Goal: Task Accomplishment & Management: Use online tool/utility

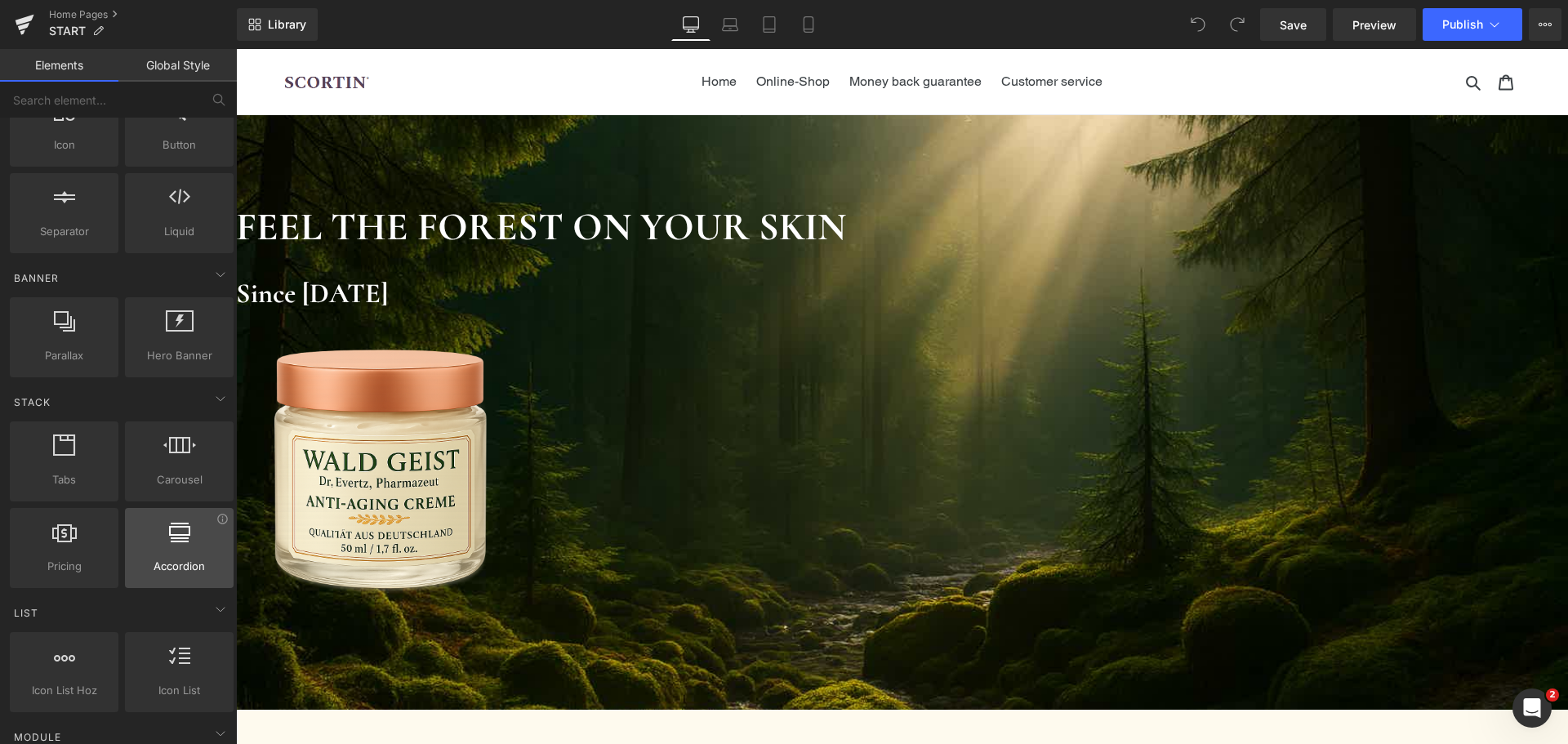
scroll to position [82, 0]
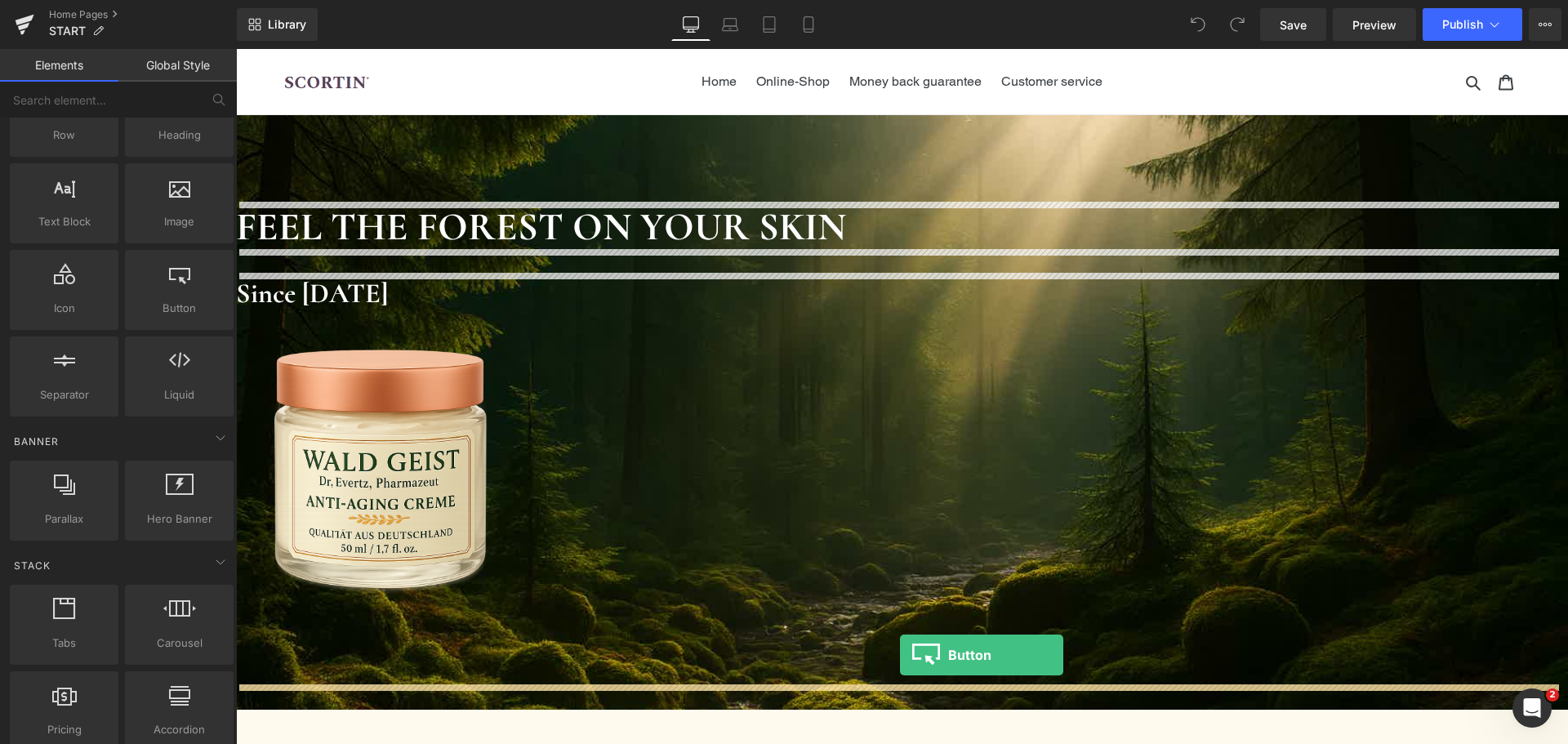
drag, startPoint x: 424, startPoint y: 342, endPoint x: 900, endPoint y: 655, distance: 569.7
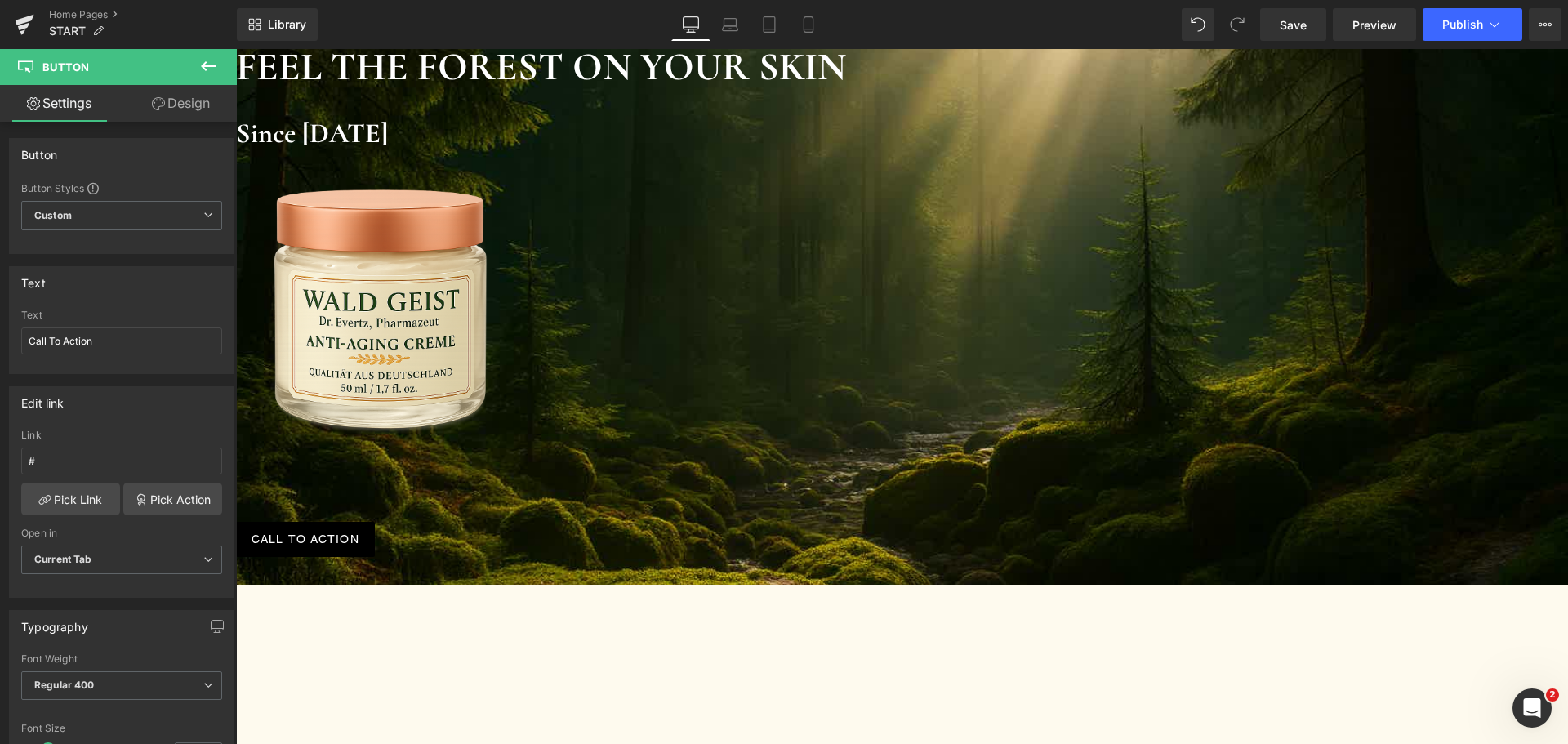
scroll to position [164, 0]
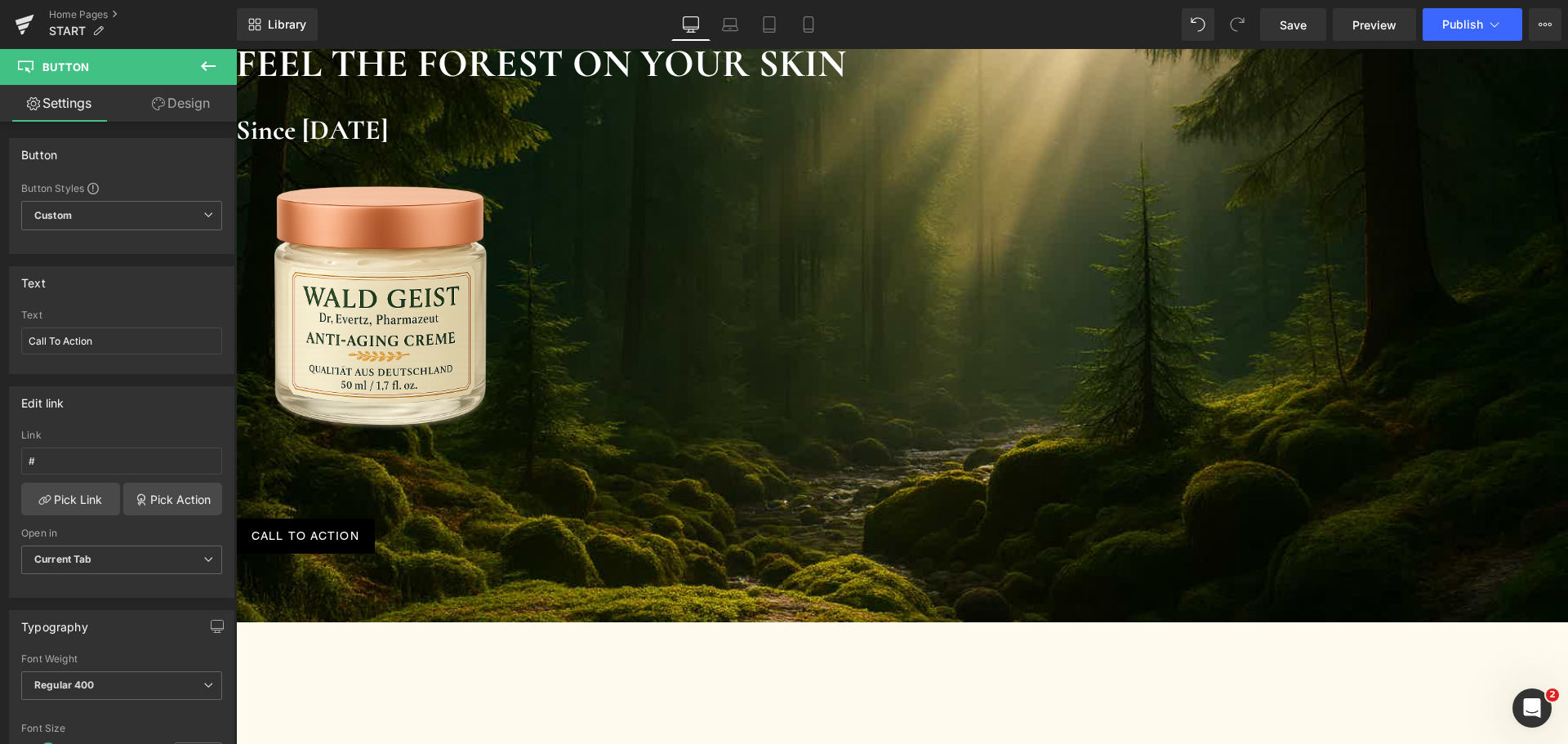
click at [236, 49] on span "Button" at bounding box center [236, 49] width 0 height 0
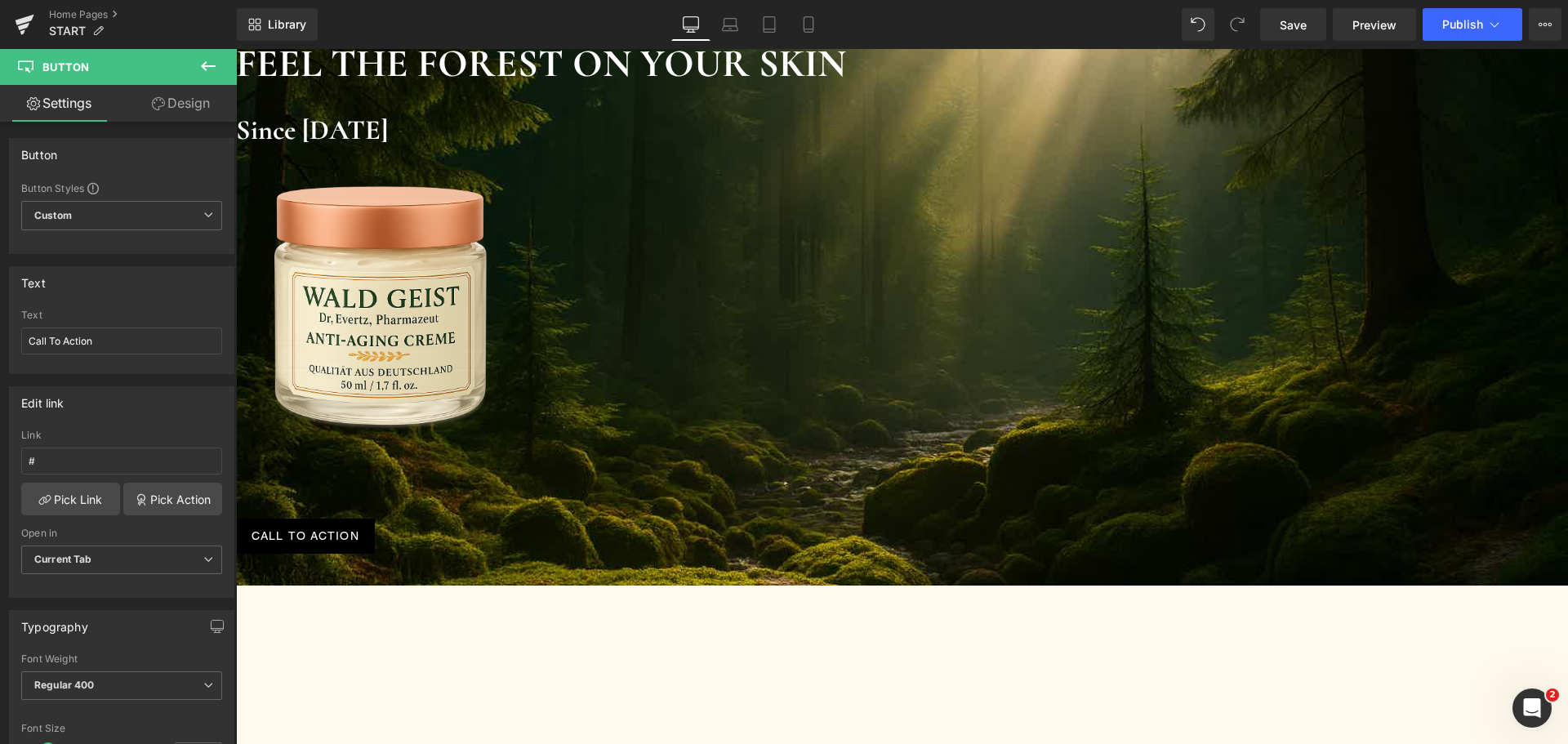
click at [185, 104] on link "Design" at bounding box center [181, 104] width 118 height 37
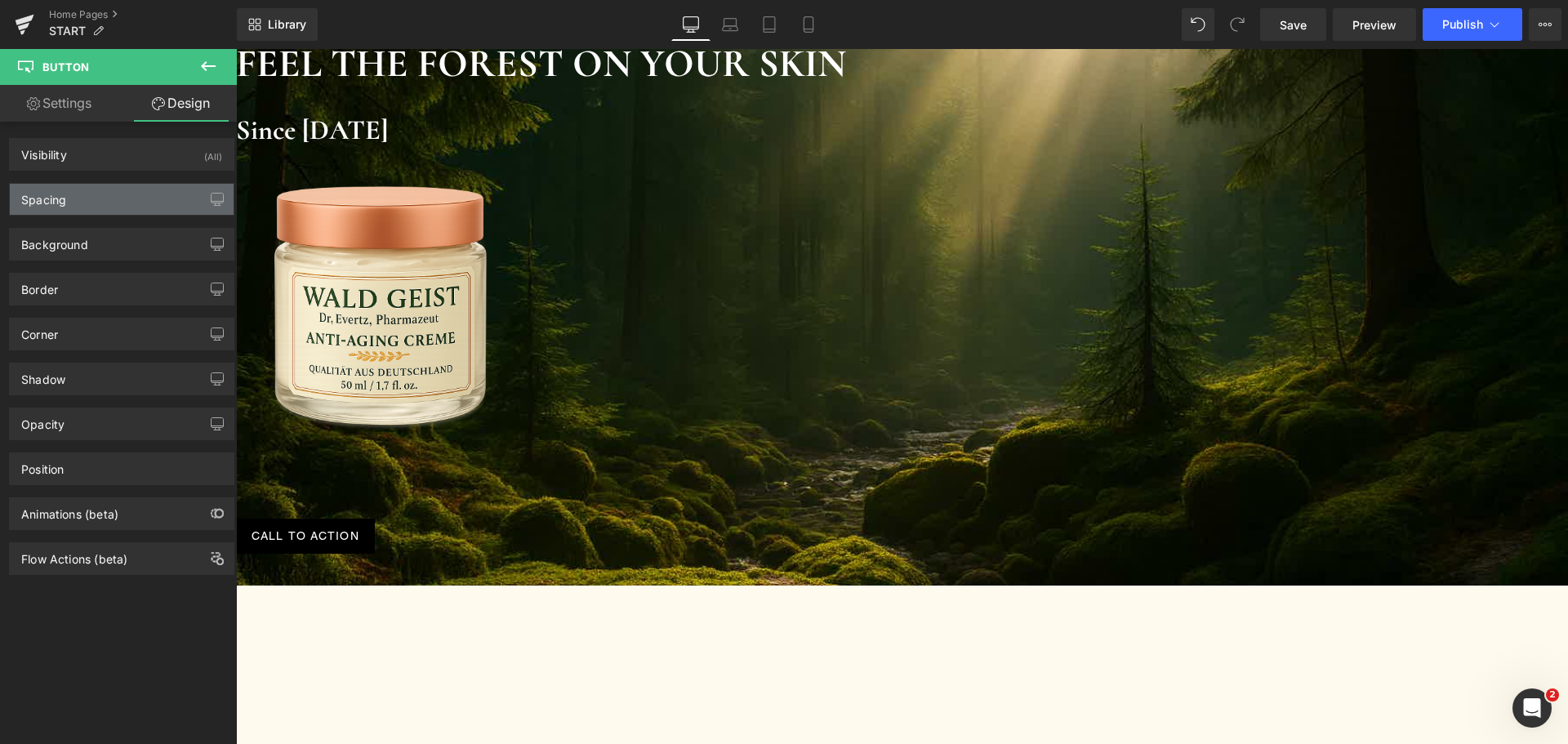
click at [137, 200] on div "Spacing" at bounding box center [122, 199] width 224 height 31
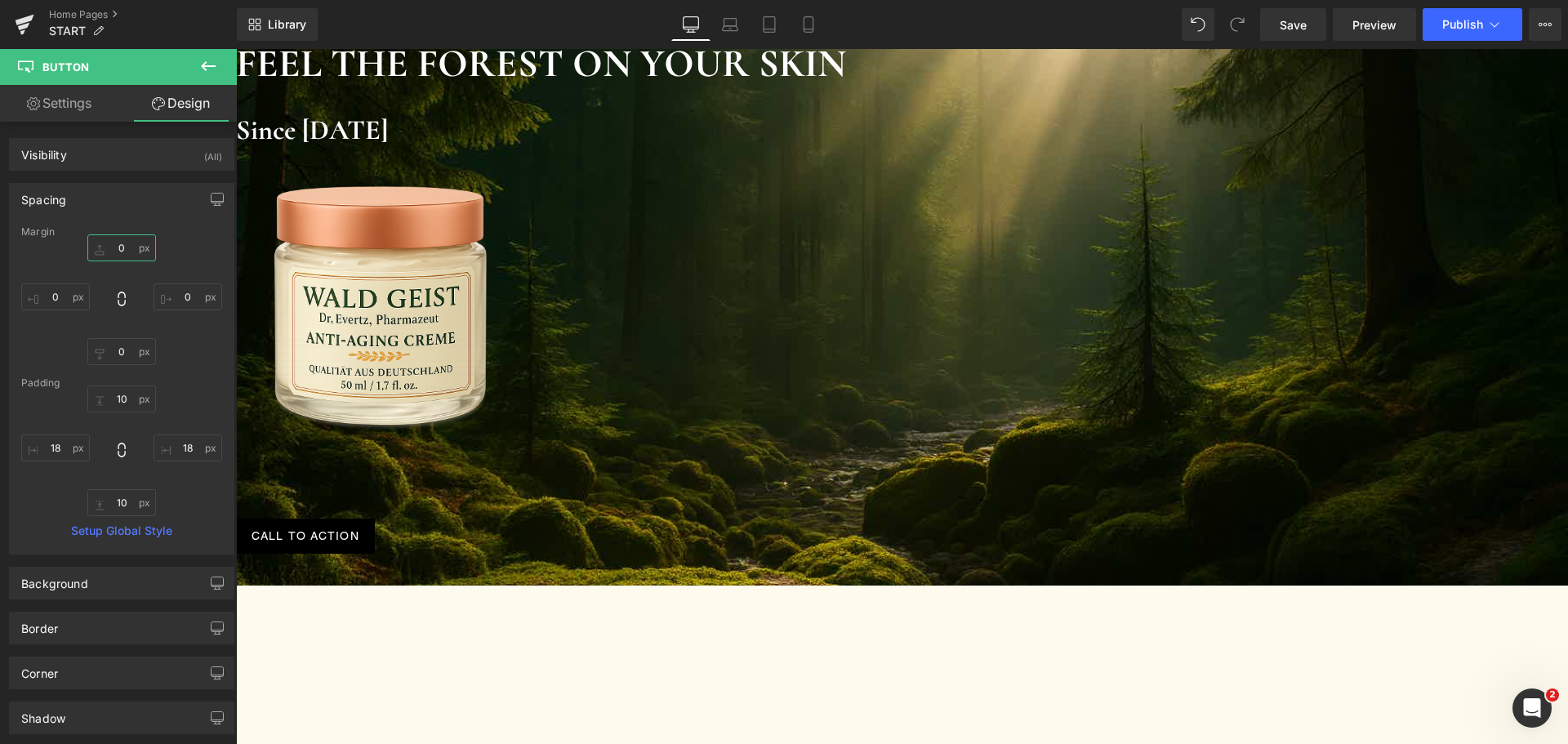
click at [135, 255] on input "0" at bounding box center [122, 248] width 68 height 27
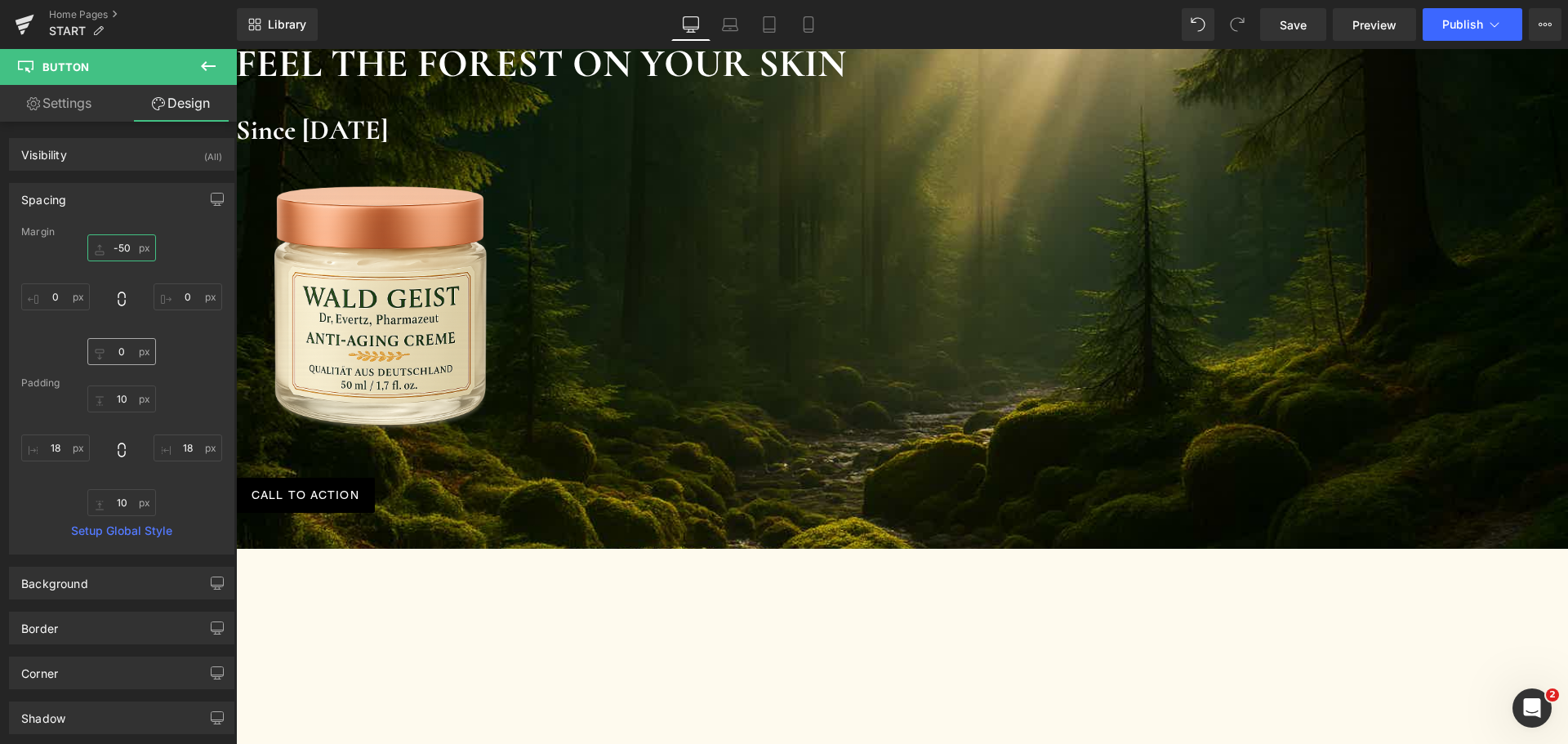
type input "-50"
click at [136, 354] on input "0" at bounding box center [122, 352] width 68 height 27
type input "50"
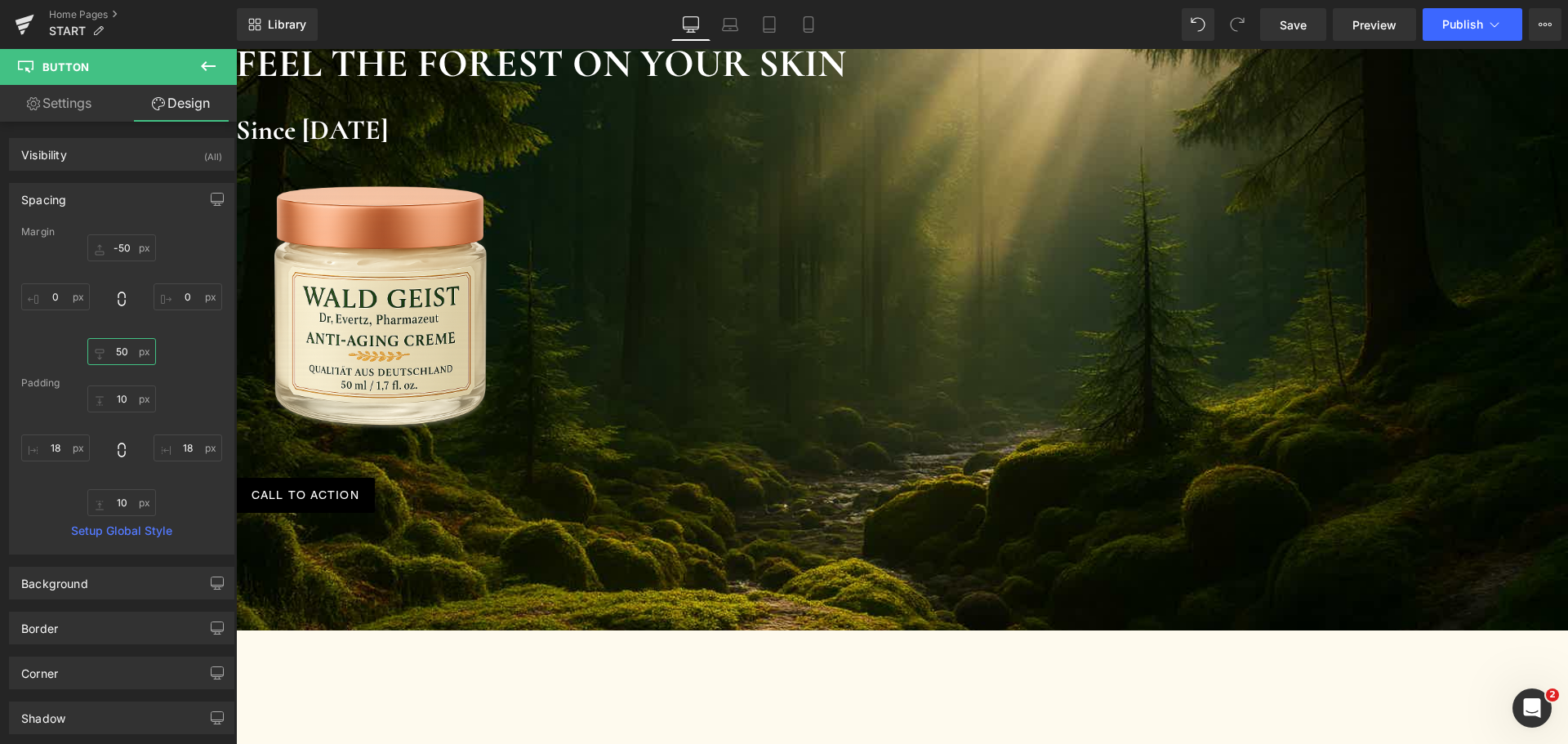
scroll to position [0, 0]
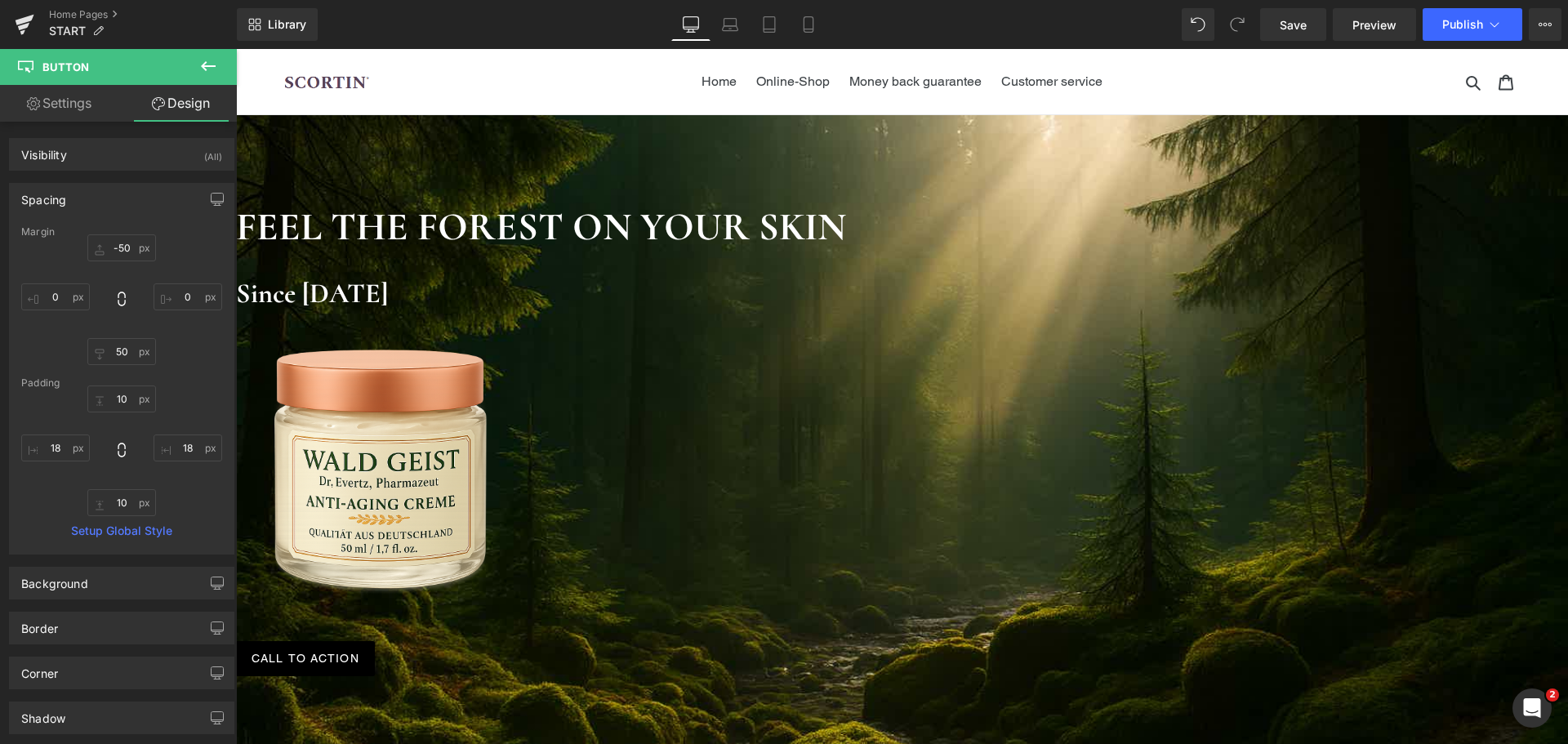
click at [236, 49] on span "Button" at bounding box center [236, 49] width 0 height 0
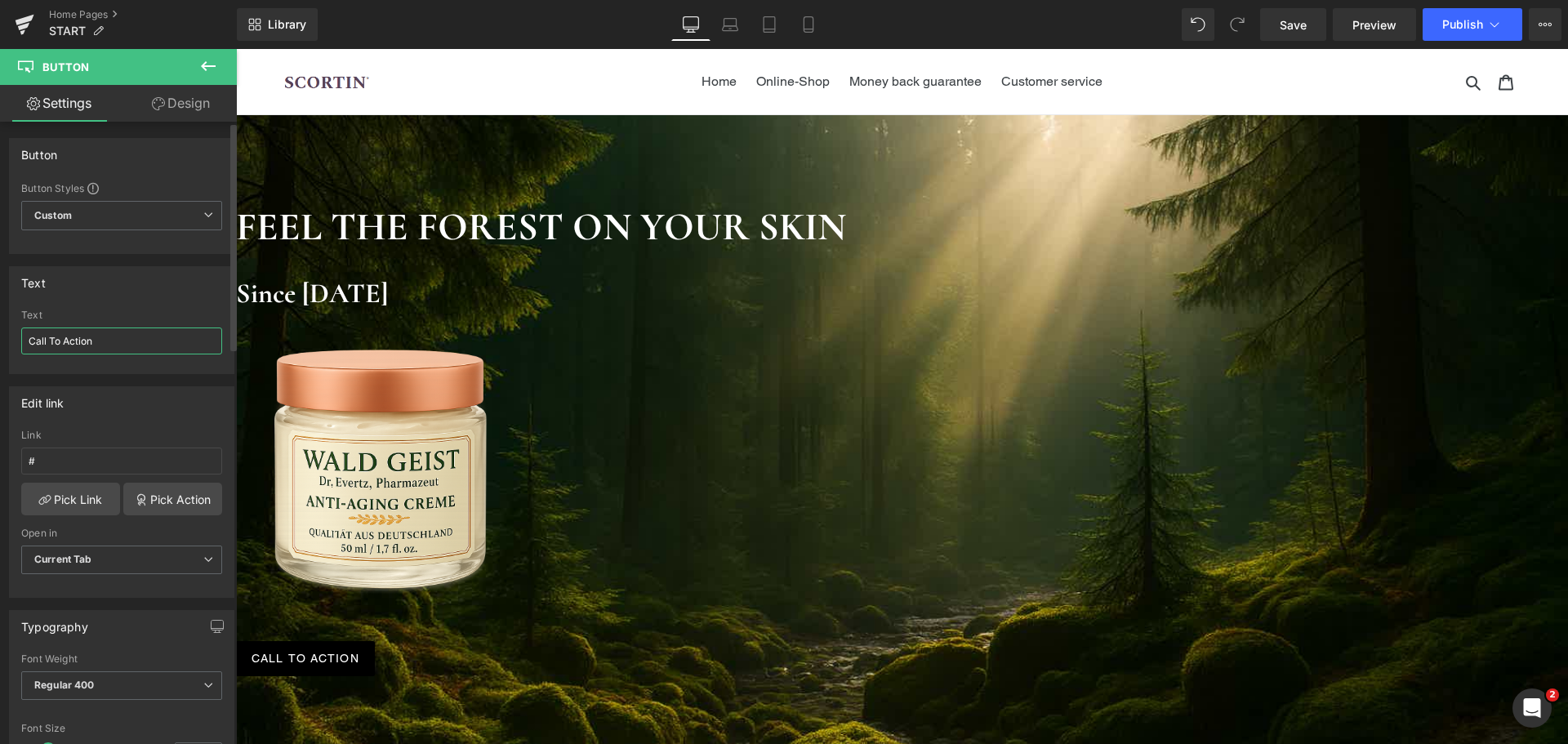
click at [137, 342] on input "Call To Action" at bounding box center [121, 341] width 201 height 27
click at [34, 342] on input "ORDER NOW" at bounding box center [121, 341] width 201 height 27
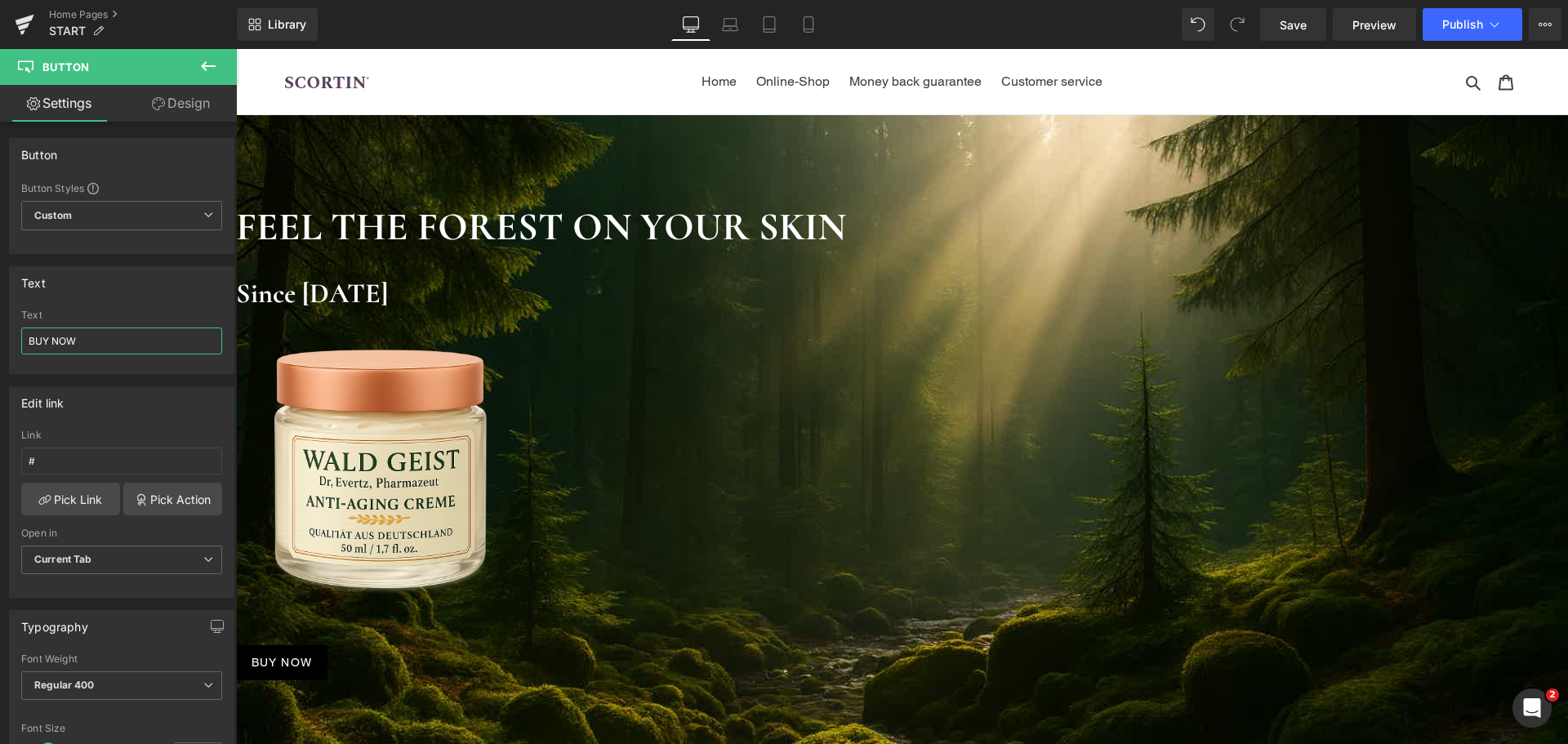
type input "BUY NOW"
click at [236, 49] on span "Button" at bounding box center [236, 49] width 0 height 0
click at [175, 87] on link "Design" at bounding box center [181, 104] width 118 height 37
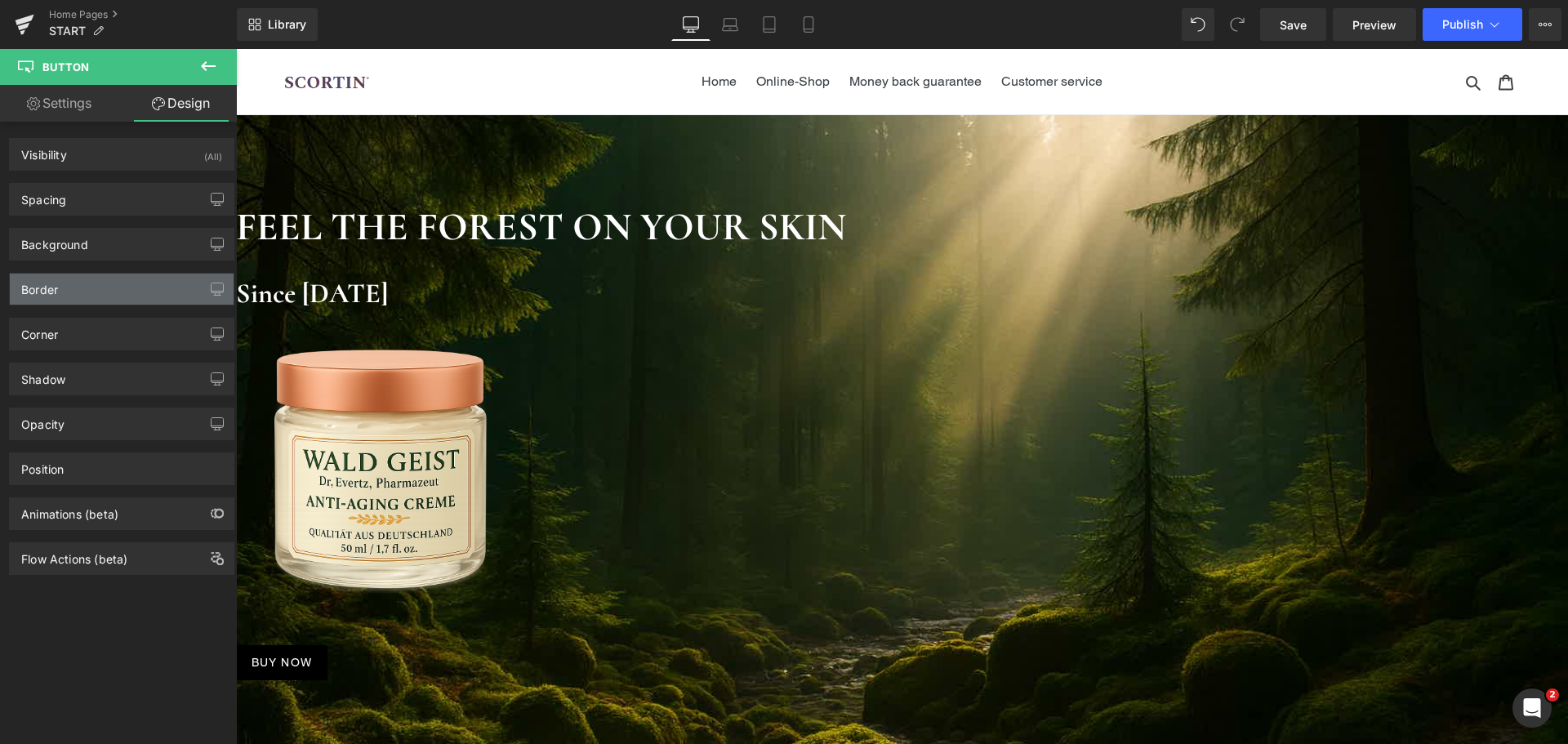
click at [98, 297] on div "Border" at bounding box center [122, 289] width 224 height 31
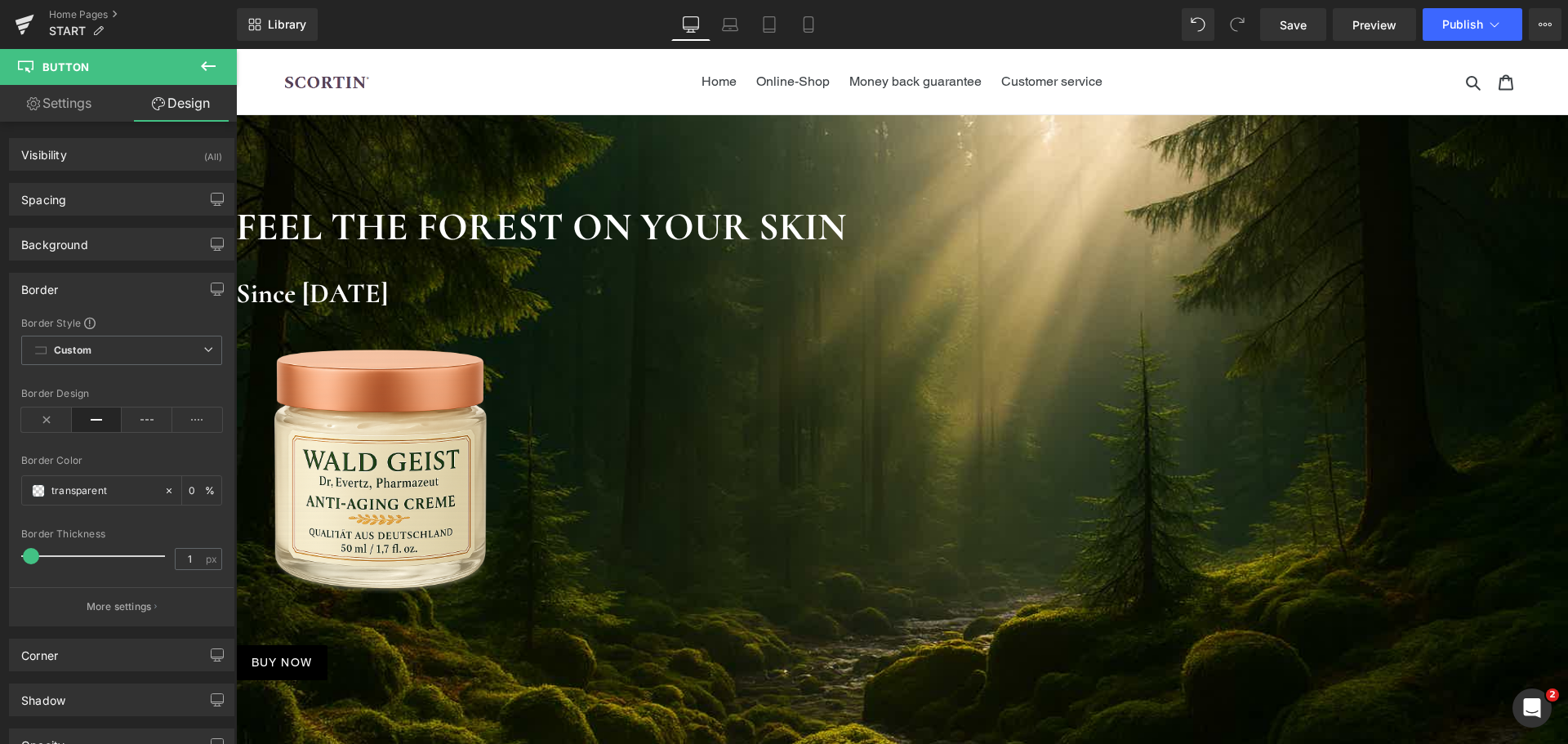
click at [95, 423] on icon at bounding box center [97, 419] width 51 height 24
click at [189, 487] on input "0" at bounding box center [197, 490] width 17 height 18
type input "20"
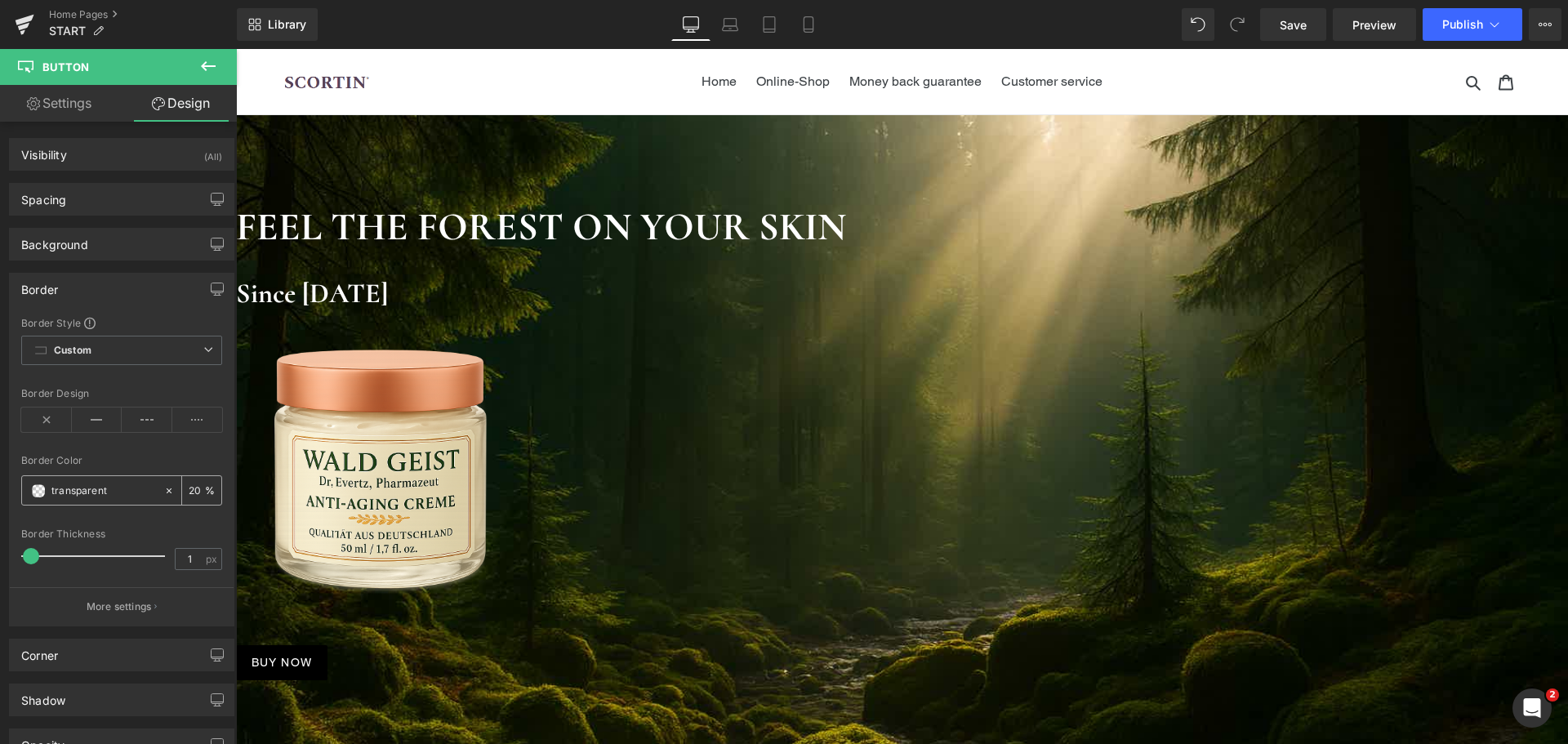
click at [38, 490] on span at bounding box center [38, 491] width 13 height 13
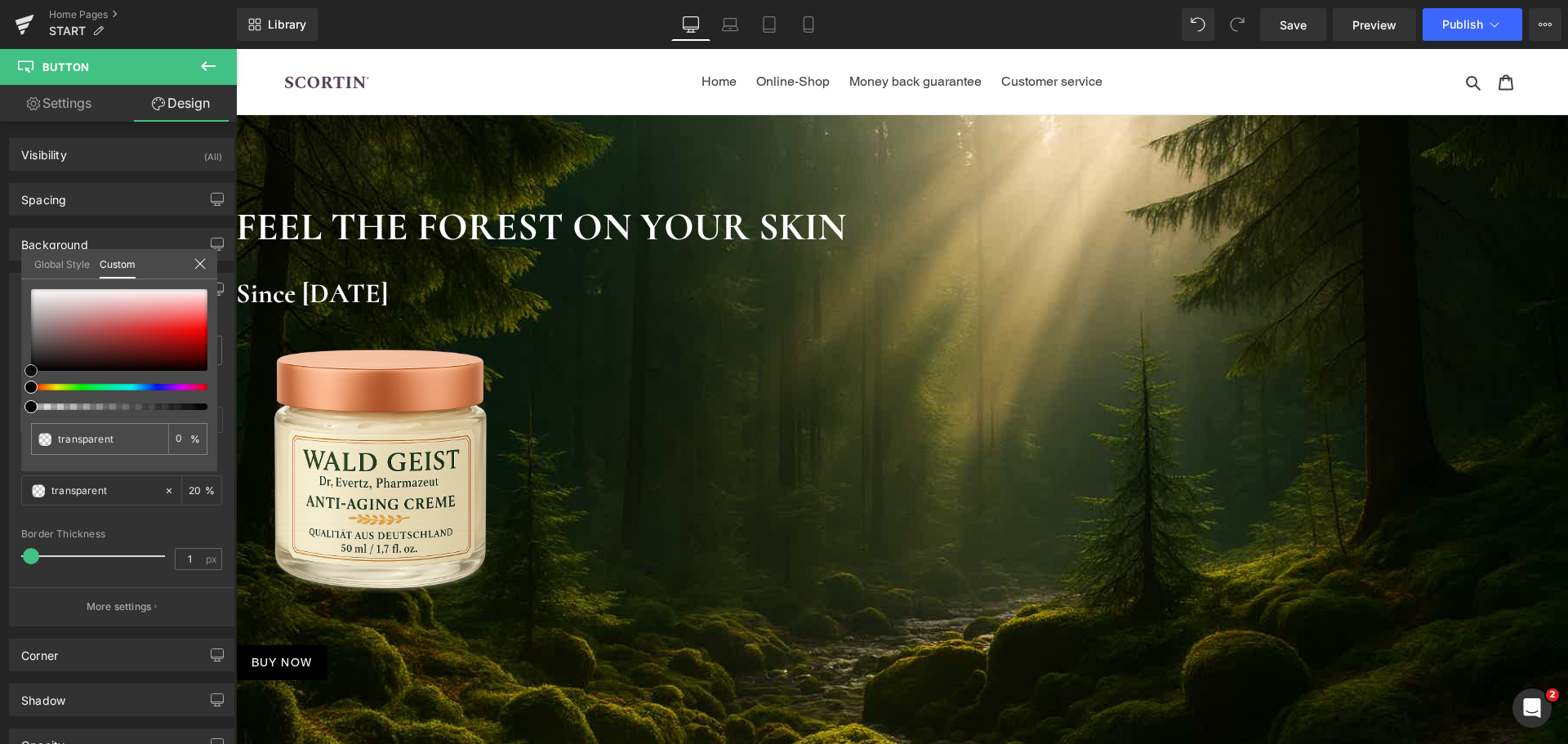
type input "#5d4040"
type input "100"
type input "#5d4040"
type input "100"
type input "#684a4a"
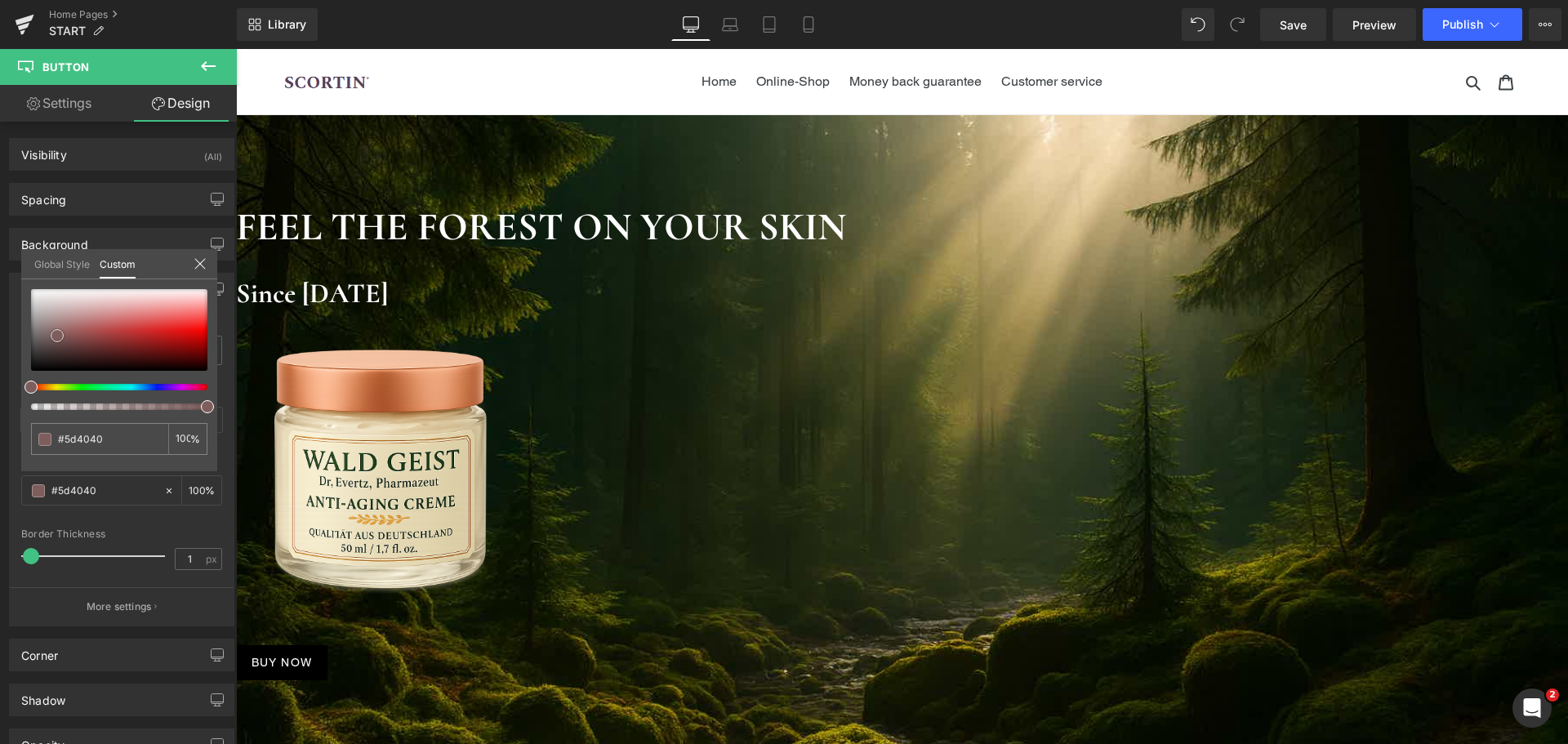
type input "#684a4a"
type input "#7e5d5d"
type input "#a59191"
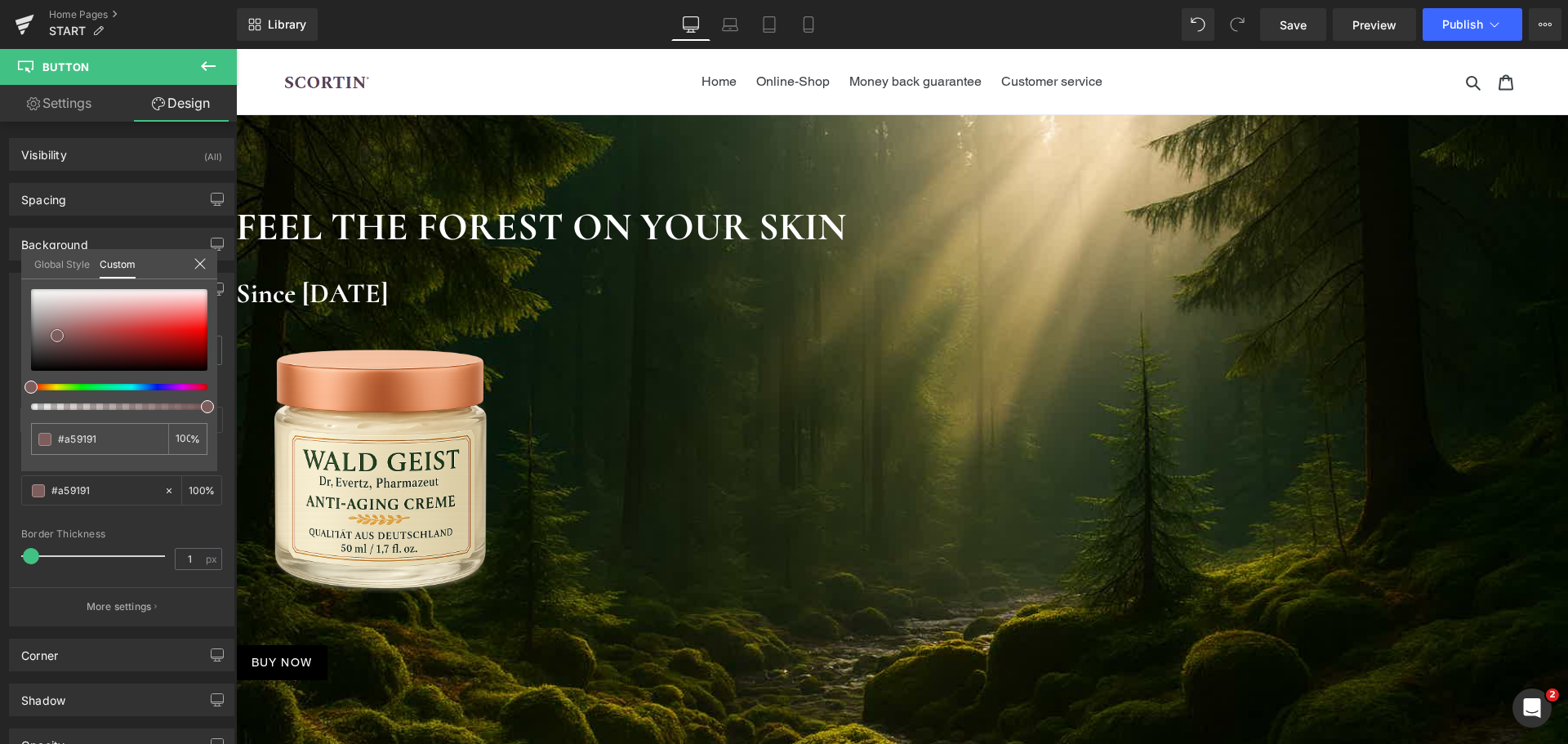
type input "#c9c4c4"
type input "#eaeaea"
type input "#ffffff"
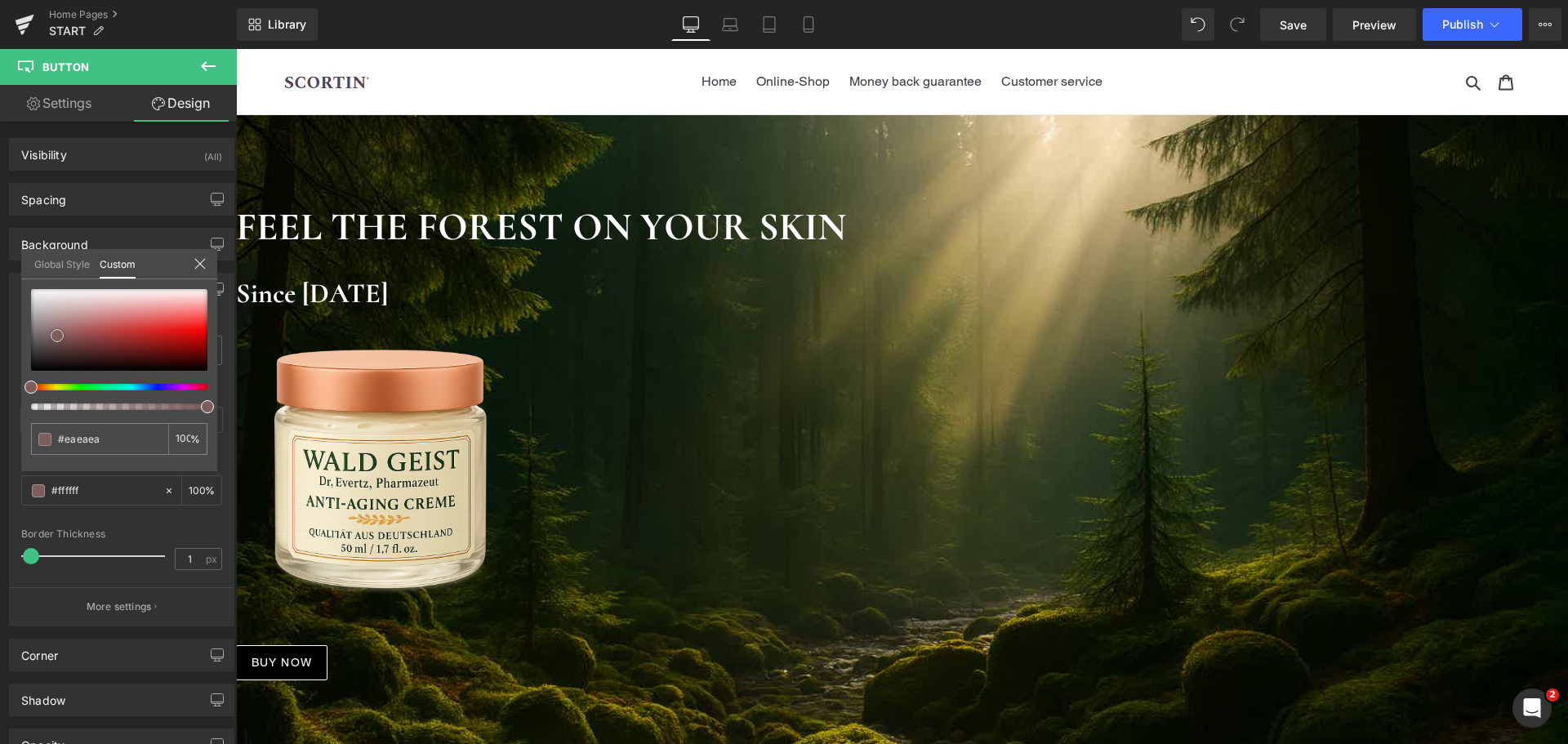
type input "#ffffff"
drag, startPoint x: 57, startPoint y: 336, endPoint x: 18, endPoint y: 276, distance: 71.6
click at [18, 276] on div "Border Border Style Custom Custom Setup Global Style Custom Setup Global Style …" at bounding box center [122, 443] width 245 height 366
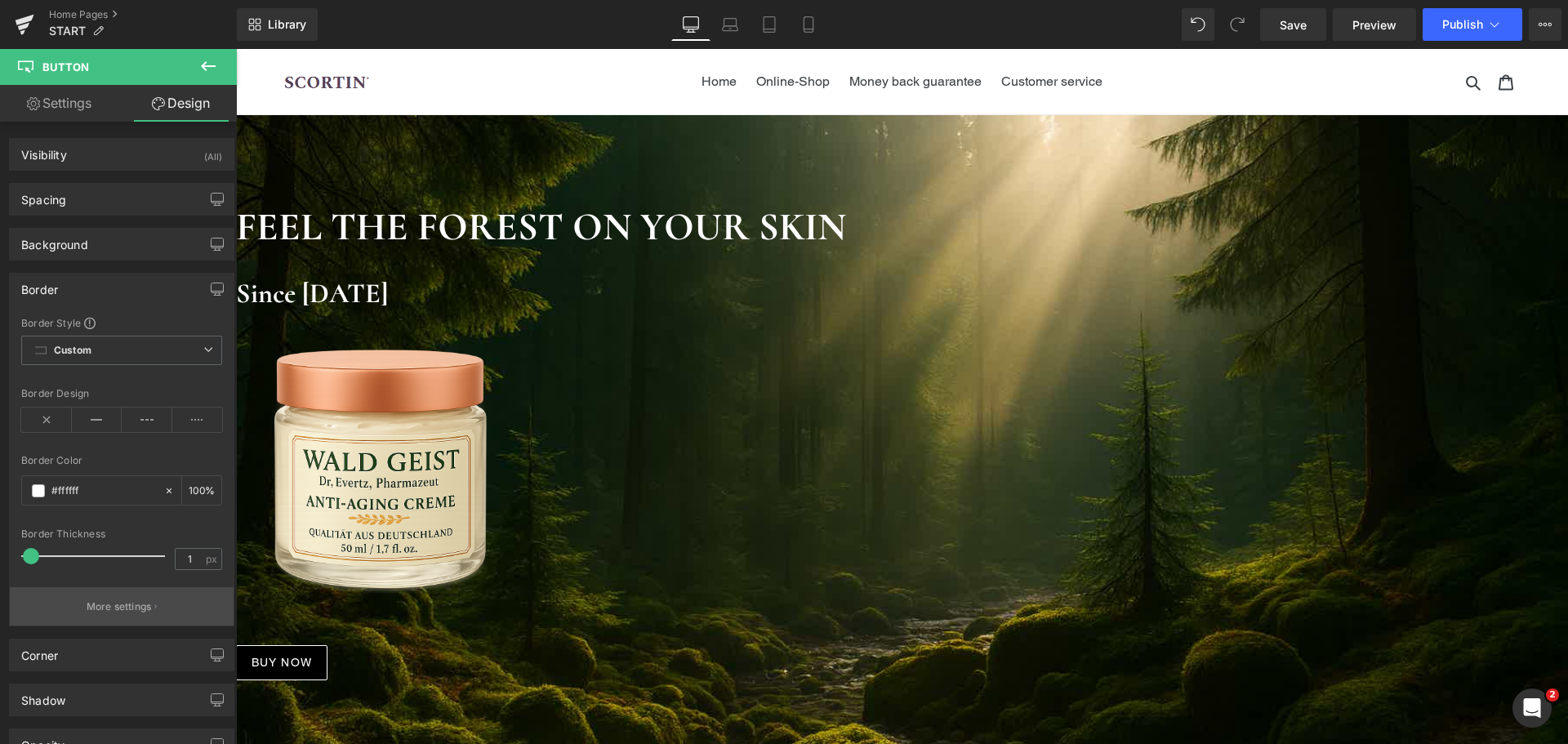
click at [112, 601] on p "More settings" at bounding box center [119, 607] width 65 height 15
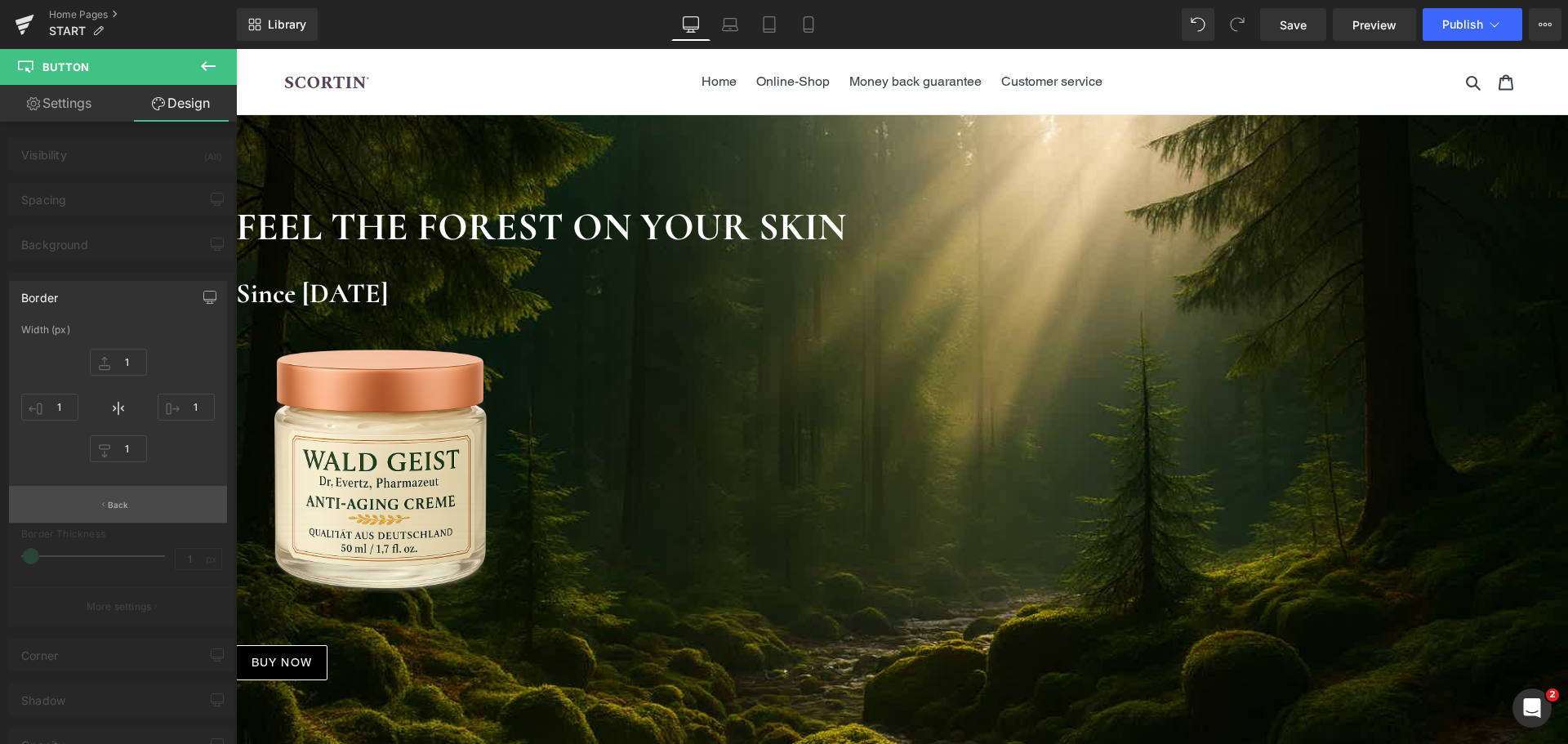
click at [117, 510] on p "Back" at bounding box center [118, 505] width 21 height 13
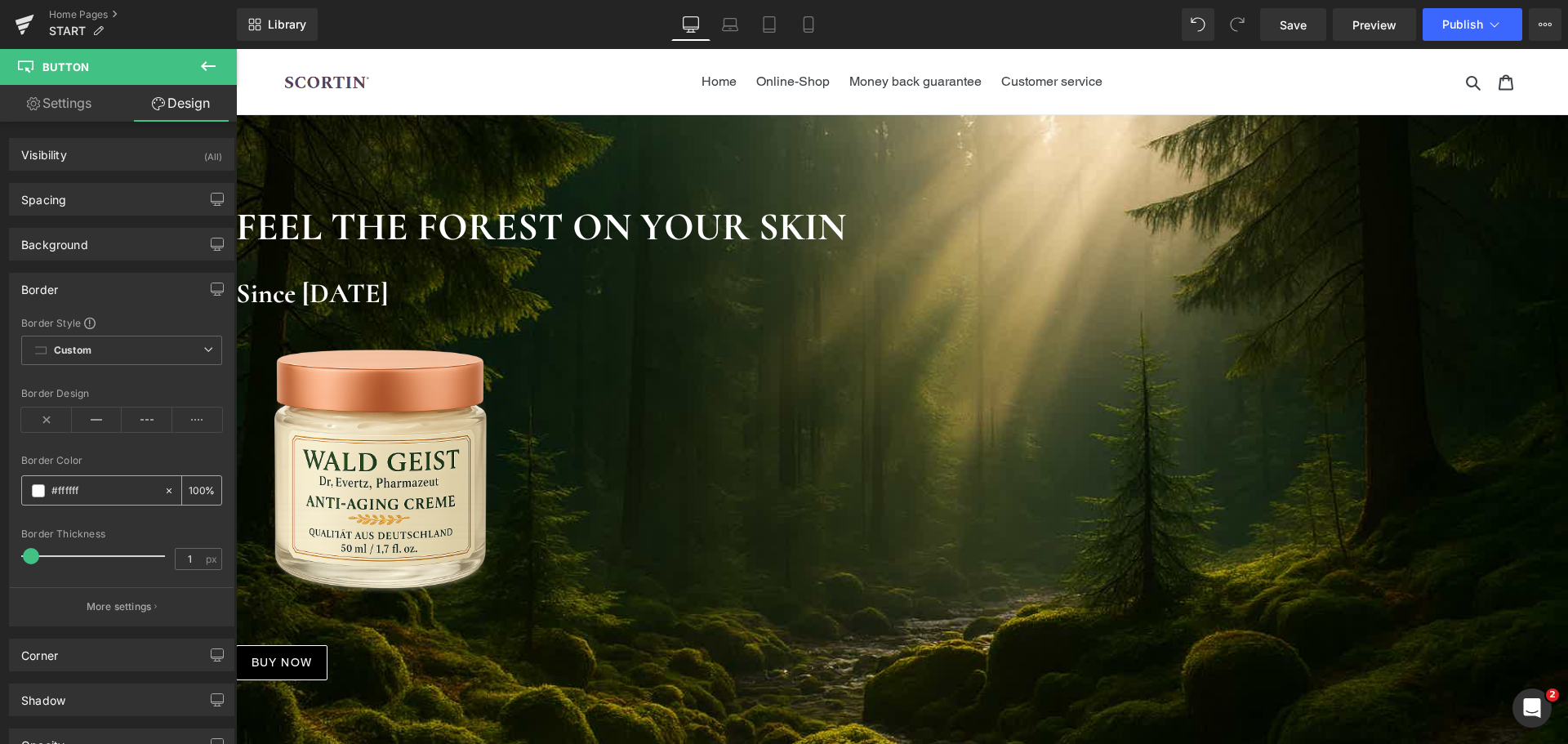
click at [189, 499] on input "100" at bounding box center [197, 490] width 17 height 18
click at [193, 496] on input "030" at bounding box center [197, 490] width 17 height 18
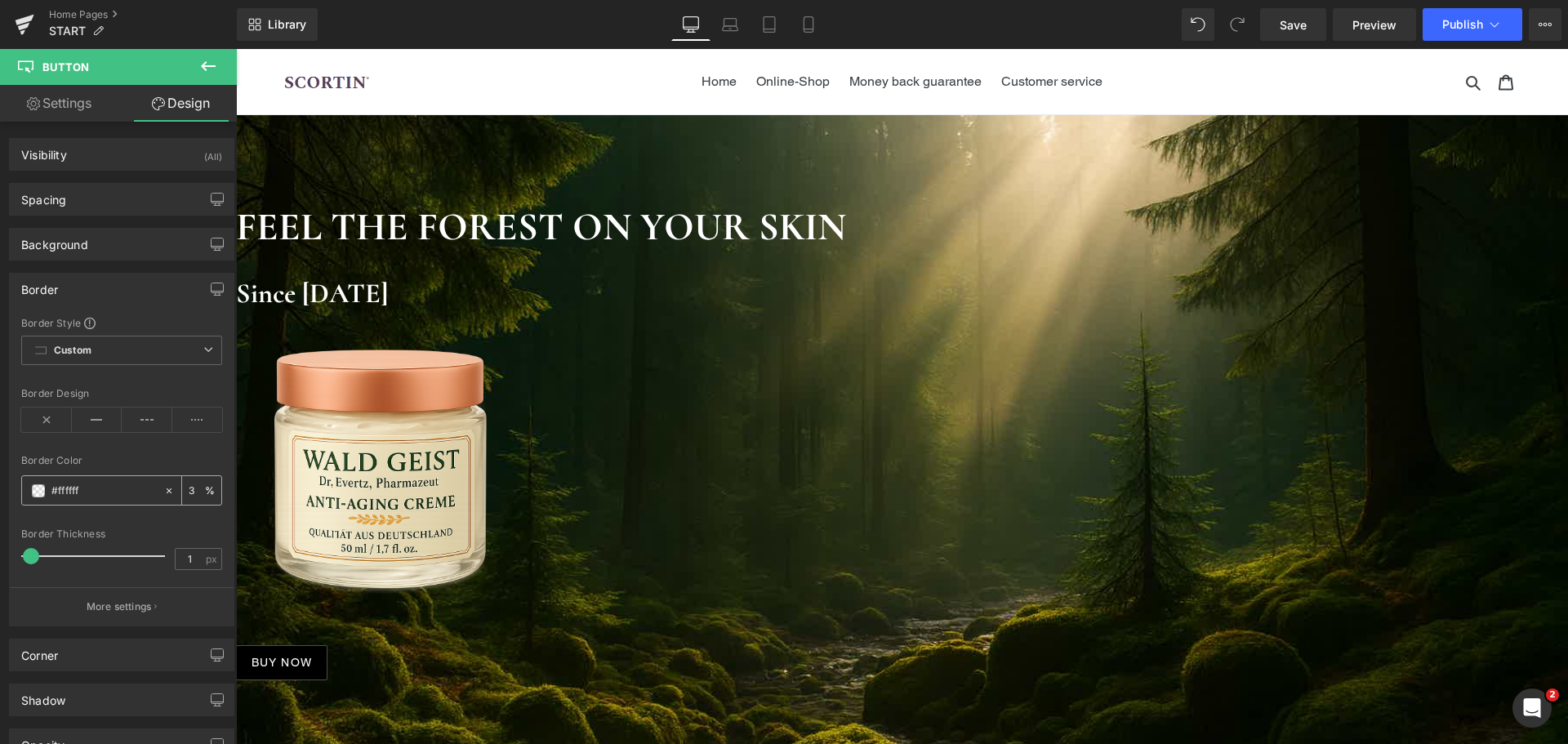
scroll to position [0, 0]
click at [193, 496] on input "30" at bounding box center [197, 490] width 17 height 18
type input "50"
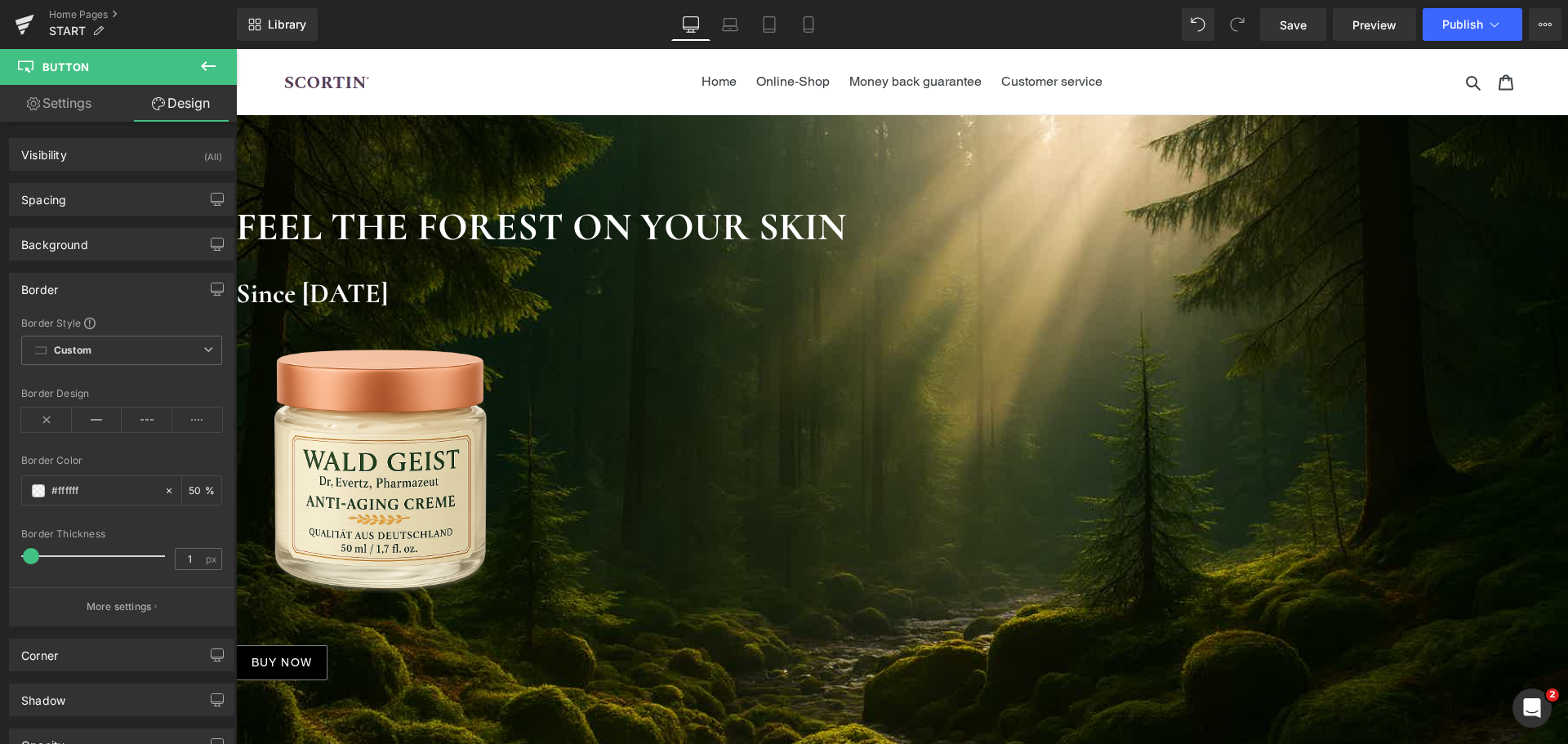
click at [193, 453] on div "Border Style Custom Custom Setup Global Style Custom Setup Global Style Border …" at bounding box center [122, 471] width 224 height 310
click at [93, 279] on div "Border" at bounding box center [122, 289] width 224 height 31
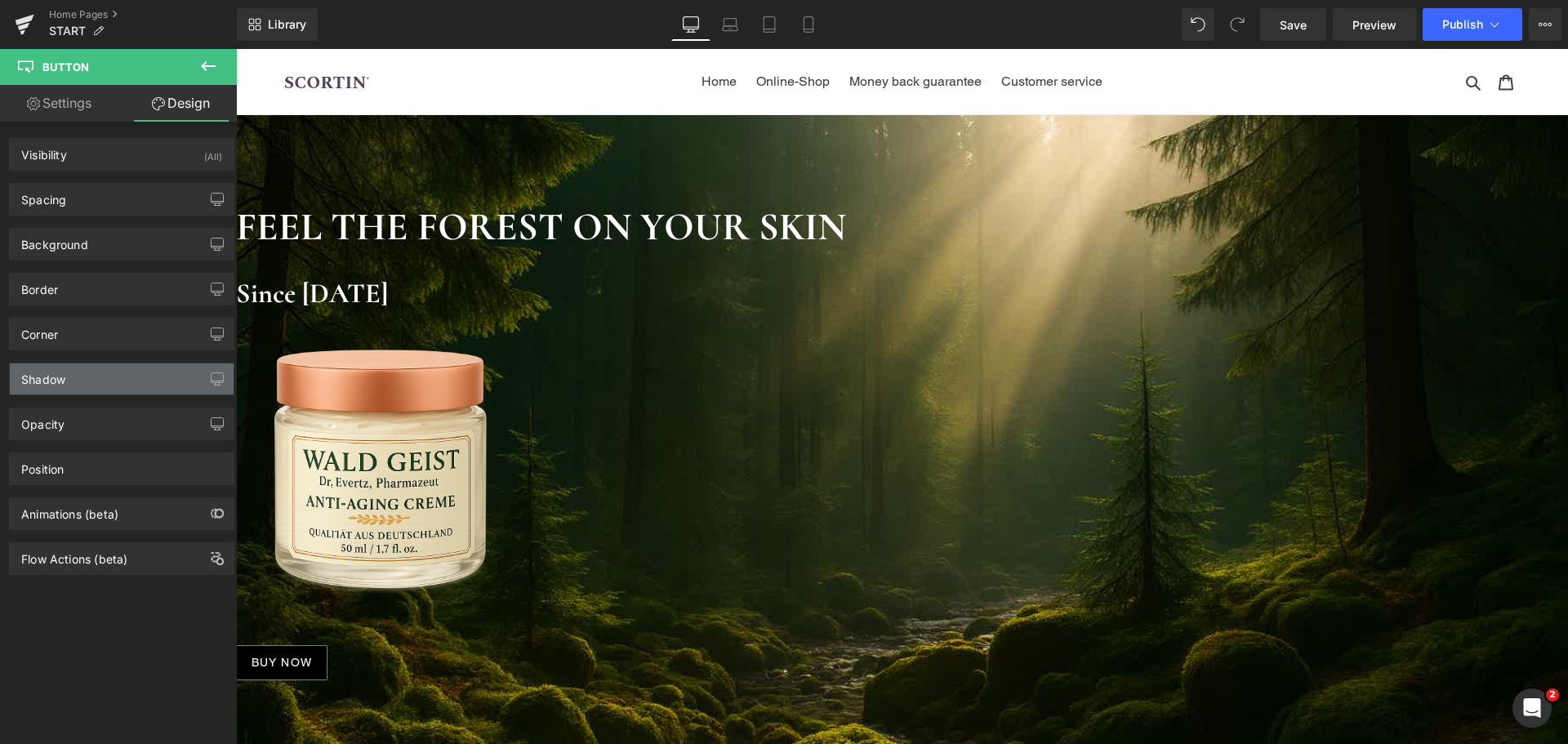
click at [95, 375] on div "Shadow" at bounding box center [122, 378] width 224 height 31
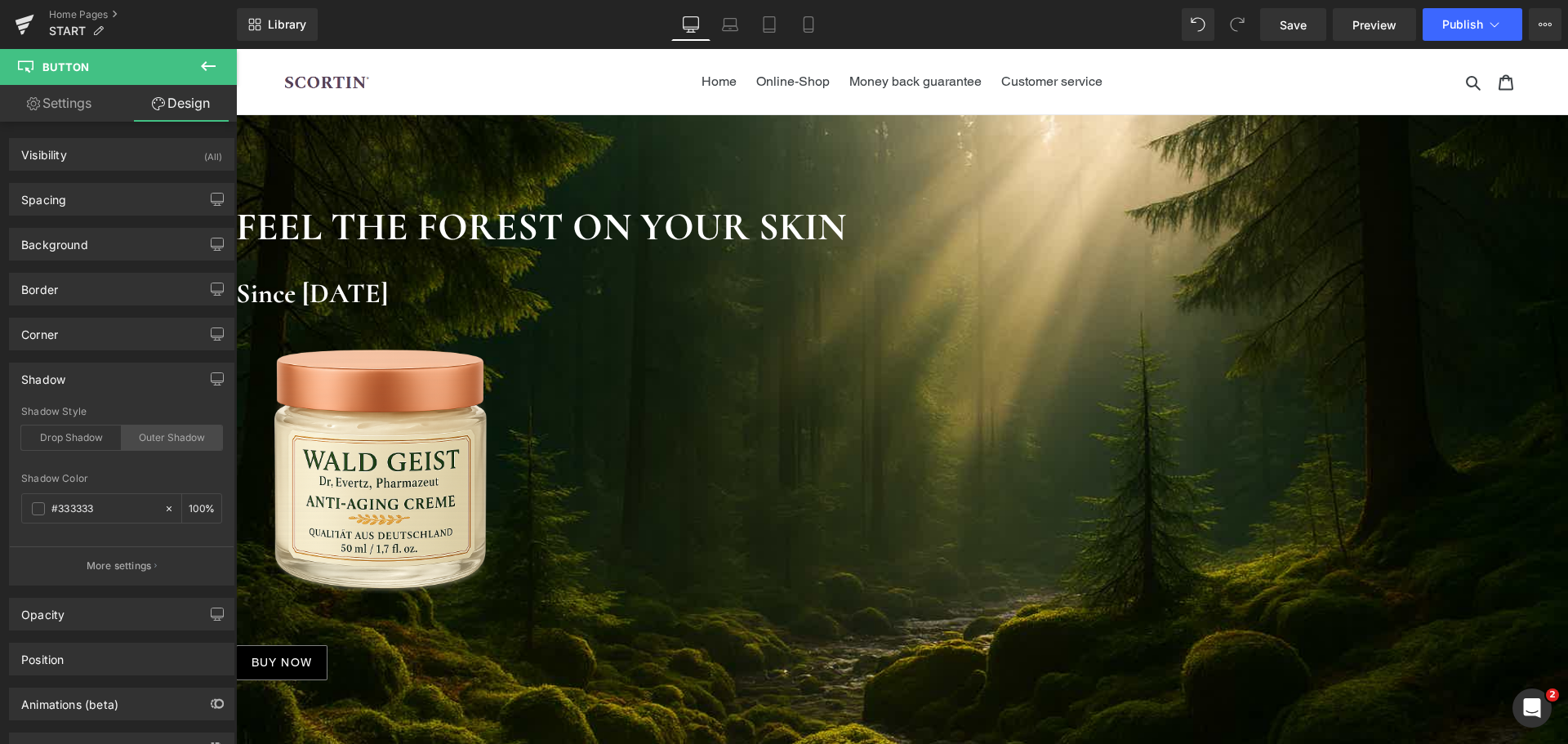
click at [149, 441] on div "Outer Shadow" at bounding box center [172, 438] width 100 height 24
click at [139, 573] on p "More settings" at bounding box center [119, 566] width 65 height 15
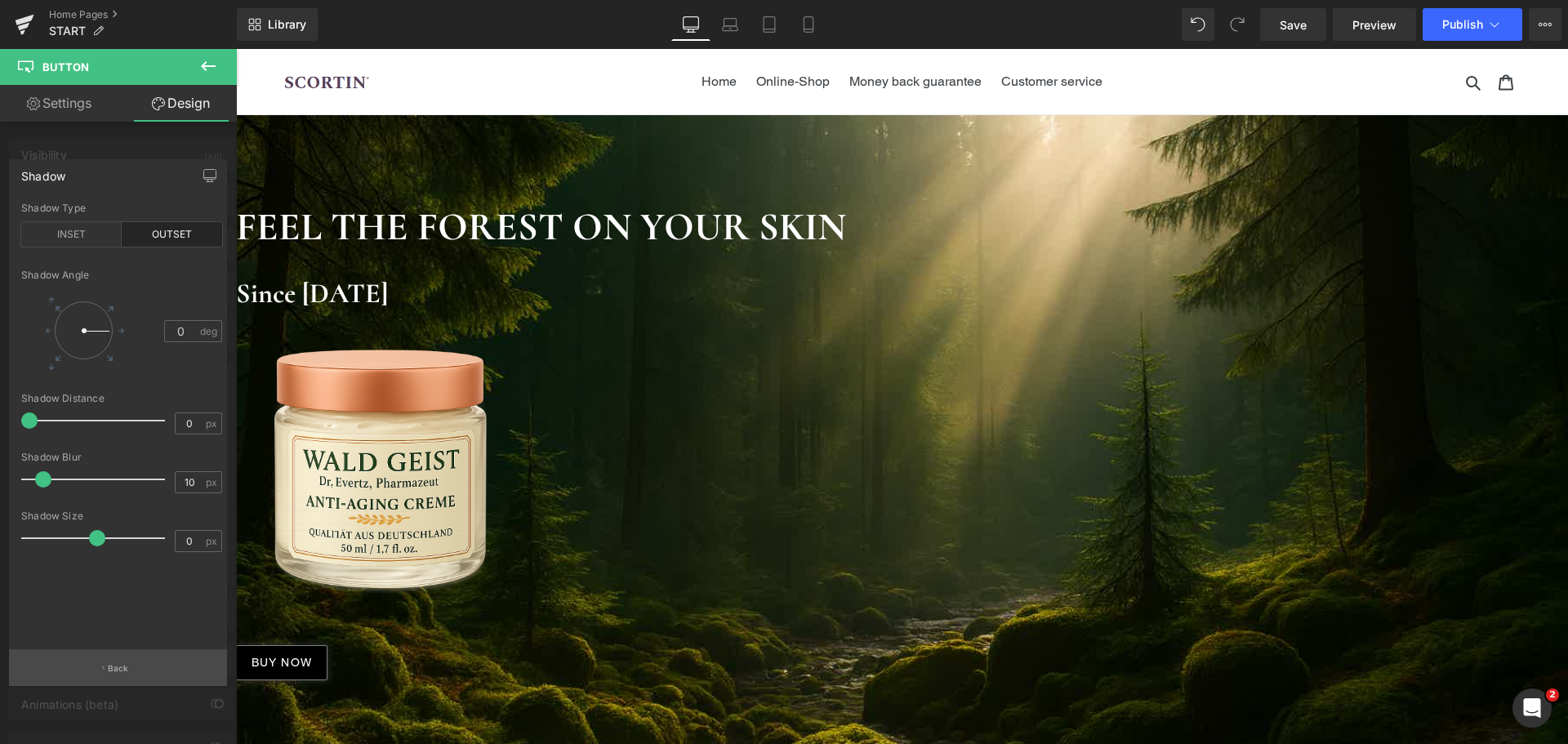
click at [119, 669] on p "Back" at bounding box center [118, 669] width 21 height 13
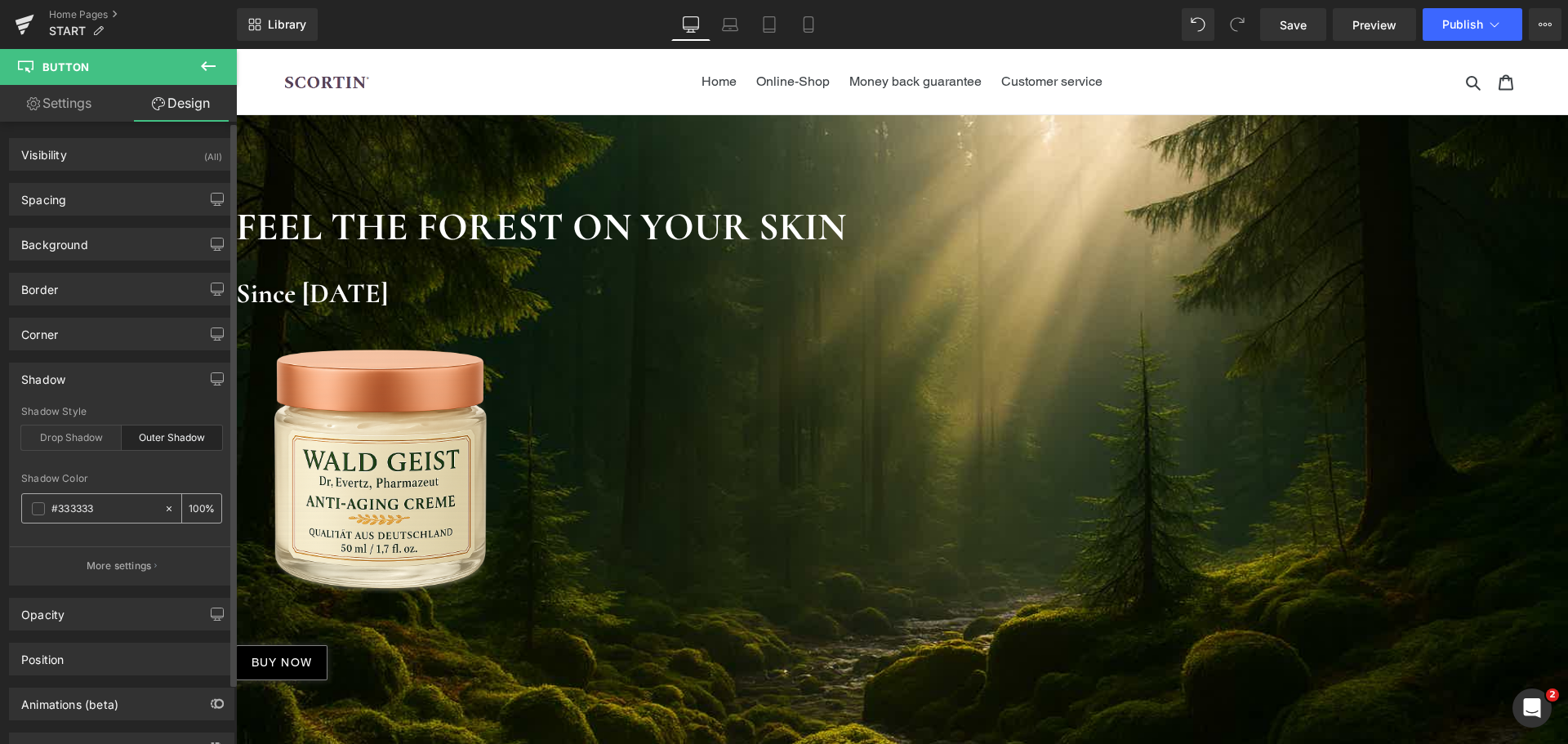
click at [41, 514] on span at bounding box center [38, 509] width 13 height 13
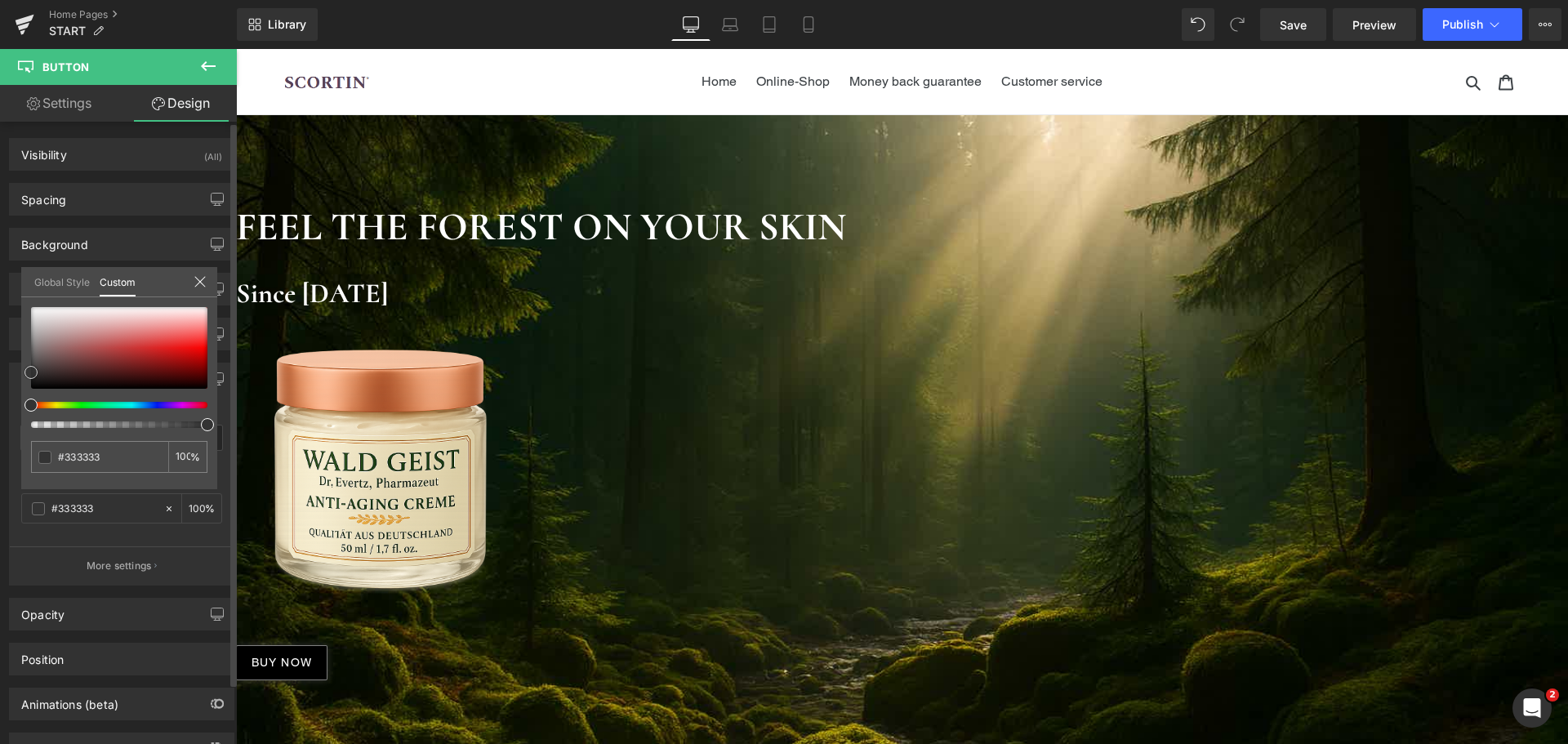
type input "#968b8b"
type input "#a09696"
type input "#bbb4b4"
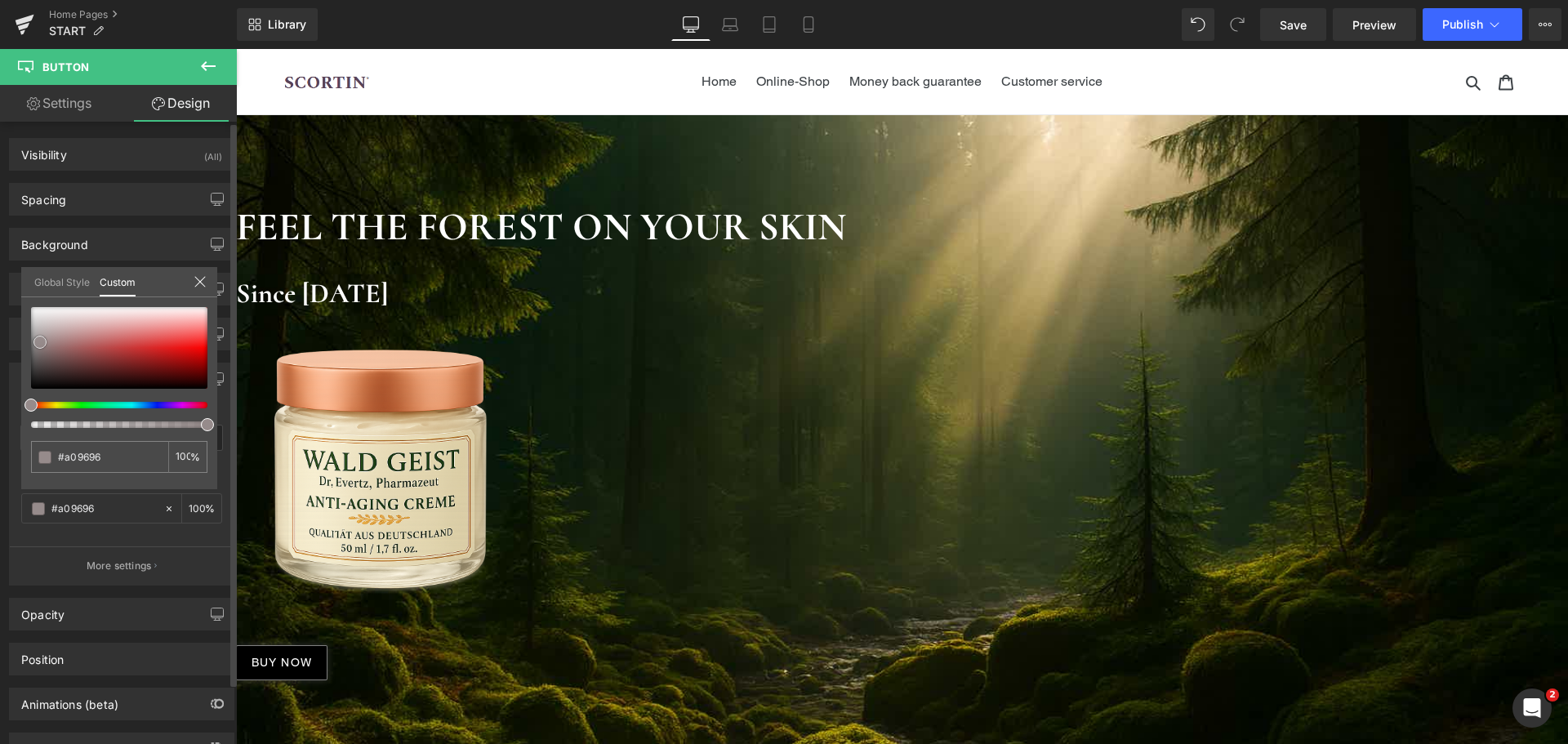
type input "#bbb4b4"
type input "#d0cccc"
type input "#dfdcdc"
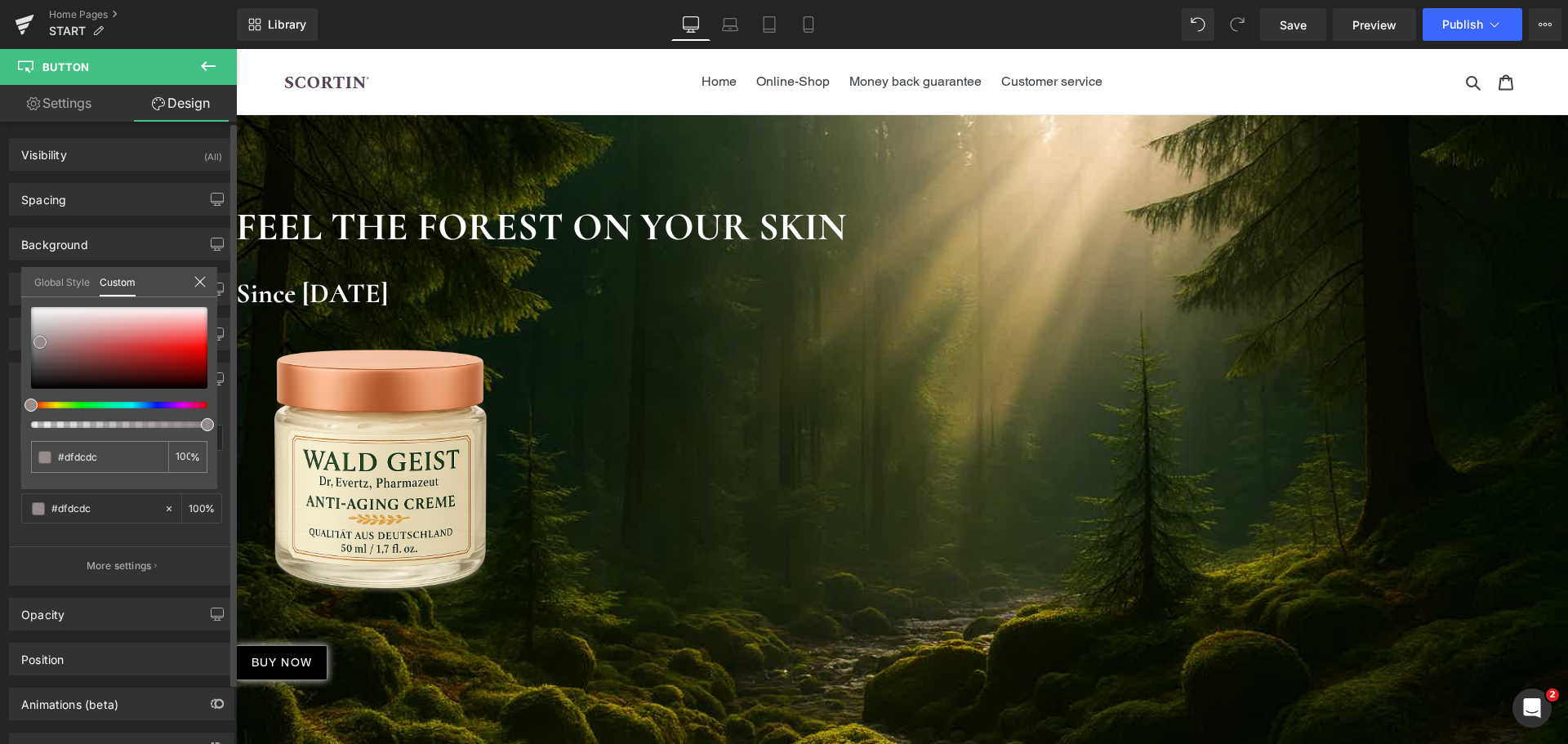
type input "#e6e4e4"
type input "#f0eeee"
type input "#f0efef"
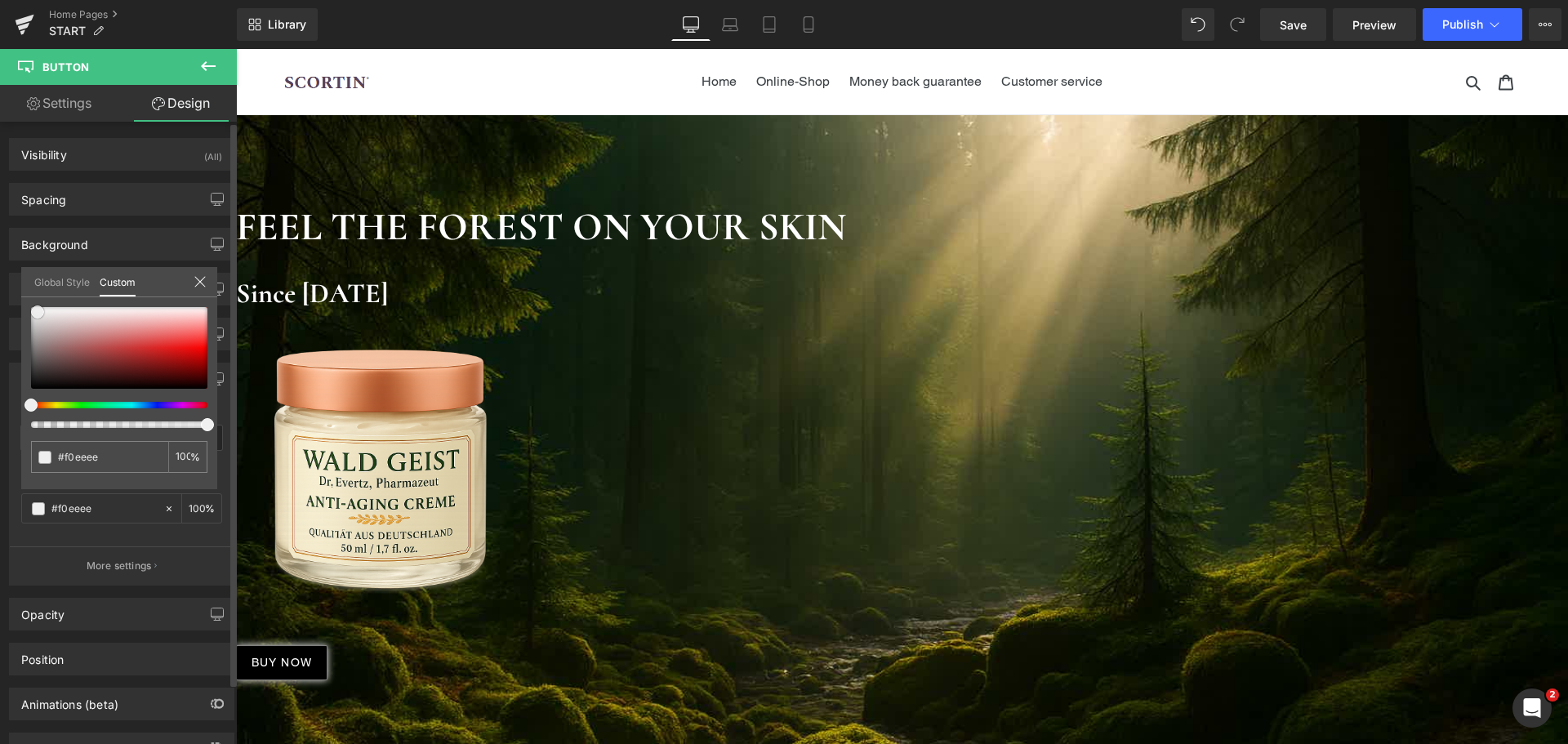
type input "#f0efef"
type input "#efefef"
type input "#f4f4f4"
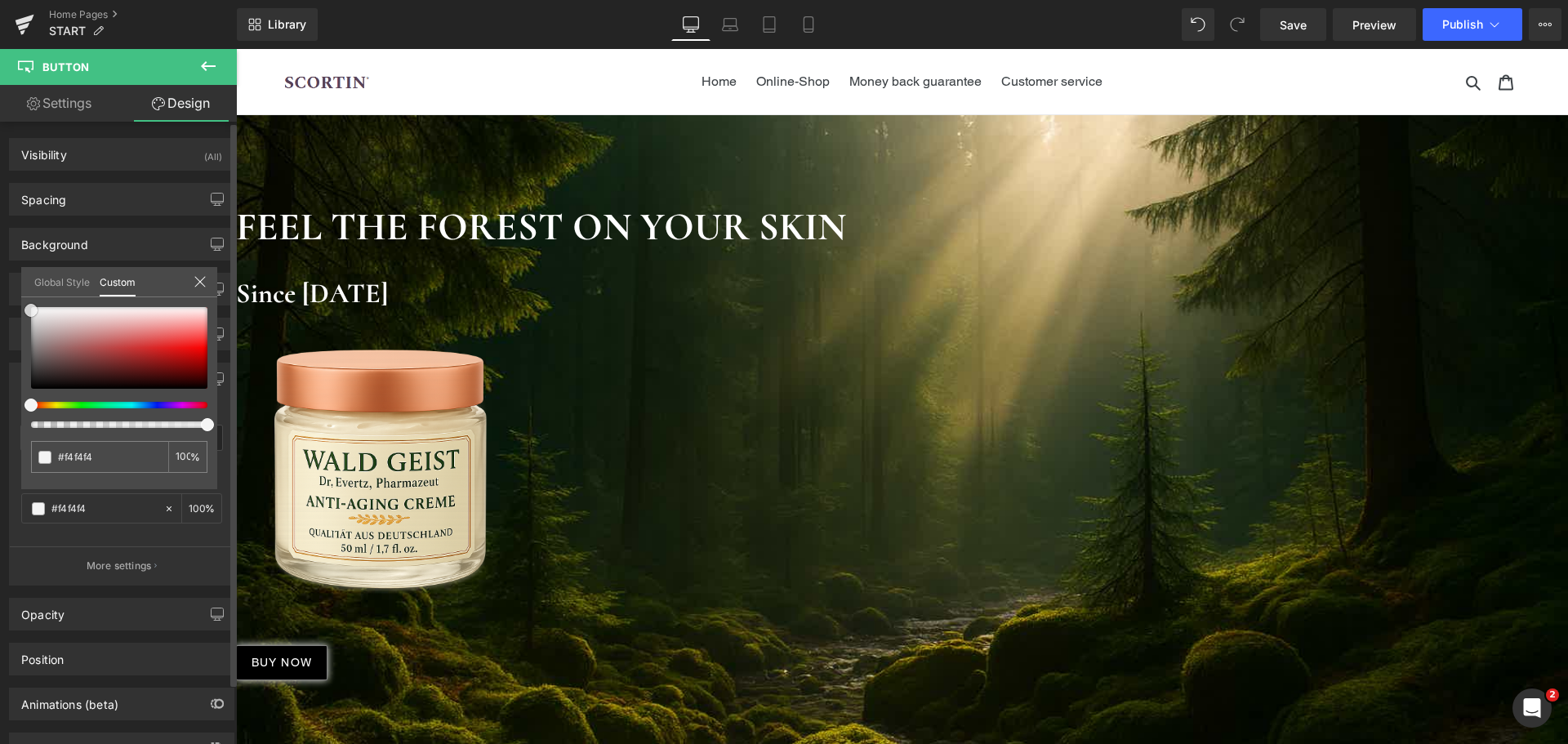
drag, startPoint x: 40, startPoint y: 342, endPoint x: 27, endPoint y: 311, distance: 33.6
click at [31, 311] on div at bounding box center [118, 348] width 176 height 82
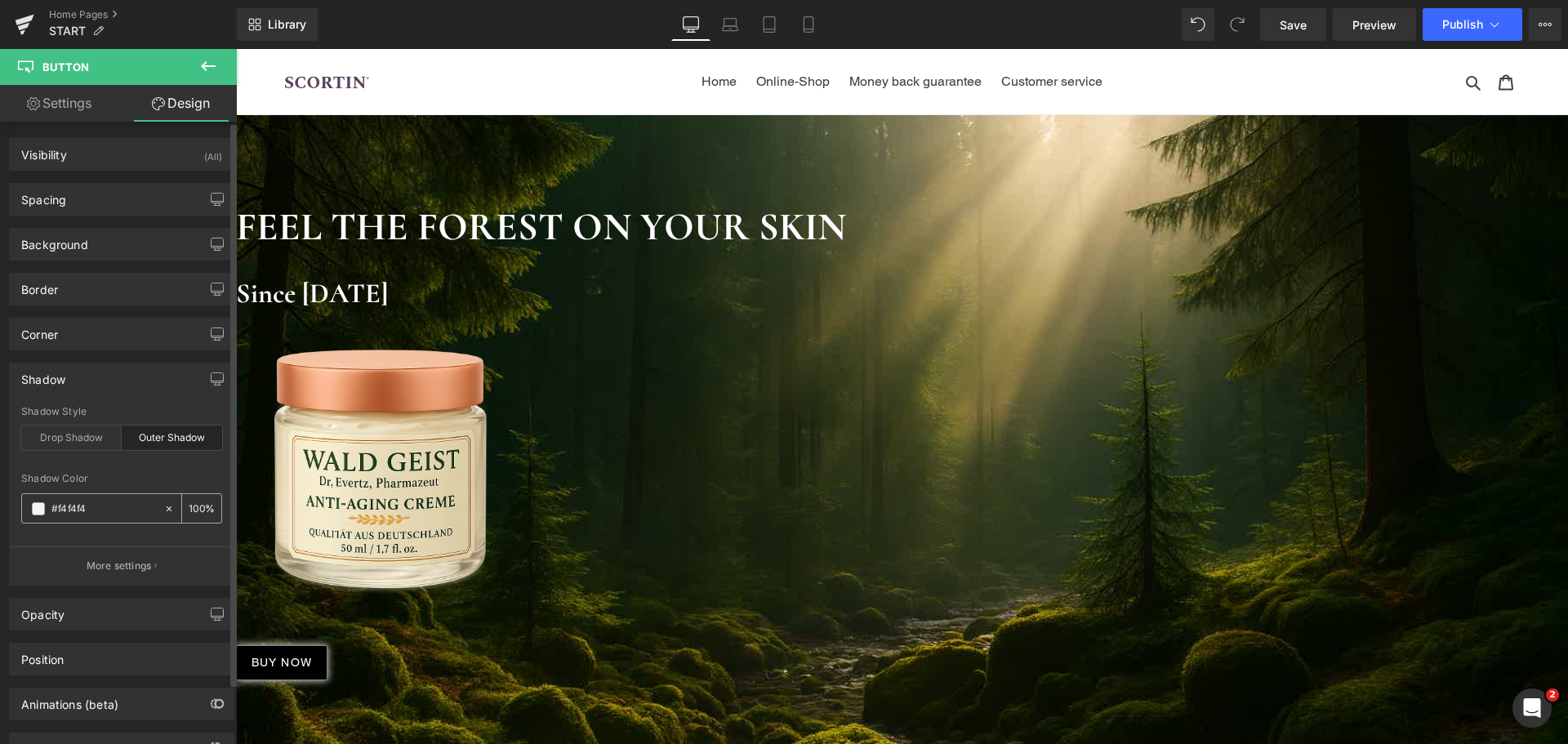
click at [193, 508] on input "100" at bounding box center [197, 509] width 17 height 18
type input "50"
click at [141, 565] on p "More settings" at bounding box center [119, 566] width 65 height 15
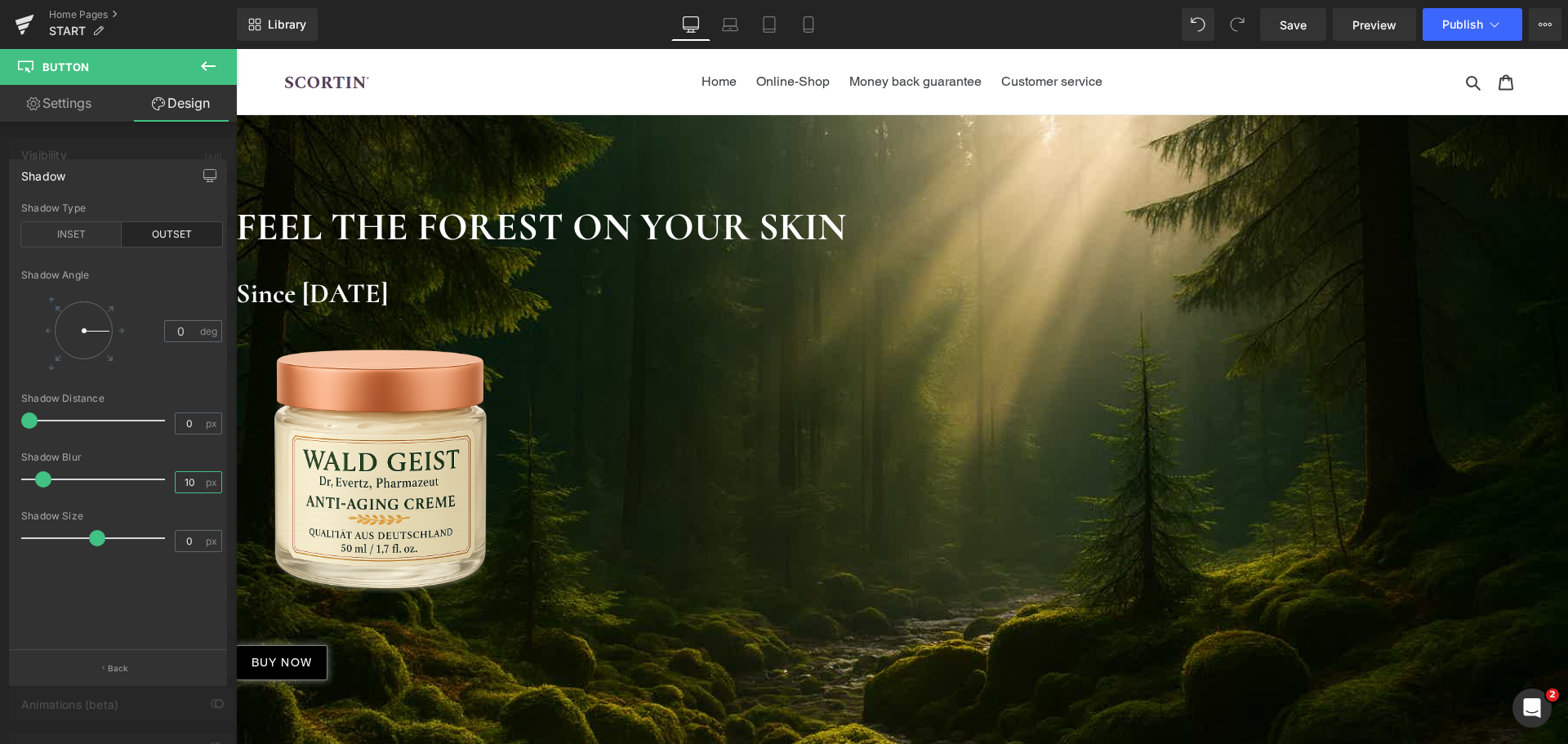
click at [188, 486] on input "10" at bounding box center [189, 483] width 28 height 20
type input "5"
click at [171, 597] on div "outset Shadow Type INSET OUTSET 0 Shadow Angle 0 deg 0px Shadow Distance 0 px 5…" at bounding box center [122, 427] width 224 height 448
click at [126, 663] on p "Back" at bounding box center [118, 669] width 21 height 13
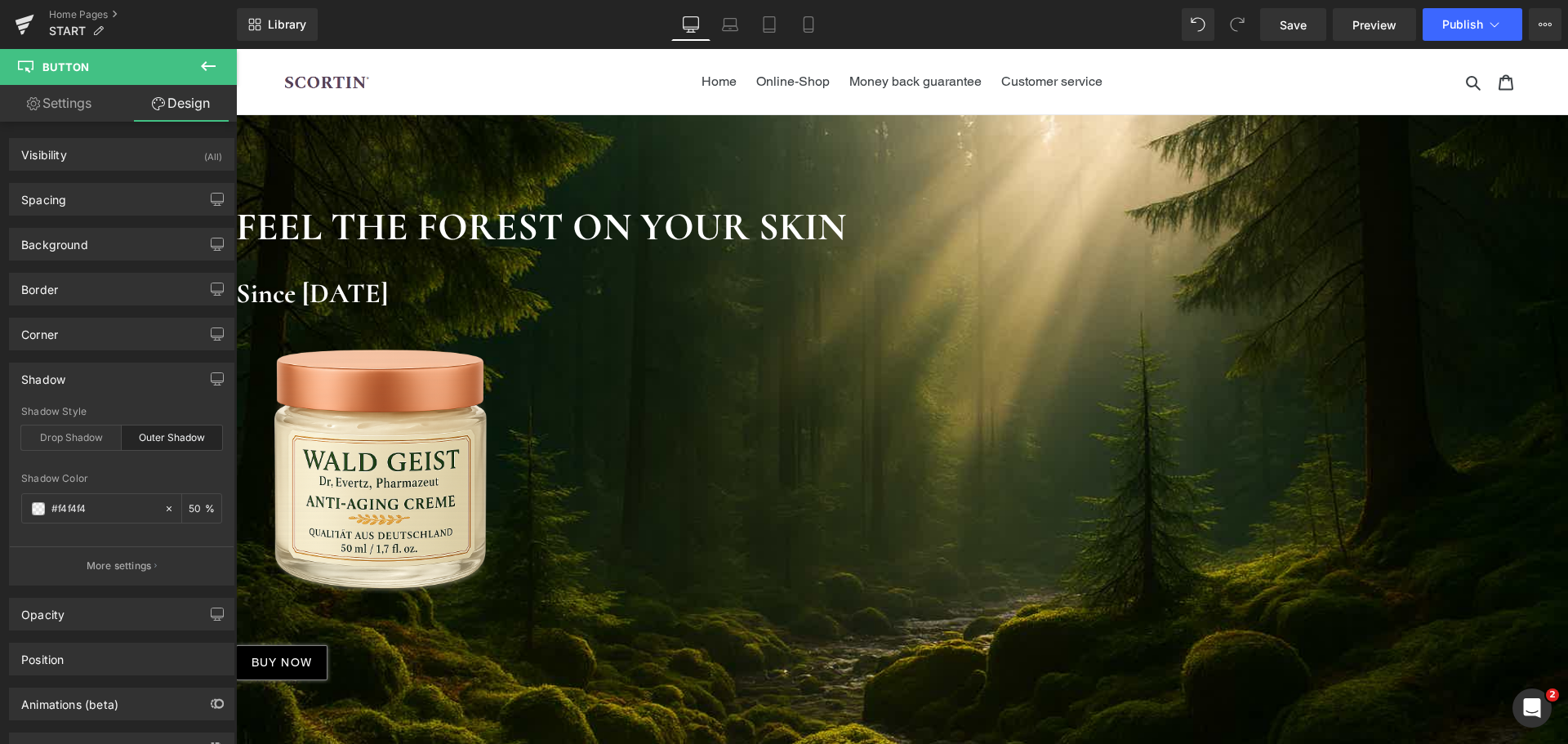
click at [54, 96] on link "Settings" at bounding box center [59, 104] width 118 height 37
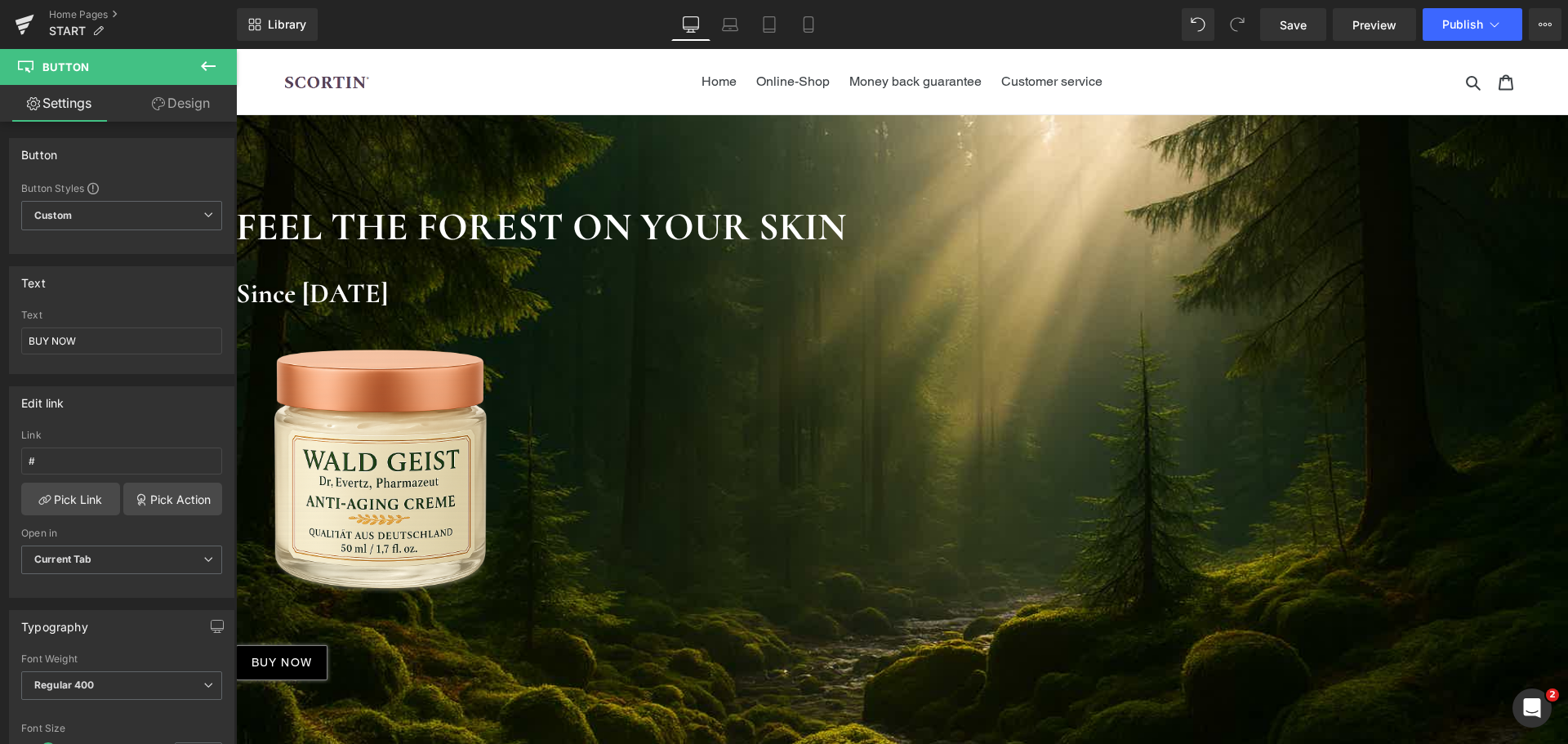
click at [236, 49] on span "Button" at bounding box center [236, 49] width 0 height 0
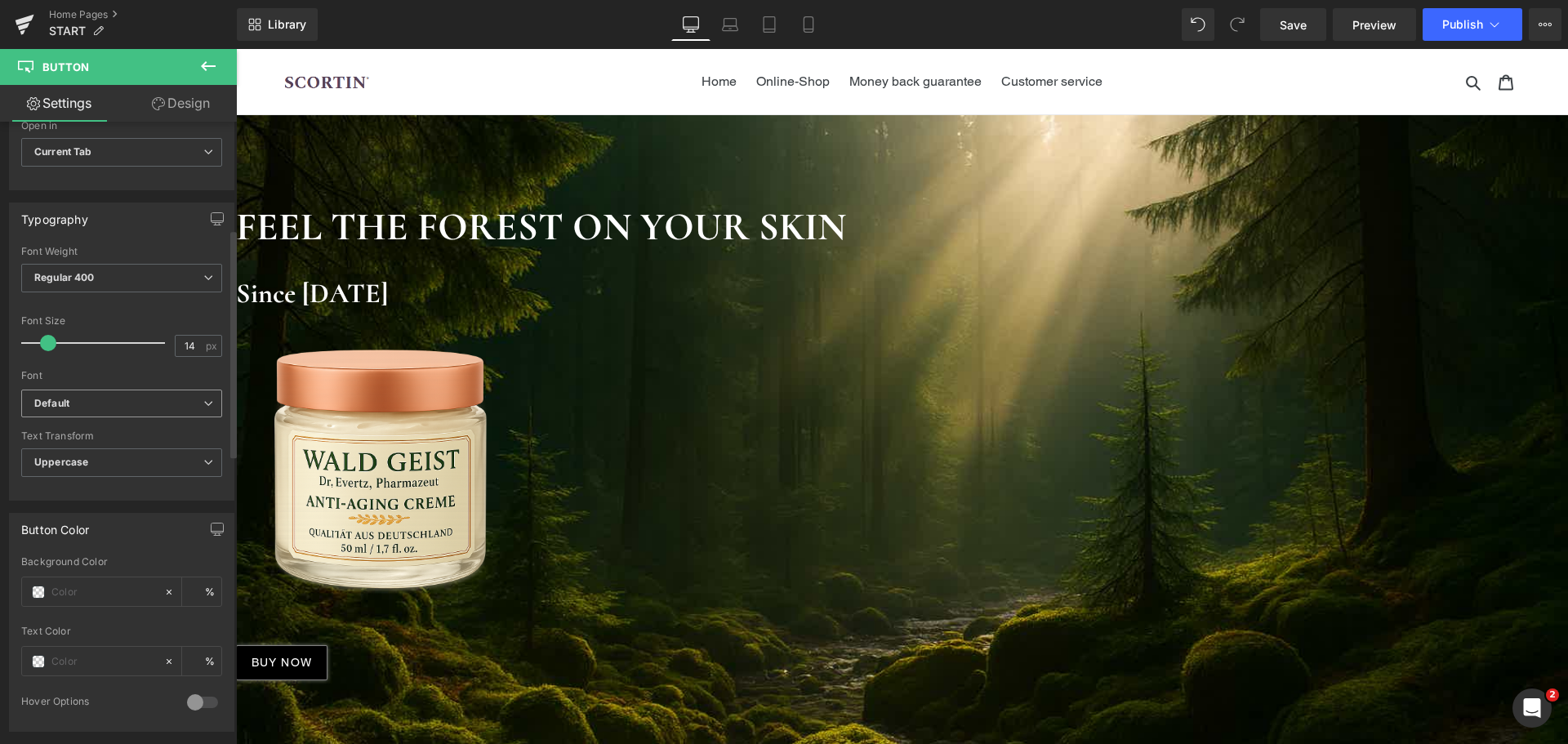
scroll to position [408, 0]
click at [99, 583] on input "text" at bounding box center [103, 592] width 104 height 18
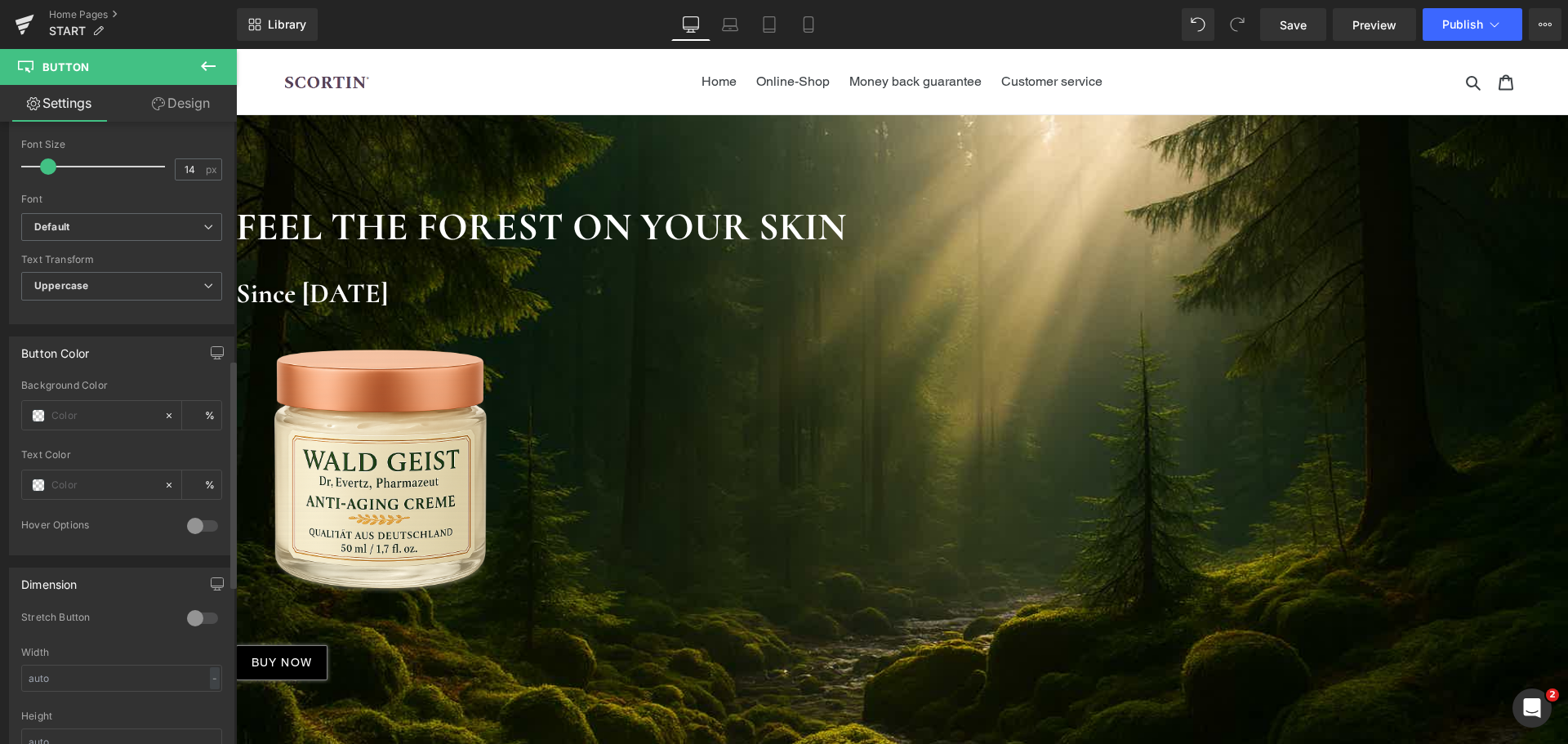
scroll to position [736, 0]
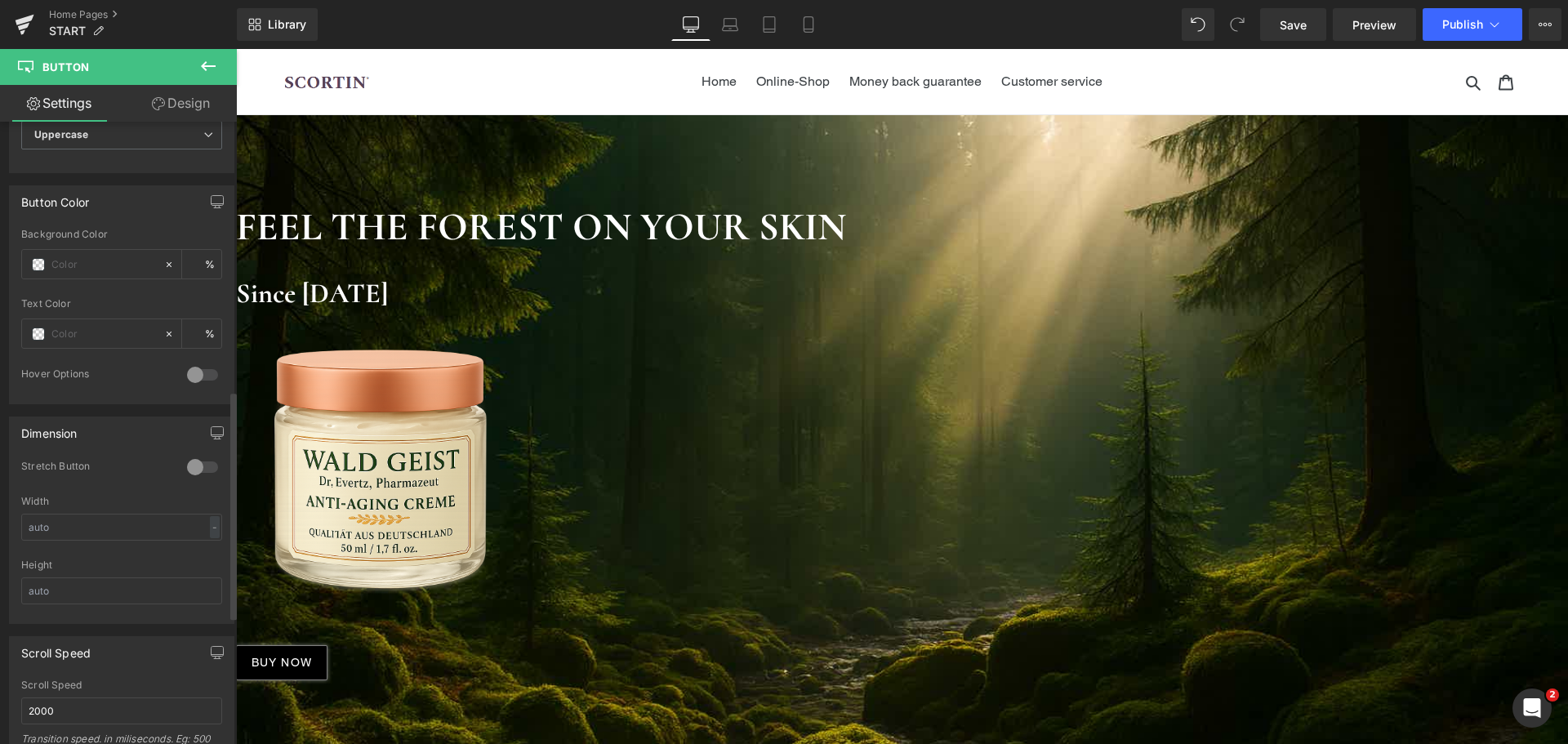
paste input "C49F6F"
type input "C49F6F"
type input "100"
type input "#c49f6f"
click at [93, 342] on input "text" at bounding box center [103, 334] width 104 height 18
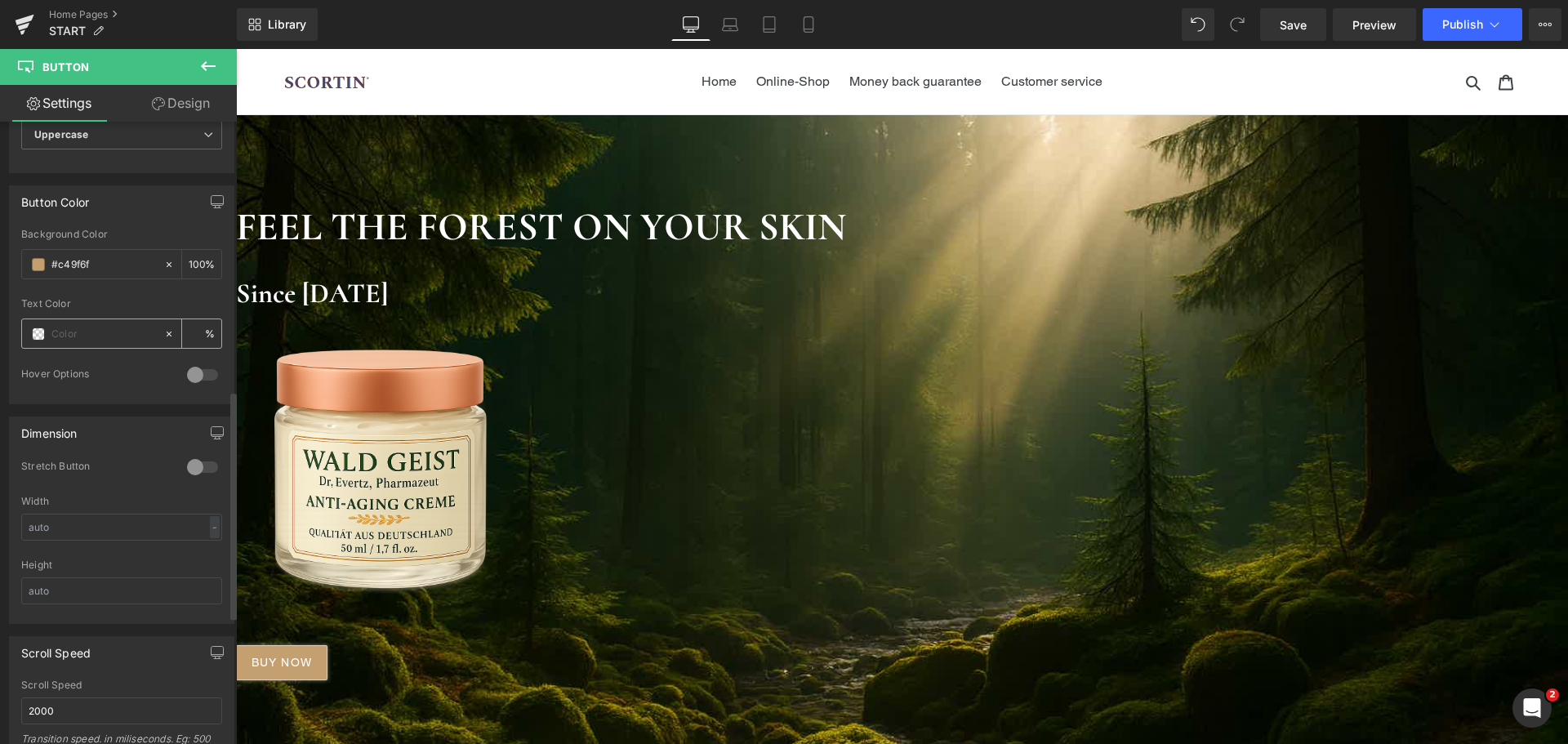
paste input "0D1809"
type input "0D1809"
type input "100"
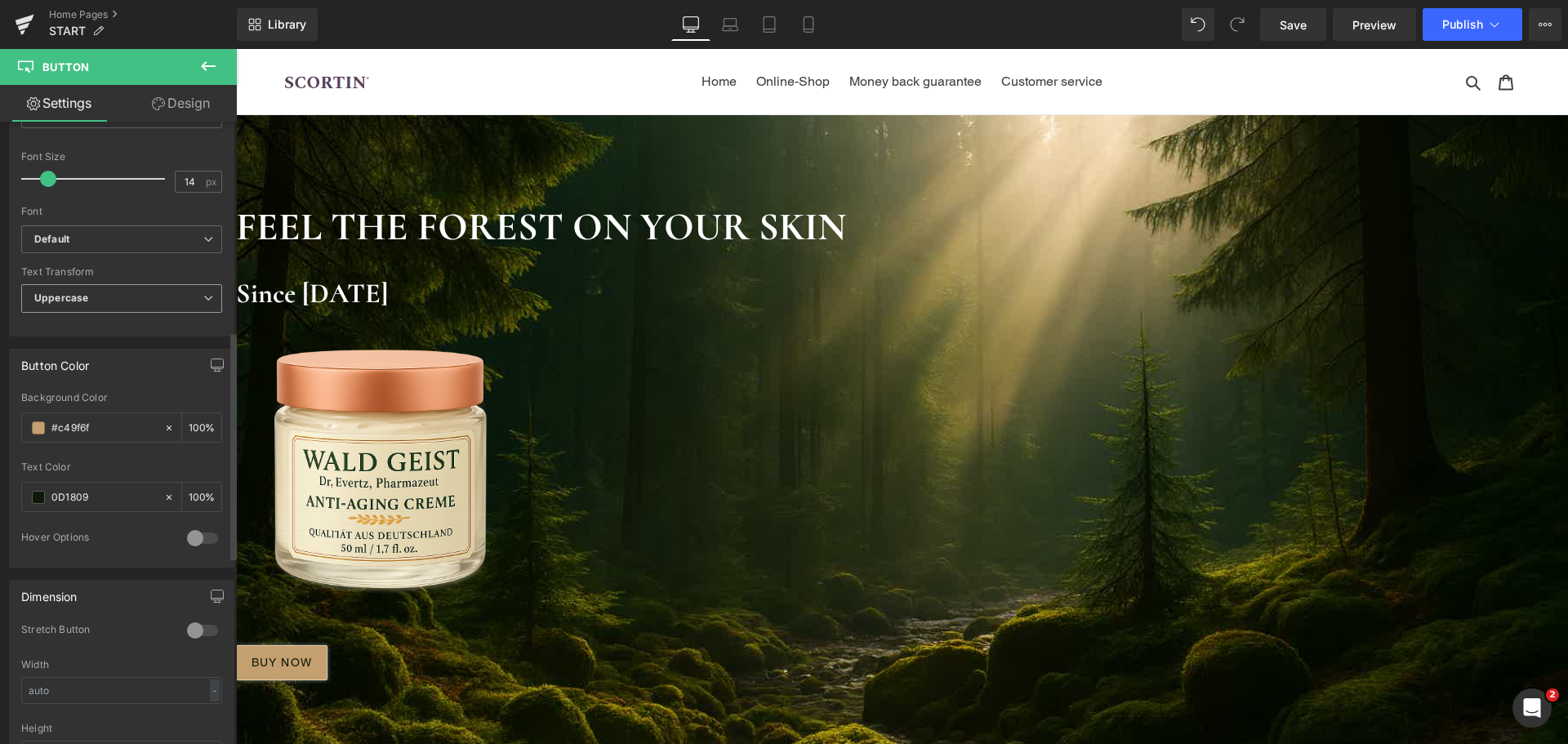
type input "#0d1809"
click at [114, 306] on span "Uppercase" at bounding box center [121, 299] width 201 height 28
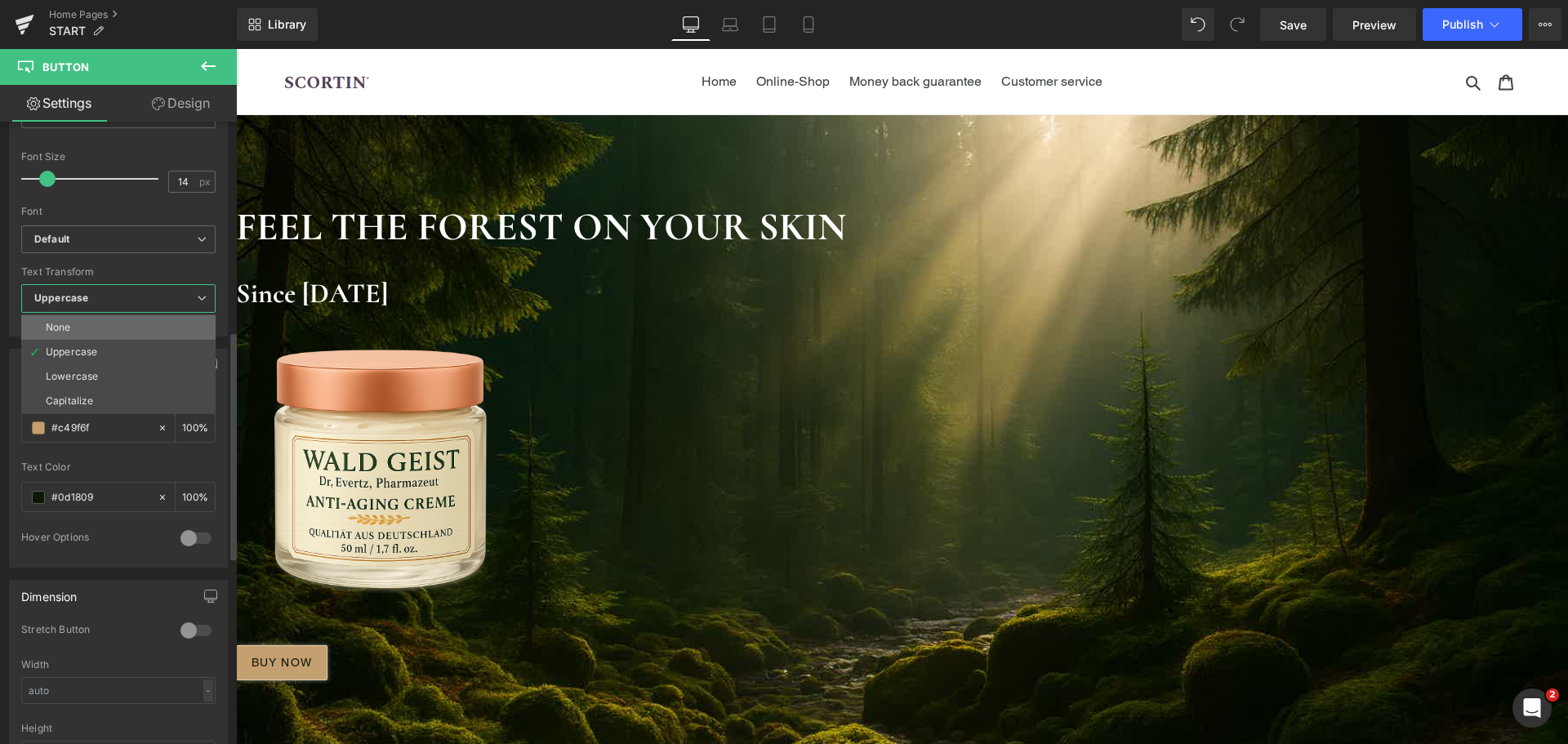
click at [103, 328] on li "None" at bounding box center [118, 327] width 194 height 24
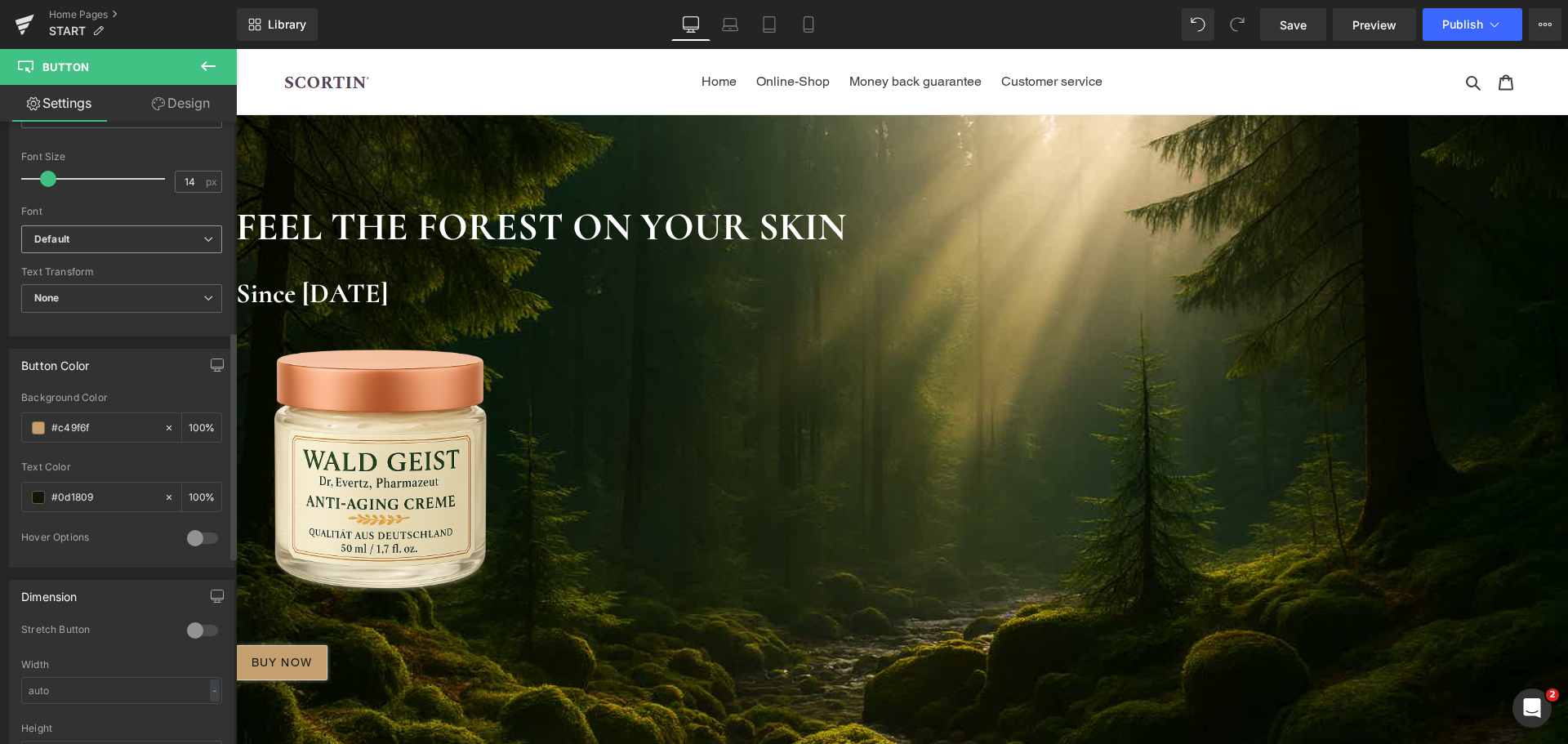
click at [113, 244] on b "Default" at bounding box center [118, 240] width 169 height 14
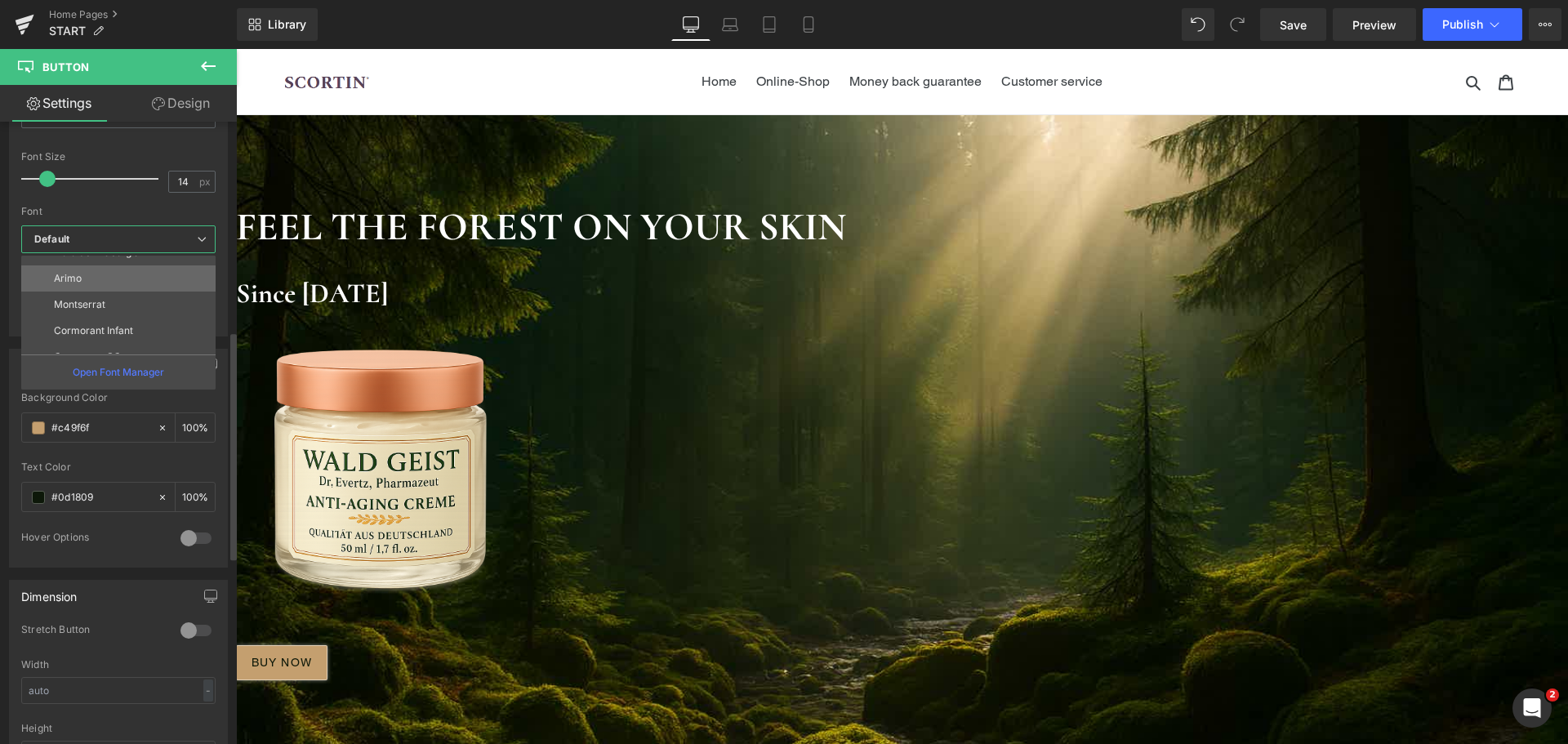
scroll to position [164, 0]
click at [114, 315] on li "Cormorant" at bounding box center [122, 314] width 202 height 26
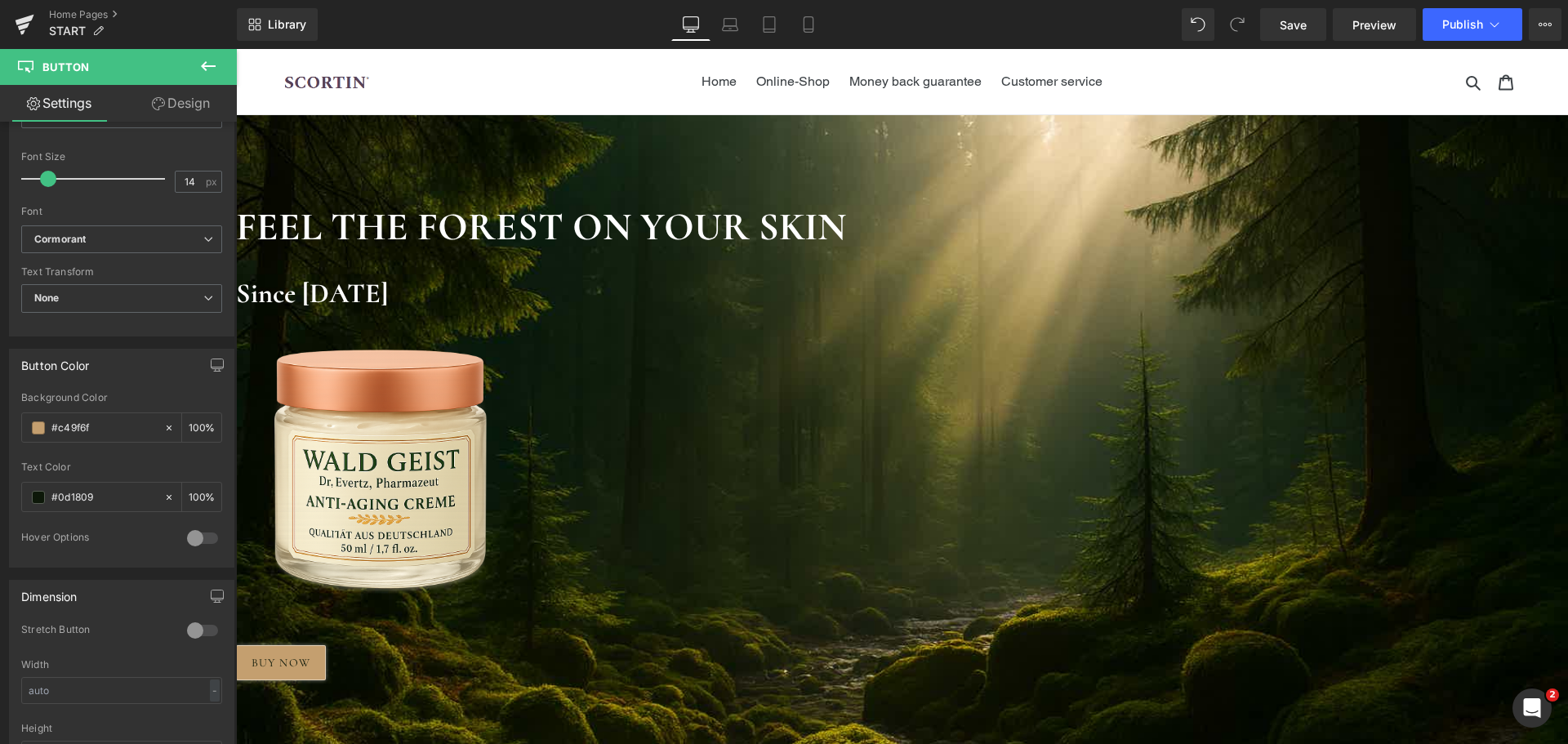
click at [236, 49] on span "Button" at bounding box center [236, 49] width 0 height 0
click at [182, 181] on input "14" at bounding box center [189, 181] width 28 height 20
click at [182, 181] on input "16" at bounding box center [189, 181] width 28 height 20
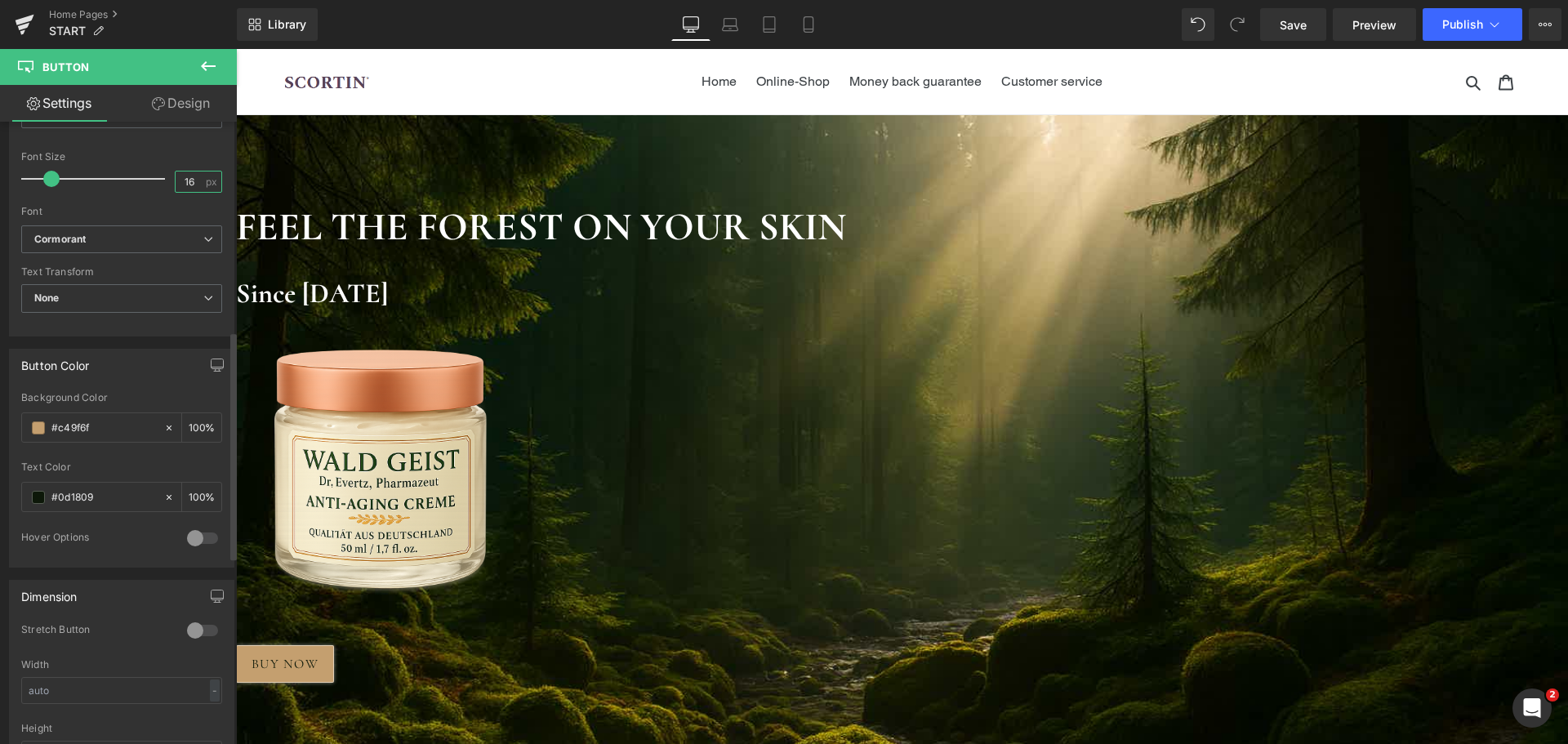
click at [182, 181] on input "16" at bounding box center [189, 181] width 28 height 20
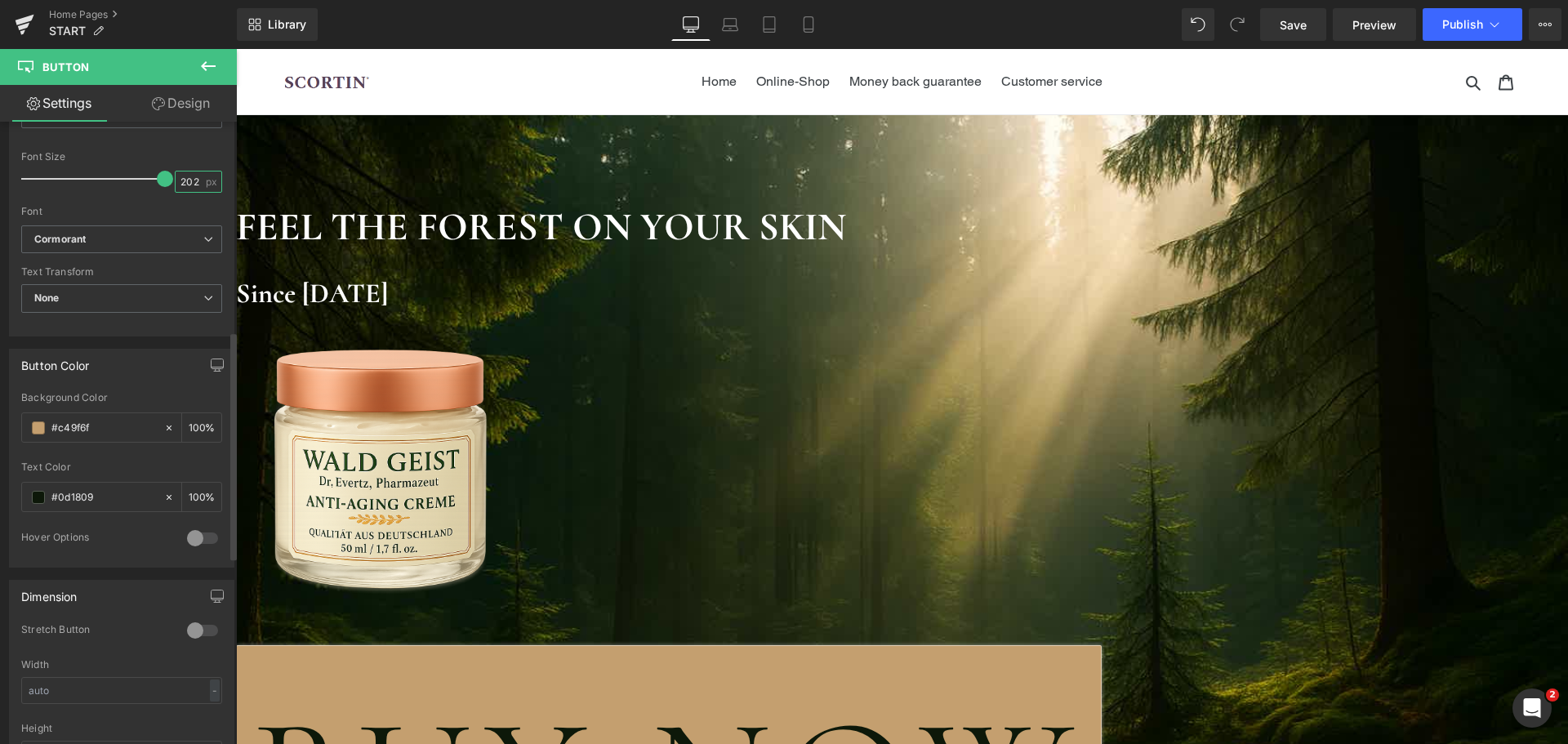
click at [194, 185] on input "202" at bounding box center [189, 181] width 28 height 20
type input "2"
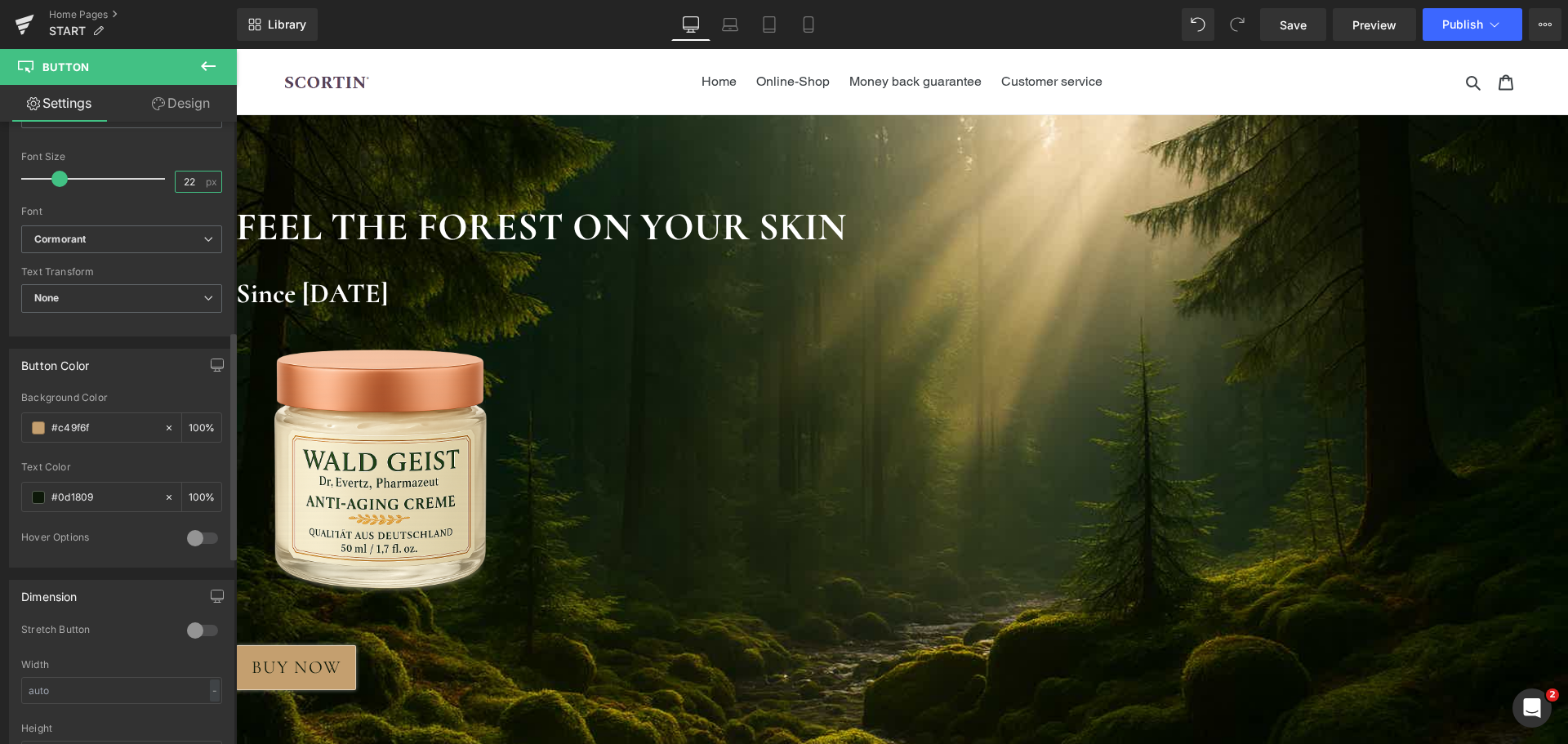
click at [185, 183] on input "22" at bounding box center [189, 181] width 28 height 20
type input "20"
click at [115, 245] on b "Cormorant" at bounding box center [118, 240] width 169 height 14
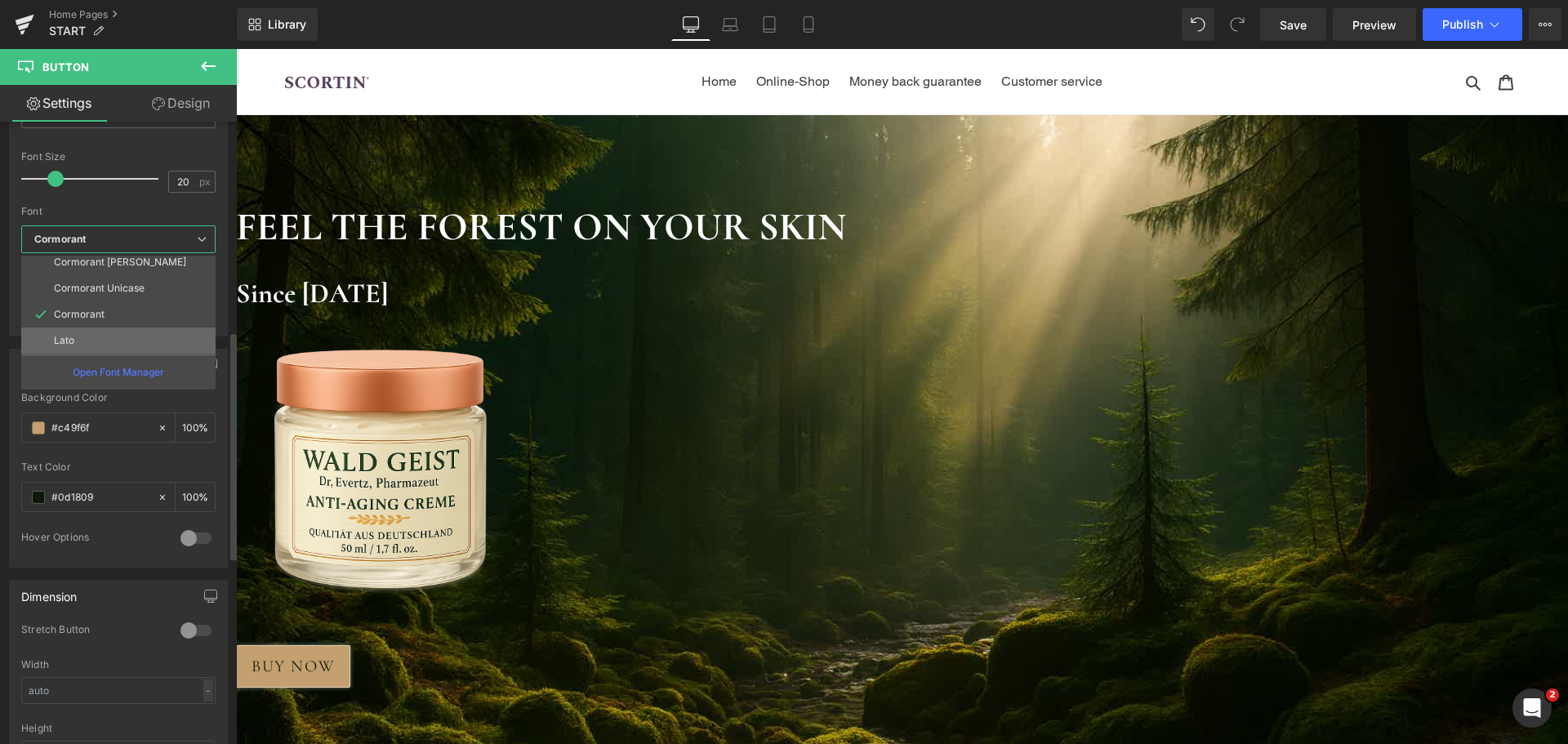
click at [97, 329] on li "Lato" at bounding box center [122, 340] width 202 height 26
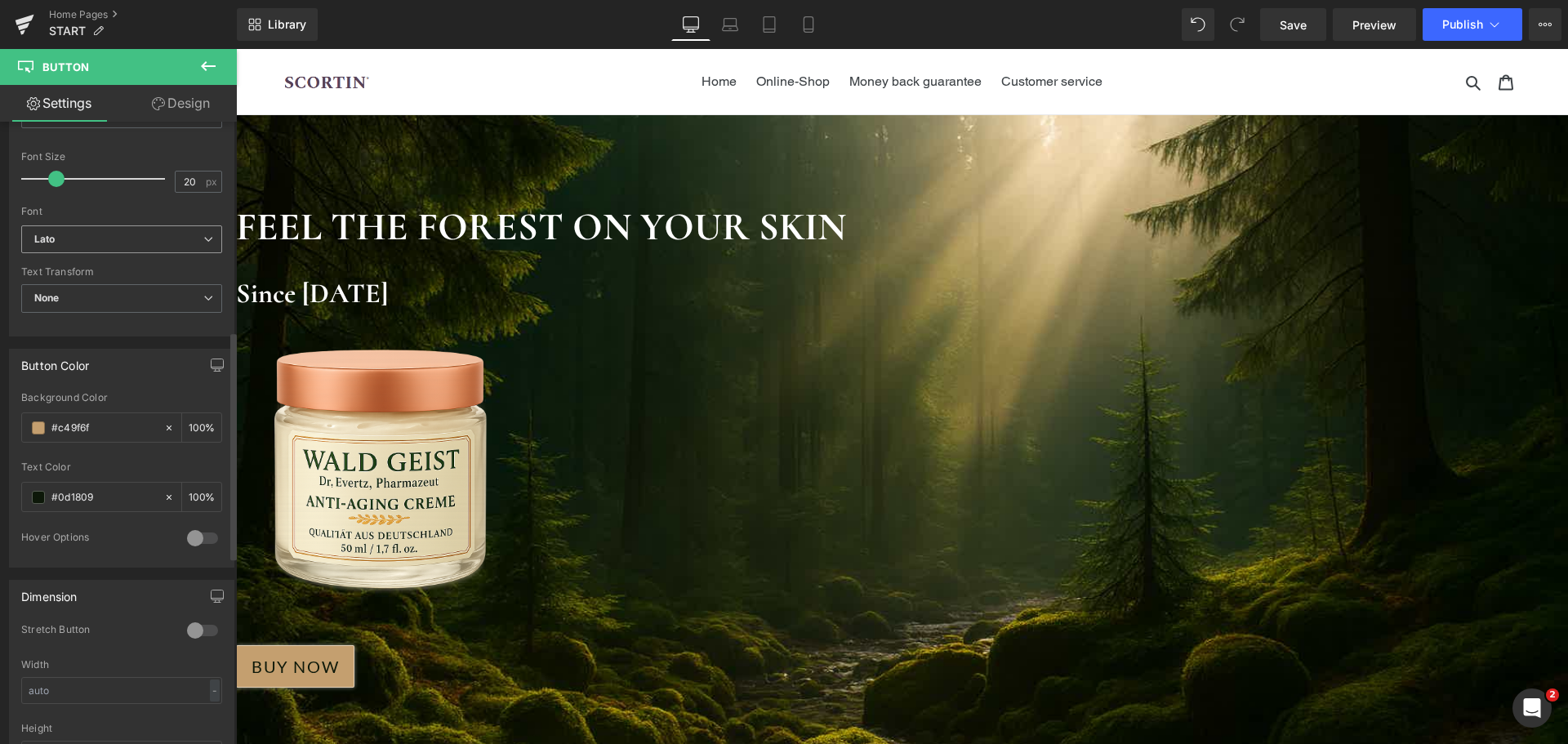
click at [100, 241] on b "Lato" at bounding box center [118, 240] width 169 height 14
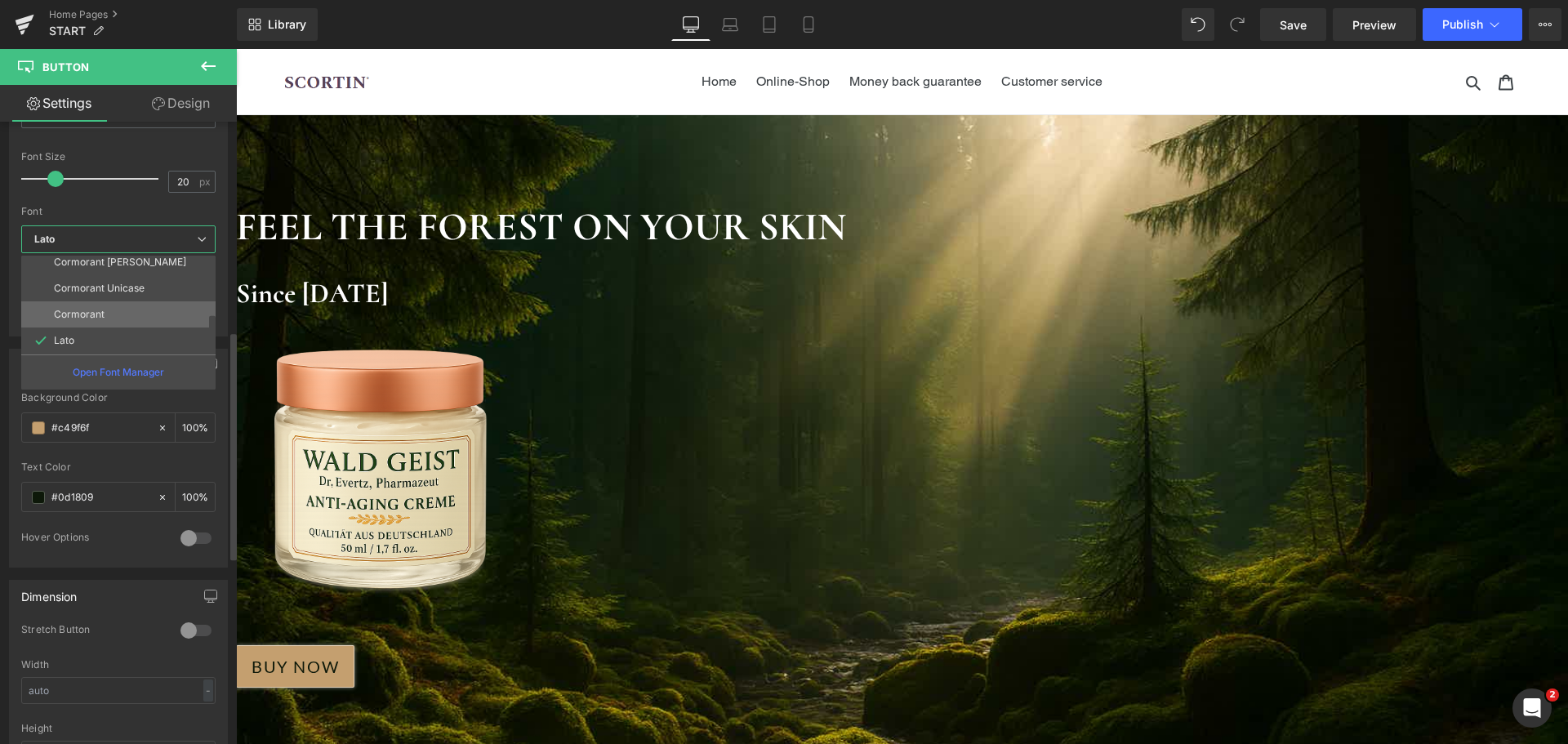
click at [88, 312] on p "Cormorant" at bounding box center [79, 315] width 51 height 12
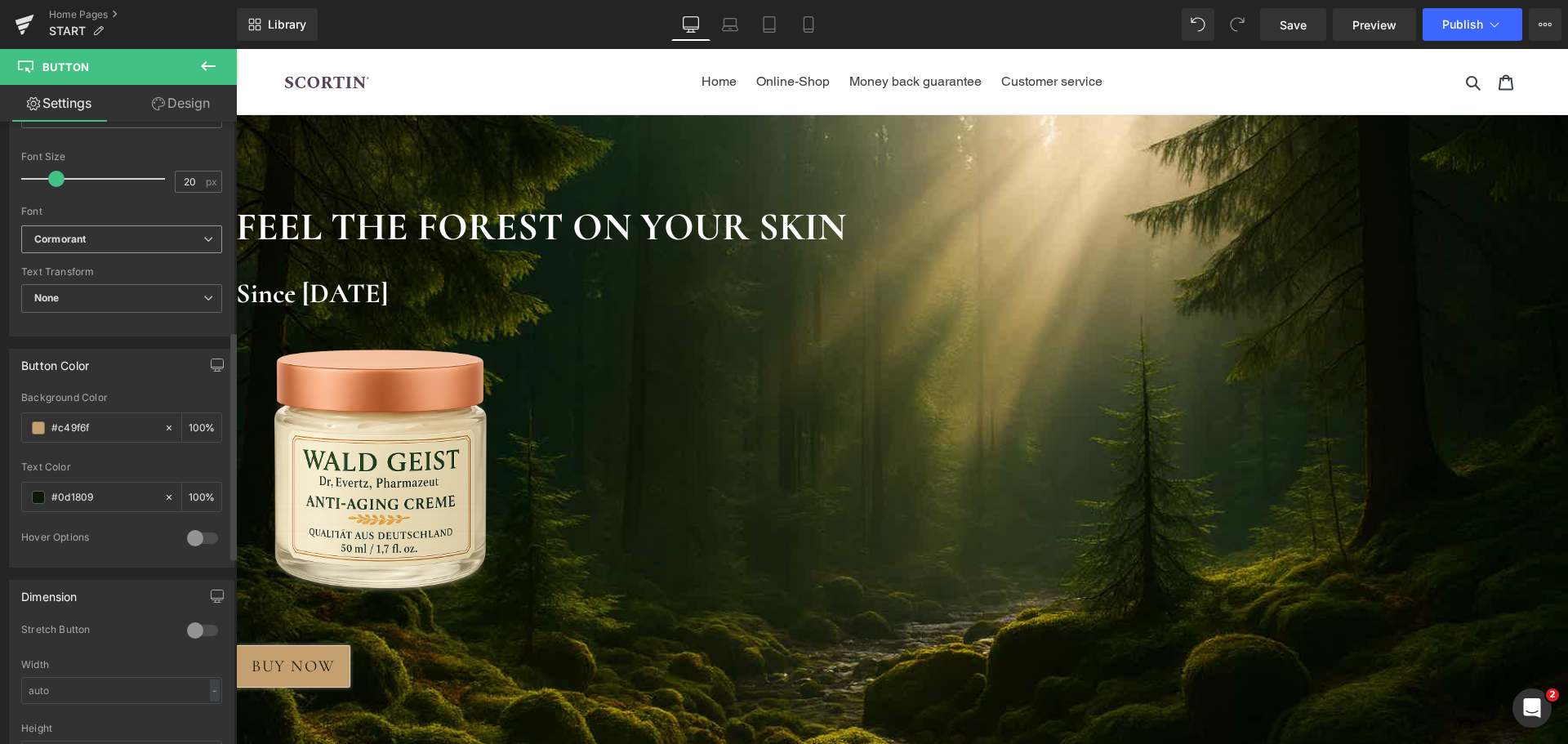
click at [101, 245] on b "Cormorant" at bounding box center [118, 240] width 169 height 14
click at [139, 219] on div "Font Default [PERSON_NAME] Serif Georgian Arimo [GEOGRAPHIC_DATA] Cormorant Inf…" at bounding box center [121, 154] width 201 height 144
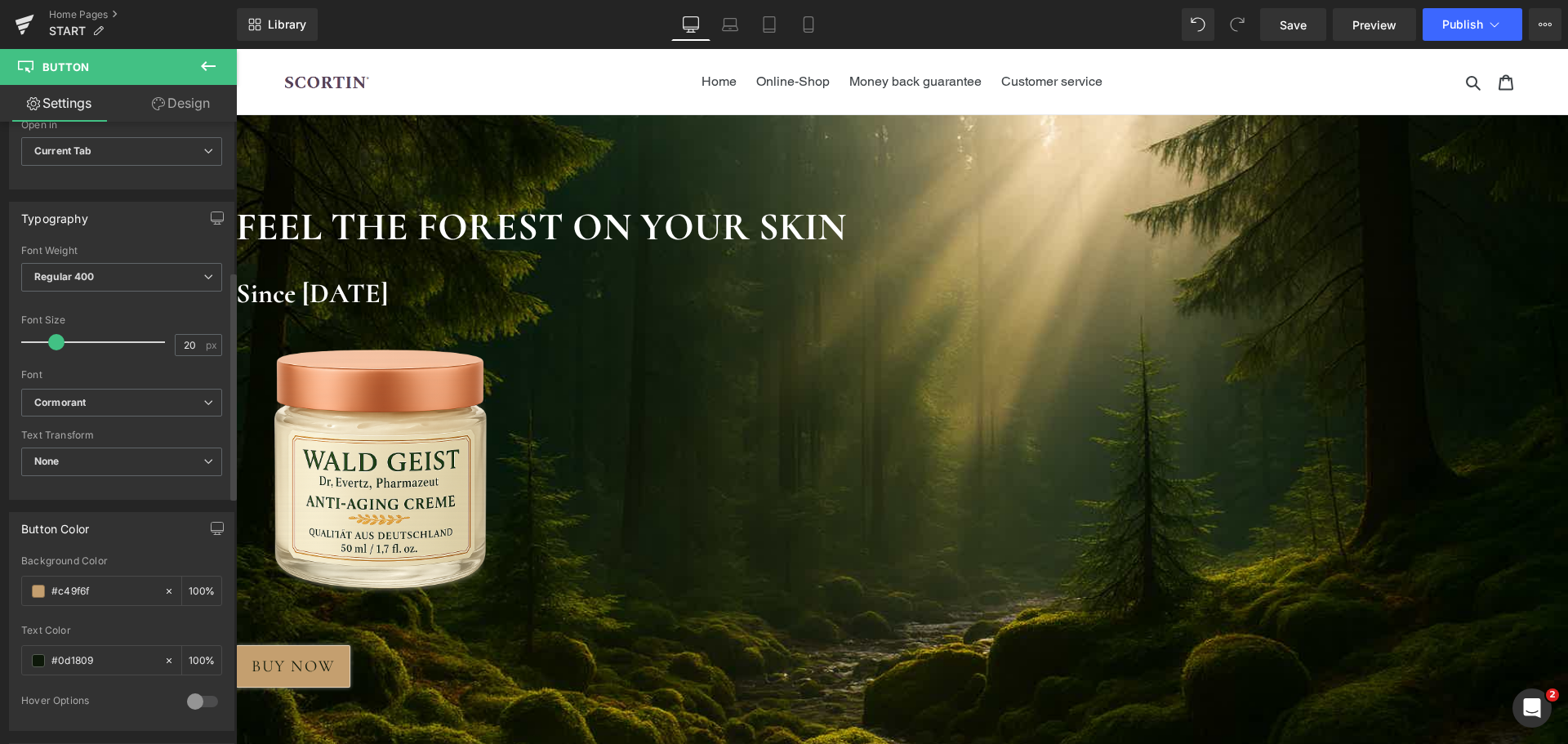
scroll to position [82, 0]
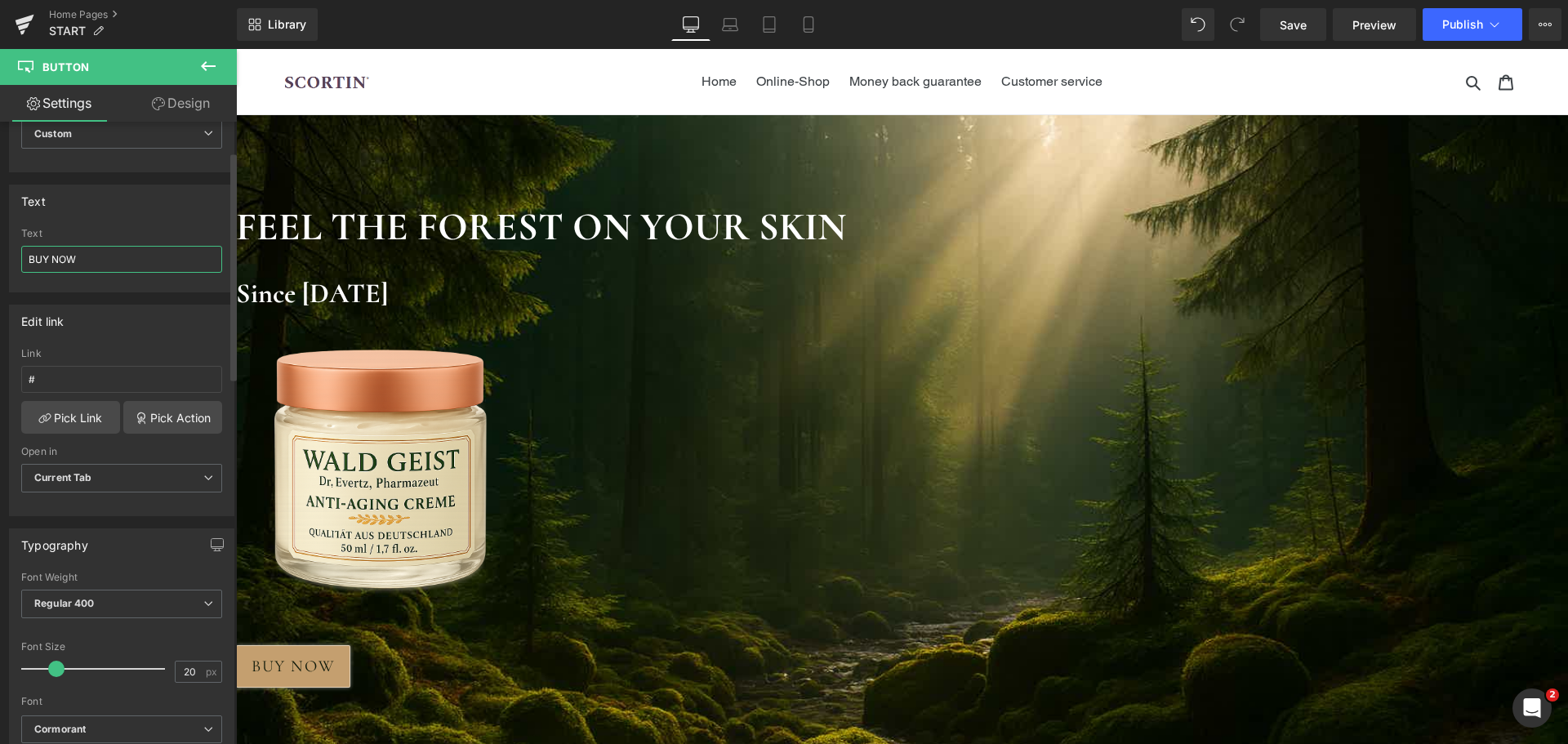
click at [99, 266] on input "BUY NOW" at bounding box center [121, 260] width 201 height 27
click at [99, 266] on input "Buy Now" at bounding box center [121, 260] width 201 height 27
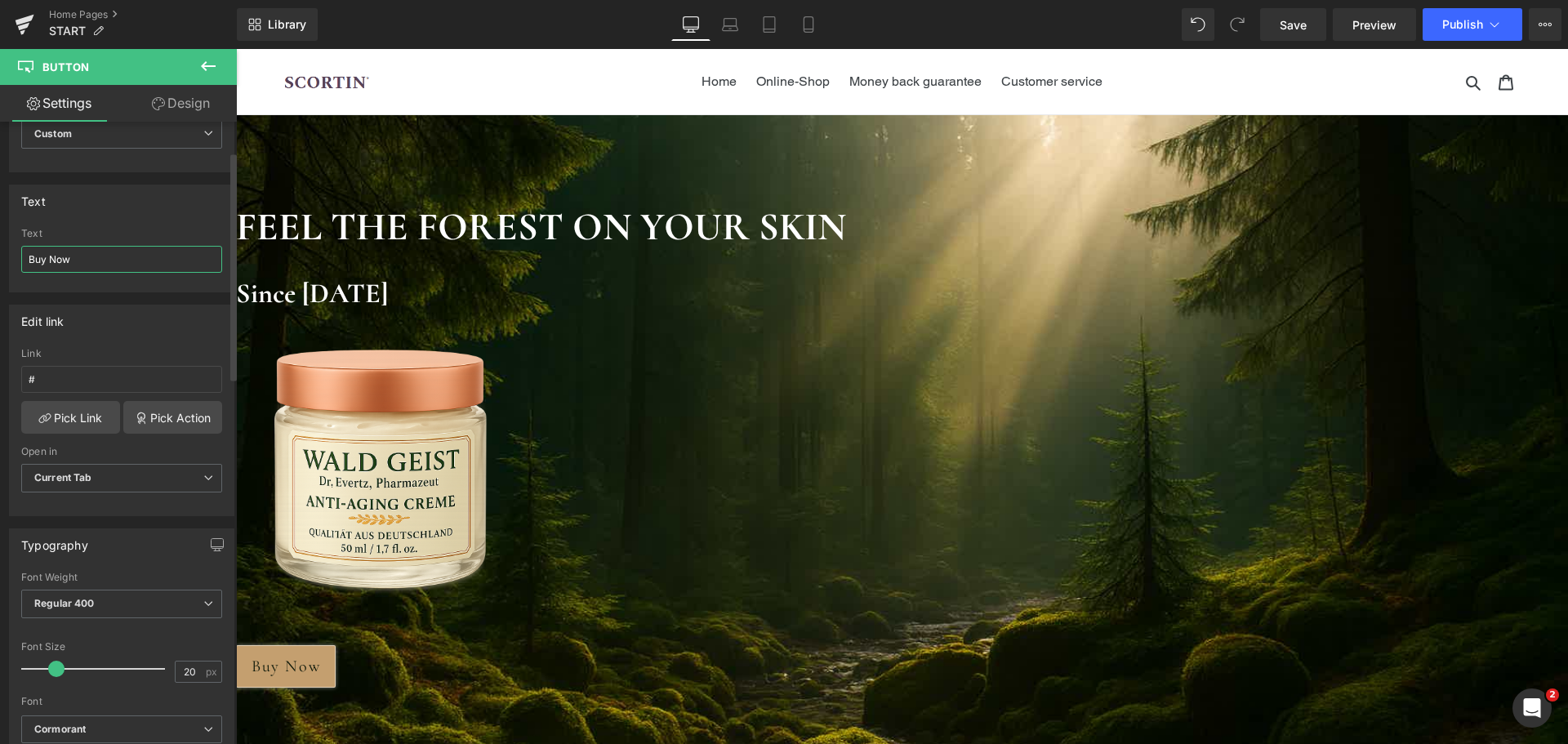
click at [99, 266] on input "Buy Now" at bounding box center [121, 260] width 201 height 27
type input "BUY NOW"
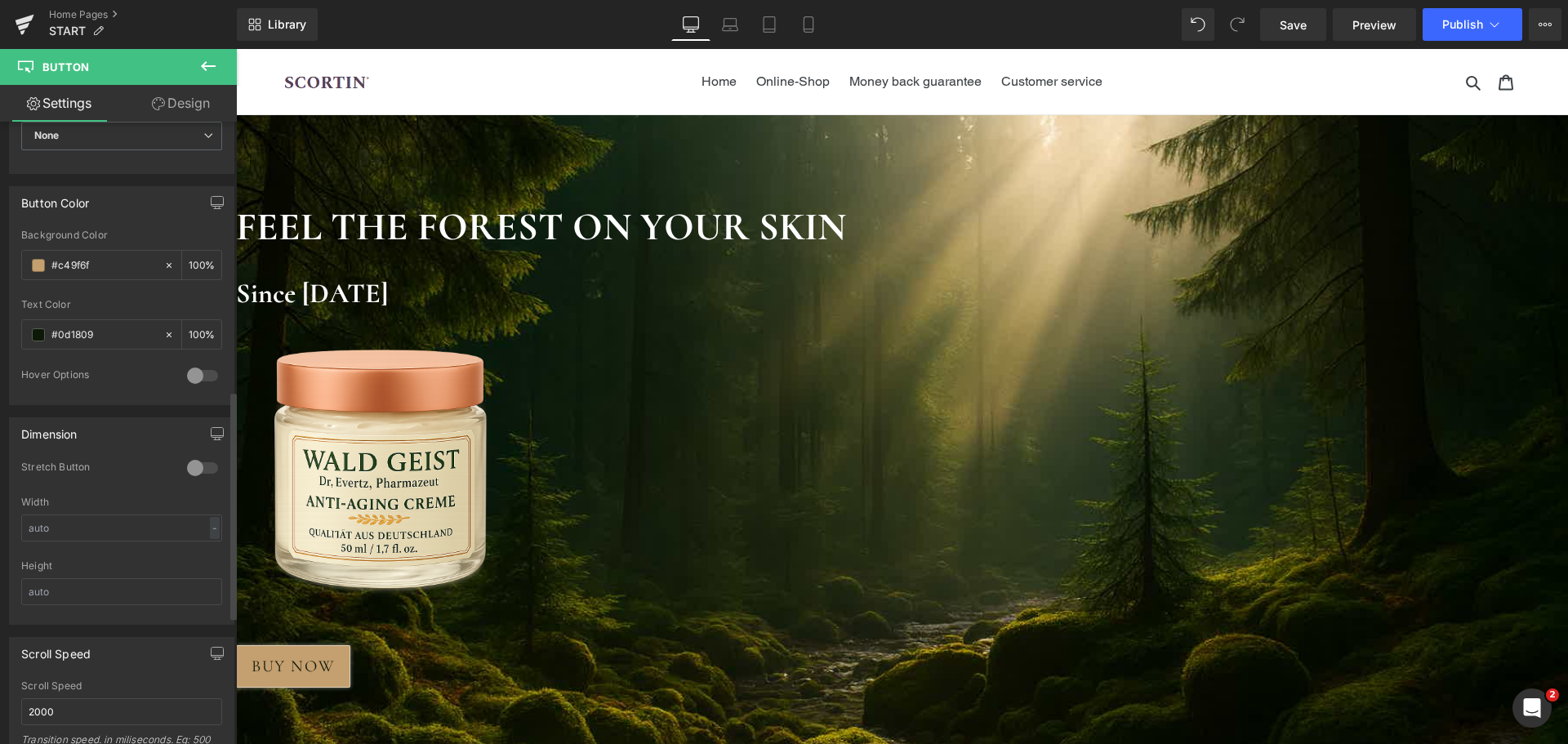
scroll to position [736, 0]
click at [194, 472] on div at bounding box center [202, 467] width 39 height 26
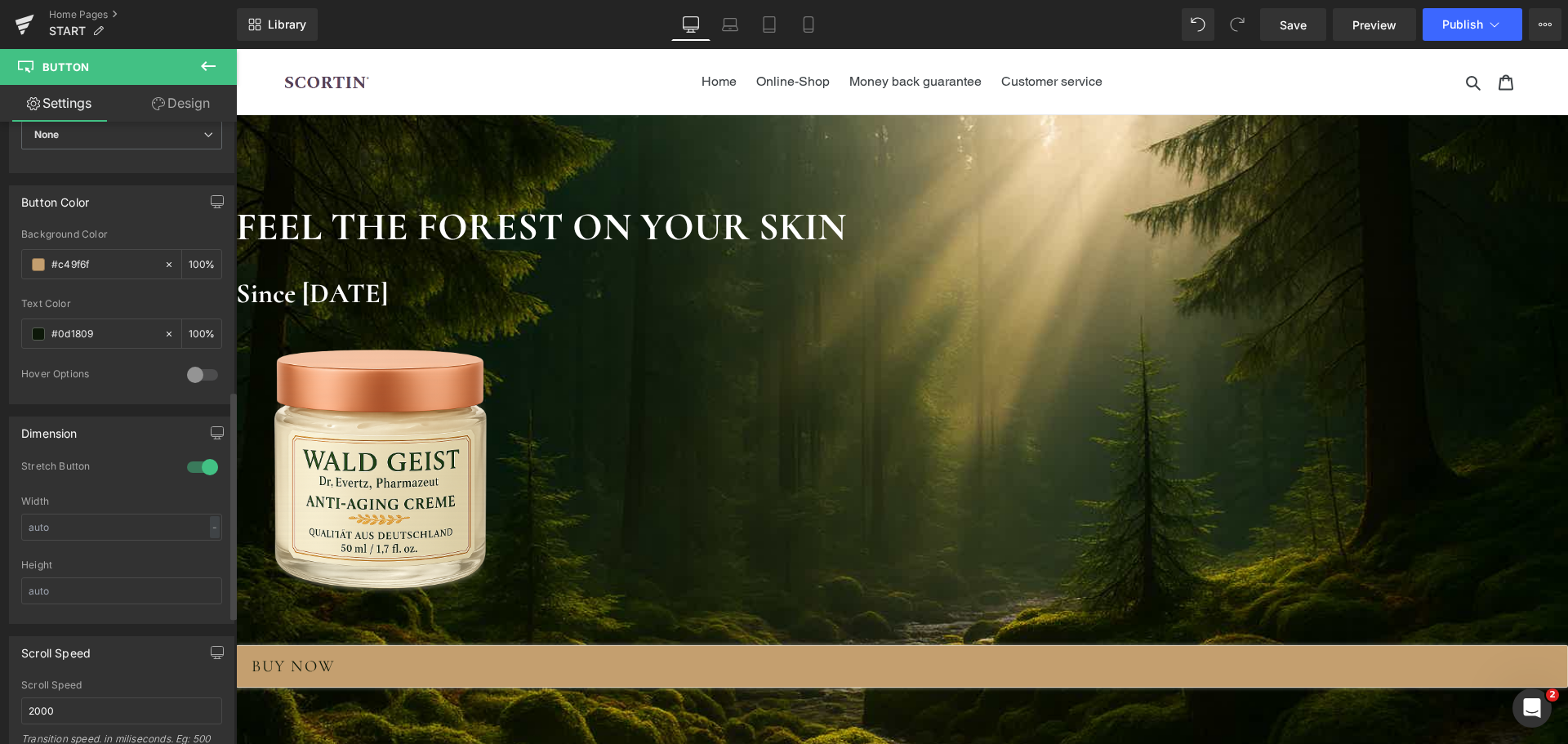
click at [194, 472] on div at bounding box center [202, 467] width 39 height 26
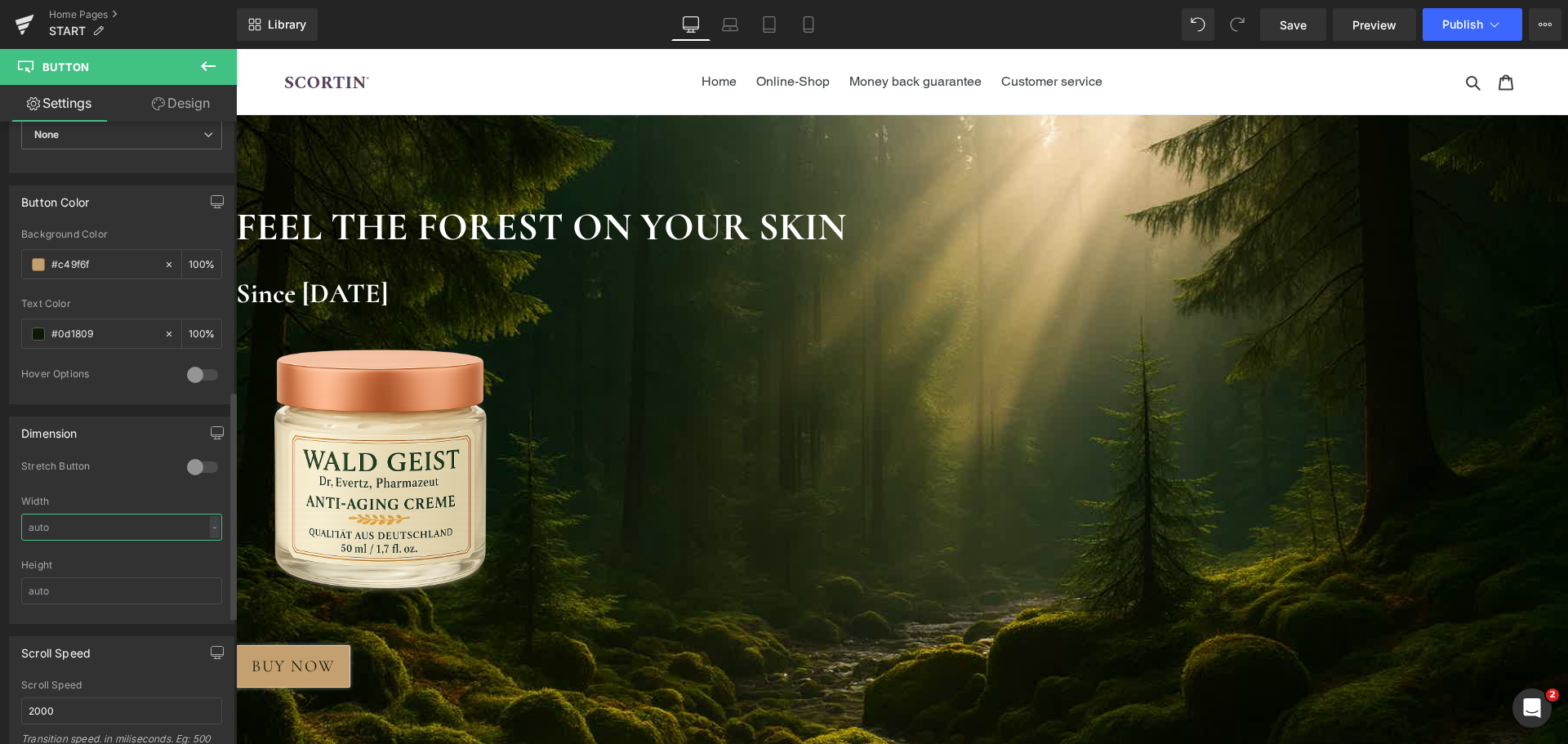
click at [117, 525] on input "text" at bounding box center [121, 527] width 201 height 27
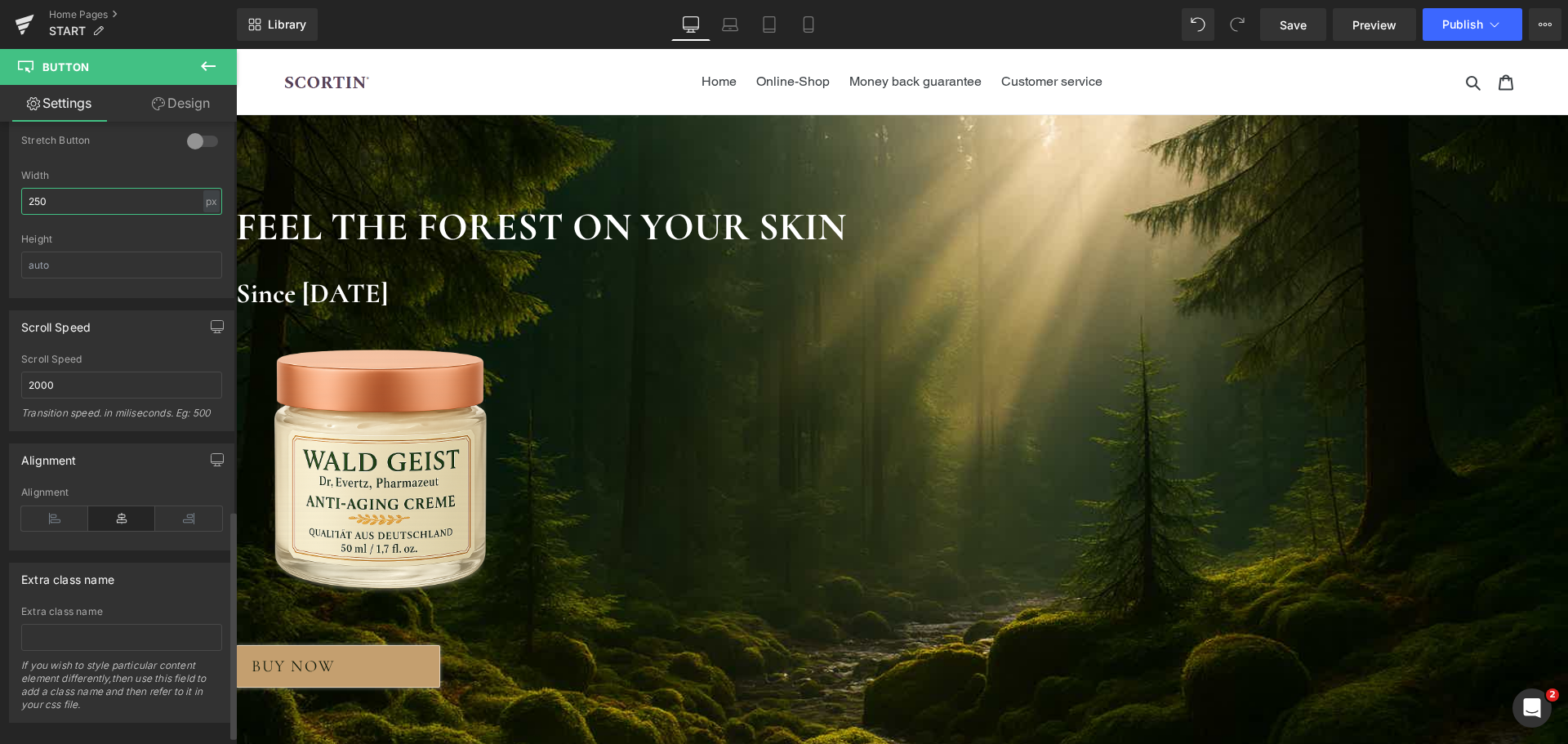
scroll to position [1062, 0]
type input "250"
click at [118, 524] on icon at bounding box center [122, 518] width 67 height 24
click at [118, 518] on icon at bounding box center [122, 518] width 67 height 24
click at [236, 49] on span "Button" at bounding box center [236, 49] width 0 height 0
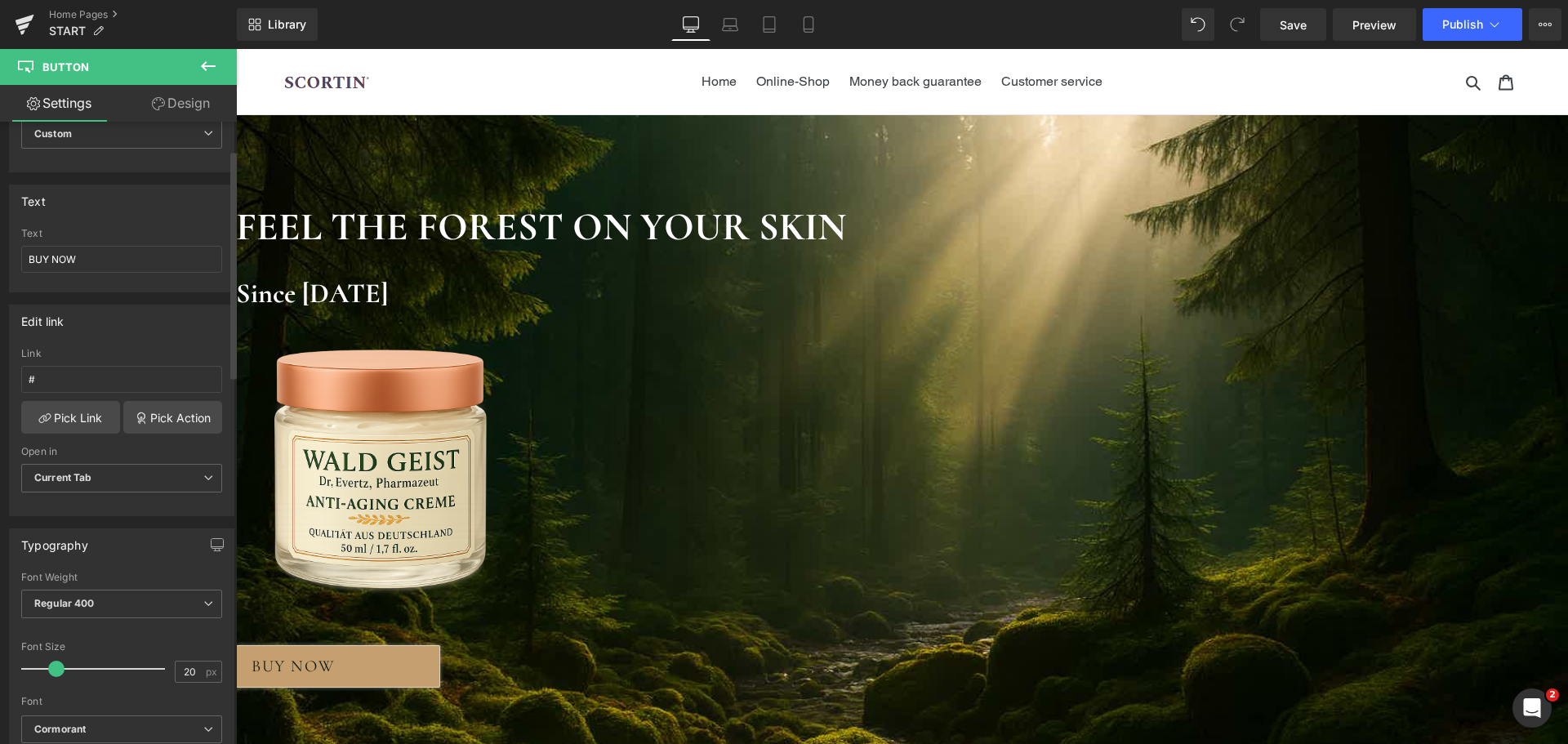
scroll to position [0, 0]
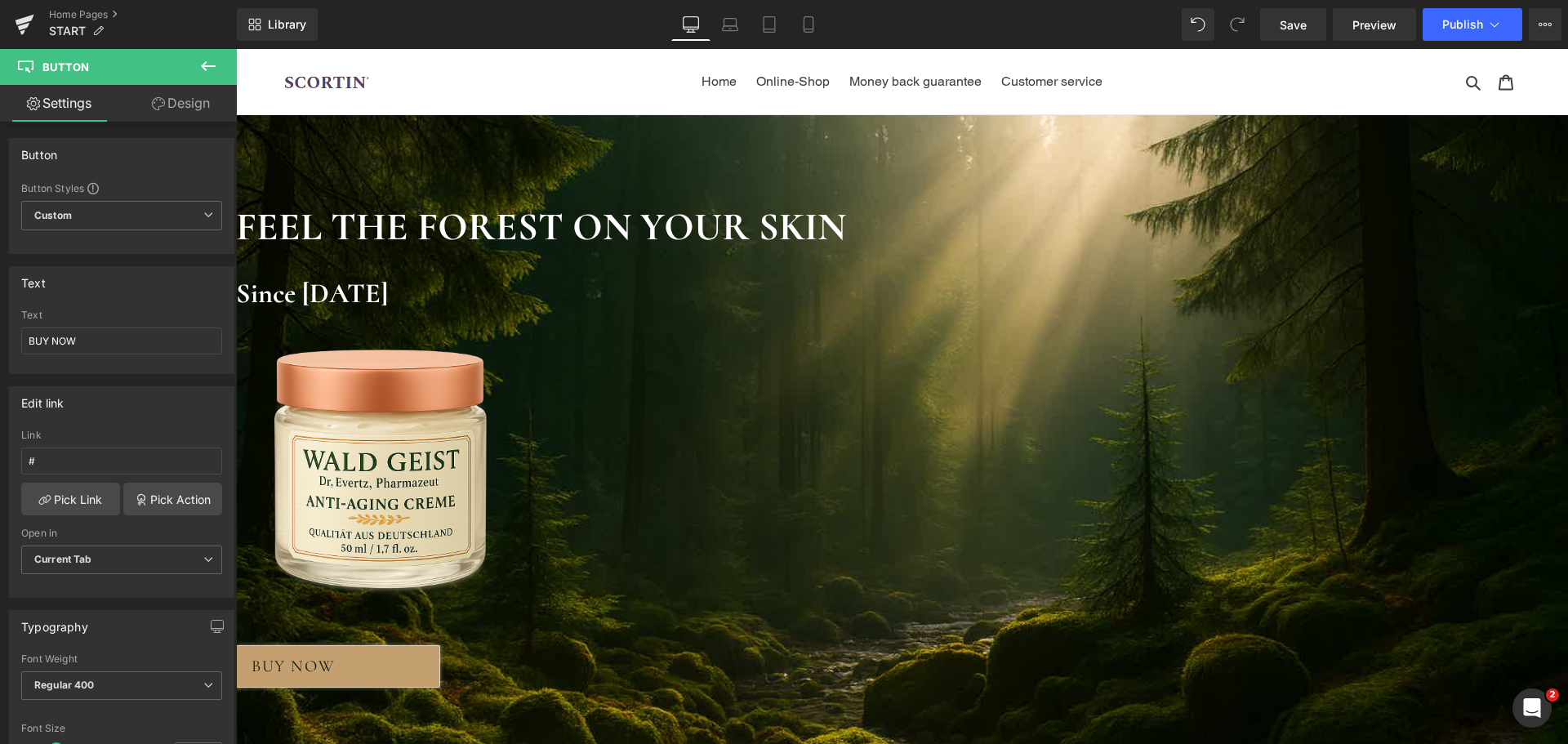
click at [335, 659] on span "BUY NOW" at bounding box center [293, 666] width 83 height 24
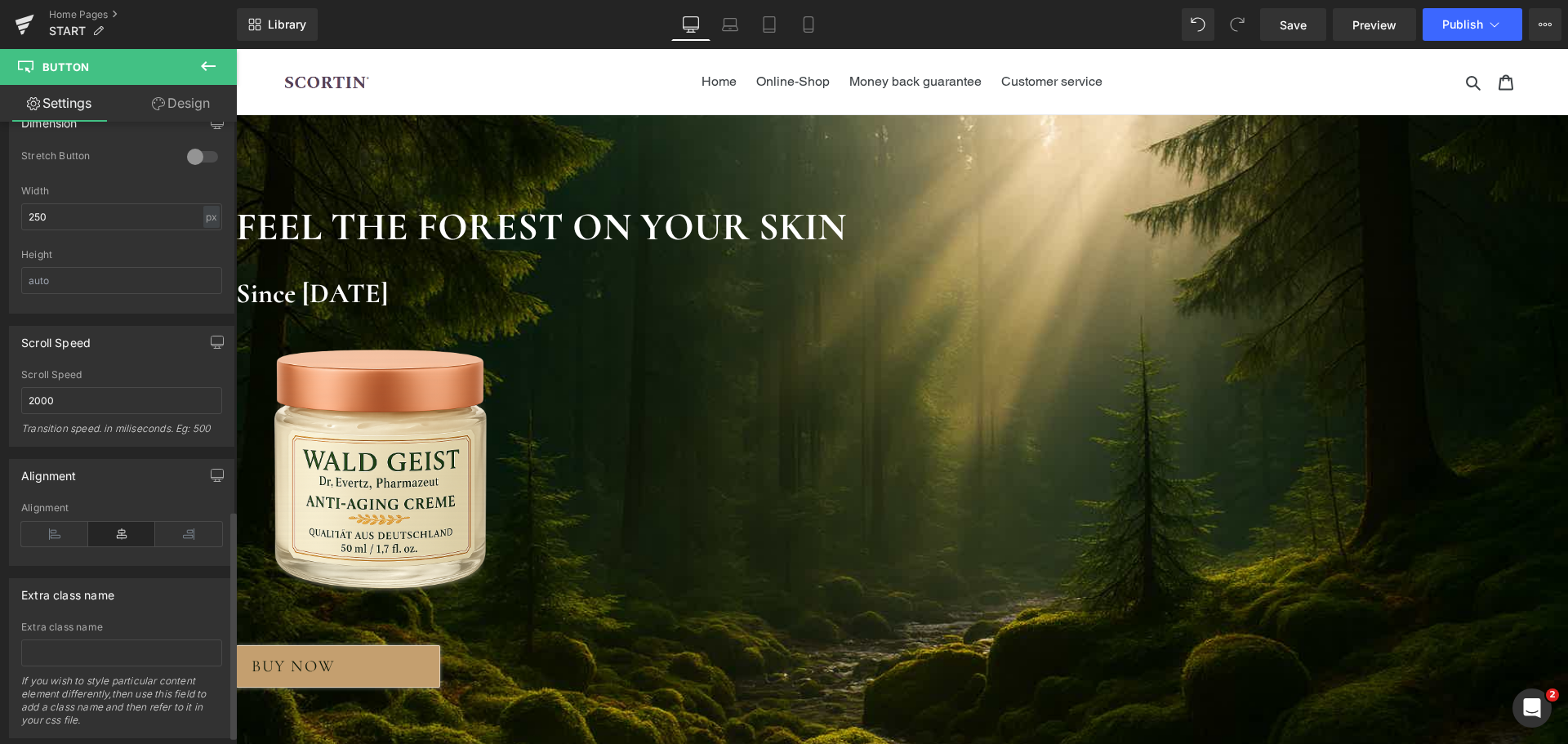
scroll to position [1062, 0]
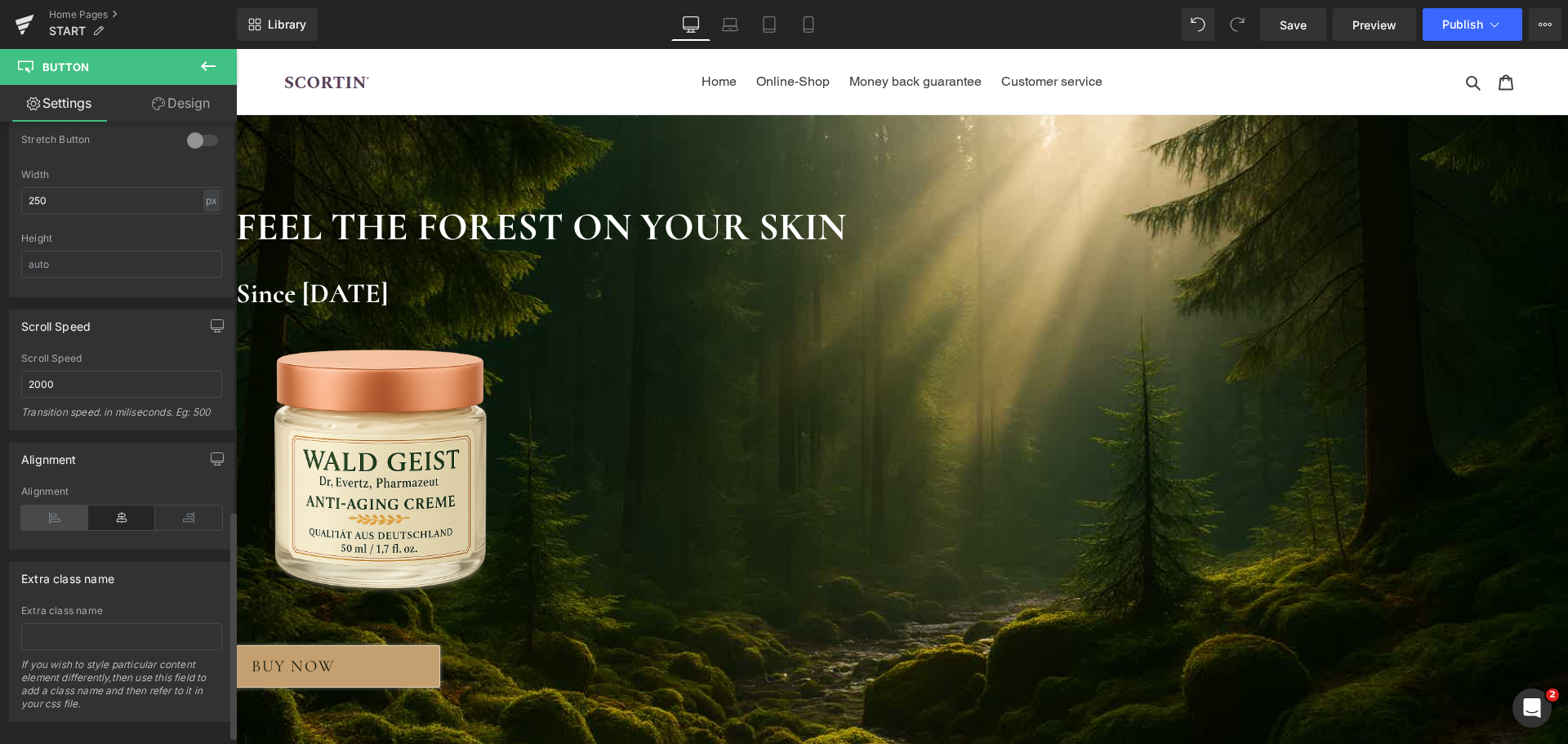
click at [70, 513] on icon at bounding box center [54, 518] width 67 height 24
click at [100, 514] on icon at bounding box center [122, 518] width 67 height 24
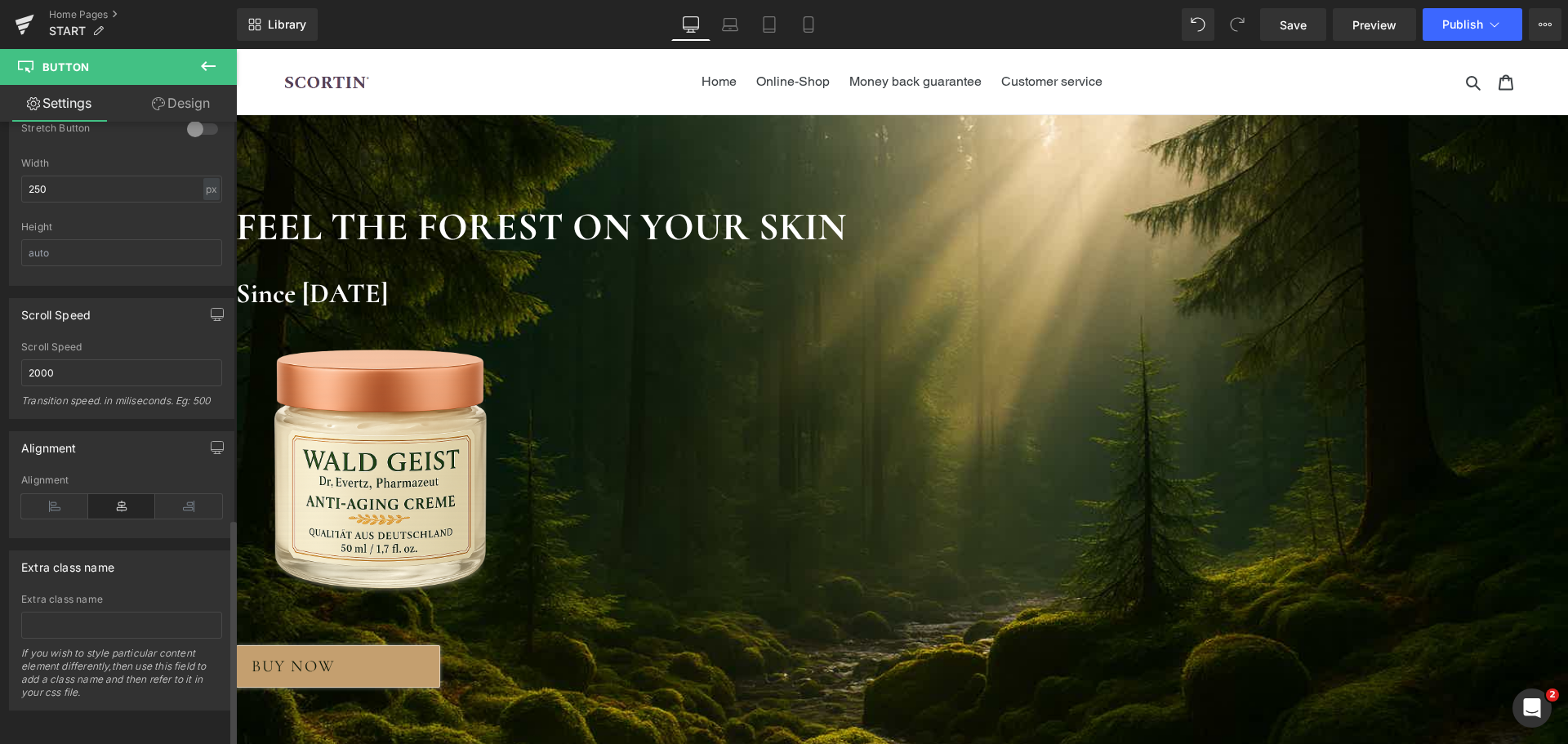
scroll to position [1086, 0]
click at [335, 663] on span "BUY NOW" at bounding box center [293, 666] width 83 height 24
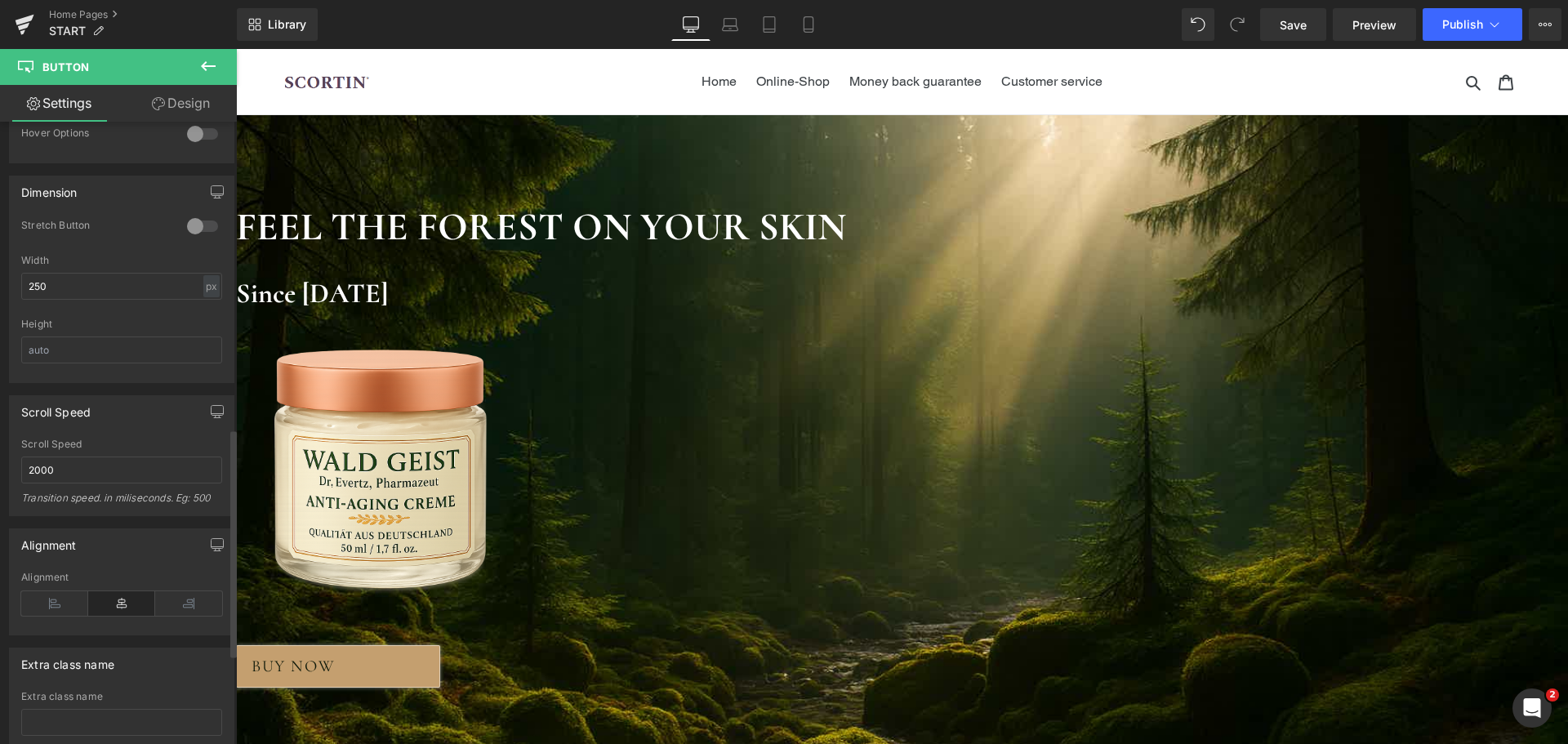
scroll to position [759, 0]
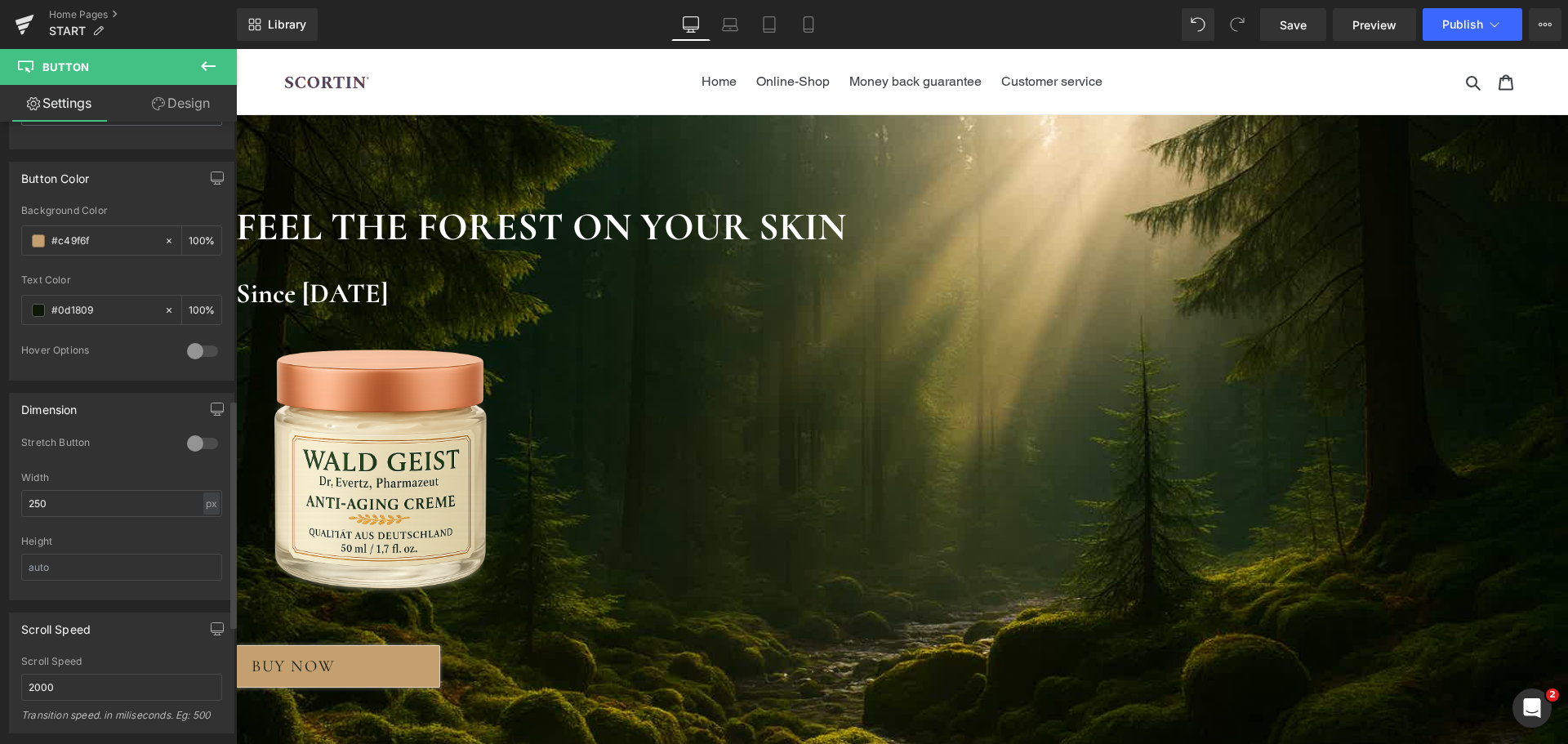
click at [193, 438] on div at bounding box center [202, 443] width 39 height 26
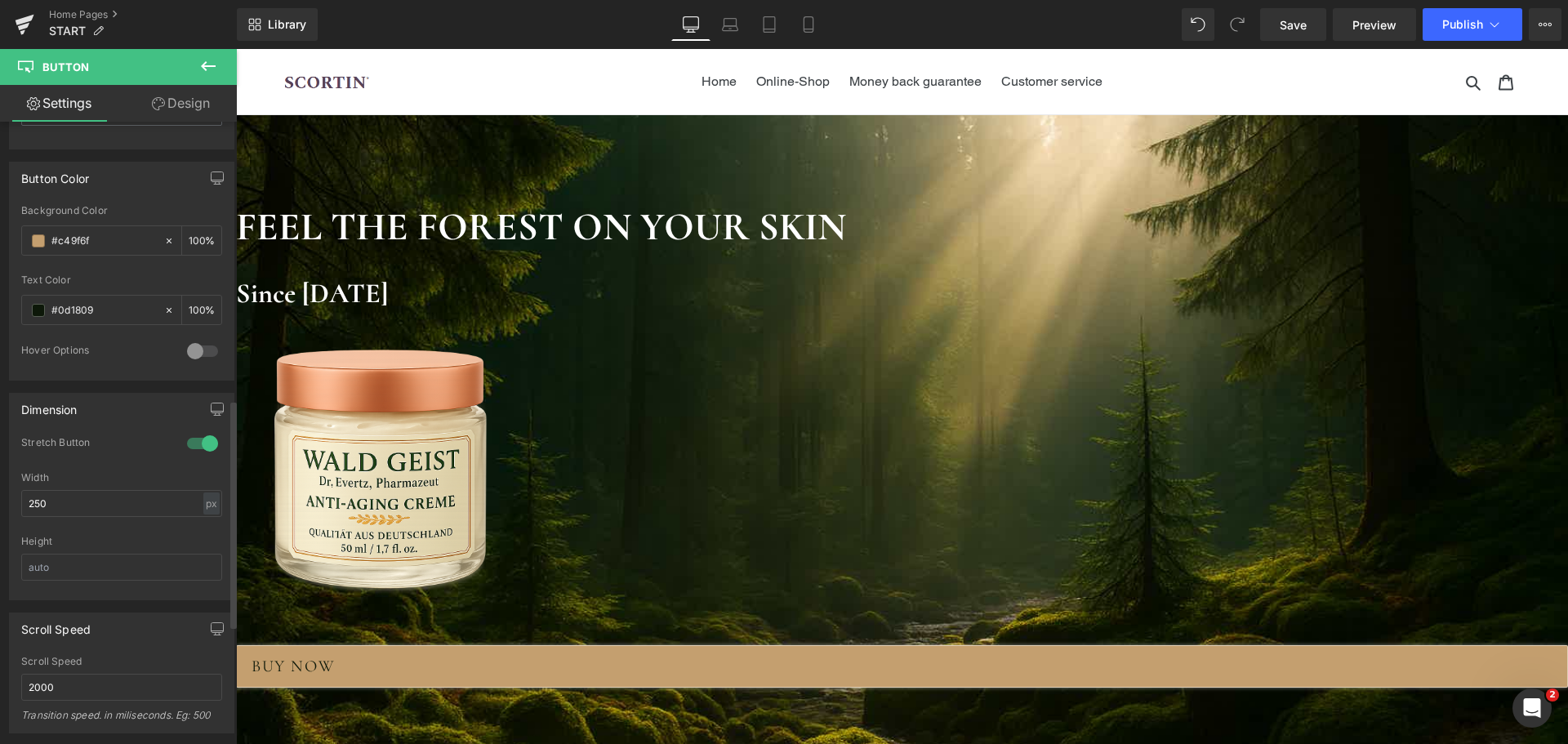
click at [193, 438] on div at bounding box center [202, 443] width 39 height 26
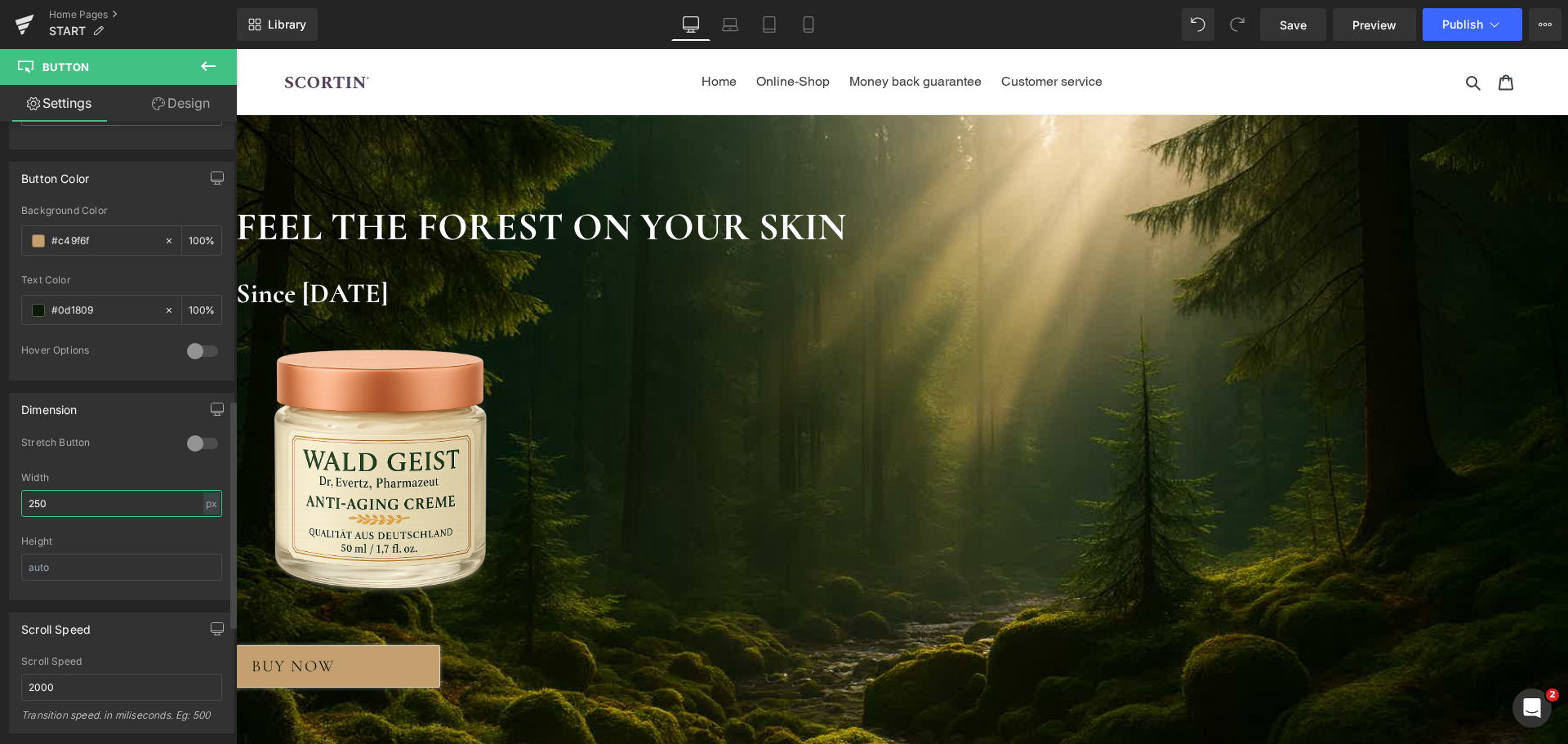
click at [169, 499] on input "250" at bounding box center [121, 504] width 201 height 27
click at [133, 475] on div "Width" at bounding box center [121, 478] width 201 height 12
click at [34, 310] on span at bounding box center [38, 311] width 13 height 13
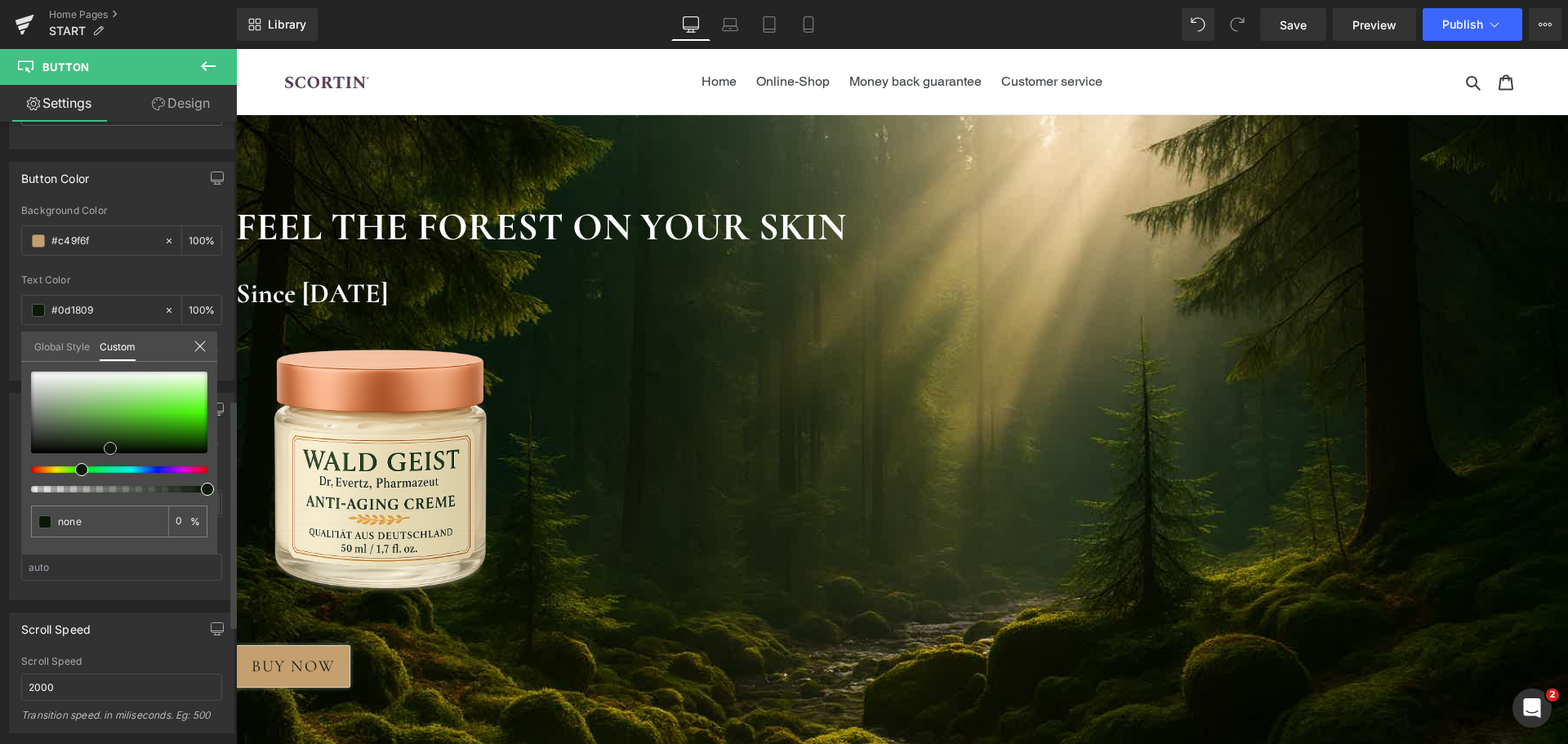
type input "#dce1da"
type input "100"
type input "#d9ded7"
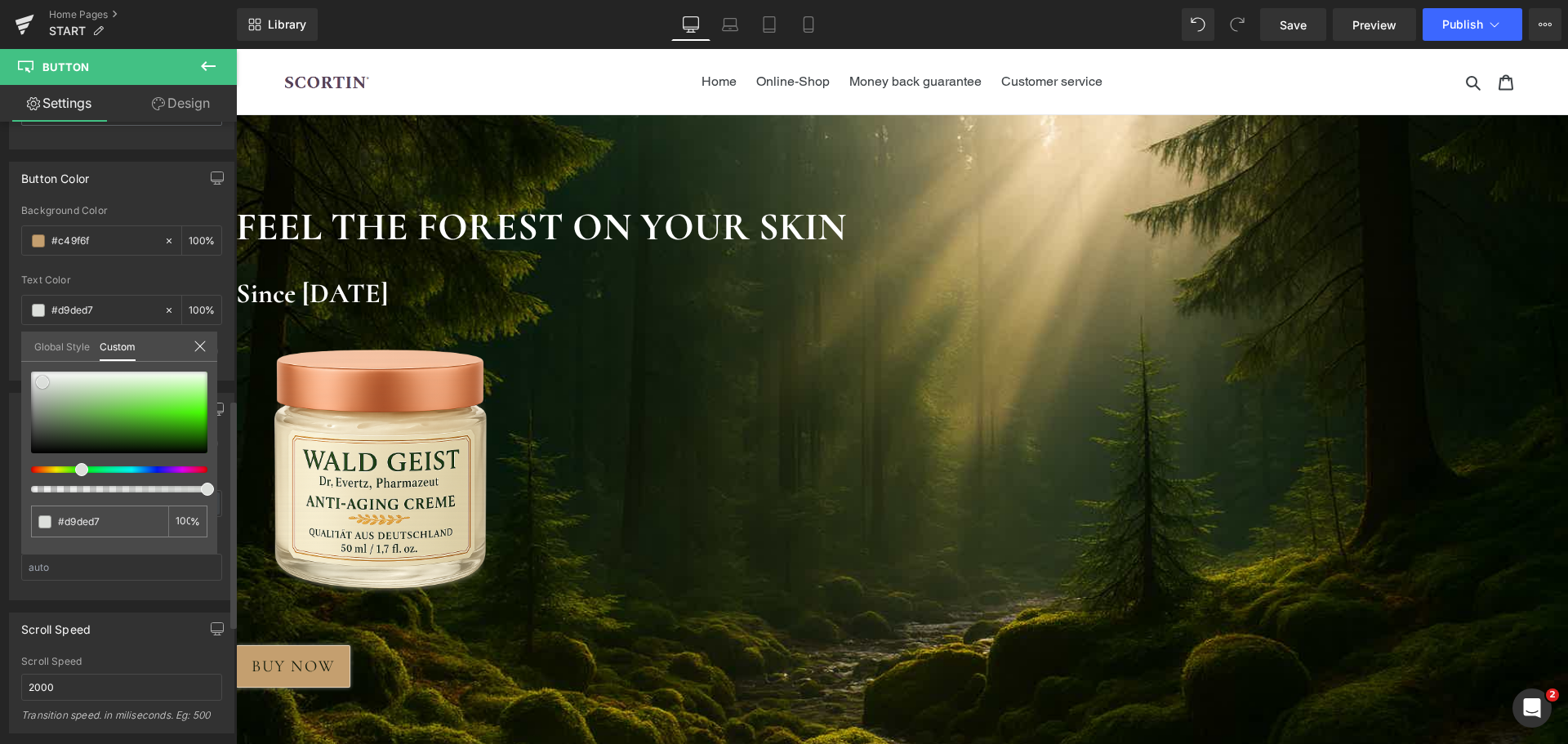
type input "#ffffff"
drag, startPoint x: 50, startPoint y: 382, endPoint x: 12, endPoint y: 363, distance: 42.5
click at [12, 363] on div "Button Color rgba(196, 159, 111, 1) Background Color #c49f6f 100 % rgba(255, 25…" at bounding box center [122, 265] width 245 height 231
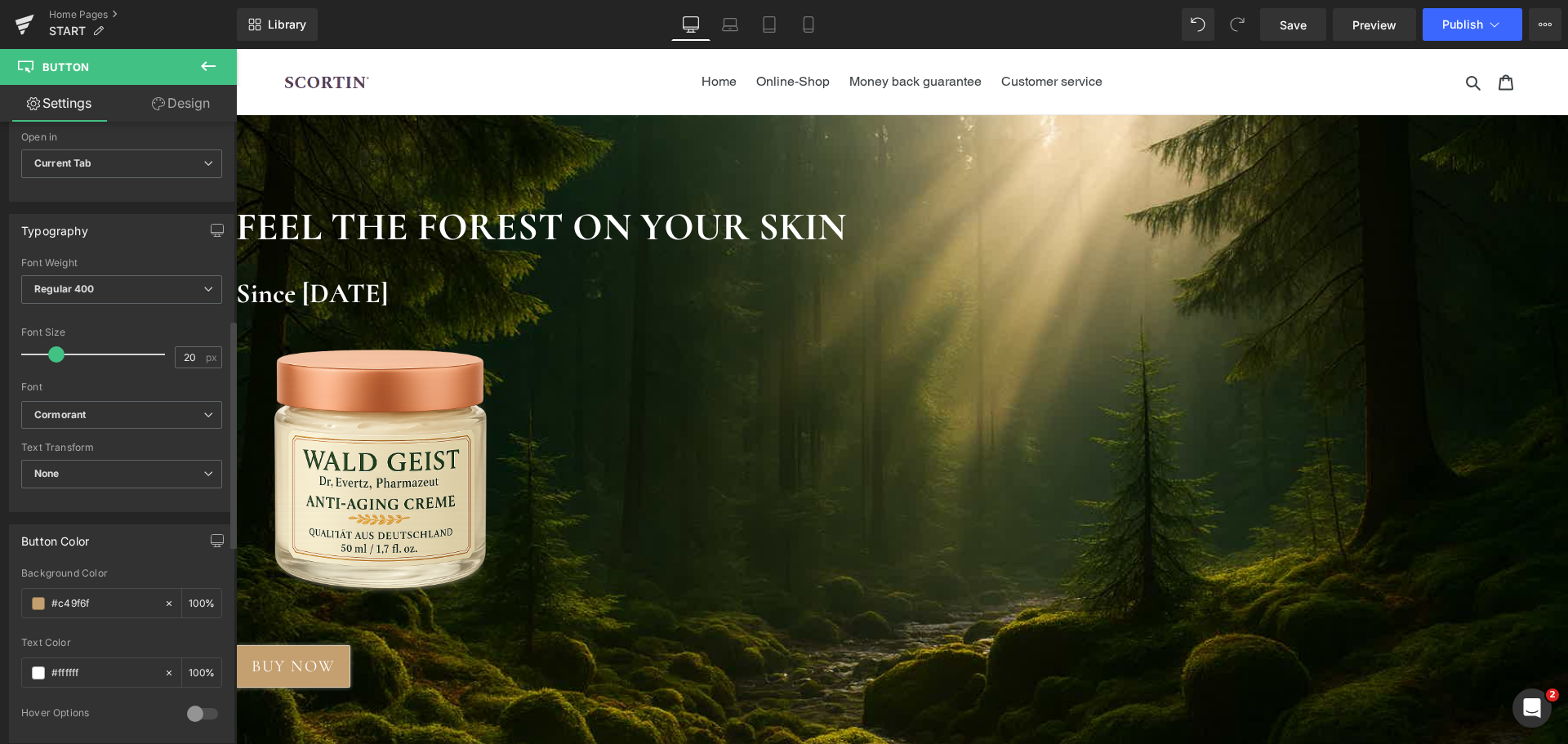
scroll to position [351, 0]
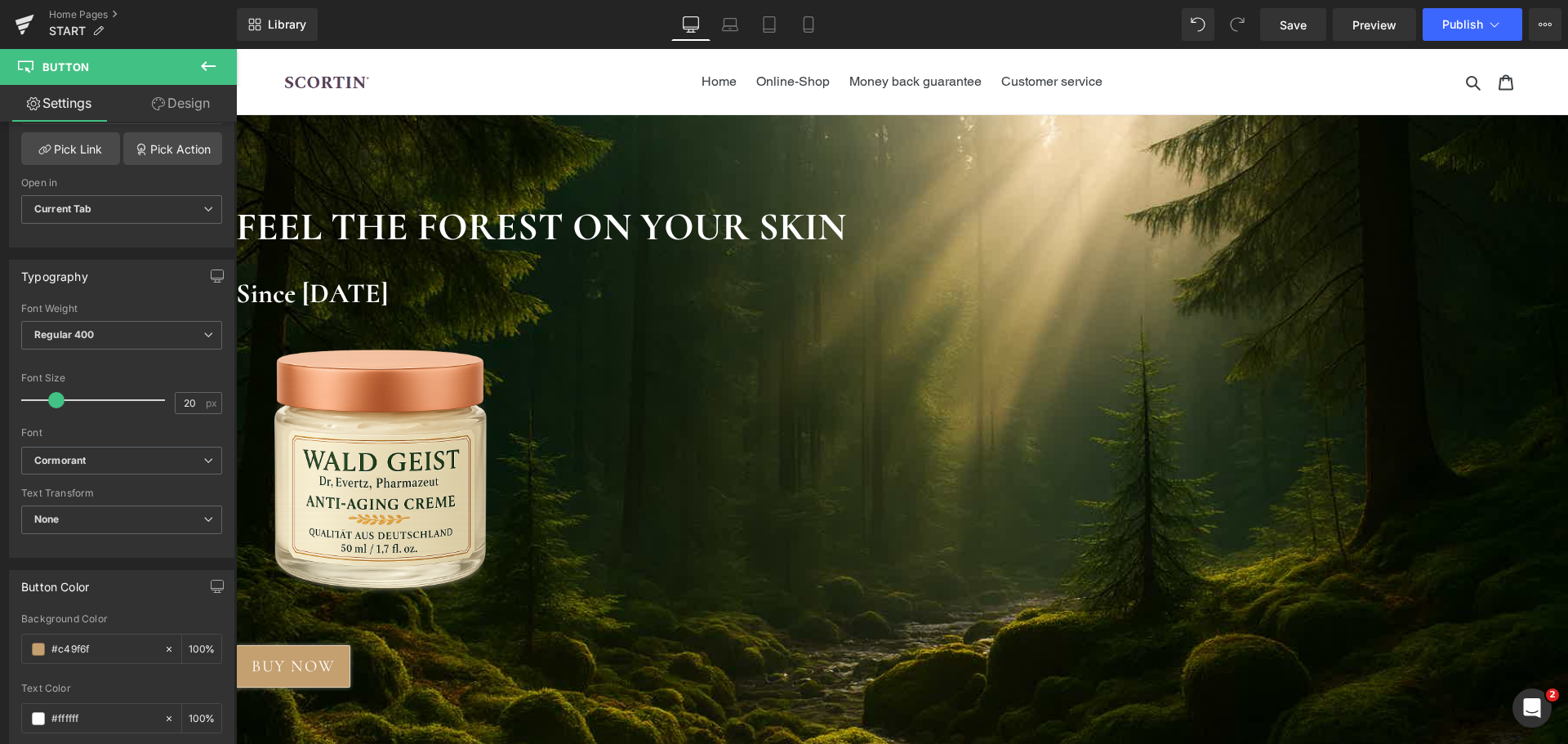
click at [200, 108] on link "Design" at bounding box center [181, 104] width 118 height 37
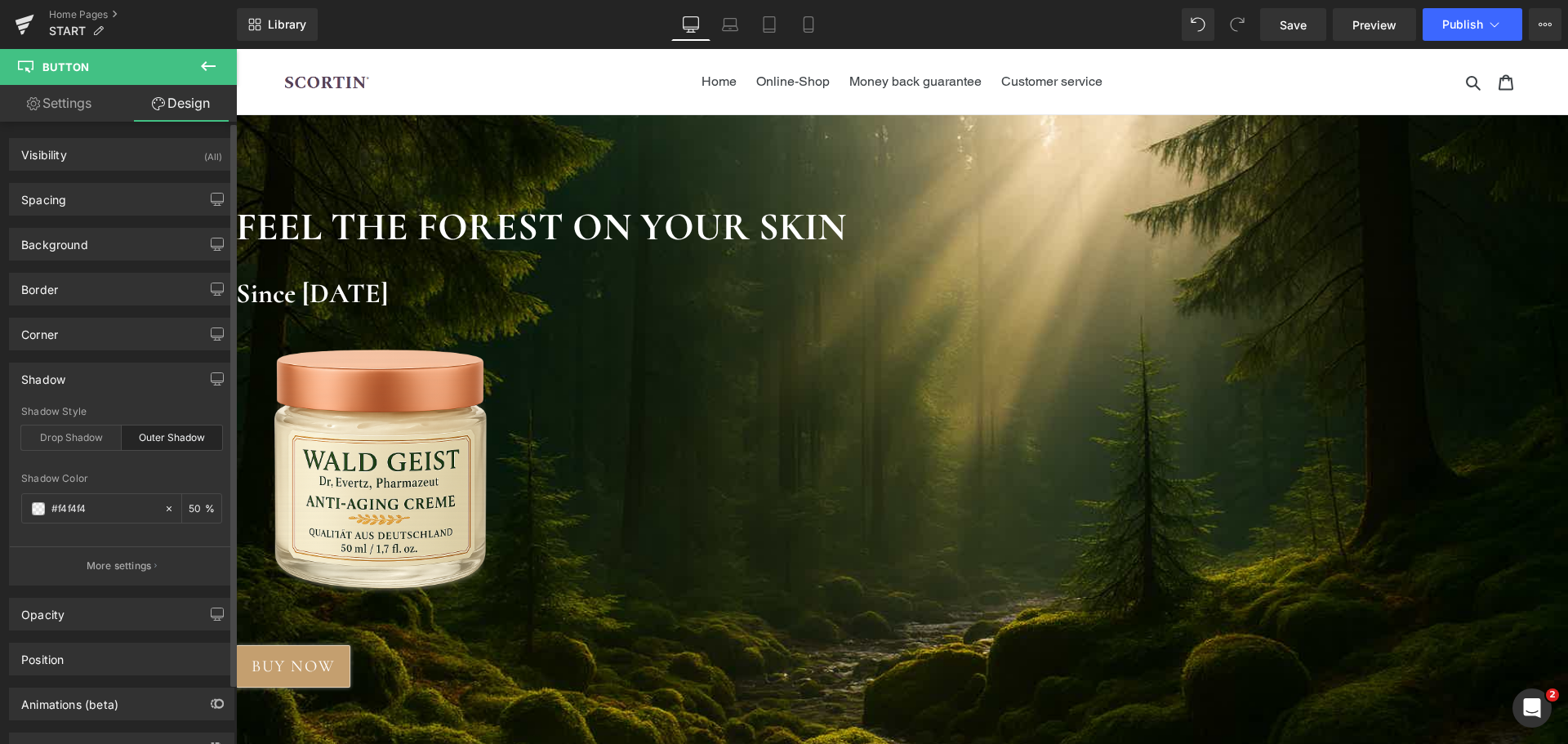
type input "#c49f6f"
type input "100"
type input "50"
click at [118, 256] on div "Background" at bounding box center [122, 244] width 224 height 31
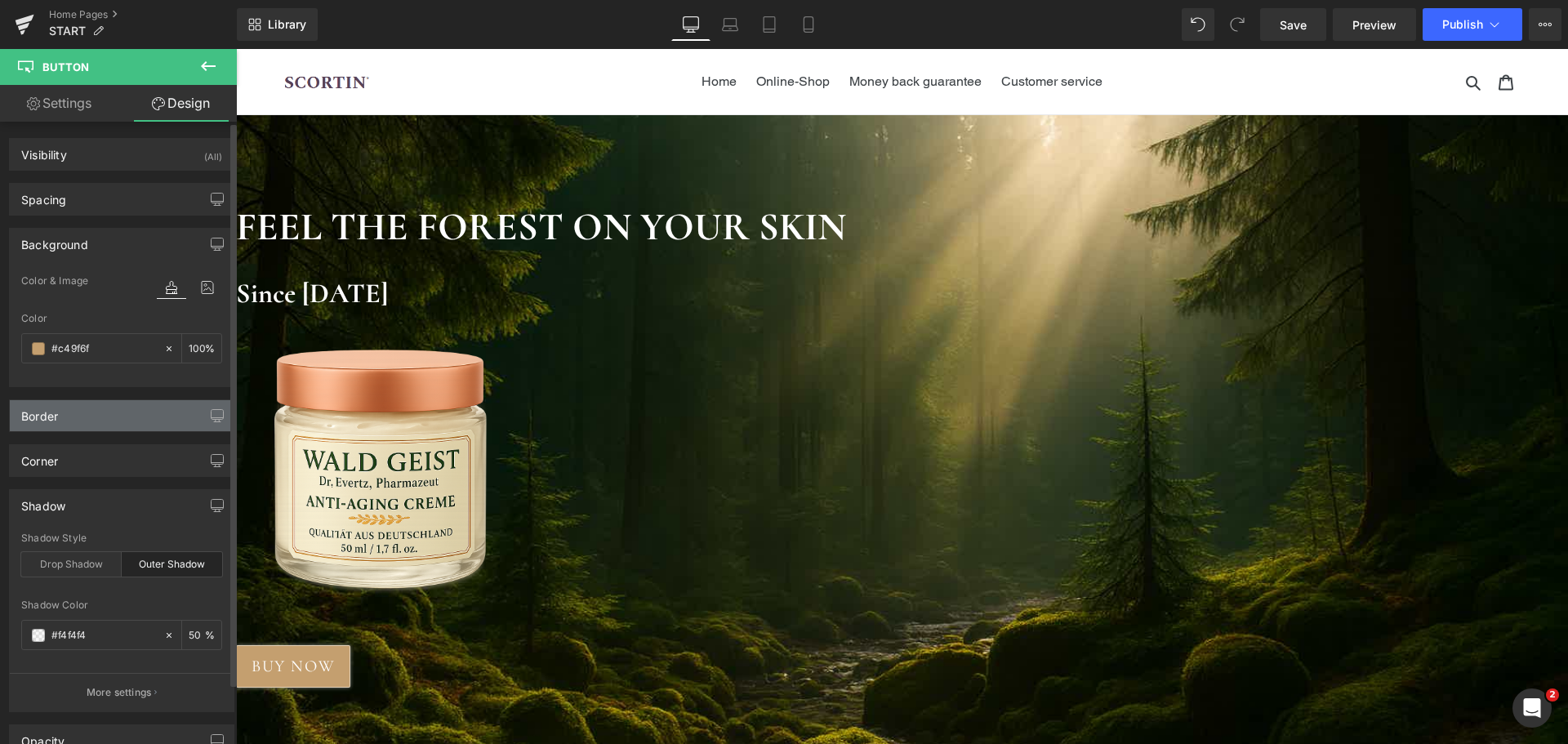
click at [113, 418] on div "Border" at bounding box center [122, 415] width 224 height 31
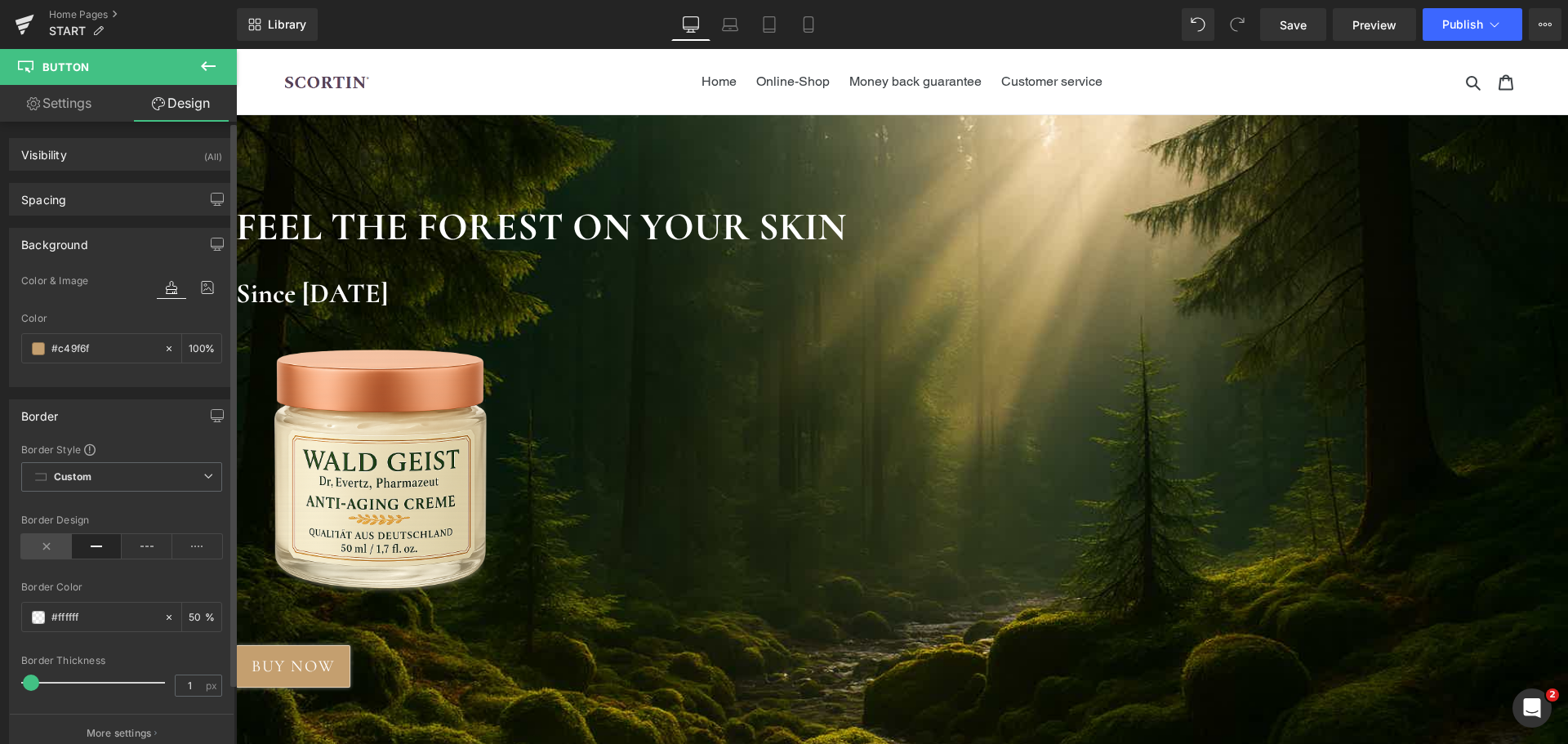
click at [58, 550] on icon at bounding box center [46, 546] width 51 height 24
click at [139, 513] on div "Border Style Custom Custom Setup Global Style Custom Setup Global Style none Bo…" at bounding box center [122, 597] width 224 height 310
click at [103, 421] on div "Border" at bounding box center [122, 415] width 224 height 31
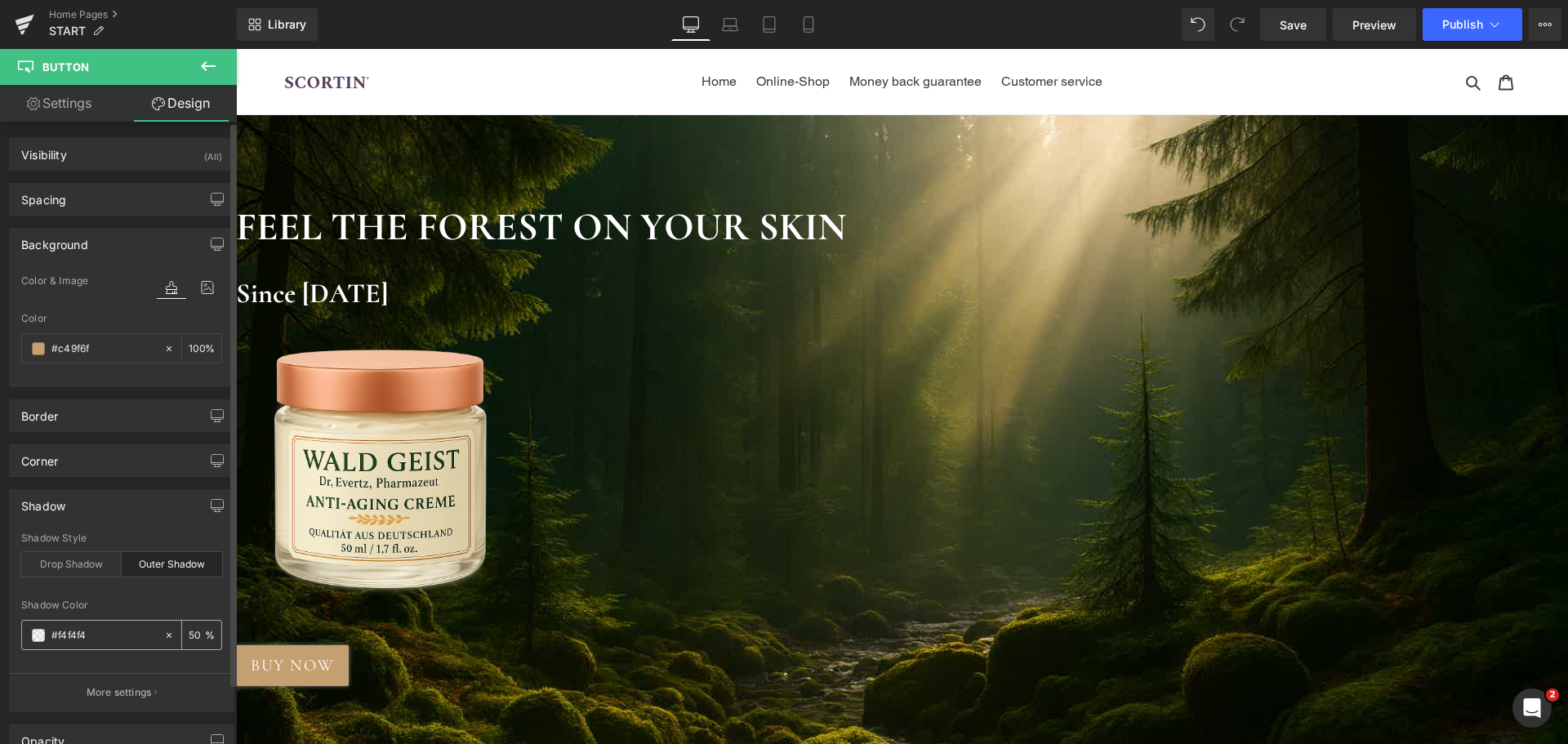
click at [133, 632] on input "#f4f4f4" at bounding box center [103, 635] width 104 height 18
type input "0"
click at [165, 595] on div "outer Shadow Style Drop Shadow Outer Shadow Shadow Color 0 % More settings" at bounding box center [122, 622] width 224 height 179
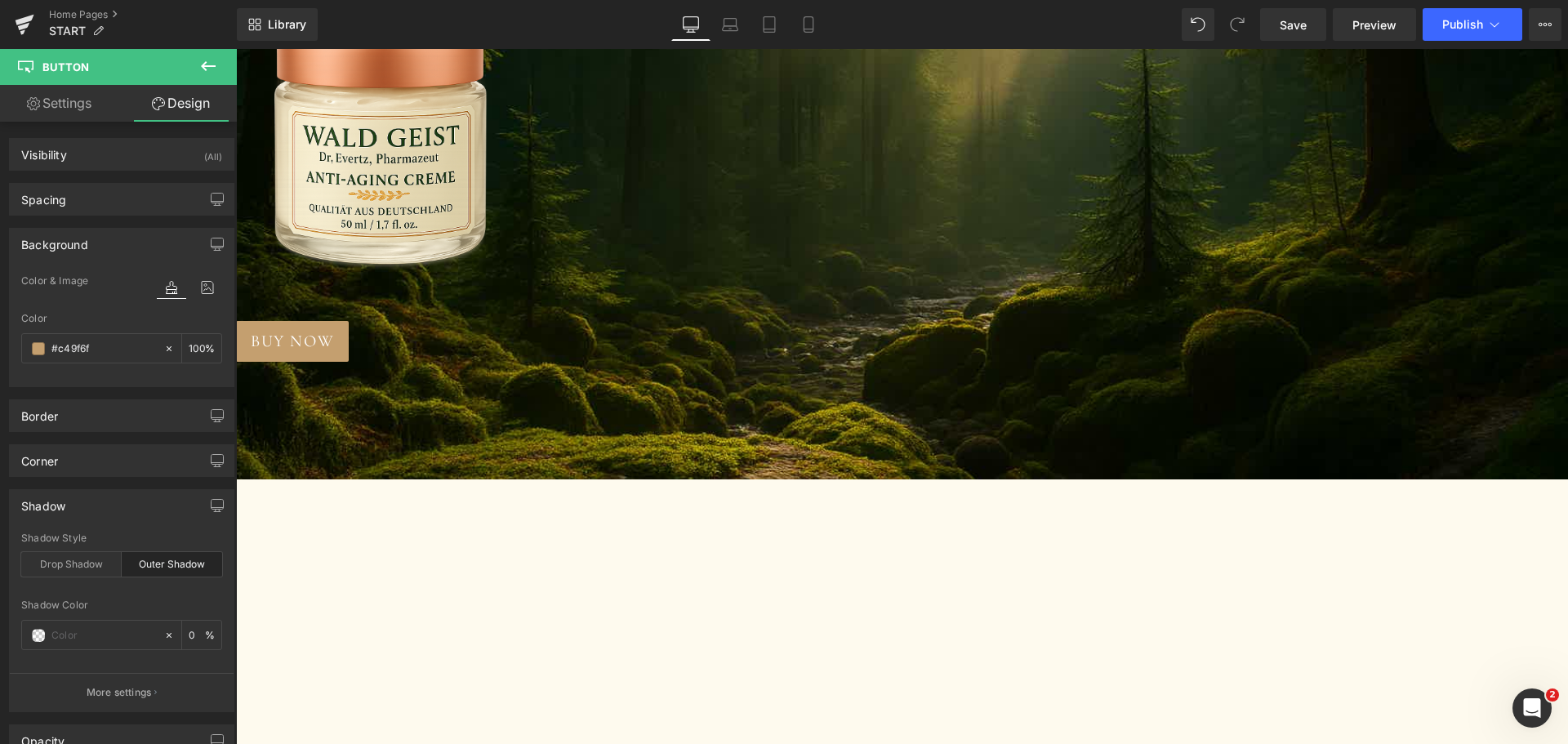
scroll to position [326, 0]
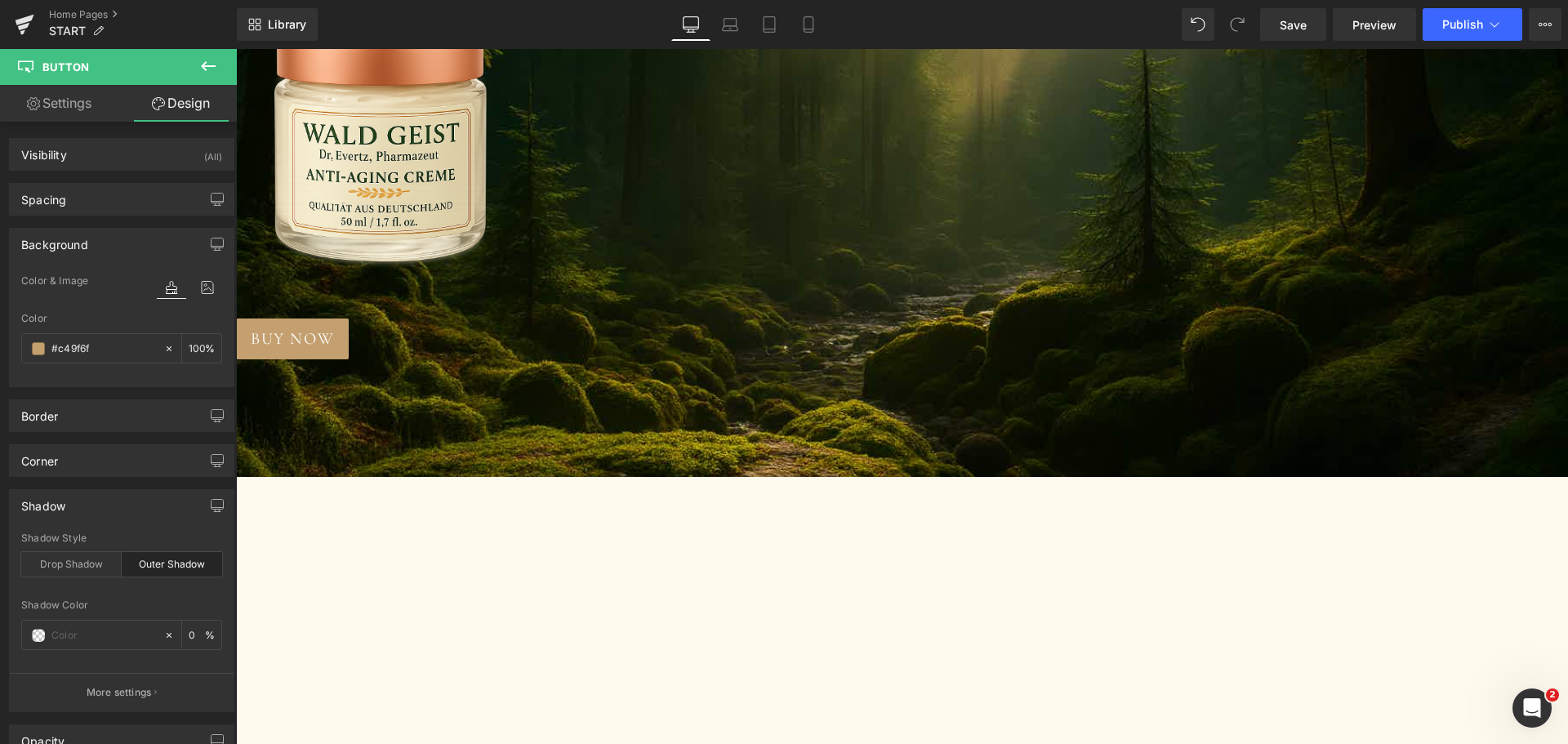
drag, startPoint x: 890, startPoint y: 332, endPoint x: 802, endPoint y: 332, distance: 88.0
click at [236, 49] on span "Button" at bounding box center [236, 49] width 0 height 0
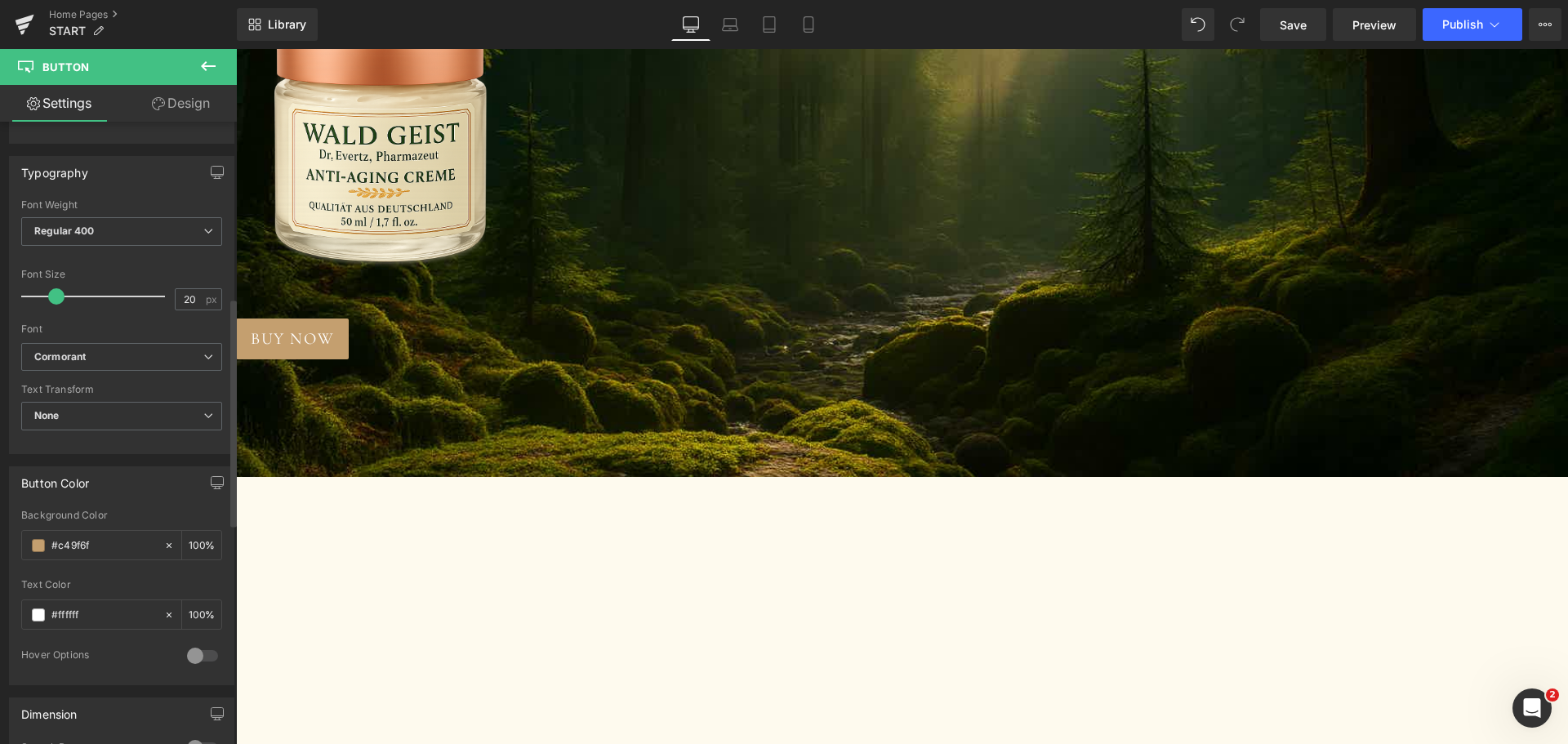
scroll to position [490, 0]
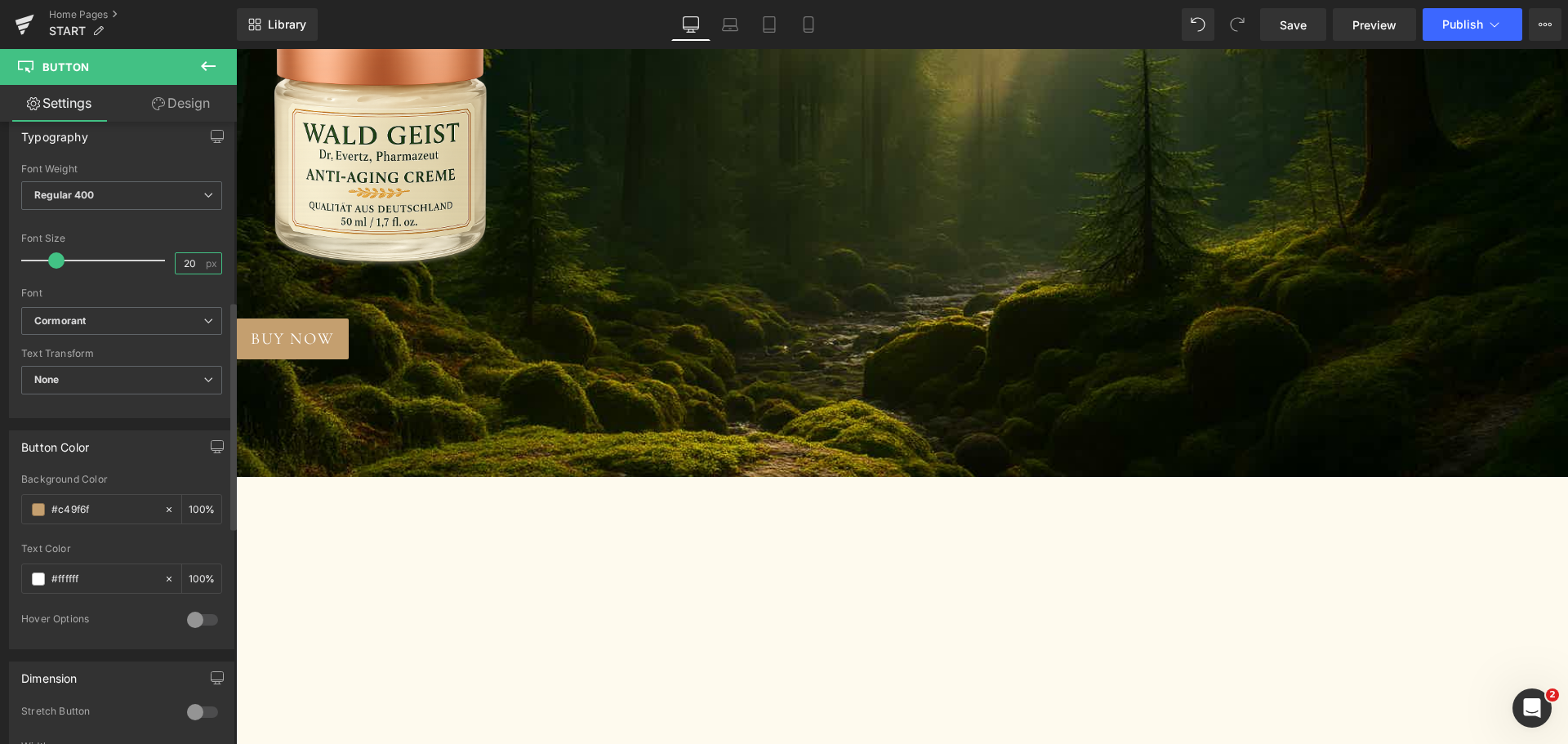
click at [179, 269] on input "20" at bounding box center [189, 263] width 28 height 20
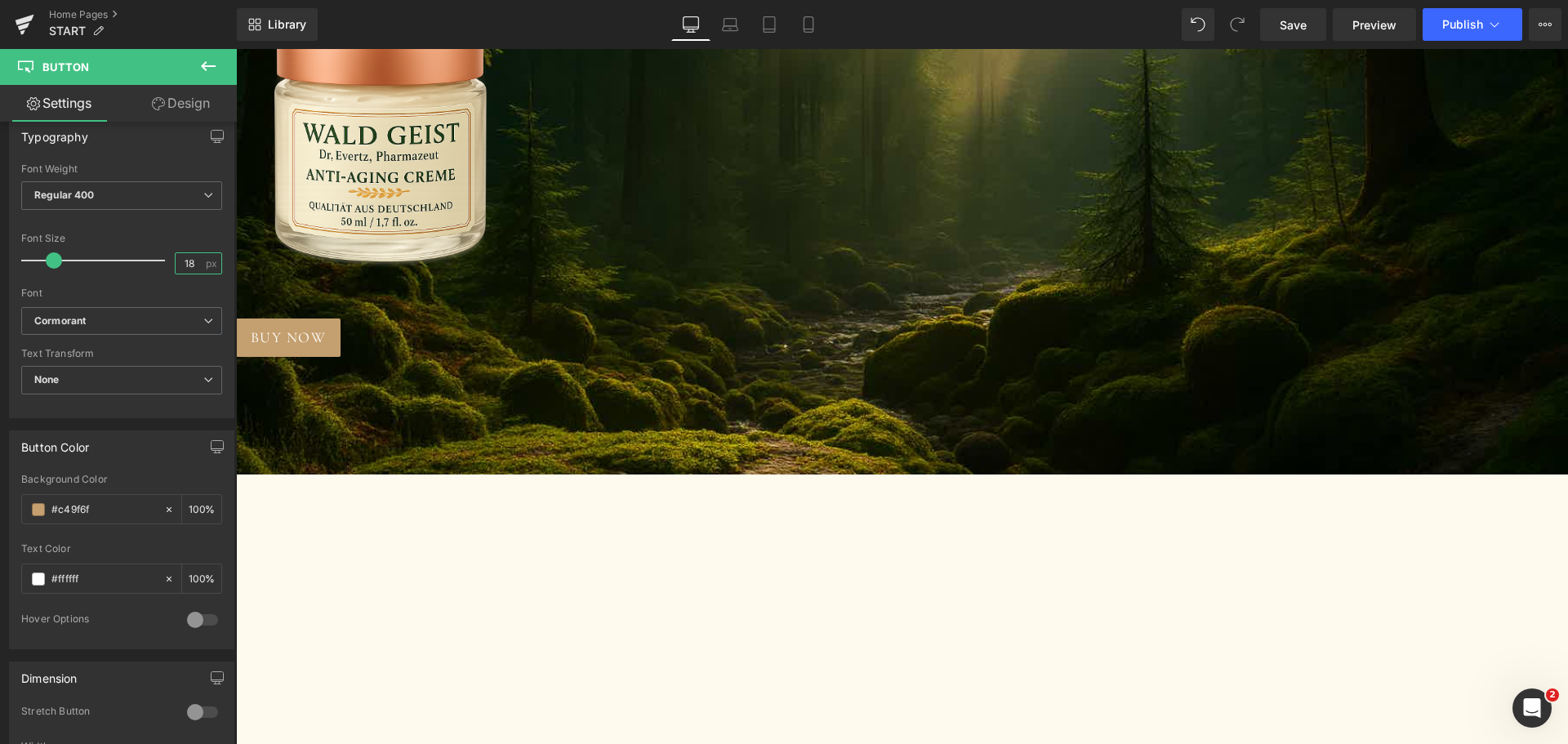
type input "18"
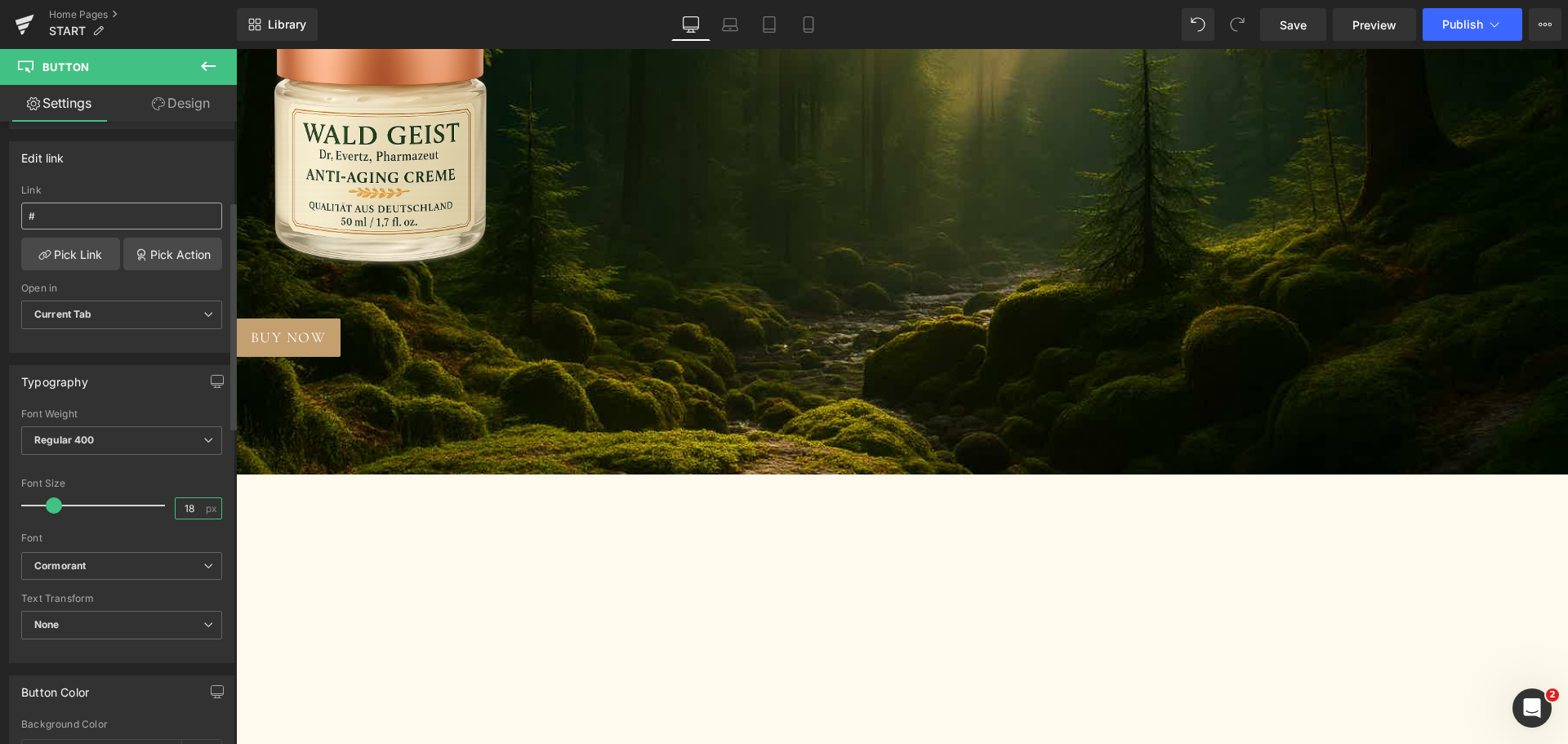
scroll to position [0, 0]
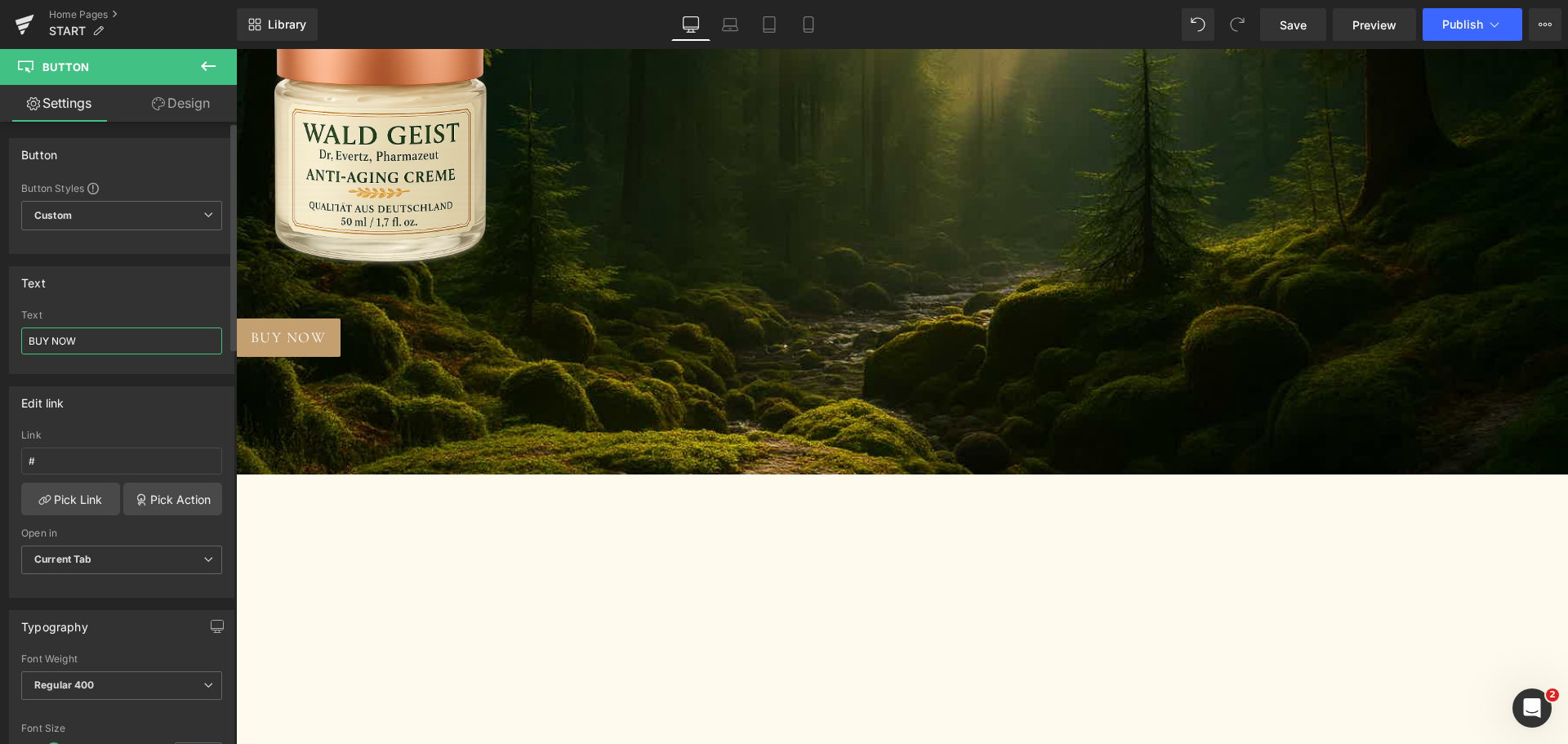
click at [93, 344] on input "BUY NOW" at bounding box center [121, 341] width 201 height 27
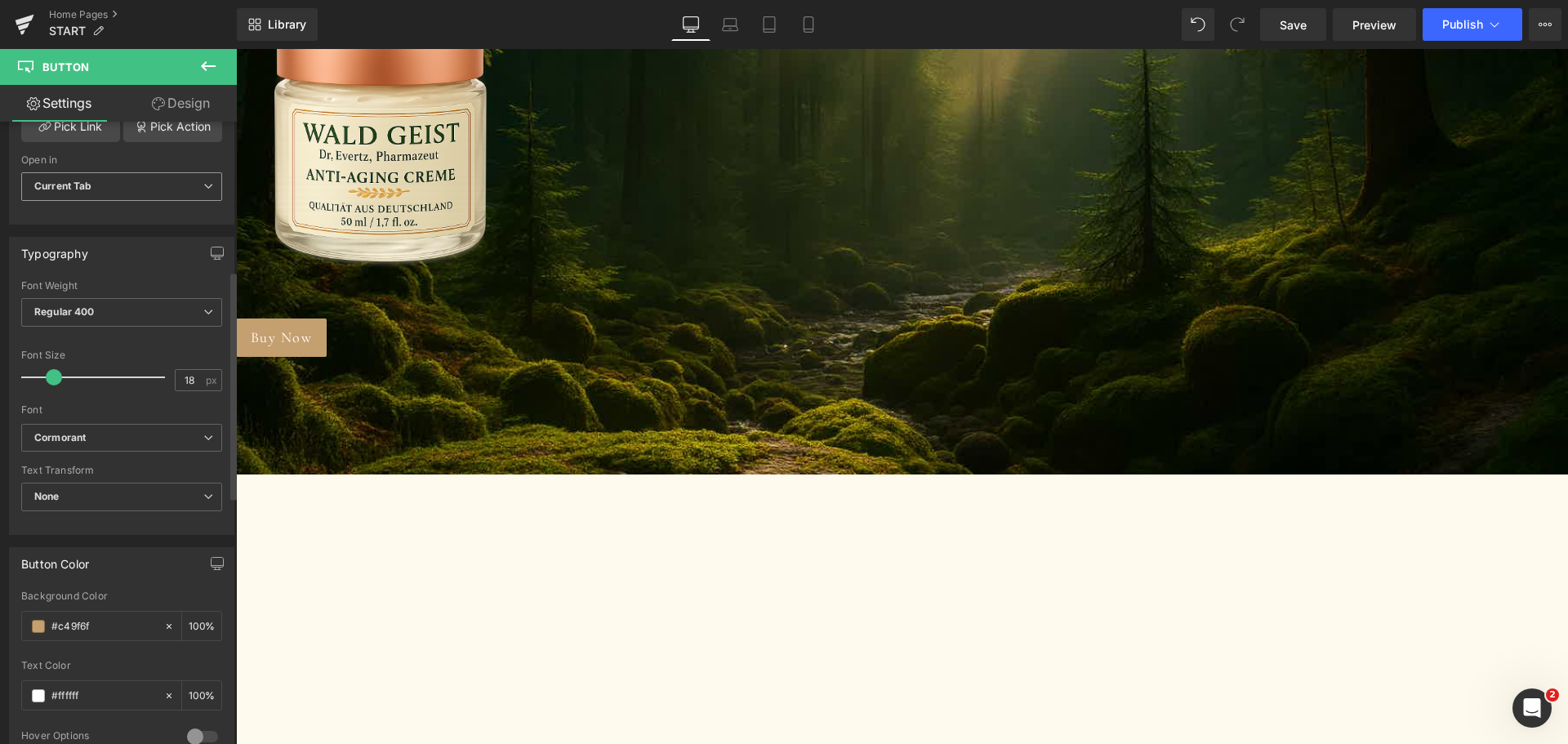
scroll to position [408, 0]
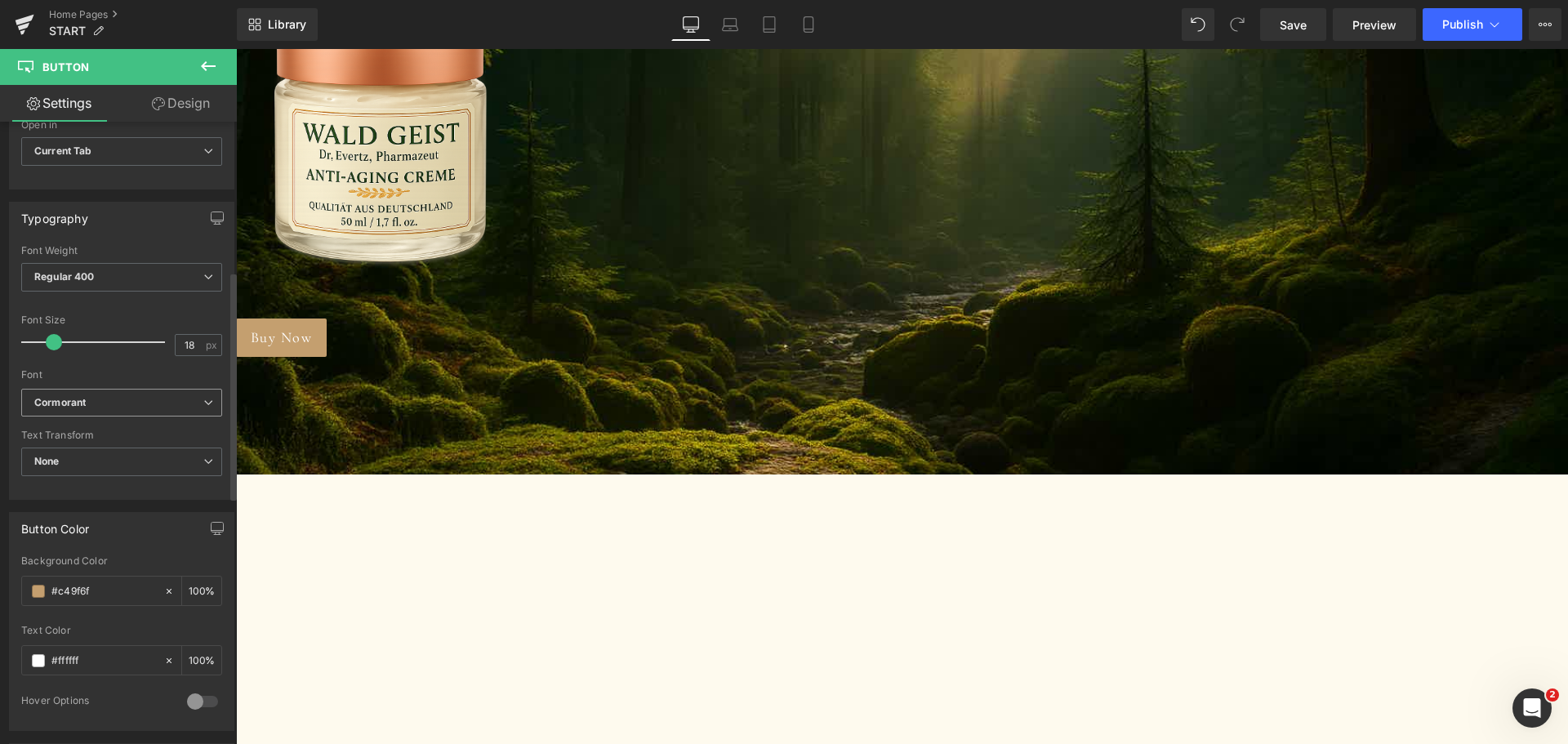
click at [120, 407] on b "Cormorant" at bounding box center [118, 403] width 169 height 14
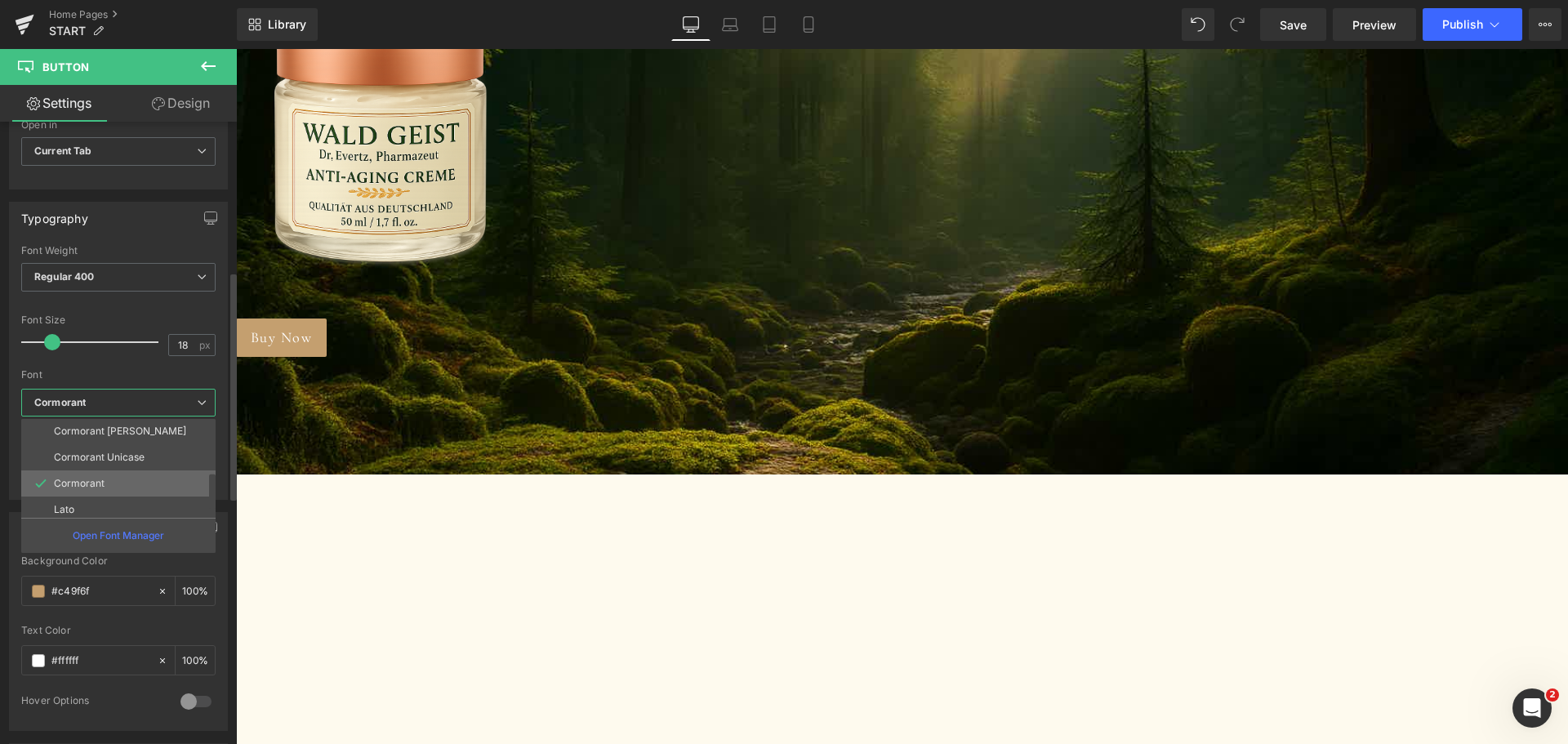
scroll to position [164, 0]
click at [119, 495] on li "Lato" at bounding box center [122, 504] width 202 height 26
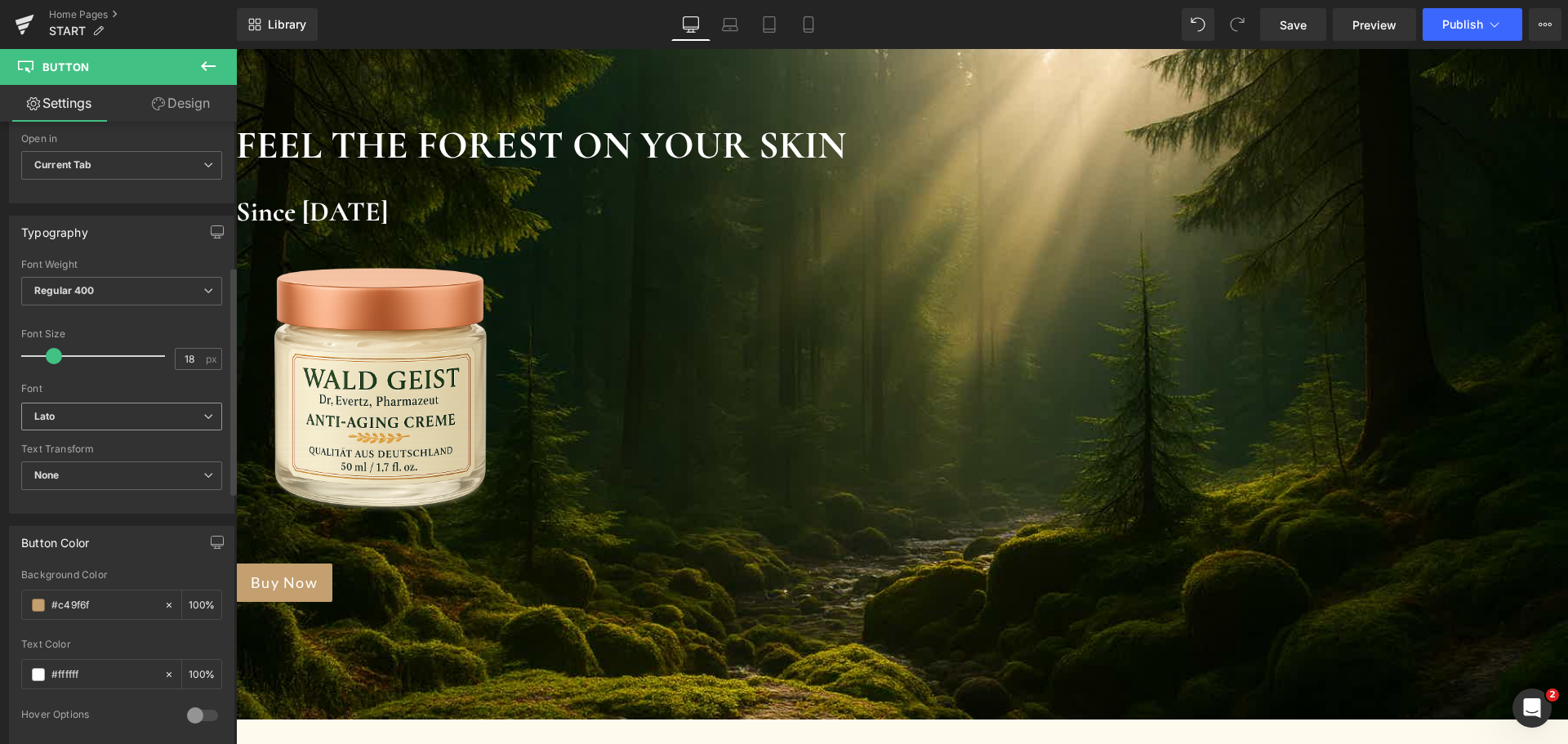
scroll to position [408, 0]
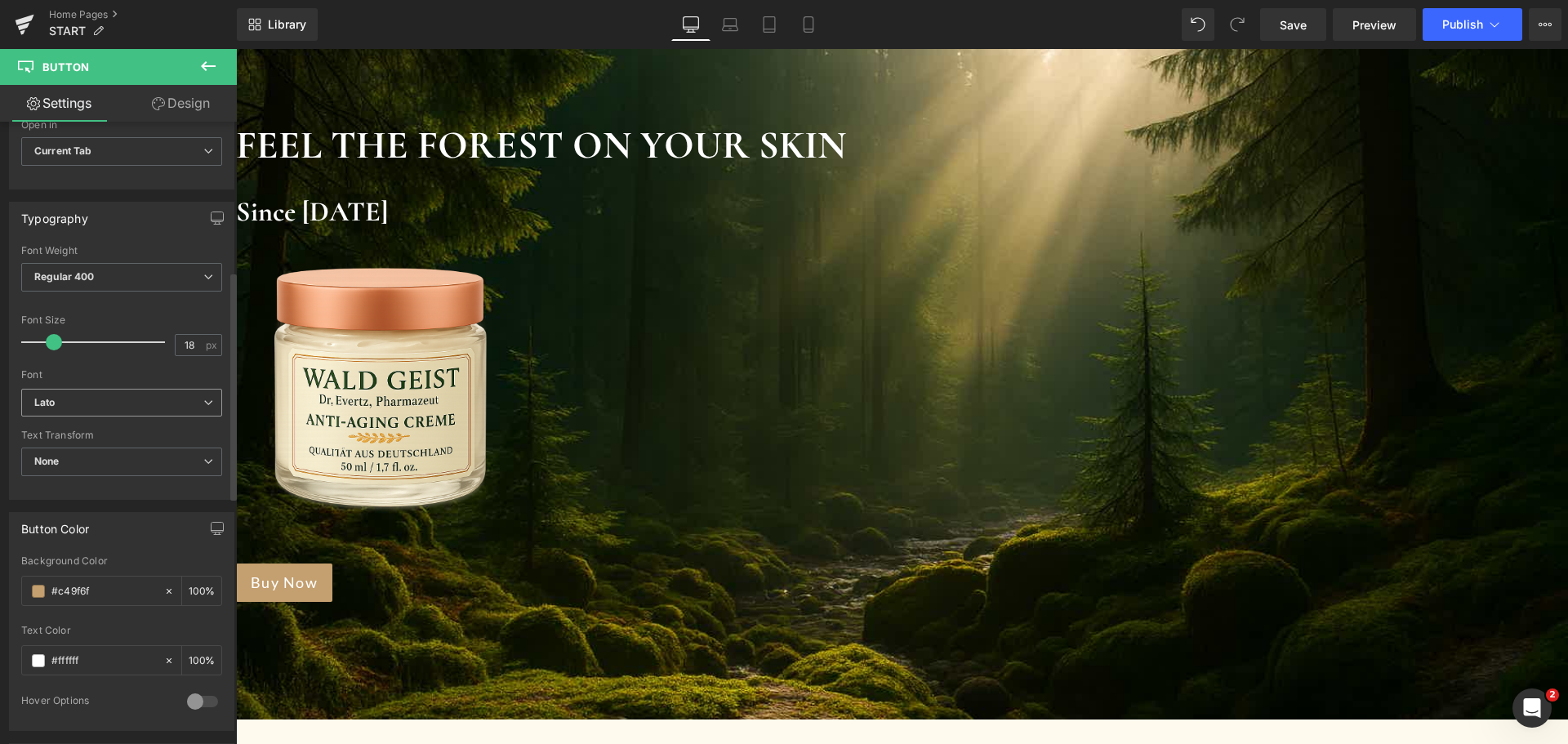
click at [115, 409] on b "Lato" at bounding box center [118, 403] width 169 height 14
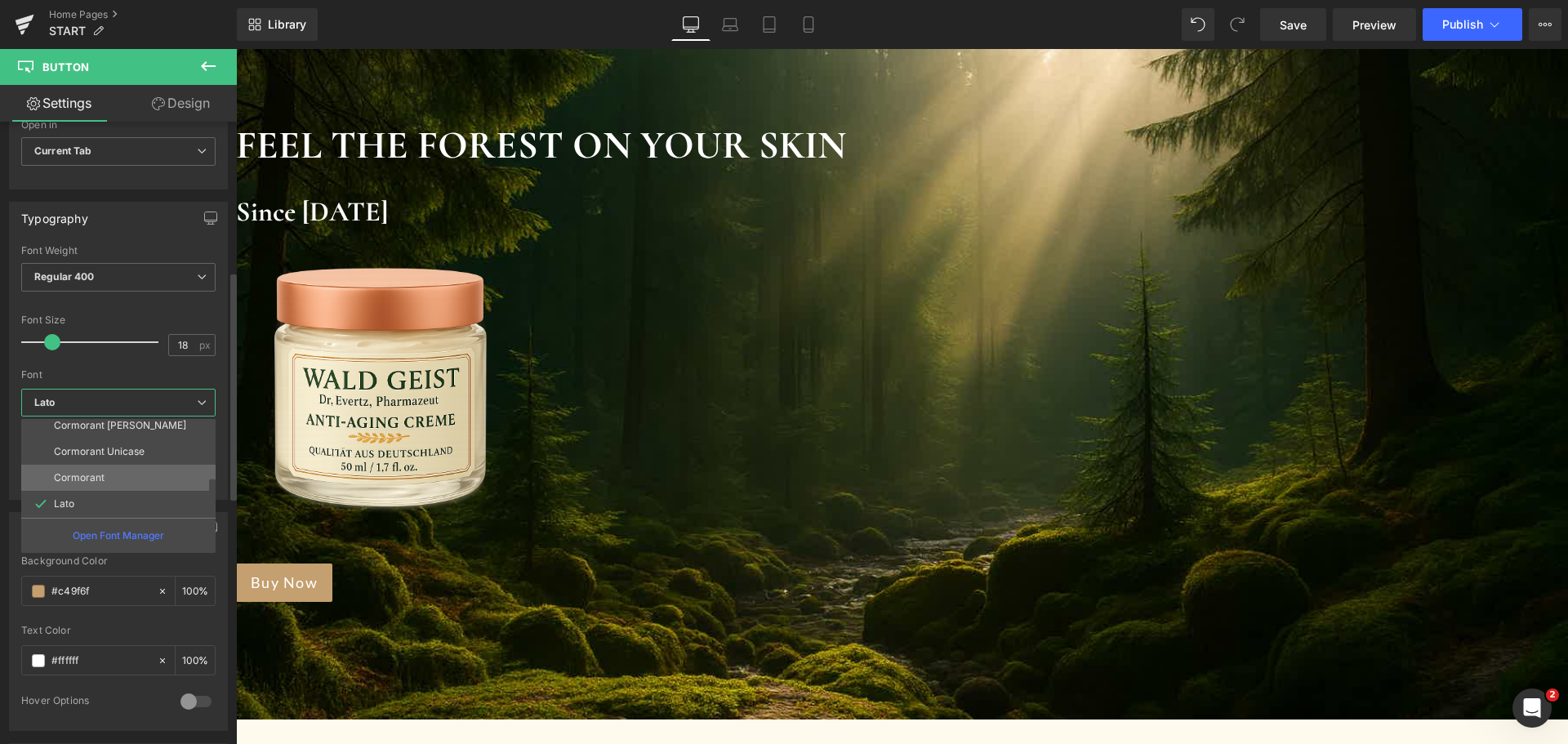
click at [116, 475] on li "Cormorant" at bounding box center [122, 478] width 202 height 26
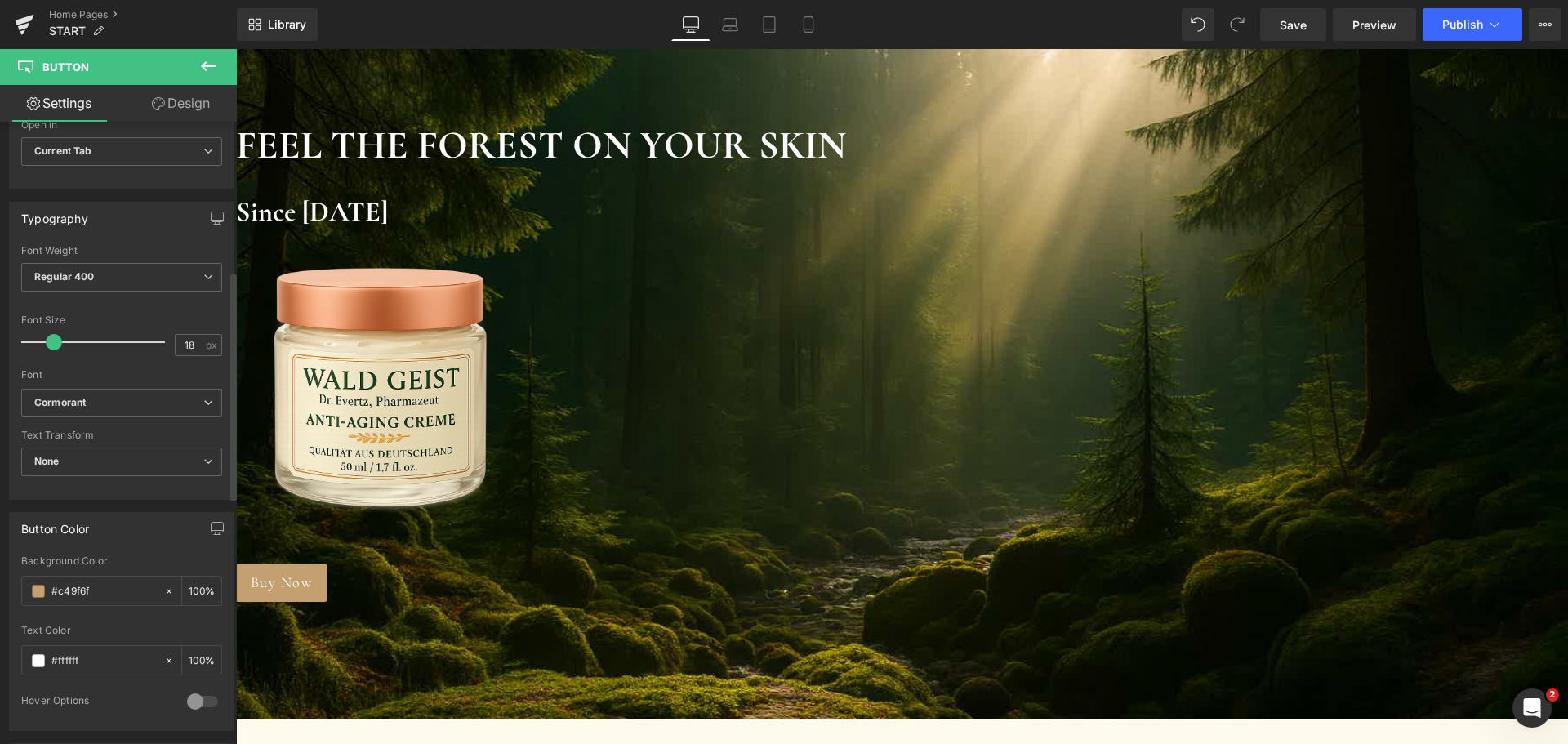
click at [127, 311] on div "Font Default [PERSON_NAME] Serif Georgian Arimo [GEOGRAPHIC_DATA] Cormorant Inf…" at bounding box center [121, 317] width 201 height 144
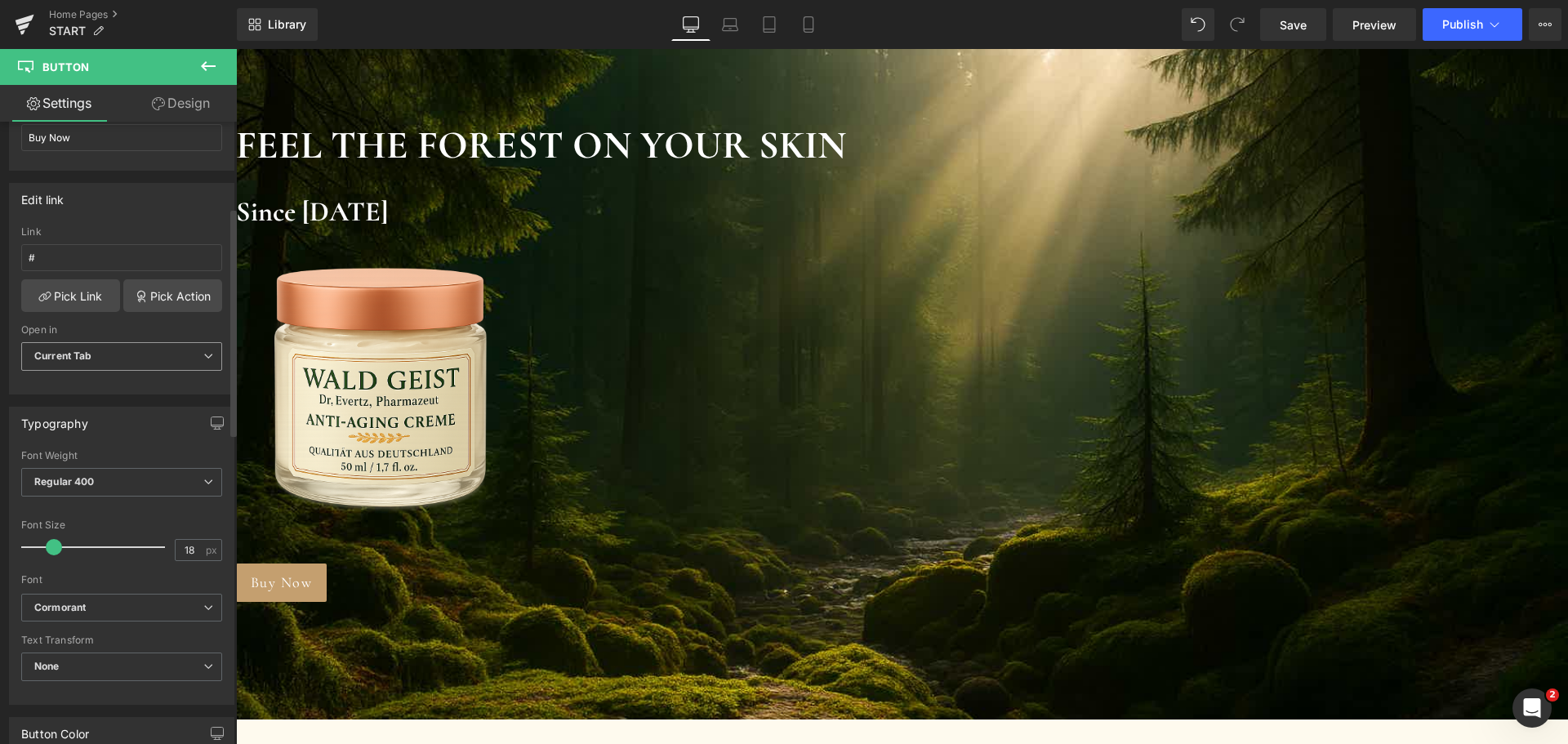
scroll to position [164, 0]
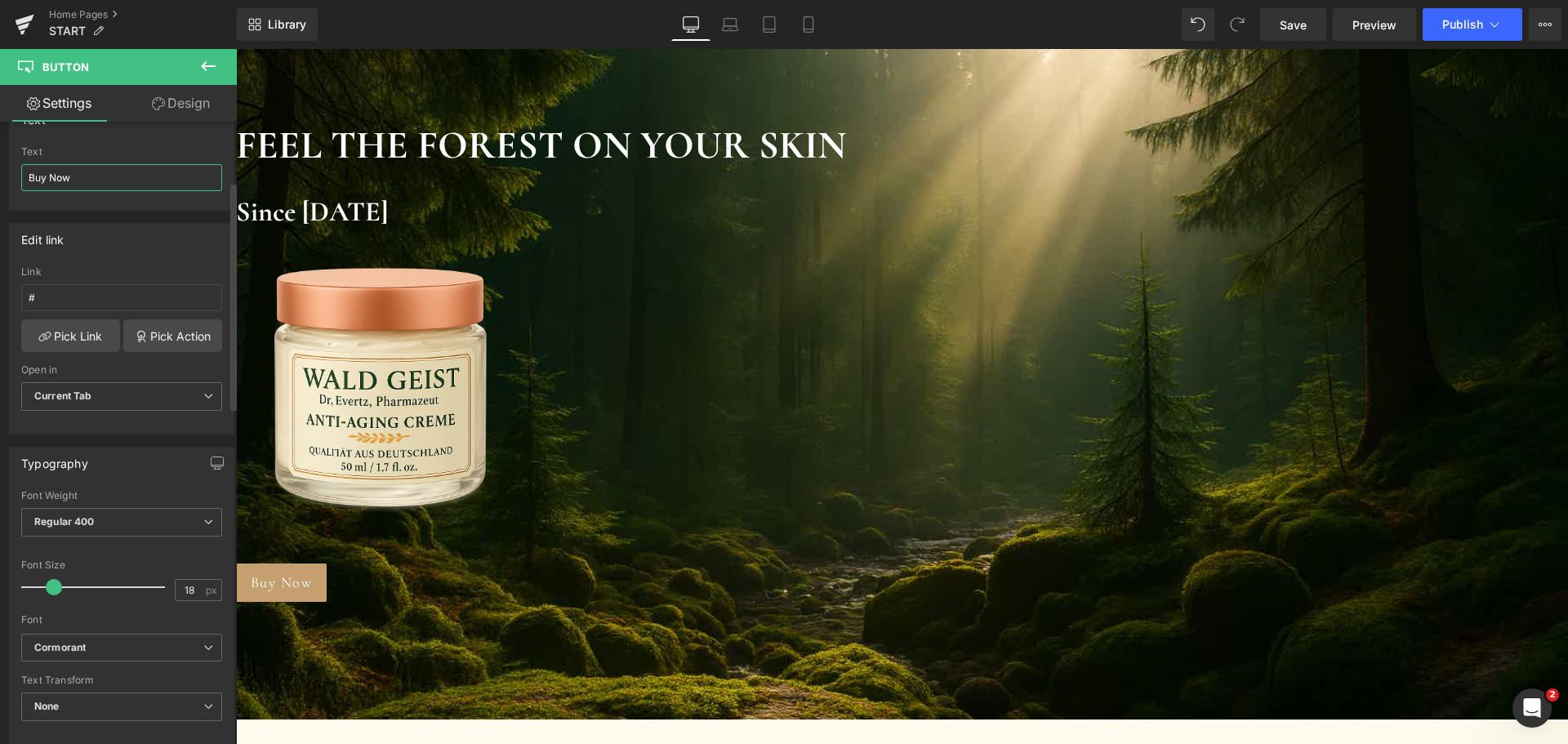
click at [88, 183] on input "Buy Now" at bounding box center [121, 178] width 201 height 27
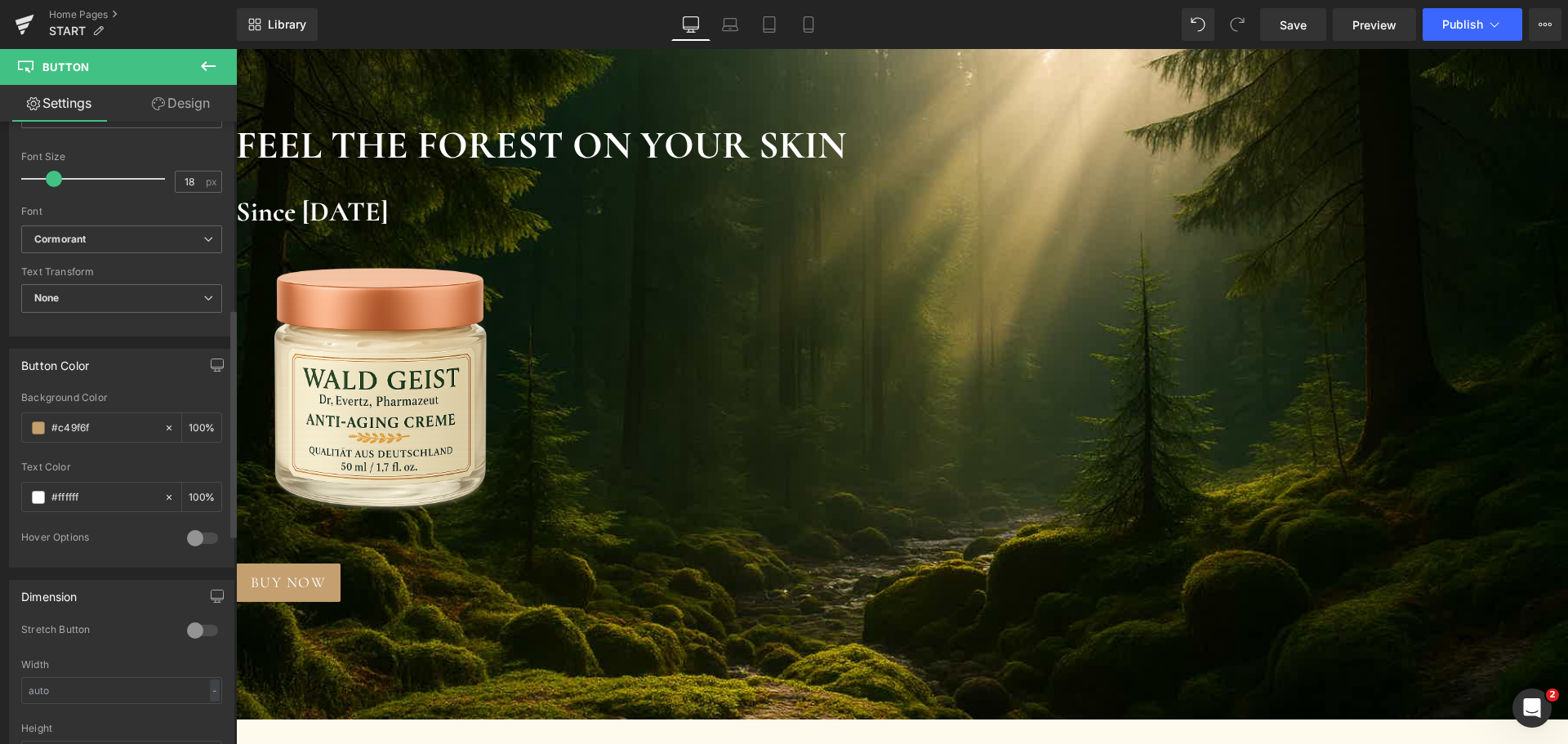
scroll to position [408, 0]
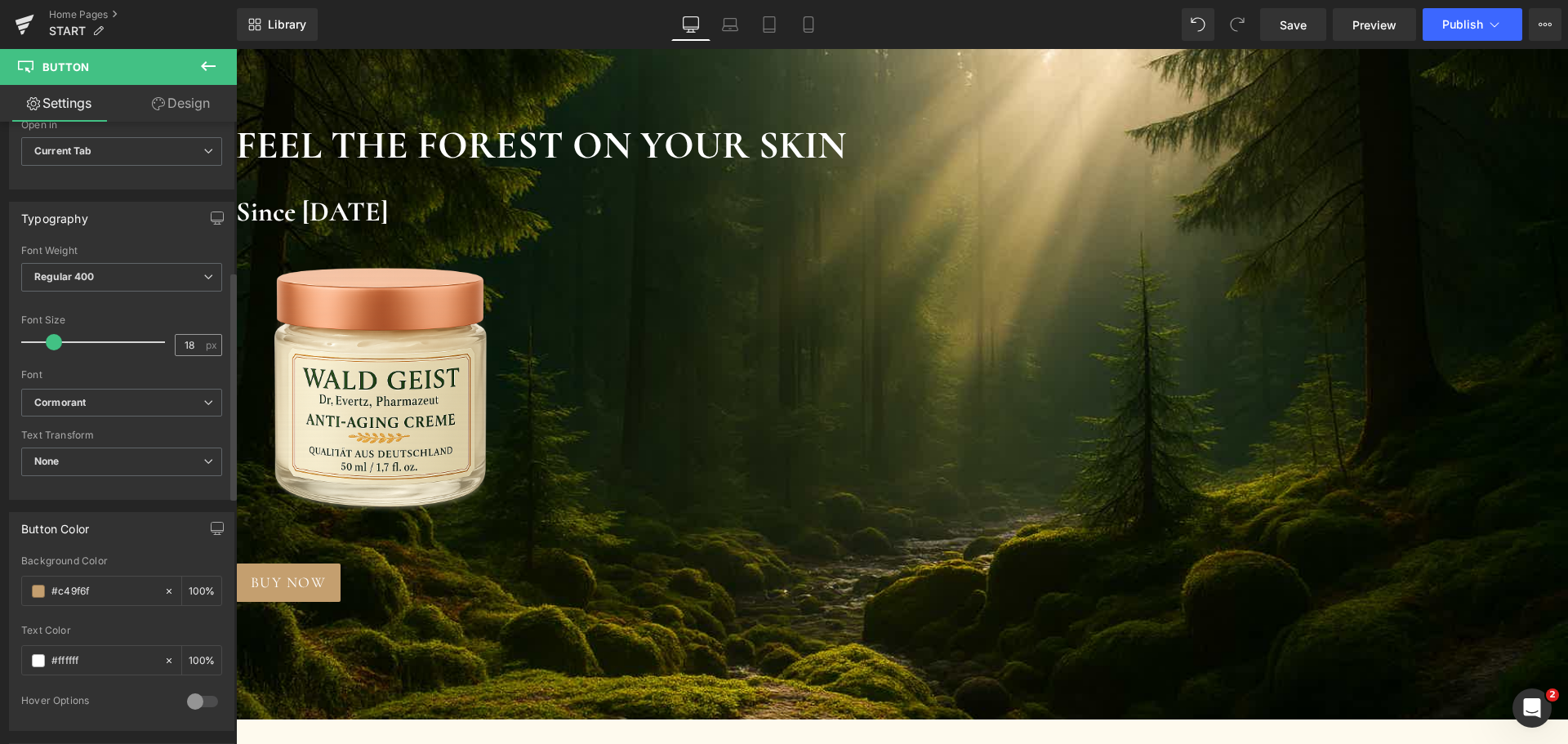
type input "BUY NOW"
click at [184, 340] on input "18" at bounding box center [189, 345] width 28 height 20
click at [190, 346] on input "18" at bounding box center [189, 345] width 28 height 20
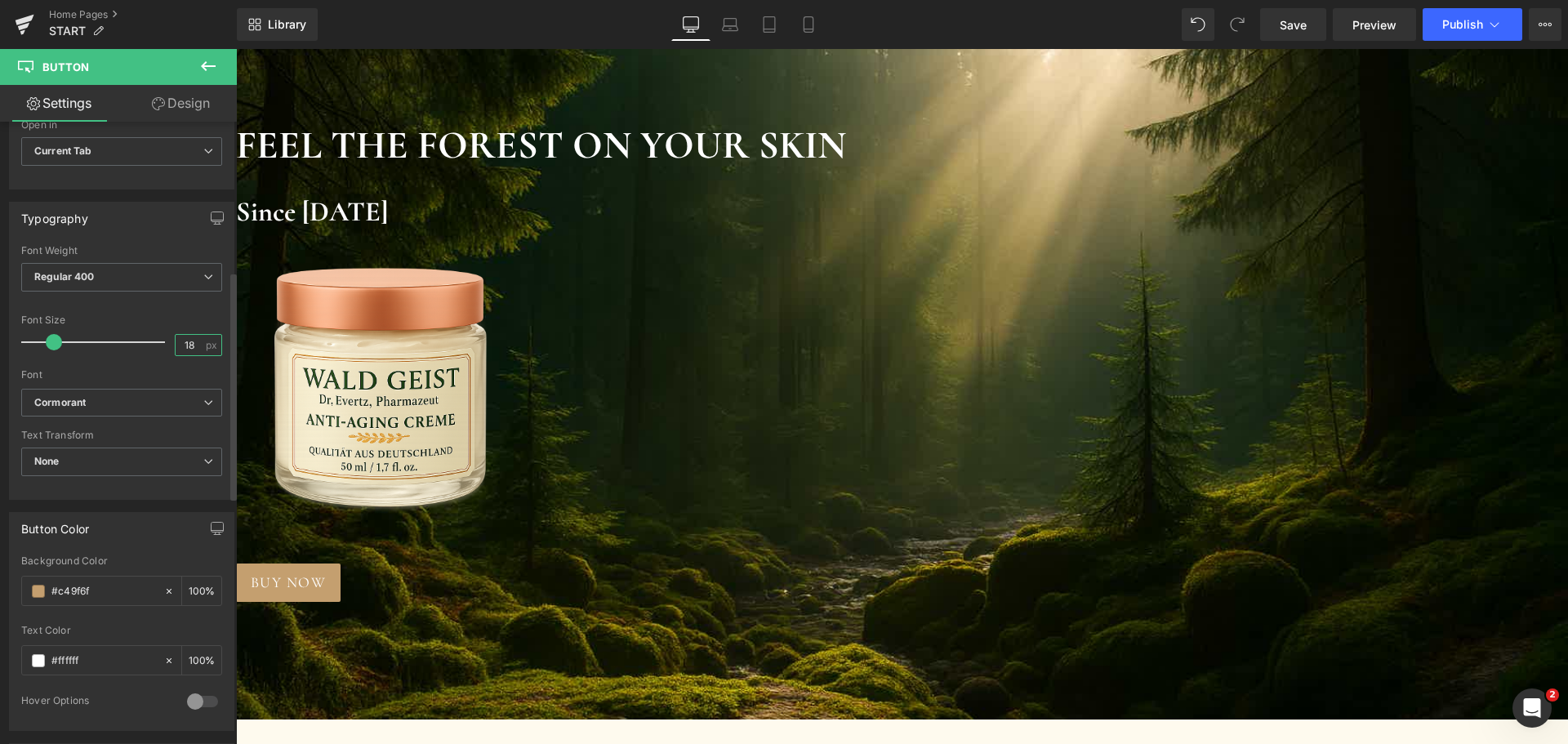
click at [190, 346] on input "18" at bounding box center [189, 345] width 28 height 20
type input "19"
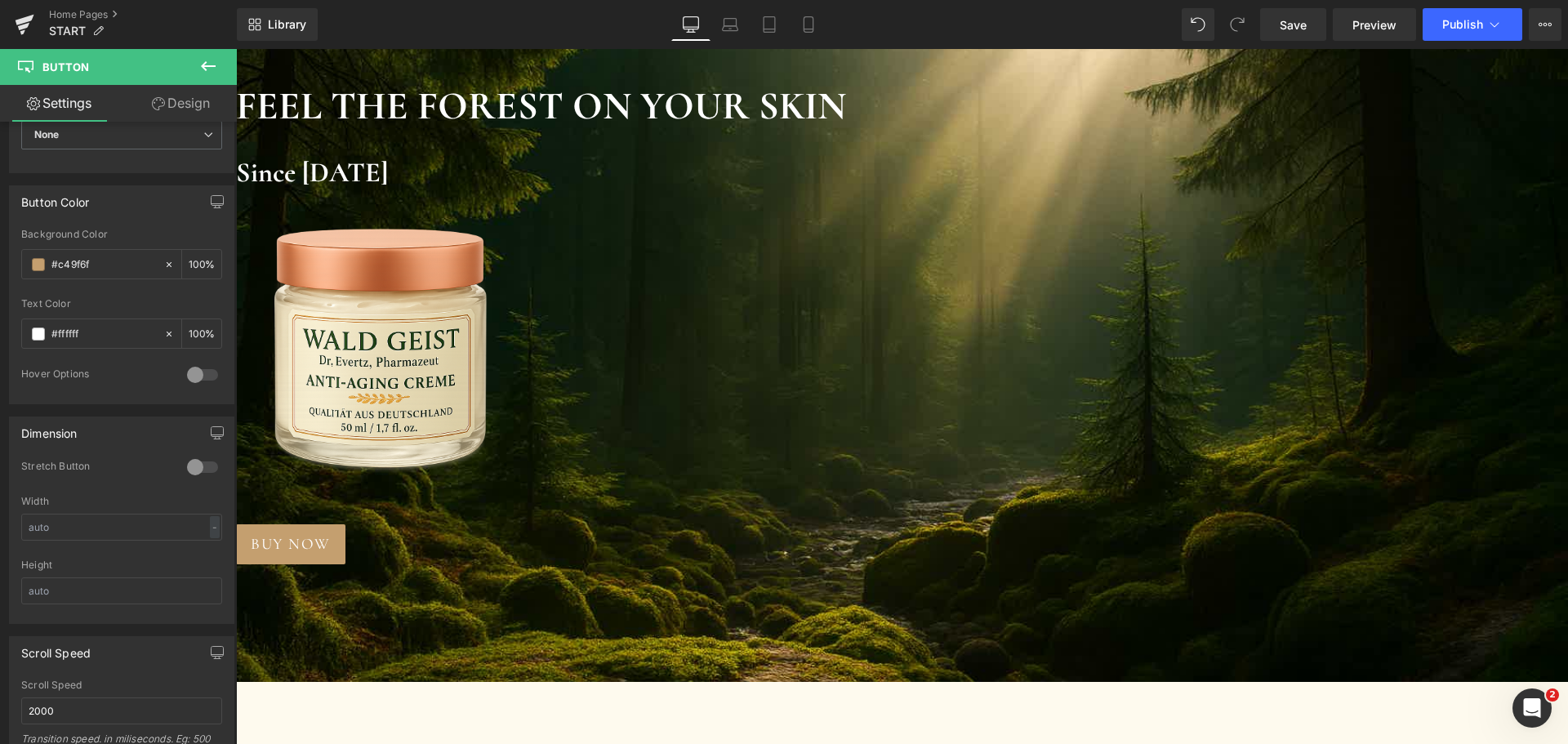
scroll to position [326, 0]
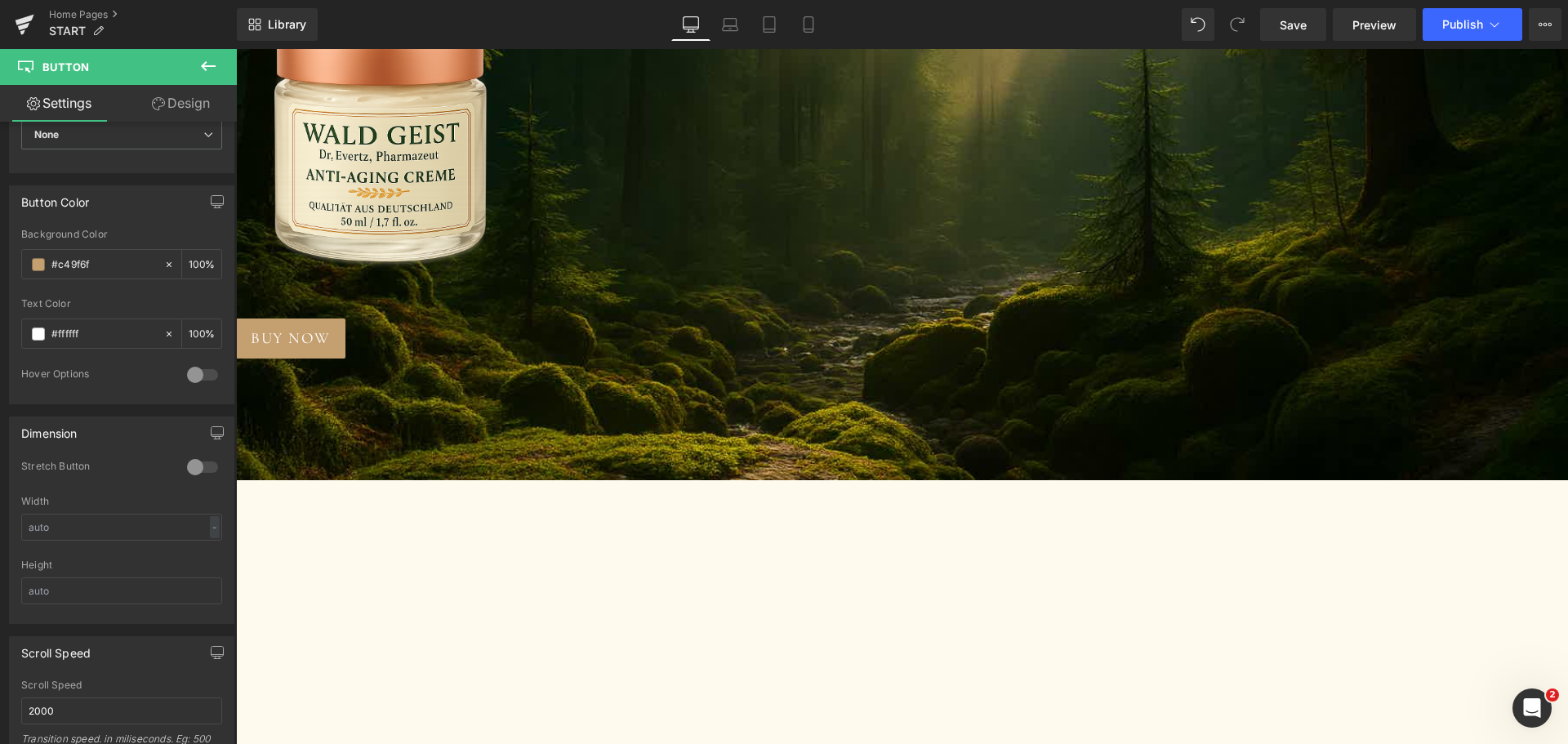
click at [204, 63] on icon at bounding box center [208, 66] width 19 height 19
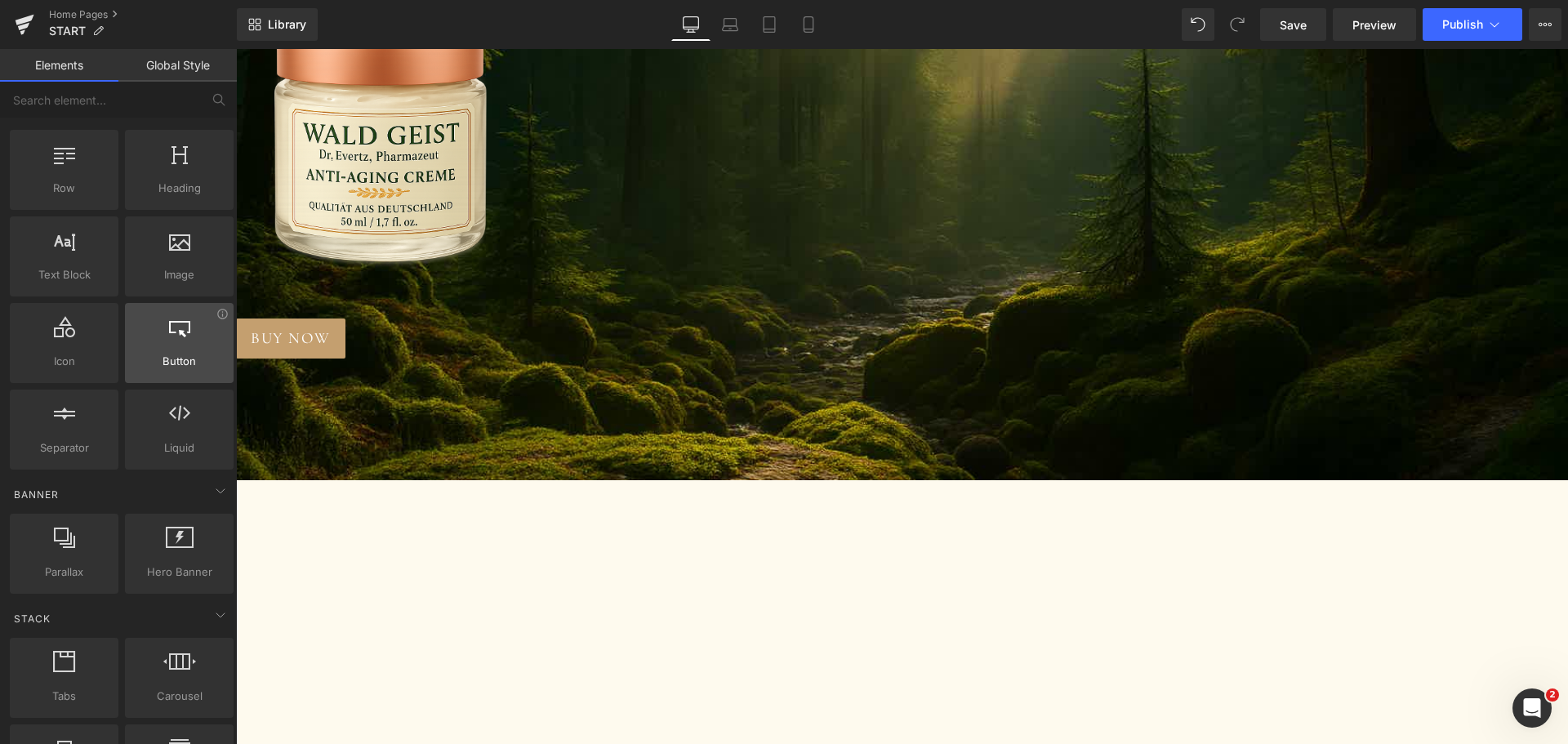
scroll to position [0, 0]
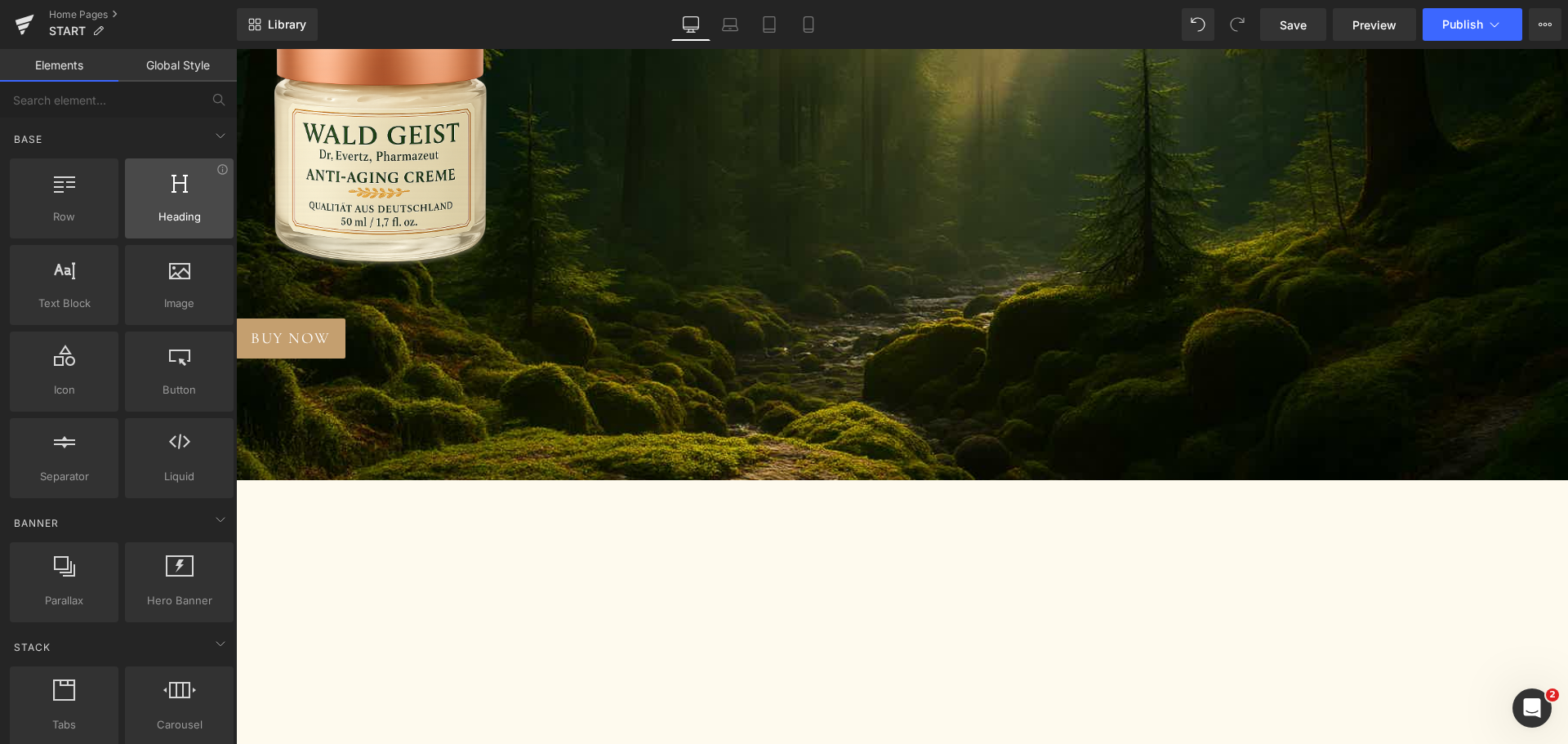
click at [177, 222] on span "Heading" at bounding box center [179, 217] width 98 height 18
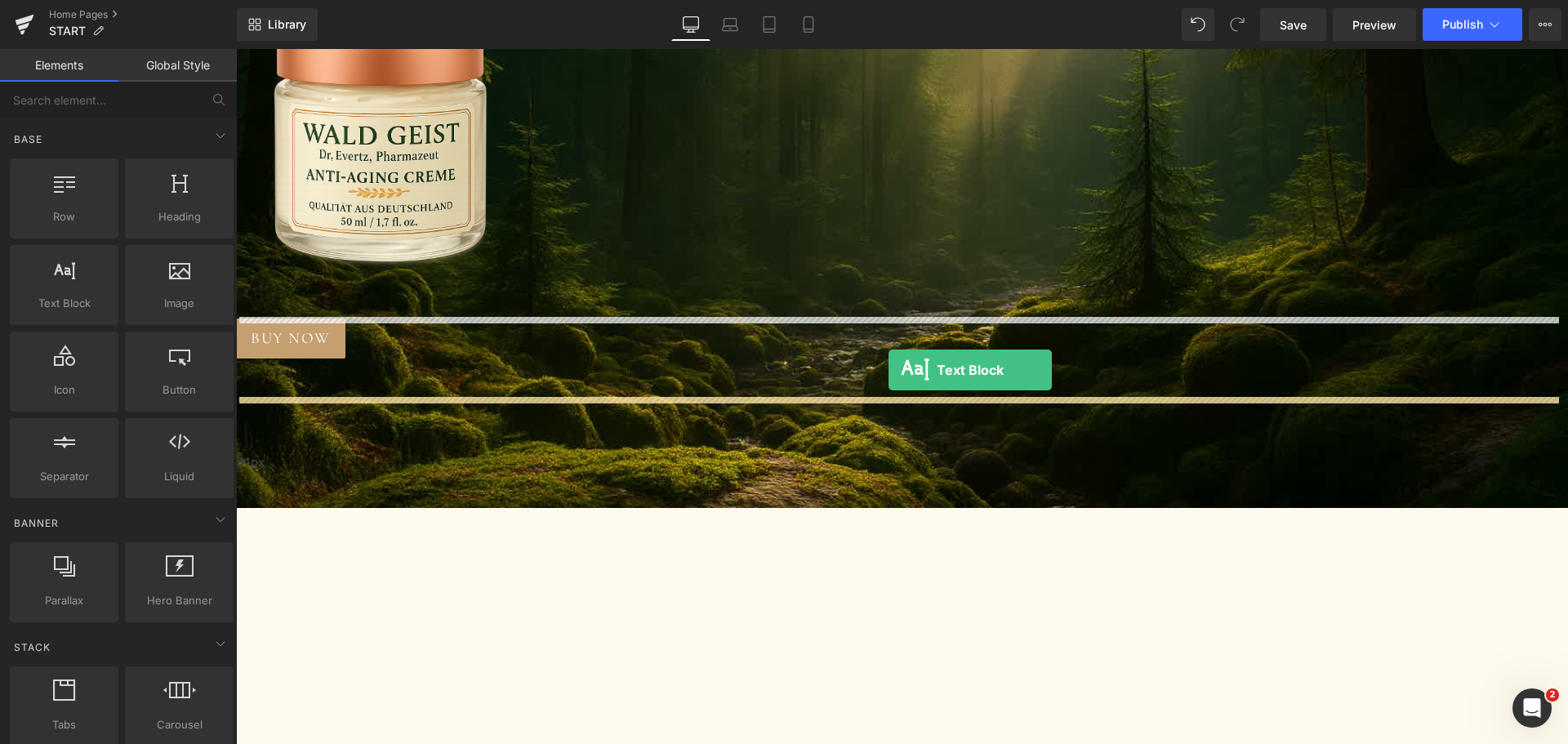
drag, startPoint x: 325, startPoint y: 347, endPoint x: 889, endPoint y: 370, distance: 564.5
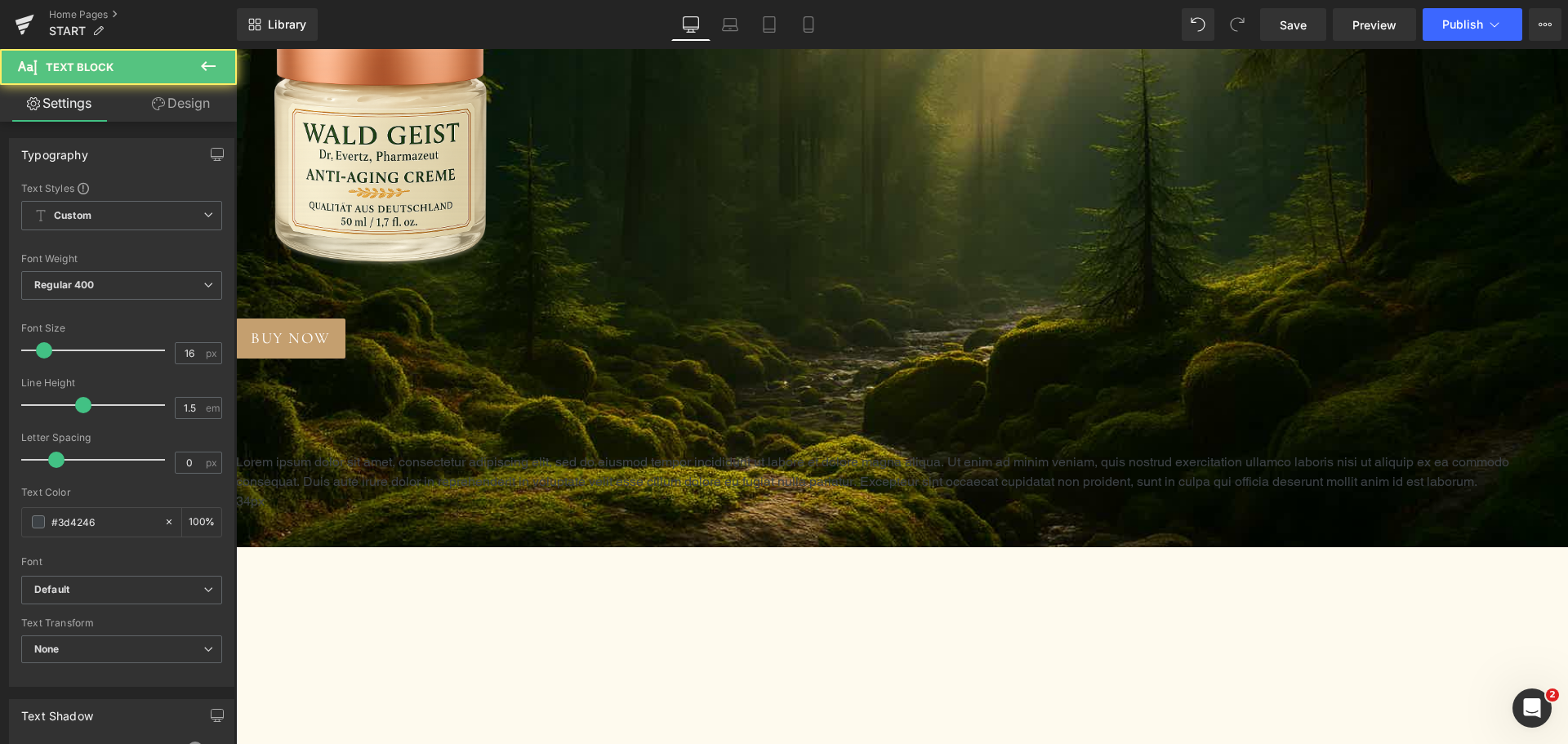
click at [236, 49] on span "Text Block" at bounding box center [236, 49] width 0 height 0
click at [779, 453] on p "Lorem ipsum dolor sit amet, consectetur adipiscing elit, sed do eiusmod tempor …" at bounding box center [902, 472] width 1332 height 39
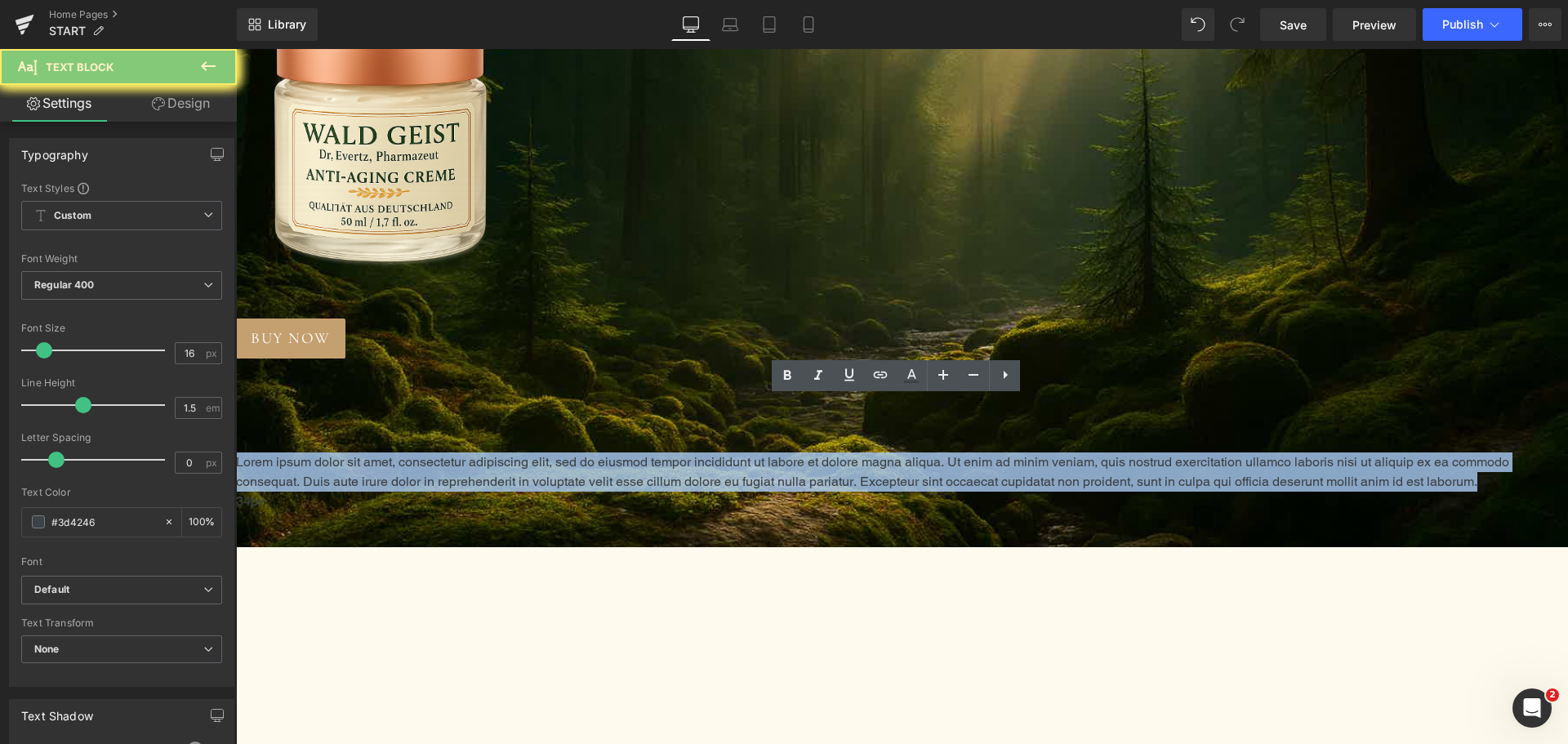
click at [779, 453] on p "Lorem ipsum dolor sit amet, consectetur adipiscing elit, sed do eiusmod tempor …" at bounding box center [902, 472] width 1332 height 39
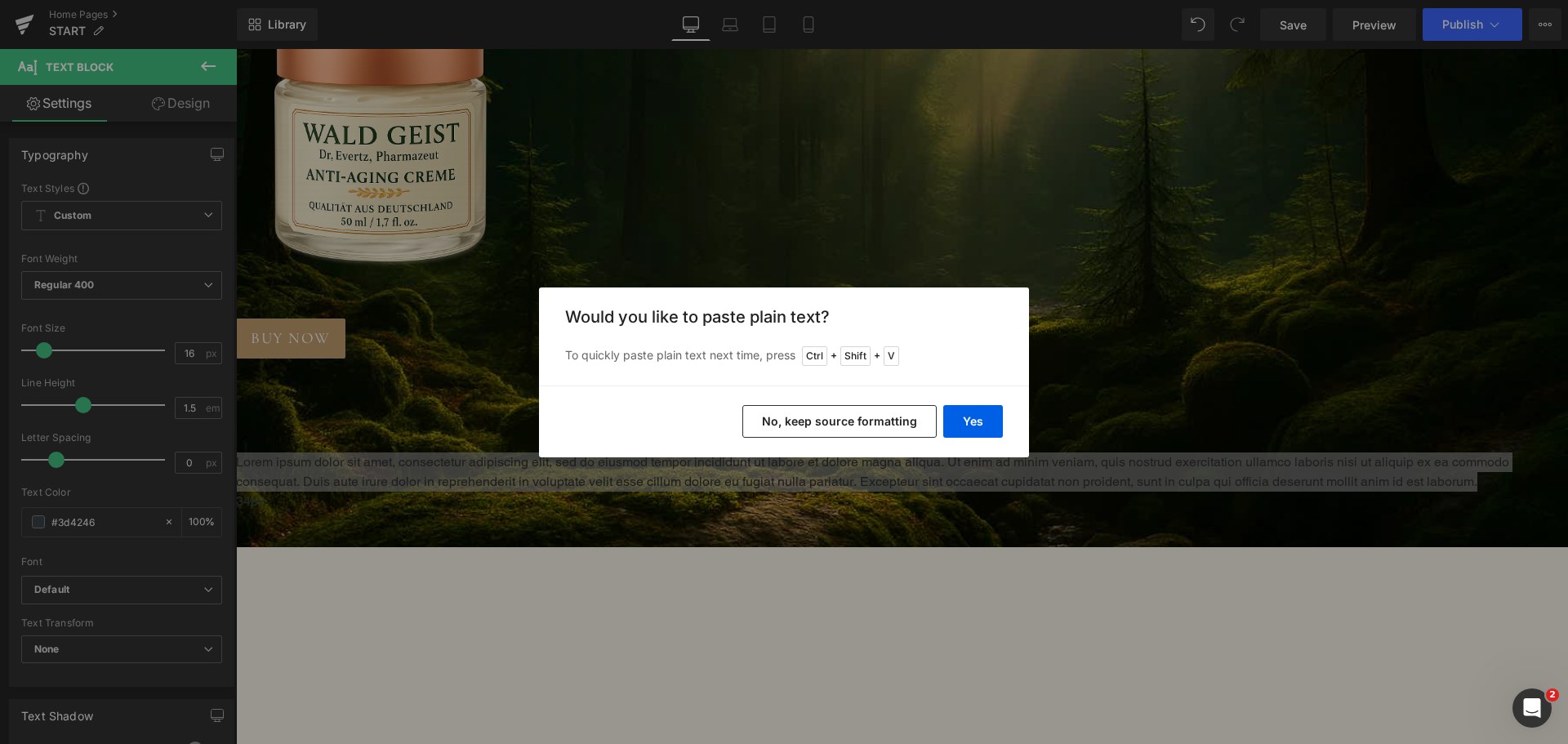
click at [821, 415] on button "No, keep source formatting" at bounding box center [839, 421] width 194 height 33
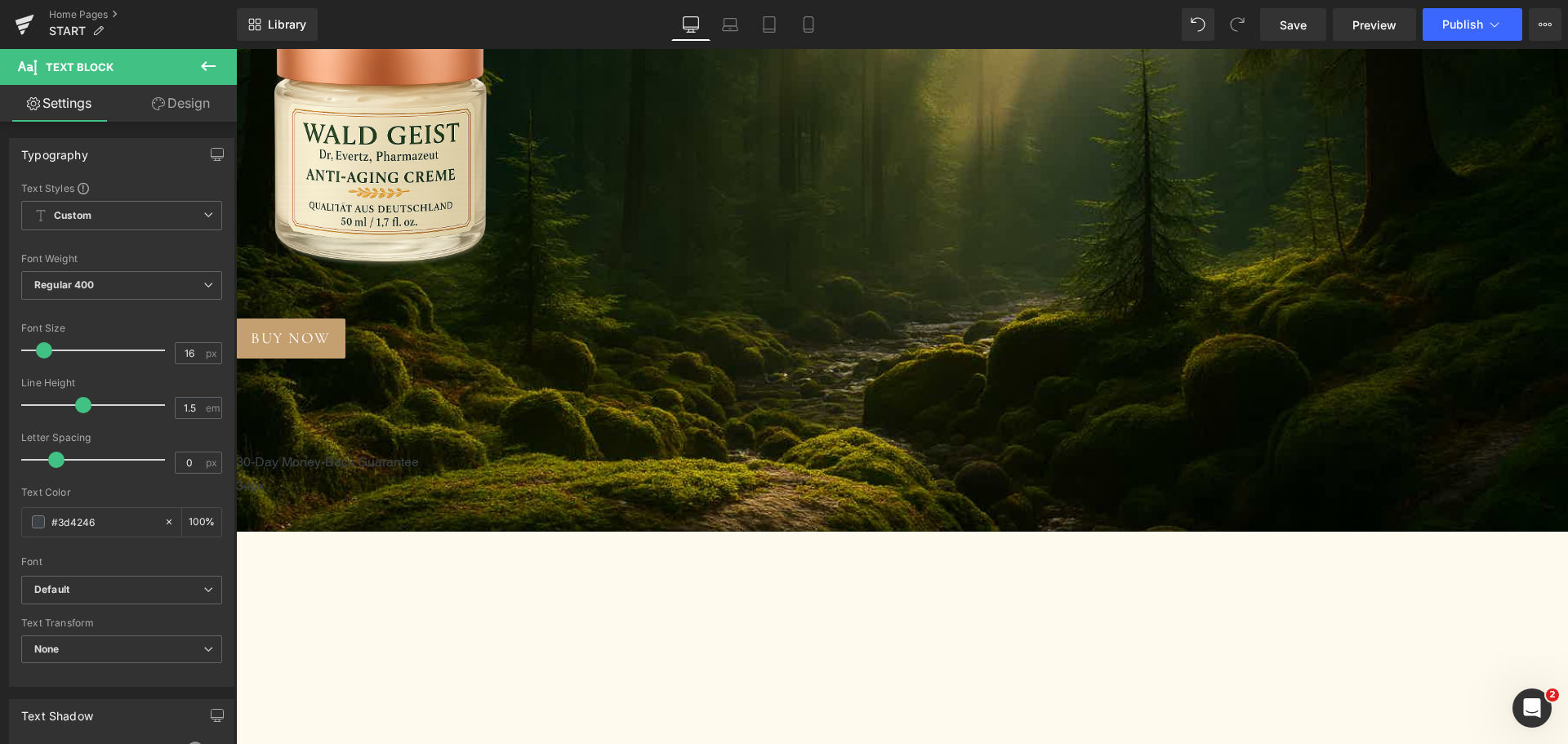
click at [778, 453] on p "30-Day Money-Back Guarantee" at bounding box center [902, 462] width 1332 height 19
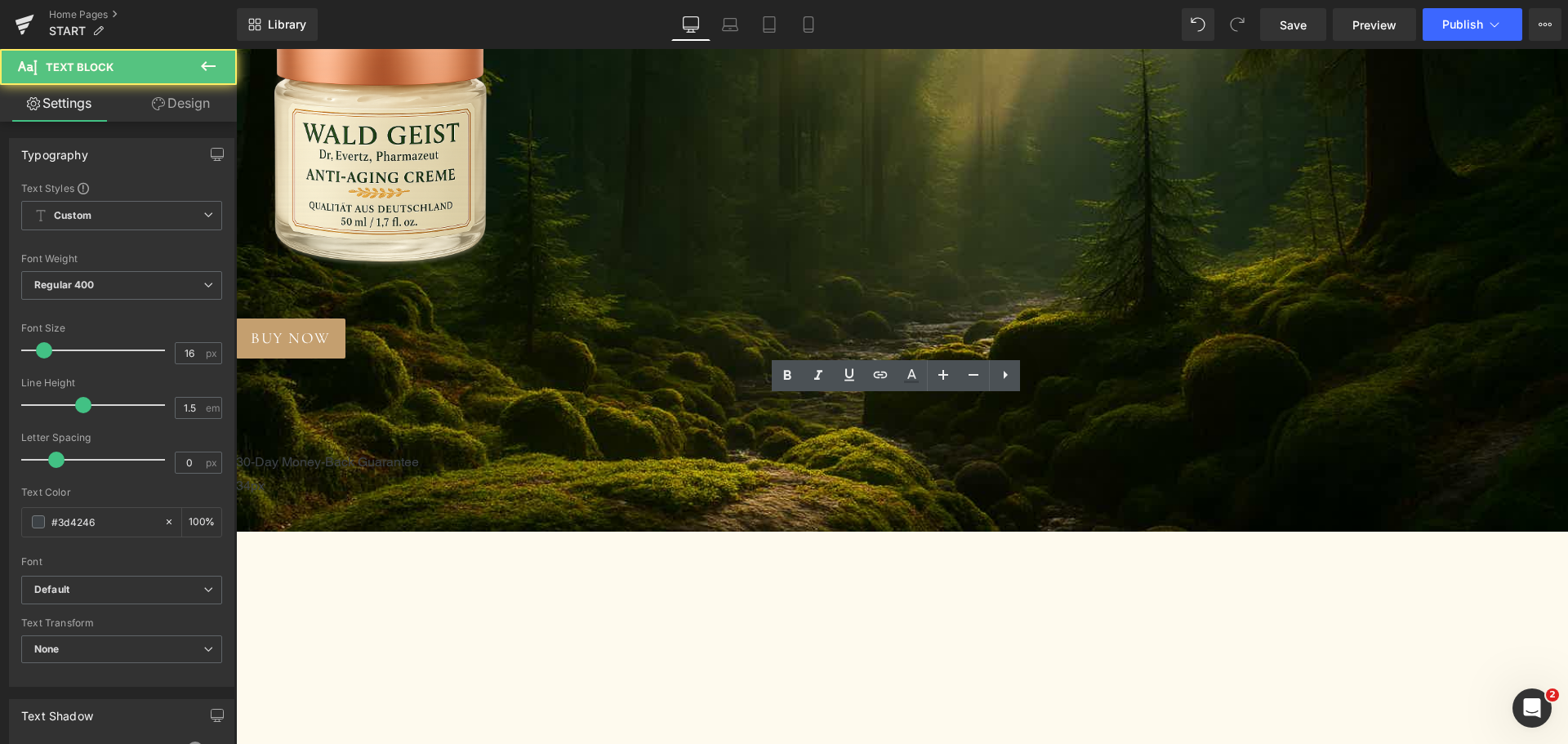
click at [778, 453] on p "30-Day Money-Back Guarantee" at bounding box center [902, 462] width 1332 height 19
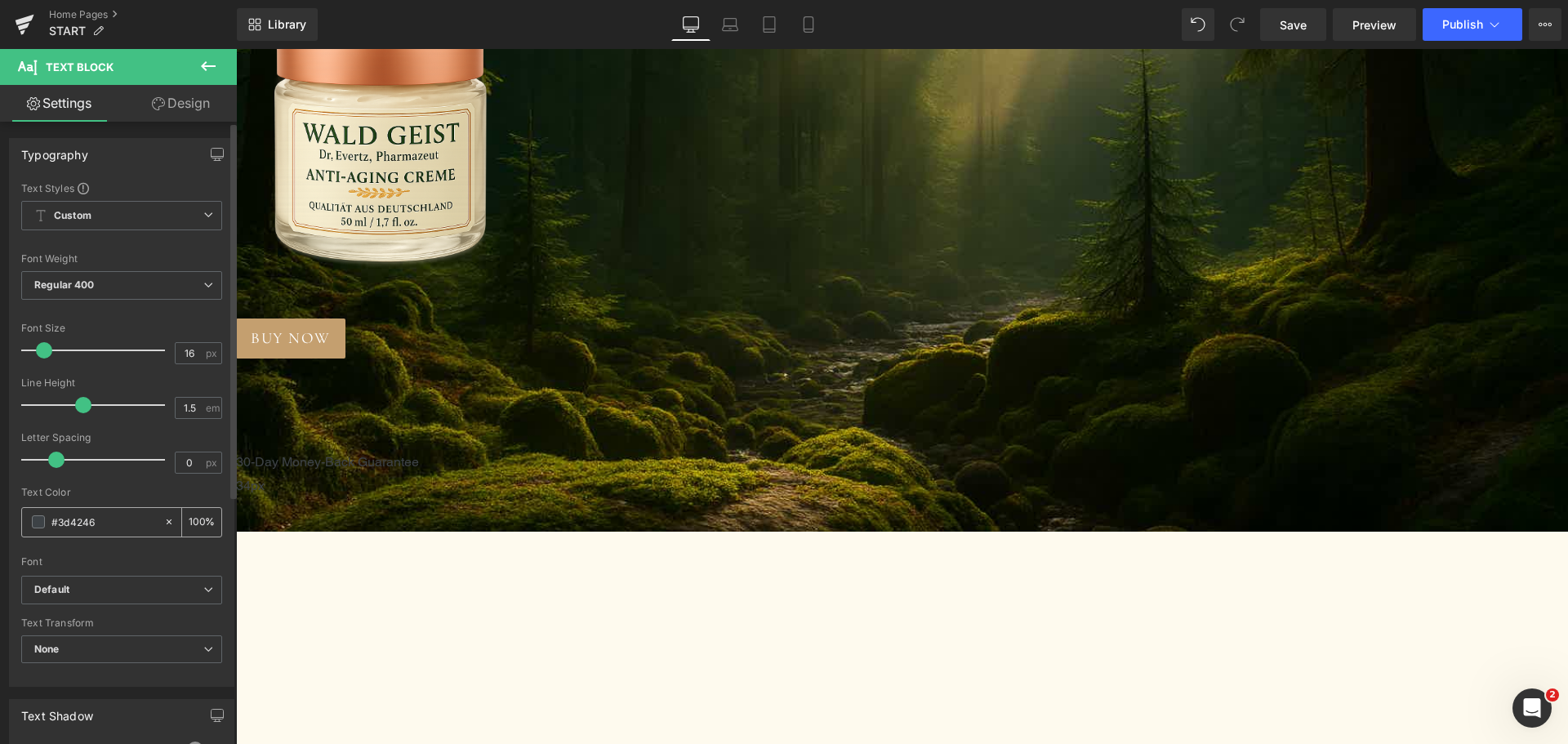
click at [36, 516] on span at bounding box center [38, 522] width 13 height 13
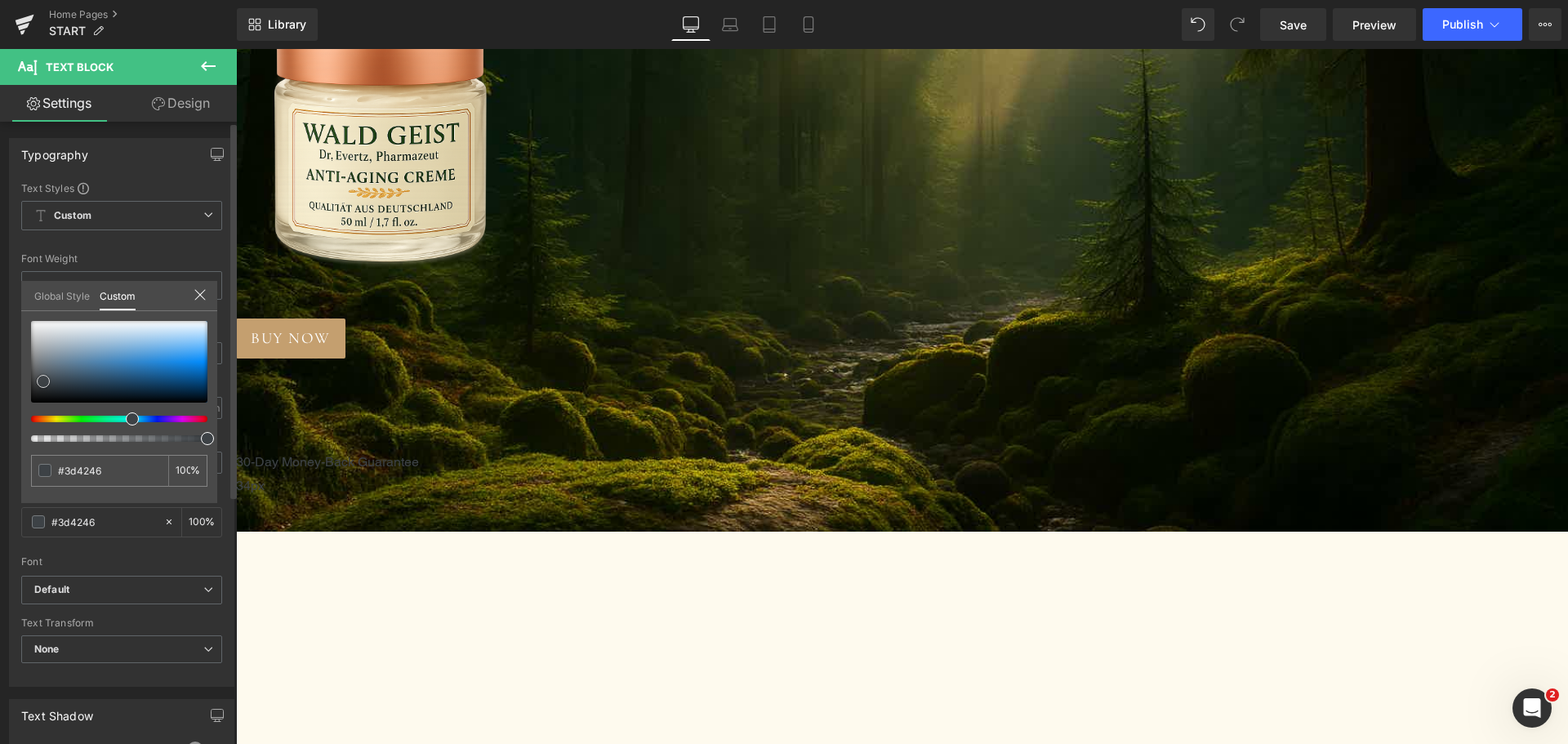
type input "#5e6973"
type input "#626e78"
type input "#c2c7ca"
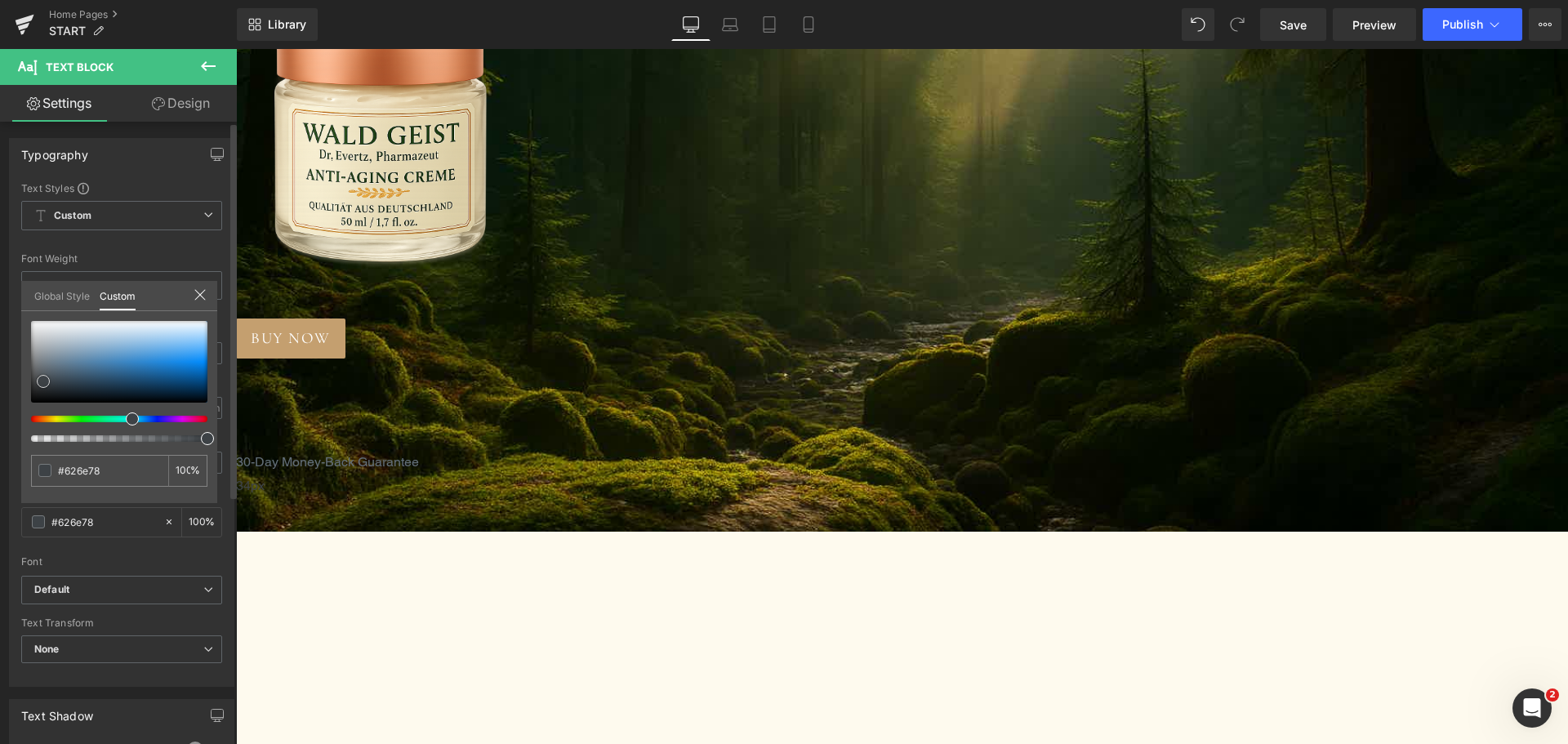
type input "#c2c7ca"
type input "#ffffff"
drag, startPoint x: 49, startPoint y: 365, endPoint x: 26, endPoint y: 299, distance: 69.9
click at [26, 299] on div "Global Style Custom Setup Global Style #ffffff 100 %" at bounding box center [118, 306] width 196 height 50
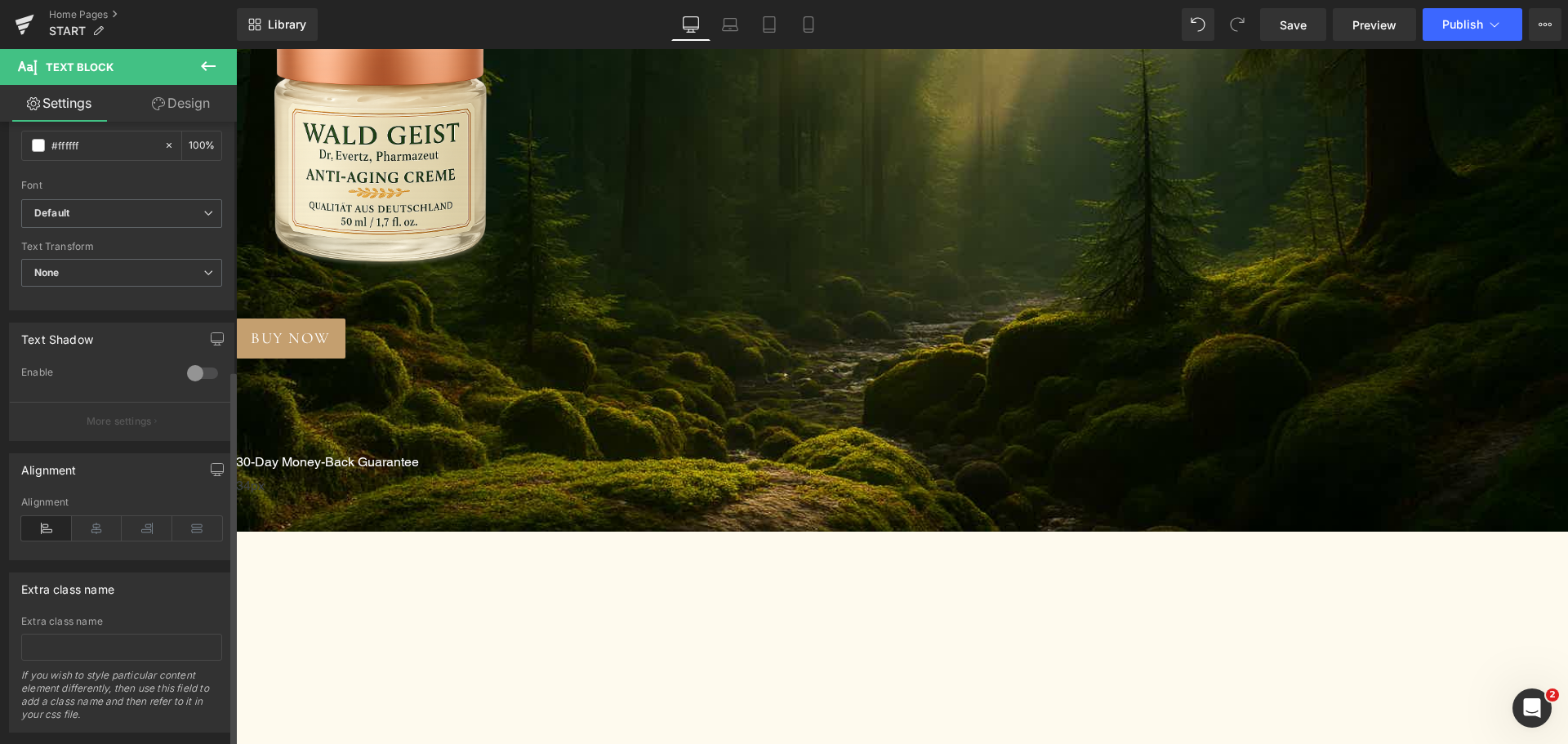
scroll to position [411, 0]
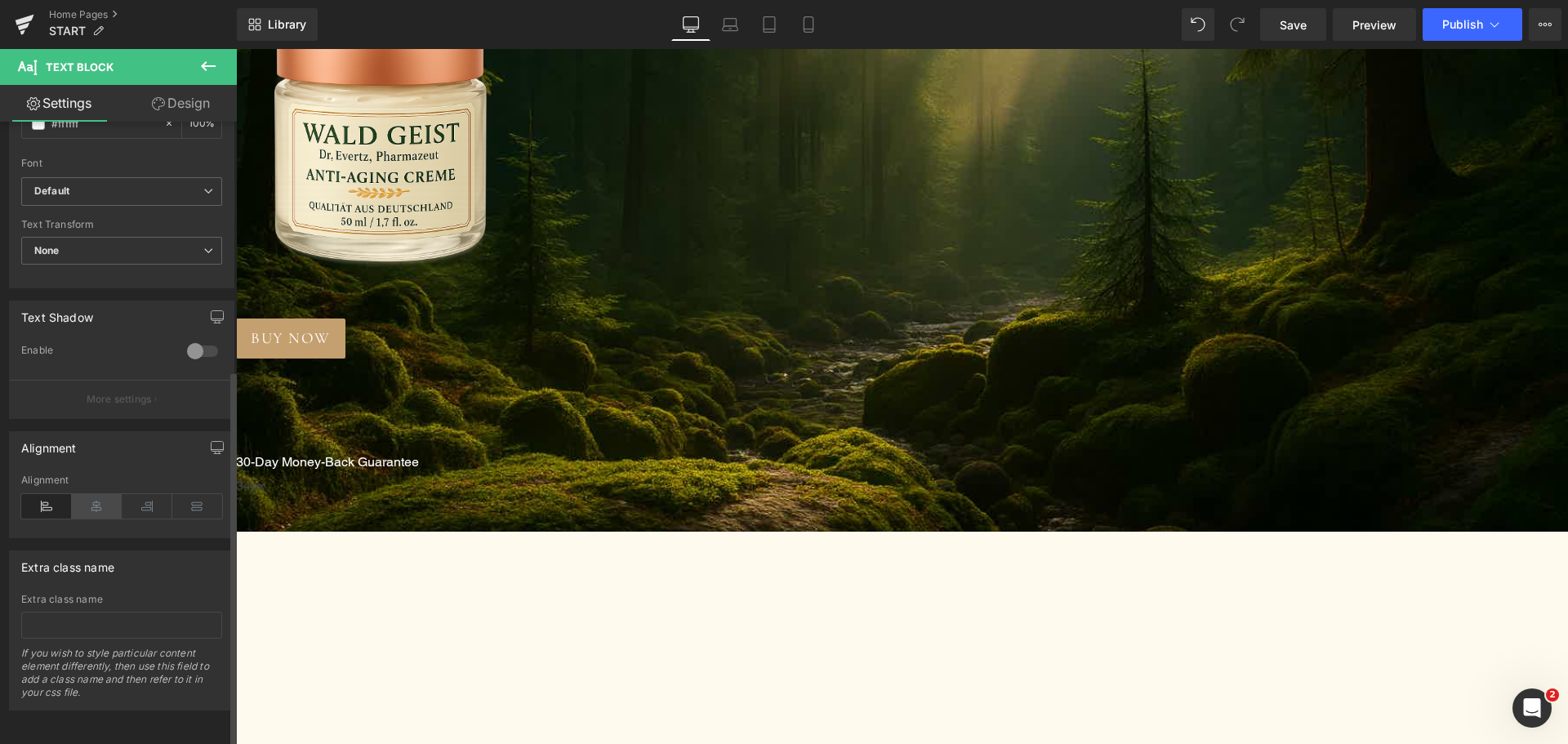
click at [97, 501] on icon at bounding box center [97, 506] width 51 height 24
click at [236, 49] on span "Button" at bounding box center [236, 49] width 0 height 0
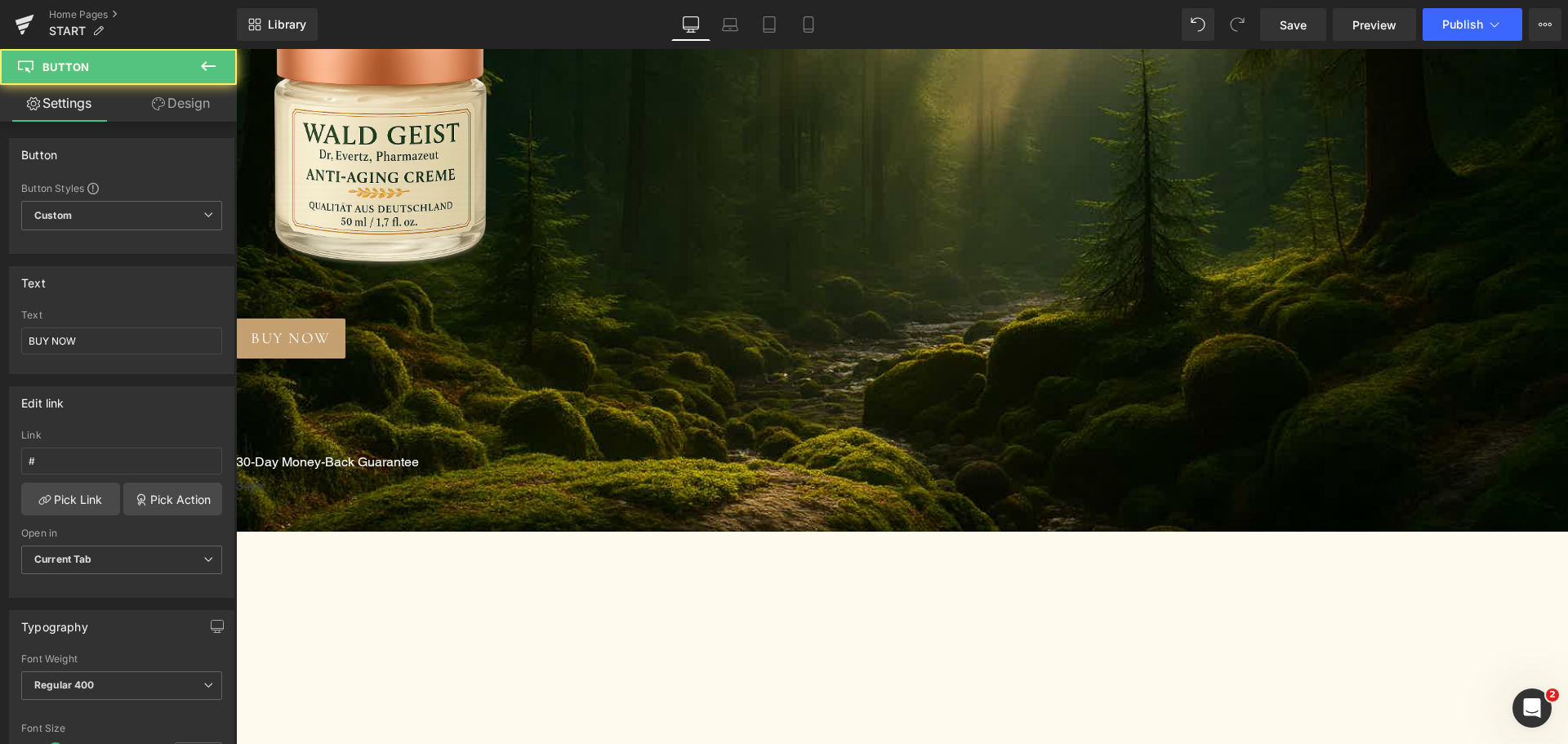
click at [195, 110] on link "Design" at bounding box center [181, 104] width 118 height 37
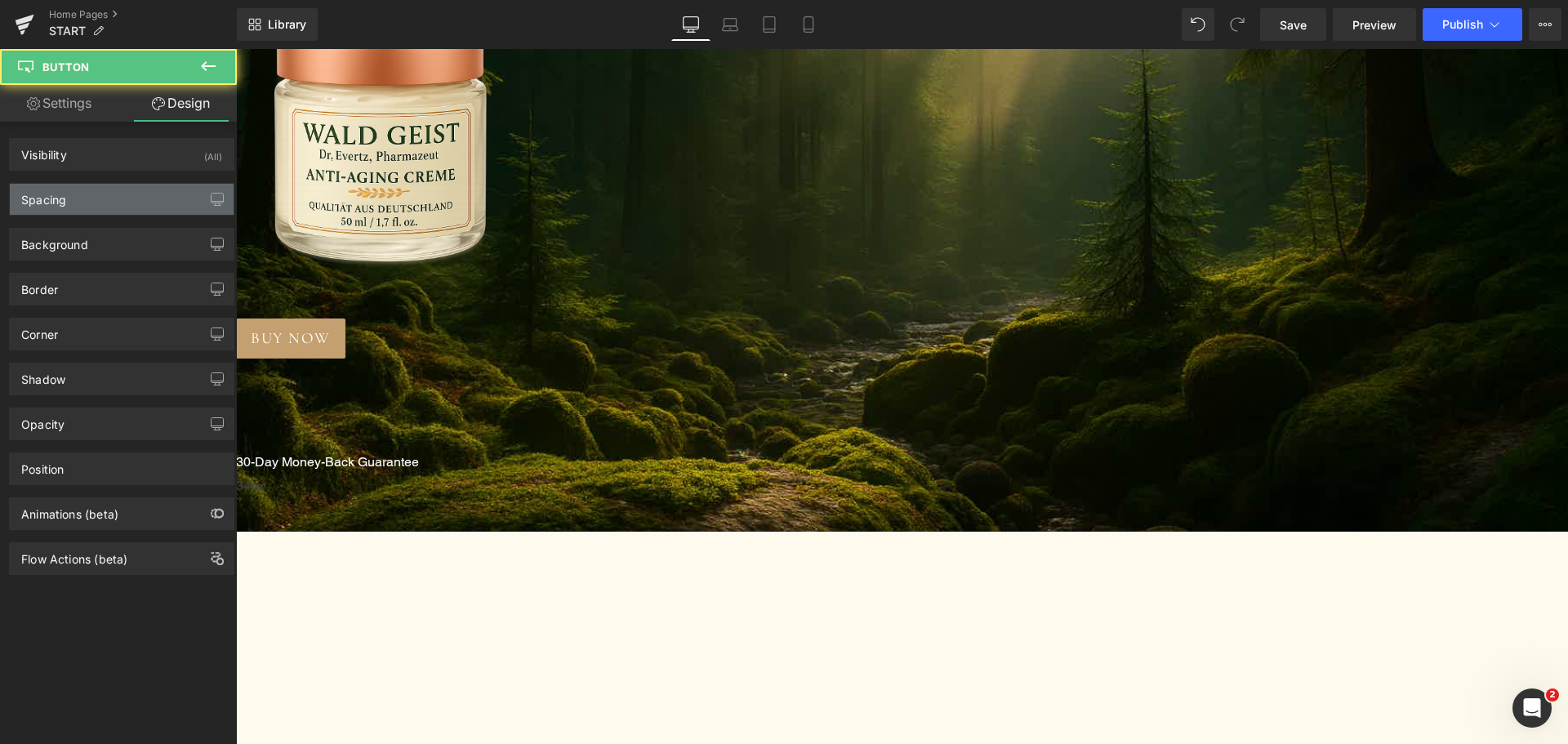
click at [118, 199] on div "Spacing" at bounding box center [122, 199] width 224 height 31
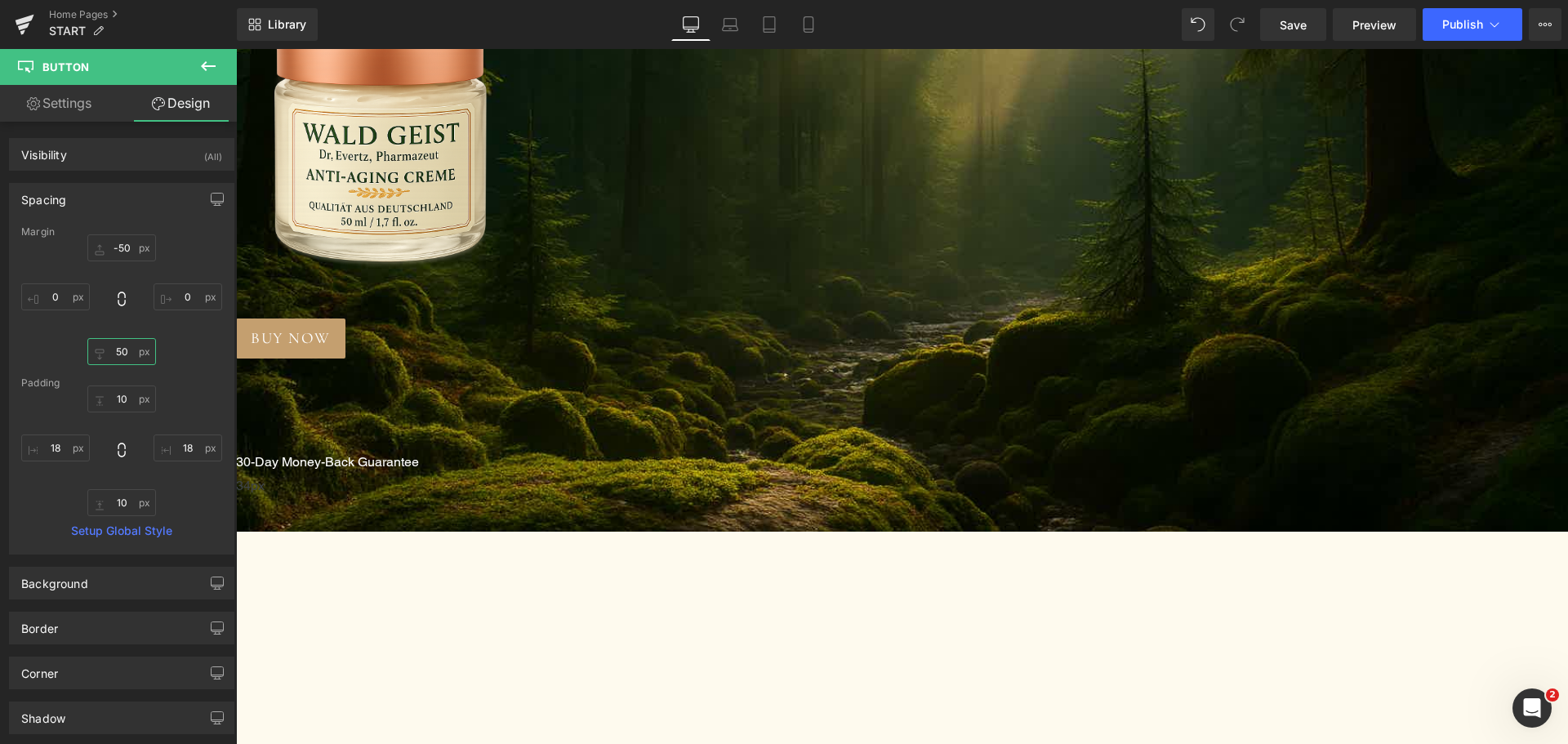
click at [124, 358] on input "50" at bounding box center [122, 352] width 68 height 27
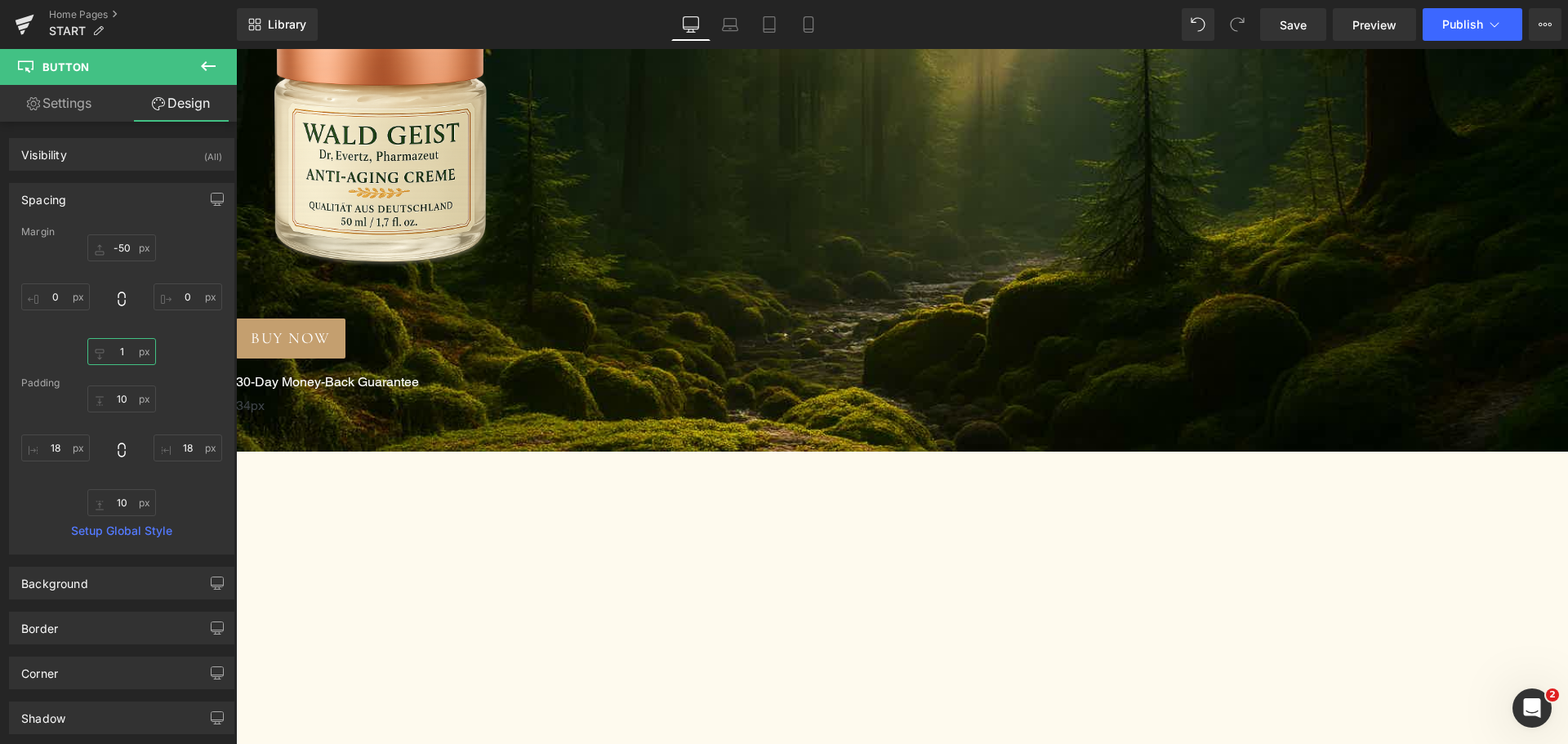
type input "10"
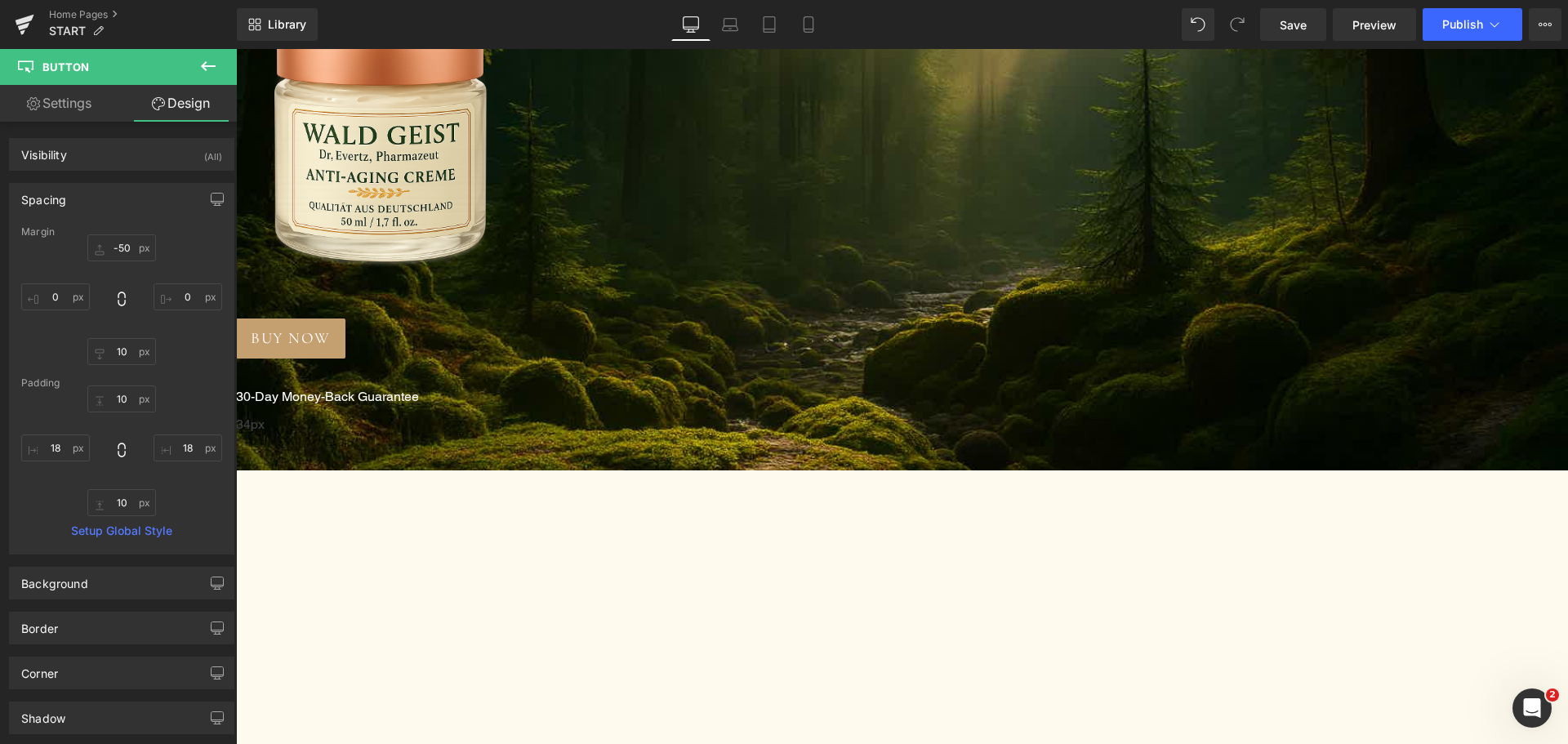
click at [236, 49] on span "Text Block" at bounding box center [236, 49] width 0 height 0
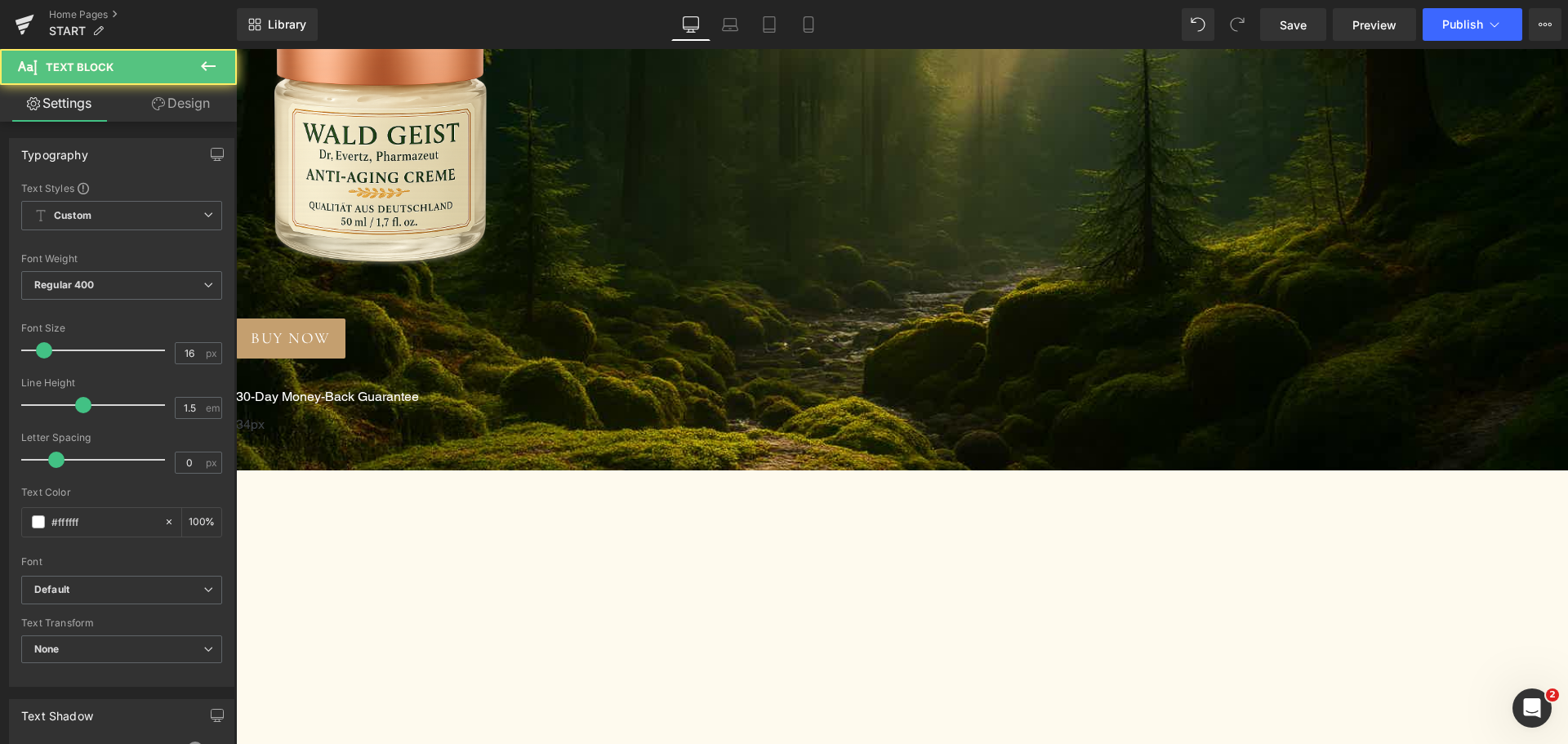
click at [174, 118] on link "Design" at bounding box center [181, 104] width 118 height 37
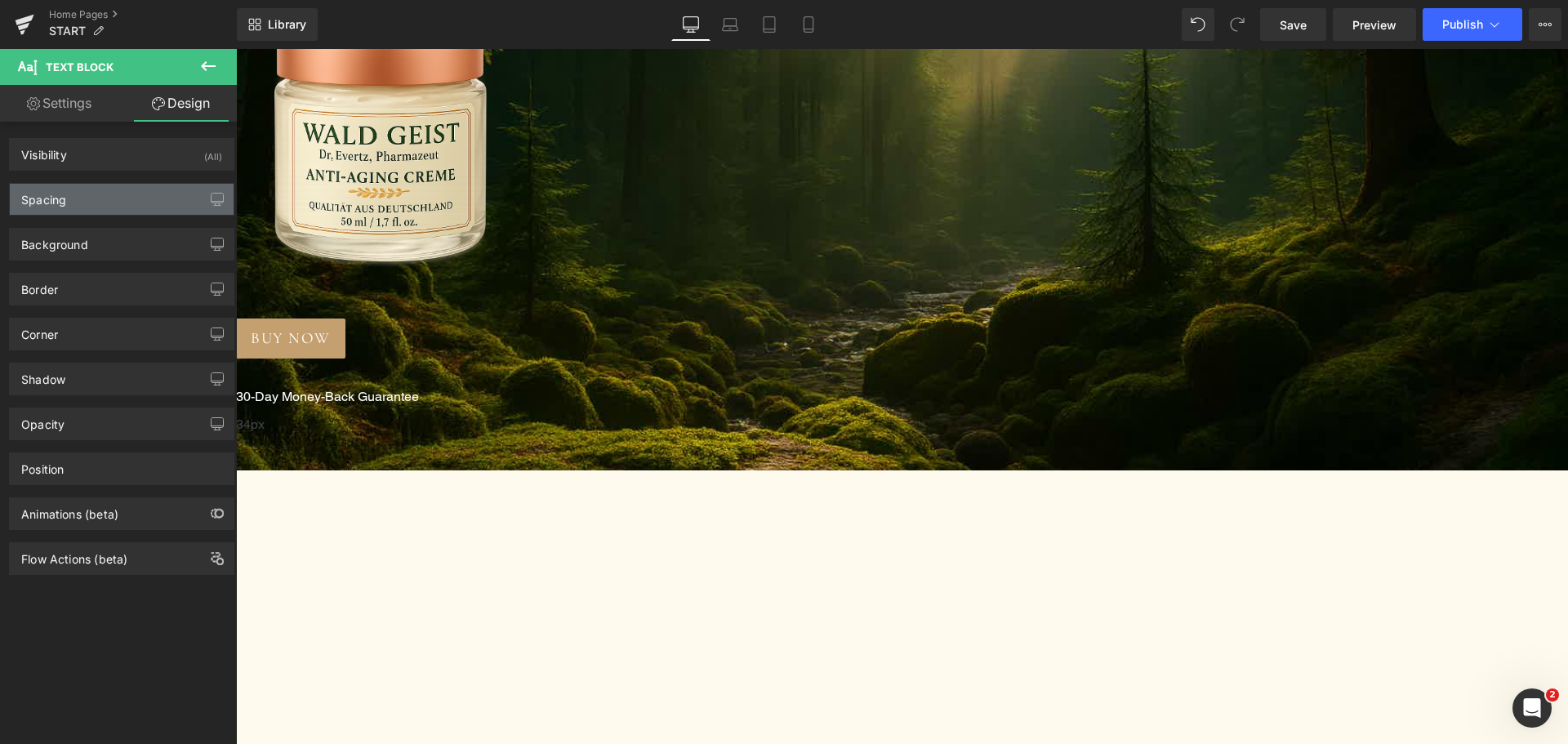
click at [118, 200] on div "Spacing" at bounding box center [122, 199] width 224 height 31
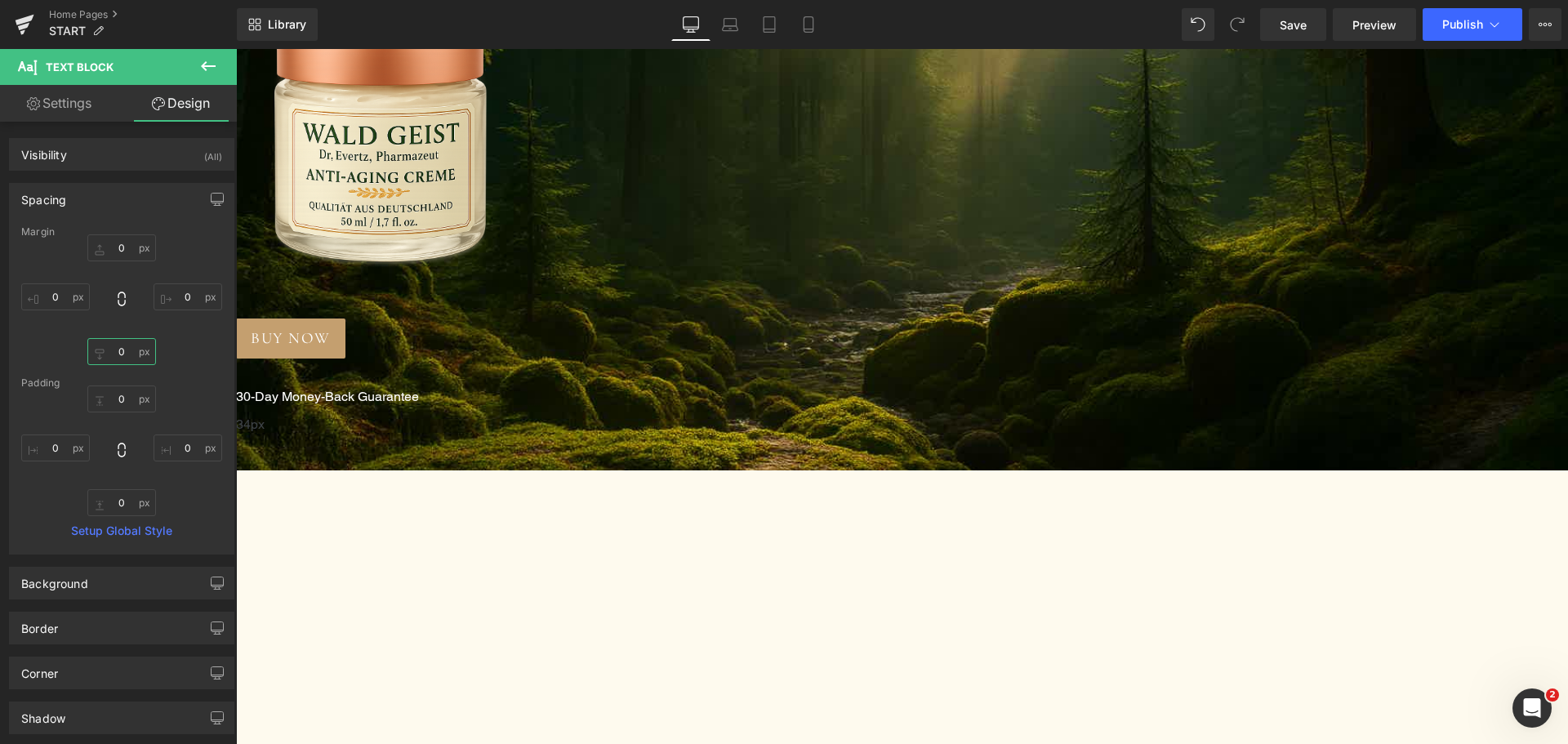
click at [123, 351] on input "0" at bounding box center [122, 352] width 68 height 27
type input "50"
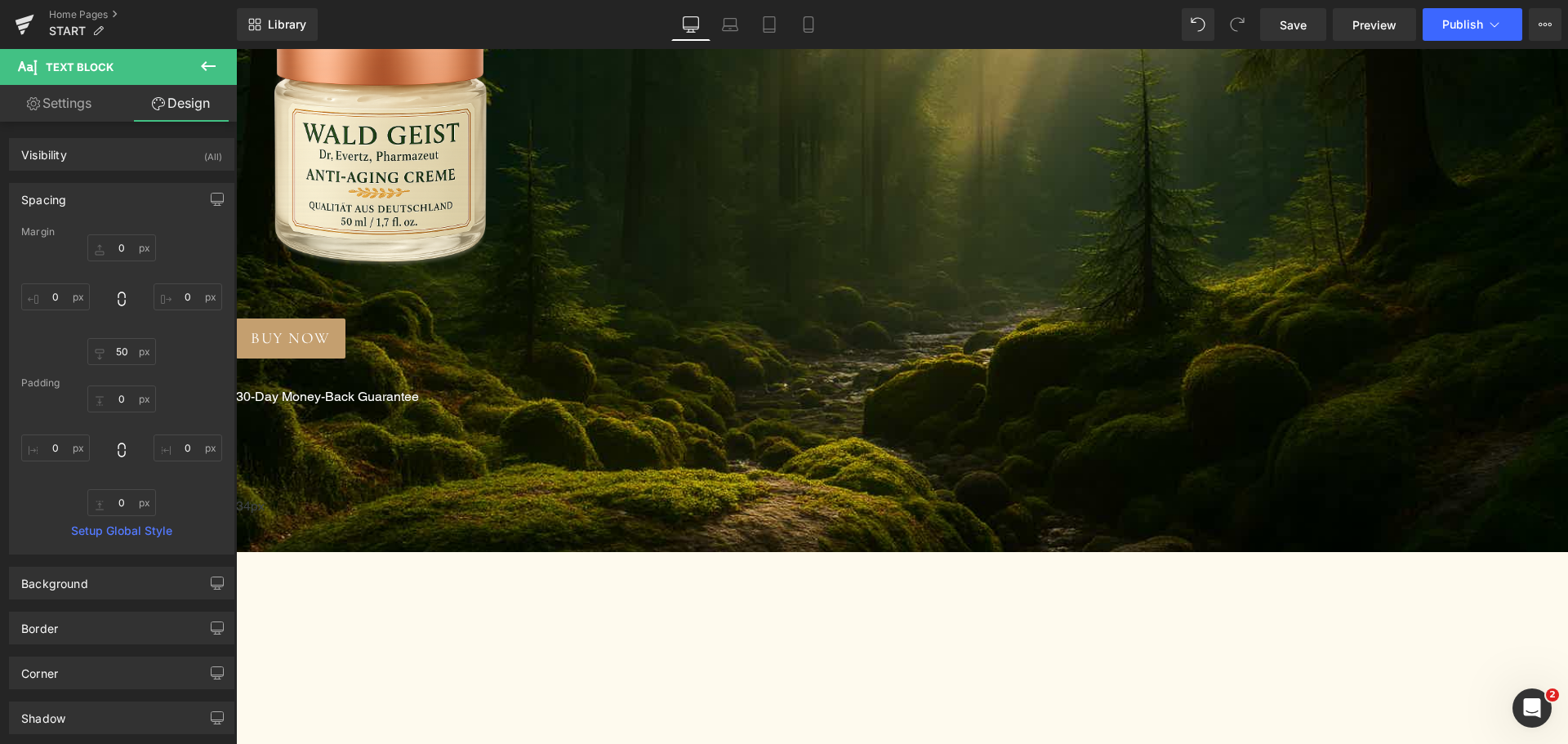
click at [236, 49] on span "Button" at bounding box center [236, 49] width 0 height 0
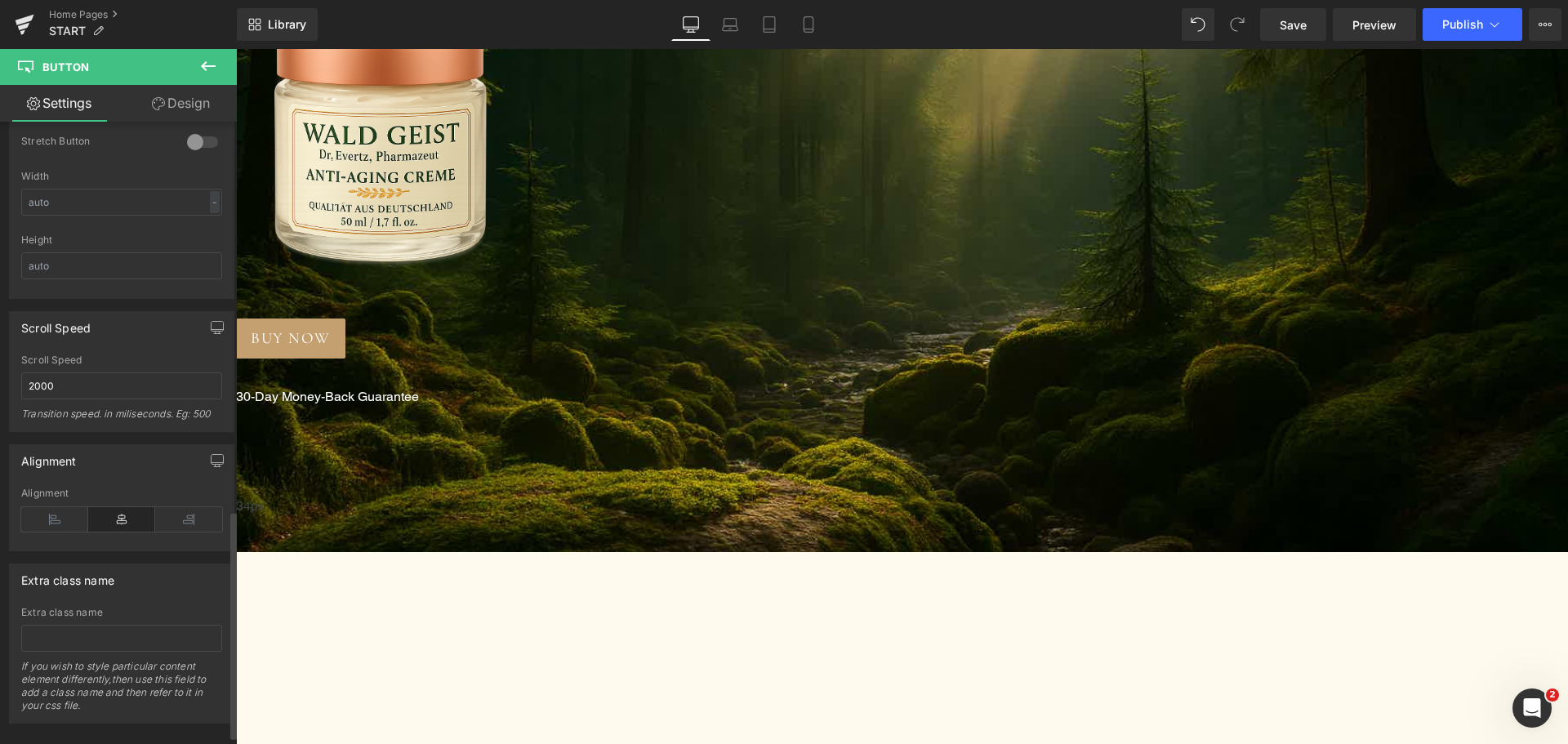
scroll to position [1062, 0]
click at [95, 210] on input "text" at bounding box center [121, 200] width 201 height 27
click at [236, 49] on span "Button" at bounding box center [236, 49] width 0 height 0
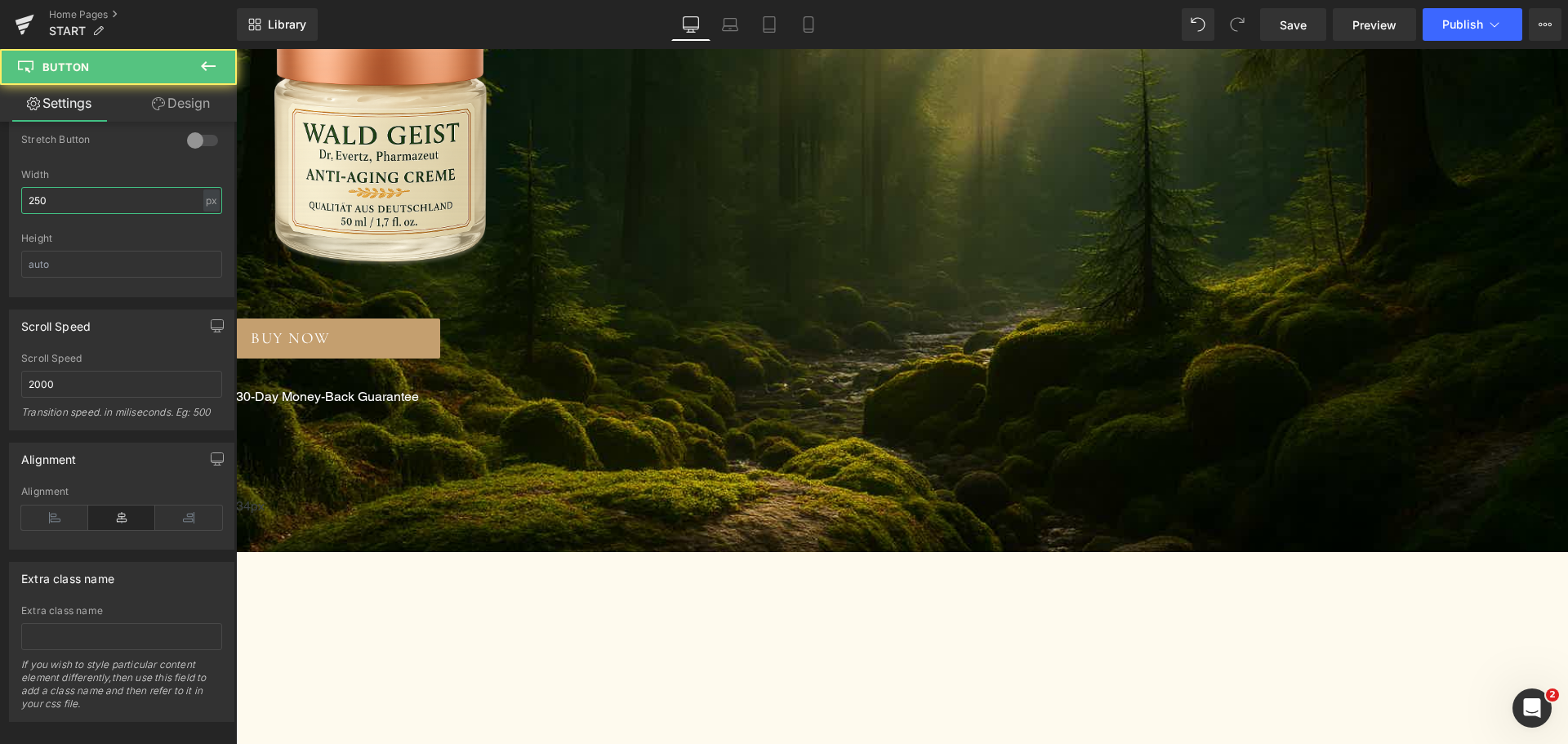
scroll to position [0, 0]
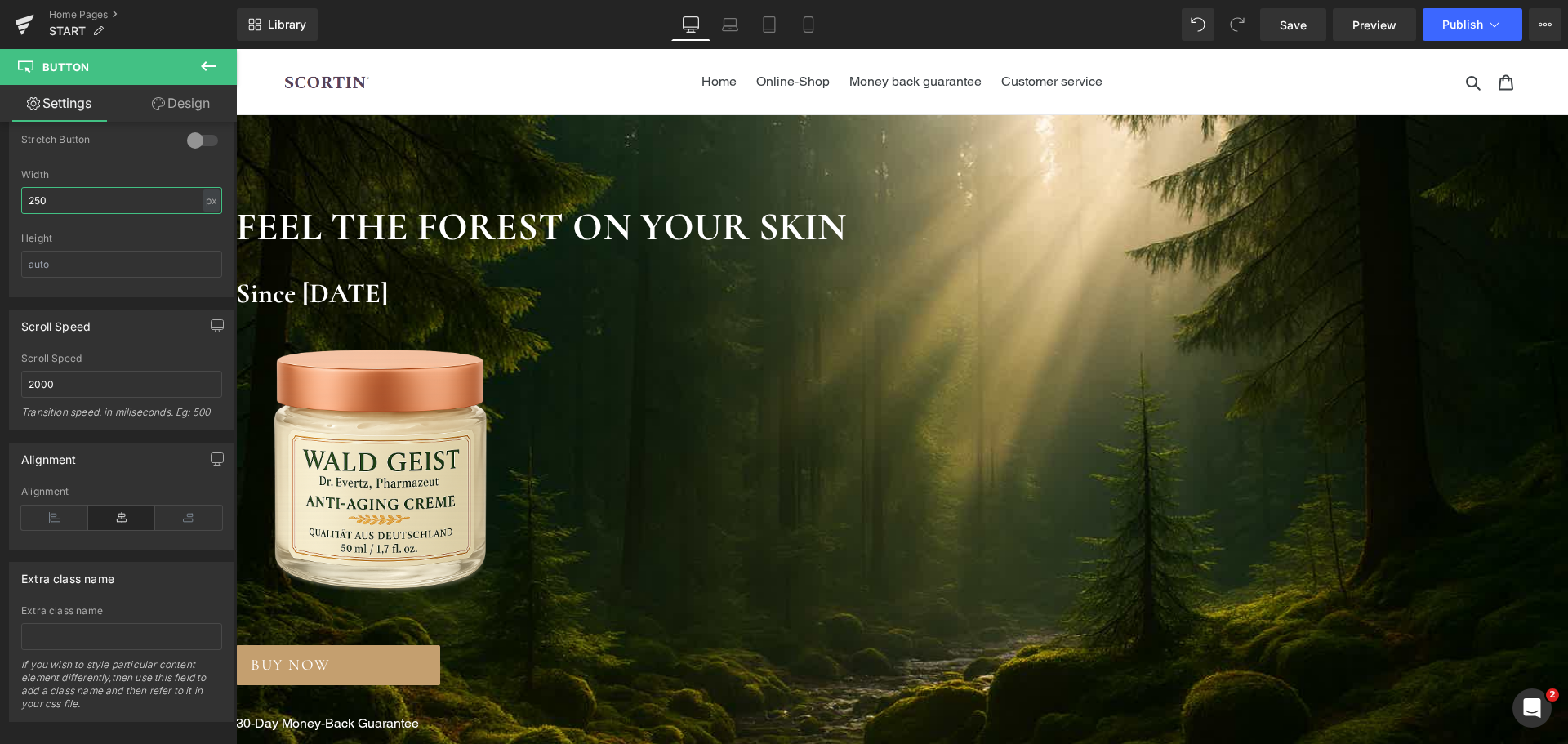
type input "250"
click at [236, 49] on span "Button" at bounding box center [236, 49] width 0 height 0
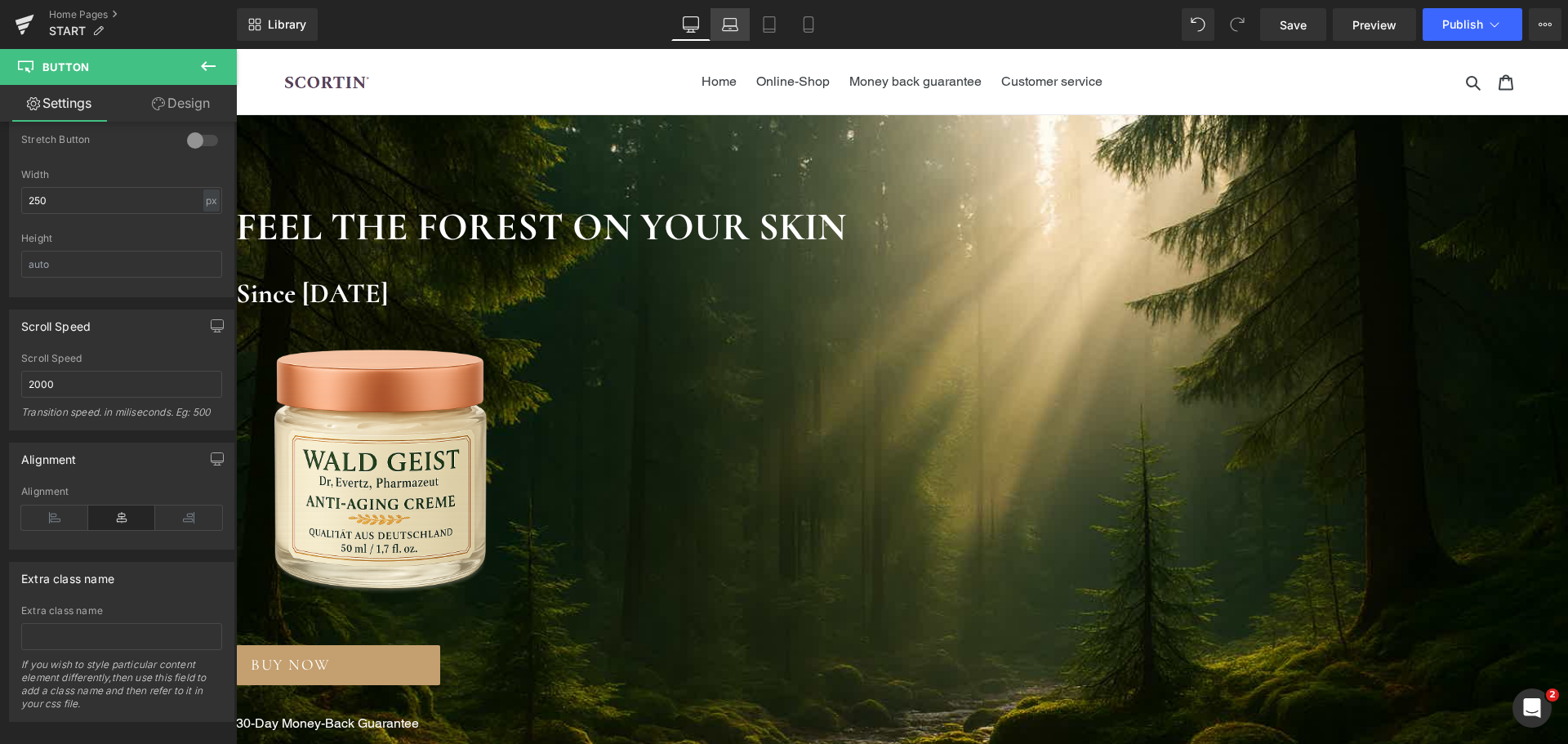
click at [729, 15] on link "Laptop" at bounding box center [729, 24] width 39 height 33
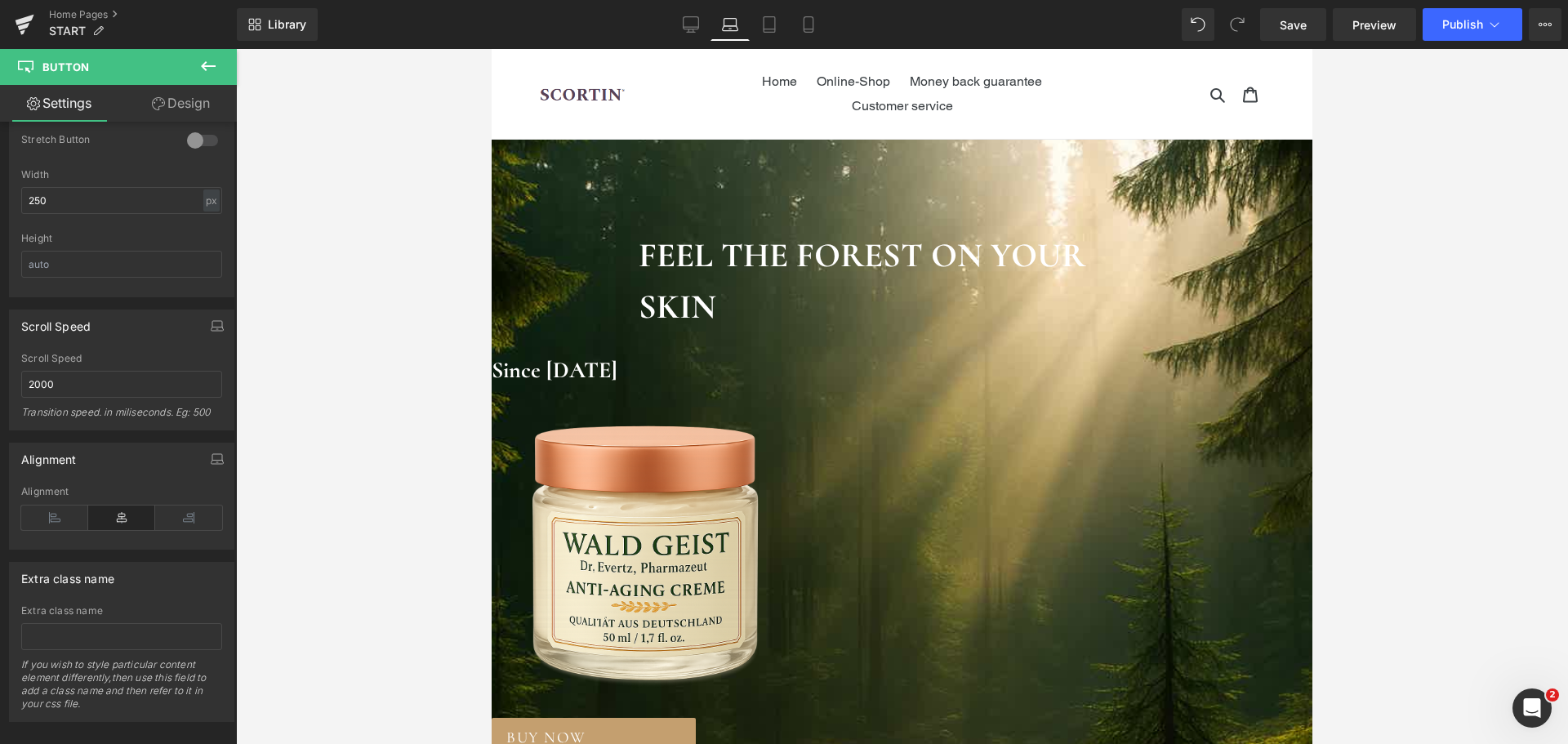
type input "100"
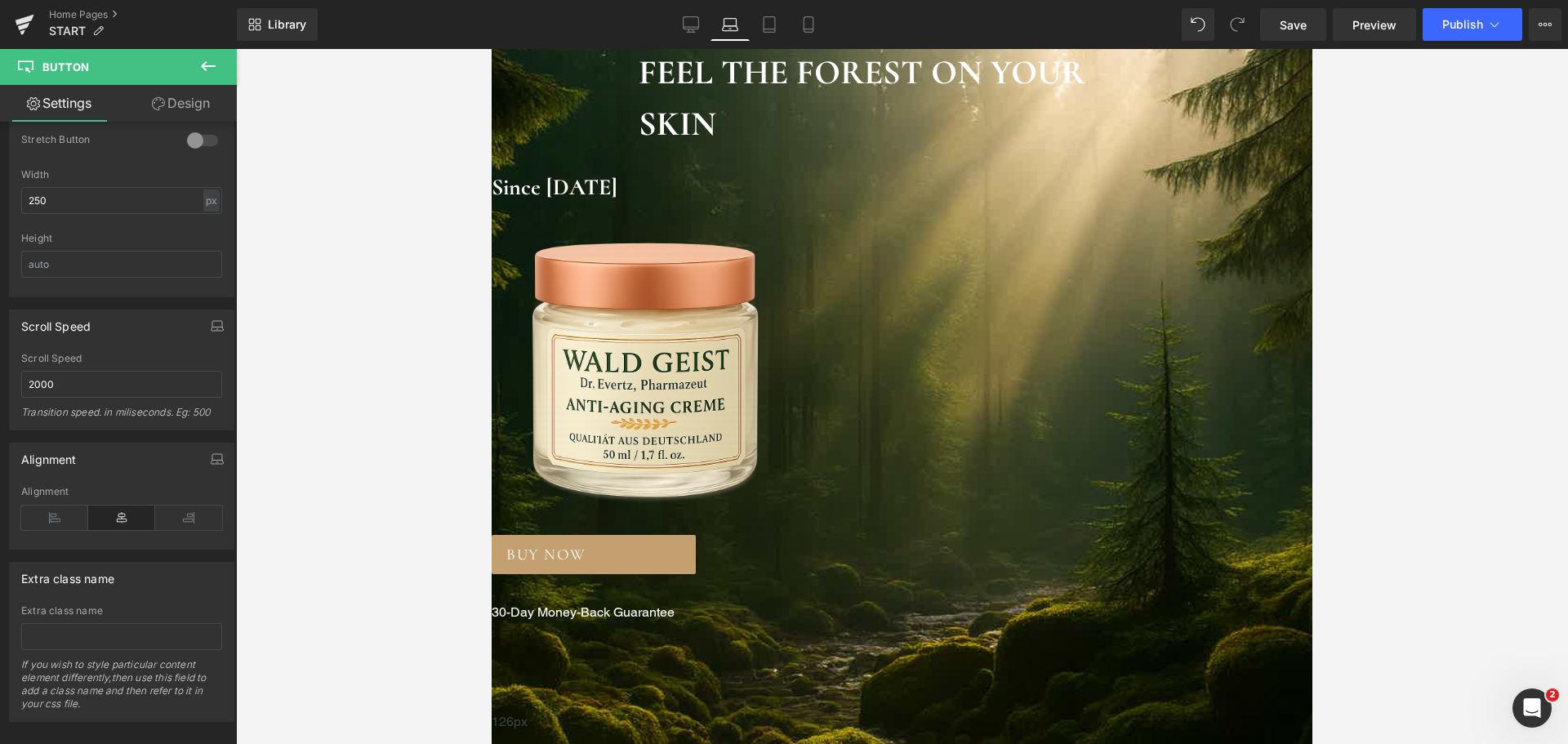
click at [492, 49] on span "Button" at bounding box center [492, 49] width 0 height 0
click at [205, 109] on link "Design" at bounding box center [181, 104] width 118 height 37
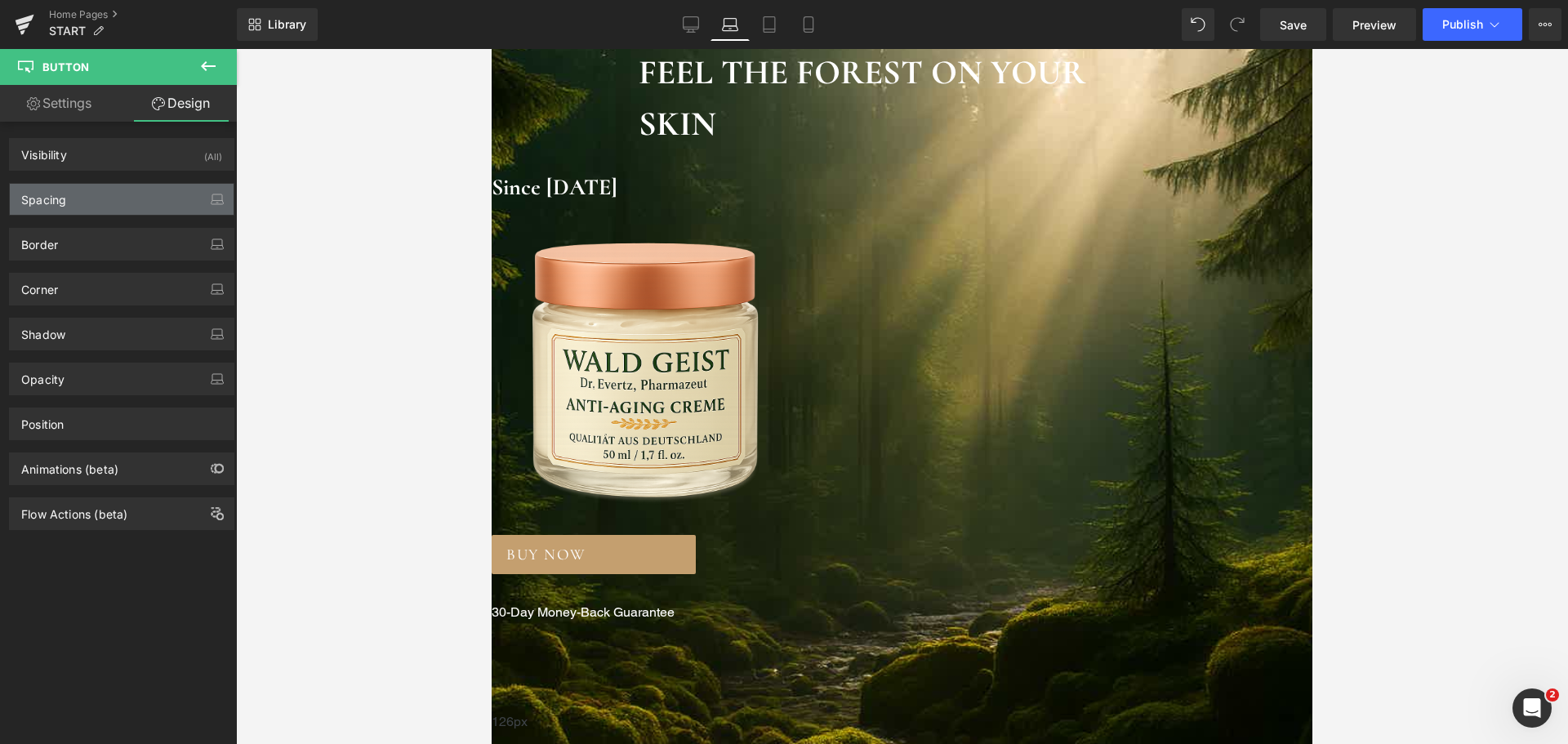
click at [131, 200] on div "Spacing" at bounding box center [122, 199] width 224 height 31
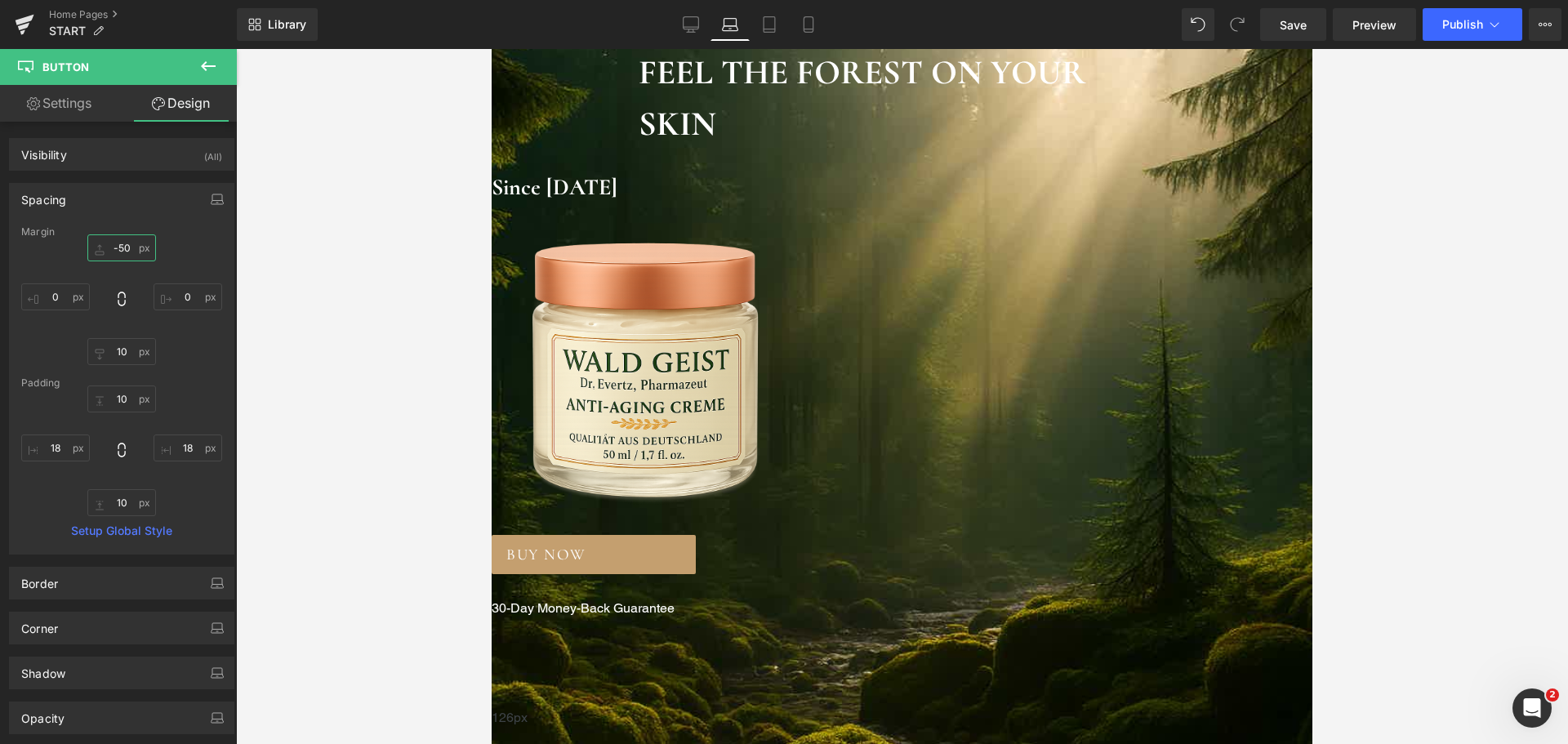
click at [129, 253] on input "-50" at bounding box center [122, 248] width 68 height 27
click at [871, 619] on span "FEEL THE FOREST ON YOUR SKIN Heading Since [DATE] Heading Image BUY NOW Button …" at bounding box center [901, 357] width 820 height 621
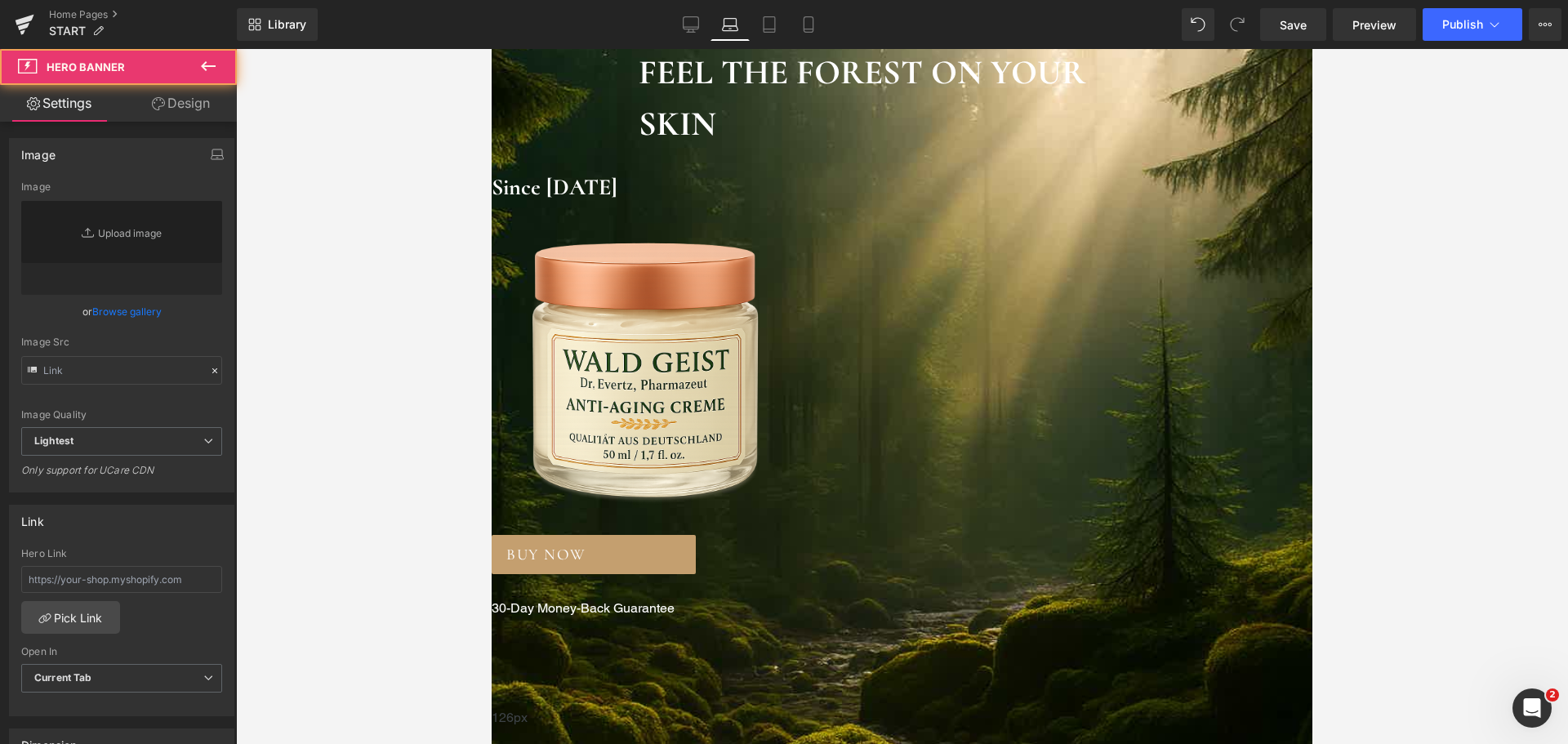
type input "[URL][DOMAIN_NAME]"
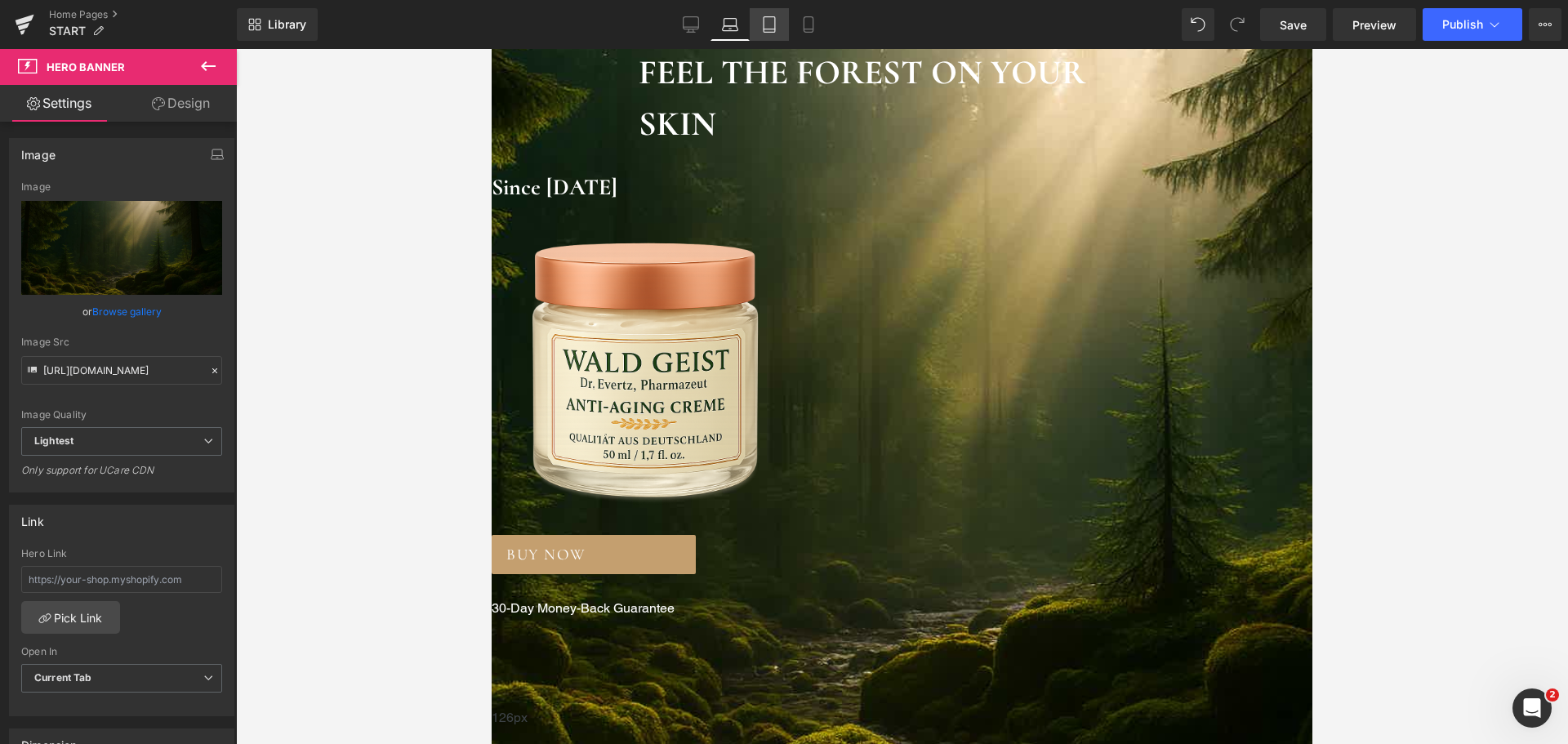
click at [765, 29] on icon at bounding box center [769, 29] width 12 height 0
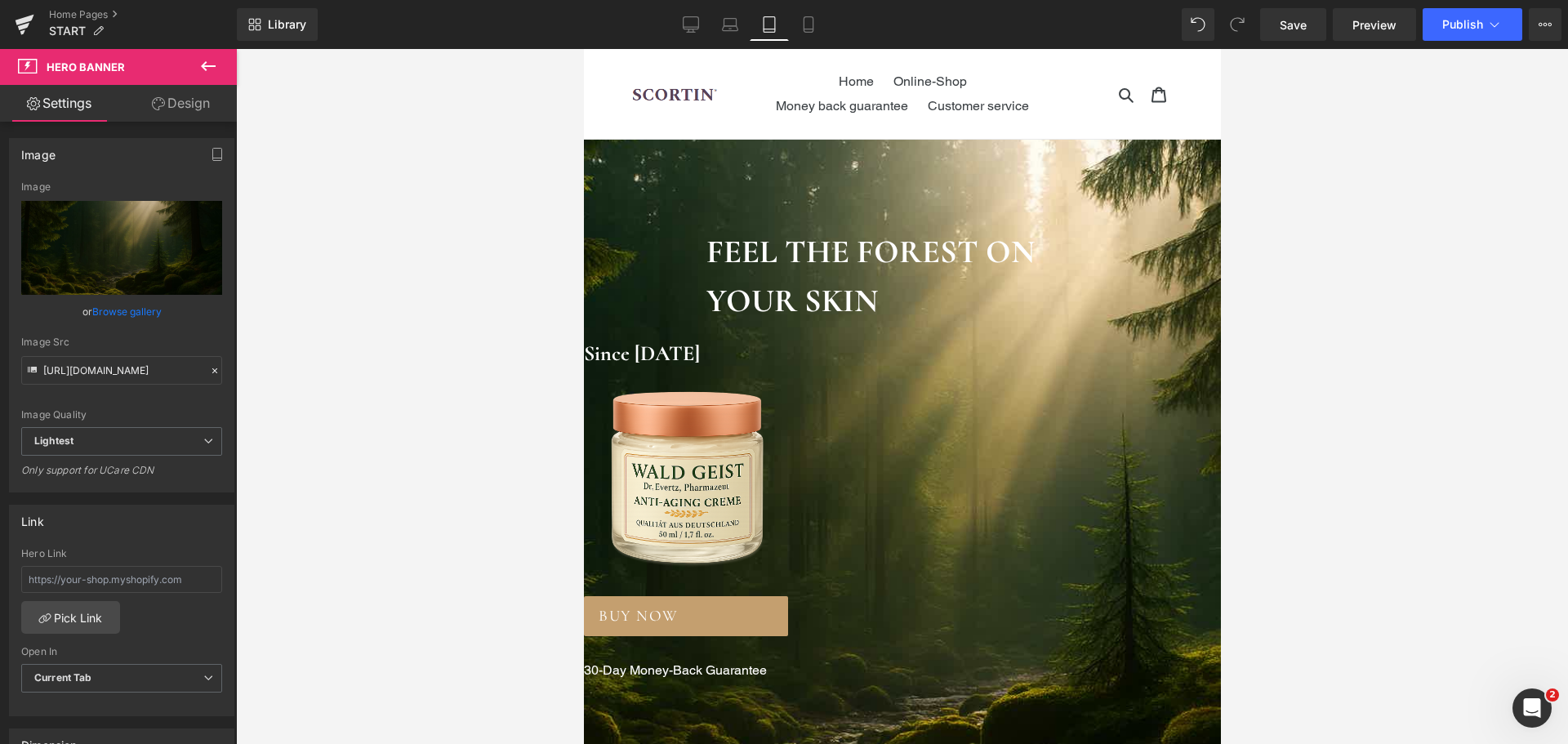
click at [583, 49] on span "Button" at bounding box center [583, 49] width 0 height 0
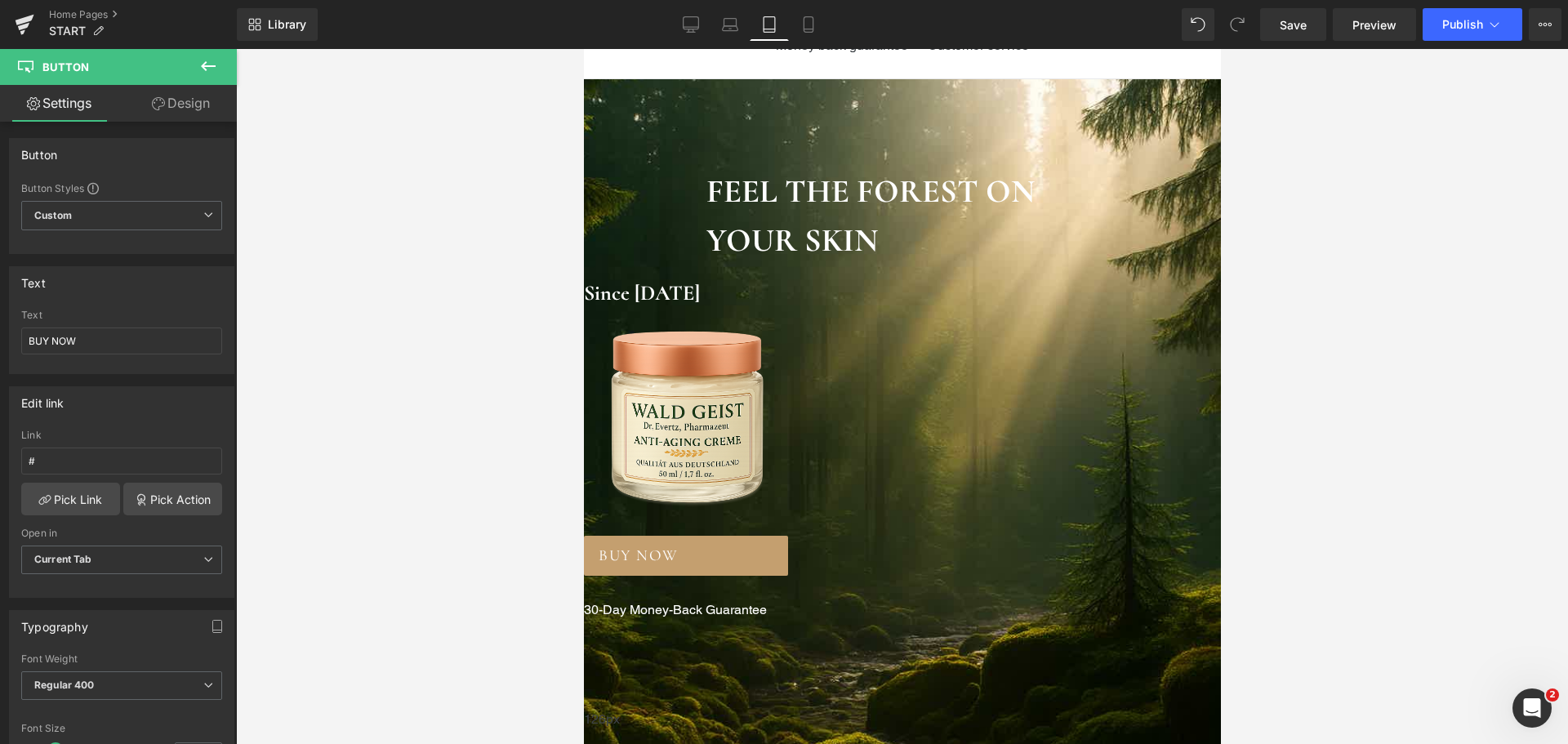
scroll to position [164, 0]
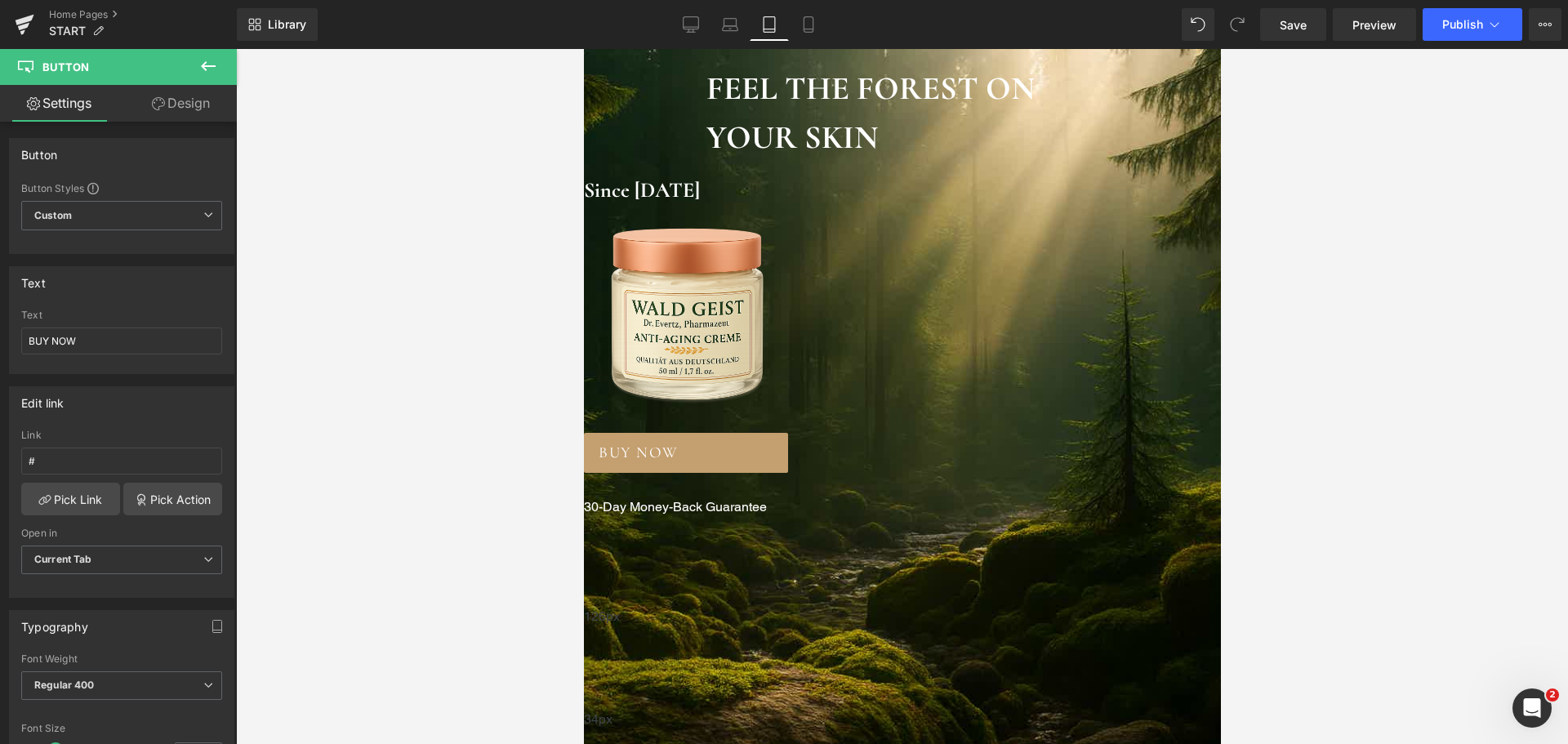
click at [905, 532] on span "FEEL THE FOREST ON YOUR SKIN Heading Since [DATE] Heading Image BUY NOW Button …" at bounding box center [901, 315] width 637 height 503
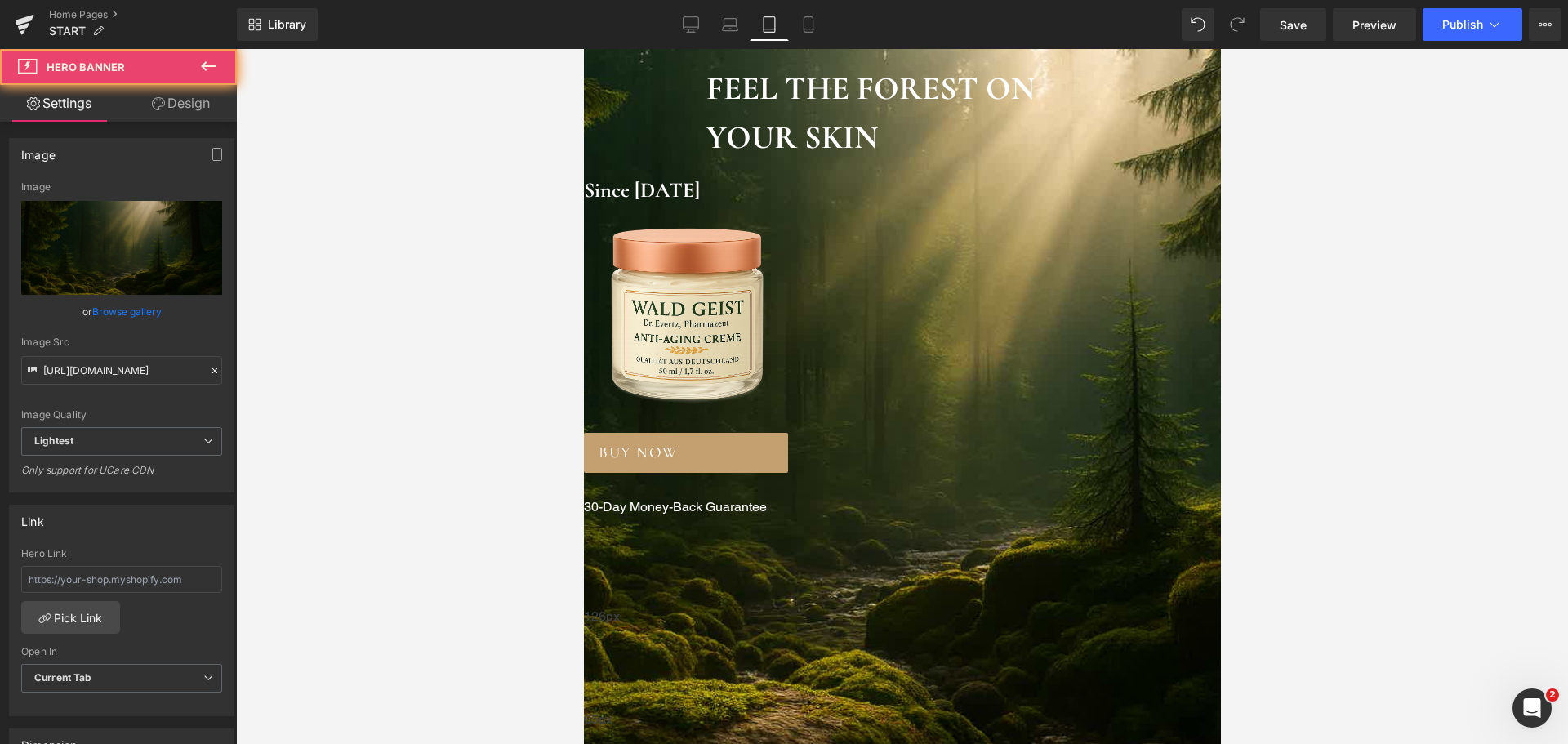
click at [887, 710] on div "65px" at bounding box center [901, 736] width 637 height 53
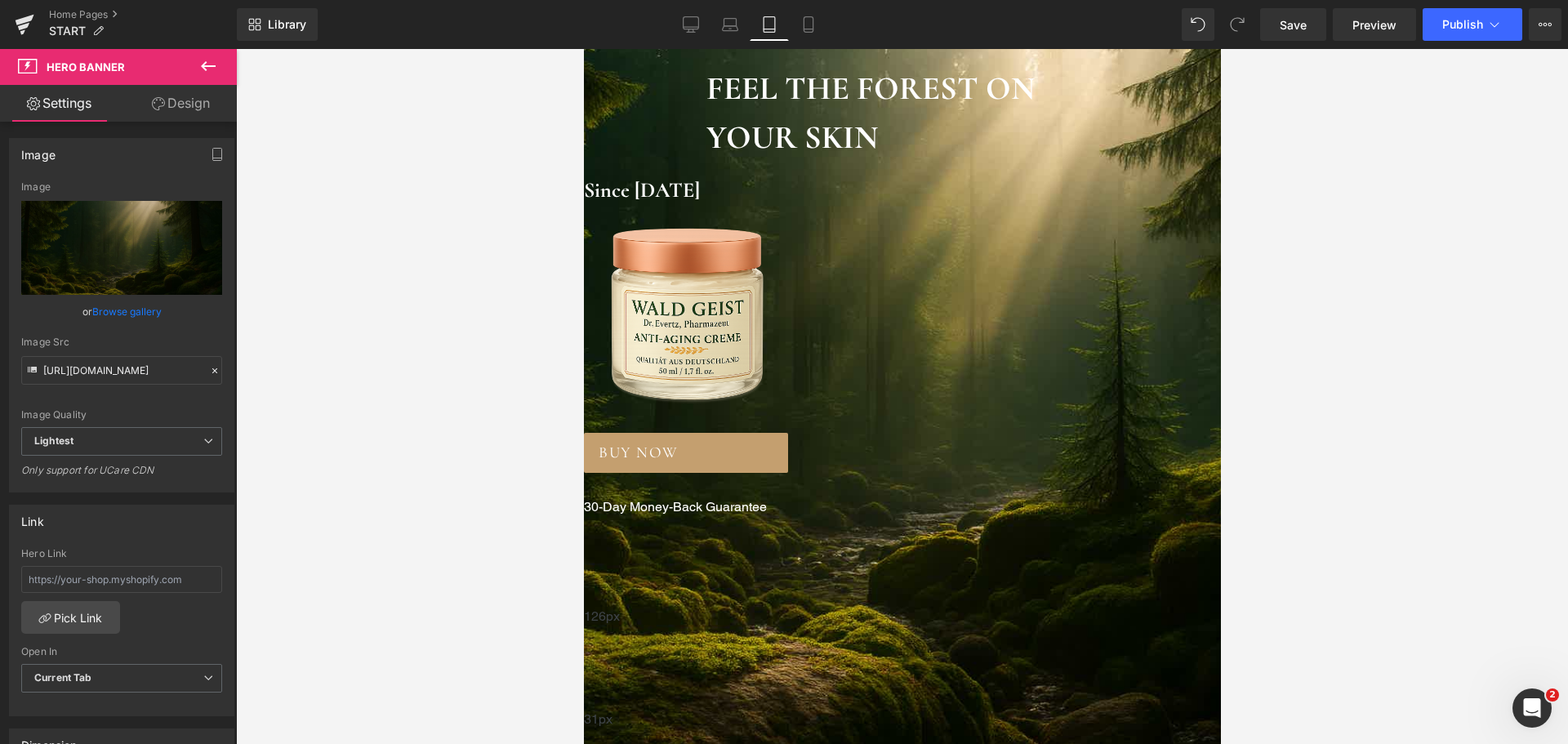
drag, startPoint x: 885, startPoint y: 563, endPoint x: 890, endPoint y: 535, distance: 28.4
click at [890, 535] on div "FEEL THE FOREST ON YOUR SKIN Heading Since [DATE] Heading Image BUY NOW Button …" at bounding box center [901, 367] width 637 height 788
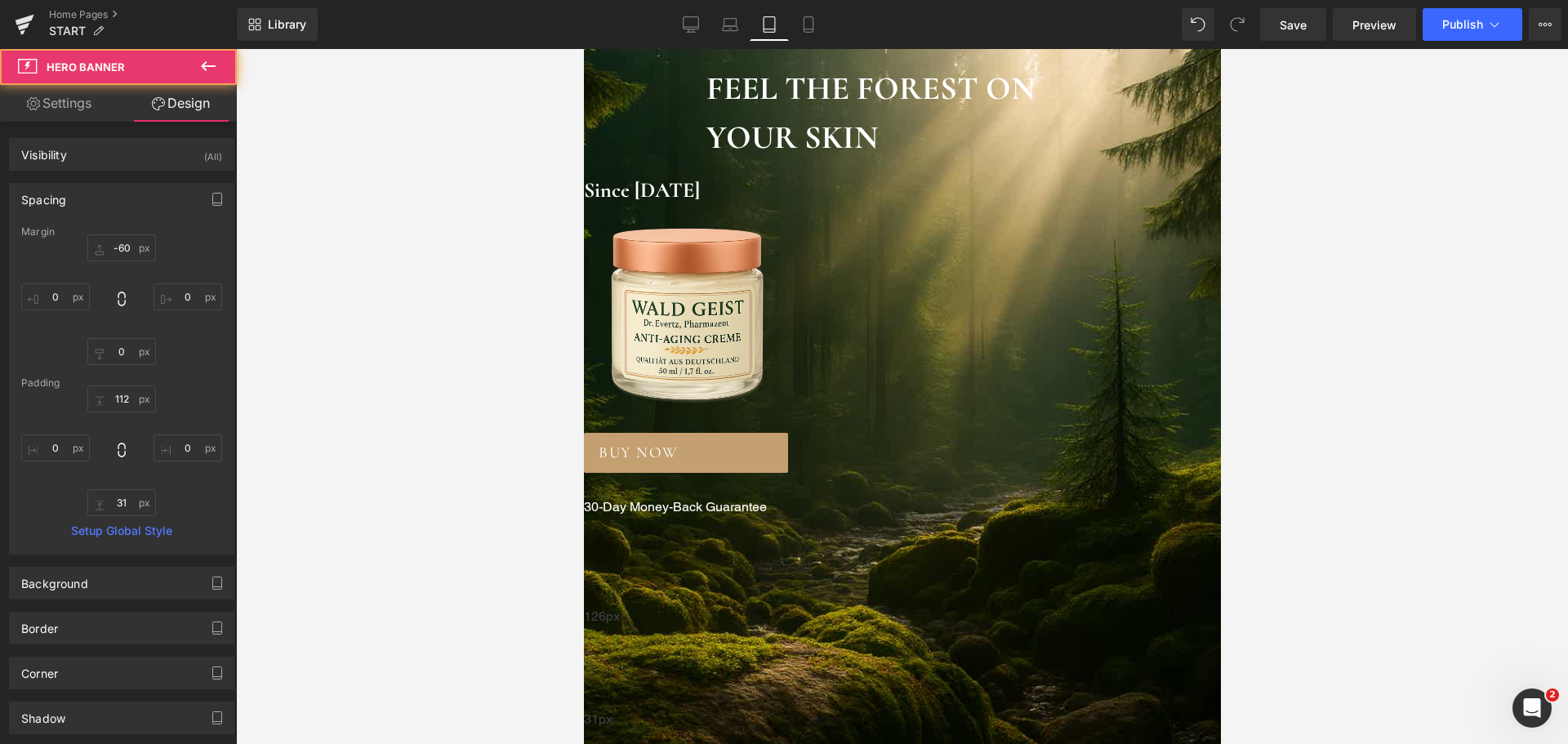
click at [583, 49] on span "Button" at bounding box center [583, 49] width 0 height 0
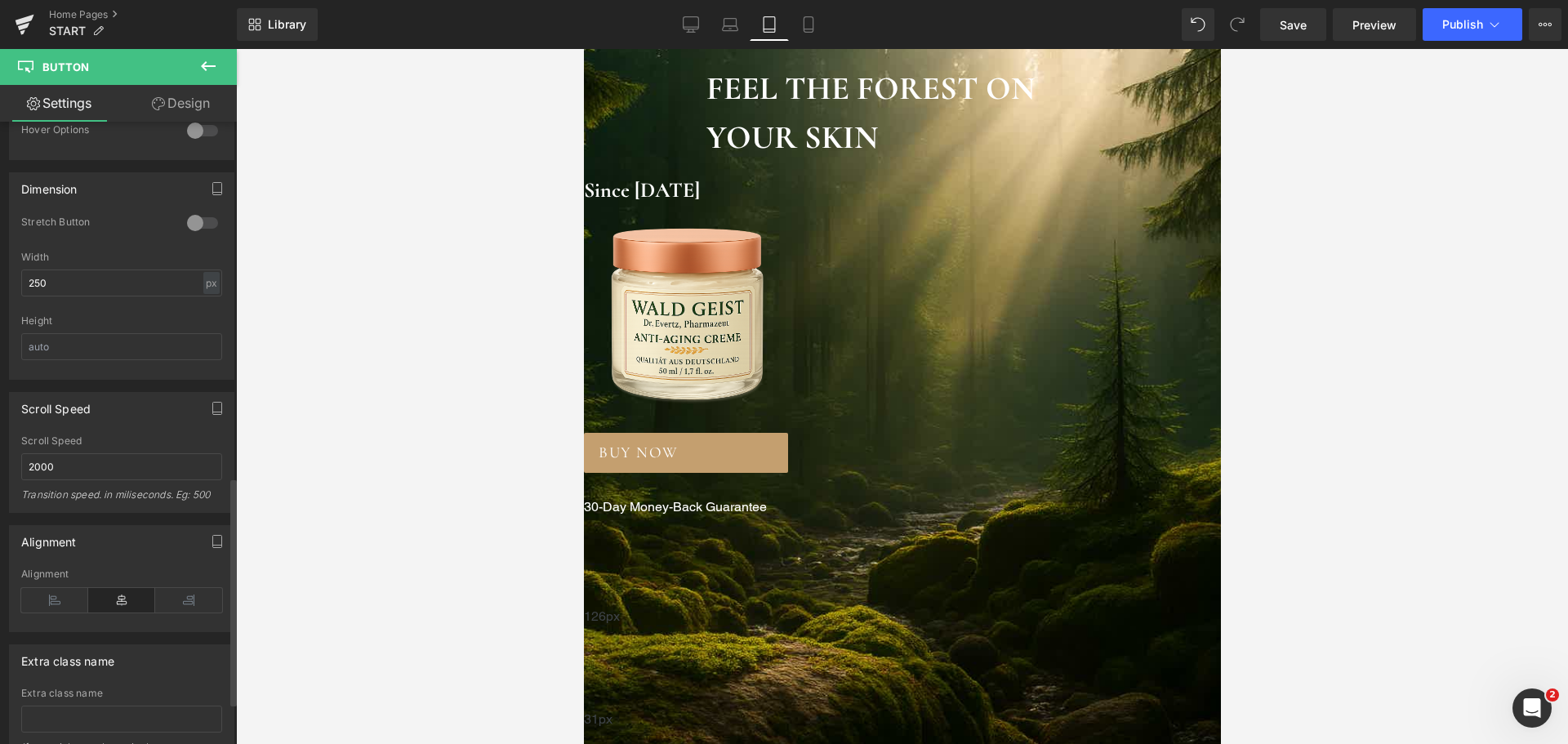
scroll to position [980, 0]
click at [130, 598] on icon at bounding box center [122, 600] width 67 height 24
click at [195, 601] on icon at bounding box center [189, 600] width 67 height 24
click at [119, 599] on icon at bounding box center [122, 600] width 67 height 24
click at [583, 49] on span "Button" at bounding box center [583, 49] width 0 height 0
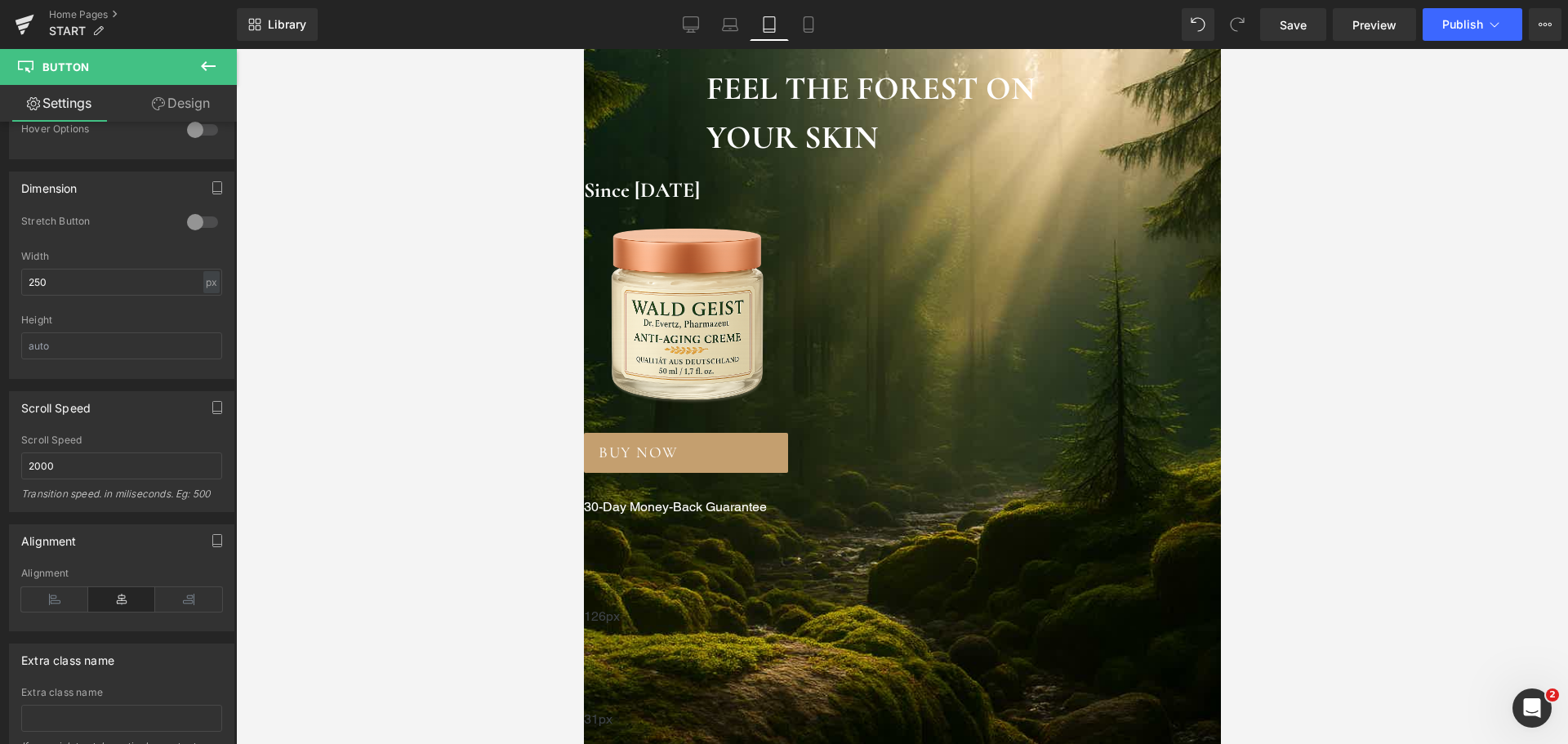
click at [583, 49] on span "Image" at bounding box center [583, 49] width 0 height 0
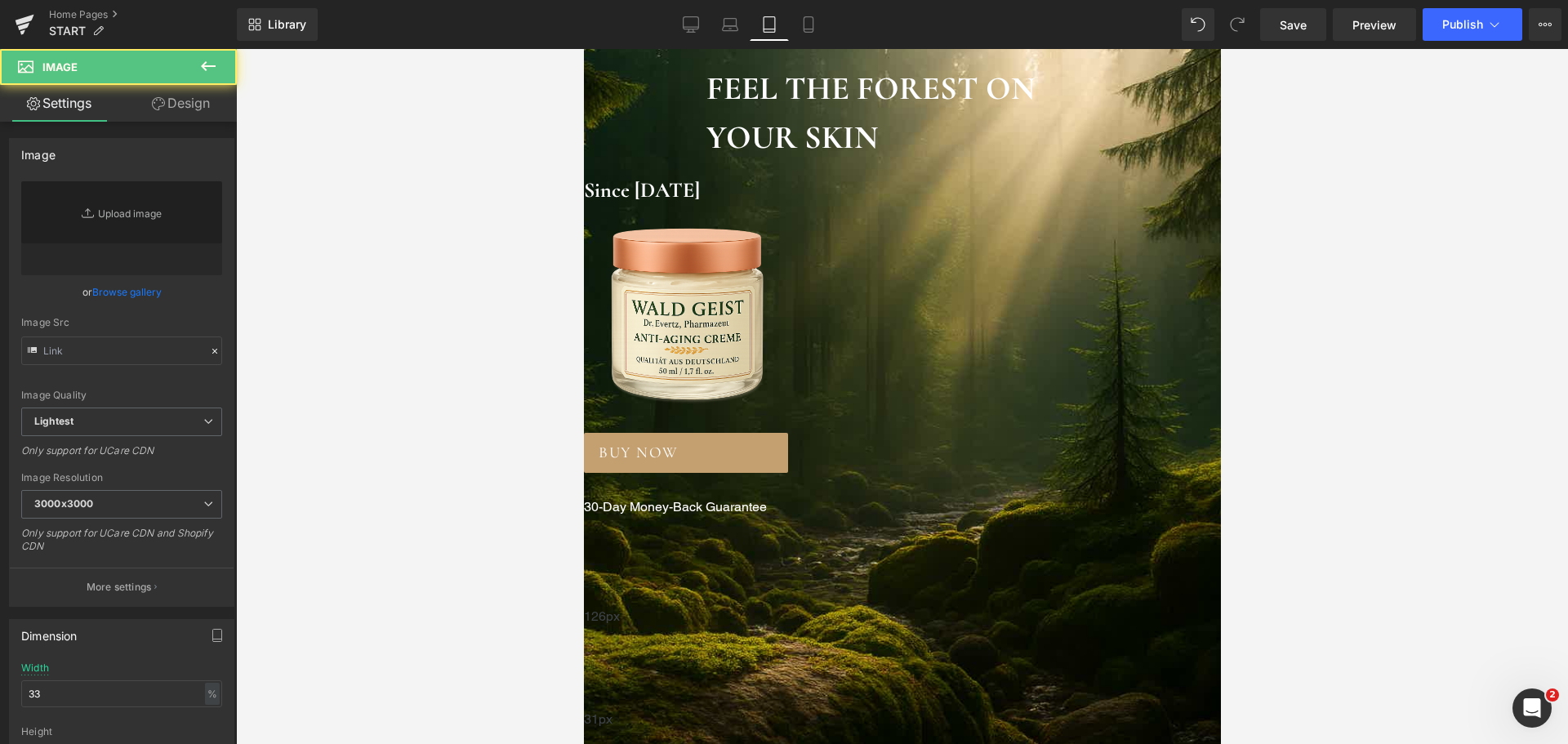
type input "[URL][DOMAIN_NAME][DATE]"
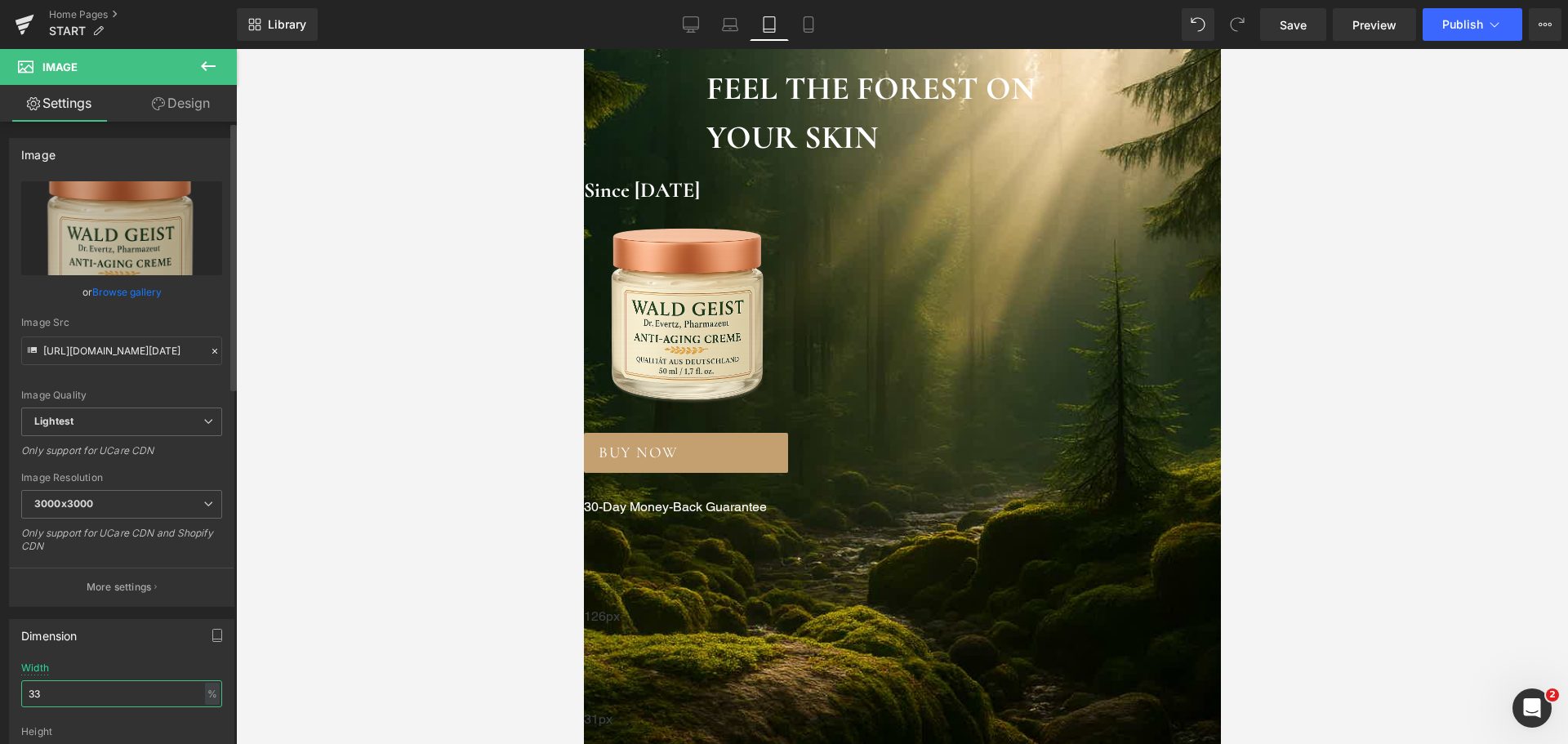
click at [74, 688] on input "33" at bounding box center [121, 694] width 201 height 27
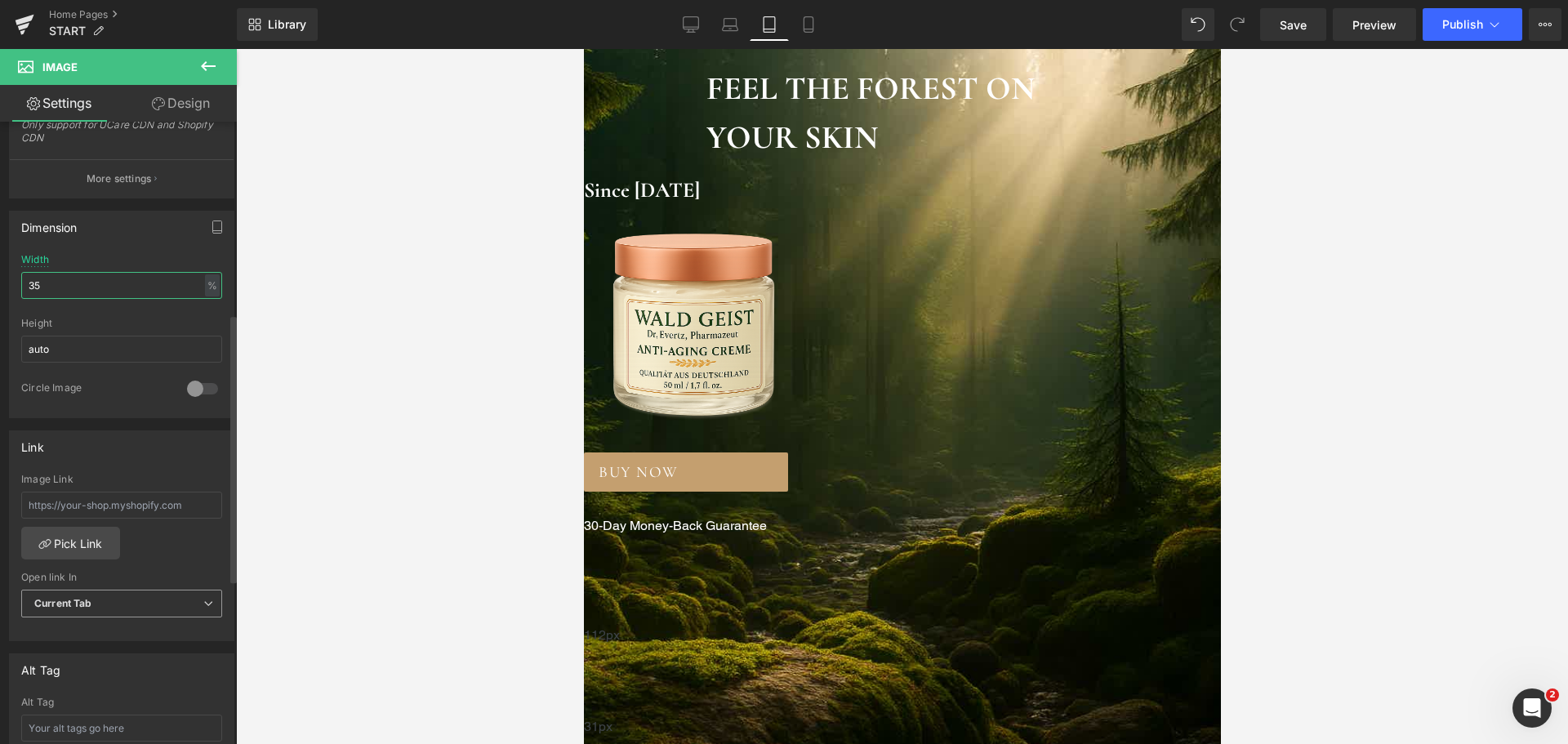
scroll to position [817, 0]
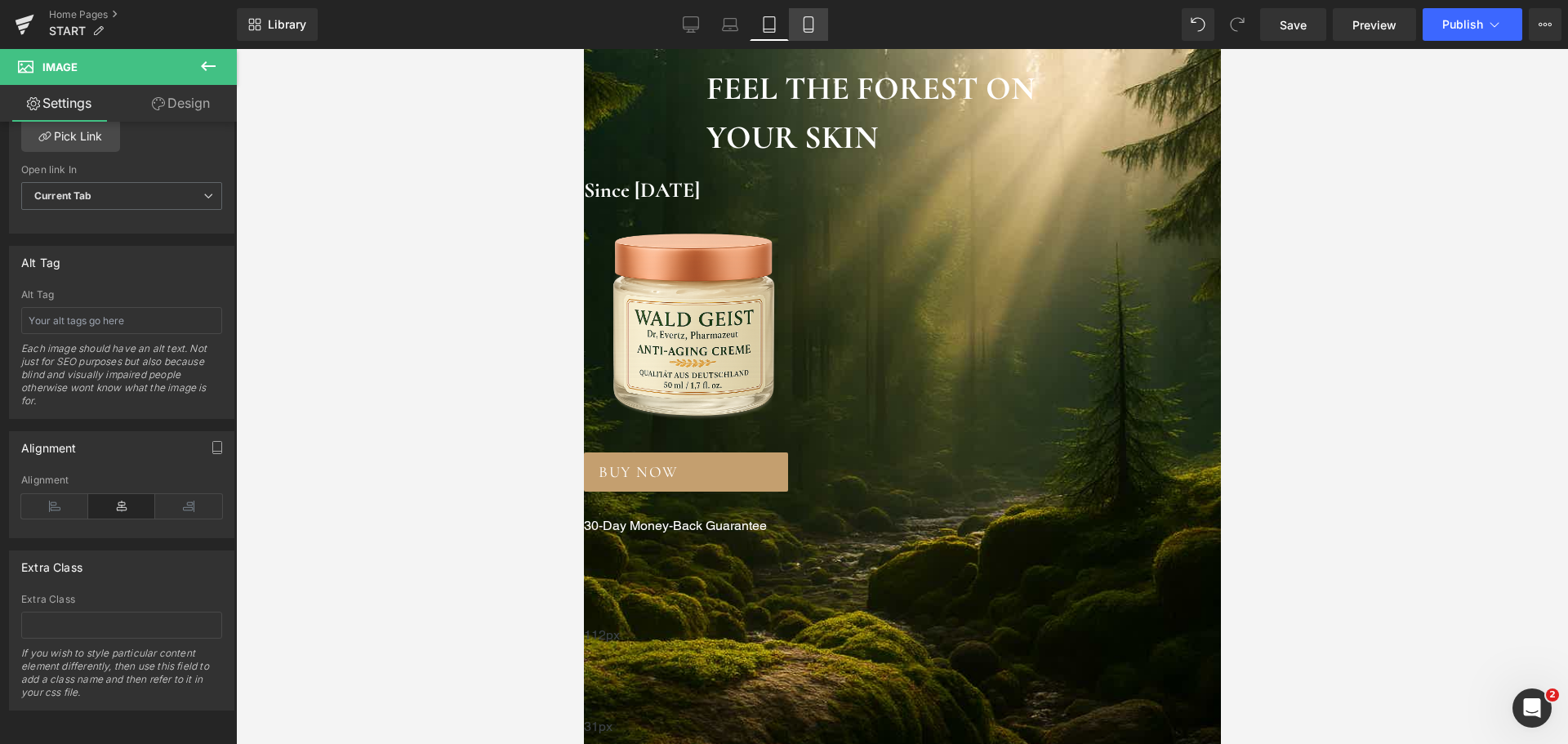
click at [821, 19] on link "Mobile" at bounding box center [808, 24] width 39 height 33
type input "55"
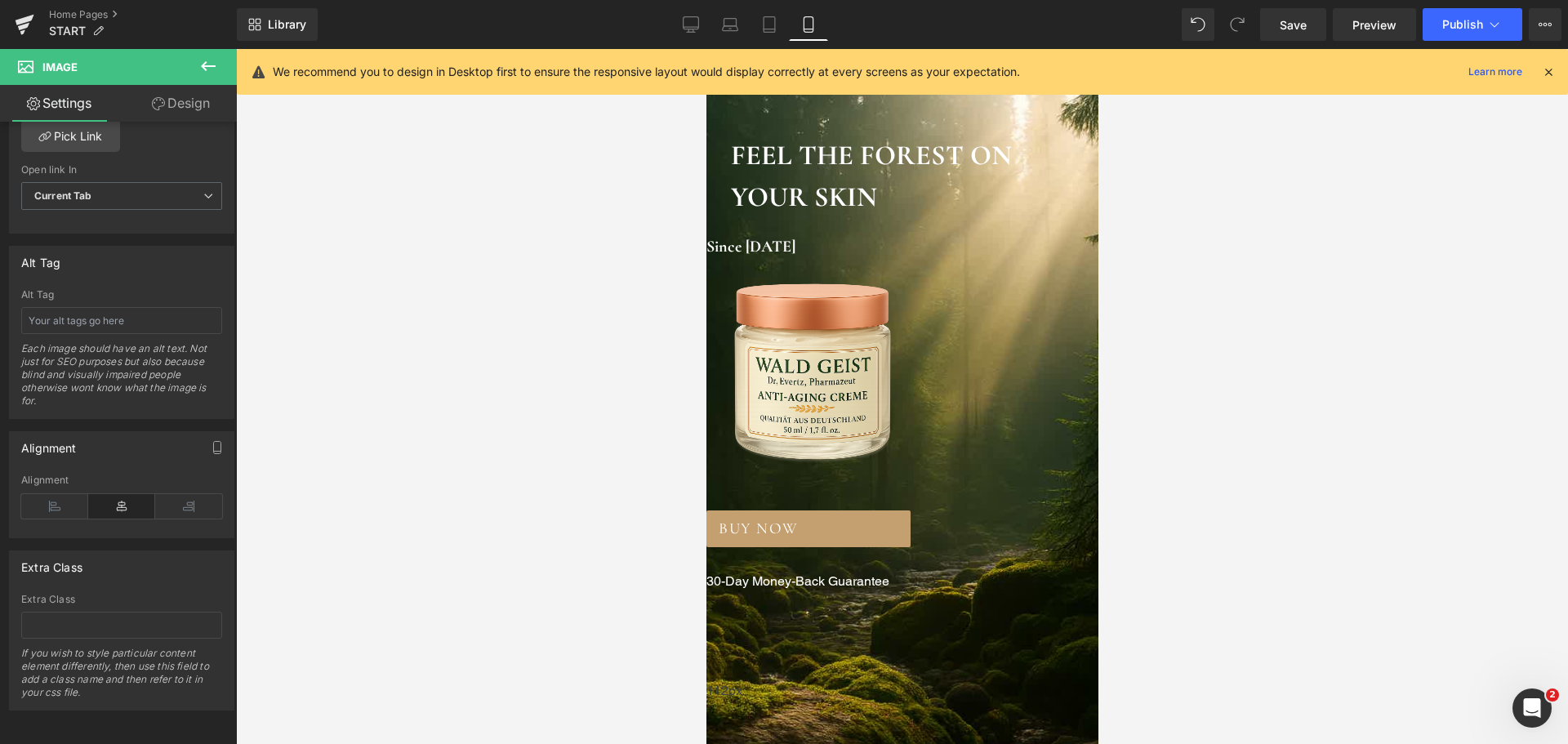
scroll to position [0, 0]
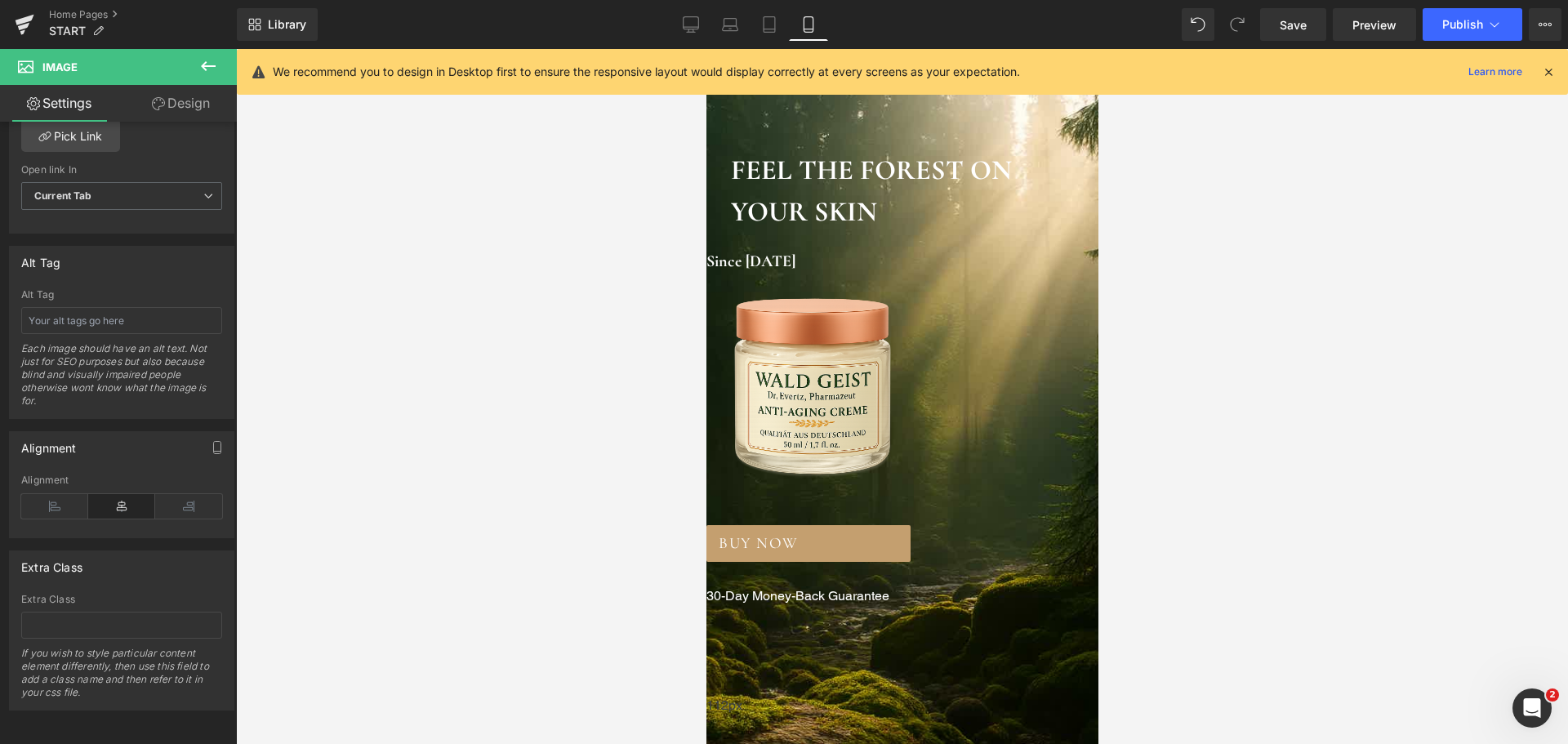
click at [705, 49] on span "Button" at bounding box center [705, 49] width 0 height 0
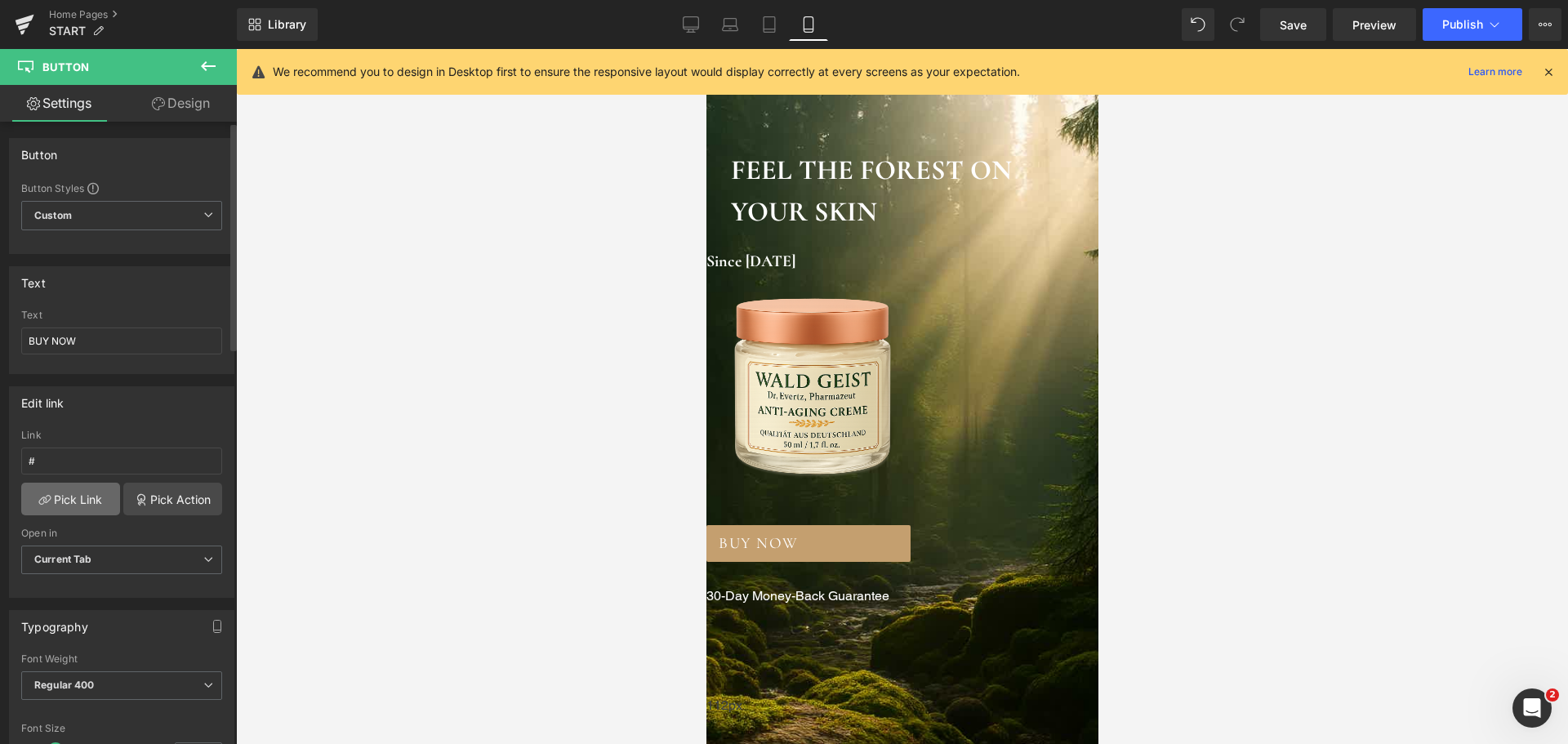
click at [73, 505] on link "Pick Link" at bounding box center [70, 499] width 98 height 33
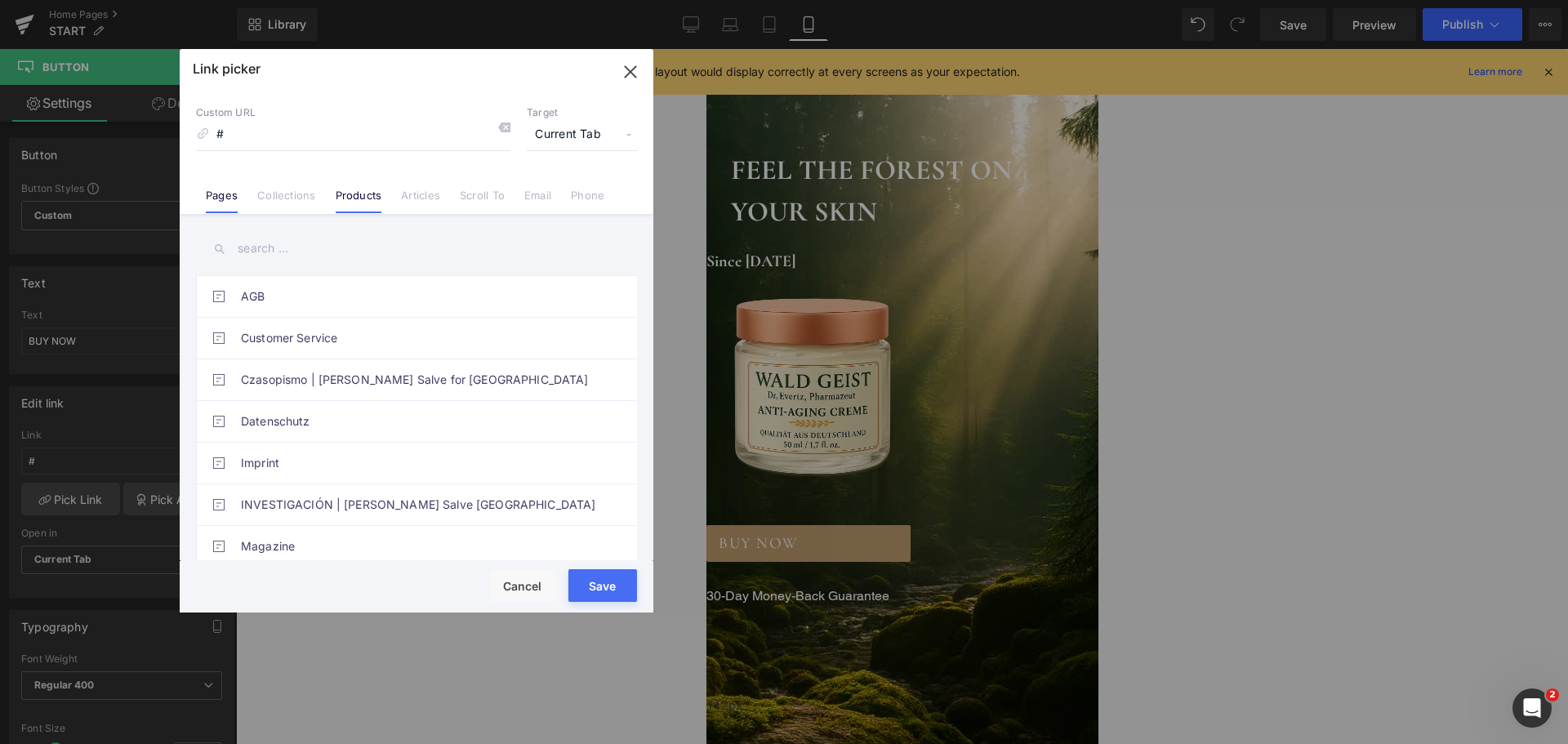
click at [379, 205] on link "Products" at bounding box center [359, 200] width 47 height 24
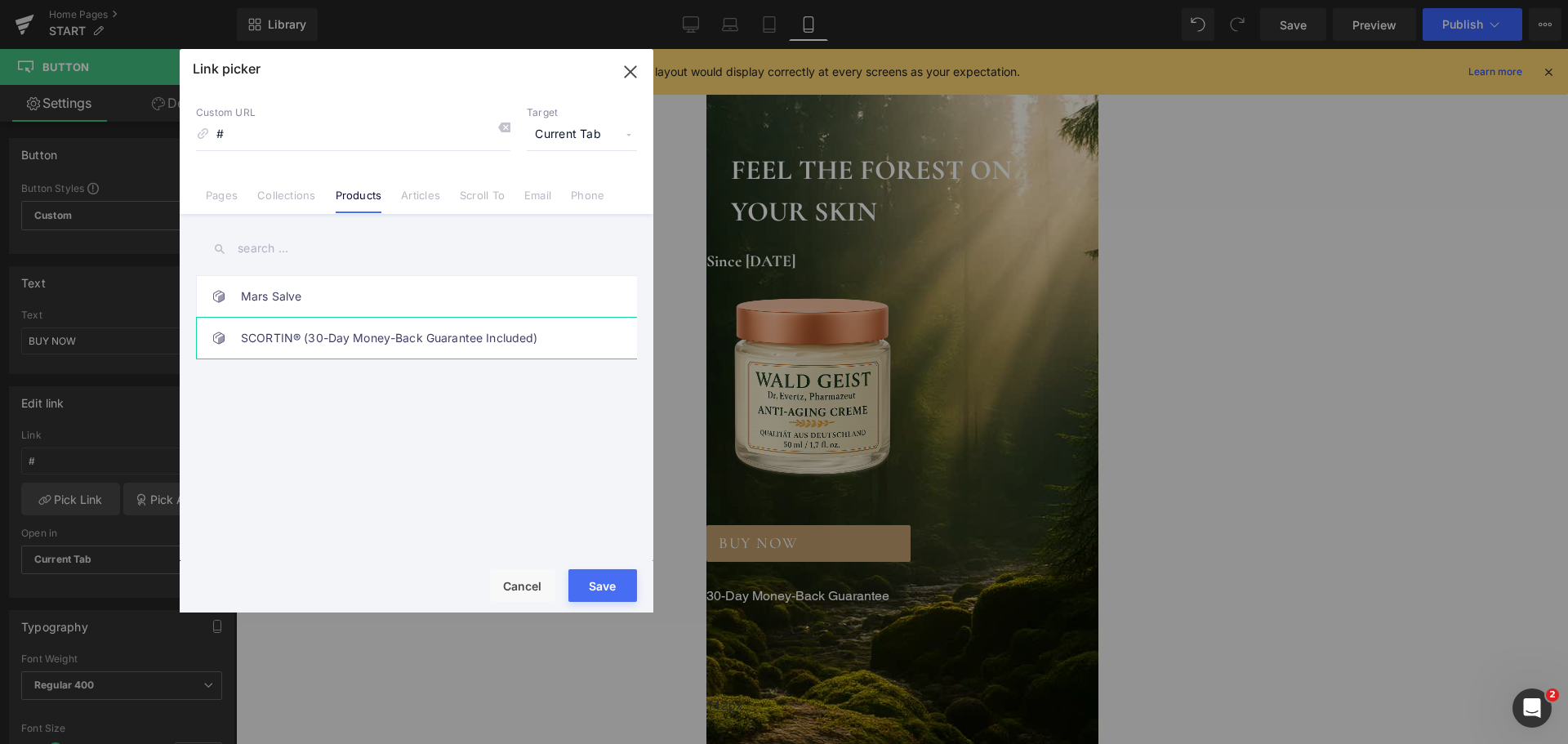
click at [371, 337] on link "SCORTIN® (30-Day Money-Back Guarantee Included)" at bounding box center [421, 338] width 360 height 41
type input "/products/scotox"
click at [599, 590] on button "Save" at bounding box center [602, 585] width 68 height 33
type input "/products/scotox"
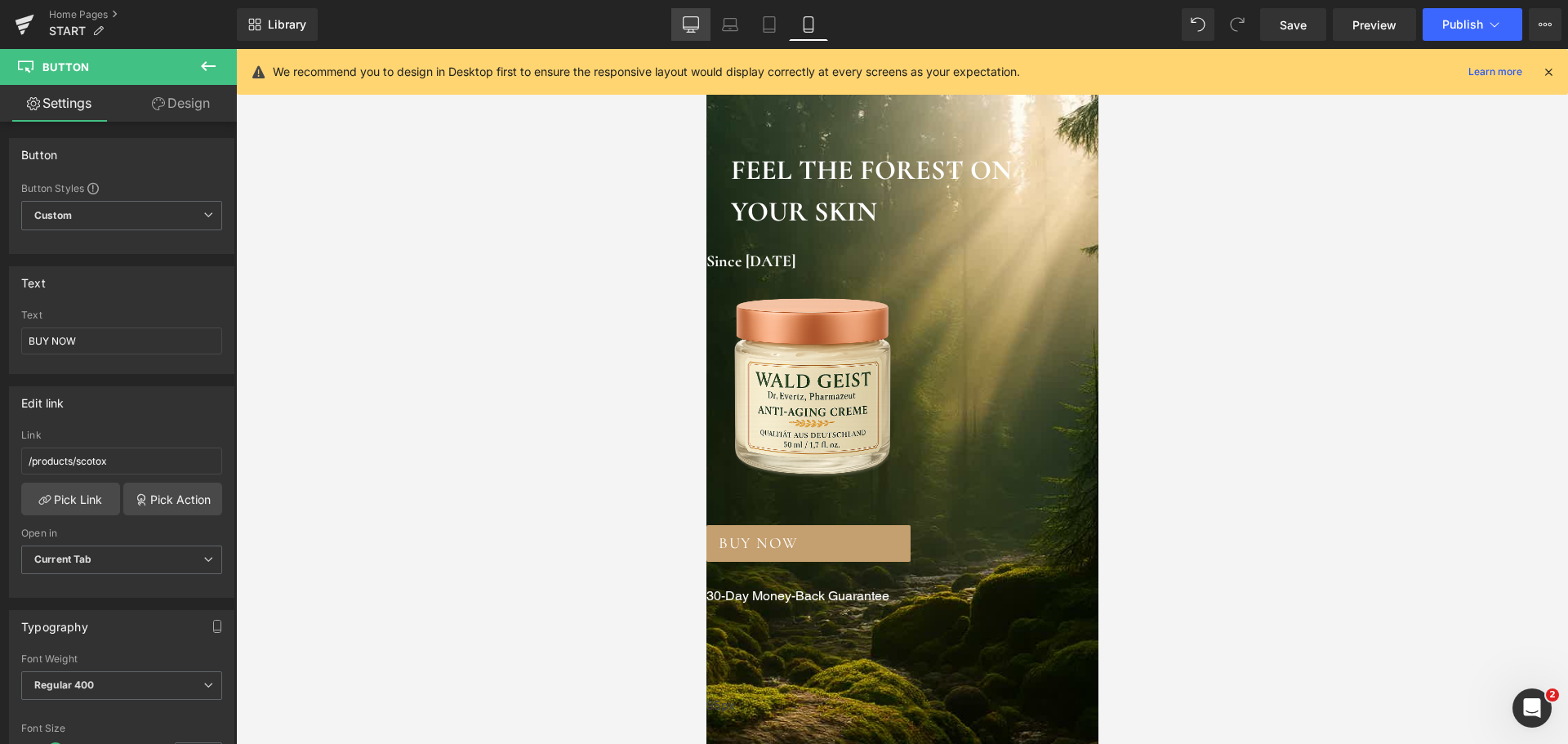
click at [689, 28] on icon at bounding box center [691, 23] width 16 height 13
type input "100"
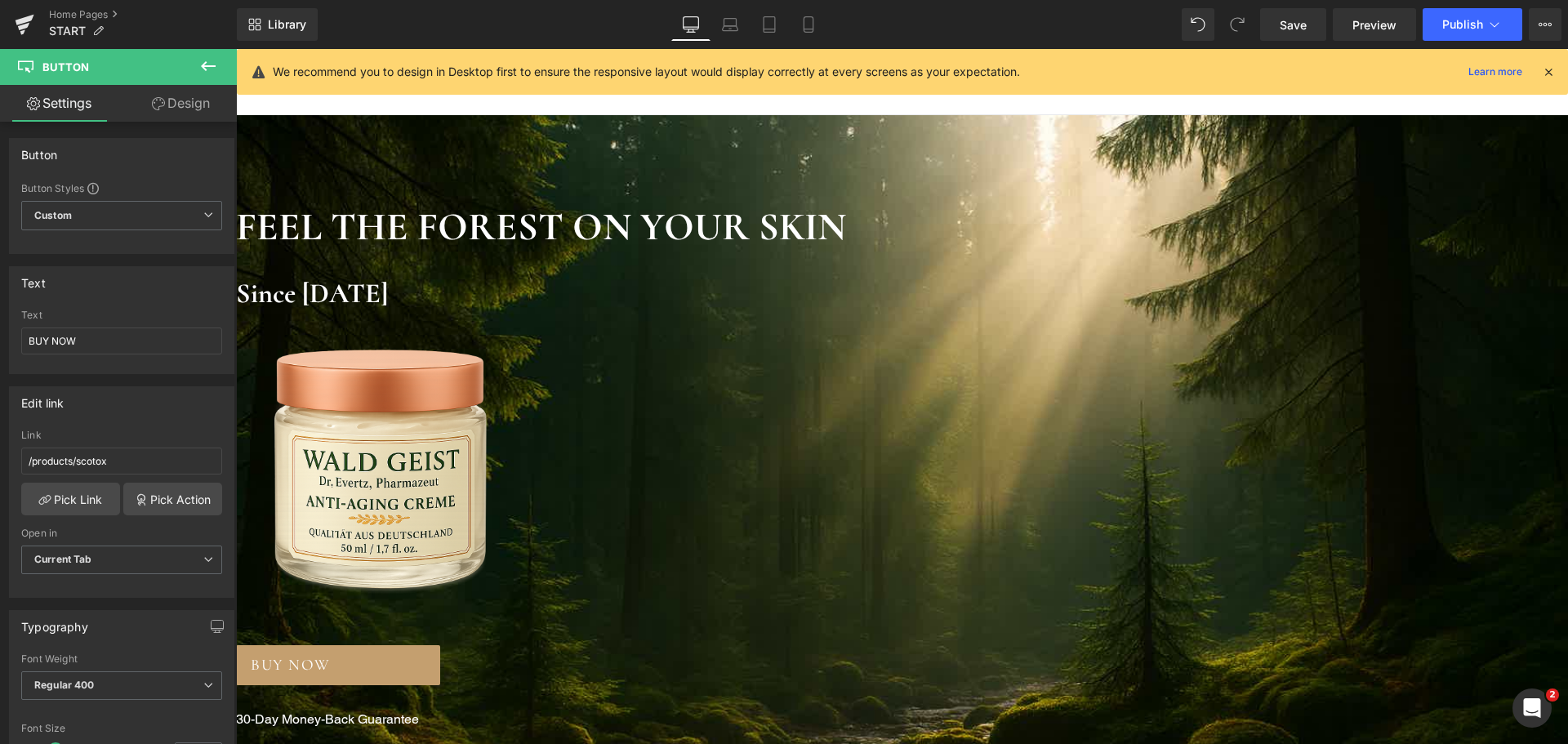
click at [236, 49] on span "Button" at bounding box center [236, 49] width 0 height 0
click at [135, 209] on span "Custom Setup Global Style" at bounding box center [121, 215] width 201 height 29
click at [135, 209] on span "Custom Setup Global Style" at bounding box center [118, 215] width 194 height 29
click at [133, 551] on span "Current Tab" at bounding box center [121, 560] width 201 height 28
click at [133, 551] on span "Current Tab" at bounding box center [118, 560] width 194 height 28
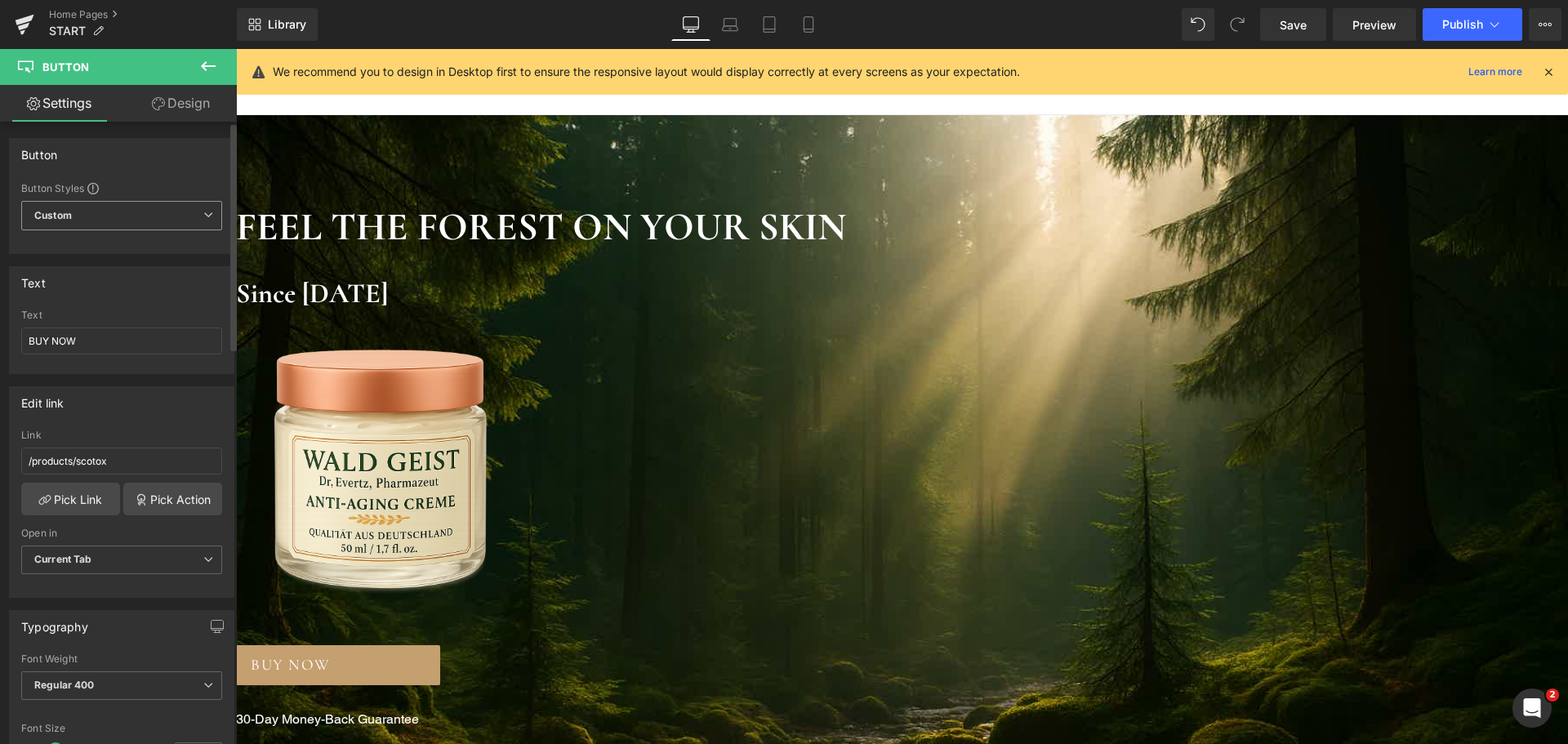
click at [99, 219] on span "Custom Setup Global Style" at bounding box center [121, 215] width 201 height 29
click at [94, 269] on div "Setup Global Style" at bounding box center [118, 281] width 194 height 38
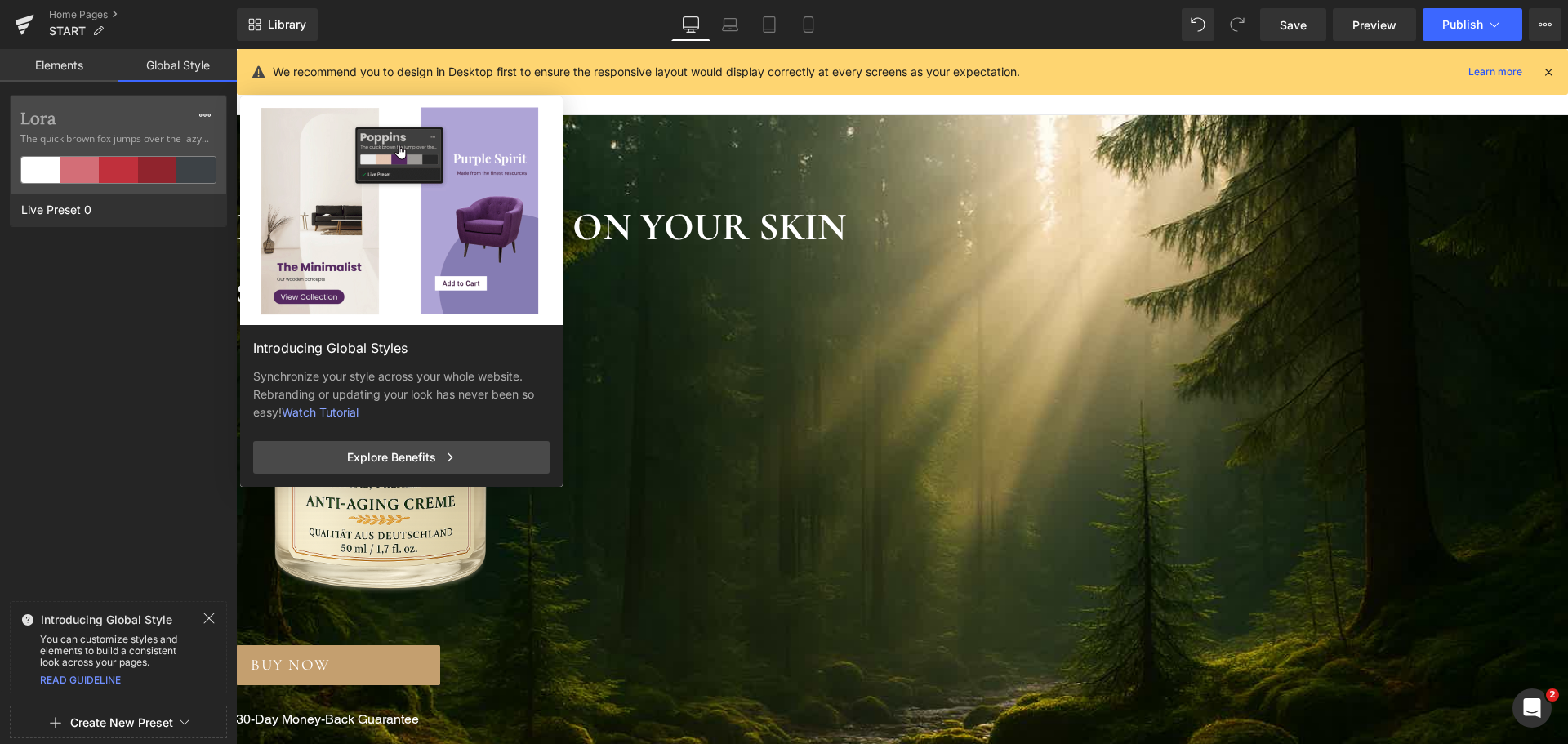
click at [210, 618] on icon at bounding box center [209, 619] width 13 height 13
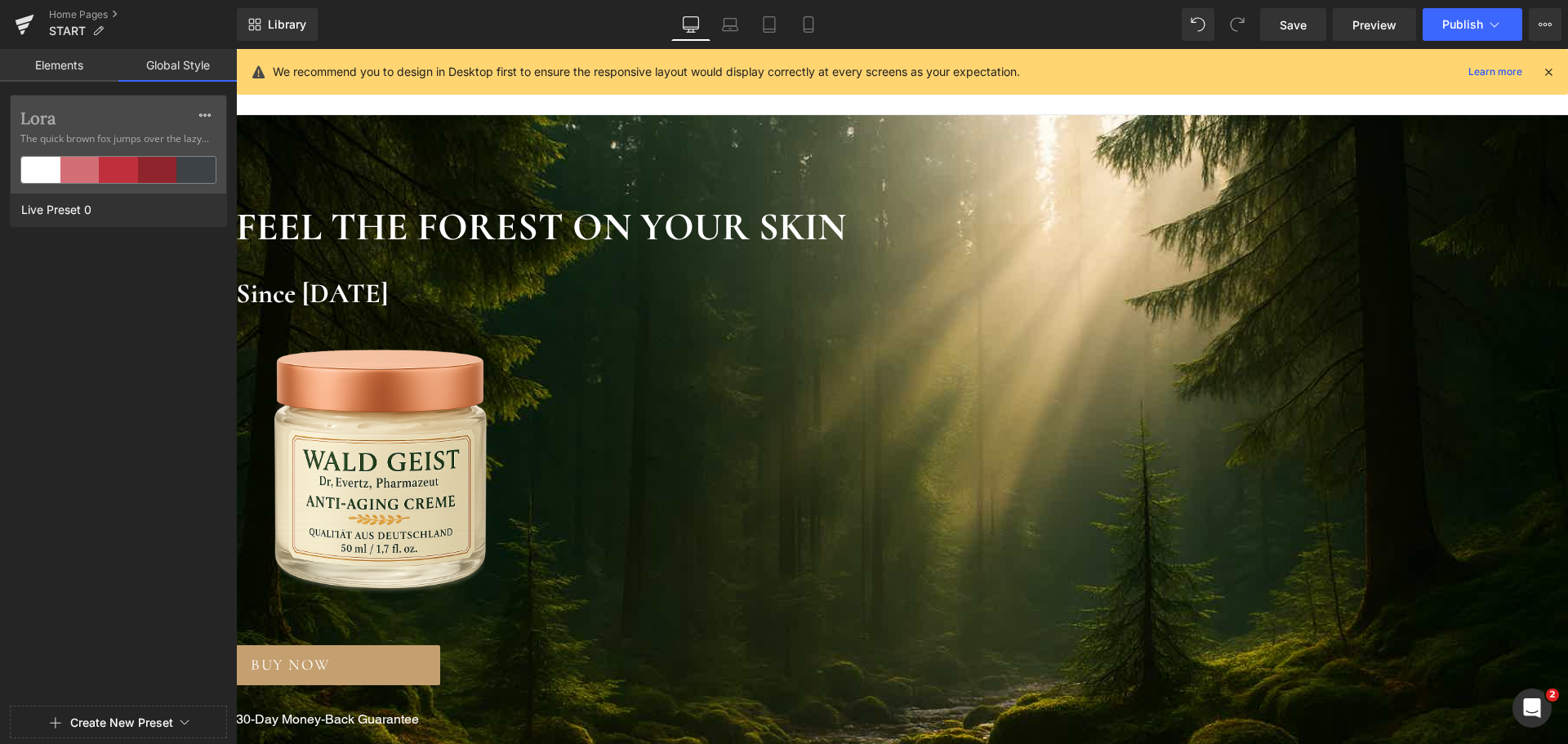
click at [69, 67] on link "Elements" at bounding box center [59, 65] width 118 height 33
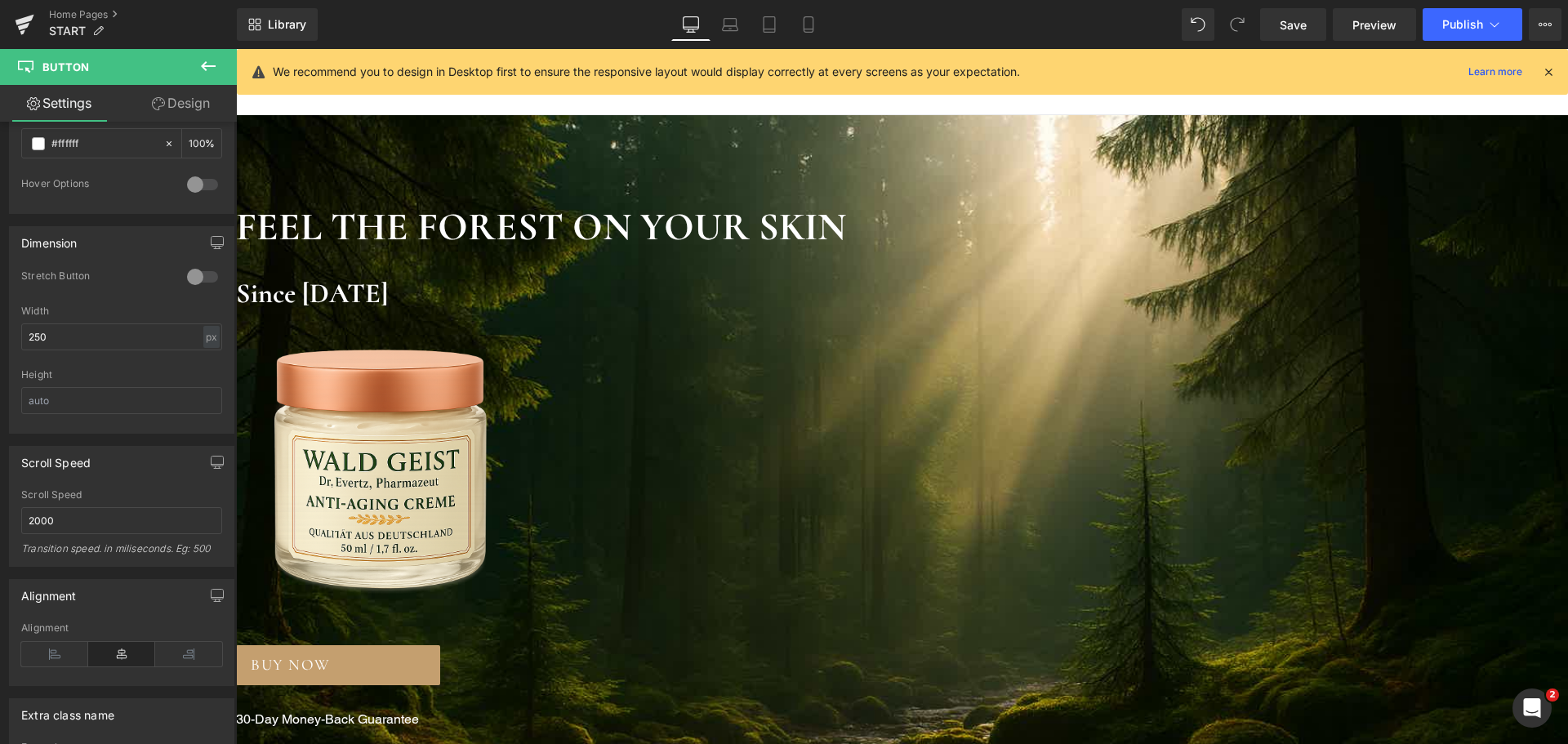
scroll to position [923, 0]
click at [1501, 25] on icon at bounding box center [1495, 25] width 17 height 17
click at [834, 710] on p "30-Day Money-Back Guarantee" at bounding box center [902, 719] width 1332 height 19
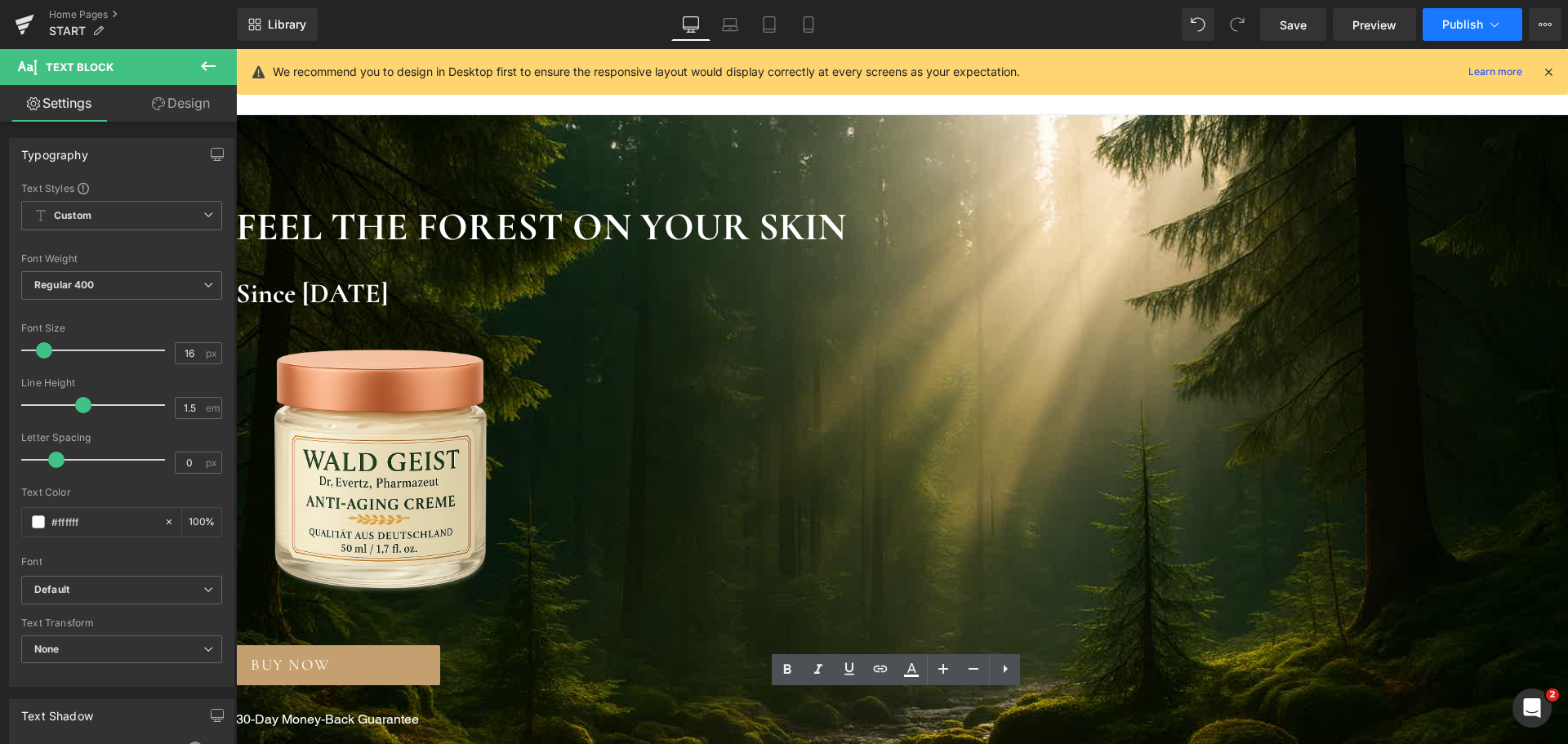
click at [1460, 23] on span "Publish" at bounding box center [1462, 25] width 41 height 13
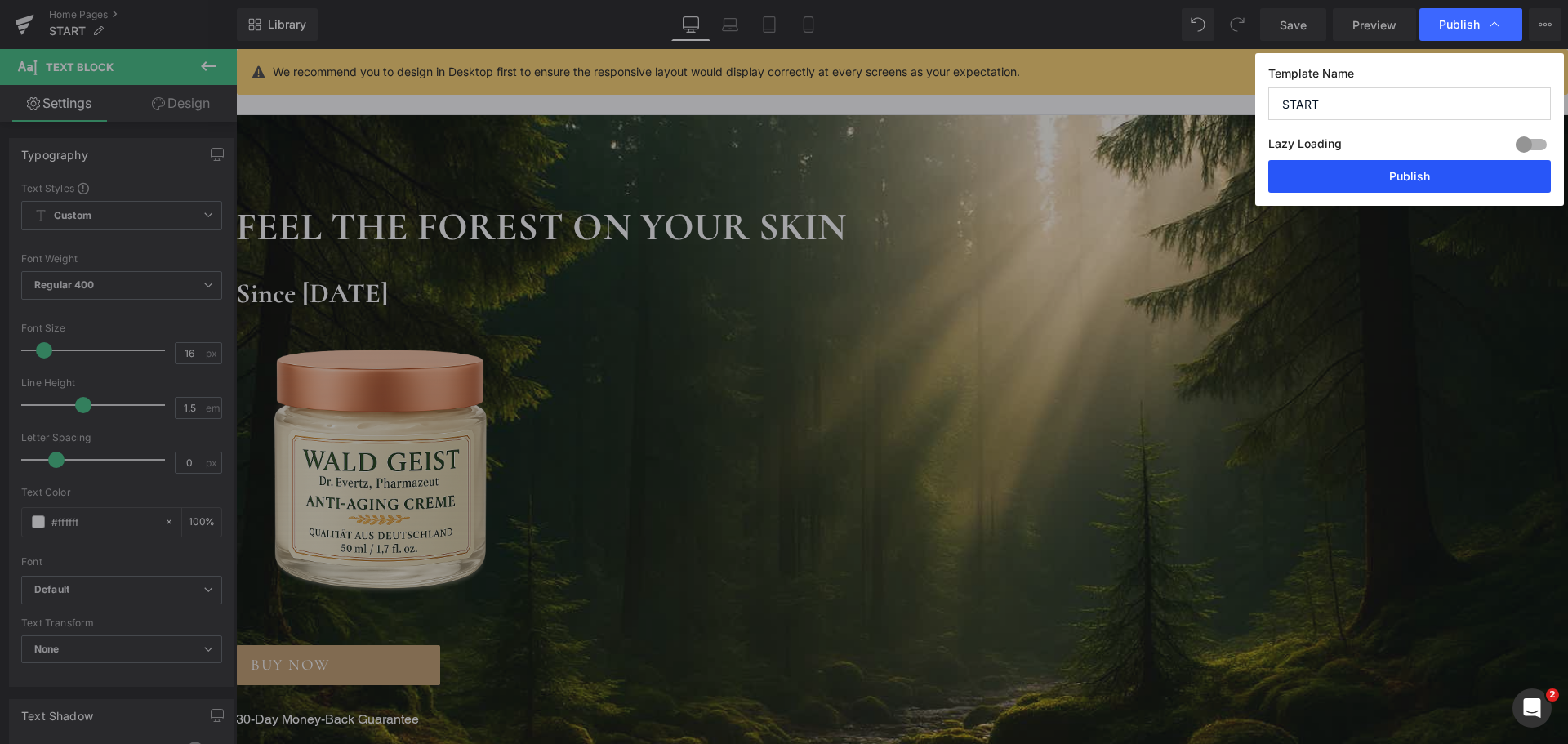
click at [1381, 175] on button "Publish" at bounding box center [1409, 176] width 283 height 33
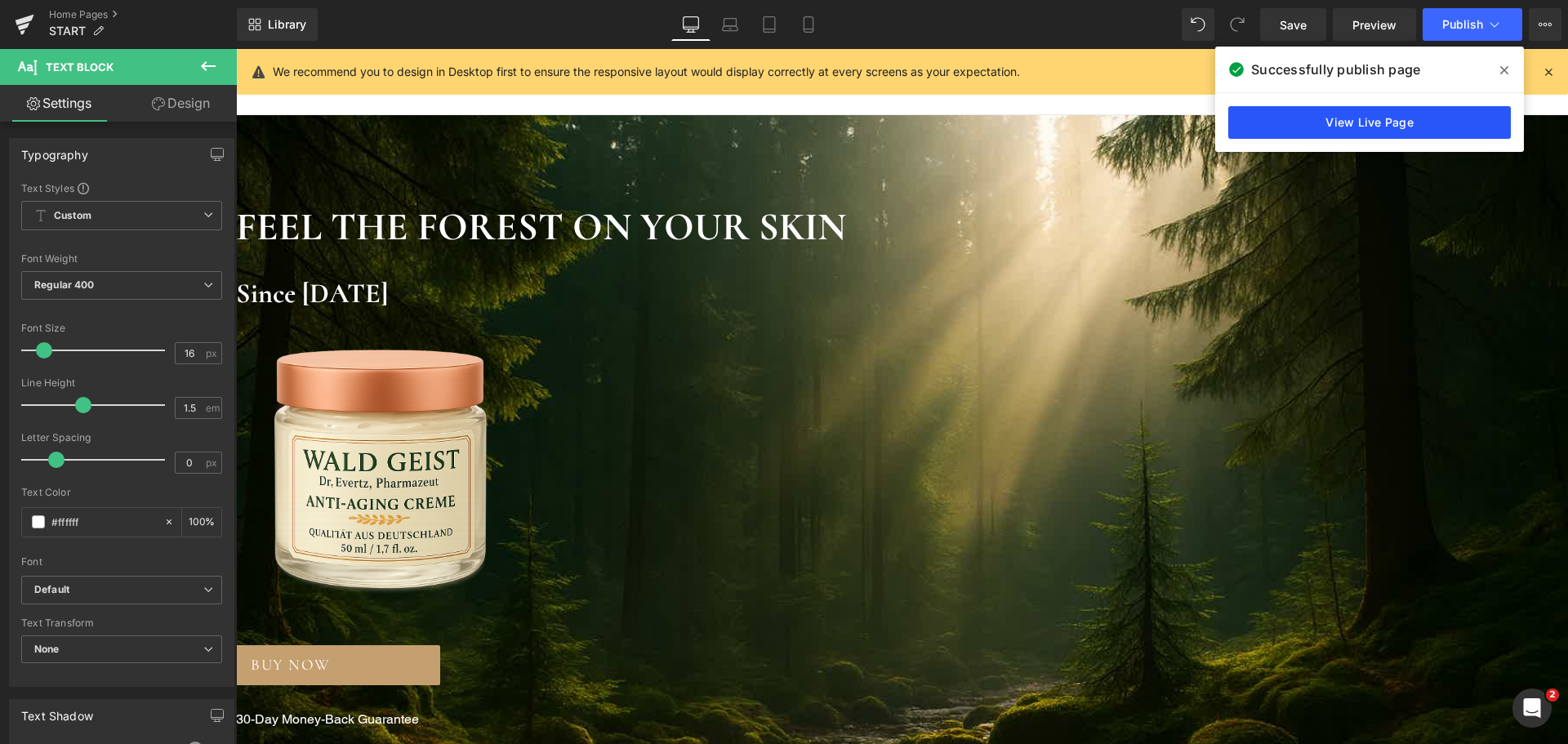
click at [1383, 124] on link "View Live Page" at bounding box center [1369, 122] width 283 height 33
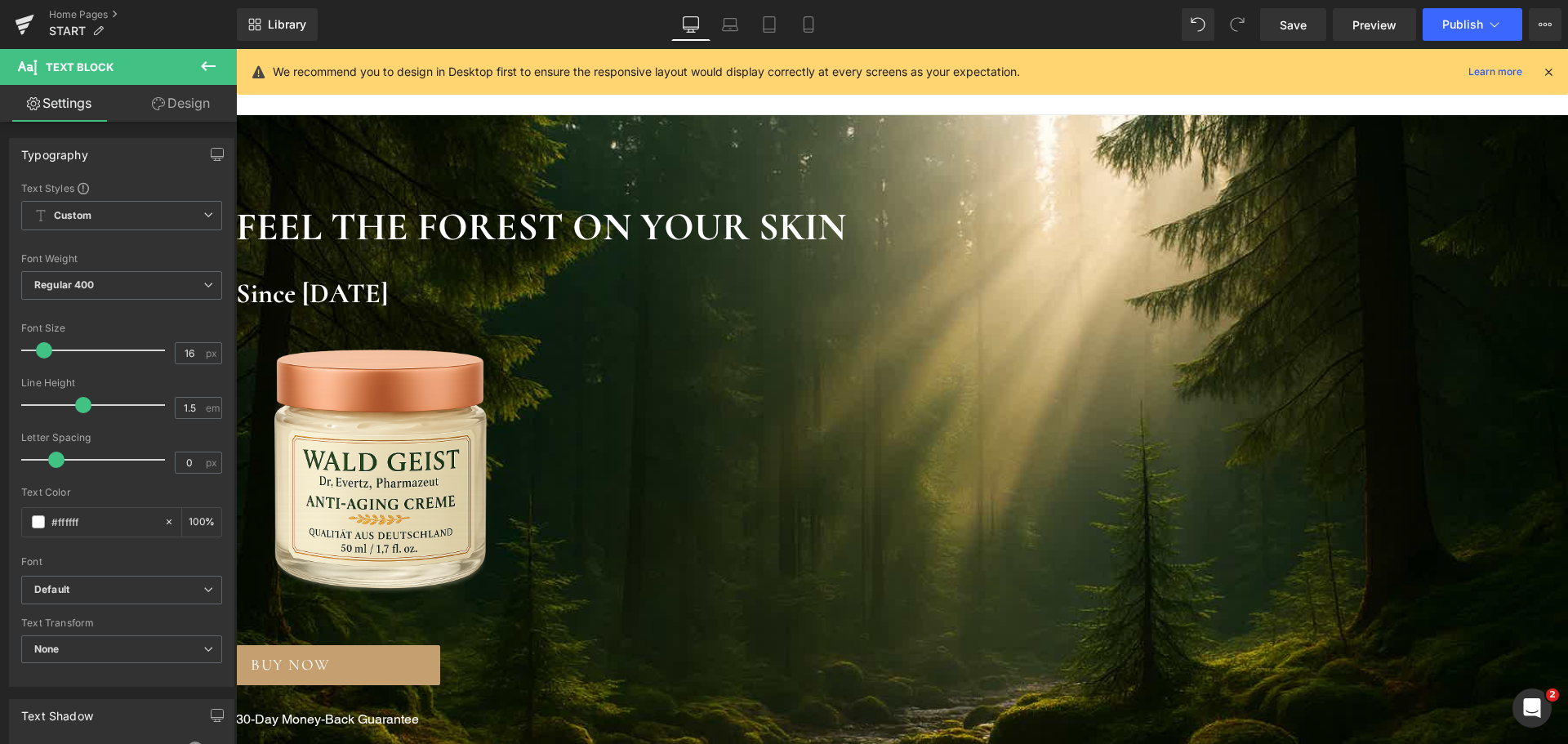
drag, startPoint x: 871, startPoint y: 654, endPoint x: 415, endPoint y: 540, distance: 470.0
click at [330, 654] on span "BUY NOW" at bounding box center [290, 666] width 80 height 23
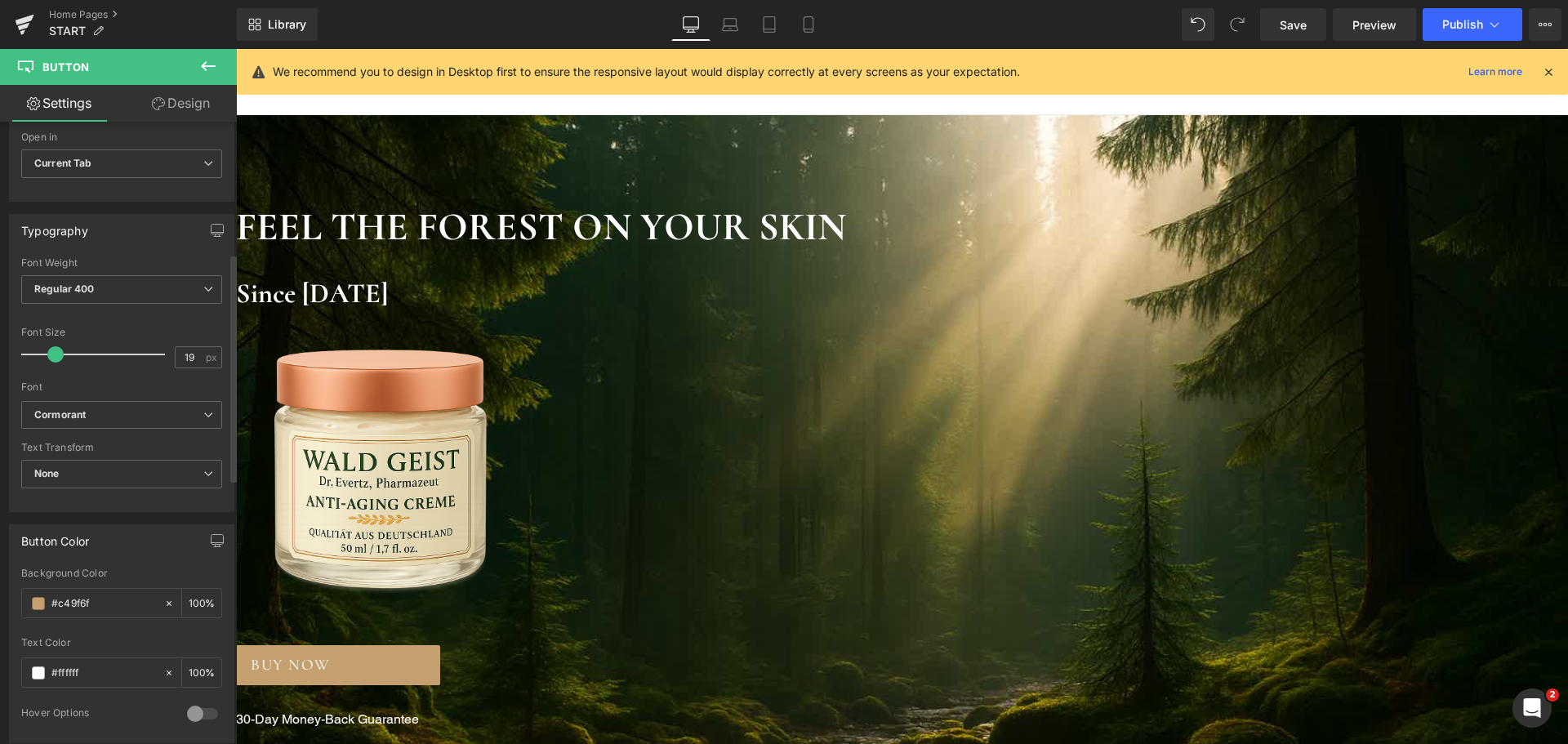
scroll to position [490, 0]
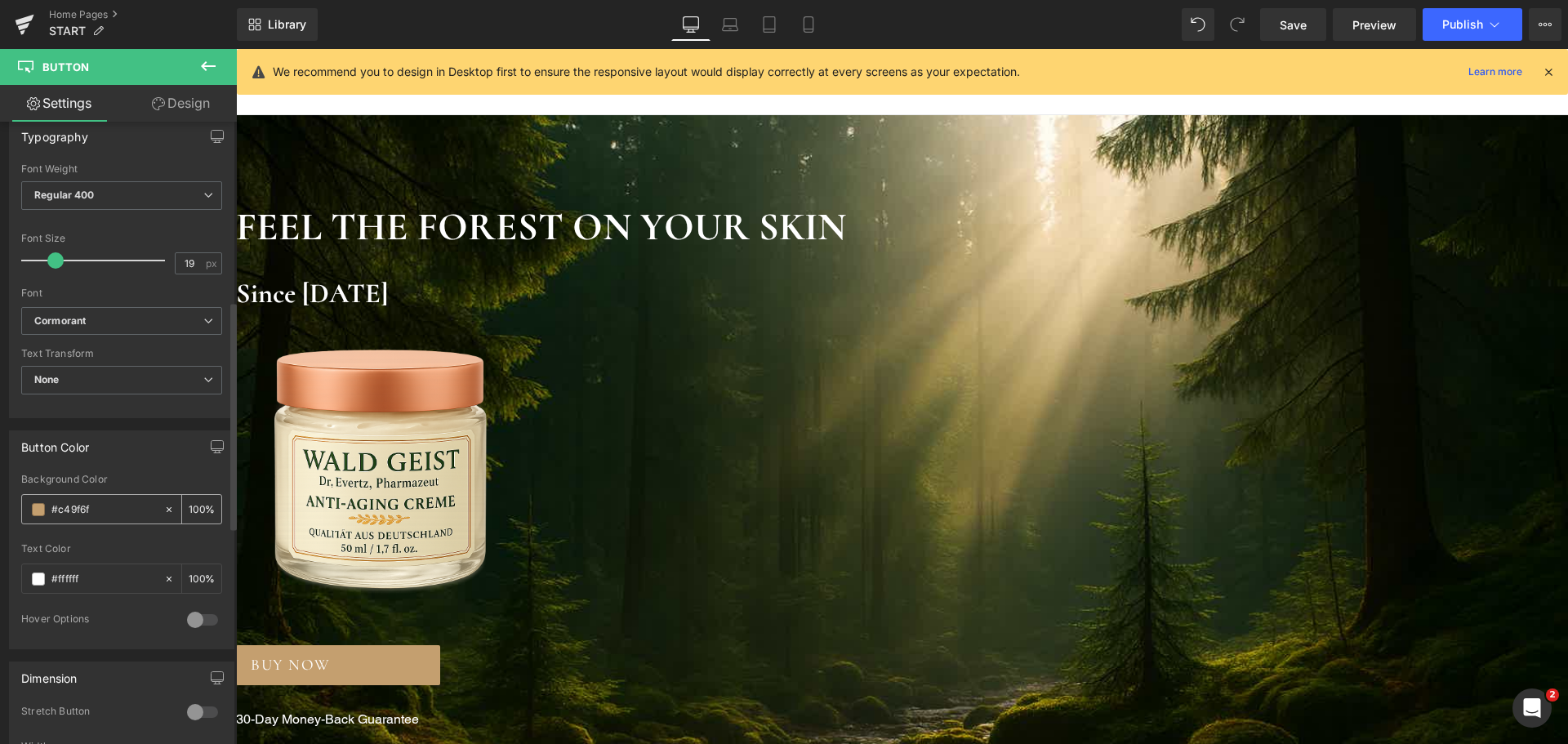
click at [95, 504] on input "#c49f6f" at bounding box center [103, 510] width 104 height 18
paste input "F8EFD9"
click at [120, 472] on div "Button Color rgb(248, 239, 217) Background Color #F8EFD9 100 % rgba(255, 255, 2…" at bounding box center [122, 540] width 225 height 219
click at [88, 508] on input "#f8efd9" at bounding box center [103, 510] width 104 height 18
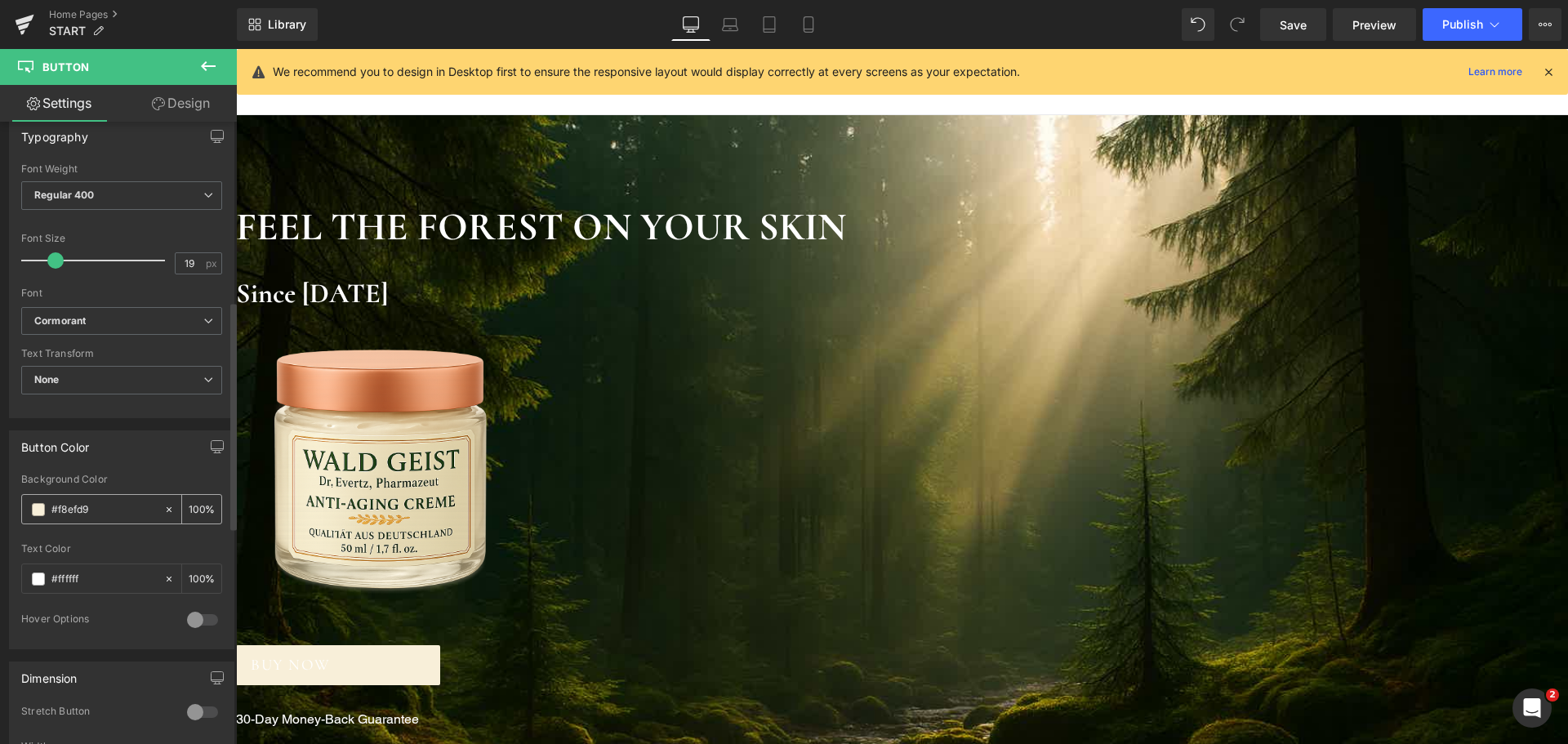
click at [88, 508] on input "#f8efd9" at bounding box center [103, 510] width 104 height 18
paste input "DCE5C5"
click at [127, 461] on div "Button Color" at bounding box center [122, 447] width 224 height 31
click at [102, 508] on input "#dce5c5" at bounding box center [103, 510] width 104 height 18
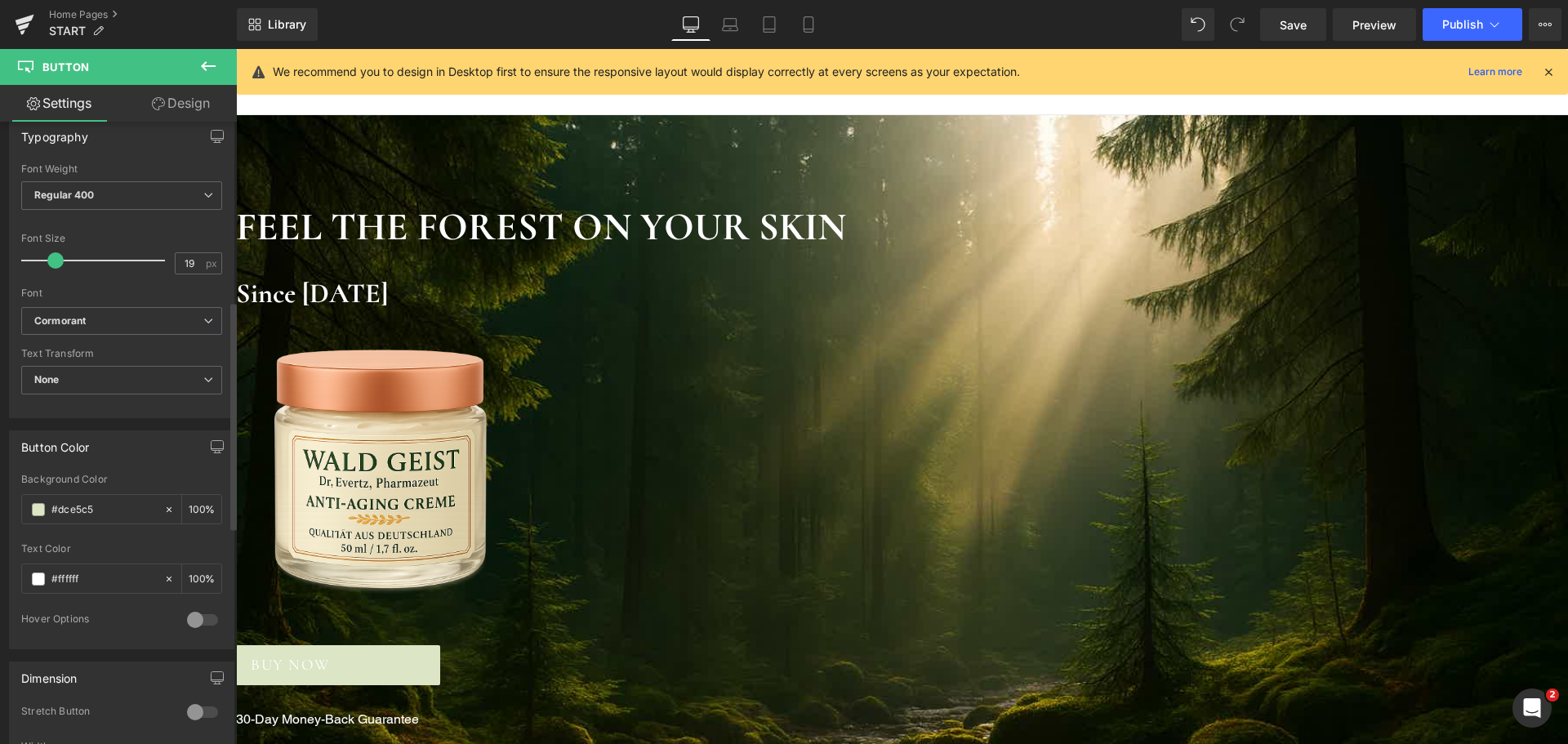
paste input "8FB6FF"
click at [149, 466] on div "Button Color rgb(143, 182, 255) Background Color #8FB6FF 100 % rgba(255, 255, 2…" at bounding box center [122, 540] width 225 height 219
click at [99, 510] on input "#8fb6ff" at bounding box center [103, 510] width 104 height 18
paste input "0D1809"
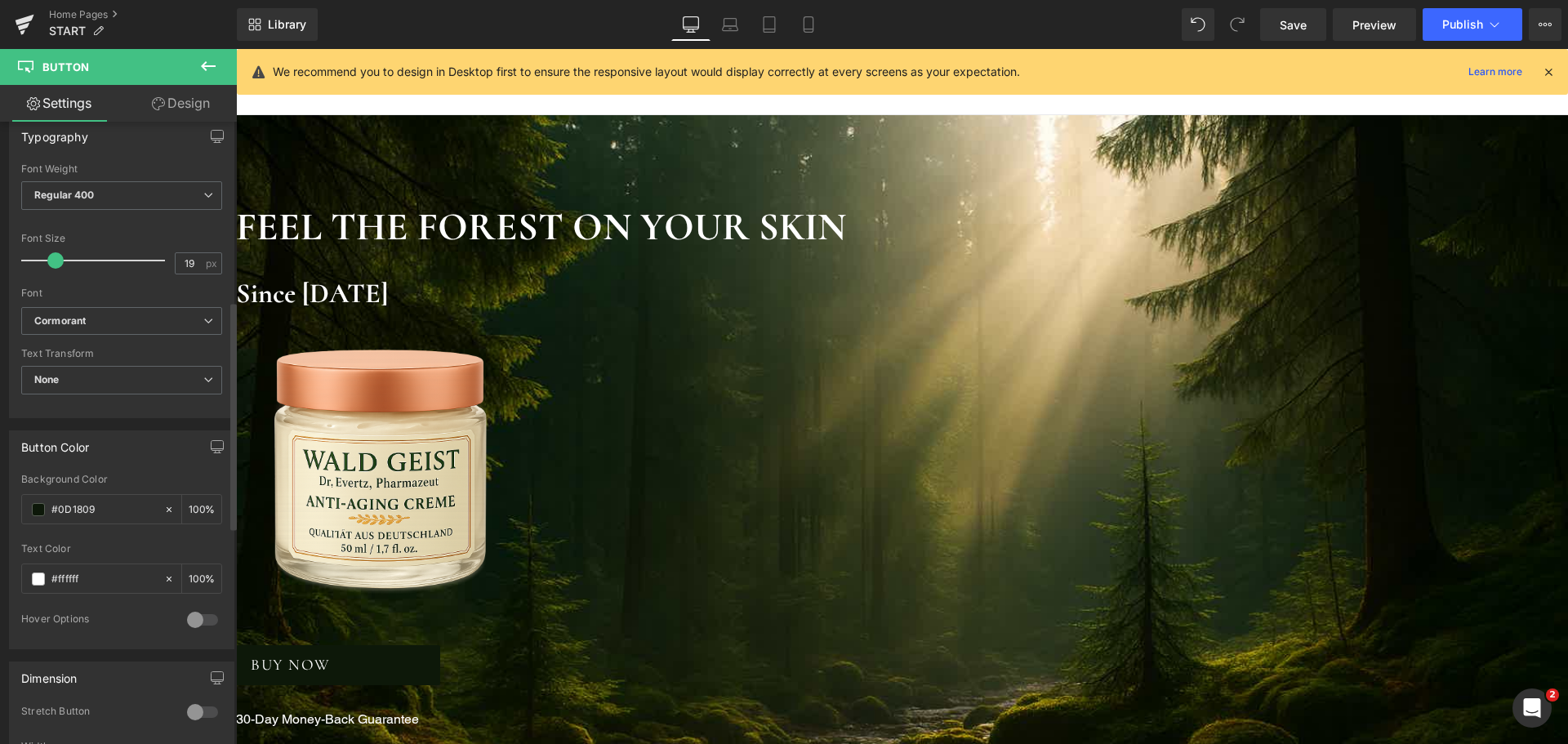
click at [155, 463] on div "Button Color rgb(13, 24, 9) Background Color #0D1809 100 % rgba(255, 255, 255, …" at bounding box center [122, 540] width 225 height 219
click at [114, 510] on input "#0d1809" at bounding box center [103, 510] width 104 height 18
paste input "F8EFD"
click at [144, 477] on div "Background Color" at bounding box center [121, 480] width 201 height 12
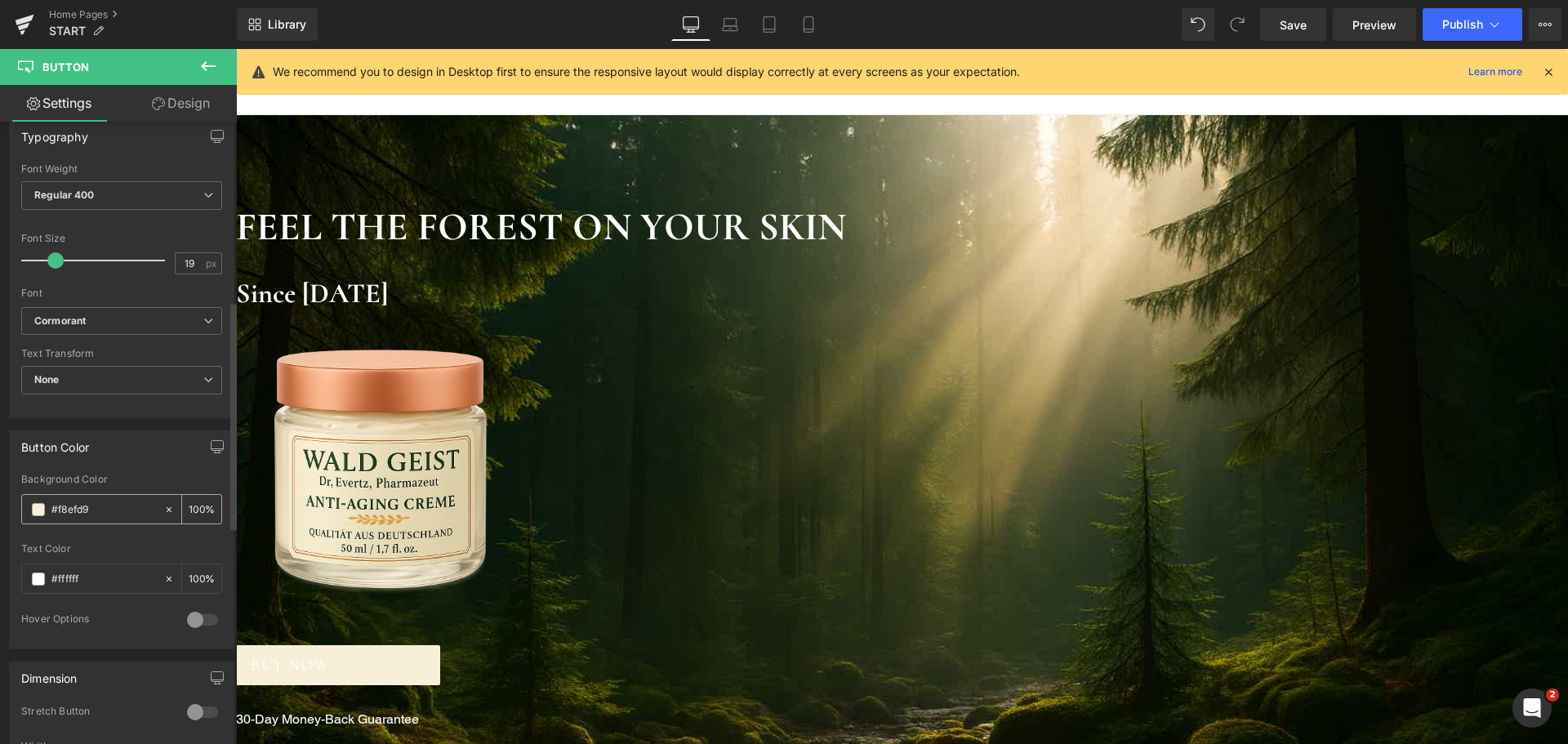
click at [98, 514] on input "#f8efd9" at bounding box center [103, 510] width 104 height 18
paste input "C49F6F"
click at [42, 509] on span at bounding box center [38, 510] width 13 height 13
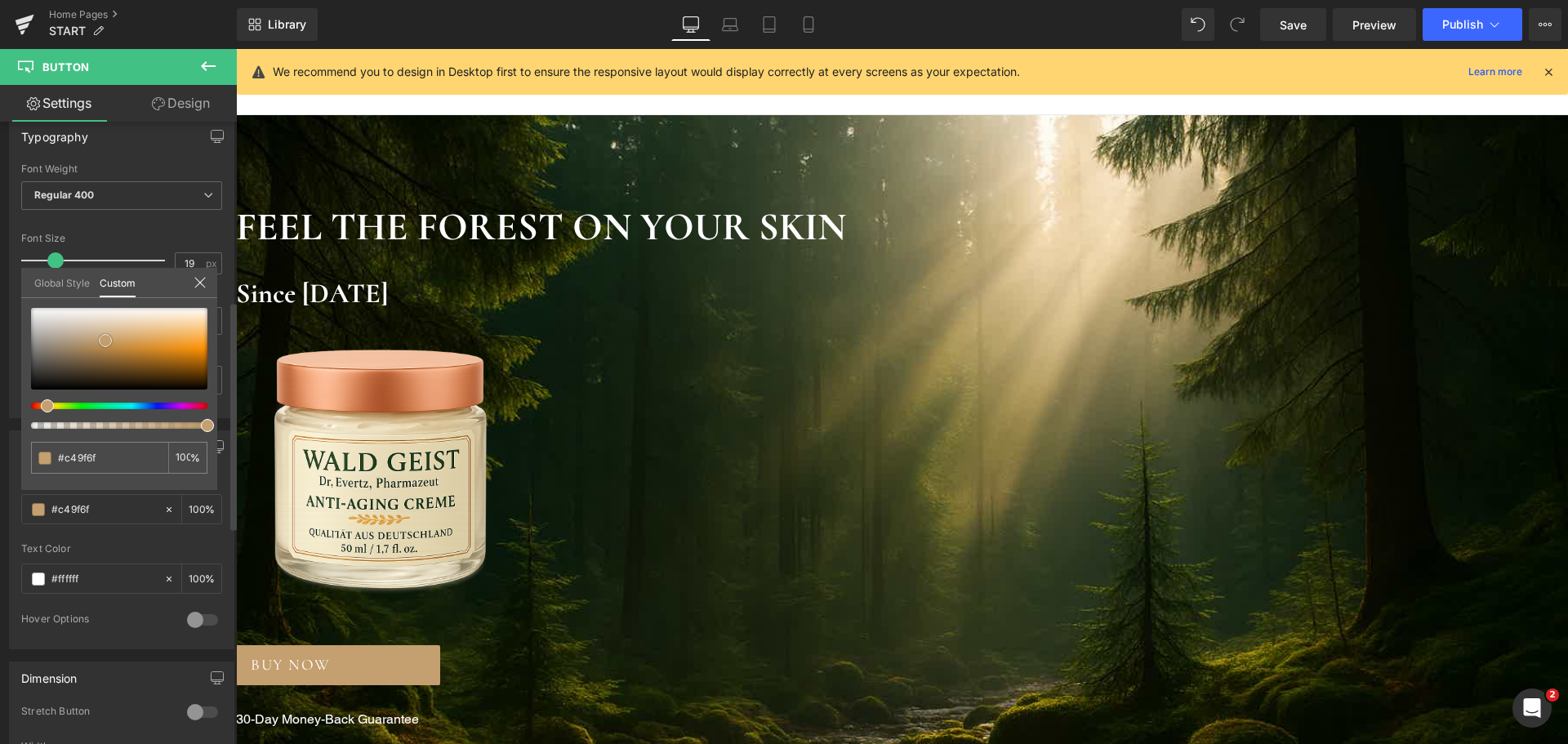
click at [97, 347] on div at bounding box center [118, 349] width 176 height 82
type input "#b38d5a"
click at [90, 354] on div at bounding box center [118, 349] width 176 height 82
type input "#95754b"
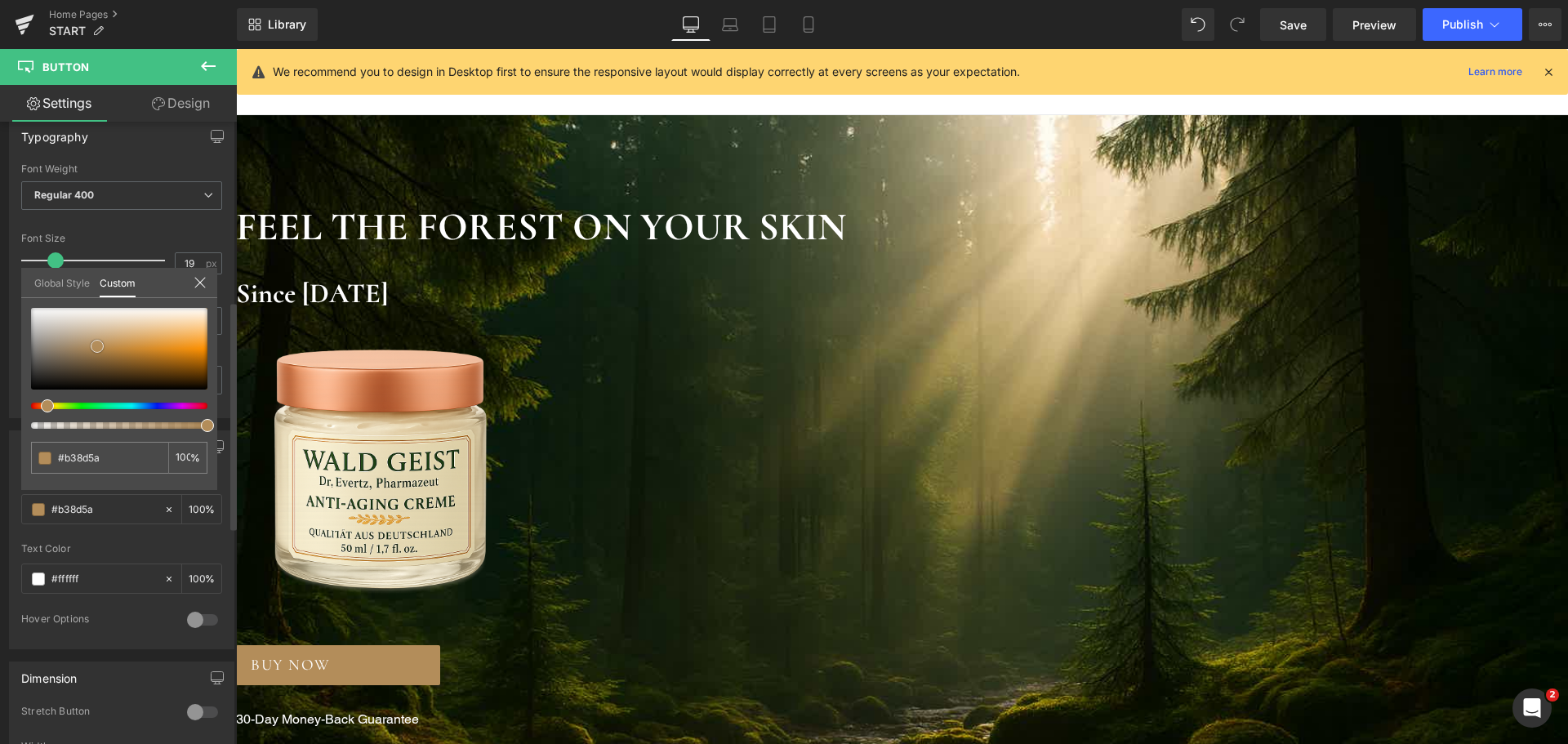
type input "#95754b"
click at [91, 337] on div at bounding box center [118, 349] width 176 height 82
type input "#c2a783"
click at [101, 337] on div at bounding box center [118, 349] width 176 height 82
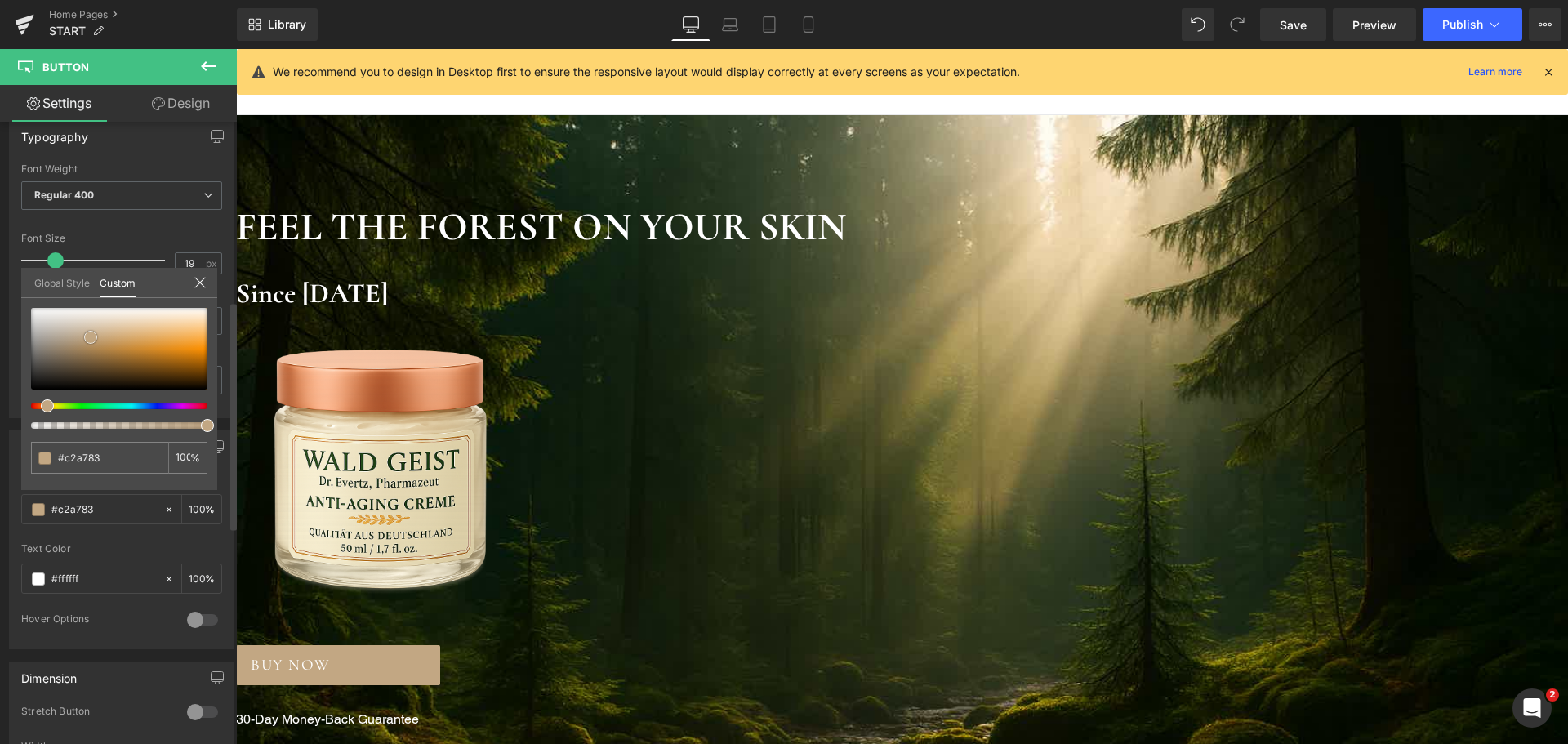
type input "#c8aa82"
click at [103, 336] on span at bounding box center [102, 337] width 13 height 13
click at [110, 341] on div at bounding box center [118, 349] width 176 height 82
type input "#c59e6c"
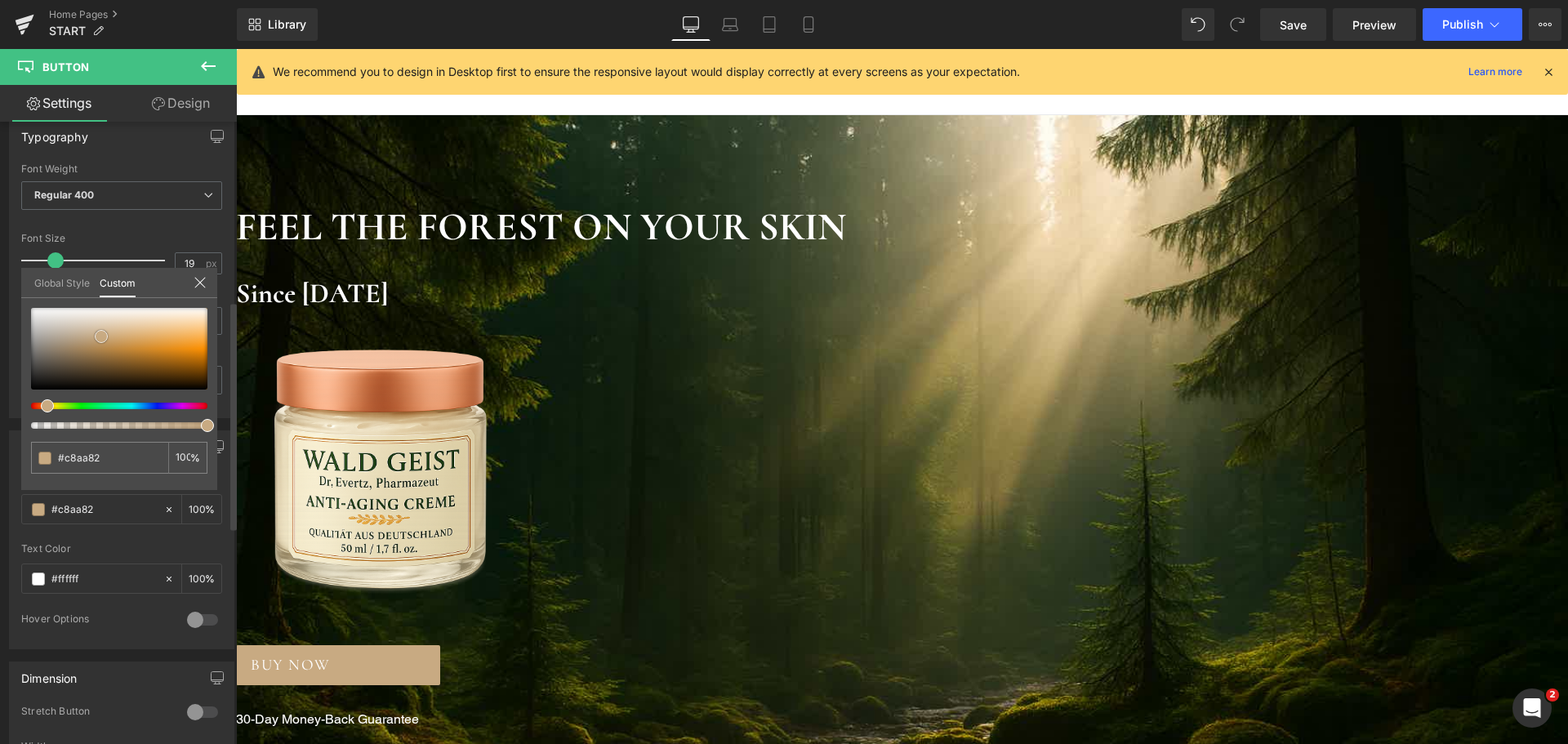
type input "#c59e6c"
click at [110, 355] on div at bounding box center [118, 349] width 176 height 82
type input "#9d743d"
click at [96, 345] on div at bounding box center [118, 349] width 176 height 82
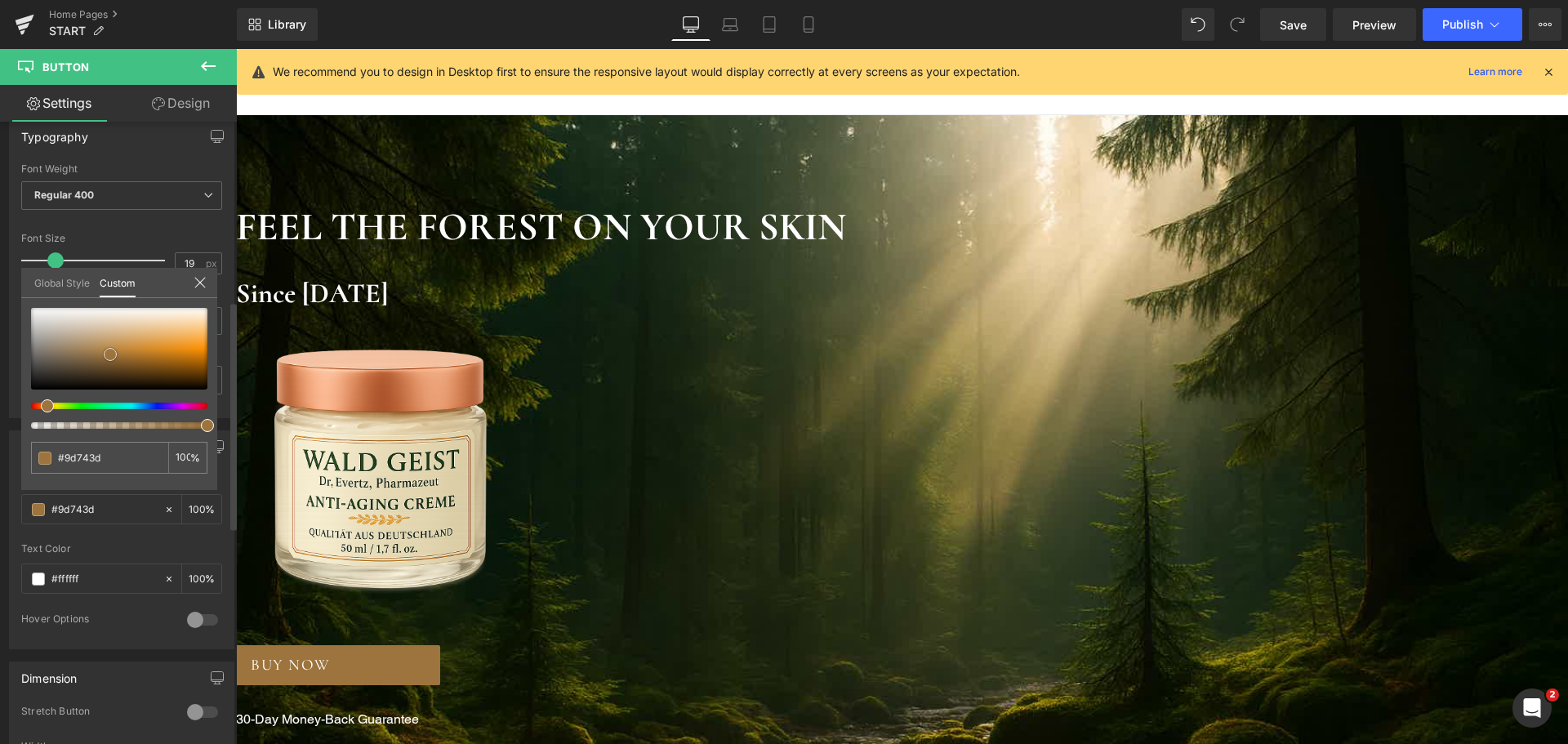
type input "#b69161"
click at [97, 337] on div at bounding box center [118, 349] width 176 height 82
type input "#c6aa84"
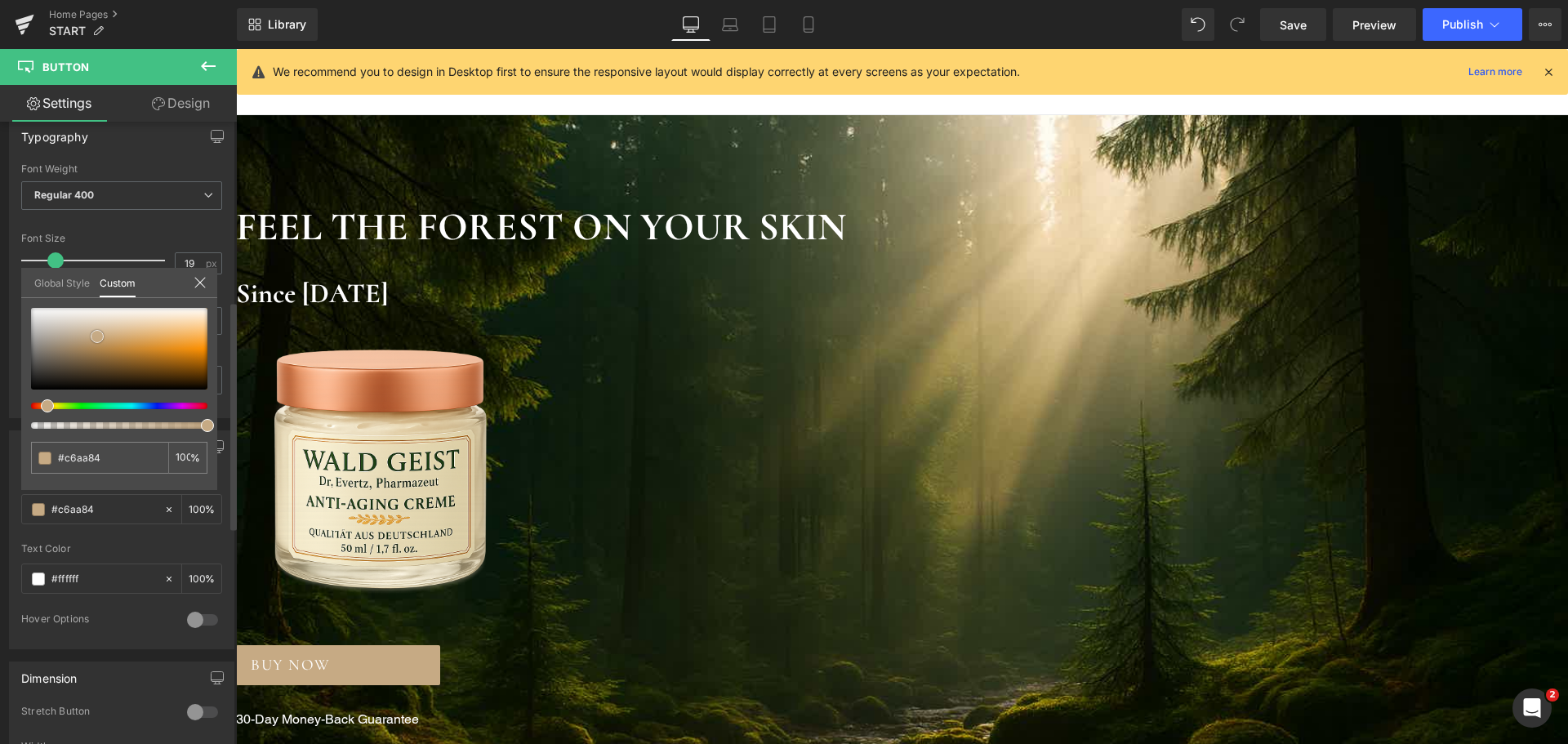
click at [99, 329] on div at bounding box center [118, 349] width 176 height 82
type input "#d6c1a2"
click at [92, 339] on div at bounding box center [118, 349] width 176 height 82
type input "#bfa47d"
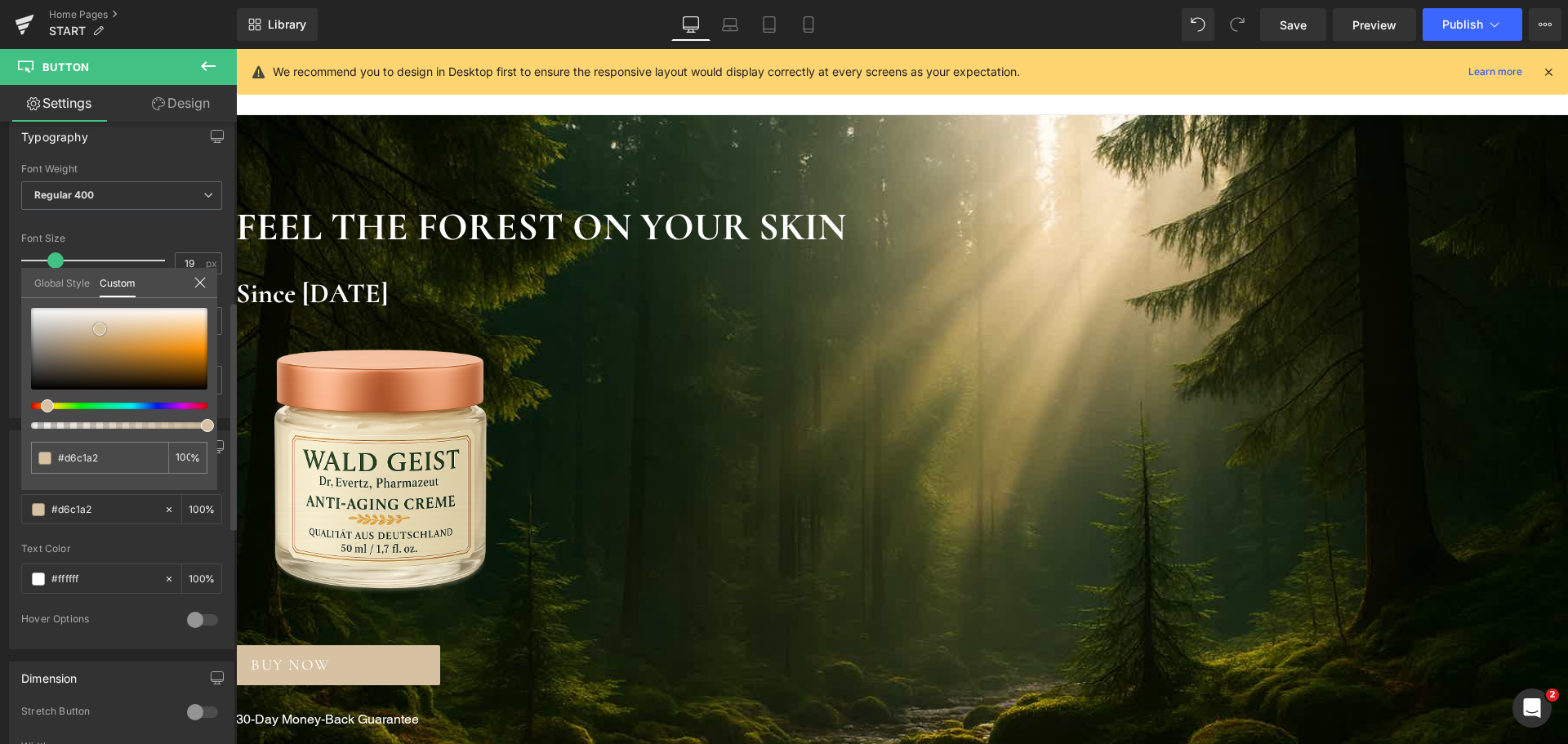
type input "#bfa47d"
click at [109, 339] on div at bounding box center [118, 349] width 176 height 82
type input "#c8a573"
click at [104, 347] on div at bounding box center [118, 349] width 176 height 82
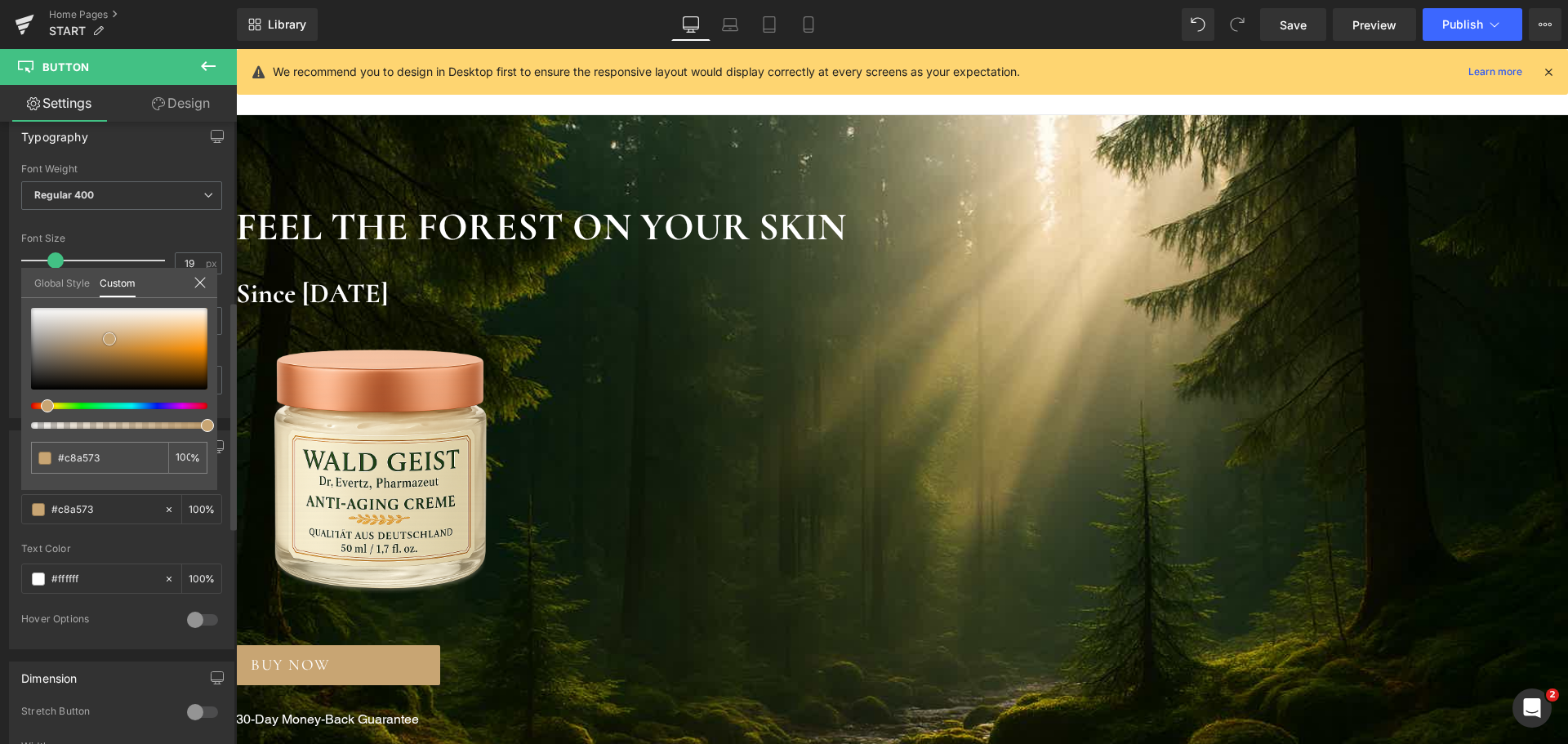
type input "#b88d51"
click at [131, 345] on div at bounding box center [118, 349] width 176 height 82
type input "#cc964b"
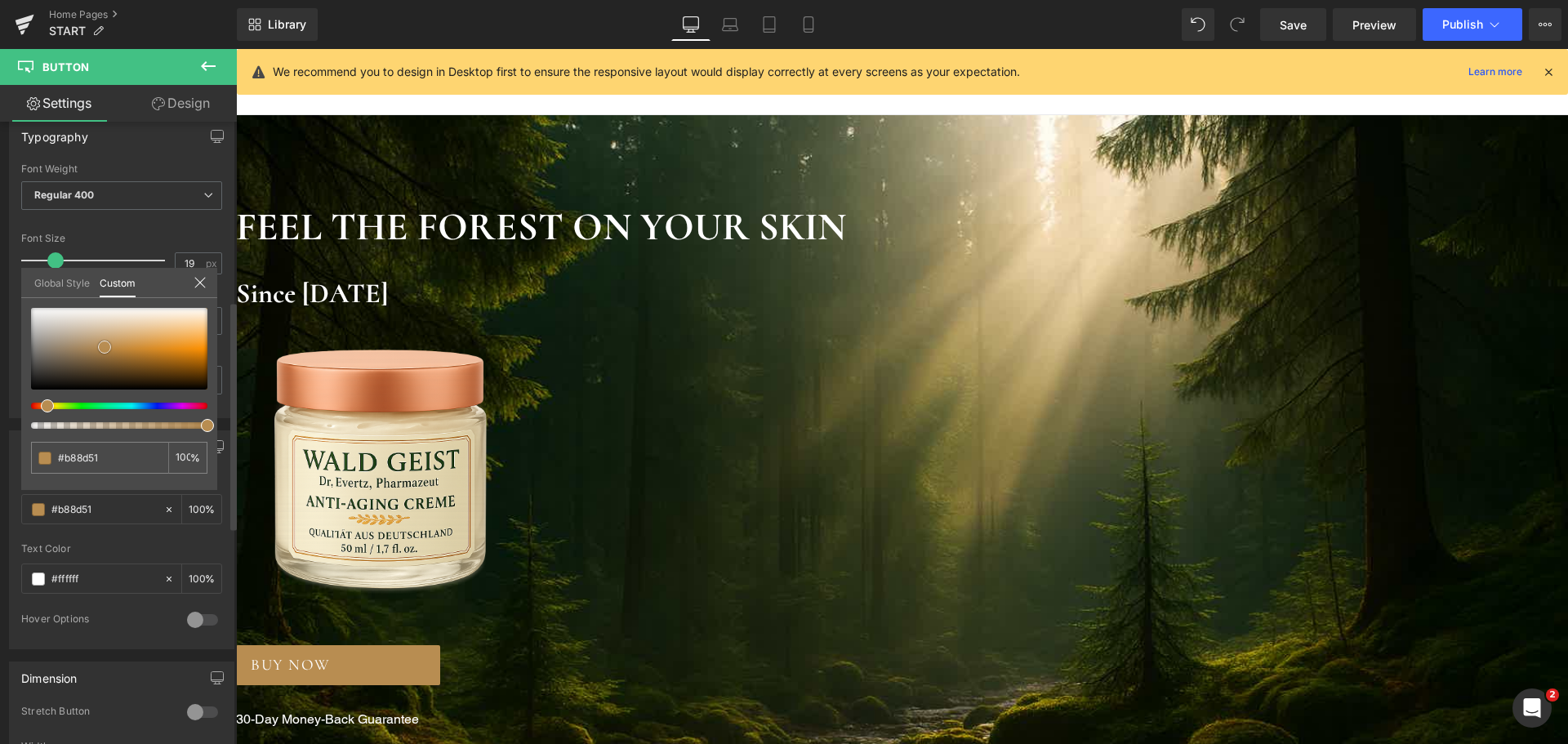
type input "#cc964b"
click at [143, 341] on div at bounding box center [118, 349] width 176 height 82
type input "#d9a358"
click at [148, 342] on span at bounding box center [143, 341] width 13 height 13
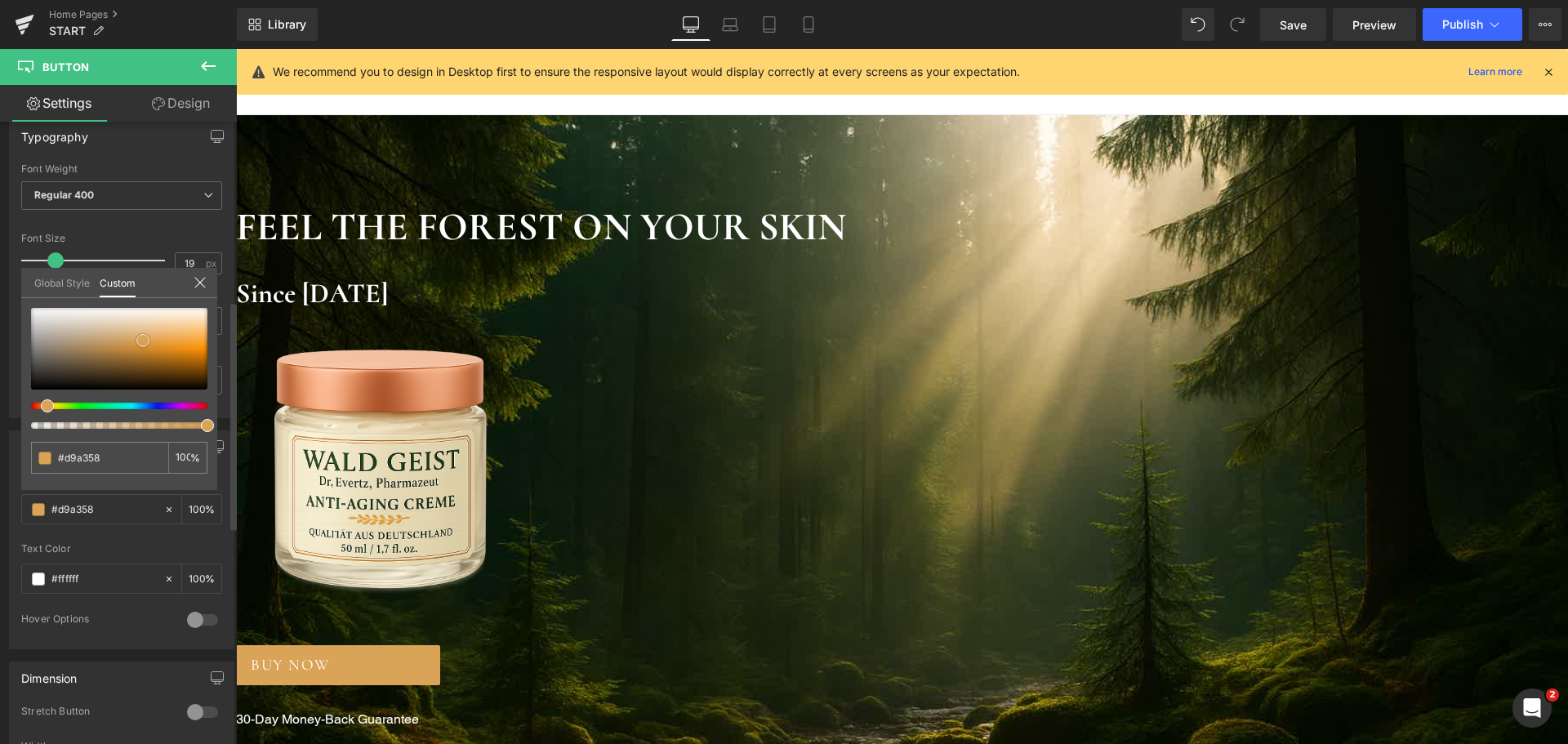
click at [148, 343] on span at bounding box center [143, 341] width 13 height 13
click at [148, 351] on div at bounding box center [118, 349] width 176 height 82
type input "#cb8729"
click at [147, 338] on div at bounding box center [118, 349] width 176 height 82
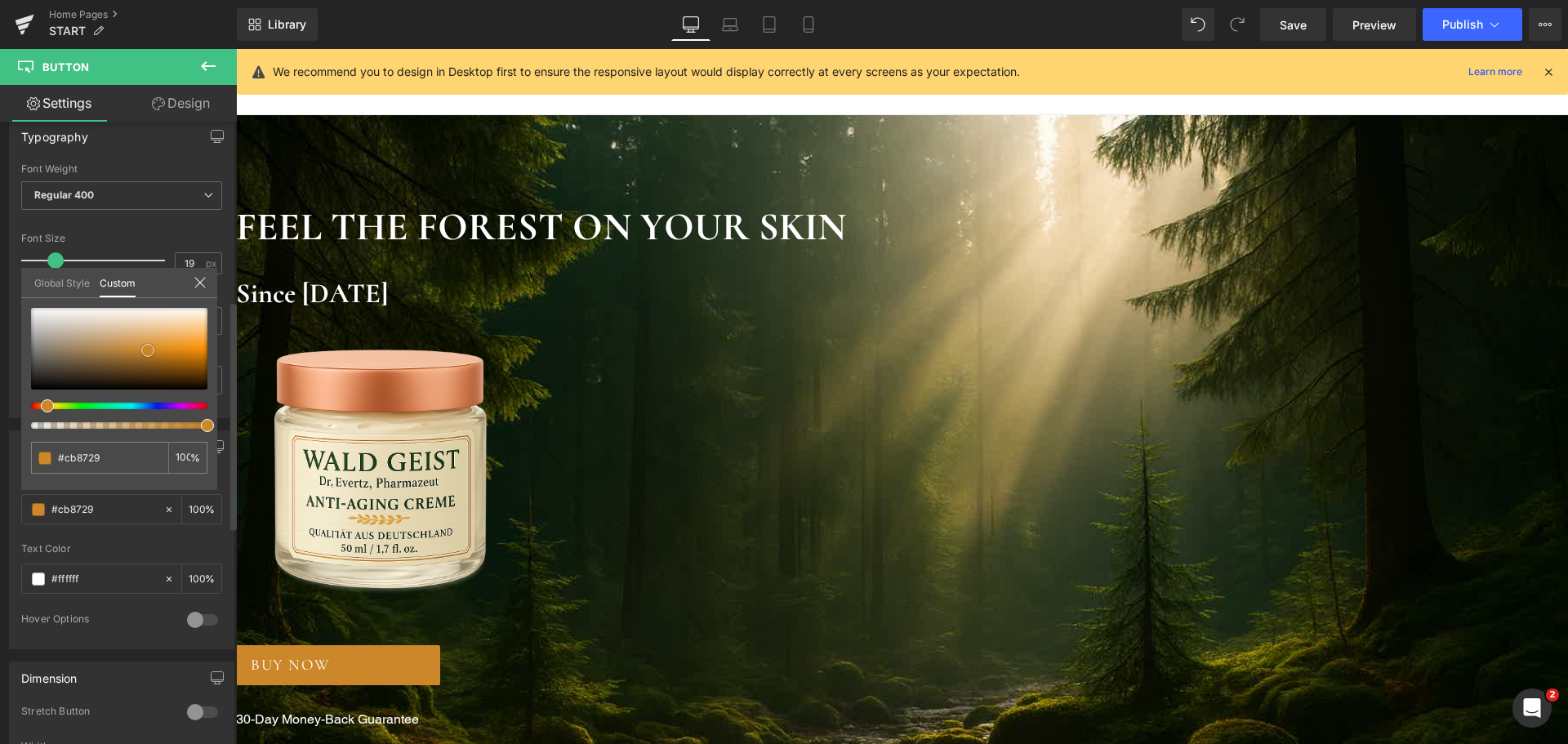
type input "#deab62"
click at [127, 343] on div at bounding box center [118, 349] width 176 height 82
type input "#cc9b56"
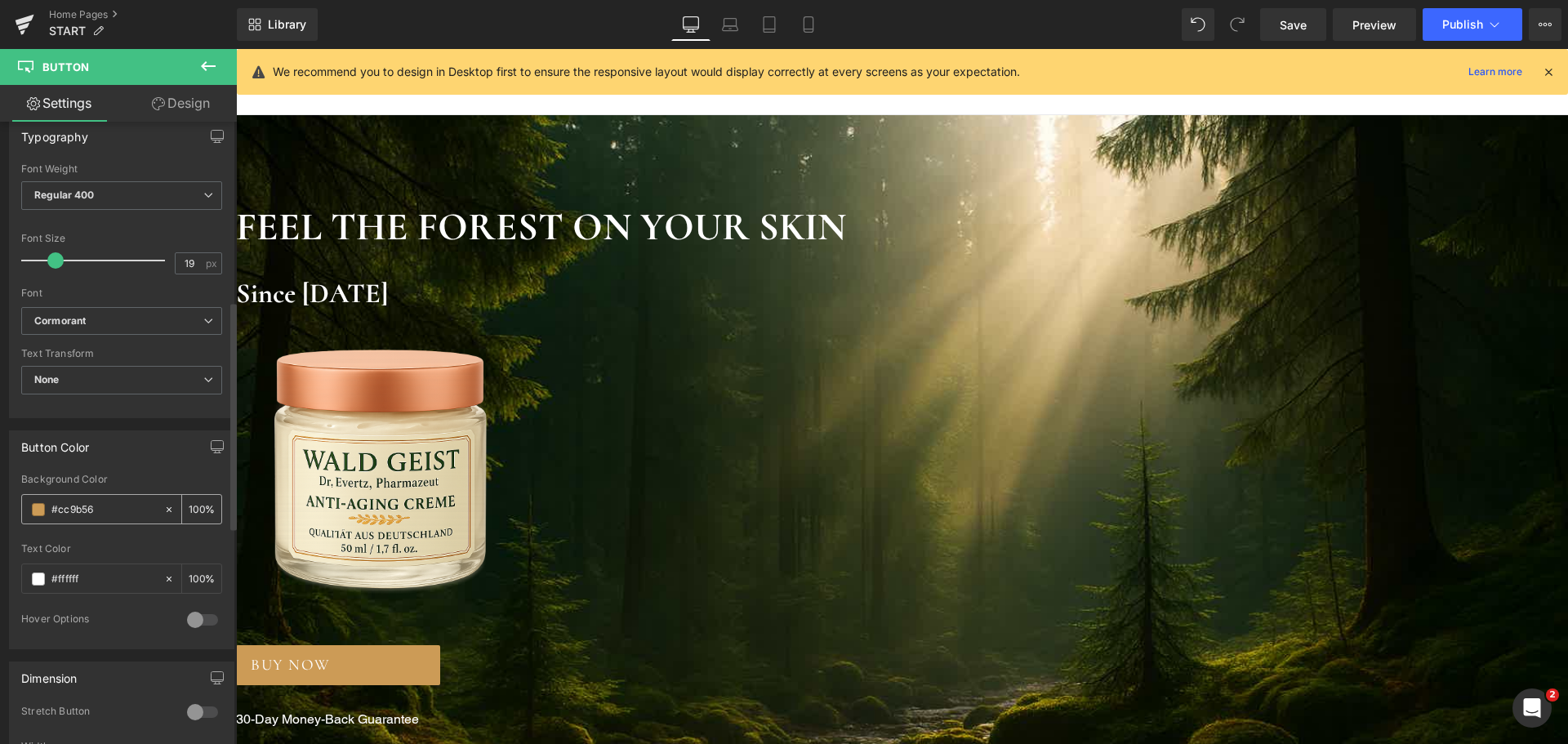
click at [101, 506] on input "#cc9b56" at bounding box center [103, 510] width 104 height 18
paste input "B87333"
click at [155, 474] on div "Background Color" at bounding box center [121, 480] width 201 height 12
click at [104, 514] on input "#b87333" at bounding box center [103, 510] width 104 height 18
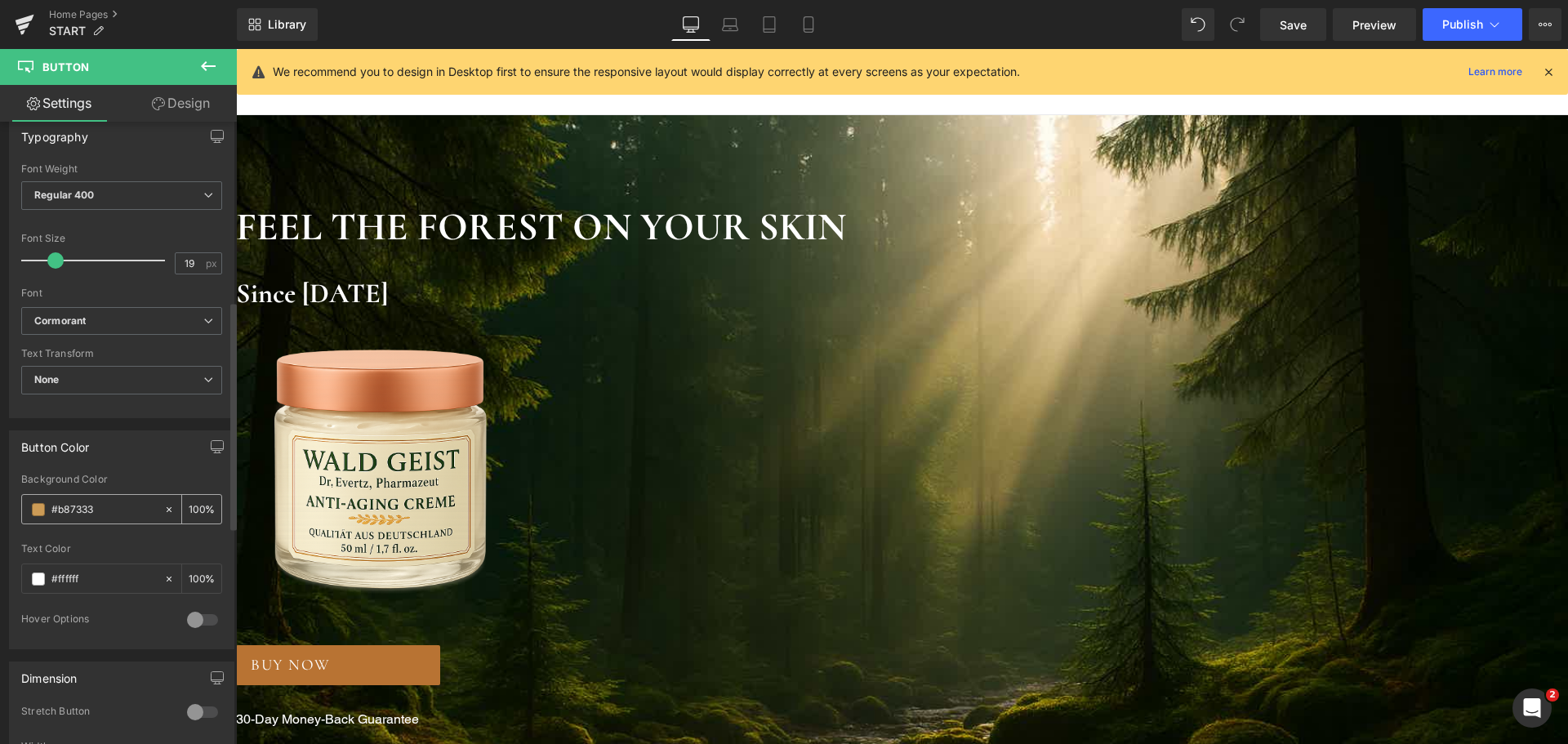
click at [104, 514] on input "#b87333" at bounding box center [103, 510] width 104 height 18
paste input "C47C3D"
click at [133, 469] on div "Button Color rgba(184, 115, 51, 1) Background Color #C47C3D 100 % rgba(255, 255…" at bounding box center [122, 540] width 225 height 219
click at [84, 507] on input "#c47c3d" at bounding box center [103, 510] width 104 height 18
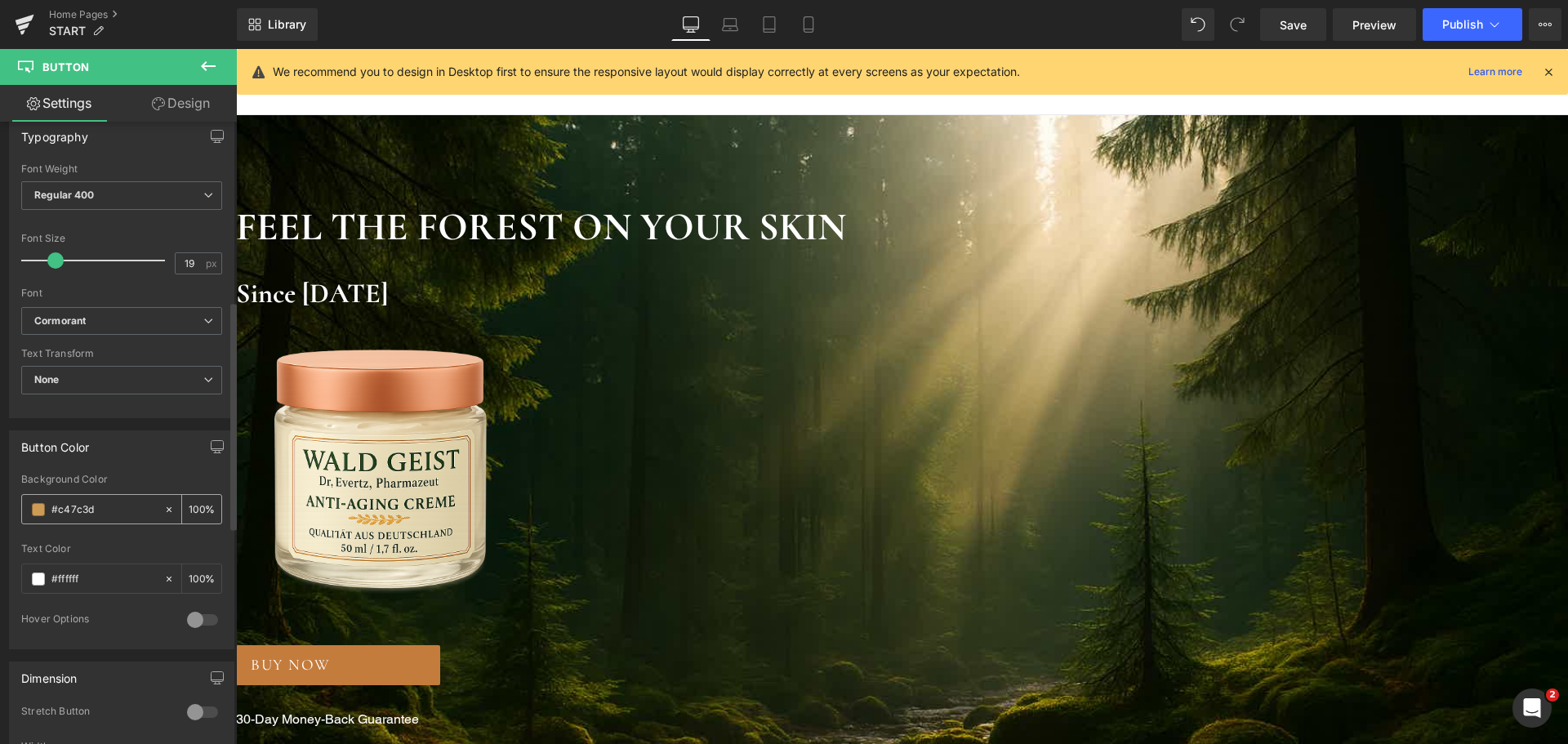
paste input "7E5A3C"
click at [144, 460] on div "Button Color" at bounding box center [122, 447] width 224 height 31
click at [89, 510] on input "#7e5a3c" at bounding box center [103, 510] width 104 height 18
paste input "DA8A67"
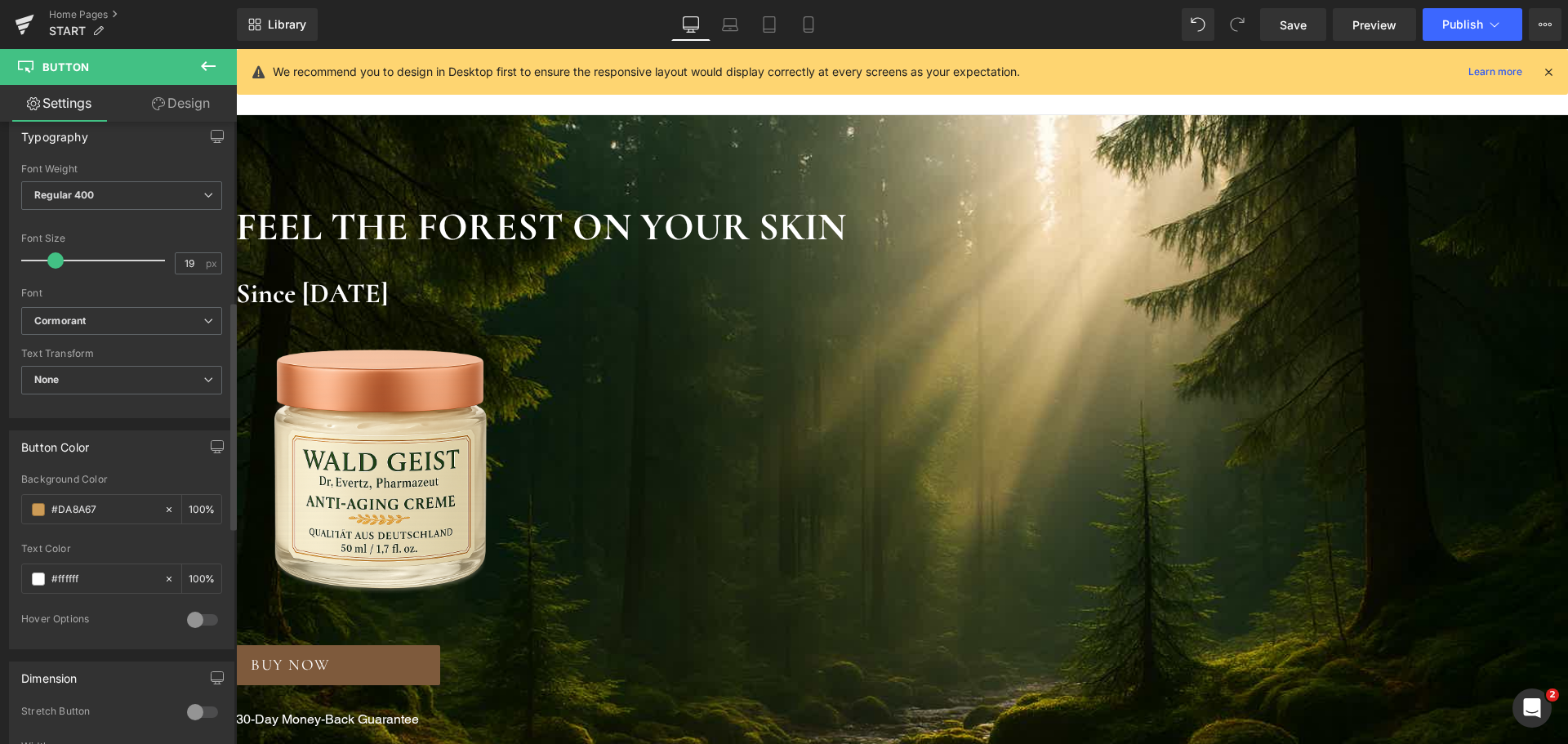
click at [129, 468] on div "Button Color rgba(126, 90, 60, 1) Background Color #DA8A67 100 % rgba(255, 255,…" at bounding box center [122, 540] width 225 height 219
type input "#da8a67"
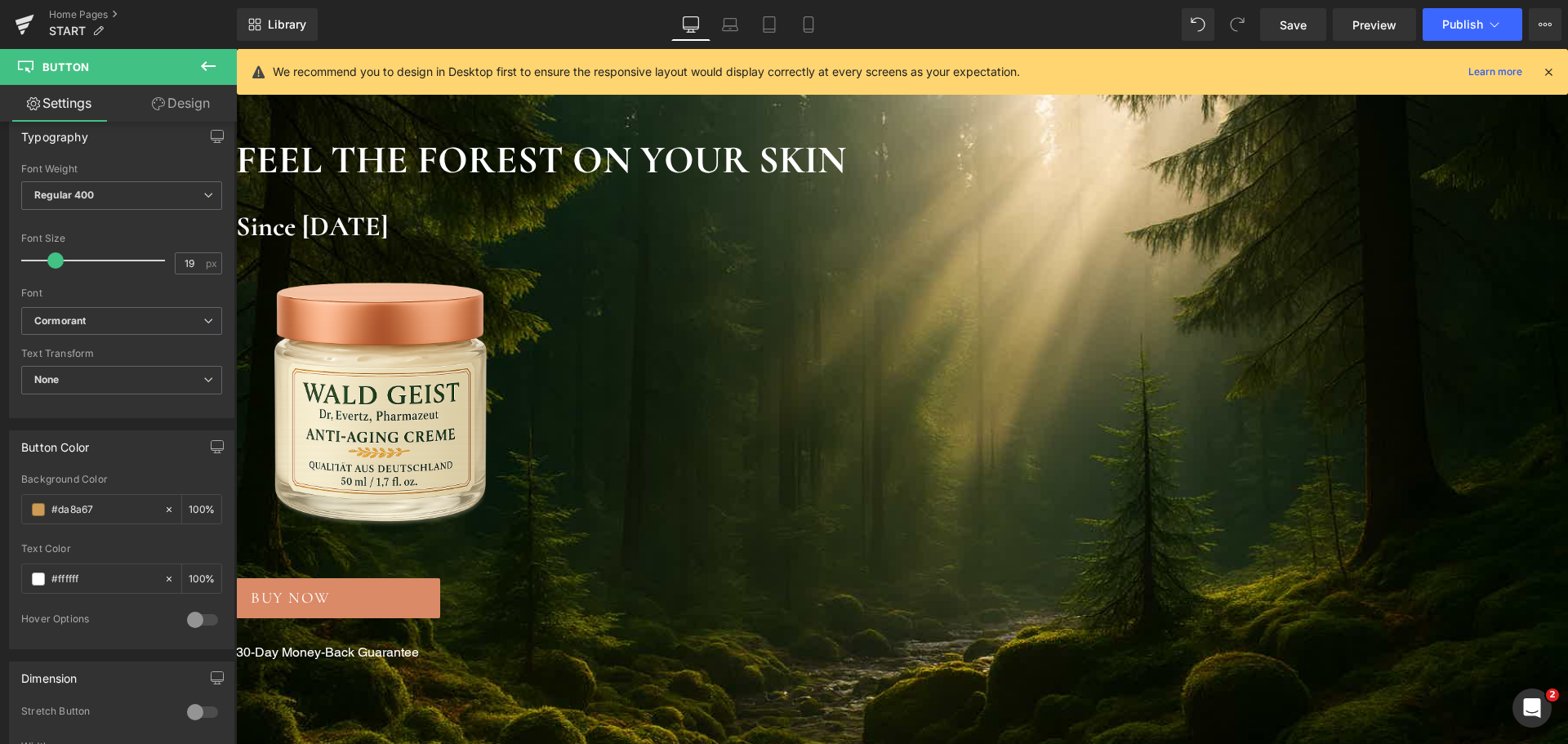
scroll to position [164, 0]
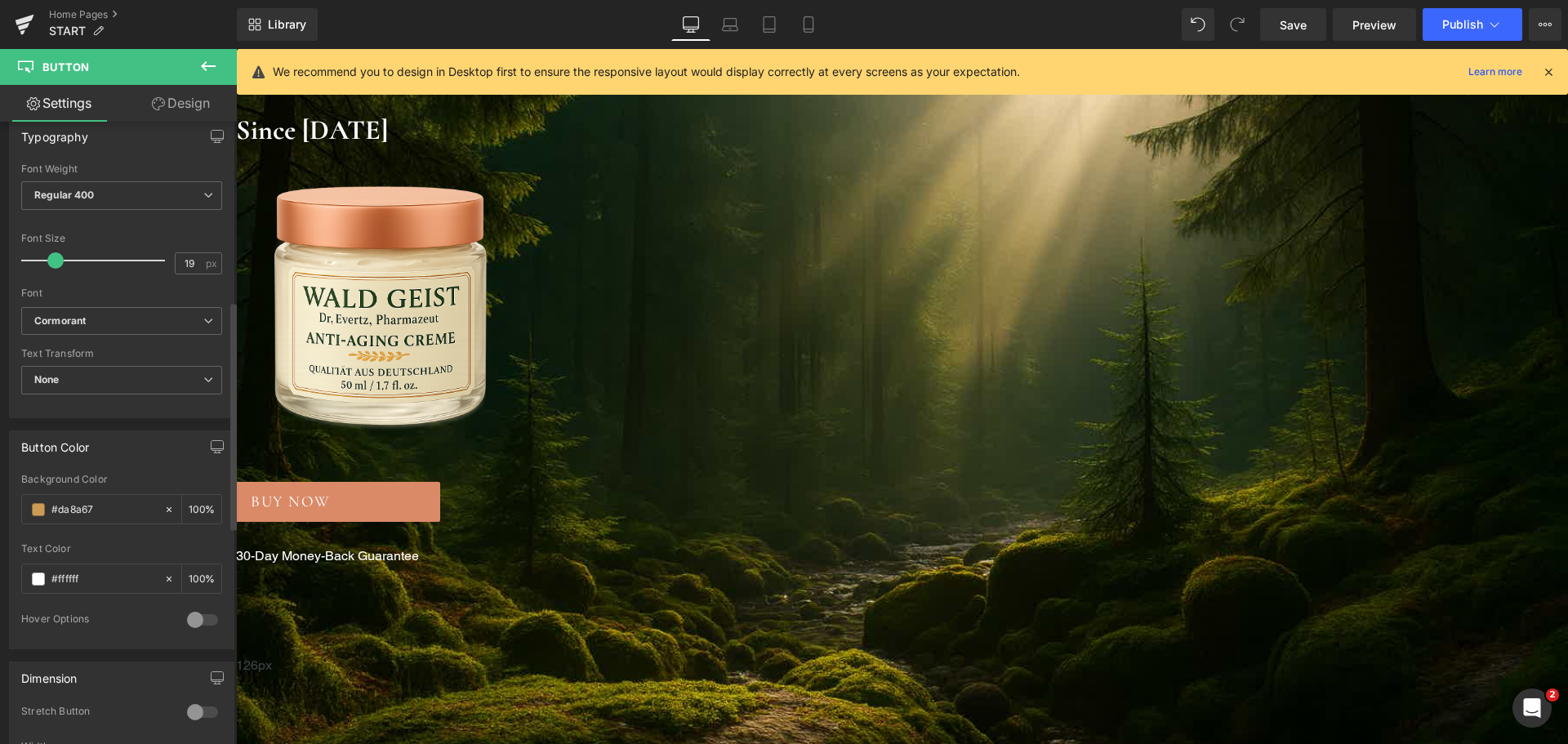
click at [198, 613] on div at bounding box center [202, 620] width 39 height 26
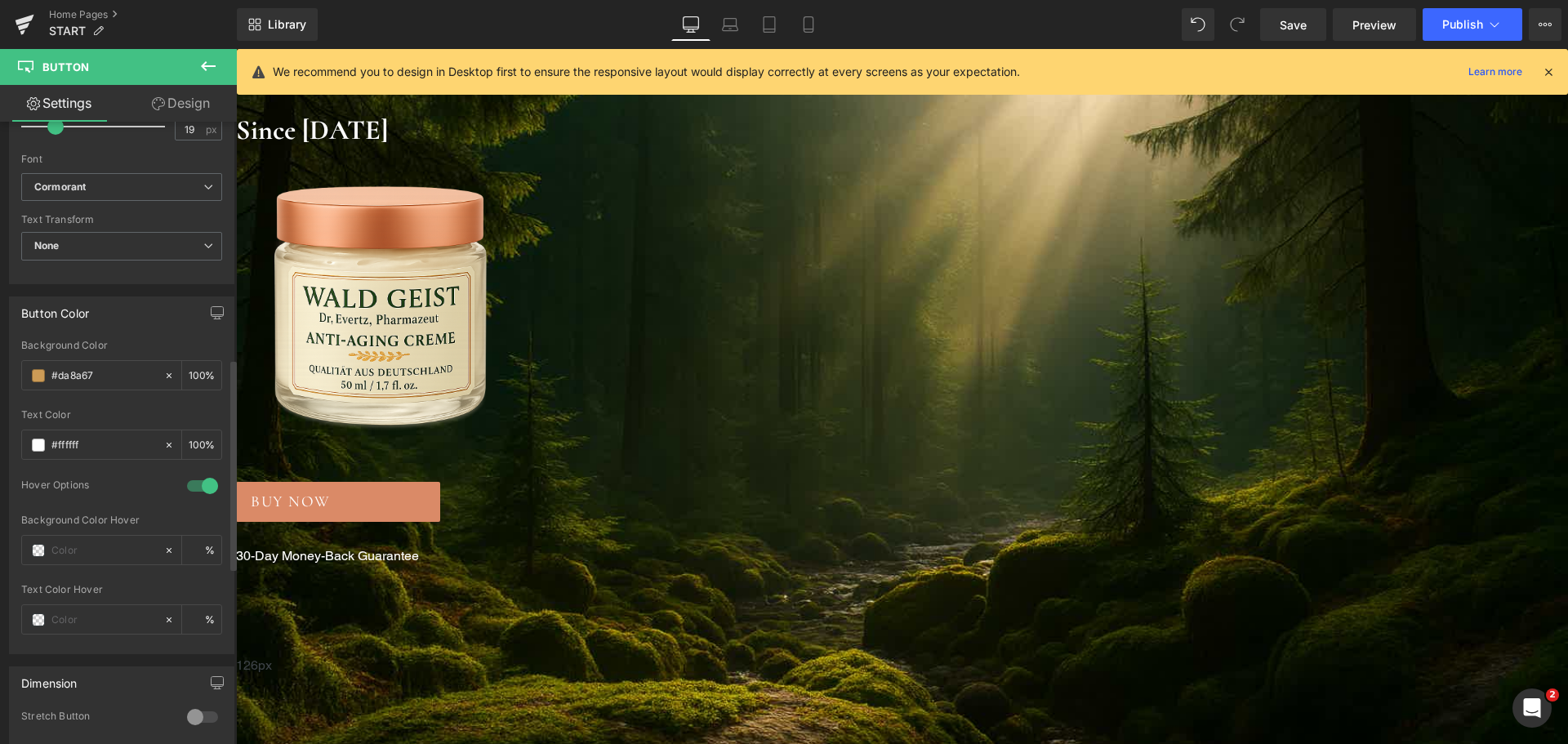
scroll to position [736, 0]
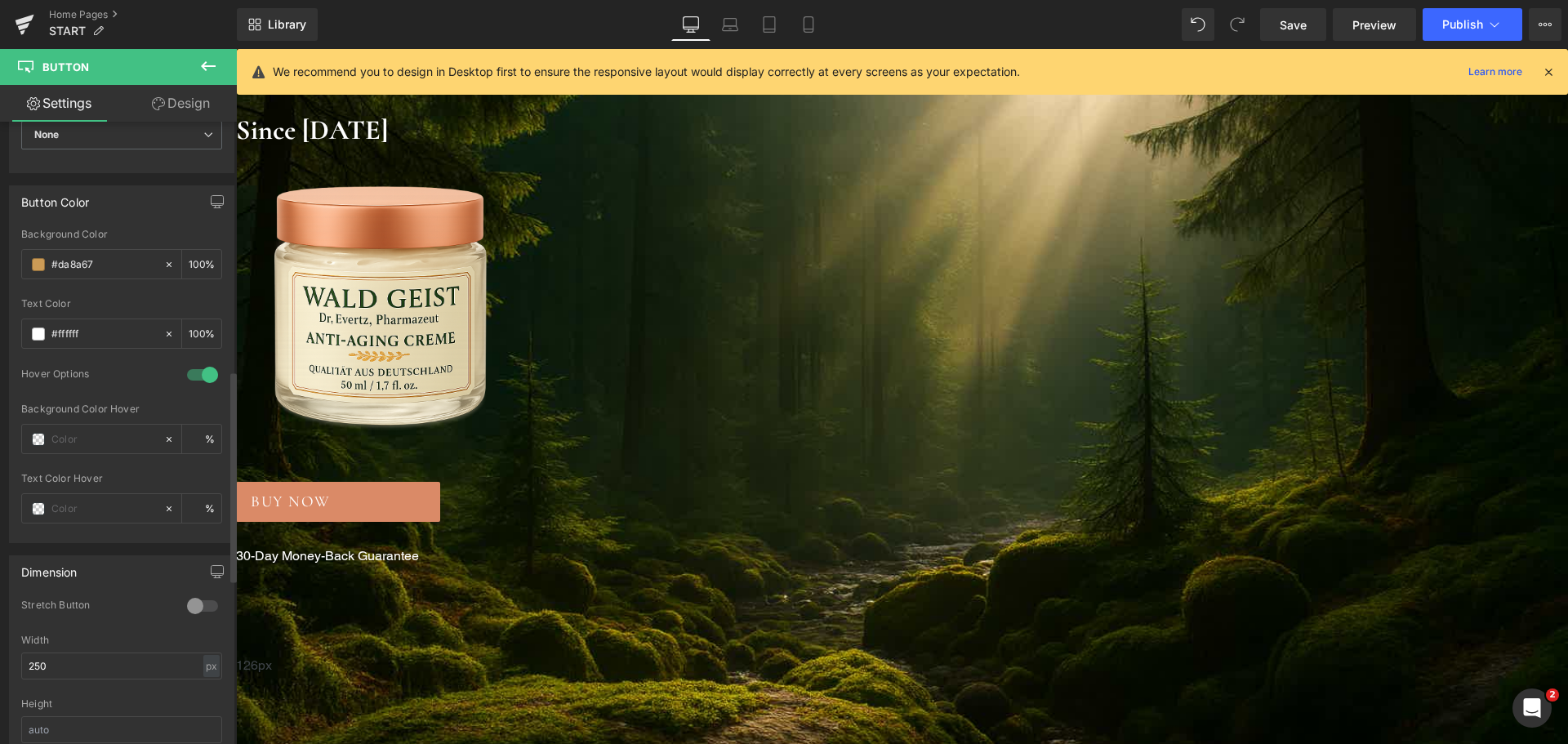
click at [190, 379] on div at bounding box center [202, 374] width 39 height 26
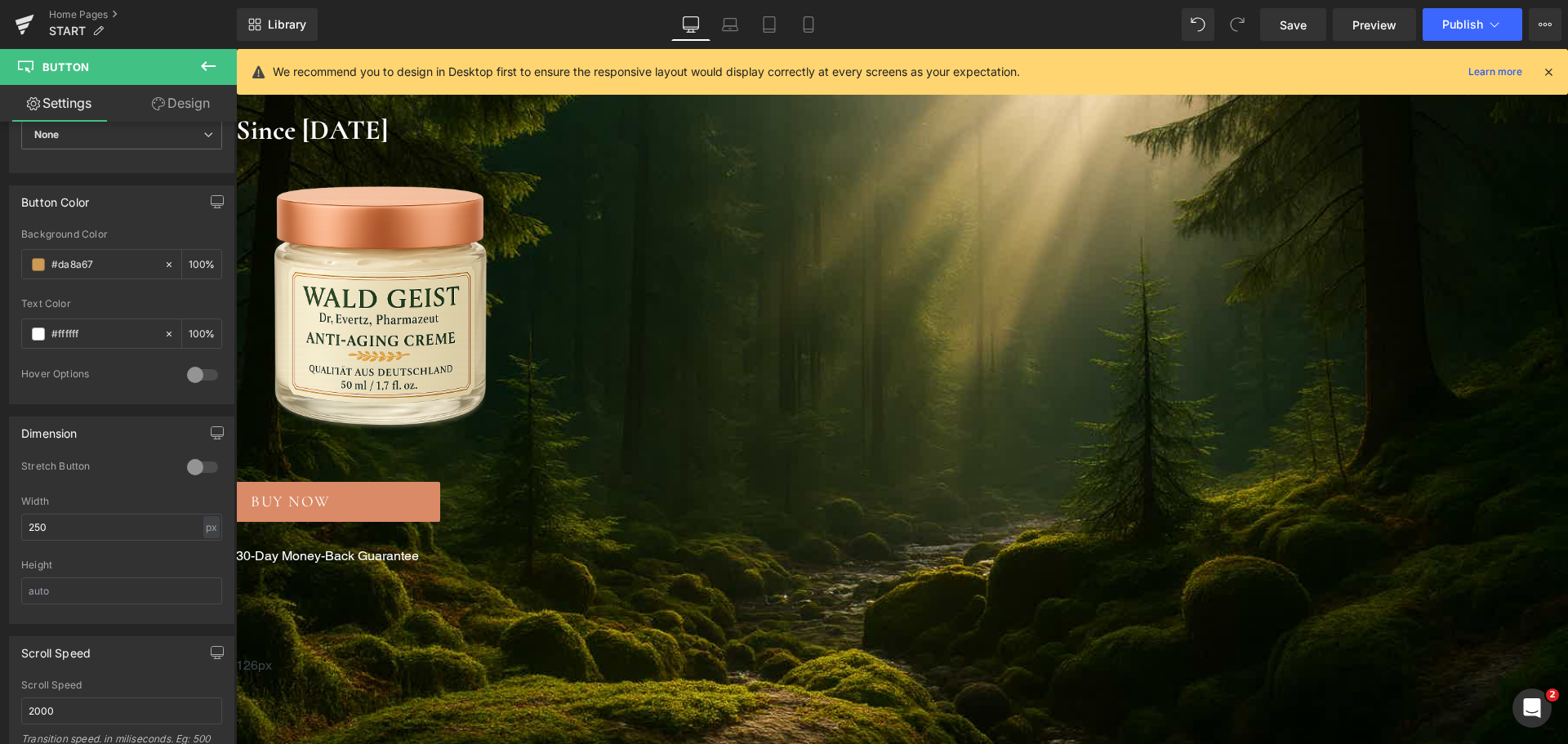
click at [169, 92] on link "Design" at bounding box center [181, 104] width 118 height 37
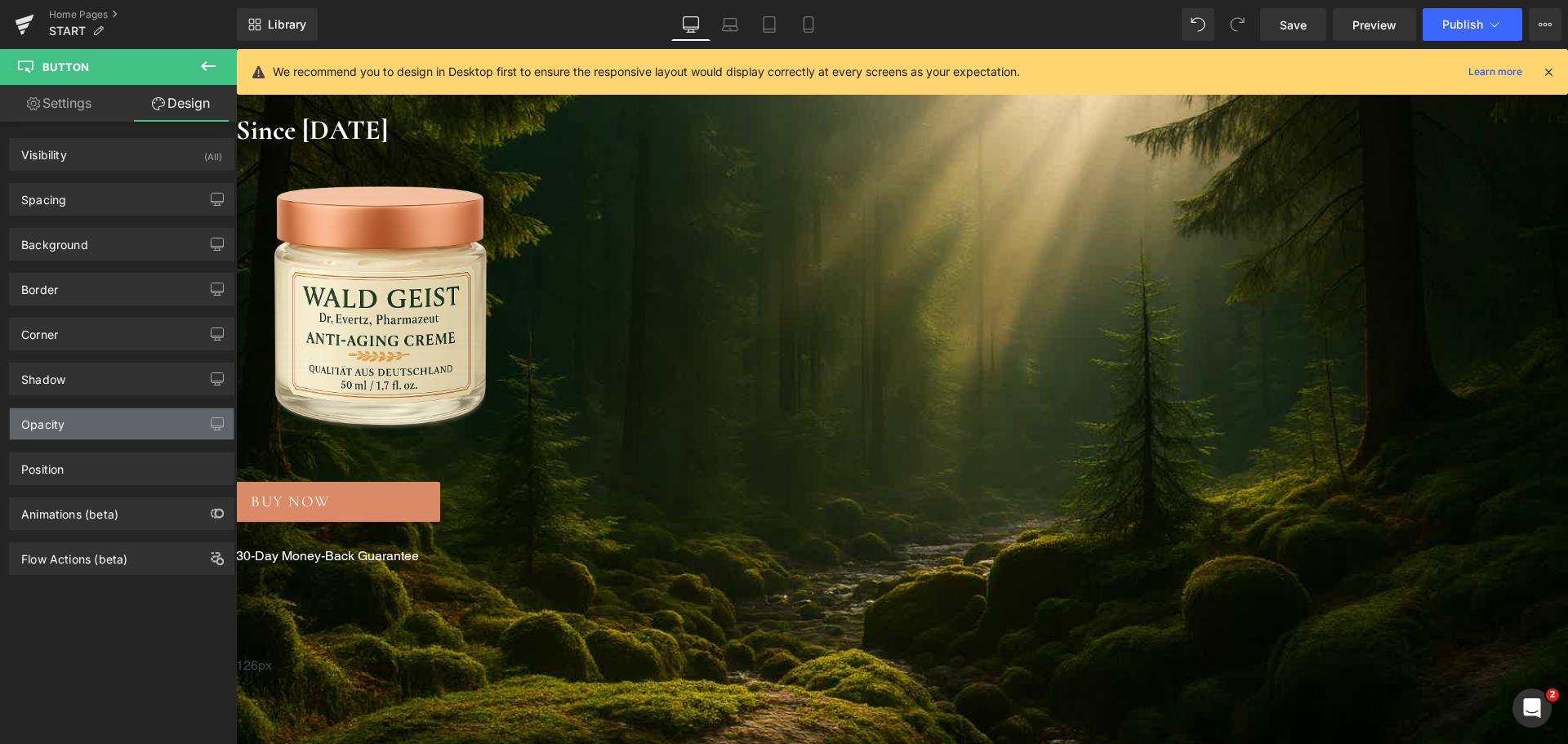
click at [78, 429] on div "Opacity" at bounding box center [122, 423] width 224 height 31
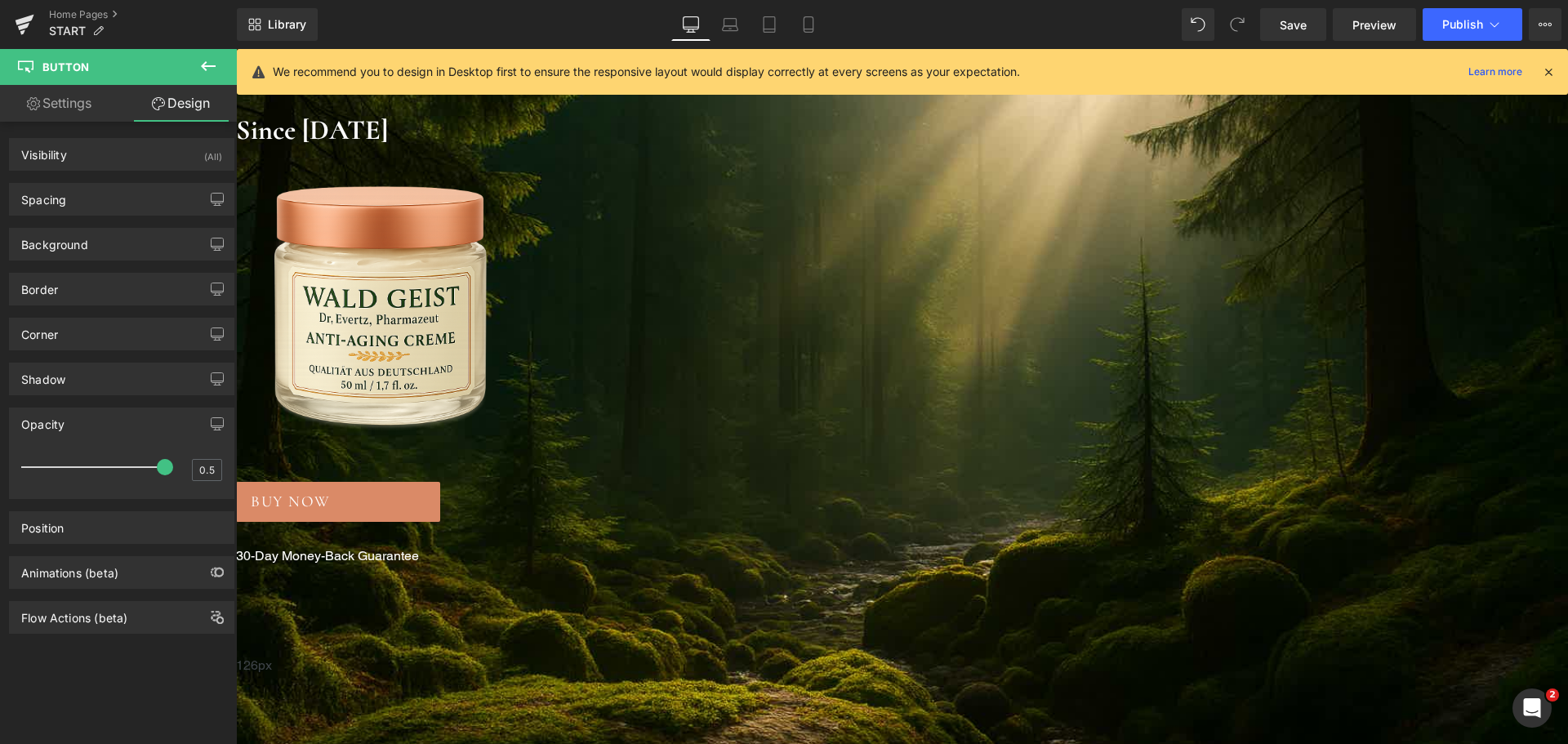
click at [85, 468] on div at bounding box center [97, 467] width 135 height 33
type input "1"
drag, startPoint x: 85, startPoint y: 468, endPoint x: 200, endPoint y: 472, distance: 115.1
click at [200, 472] on div "1" at bounding box center [121, 473] width 201 height 43
click at [92, 524] on div "Position" at bounding box center [122, 528] width 224 height 31
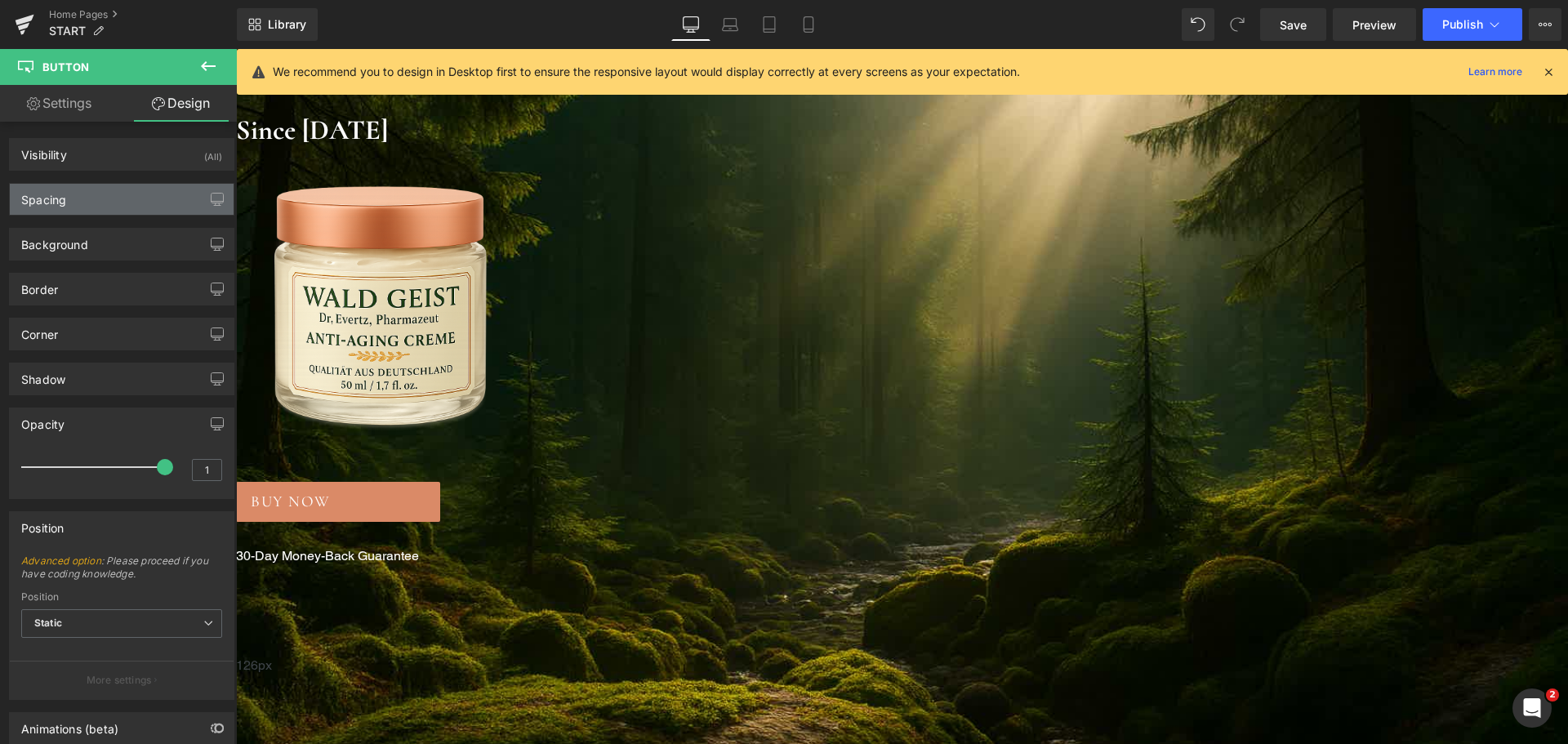
click at [90, 205] on div "Spacing" at bounding box center [122, 199] width 224 height 31
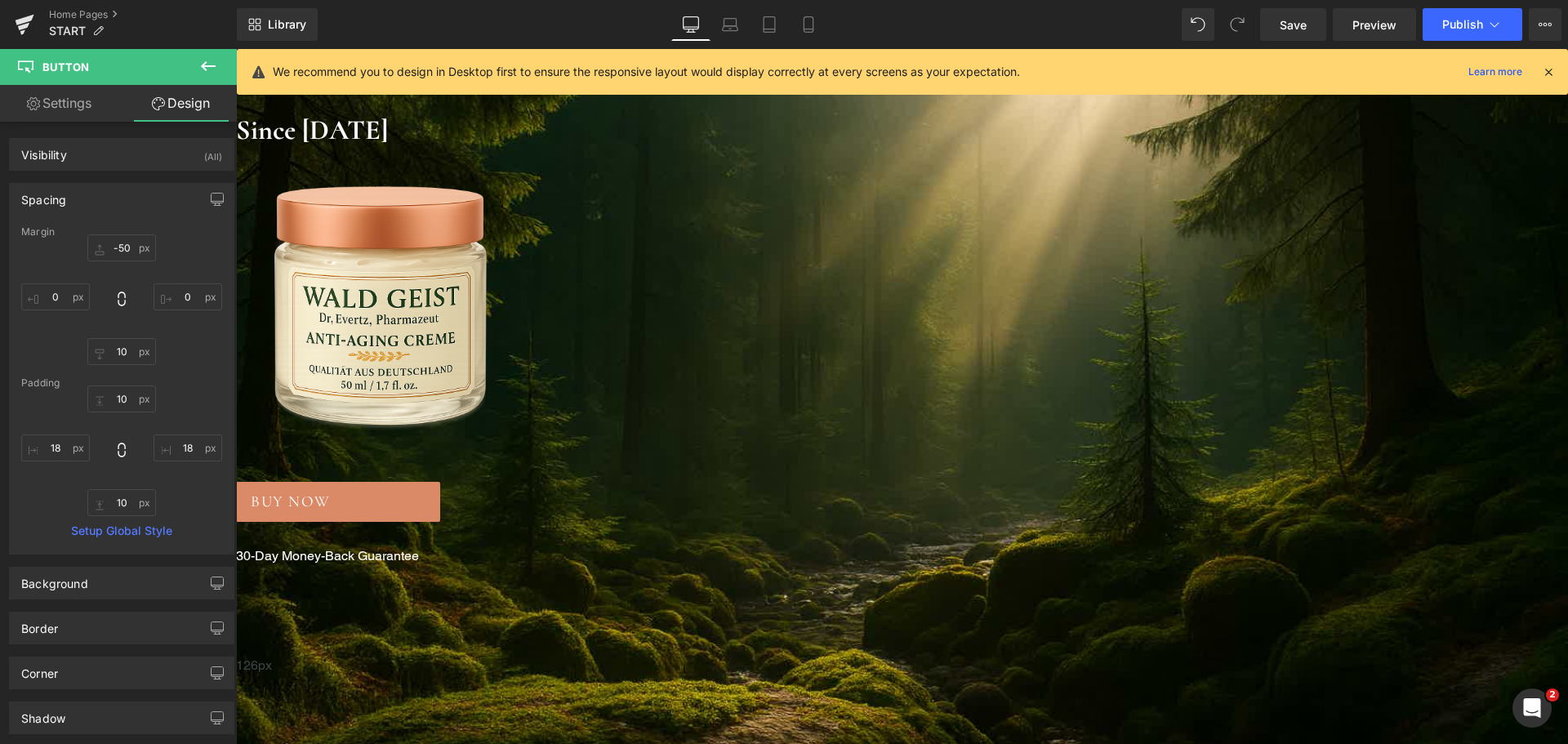
click at [92, 193] on div "Spacing" at bounding box center [122, 199] width 224 height 31
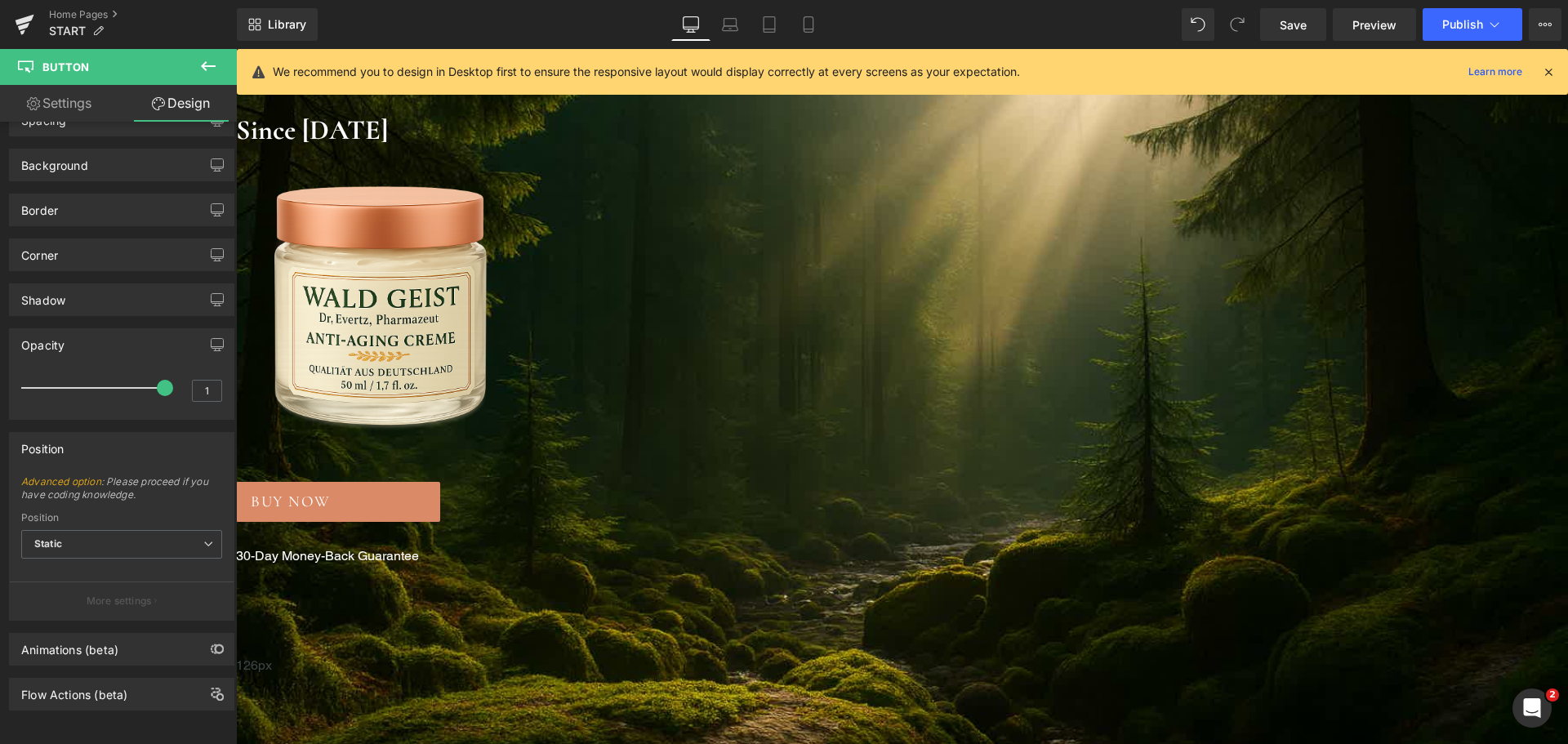
scroll to position [92, 0]
click at [113, 650] on div "Animations (beta)" at bounding box center [122, 649] width 224 height 31
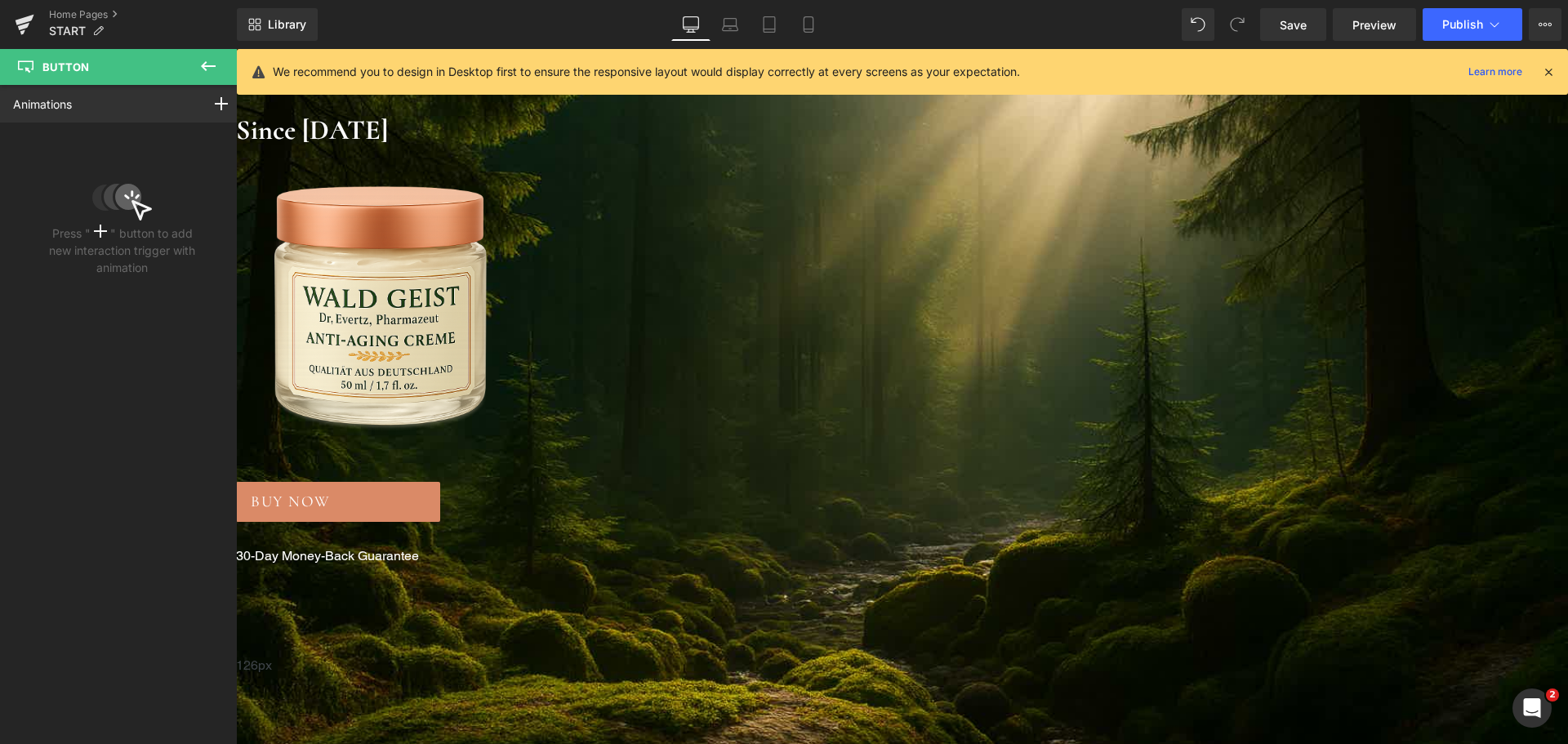
click at [101, 229] on icon at bounding box center [101, 231] width 13 height 13
click at [205, 106] on div at bounding box center [221, 104] width 46 height 38
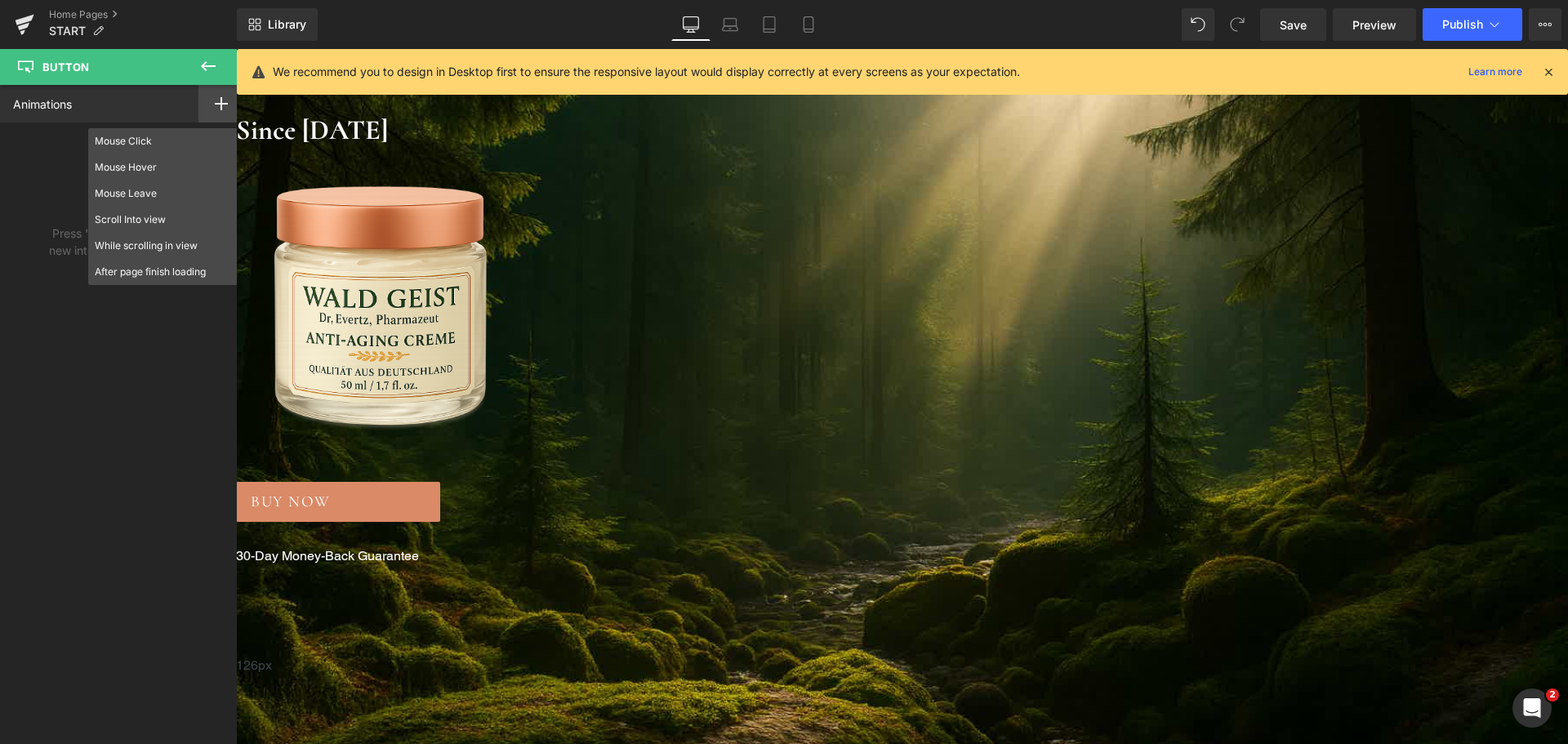
click at [169, 340] on div "Animations Mouse Click Mouse Hover Mouse Leave Scroll Into view While scrolling…" at bounding box center [122, 400] width 245 height 630
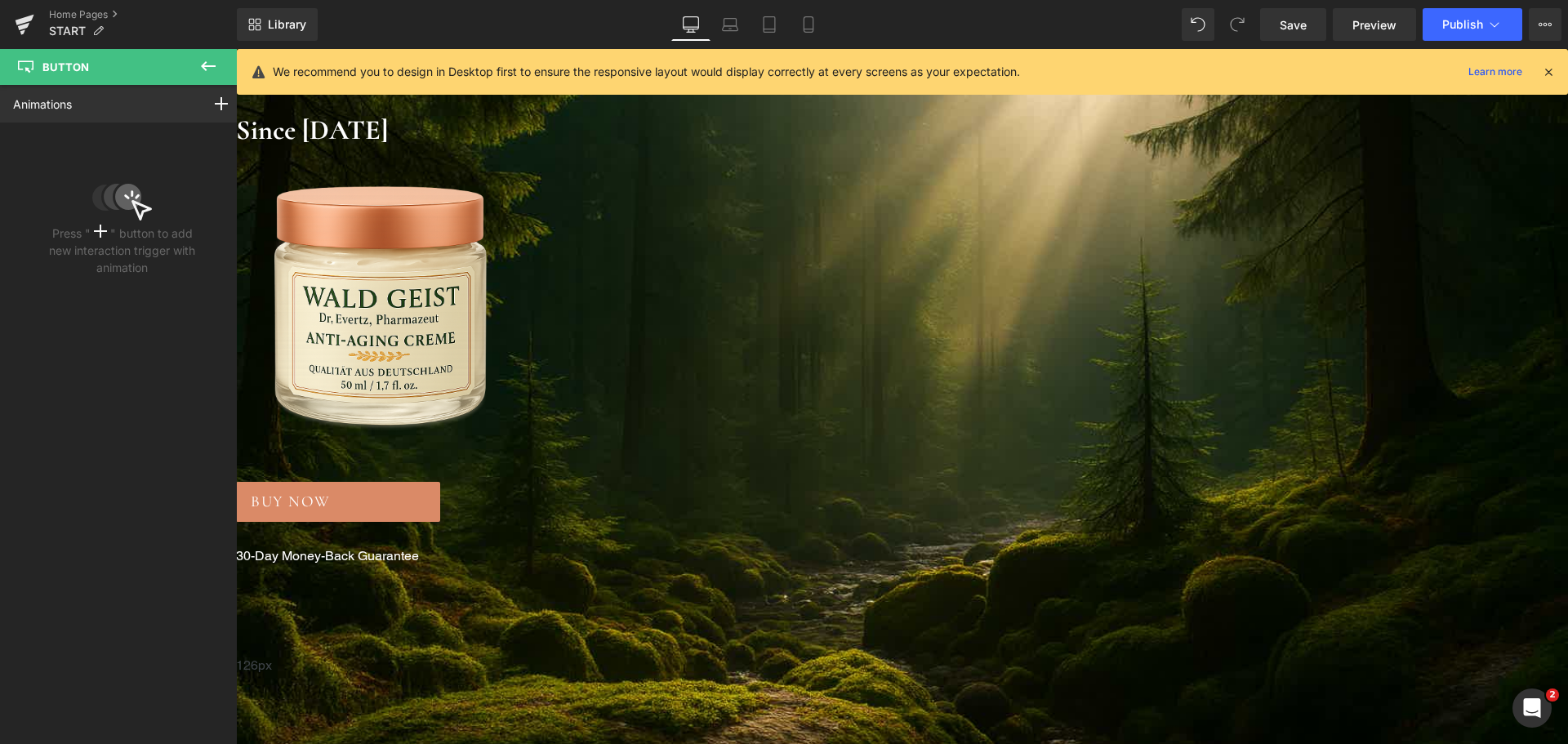
click at [198, 73] on button at bounding box center [208, 67] width 57 height 36
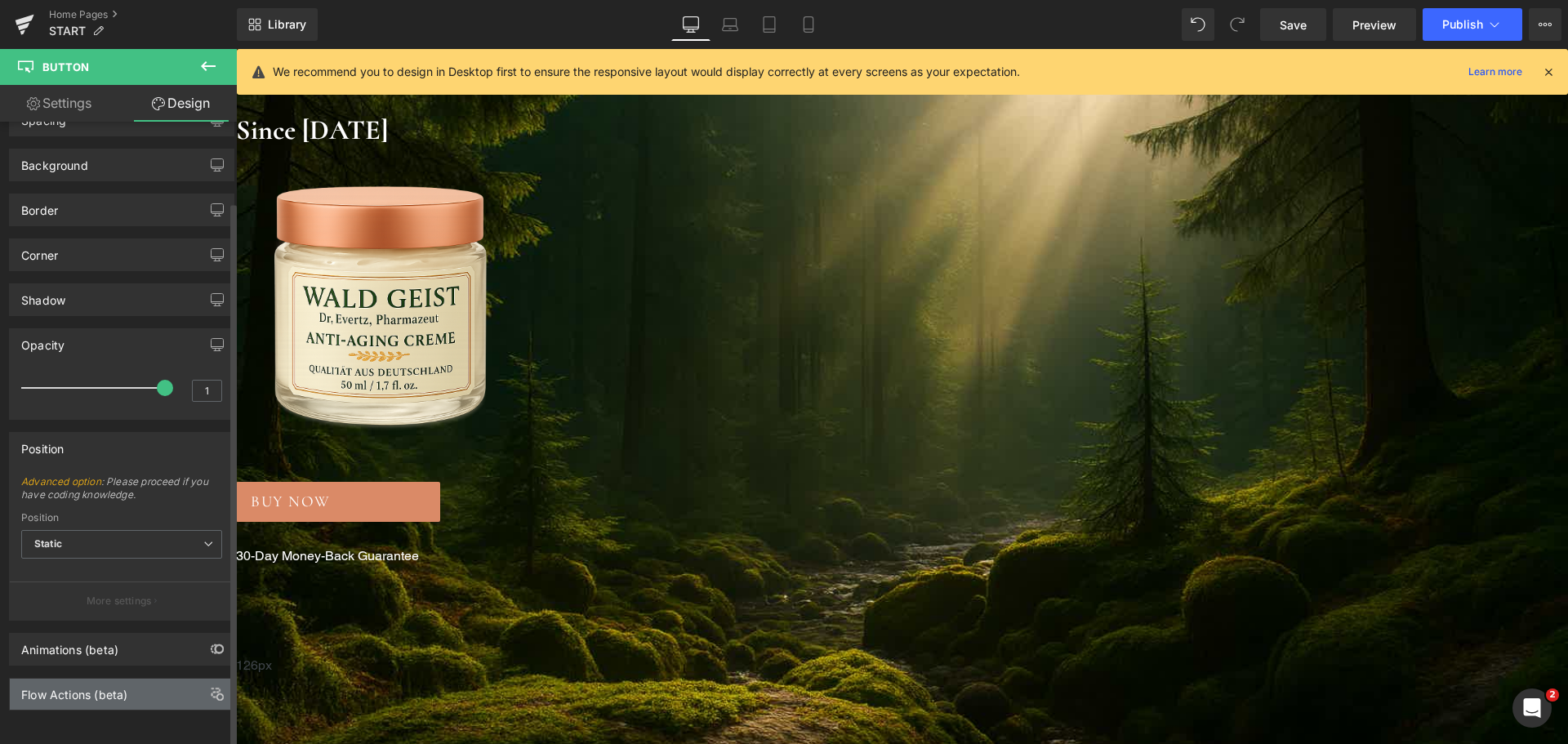
click at [89, 680] on div "Flow Actions (beta)" at bounding box center [73, 690] width 106 height 23
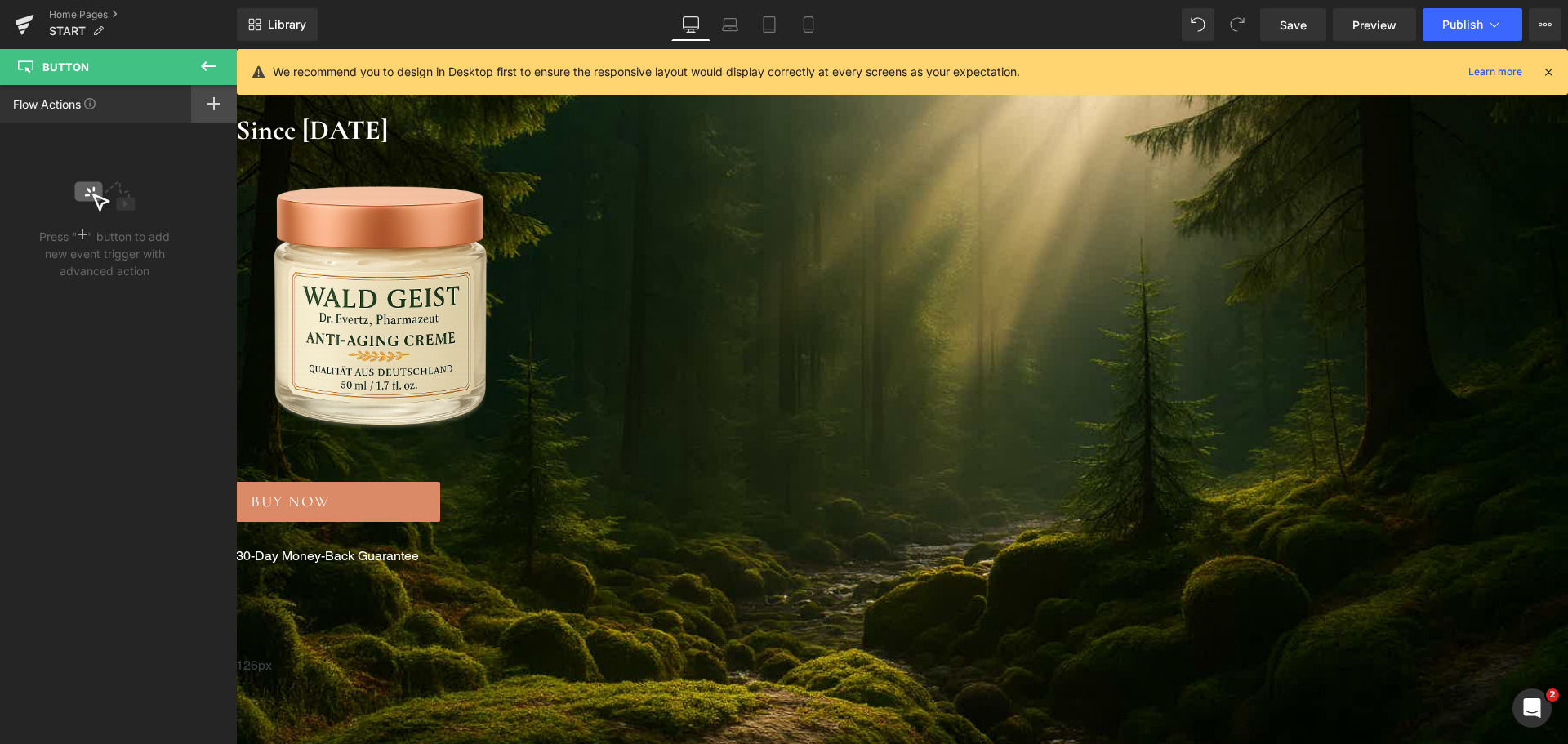
click at [215, 99] on icon at bounding box center [214, 104] width 13 height 13
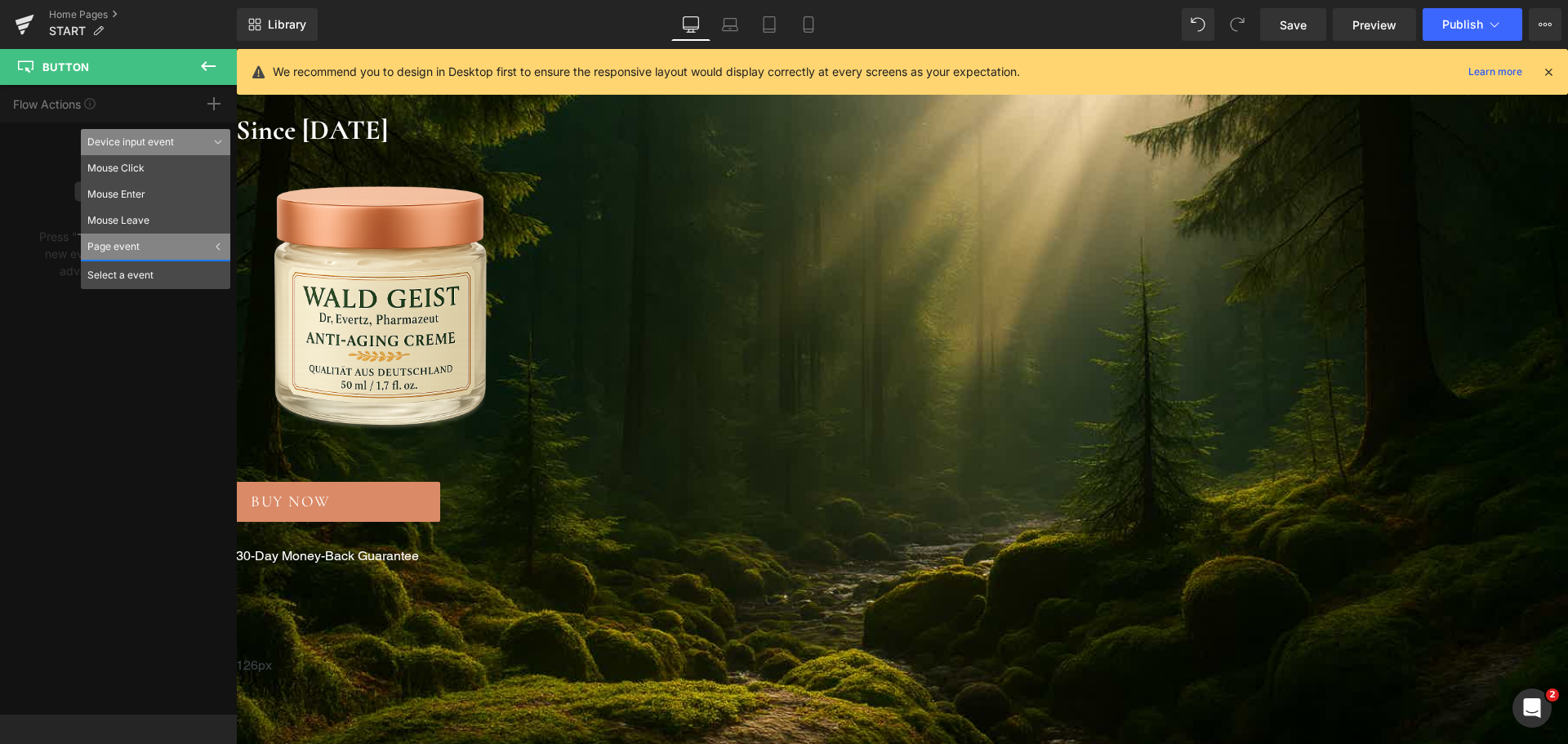
click at [149, 355] on div "Flow Actions Click "+" to add an event to trigger action affect on other elemen…" at bounding box center [118, 400] width 237 height 630
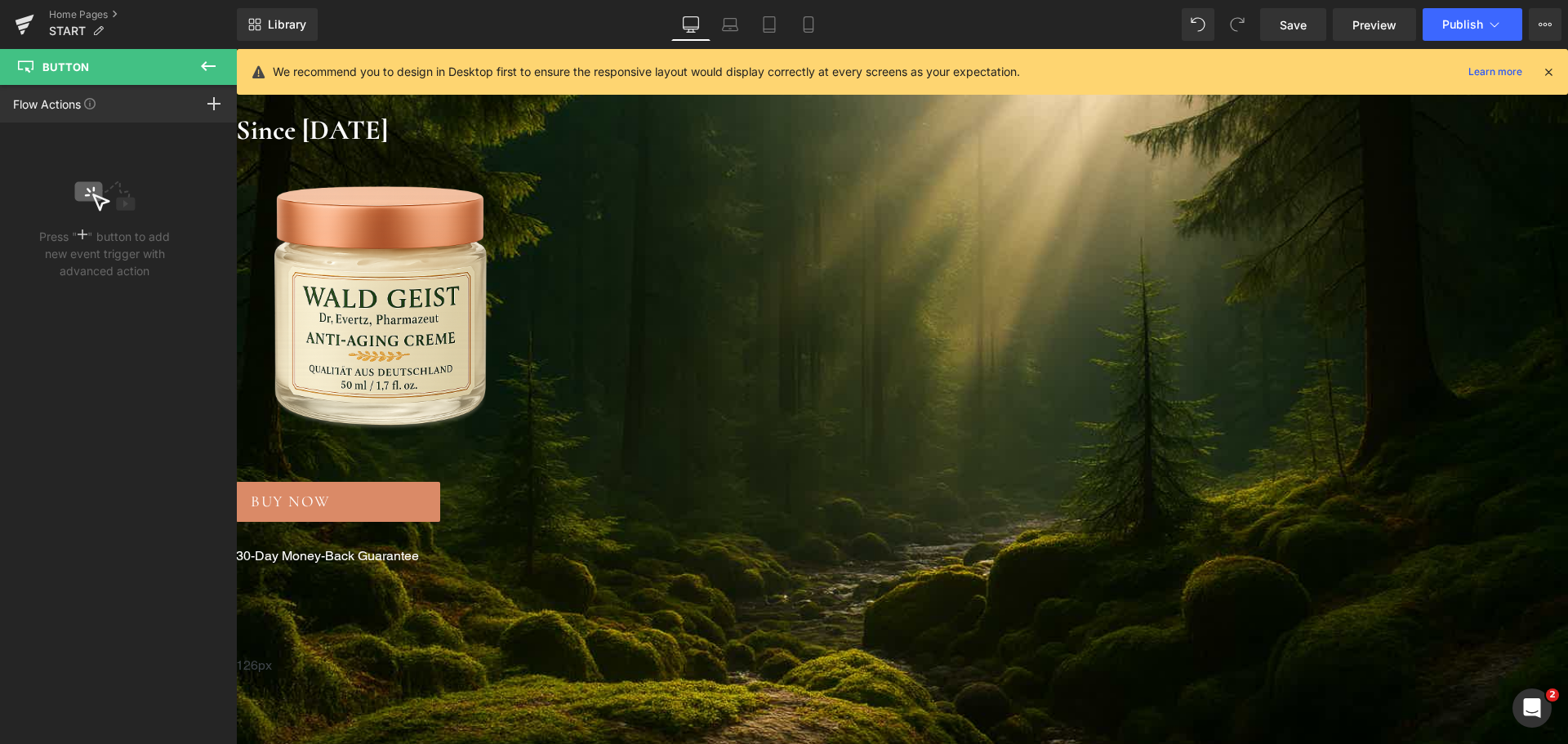
click at [214, 68] on icon at bounding box center [208, 66] width 19 height 19
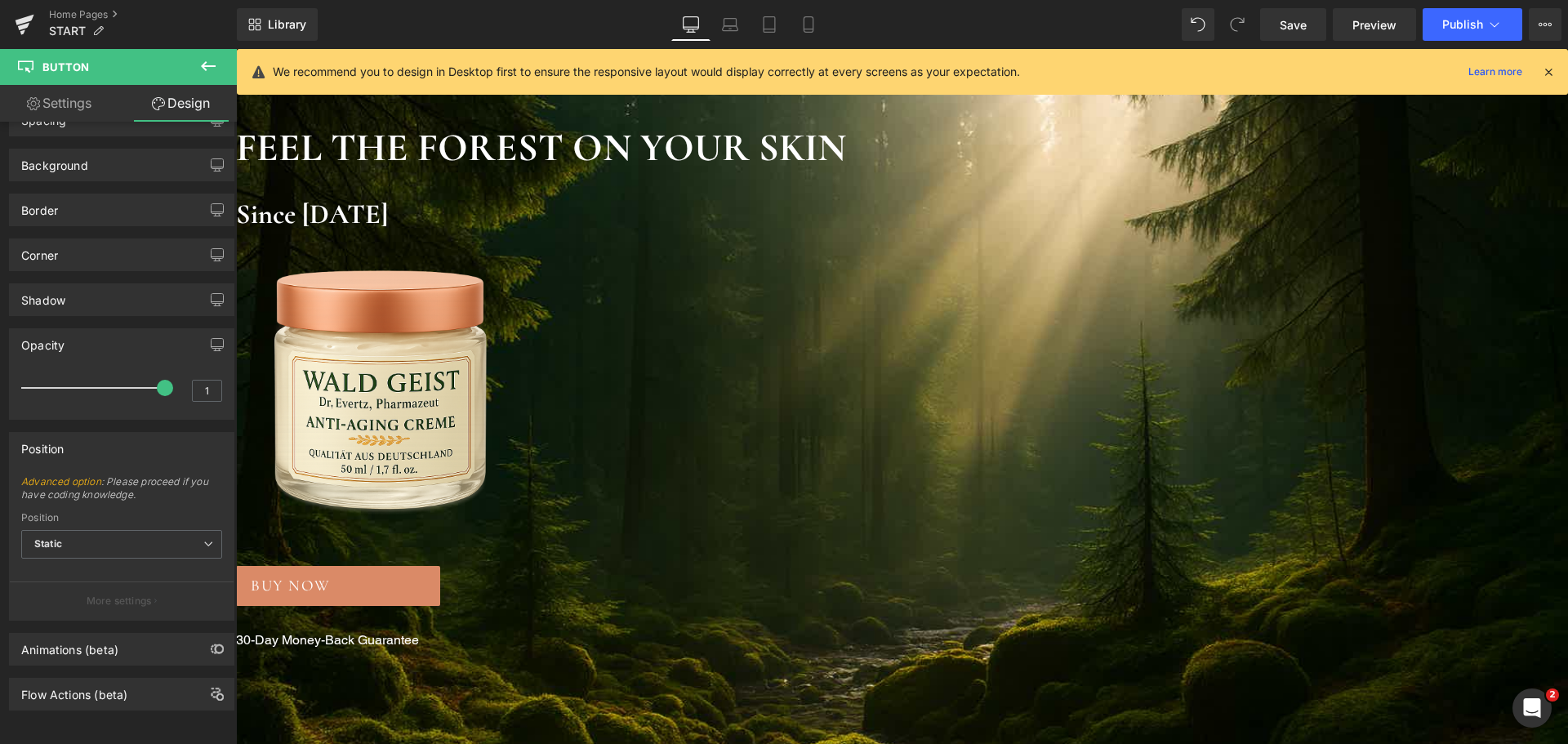
scroll to position [0, 0]
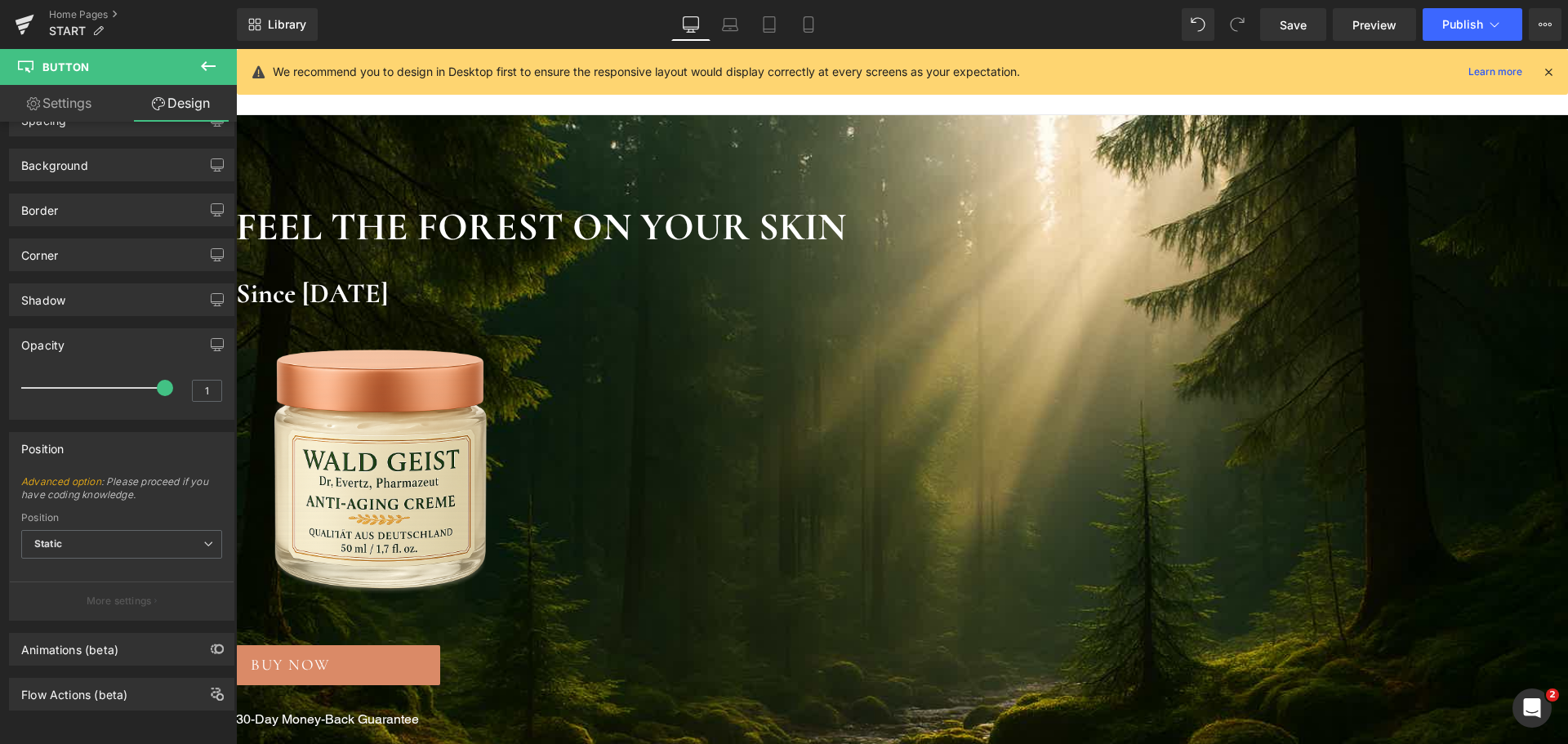
click at [1541, 68] on icon at bounding box center [1548, 72] width 15 height 15
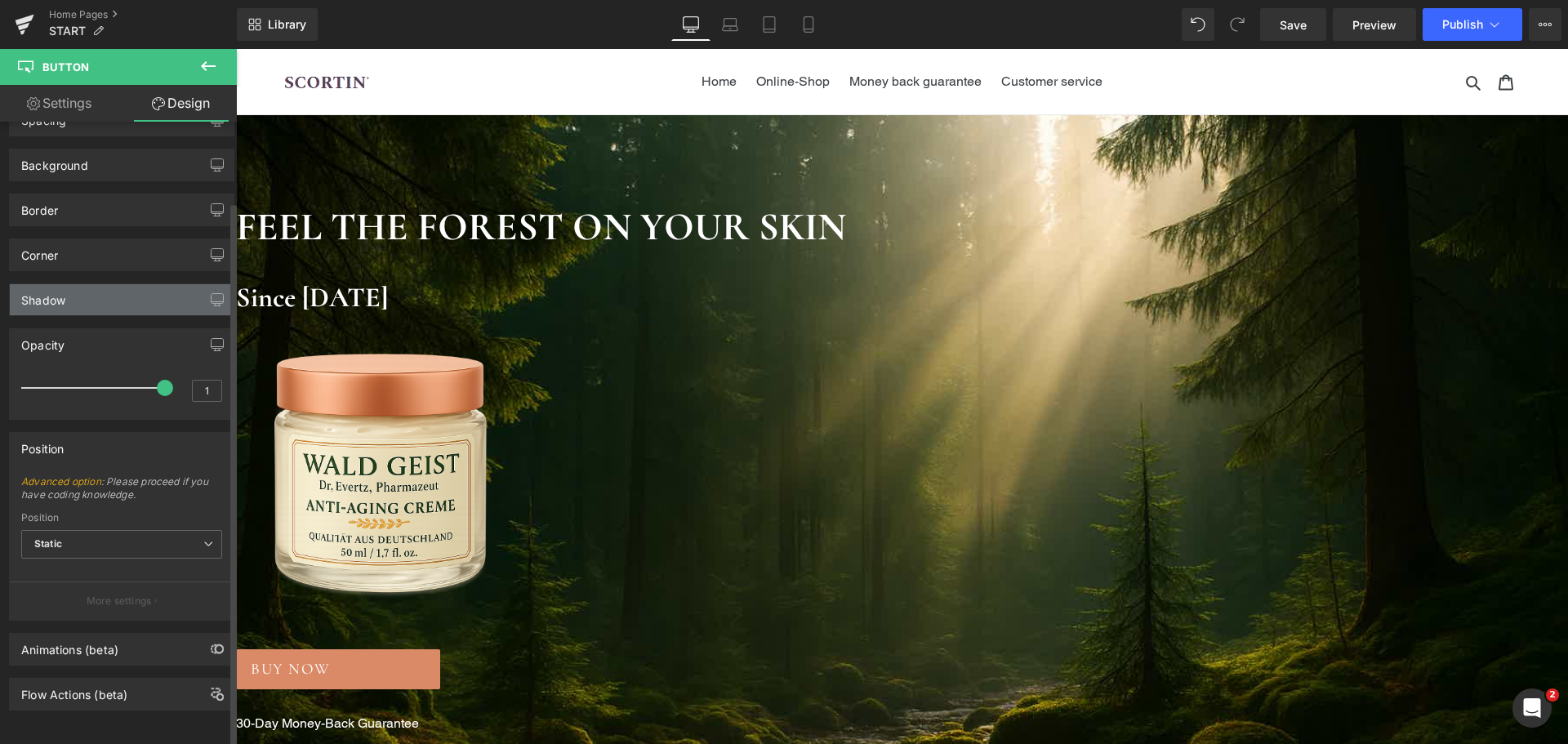
click at [95, 285] on div "Shadow" at bounding box center [122, 300] width 224 height 31
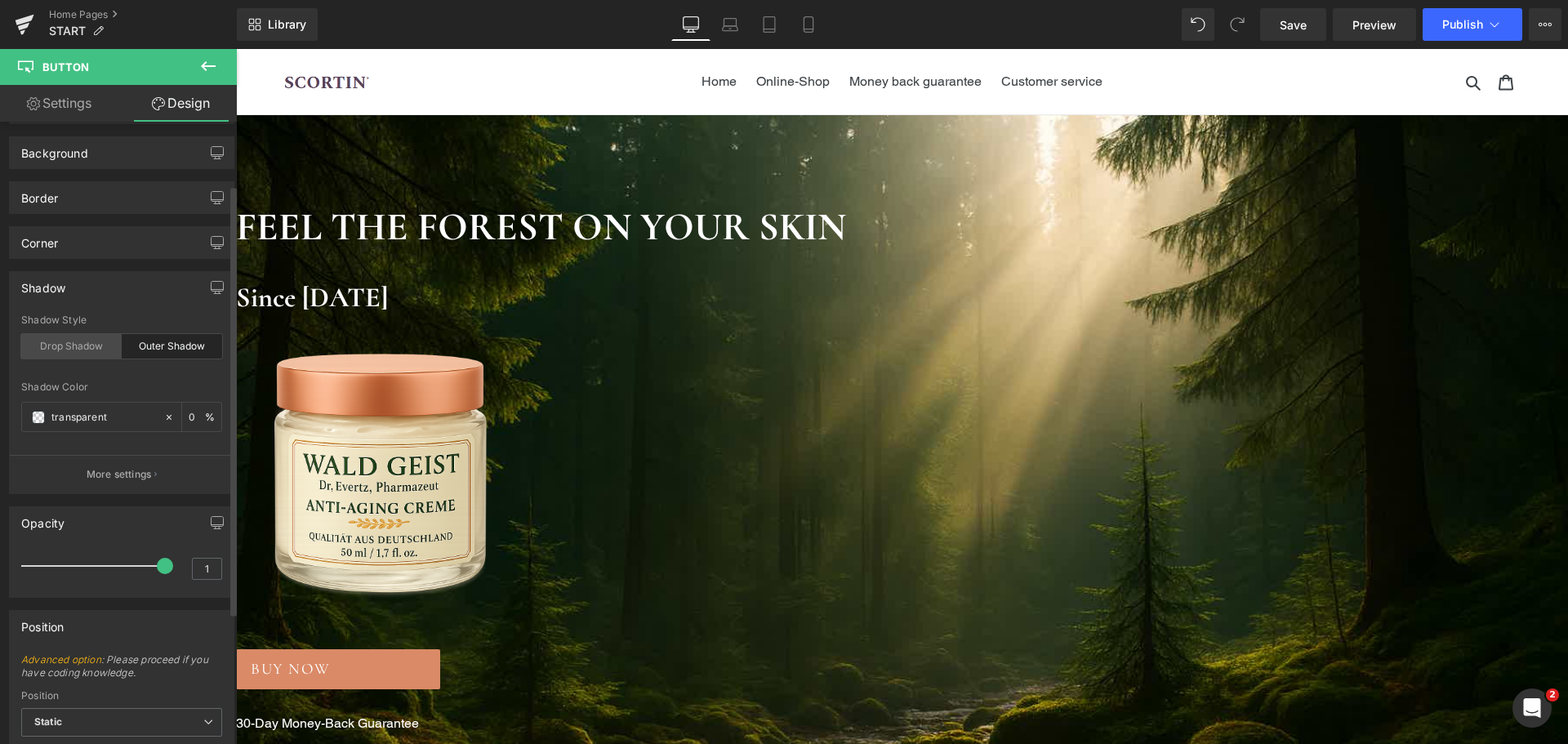
click at [89, 351] on div "Drop Shadow" at bounding box center [71, 346] width 100 height 24
type input "45"
type input "14"
type input "10"
click at [119, 475] on p "More settings" at bounding box center [119, 475] width 65 height 15
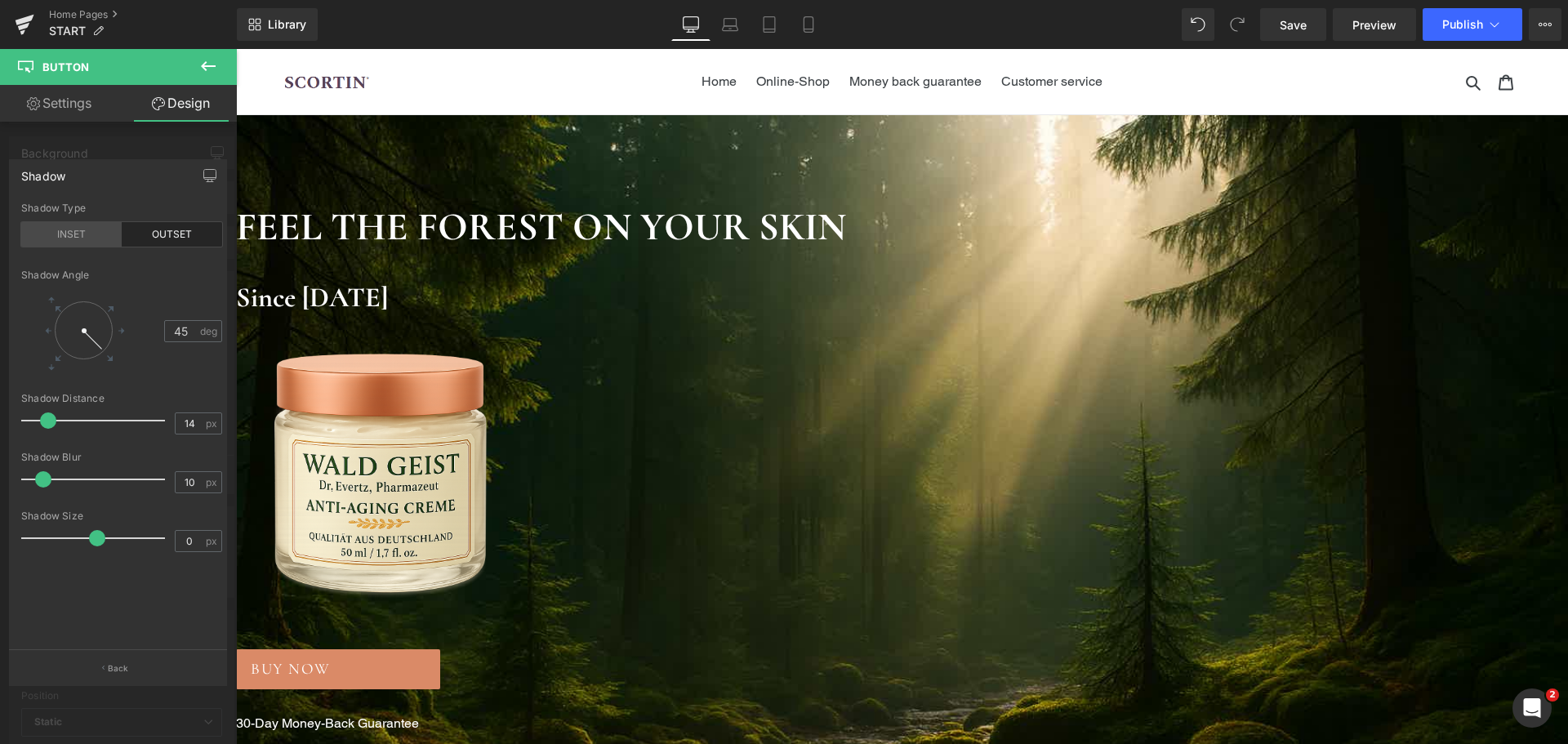
click at [85, 240] on div "INSET" at bounding box center [71, 234] width 100 height 24
click at [129, 668] on button "Back" at bounding box center [118, 668] width 218 height 37
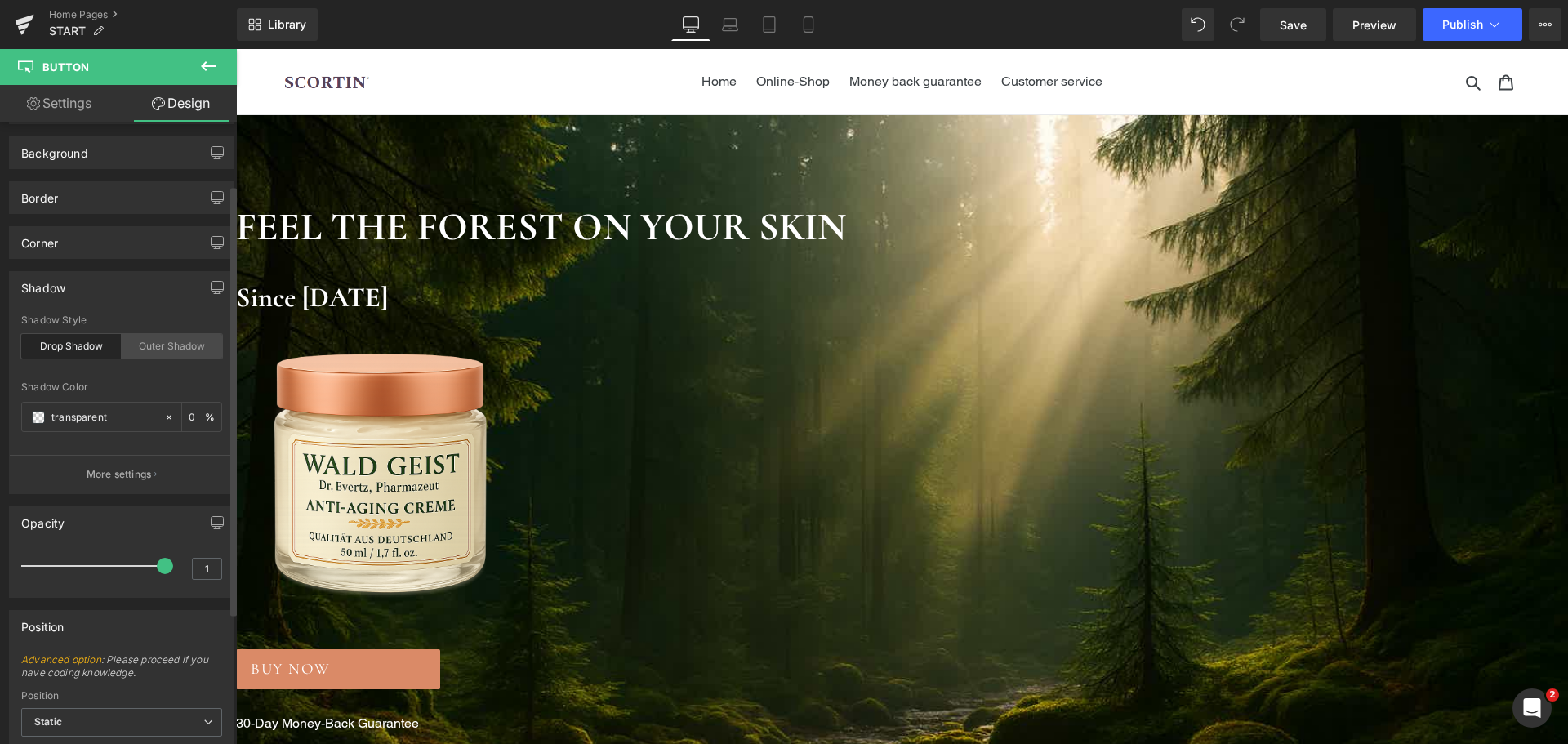
click at [169, 352] on div "Outer Shadow" at bounding box center [172, 346] width 100 height 24
type input "0"
click at [132, 471] on p "More settings" at bounding box center [119, 475] width 65 height 15
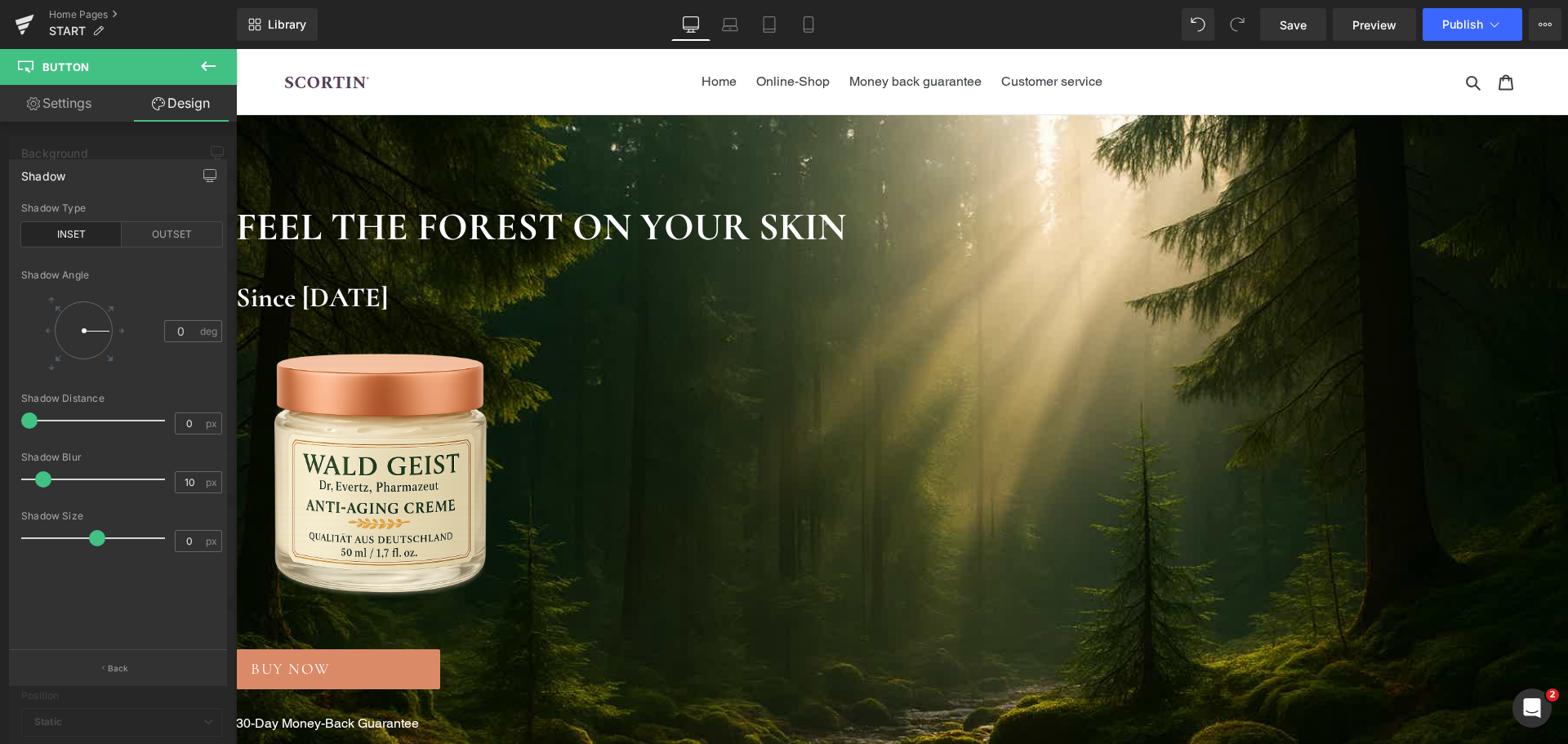
click at [85, 239] on div "INSET" at bounding box center [71, 234] width 100 height 24
click at [116, 659] on button "Back" at bounding box center [118, 668] width 218 height 37
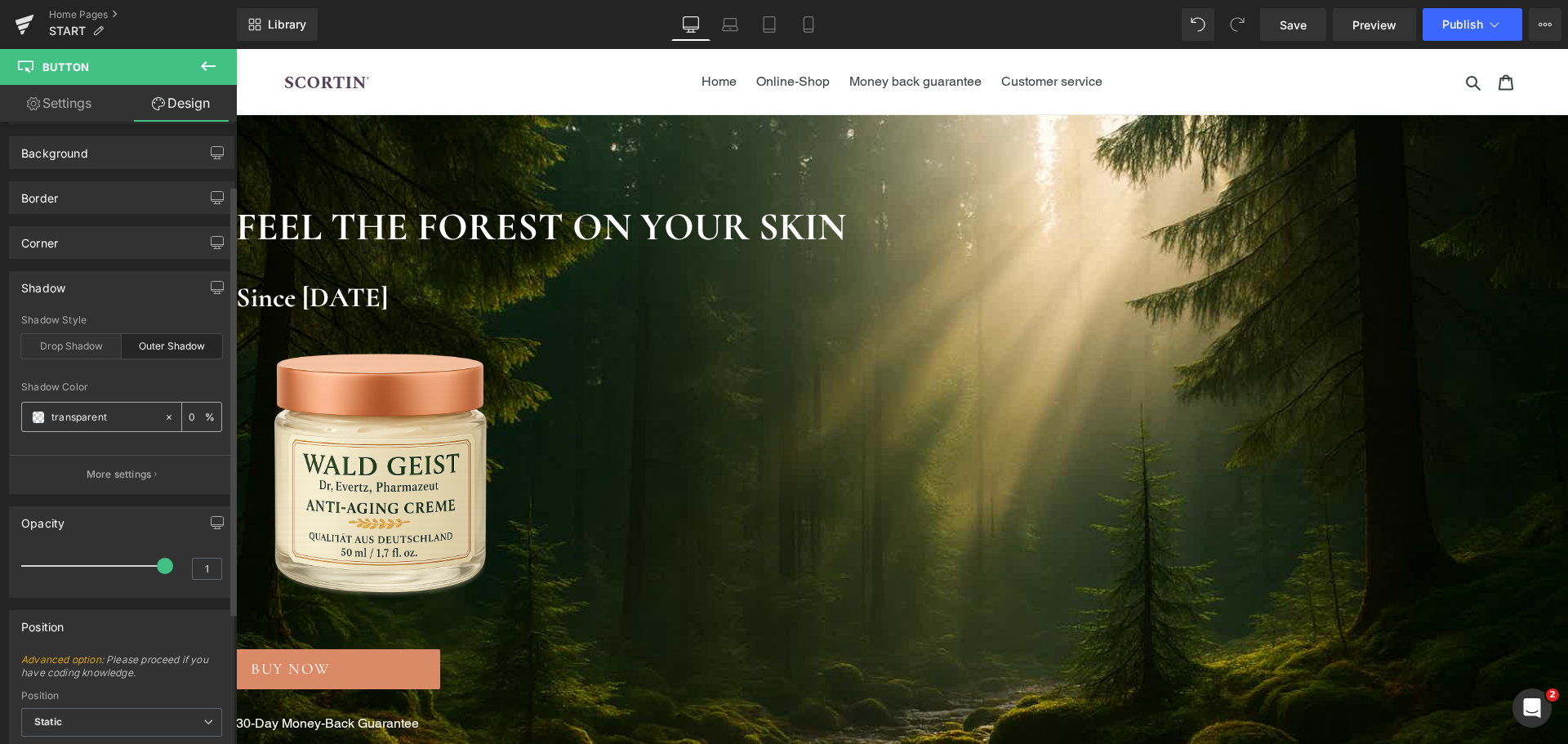
click at [93, 421] on input "transparent" at bounding box center [103, 418] width 104 height 18
click at [40, 418] on span at bounding box center [38, 418] width 13 height 13
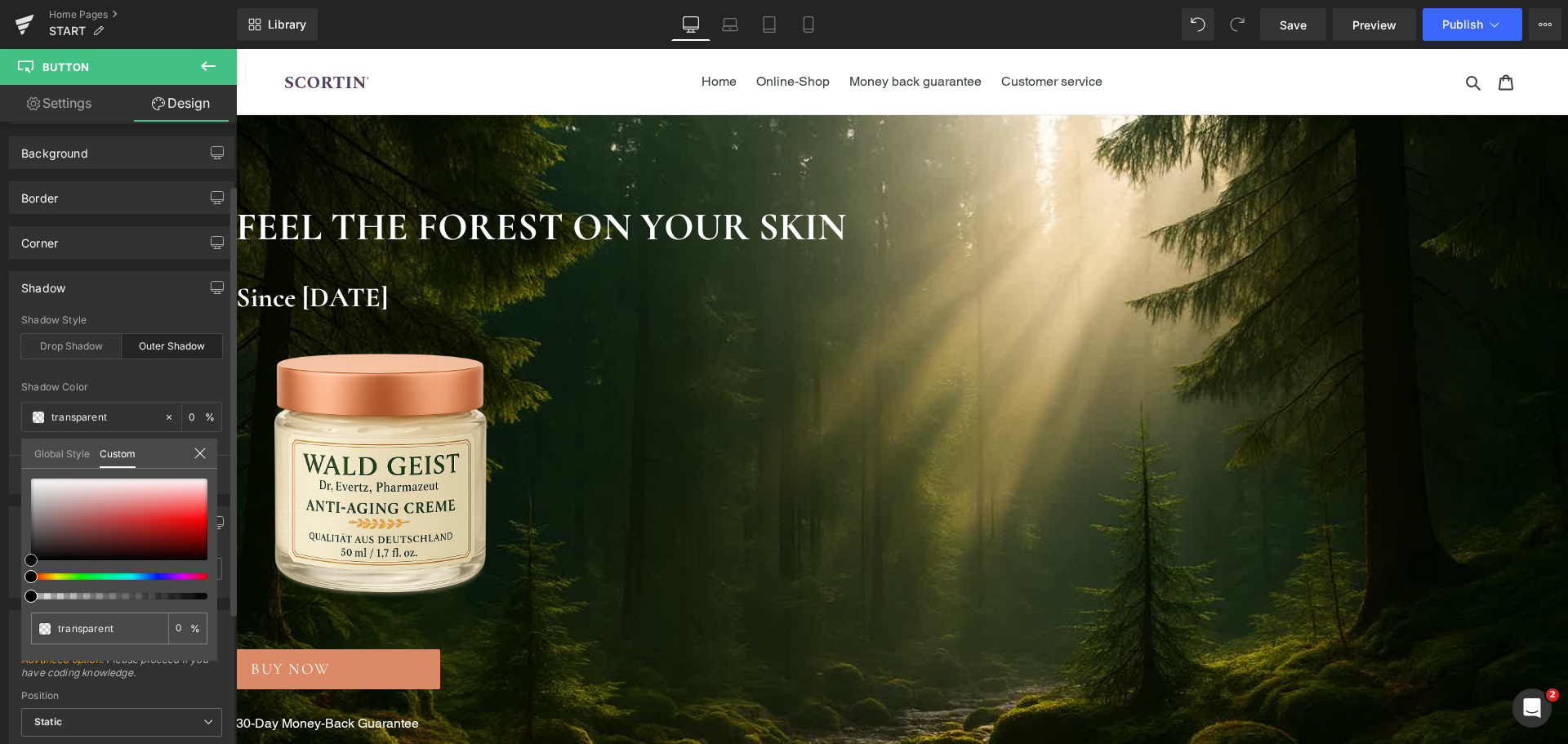
type input "#e3dddd"
type input "100"
type input "#e3dddd"
type input "100"
type input "#e7e3e3"
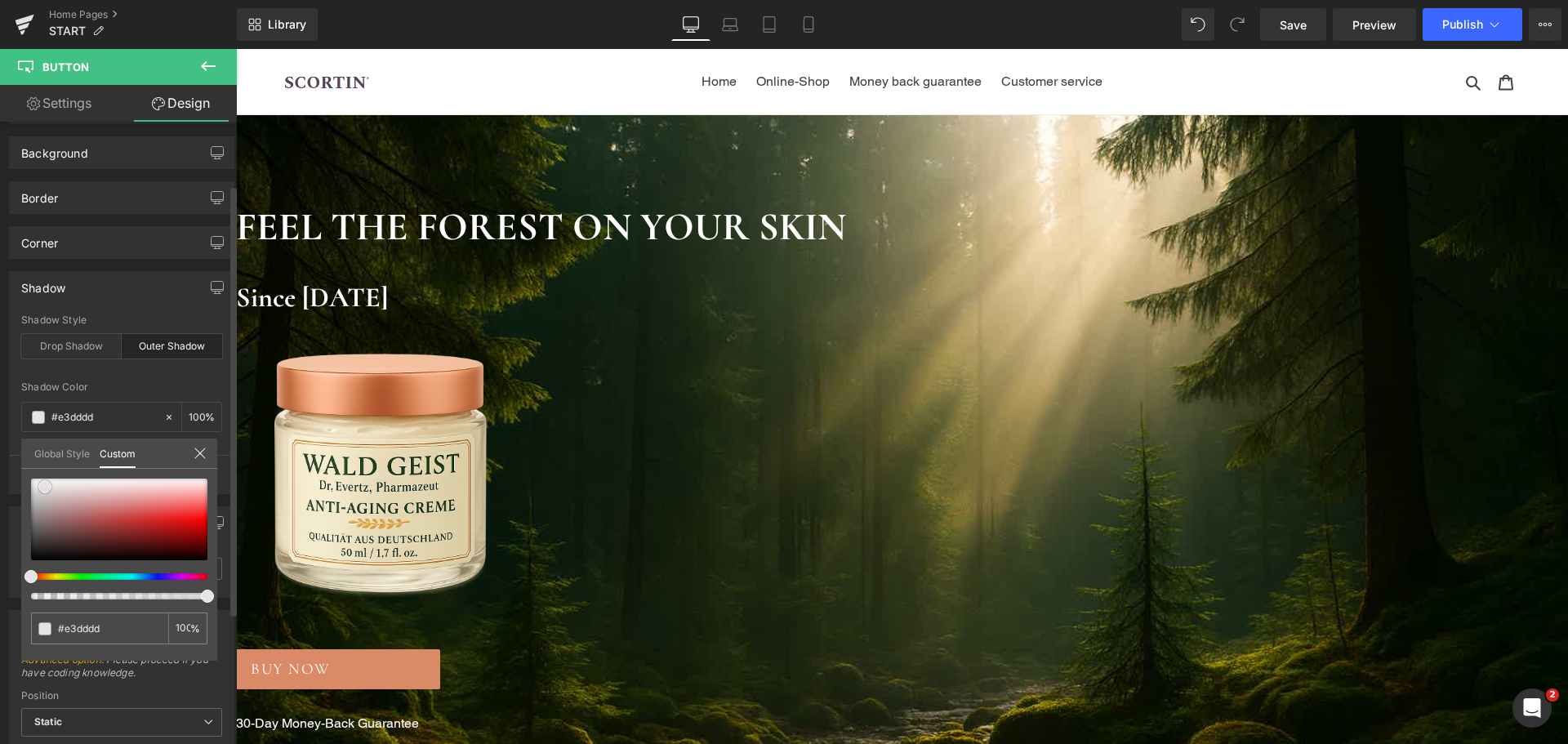
type input "#e7e3e3"
type input "#ebe9e9"
type input "#f2f2f2"
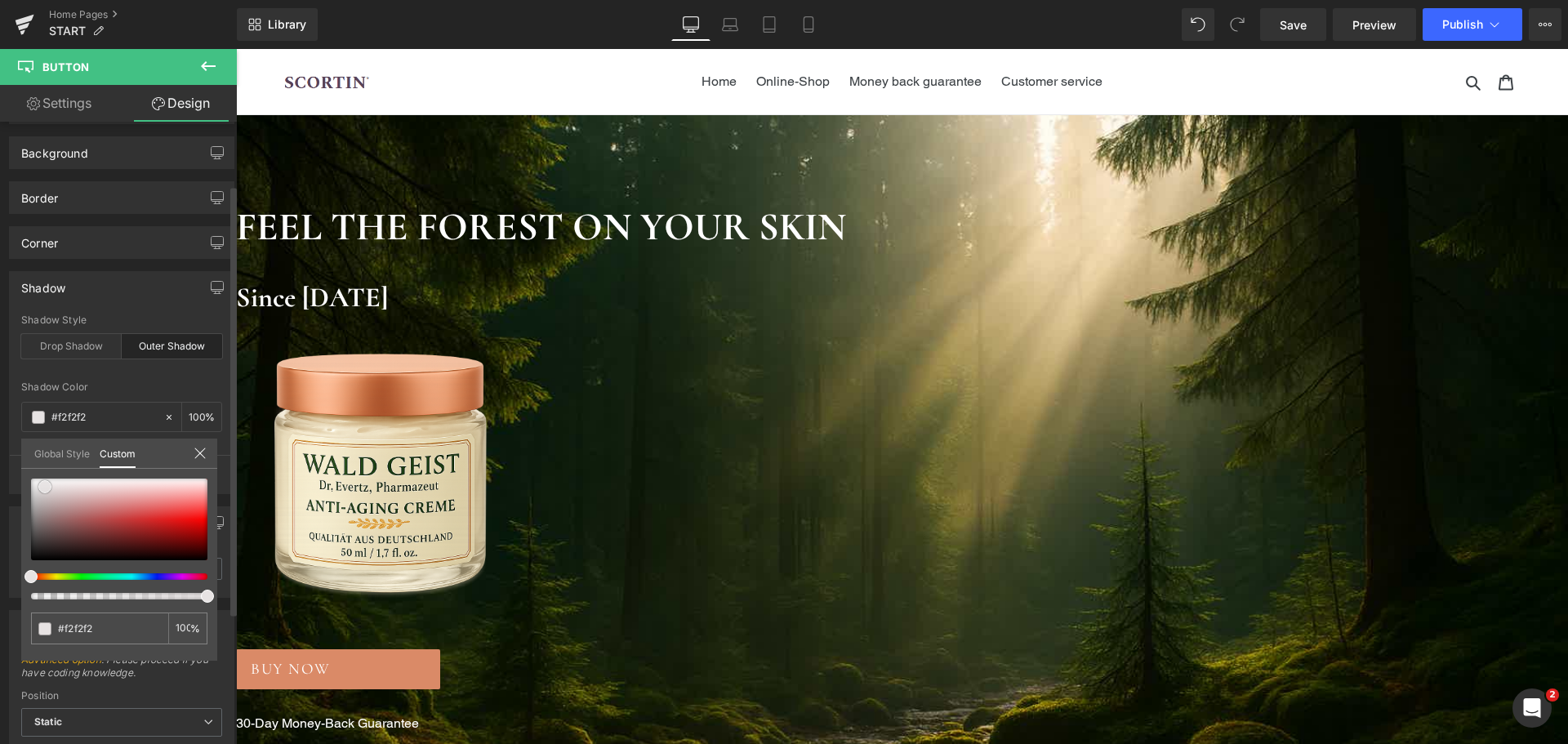
type input "#fcfcfc"
type input "#ffffff"
drag, startPoint x: 45, startPoint y: 487, endPoint x: 17, endPoint y: 477, distance: 29.7
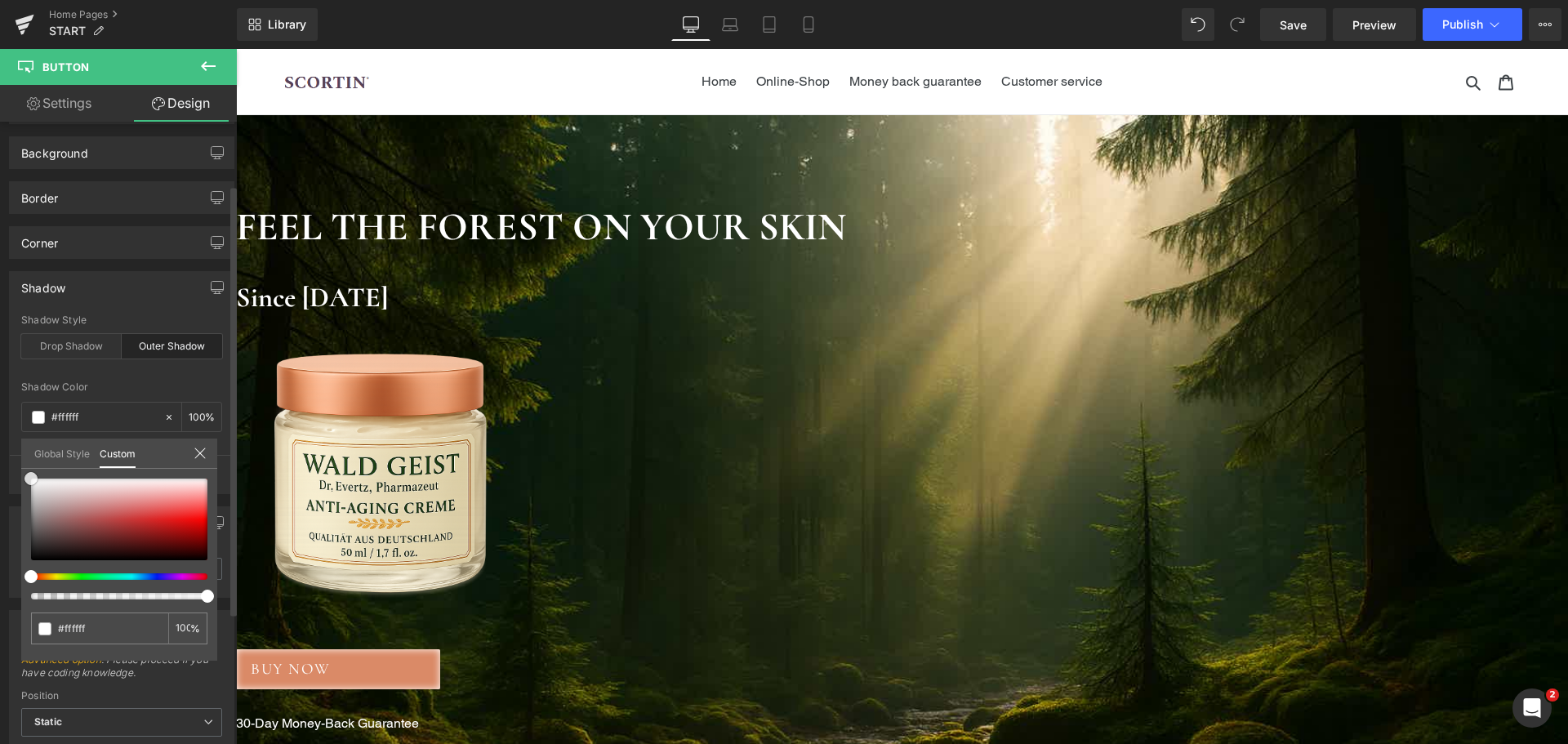
click at [17, 477] on div "Shadow outer Shadow Style Drop Shadow Outer Shadow rgba(255, 255, 255, 1) Shado…" at bounding box center [122, 377] width 245 height 235
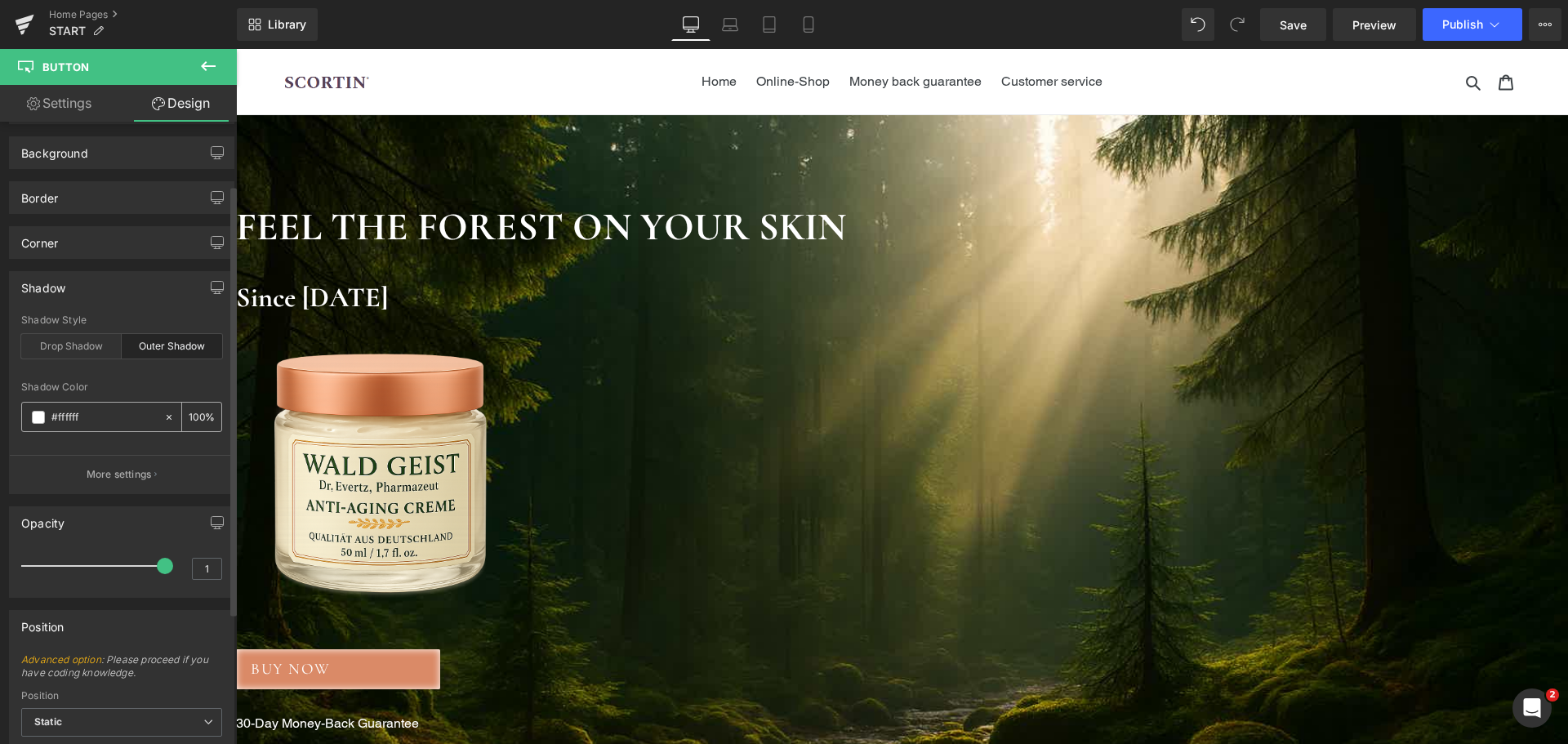
click at [195, 419] on input "100" at bounding box center [197, 417] width 17 height 18
click at [197, 417] on input "100" at bounding box center [197, 417] width 17 height 18
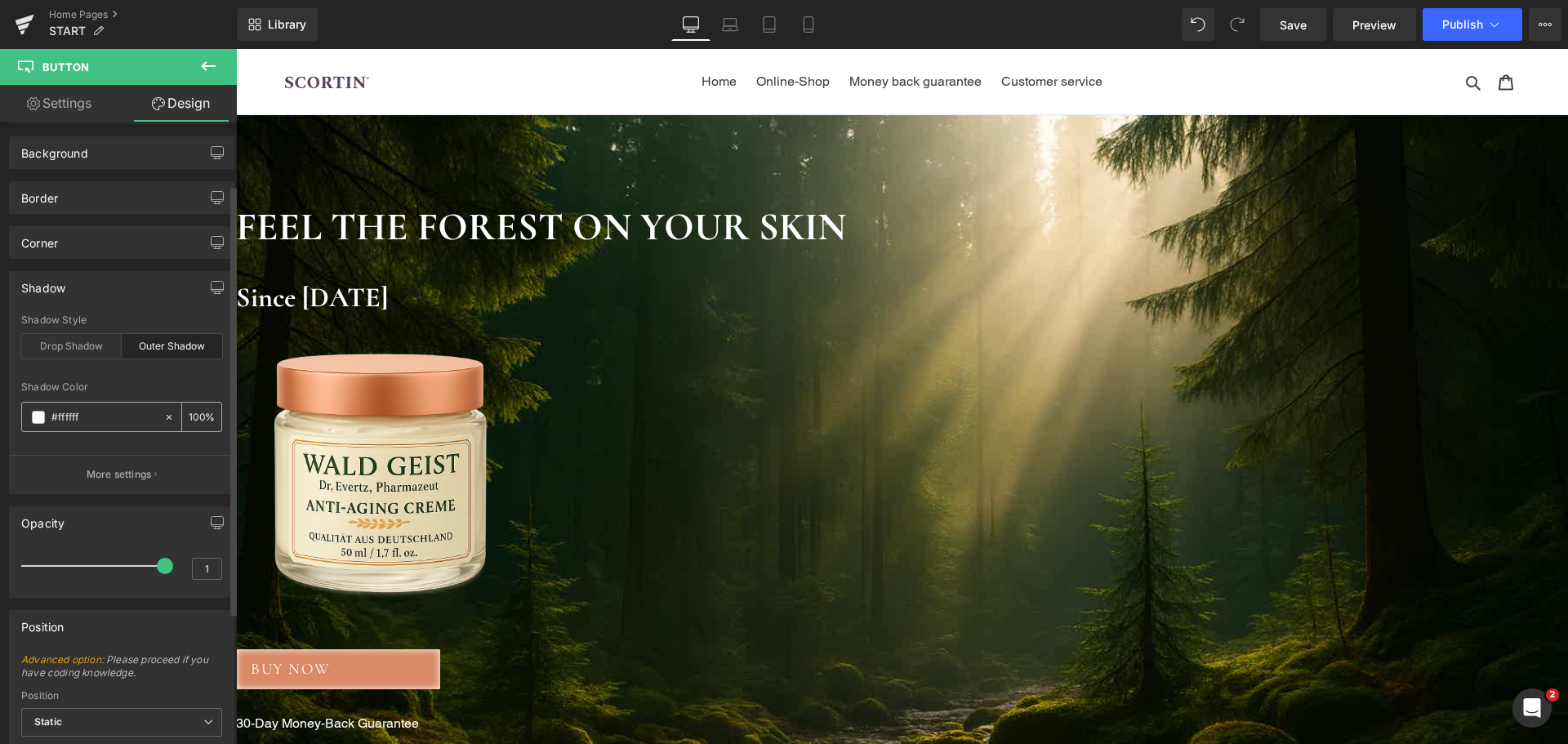
click at [197, 417] on input "100" at bounding box center [197, 417] width 17 height 18
type input "50"
click at [167, 376] on div at bounding box center [121, 372] width 201 height 11
click at [131, 471] on p "More settings" at bounding box center [119, 475] width 65 height 15
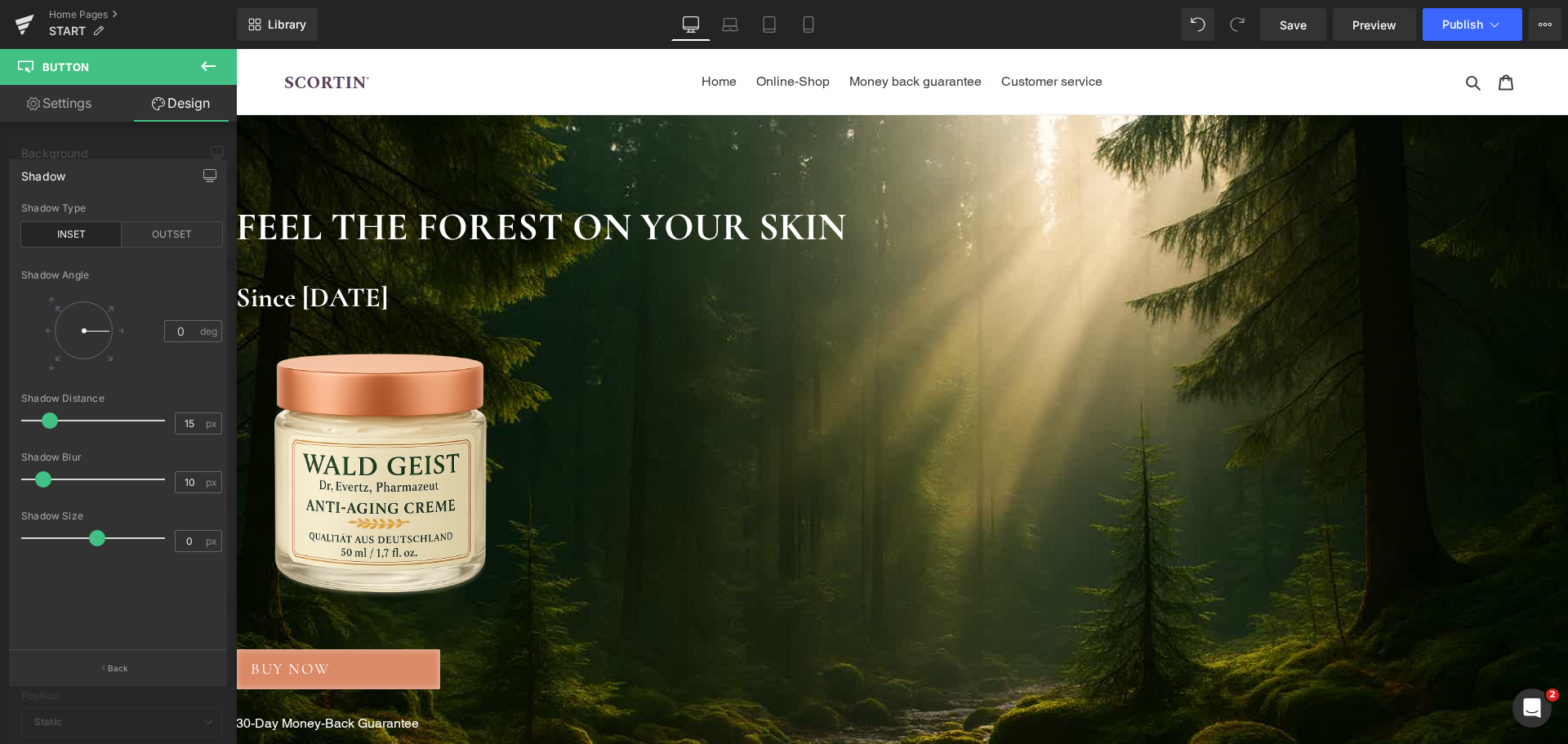
click at [49, 421] on div at bounding box center [97, 420] width 135 height 33
type input "0"
drag, startPoint x: 49, startPoint y: 421, endPoint x: 9, endPoint y: 420, distance: 40.0
click at [9, 420] on div "Shadow inset Shadow Type INSET OUTSET 0 Shadow Angle 0 deg 0px Shadow Distance …" at bounding box center [118, 405] width 218 height 491
click at [57, 481] on div at bounding box center [97, 479] width 135 height 33
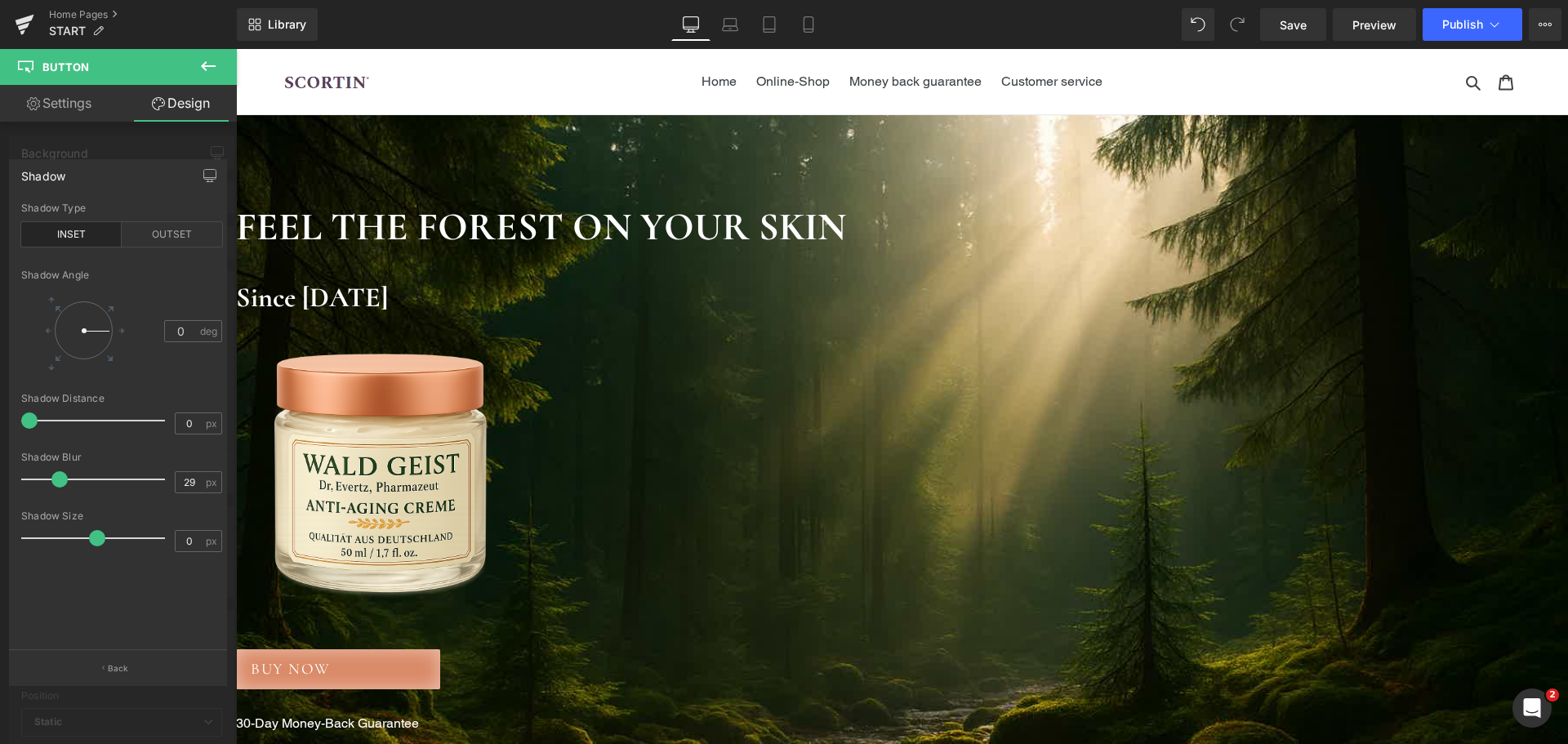
click at [67, 480] on div at bounding box center [97, 479] width 135 height 33
click at [77, 477] on div at bounding box center [97, 479] width 135 height 33
click at [89, 476] on div at bounding box center [97, 479] width 135 height 33
click at [109, 482] on div at bounding box center [97, 479] width 135 height 33
type input "15"
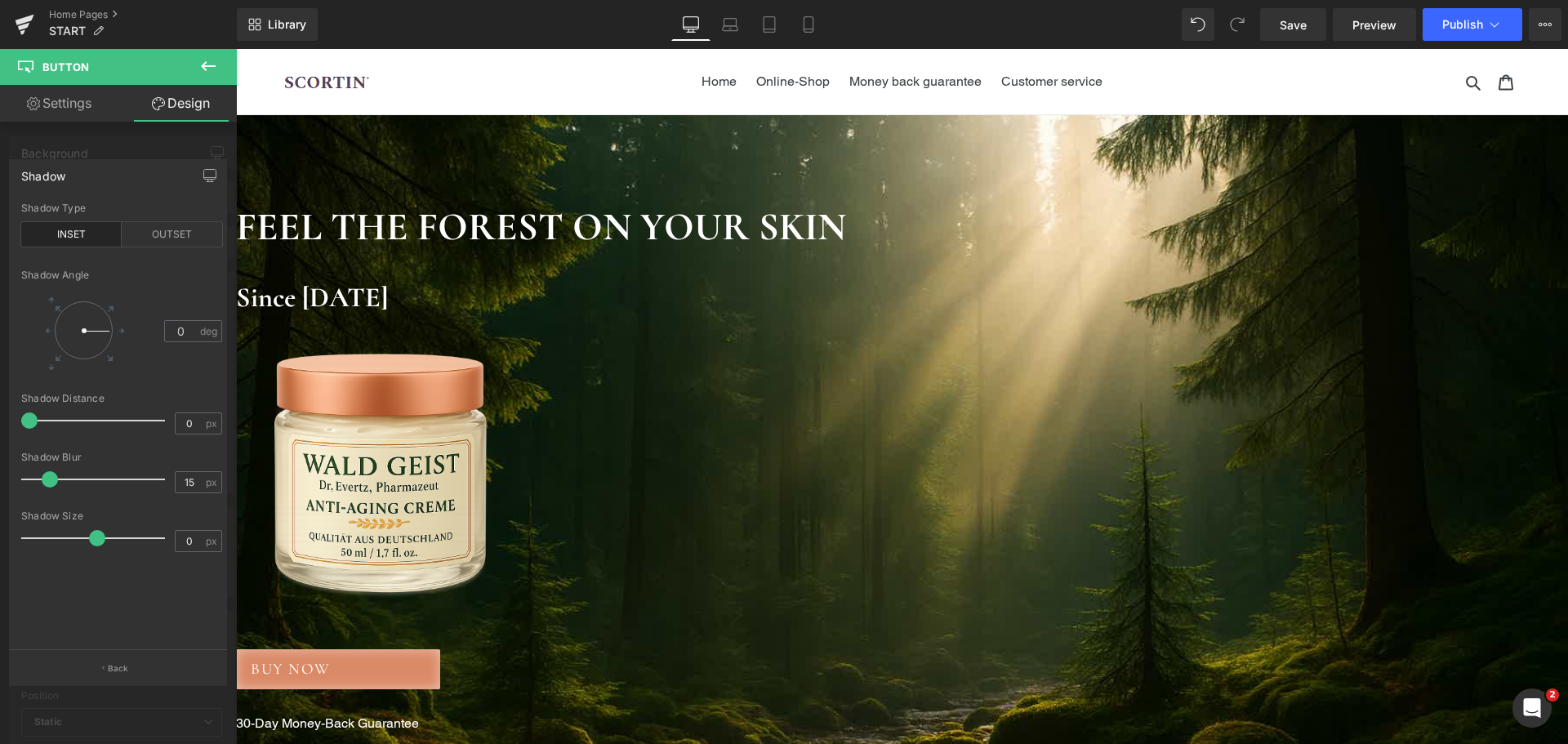
drag, startPoint x: 105, startPoint y: 482, endPoint x: 45, endPoint y: 482, distance: 60.0
click at [45, 482] on span at bounding box center [50, 480] width 17 height 17
click at [159, 141] on div at bounding box center [118, 401] width 237 height 703
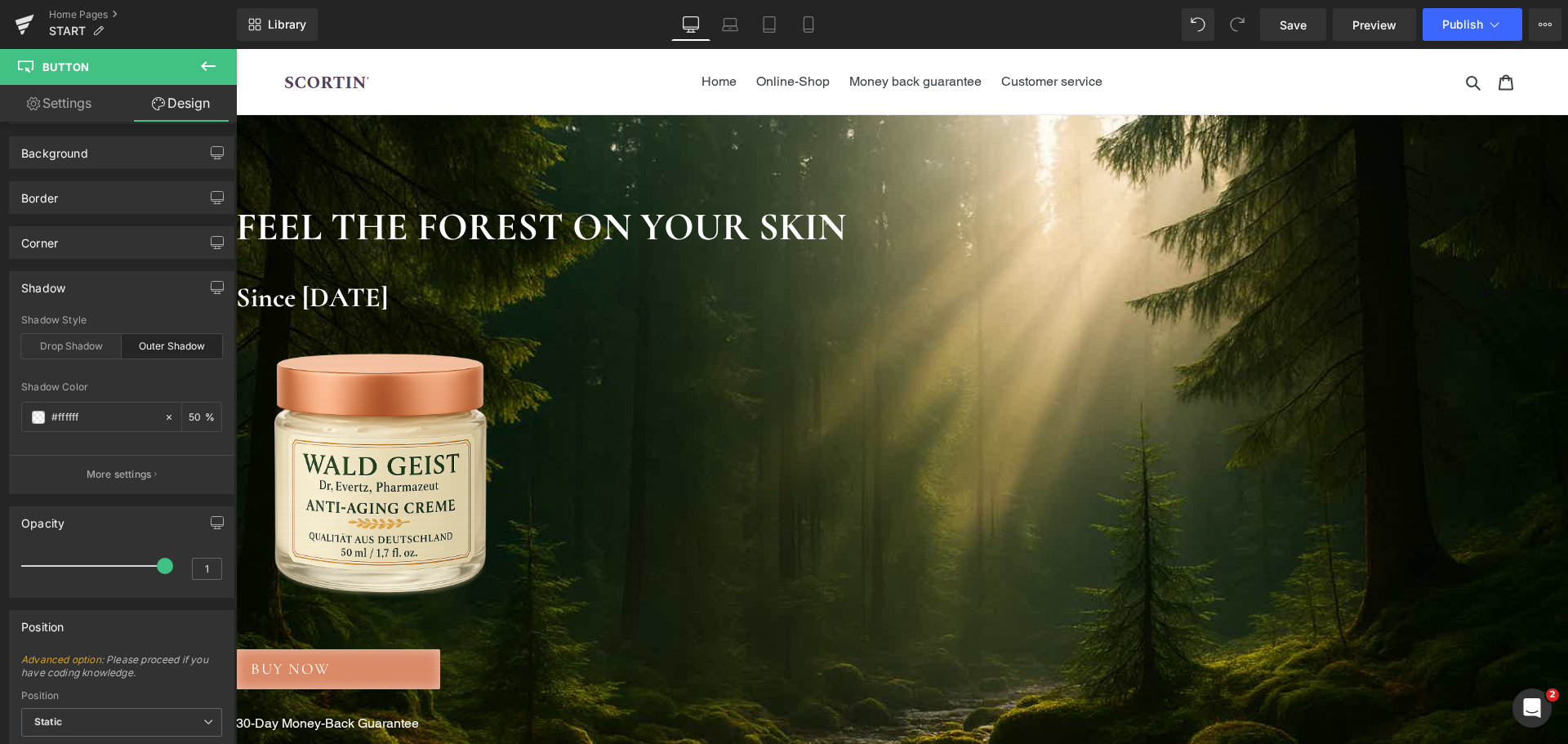
click at [93, 113] on link "Settings" at bounding box center [59, 104] width 118 height 37
type input "100"
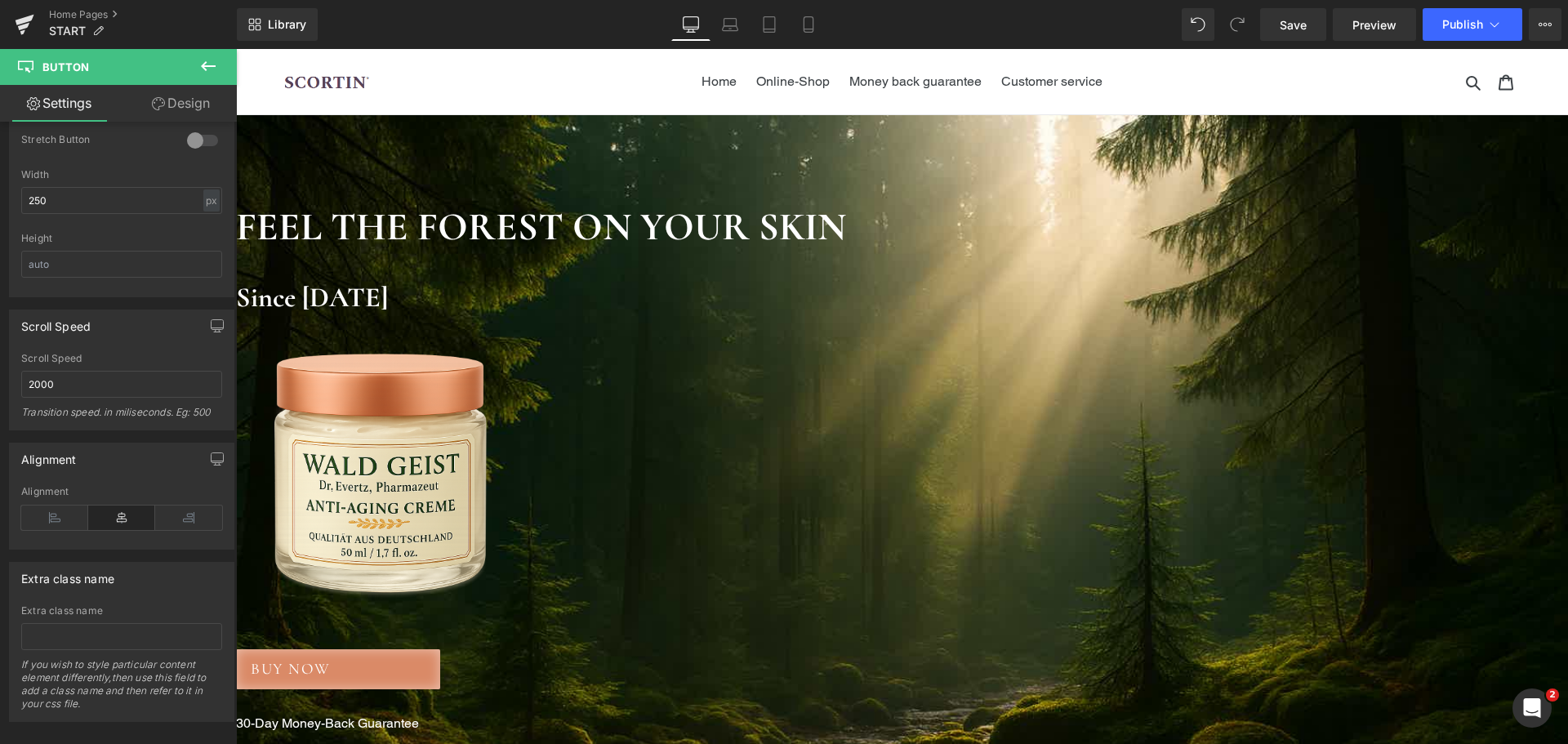
scroll to position [245, 0]
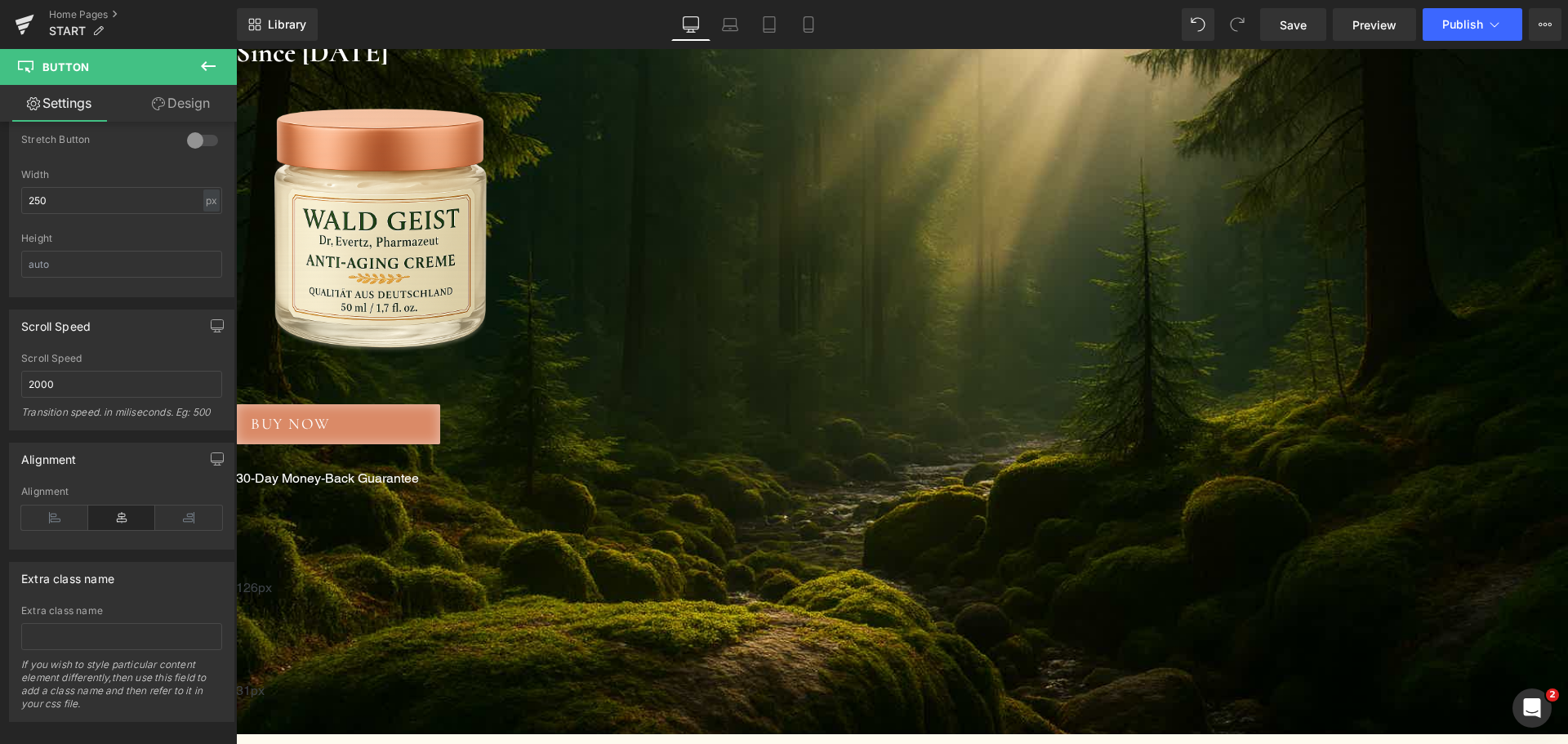
click at [236, 49] on span "Button" at bounding box center [236, 49] width 0 height 0
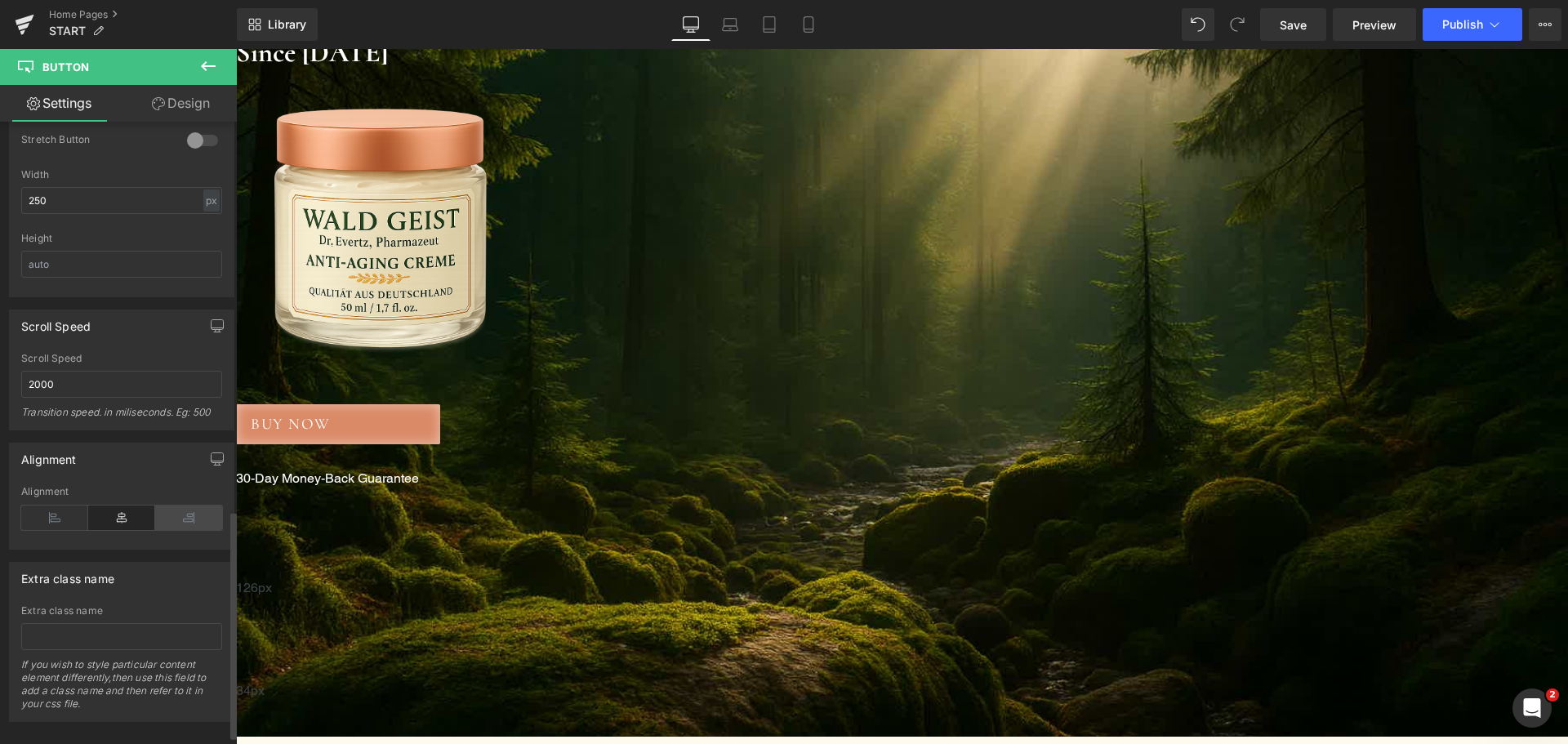
click at [161, 519] on icon at bounding box center [189, 518] width 67 height 24
click at [103, 520] on icon at bounding box center [122, 518] width 67 height 24
click at [330, 415] on span "BUY NOW" at bounding box center [290, 424] width 80 height 23
click at [236, 49] on span "Button" at bounding box center [236, 49] width 0 height 0
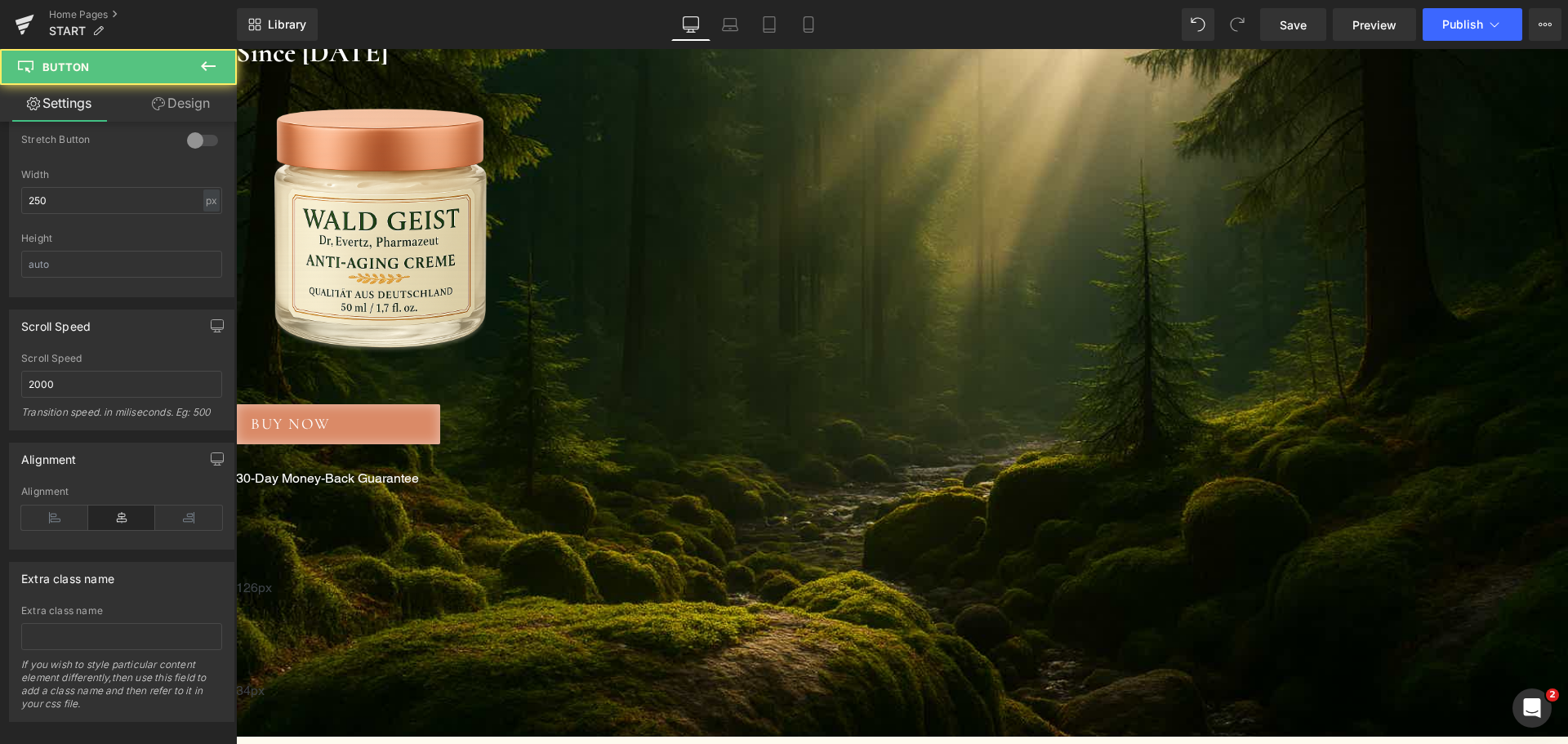
click at [236, 49] on span "Button" at bounding box center [236, 49] width 0 height 0
click at [330, 418] on span "BUY NOW" at bounding box center [290, 424] width 80 height 23
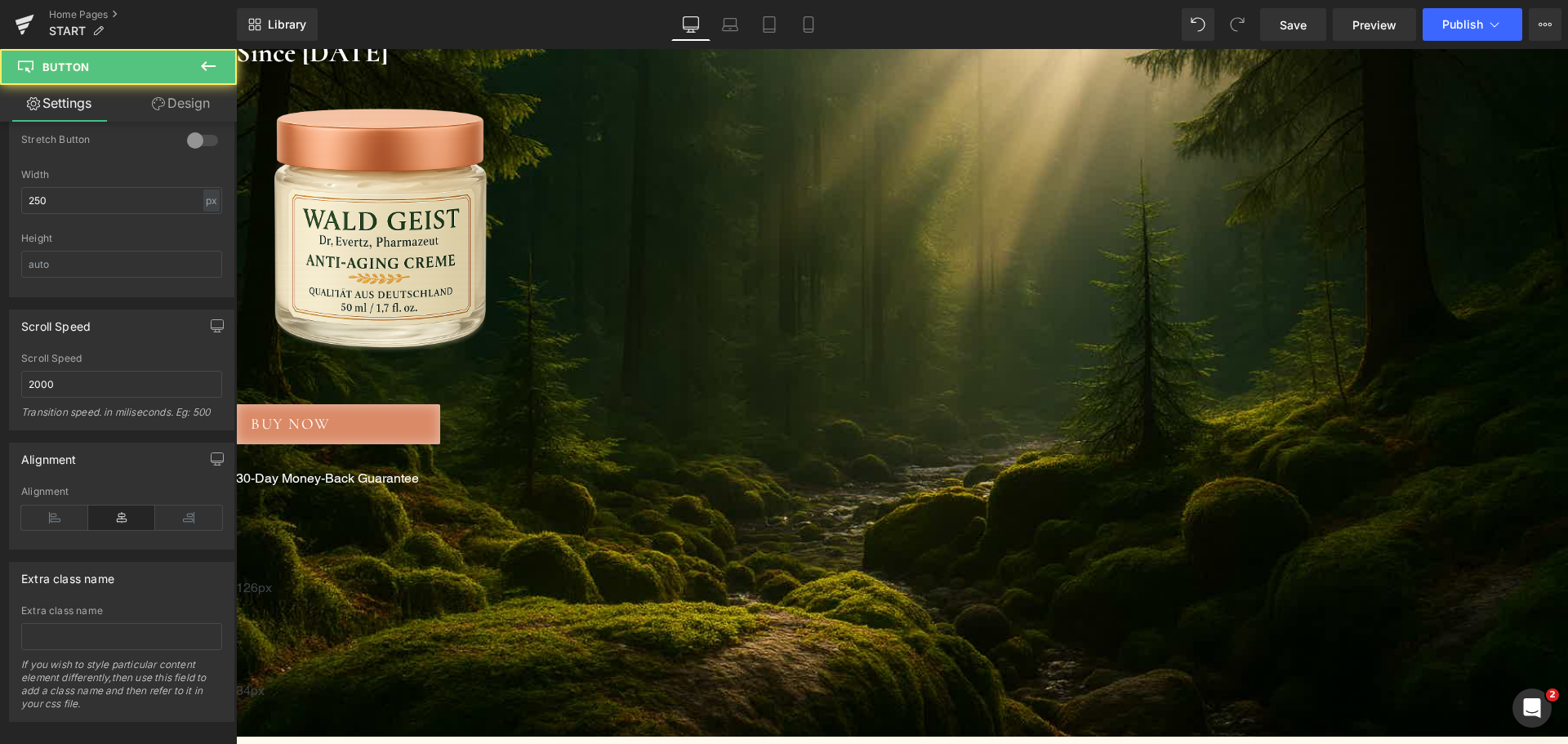
click at [330, 418] on span "BUY NOW" at bounding box center [290, 424] width 80 height 23
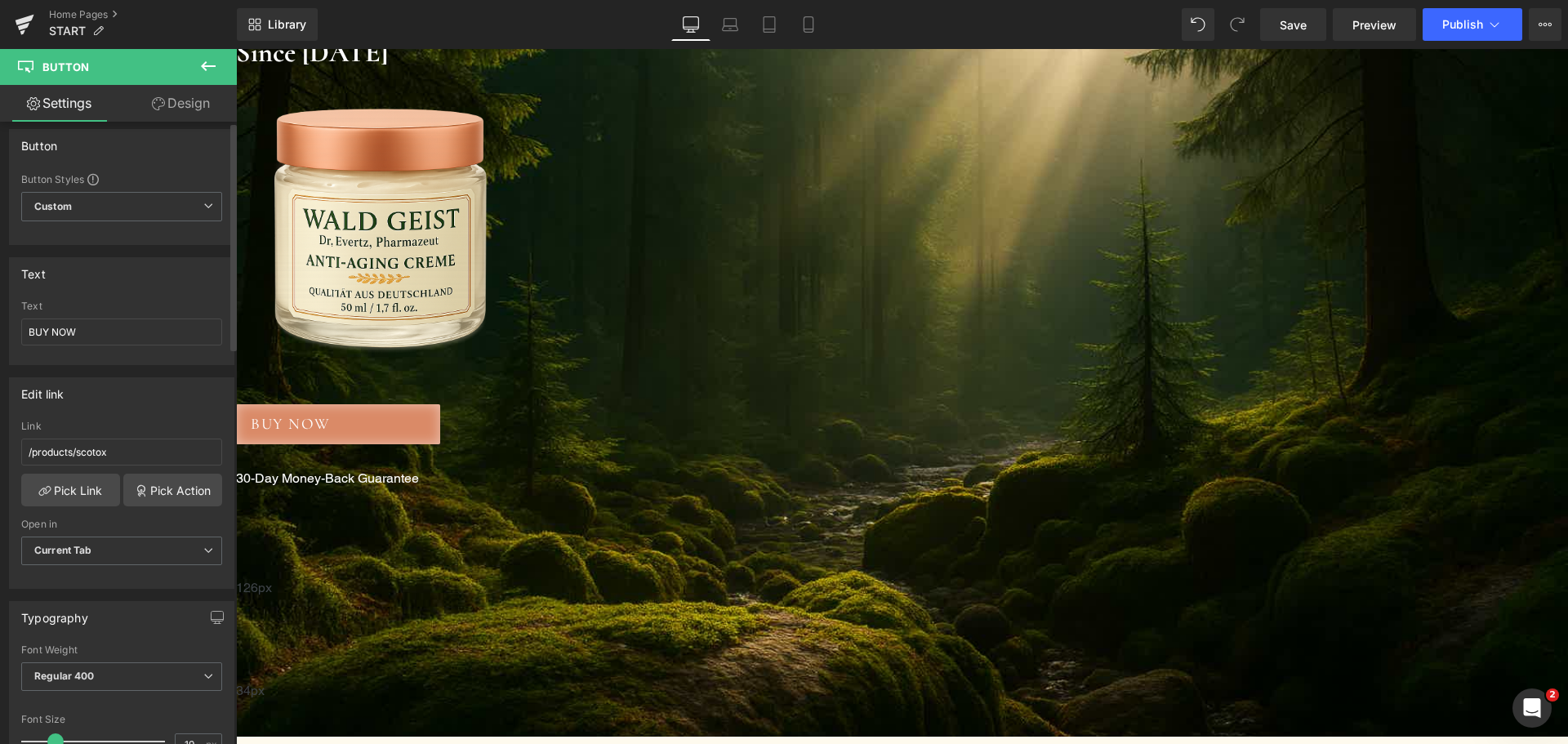
scroll to position [0, 0]
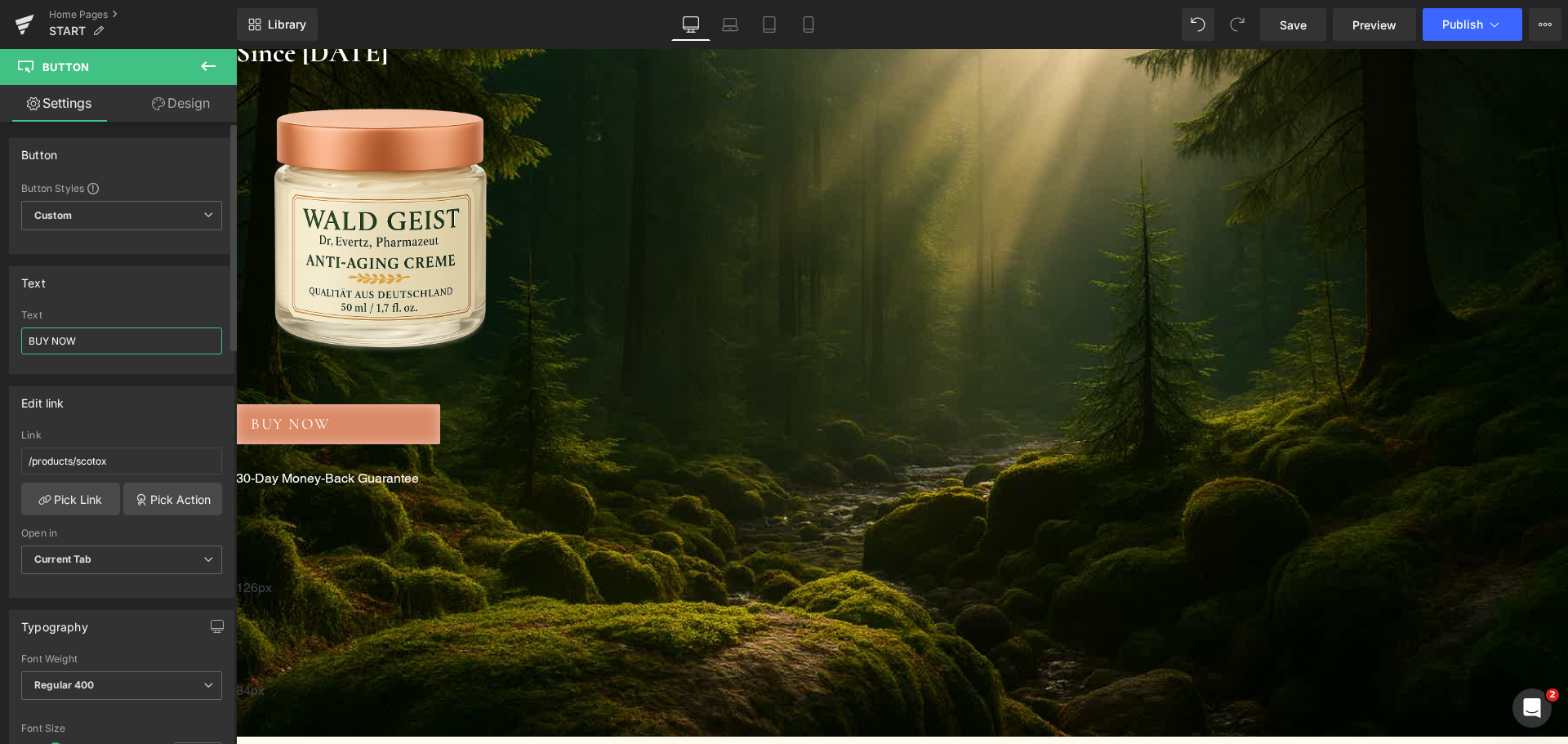
click at [108, 336] on input "BUY NOW" at bounding box center [121, 341] width 201 height 27
click at [30, 337] on input "BUY NOW" at bounding box center [121, 341] width 201 height 27
type input "BUY NOW"
click at [98, 212] on span "Custom Setup Global Style" at bounding box center [121, 215] width 201 height 29
click at [117, 281] on div "Setup Global Style" at bounding box center [118, 281] width 194 height 38
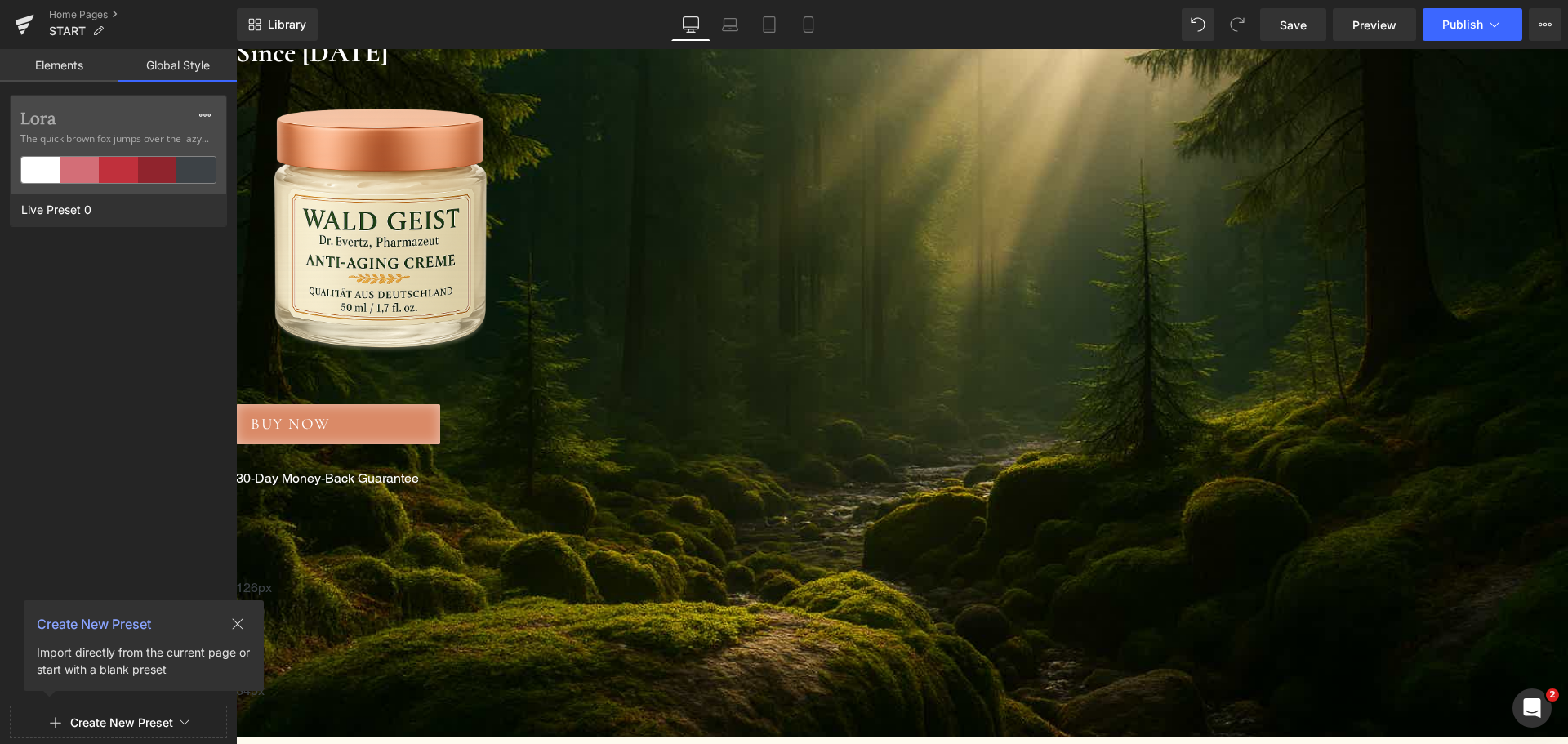
click at [68, 68] on link "Elements" at bounding box center [59, 65] width 118 height 33
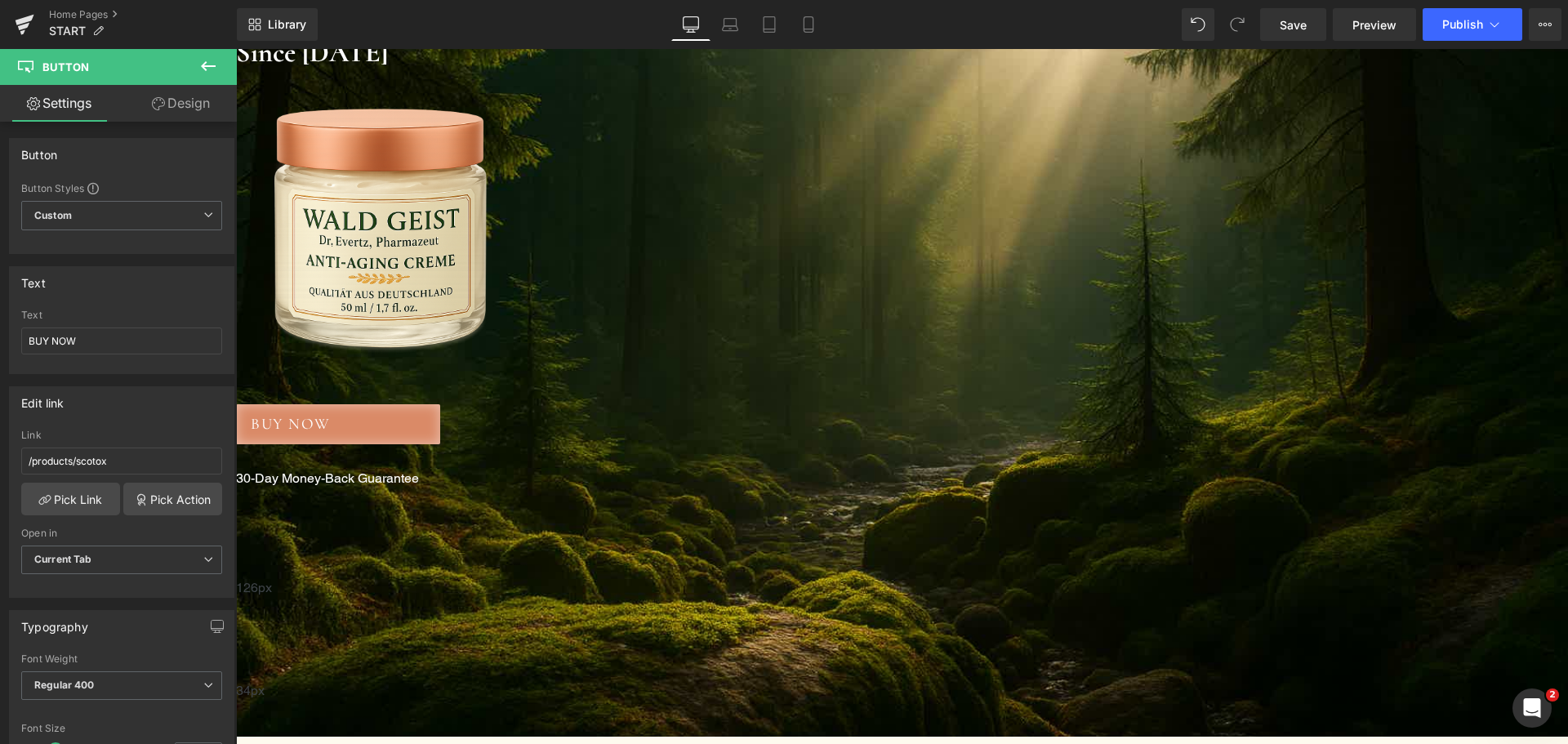
click at [191, 106] on link "Design" at bounding box center [181, 104] width 118 height 37
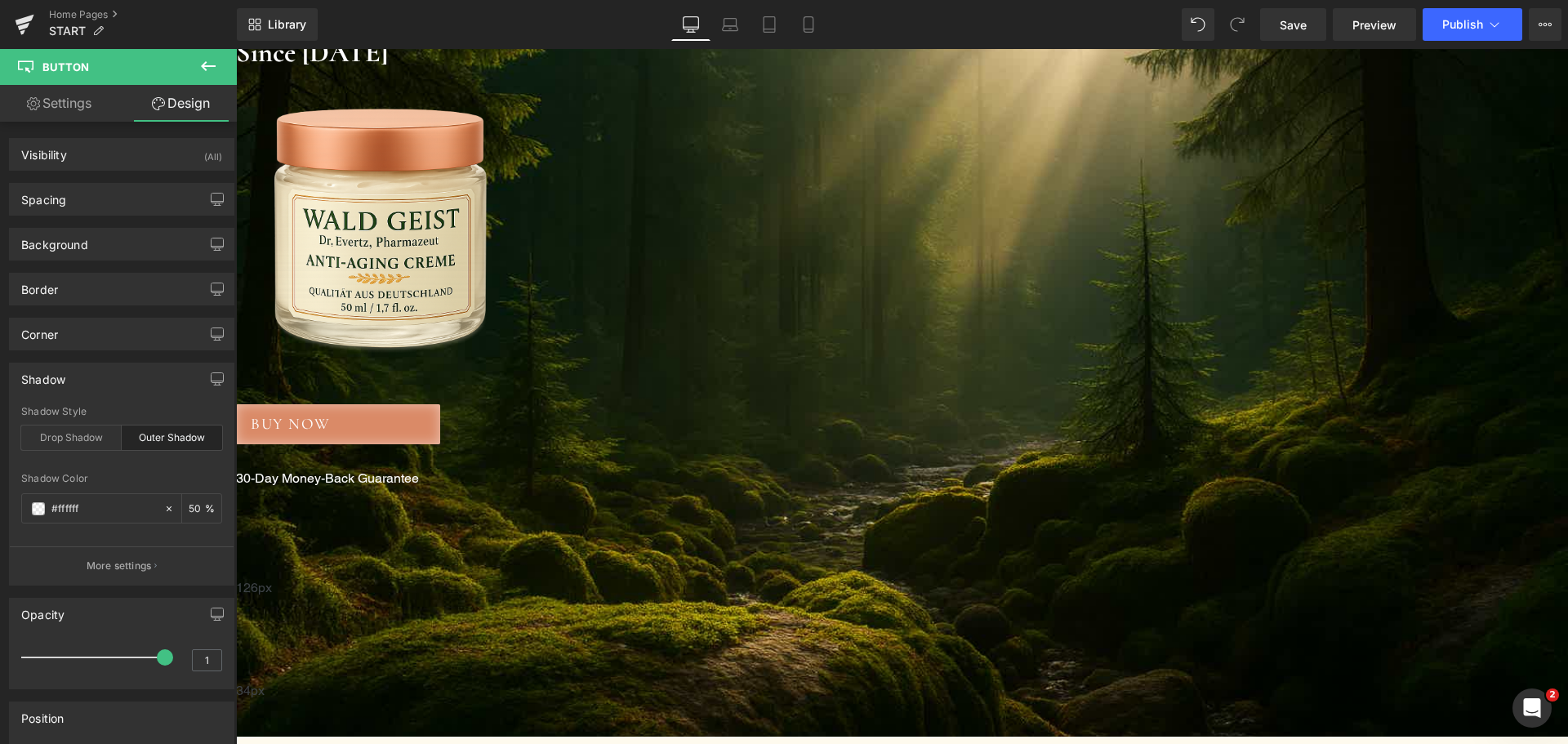
type input "50"
click at [78, 382] on div "Shadow" at bounding box center [122, 378] width 224 height 31
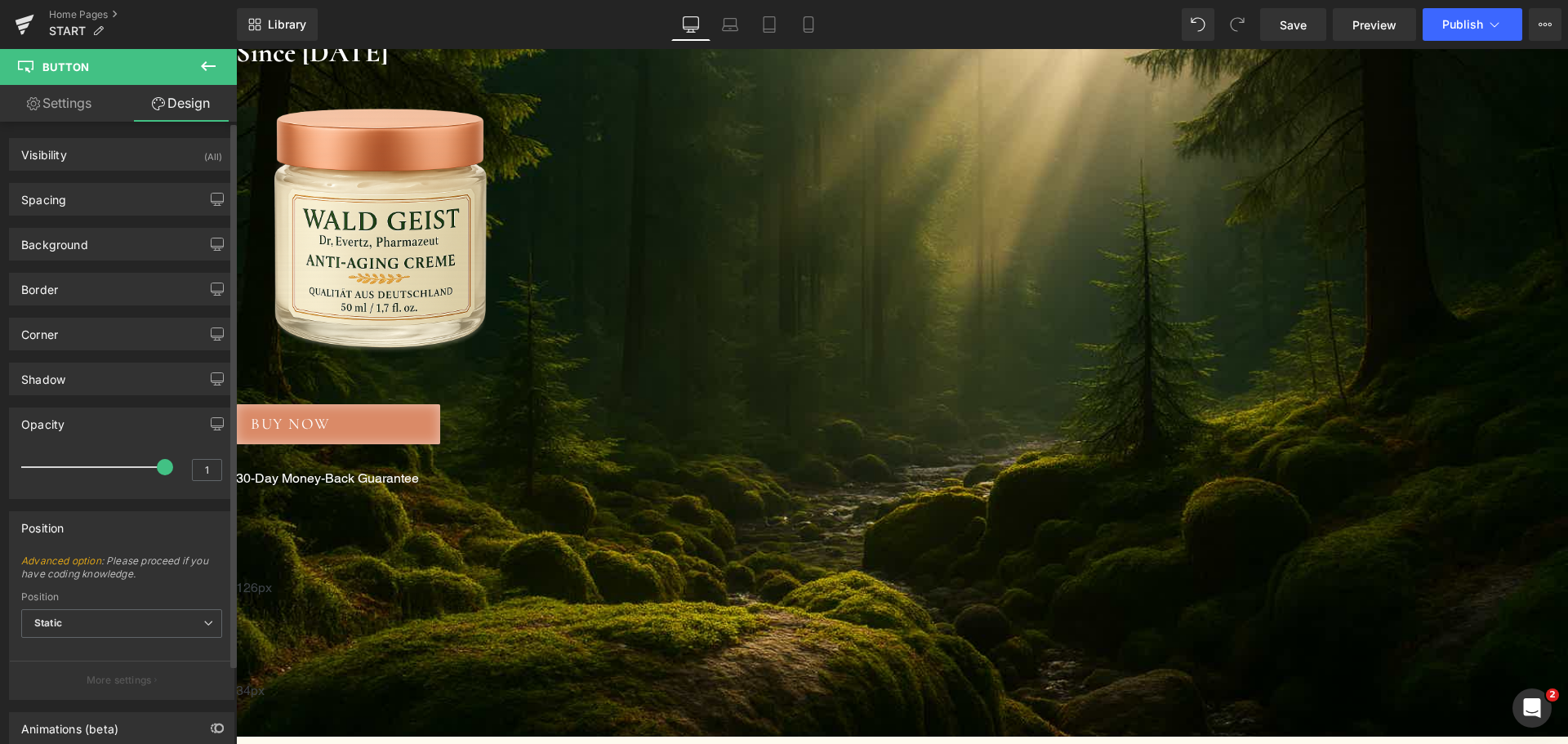
click at [70, 407] on div "Opacity 1 1" at bounding box center [122, 448] width 245 height 104
click at [70, 412] on div "Opacity" at bounding box center [122, 423] width 224 height 31
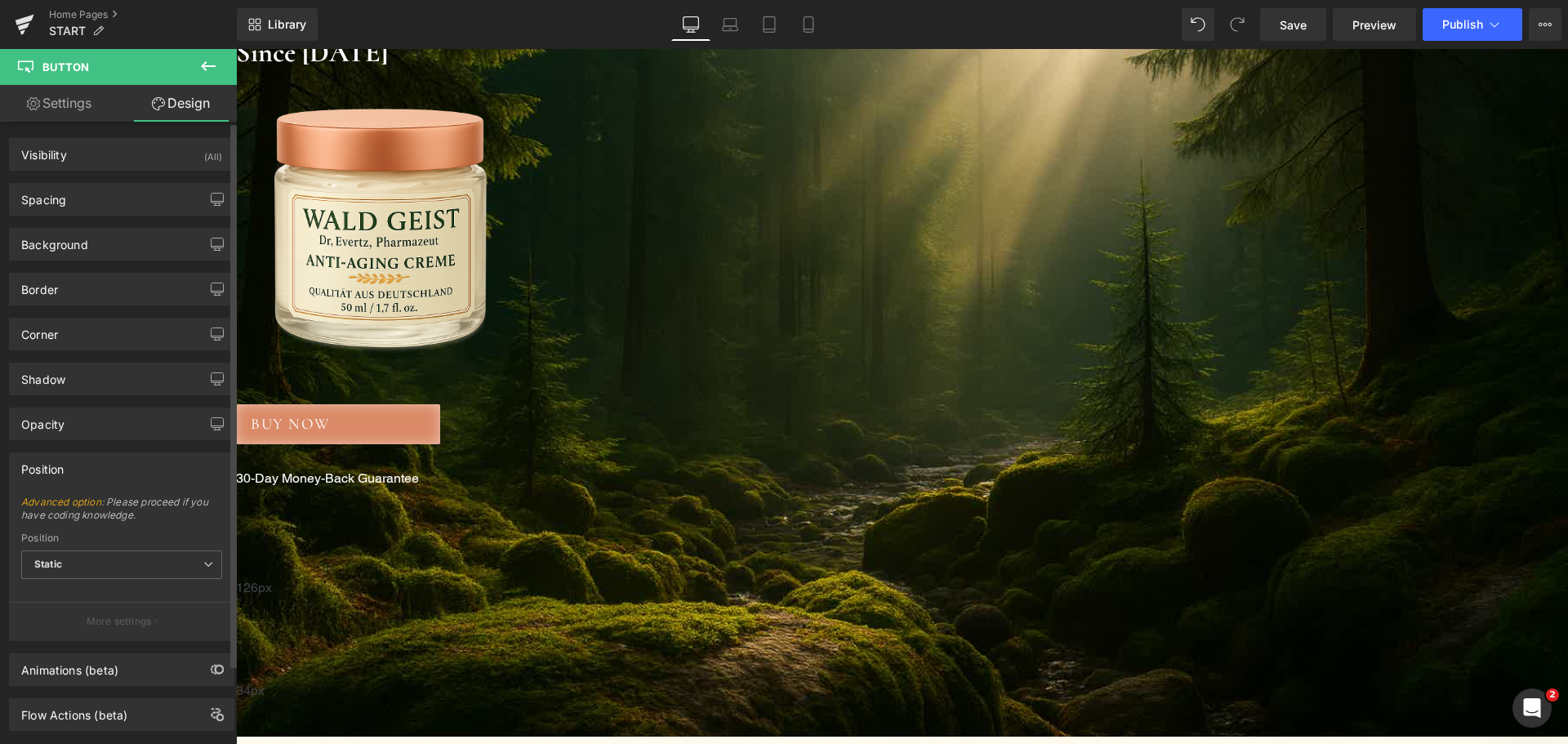
click at [73, 463] on div "Position" at bounding box center [122, 468] width 224 height 31
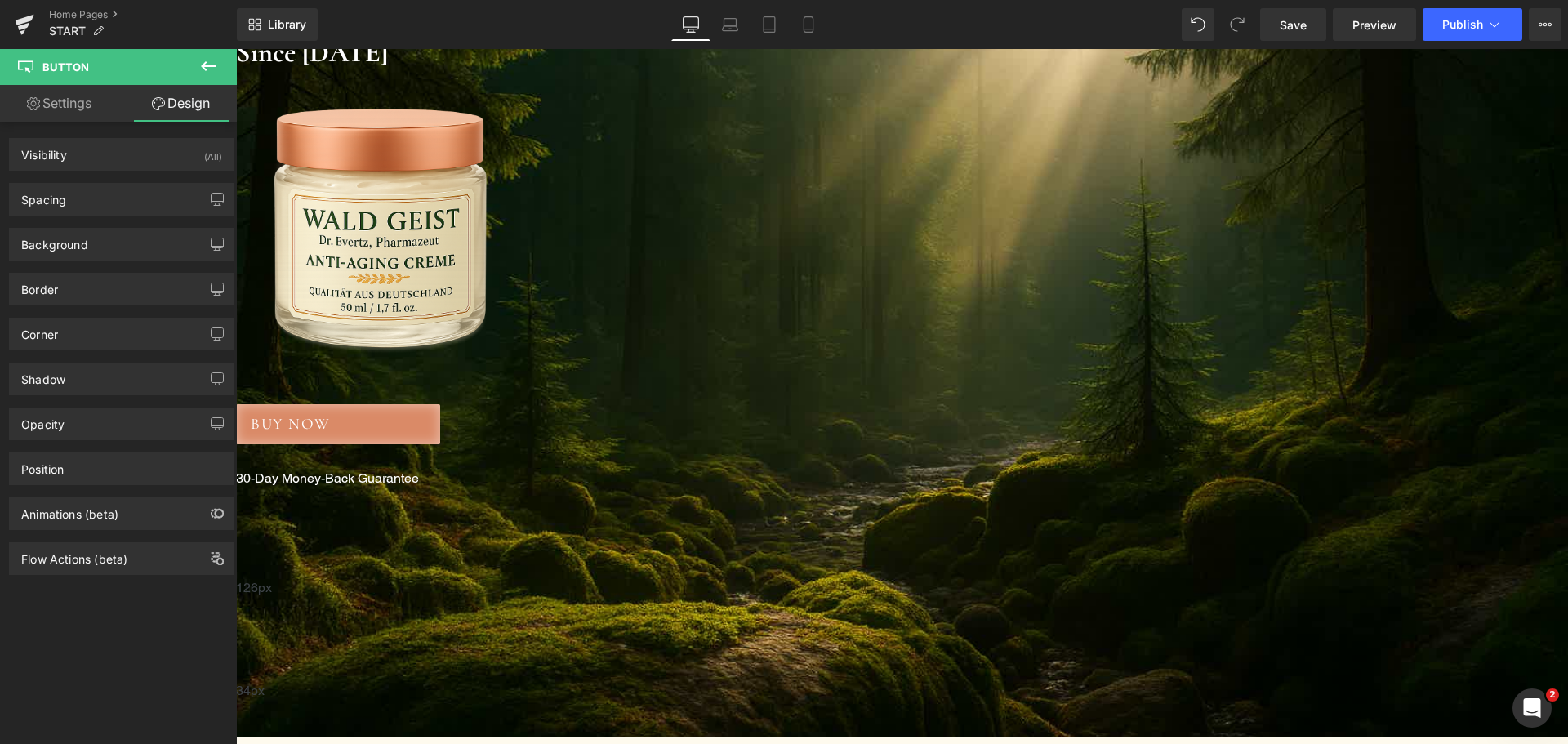
drag, startPoint x: 888, startPoint y: 410, endPoint x: 879, endPoint y: 411, distance: 9.1
click at [236, 49] on span "Button" at bounding box center [236, 49] width 0 height 0
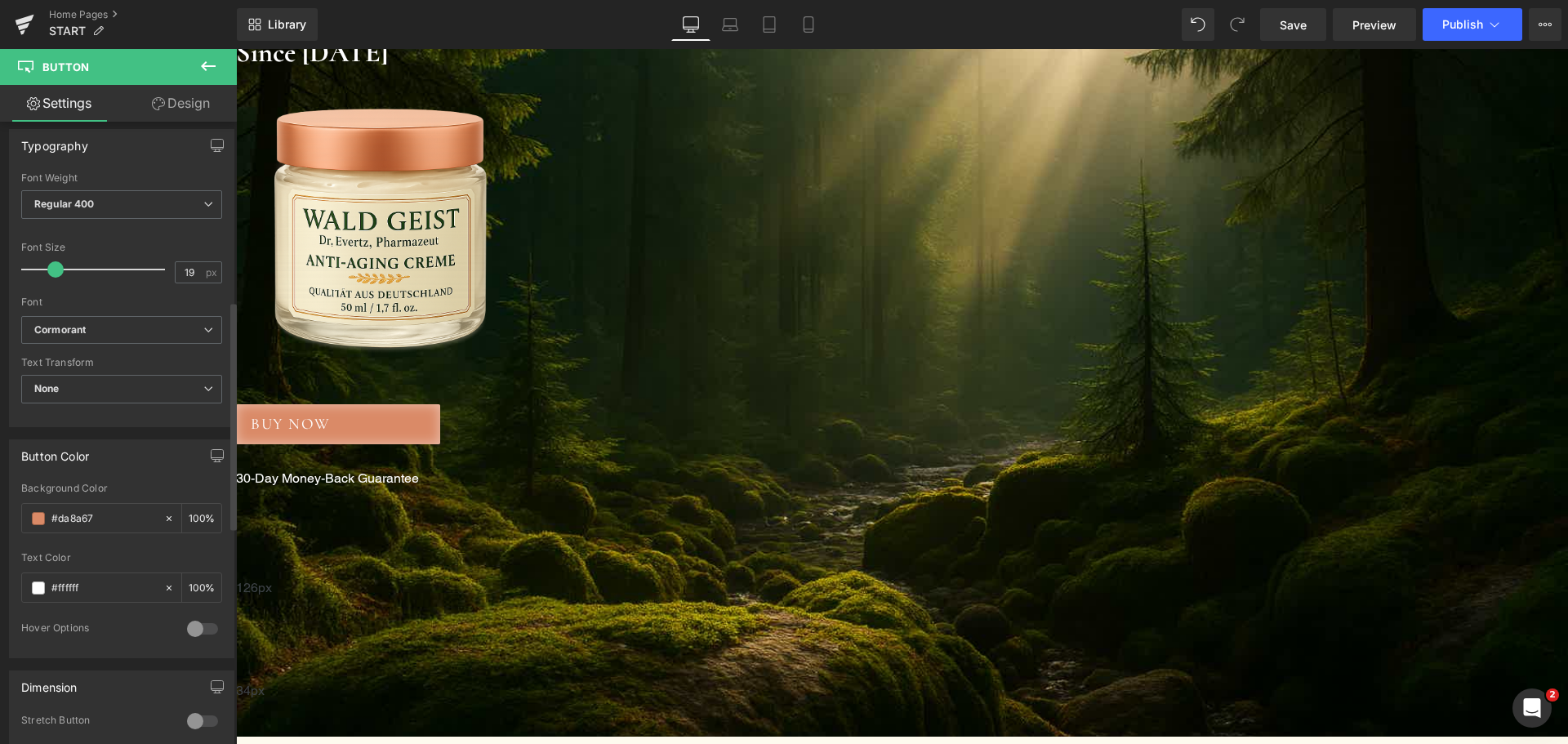
scroll to position [490, 0]
click at [123, 516] on input "#da8a67" at bounding box center [103, 510] width 104 height 18
paste input "C99744"
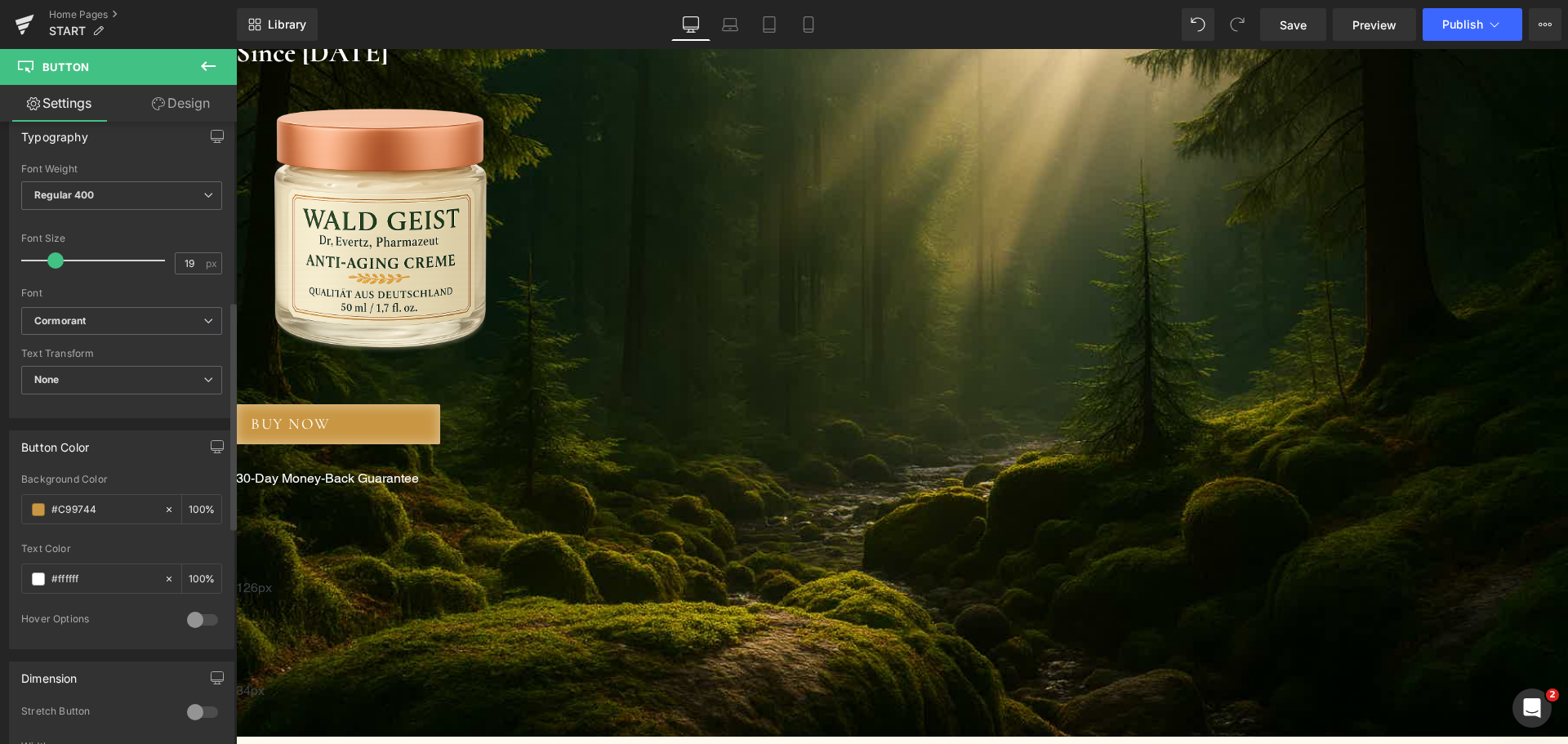
click at [147, 464] on div "Button Color rgb(201, 151, 68) Background Color #C99744 100 % rgba(255, 255, 25…" at bounding box center [122, 540] width 225 height 219
type input "#c99744"
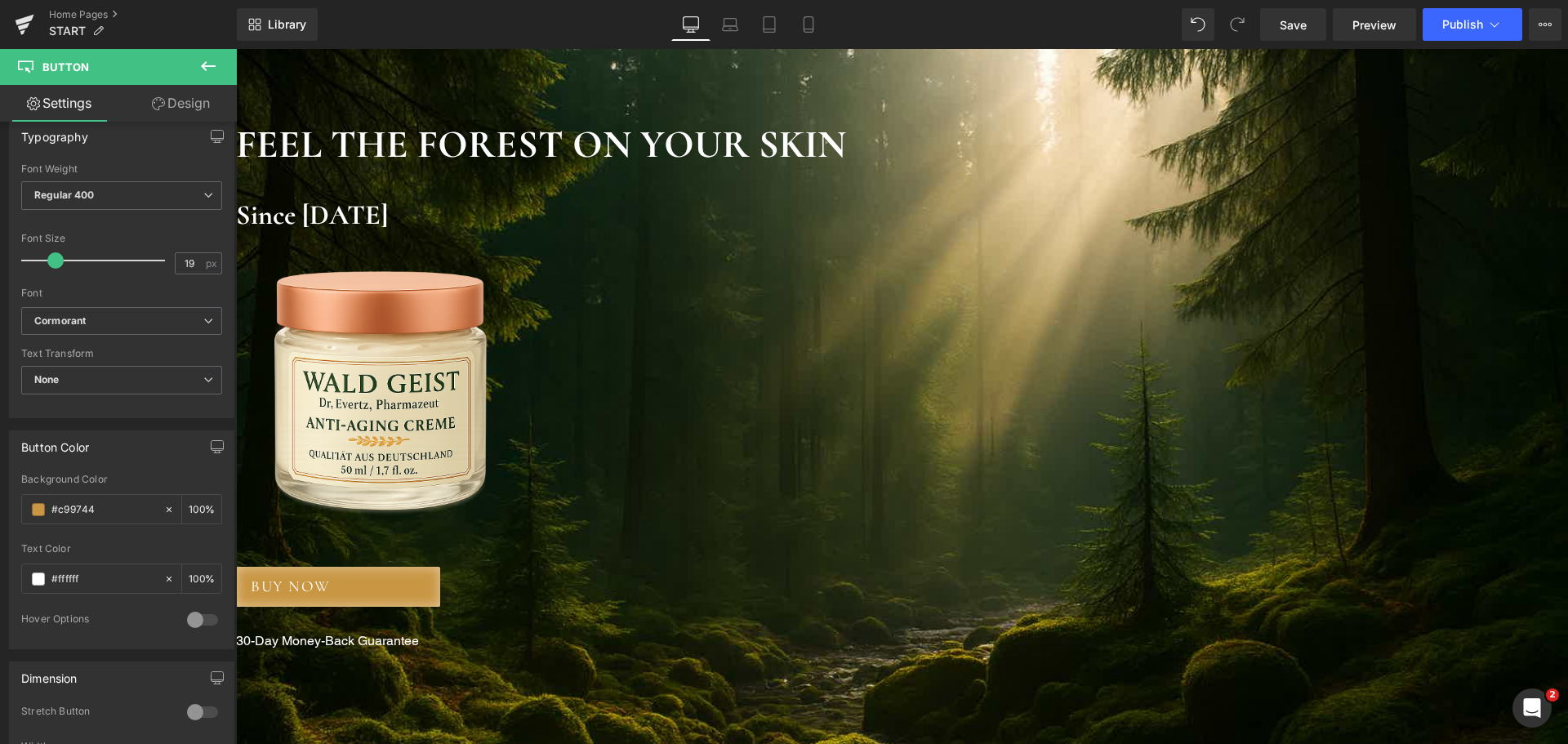
scroll to position [82, 0]
click at [92, 570] on input "#ffffff" at bounding box center [103, 580] width 104 height 18
paste input "0D1809"
click at [118, 544] on div "Text Color" at bounding box center [121, 549] width 201 height 12
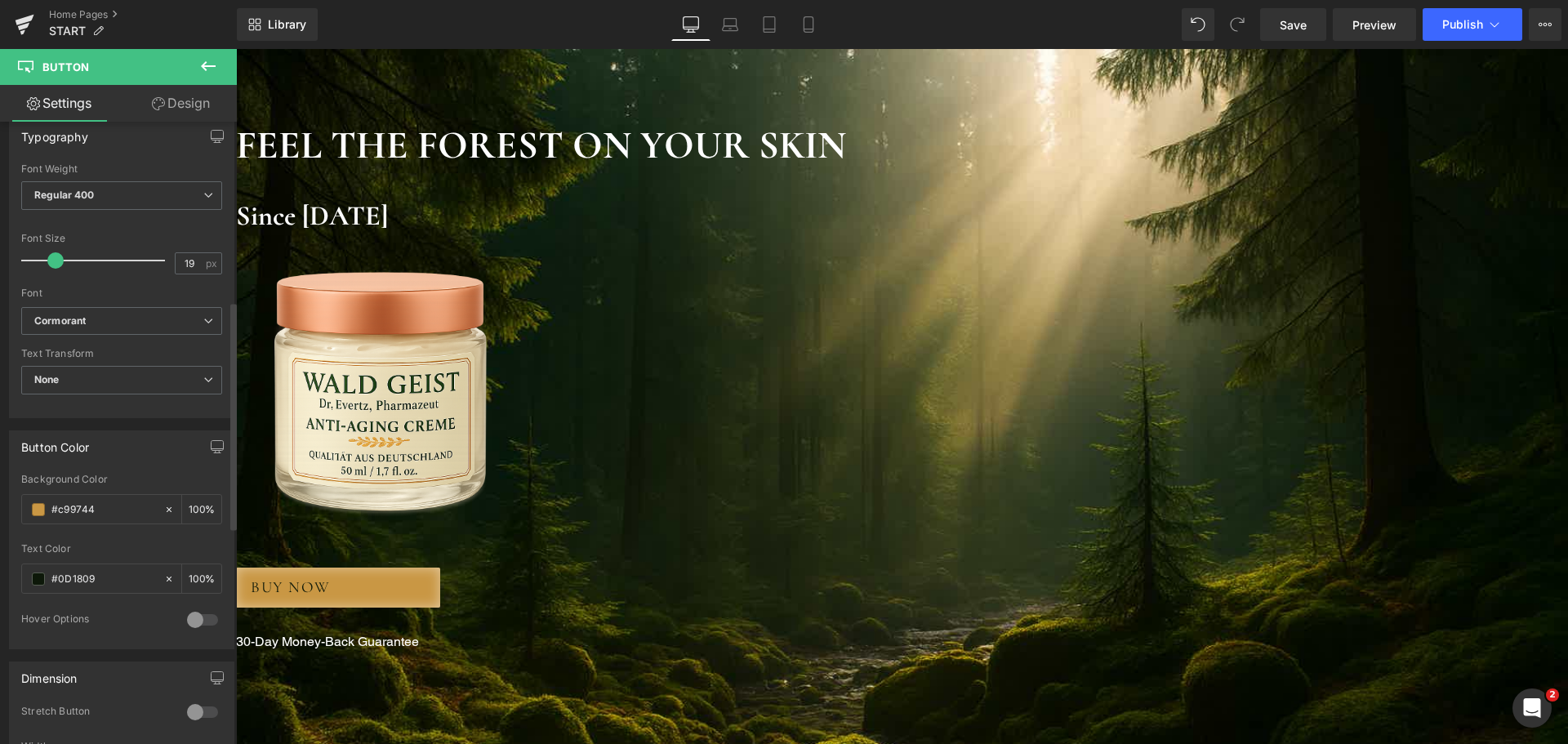
type input "#0d1809"
click at [85, 508] on input "#c99744" at bounding box center [103, 510] width 104 height 18
paste input "B8782E"
click at [139, 469] on div "Button Color rgb(184, 120, 46) Background Color #B8782E 100 % rgba(13, 24, 9, 1…" at bounding box center [122, 540] width 225 height 219
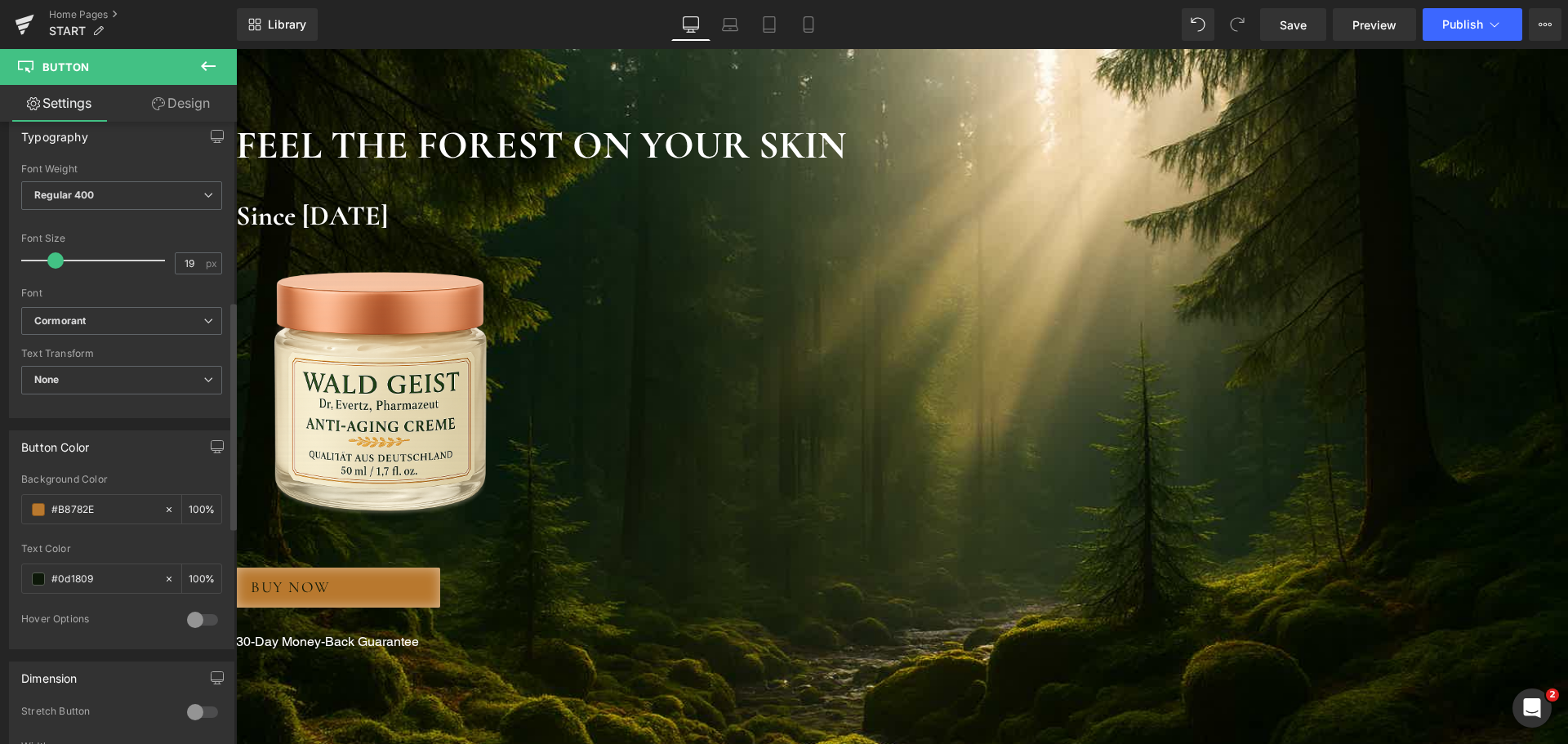
type input "#b8782e"
click at [38, 580] on span at bounding box center [38, 580] width 13 height 13
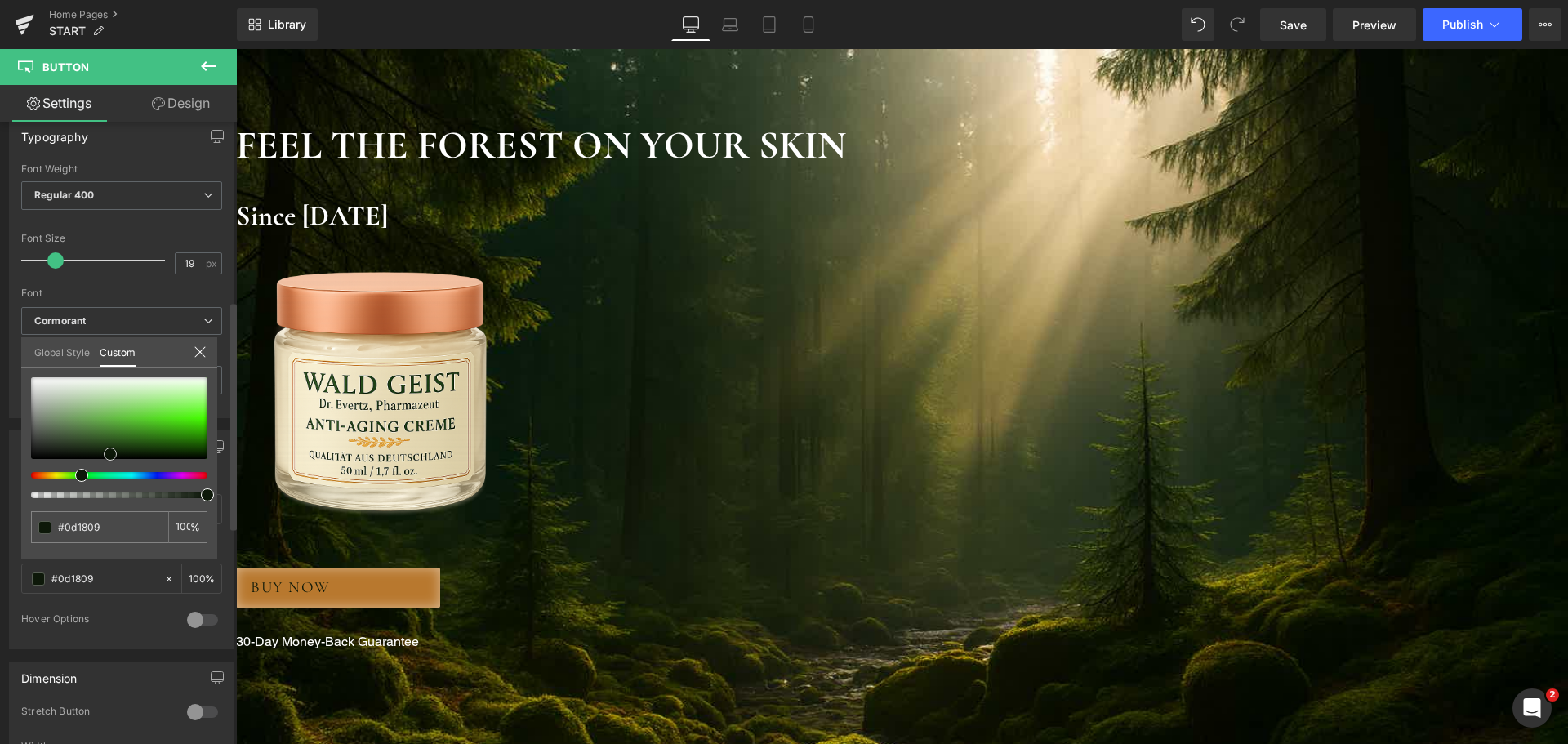
type input "#75a563"
type input "#97b48c"
type input "#ffffff"
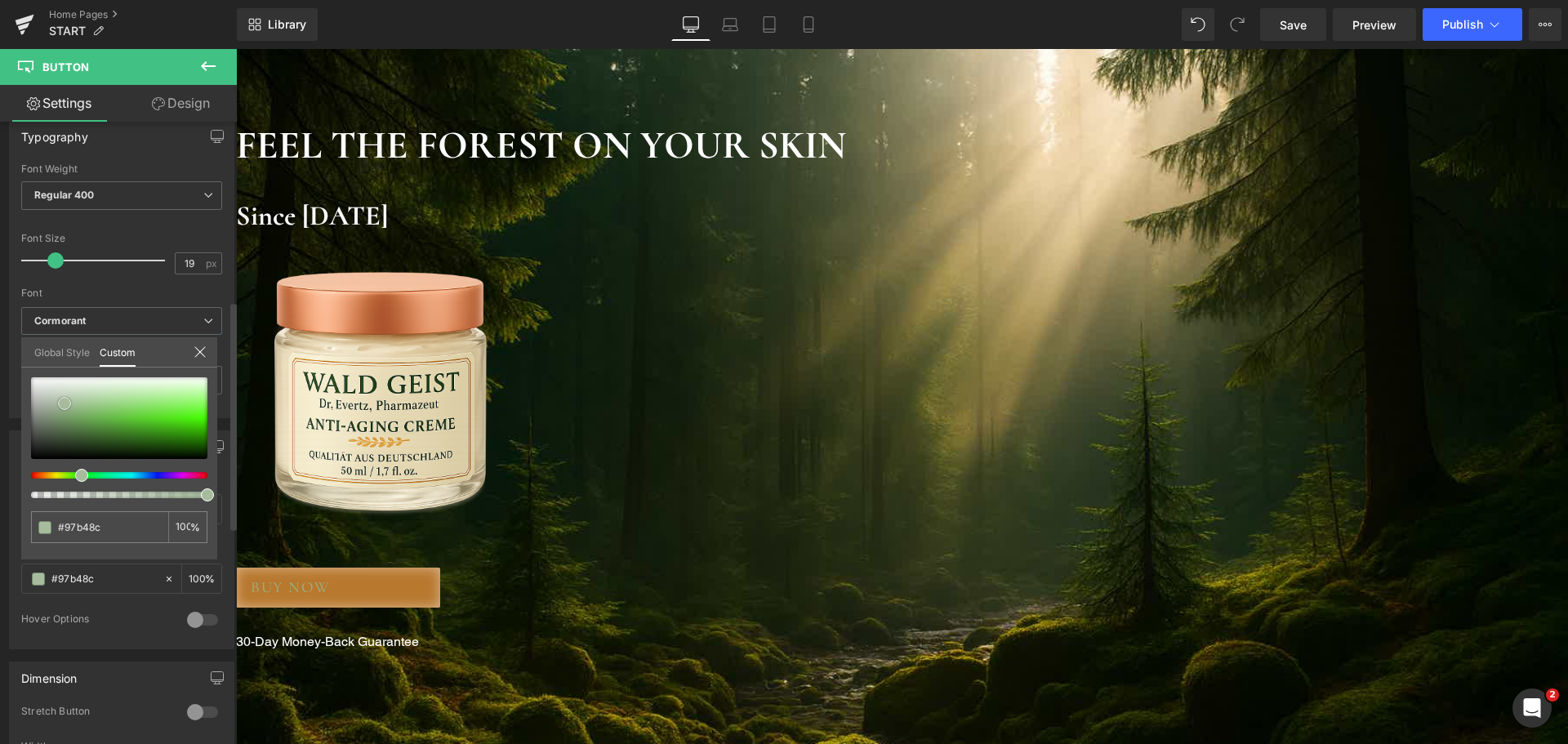
type input "#ffffff"
drag, startPoint x: 76, startPoint y: 417, endPoint x: 16, endPoint y: 369, distance: 76.8
click at [16, 418] on div "Button Color rgba(184, 120, 46, 1) Background Color #b8782e 100 % rgba(255, 255…" at bounding box center [122, 534] width 245 height 231
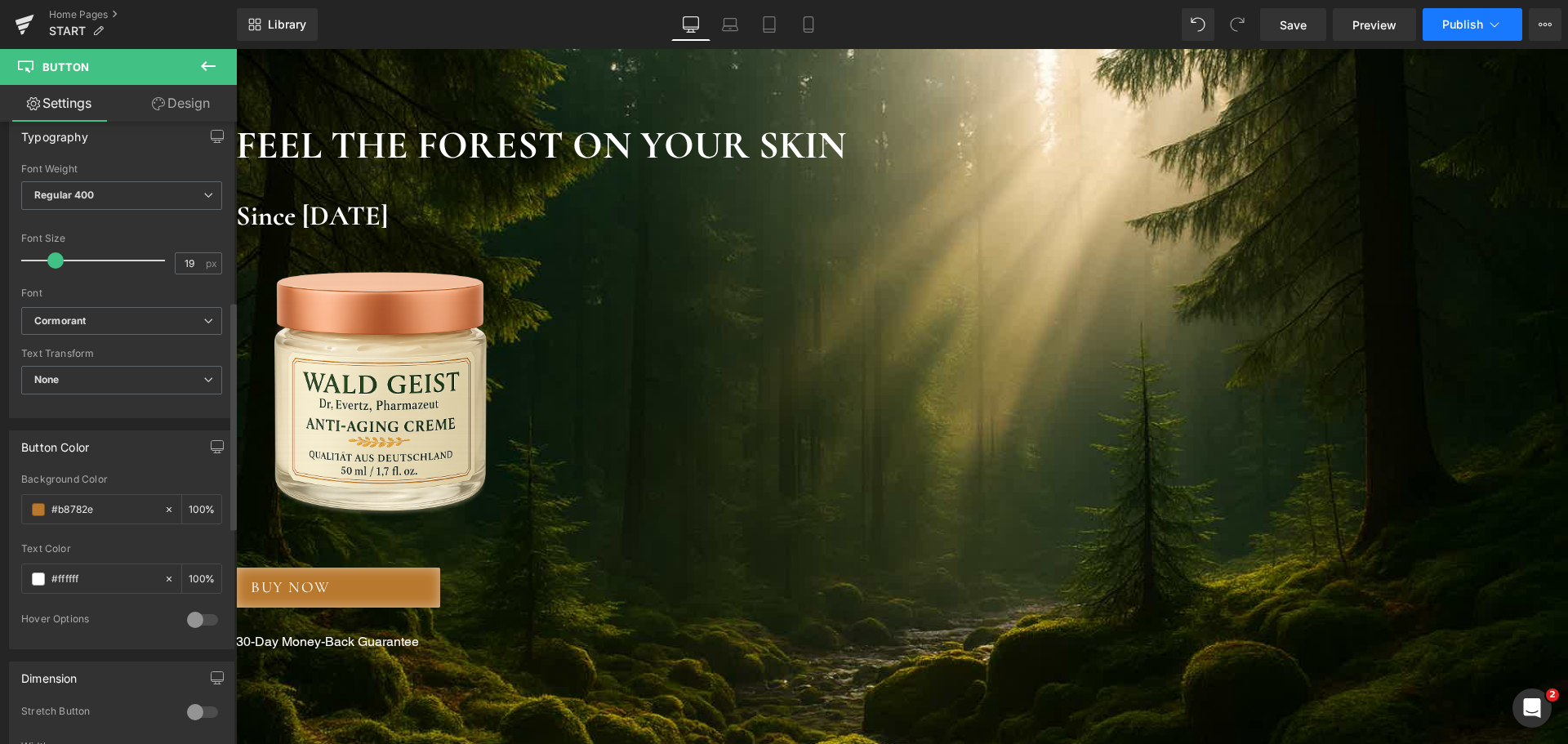
click at [1462, 36] on button "Publish" at bounding box center [1472, 24] width 99 height 33
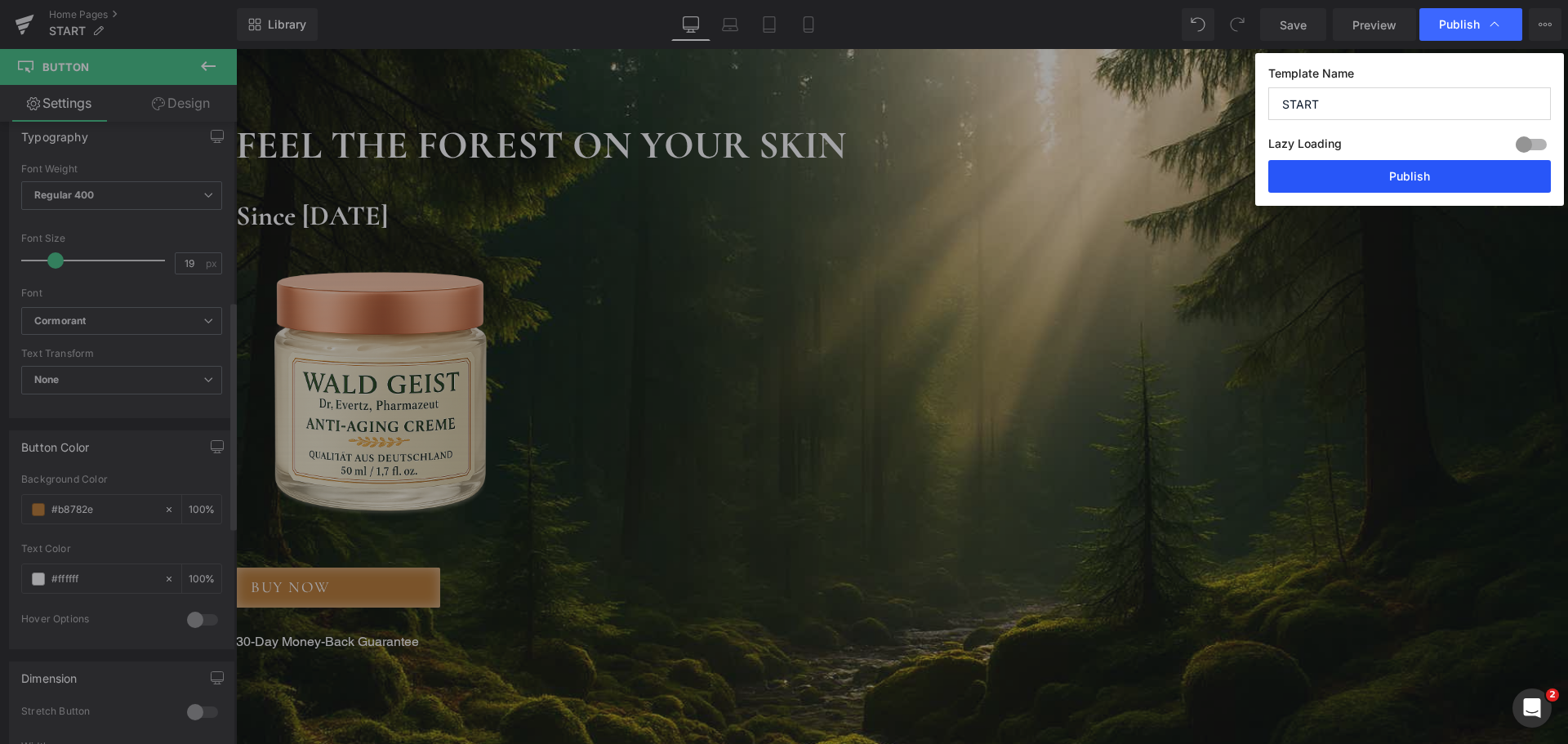
click at [1417, 178] on button "Publish" at bounding box center [1409, 176] width 283 height 33
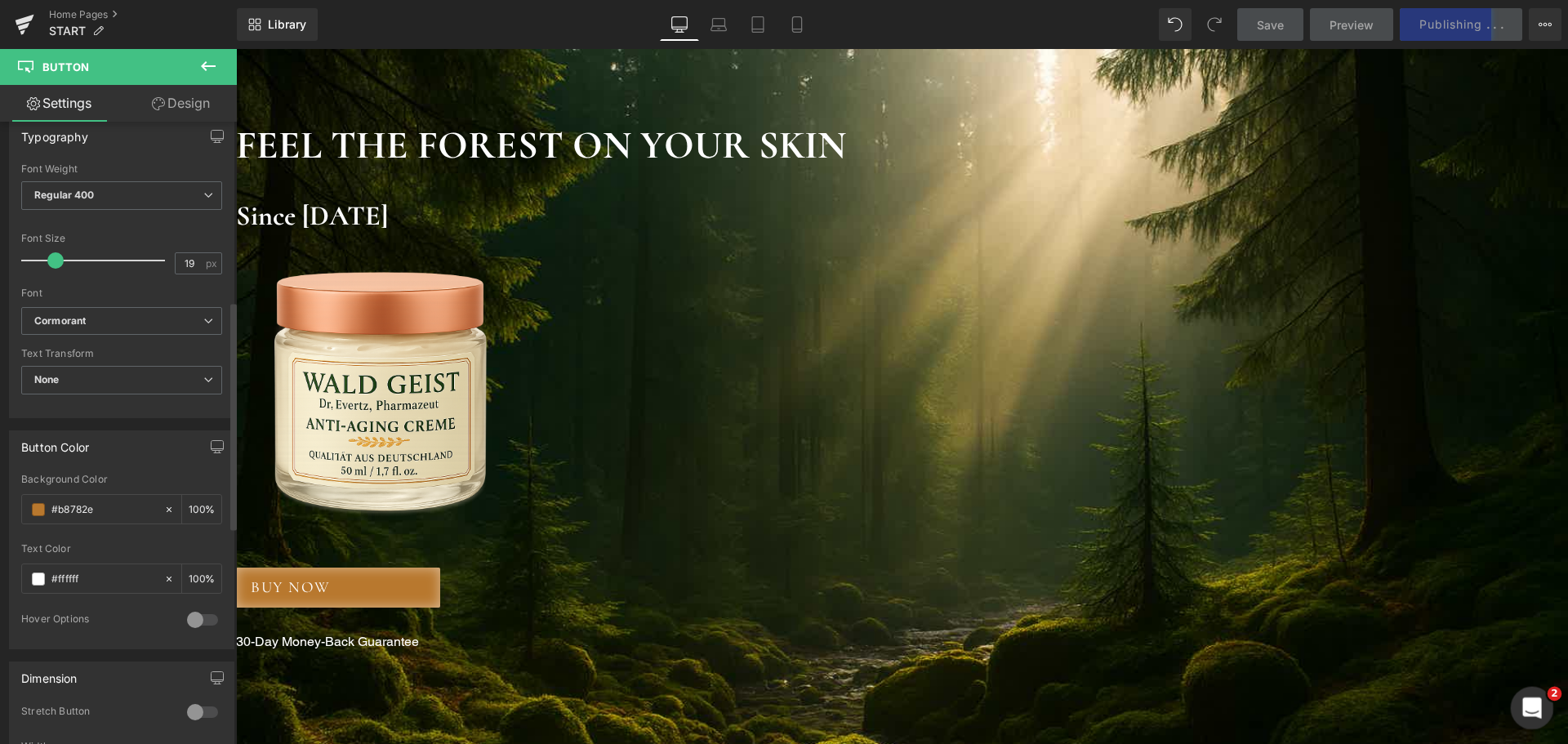
click at [1530, 706] on icon "Intercom-Nachrichtendienst öffnen" at bounding box center [1530, 706] width 27 height 27
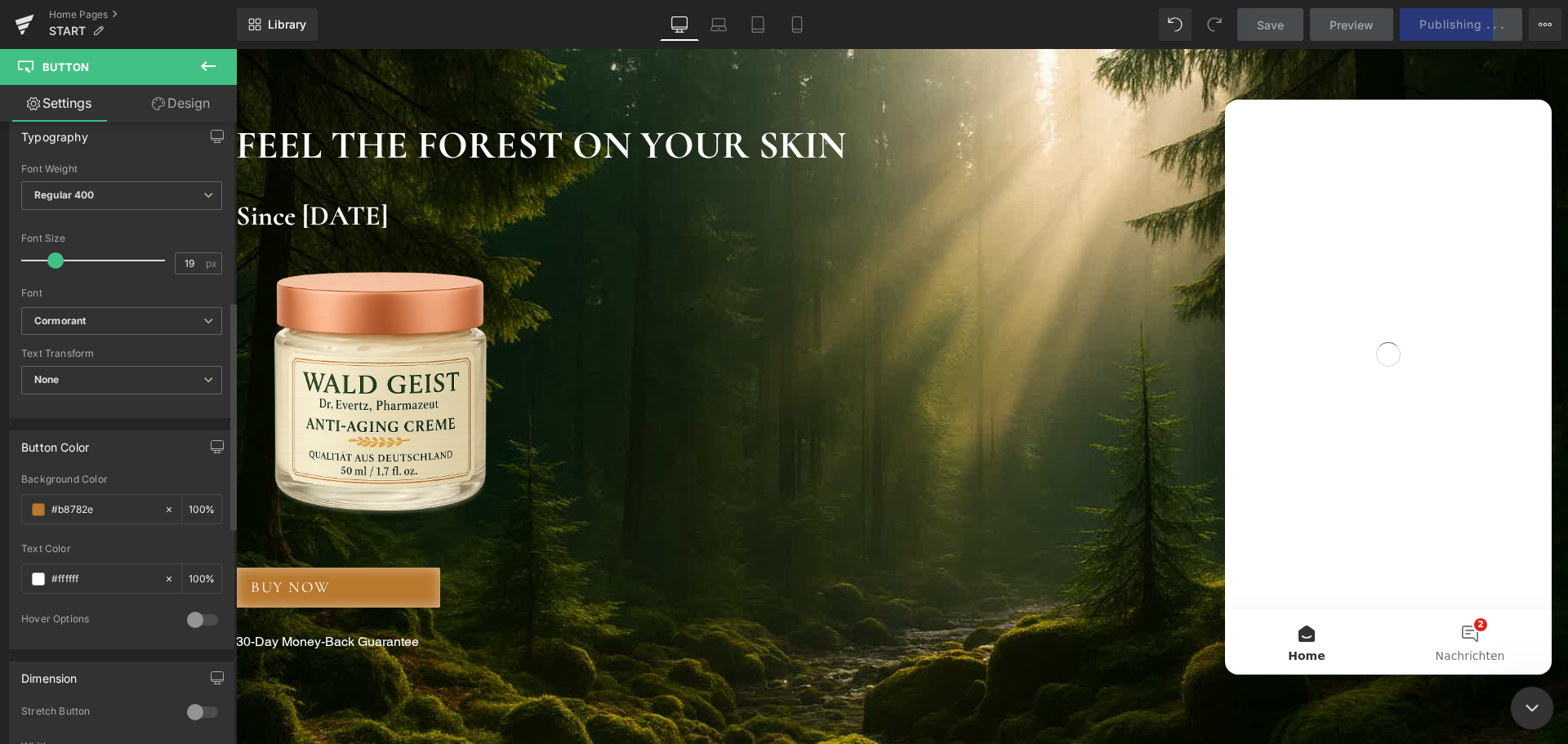
scroll to position [0, 0]
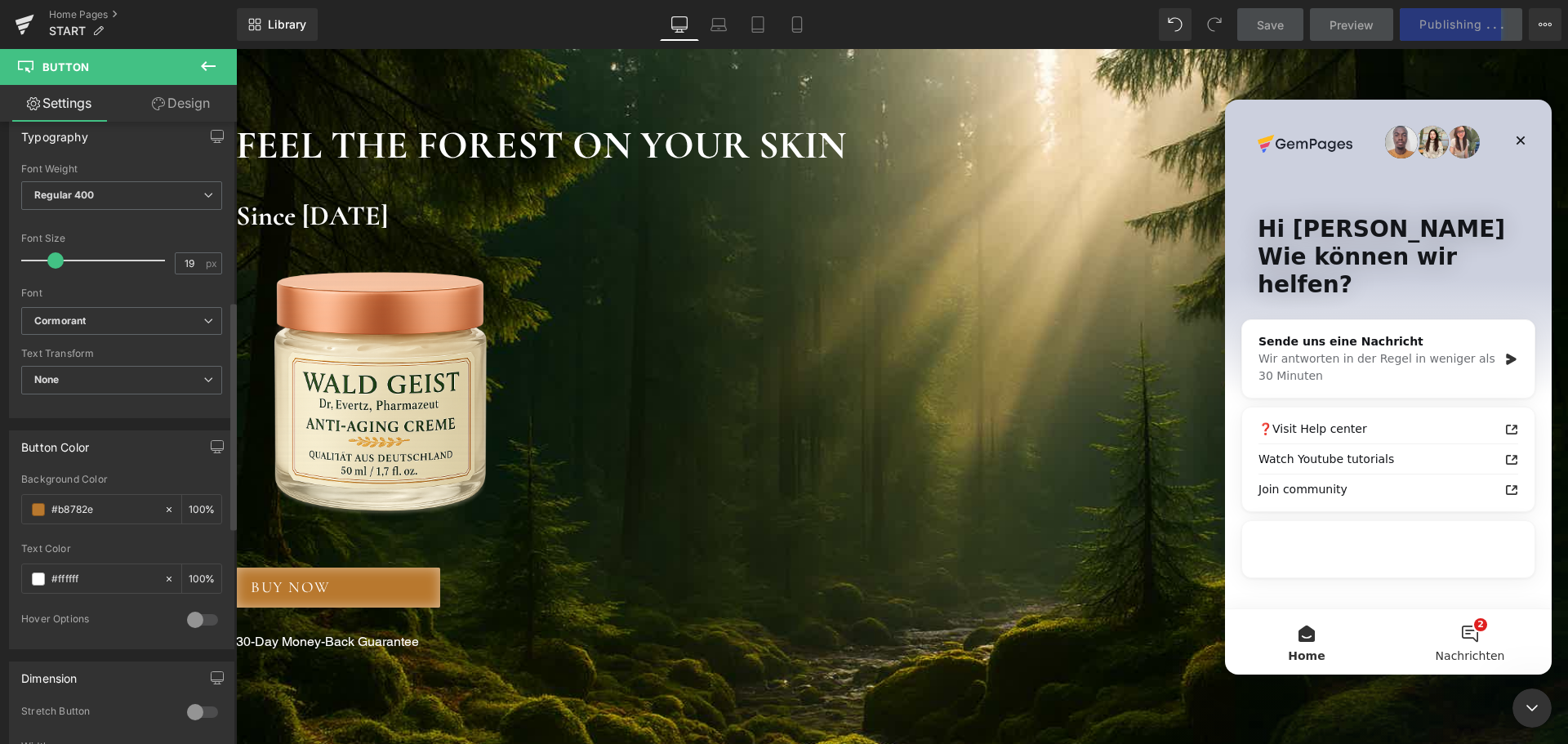
click at [1479, 621] on button "2 Nachrichten" at bounding box center [1470, 642] width 164 height 65
click at [1434, 575] on button "Sende uns eine Nachricht" at bounding box center [1388, 575] width 217 height 33
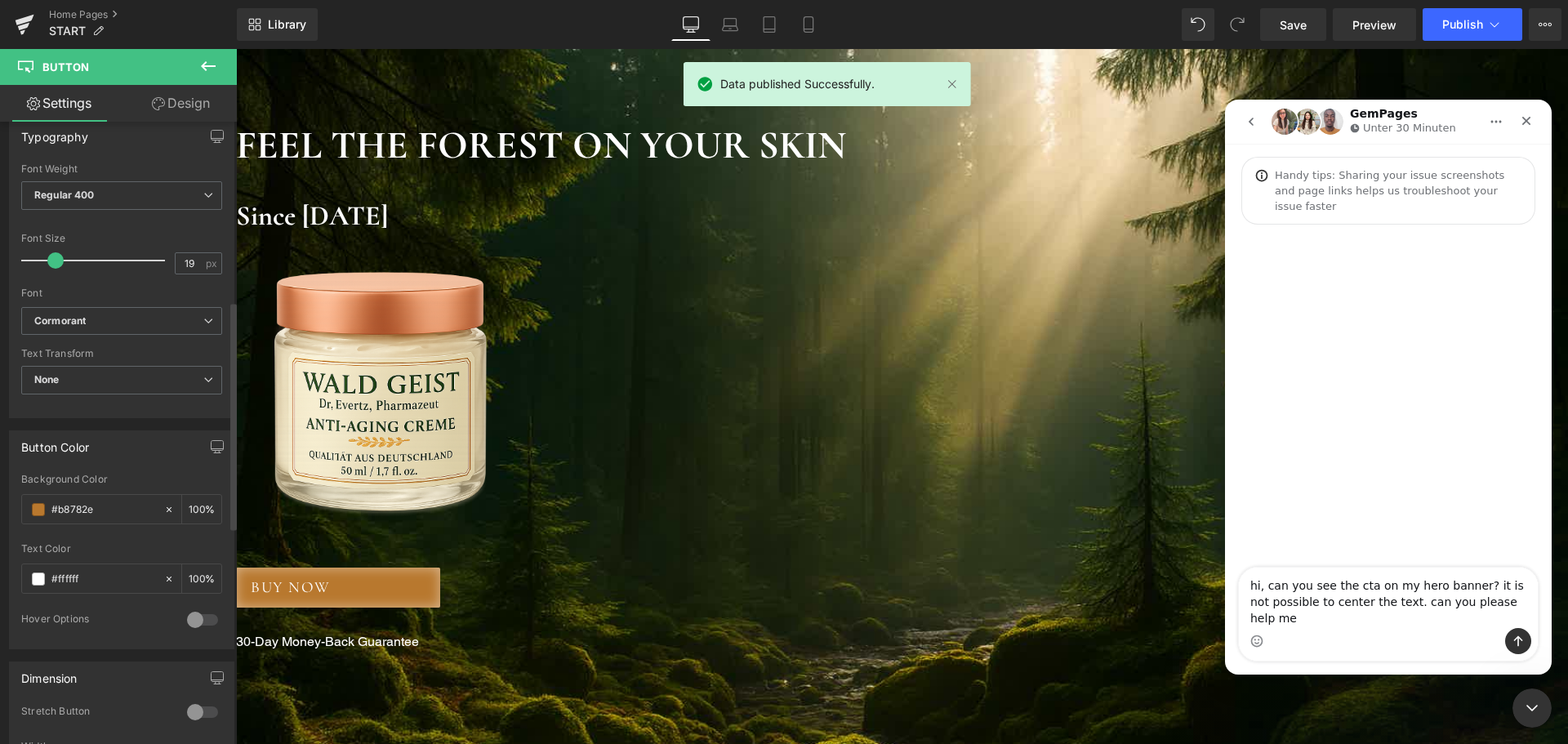
type textarea "hi, can you see the cta on my hero banner? it is not possible to center the tex…"
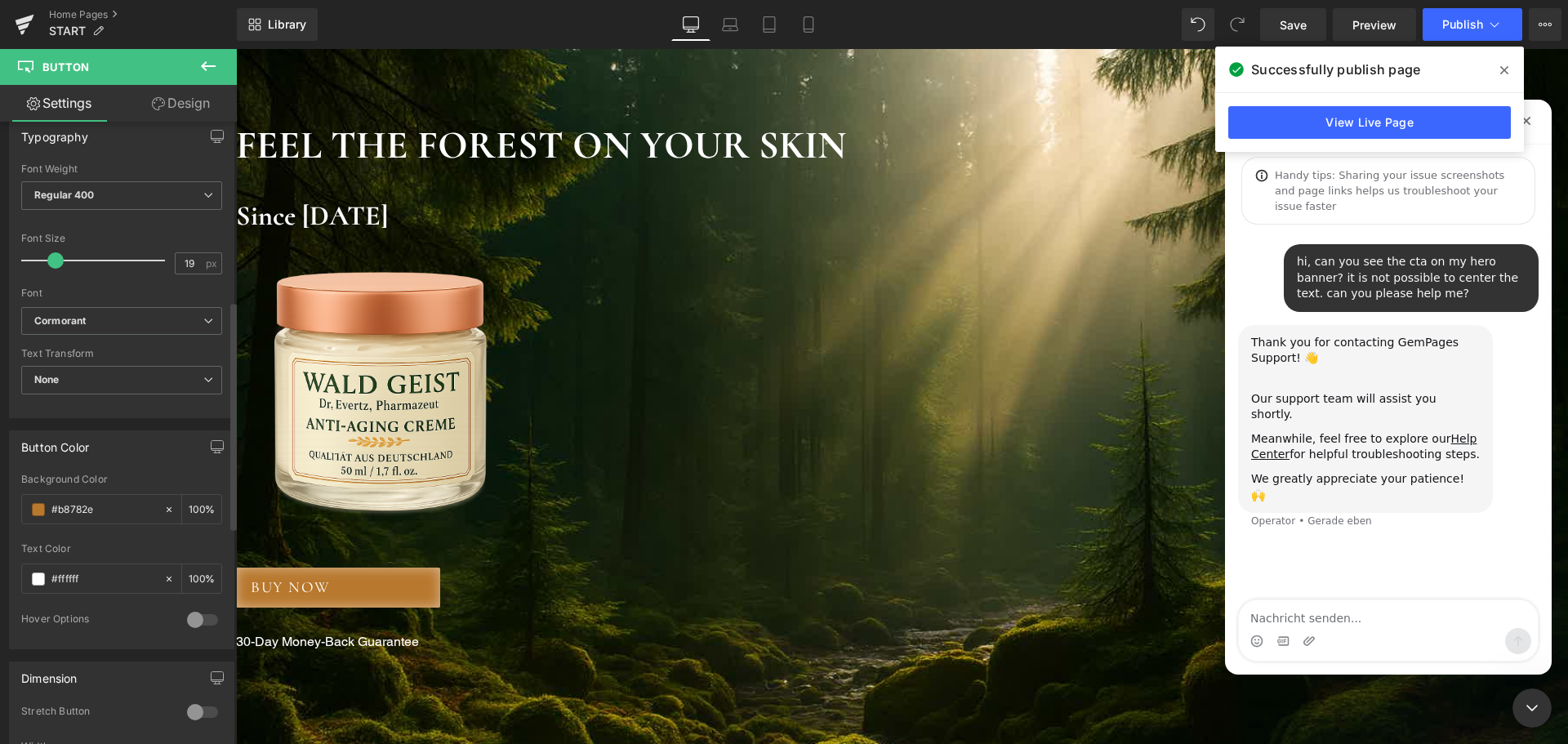
click at [227, 65] on div at bounding box center [784, 347] width 1568 height 696
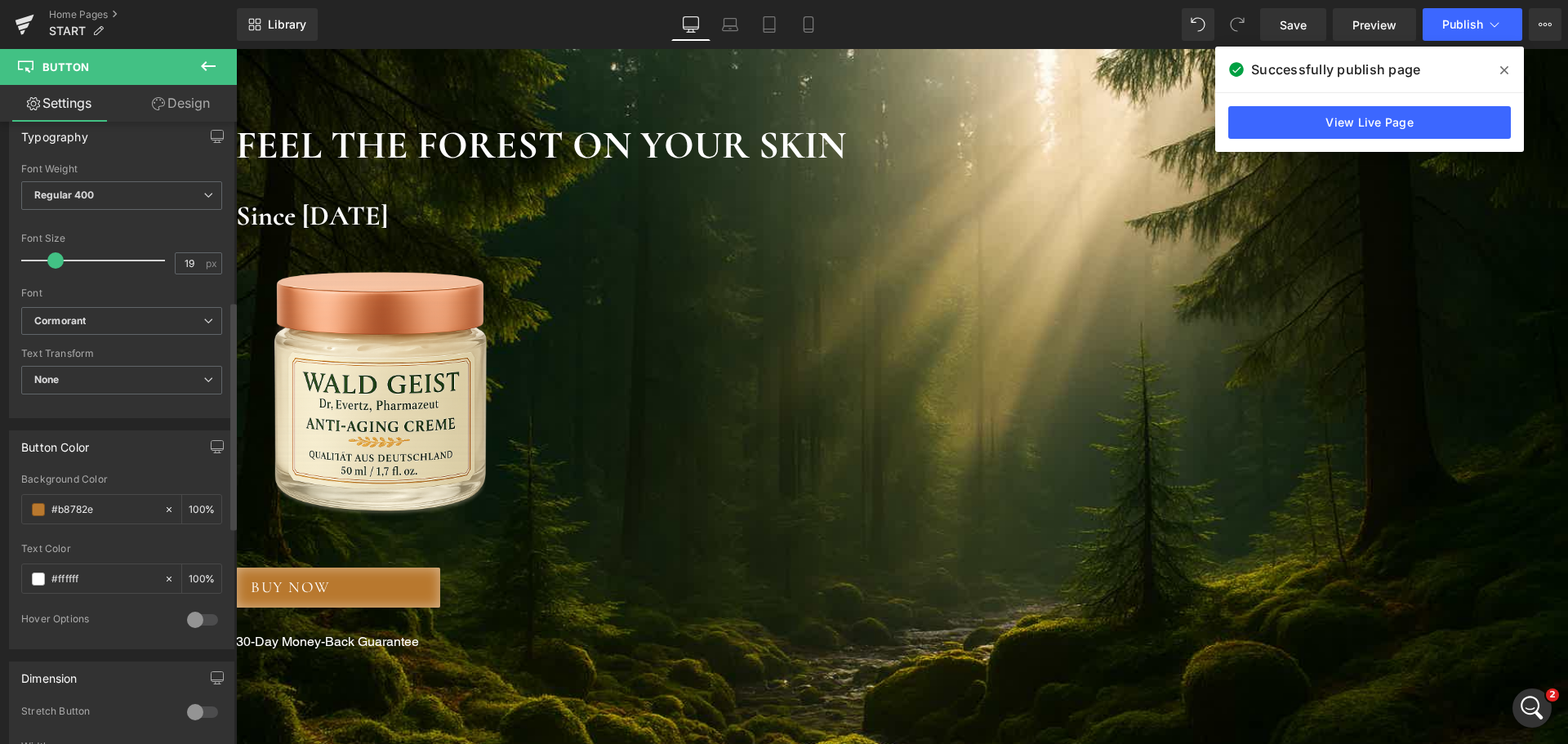
click at [218, 65] on button at bounding box center [208, 67] width 57 height 36
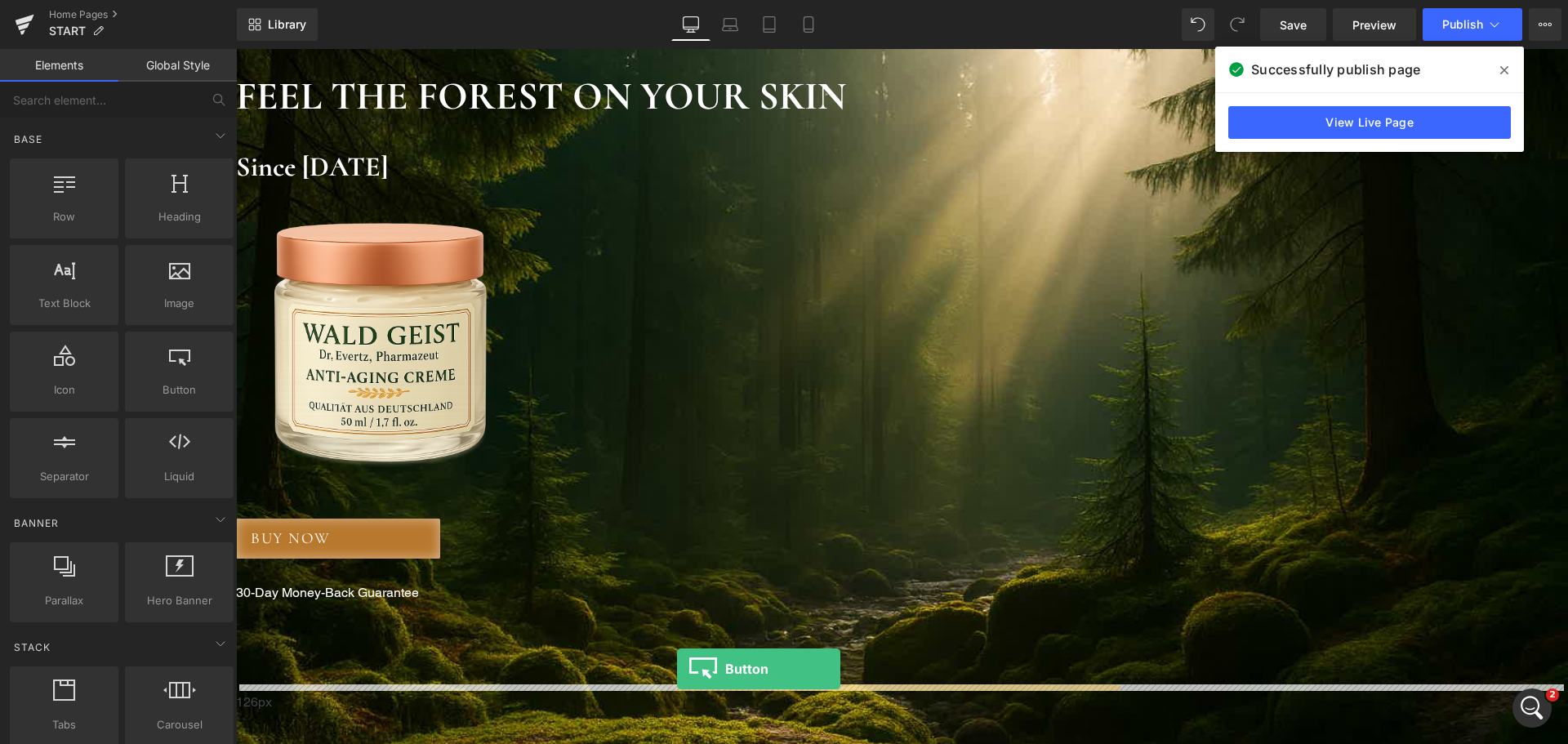
scroll to position [164, 0]
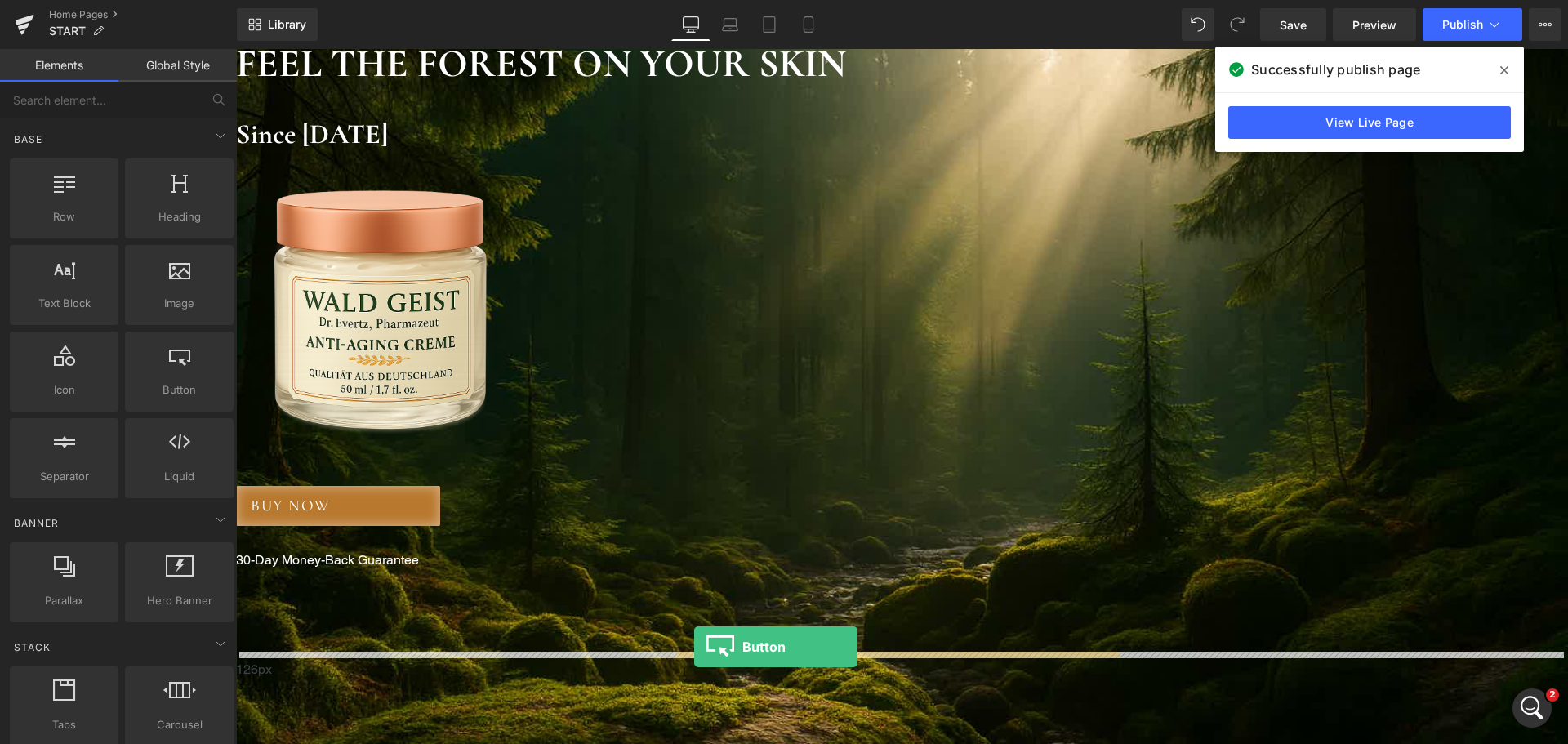
drag, startPoint x: 431, startPoint y: 410, endPoint x: 694, endPoint y: 647, distance: 354.0
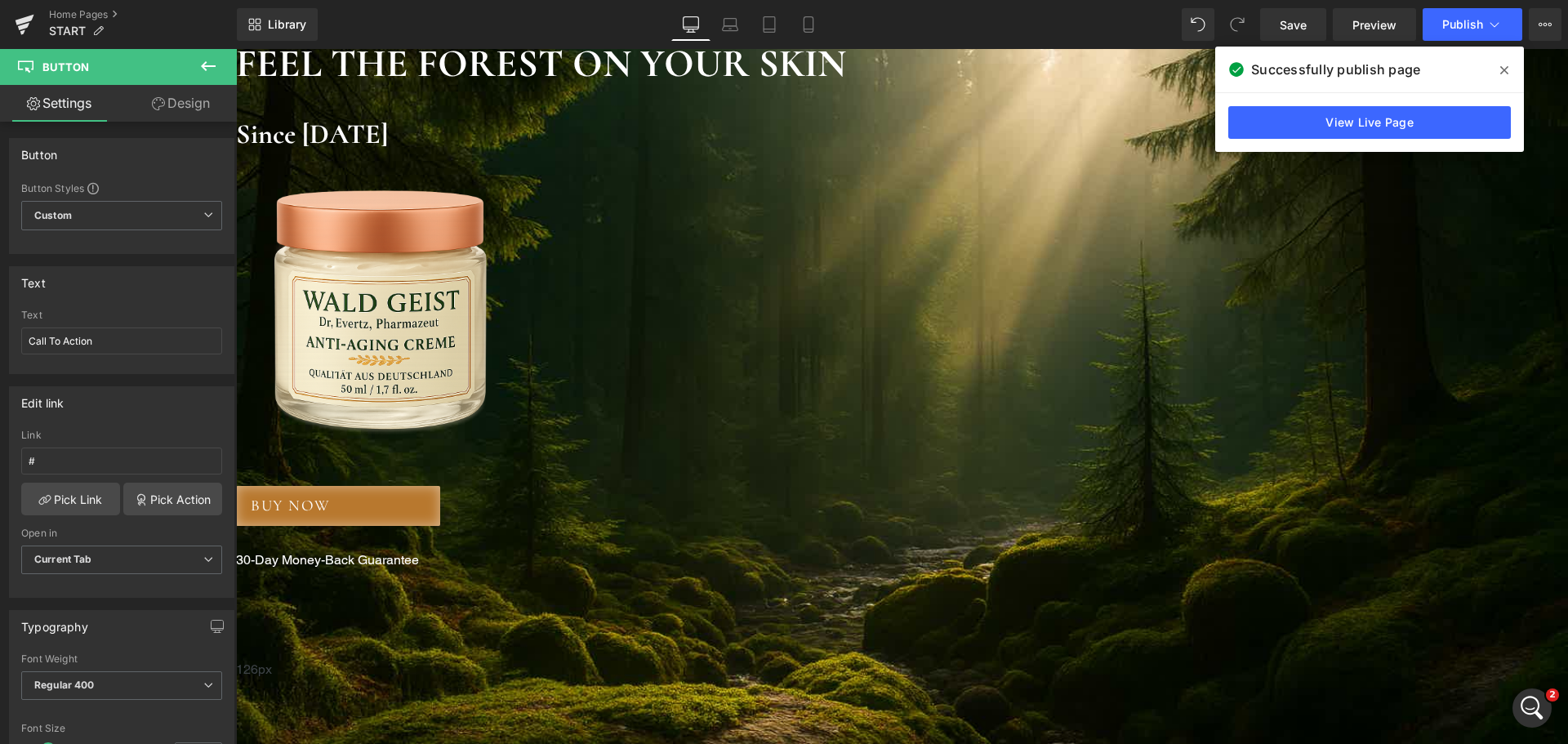
click at [236, 49] on span "Button" at bounding box center [236, 49] width 0 height 0
click at [137, 339] on input "Call To Action" at bounding box center [121, 341] width 201 height 27
type input "BUY NOW"
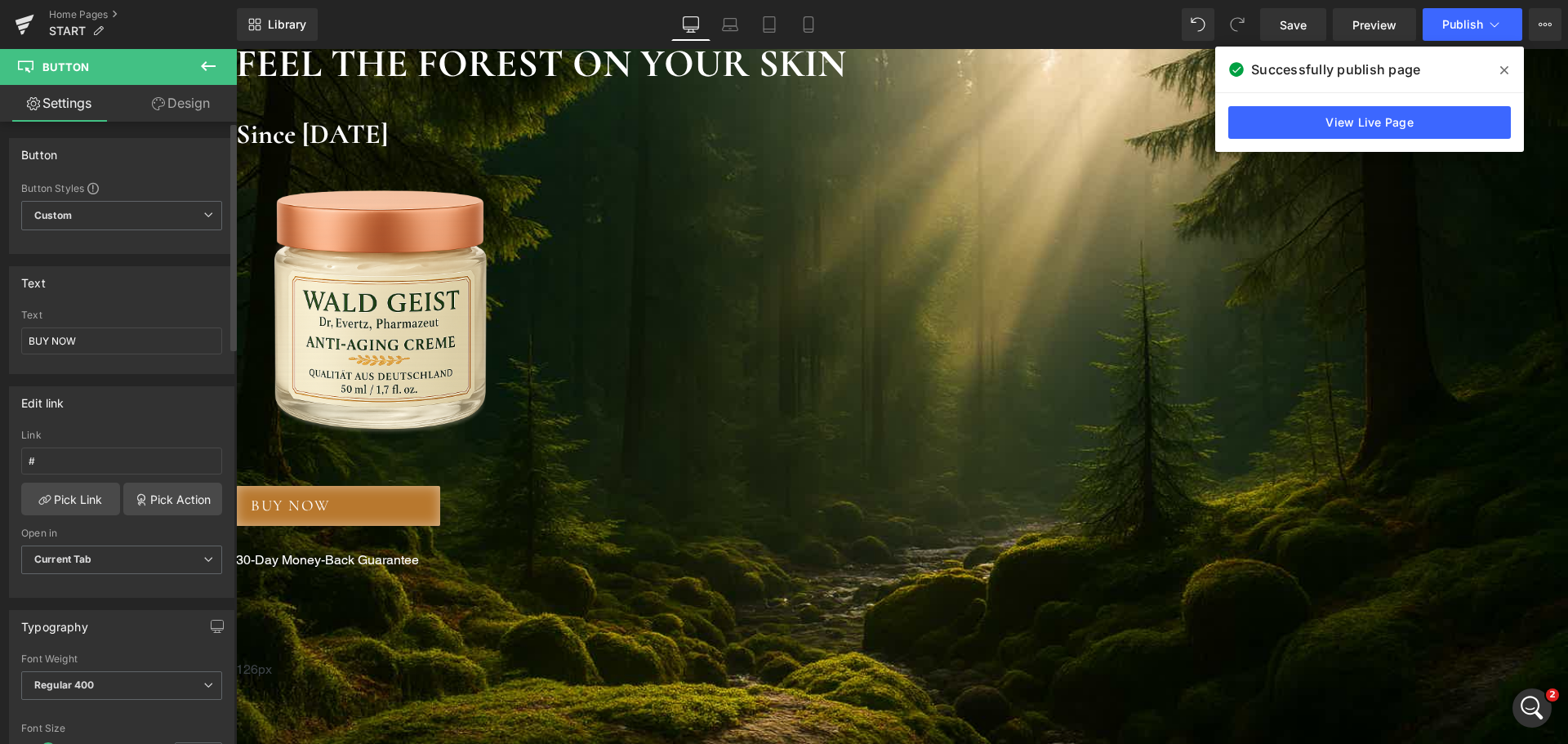
click at [141, 384] on div "Edit link # Link # Pick Link Pick Action Current Tab New Tab Open in Current Ta…" at bounding box center [122, 486] width 245 height 224
click at [131, 339] on input "BUY NOW" at bounding box center [121, 341] width 201 height 27
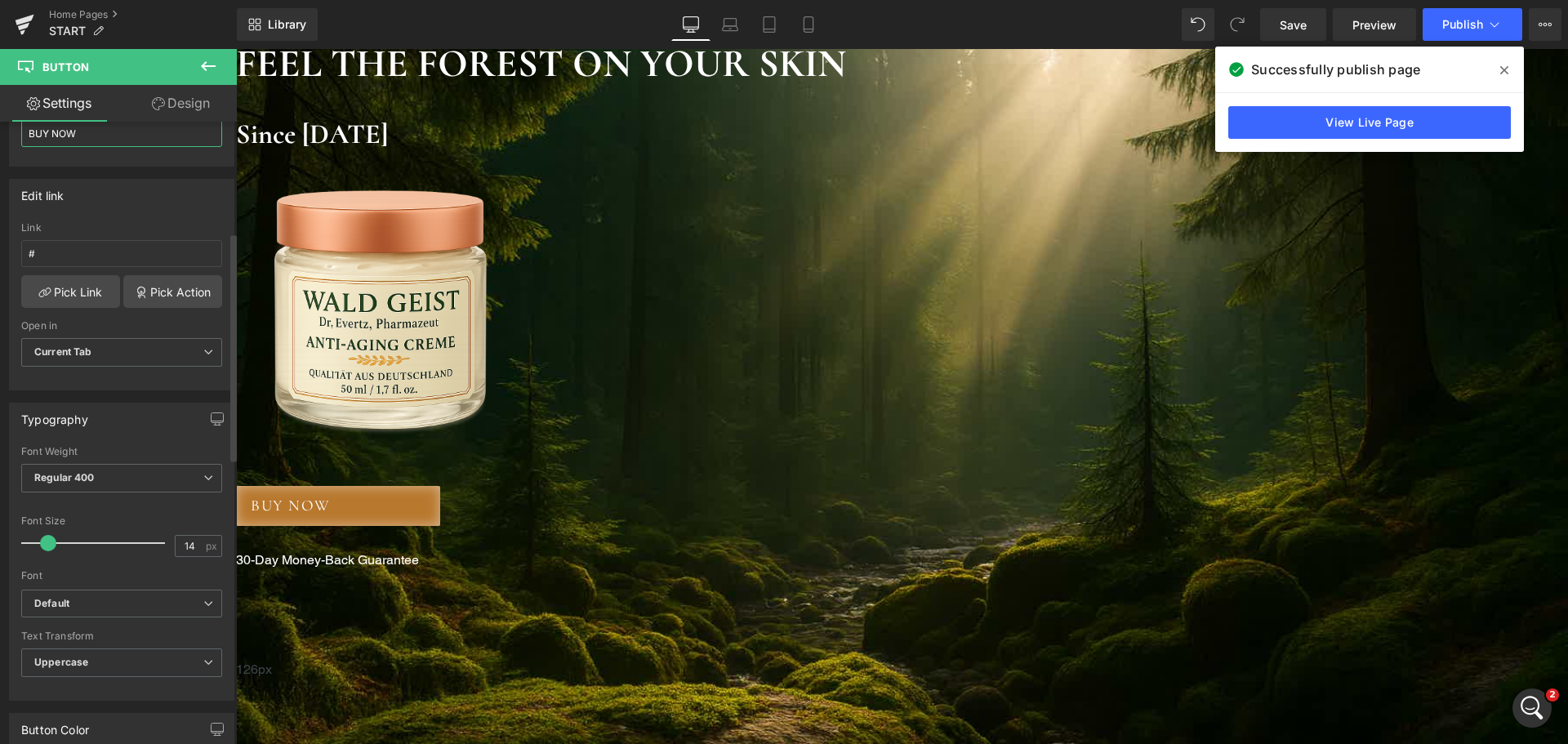
scroll to position [326, 0]
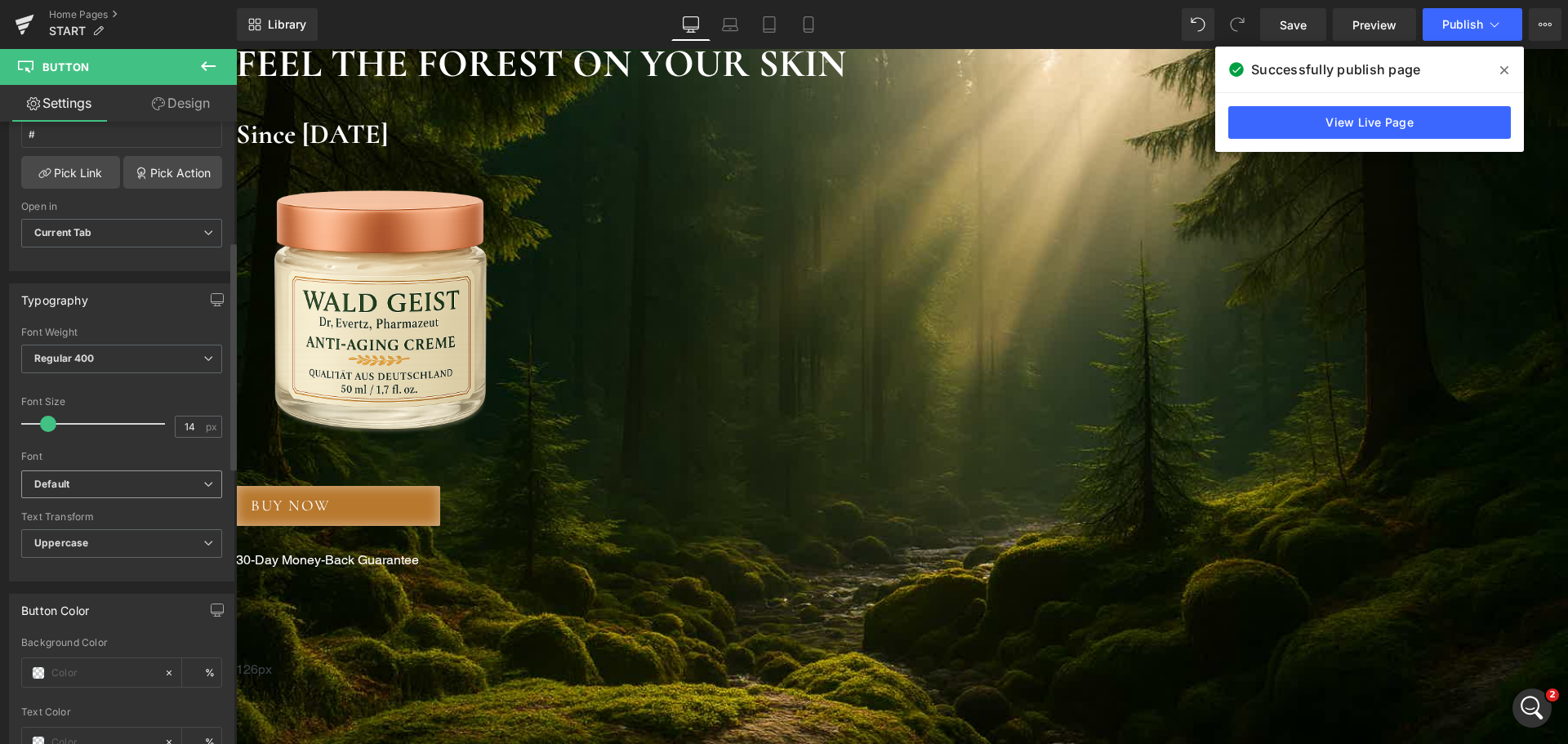
click at [112, 493] on span "Default" at bounding box center [121, 485] width 201 height 28
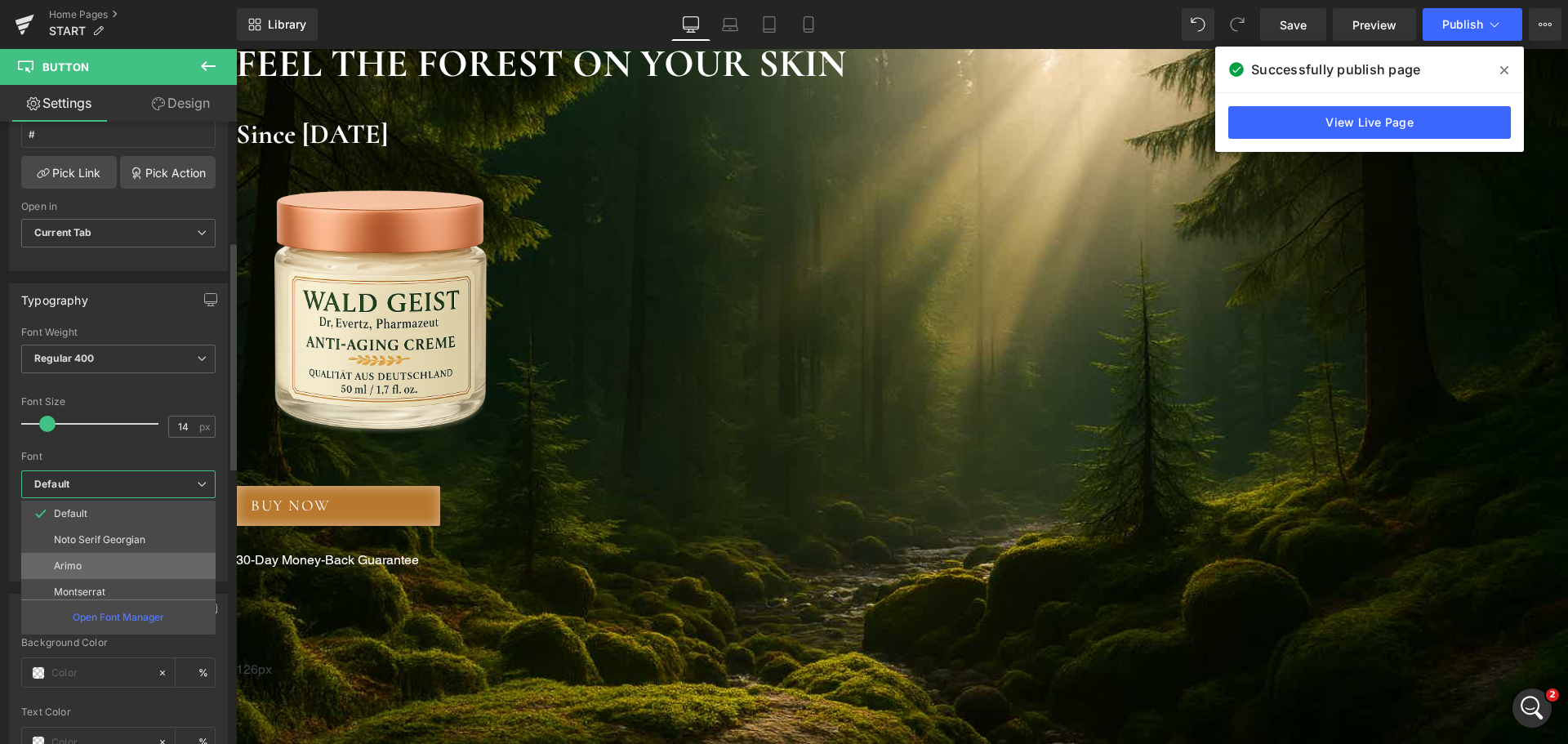
scroll to position [164, 0]
click at [95, 557] on p "Cormorant" at bounding box center [79, 559] width 51 height 12
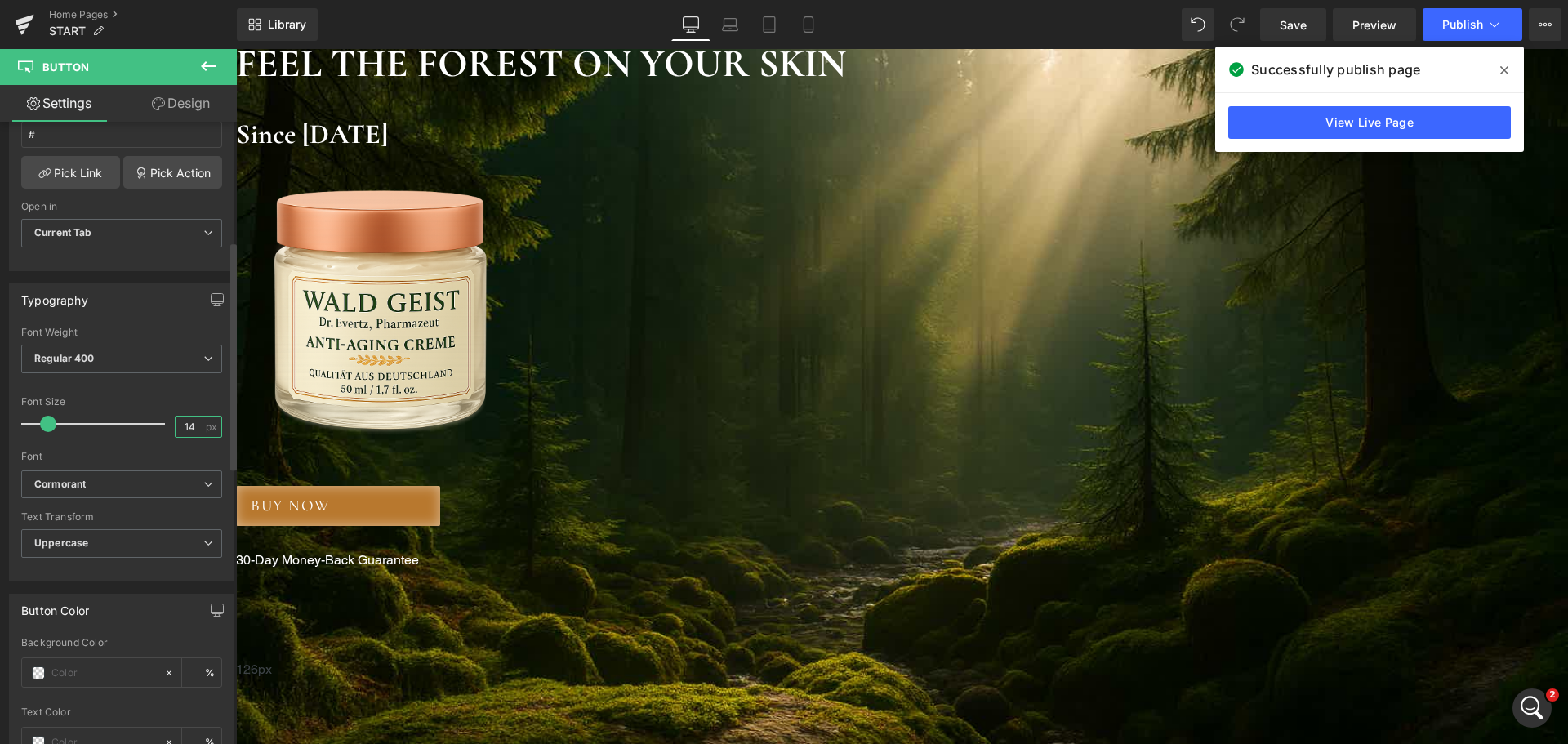
click at [179, 427] on input "14" at bounding box center [189, 427] width 28 height 20
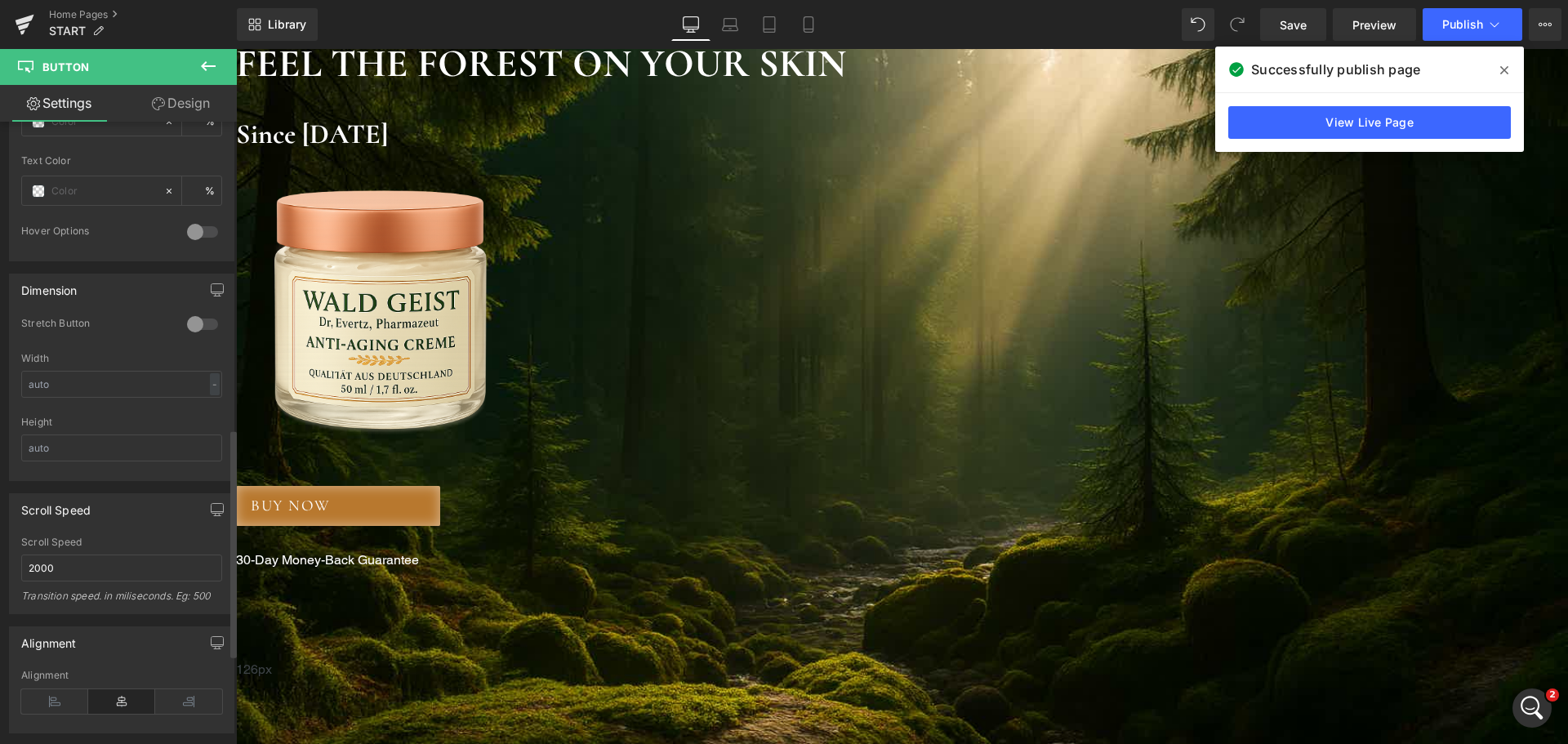
scroll to position [898, 0]
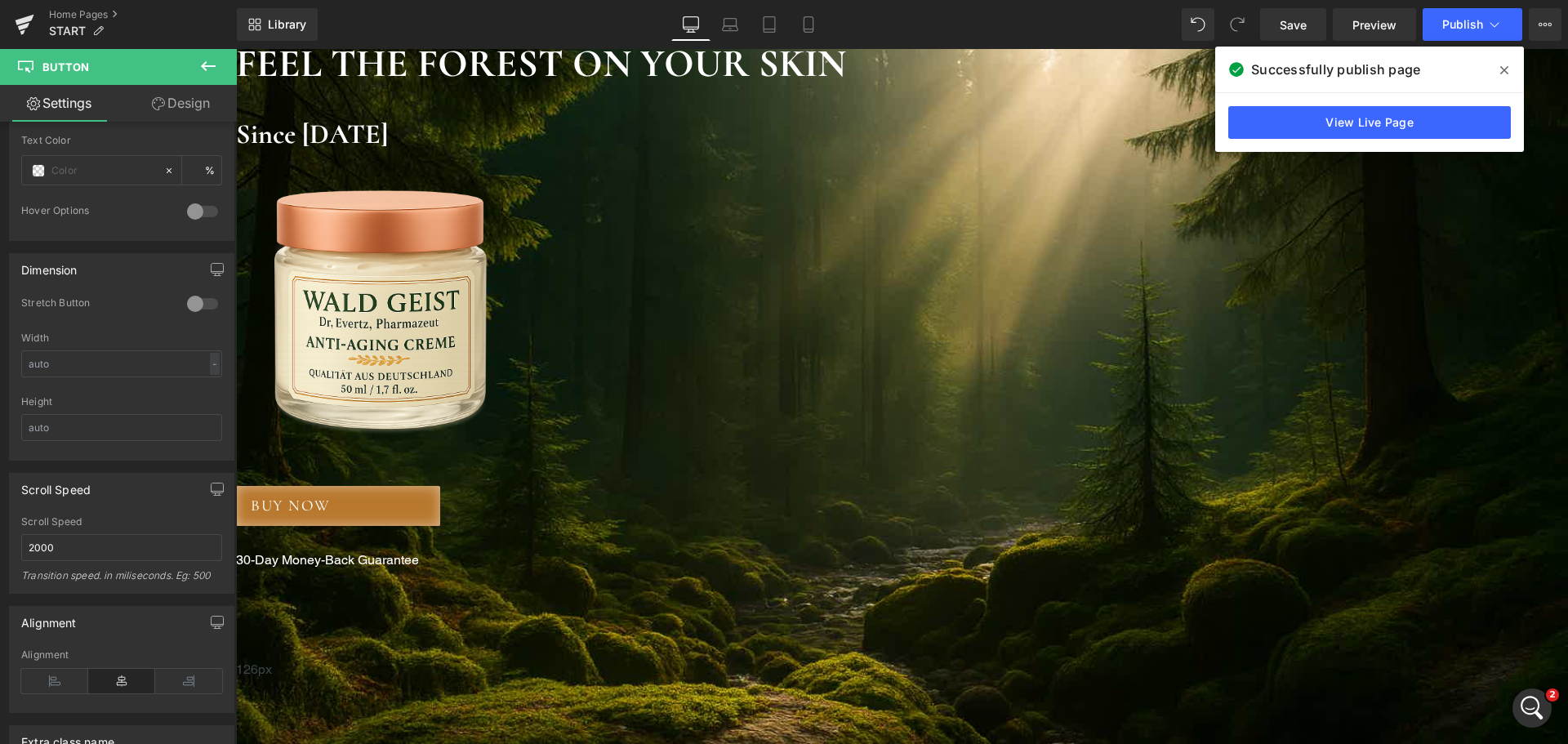
type input "16"
drag, startPoint x: 181, startPoint y: 106, endPoint x: 118, endPoint y: 178, distance: 95.7
click at [181, 106] on link "Design" at bounding box center [181, 104] width 118 height 37
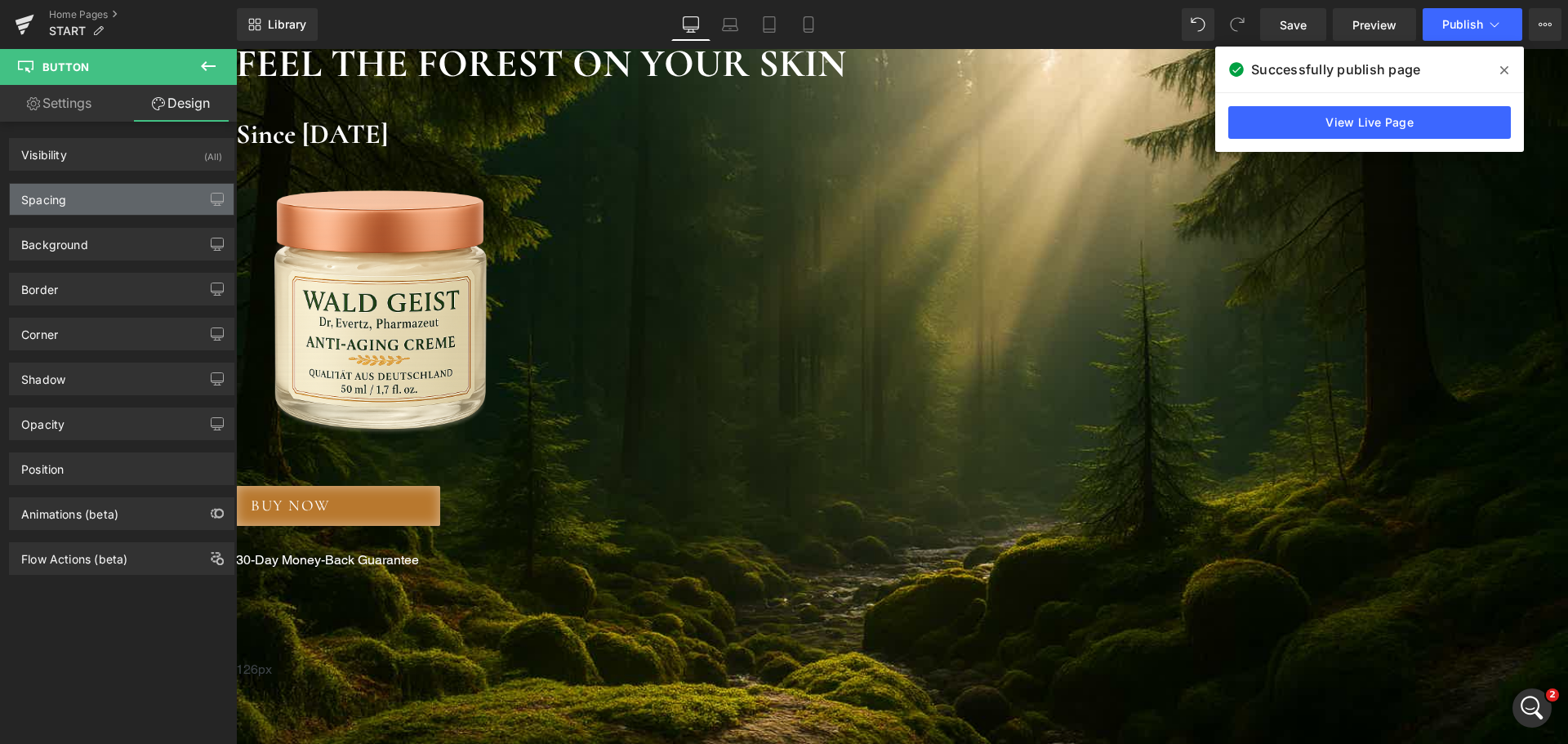
click at [110, 192] on div "Spacing" at bounding box center [122, 199] width 224 height 31
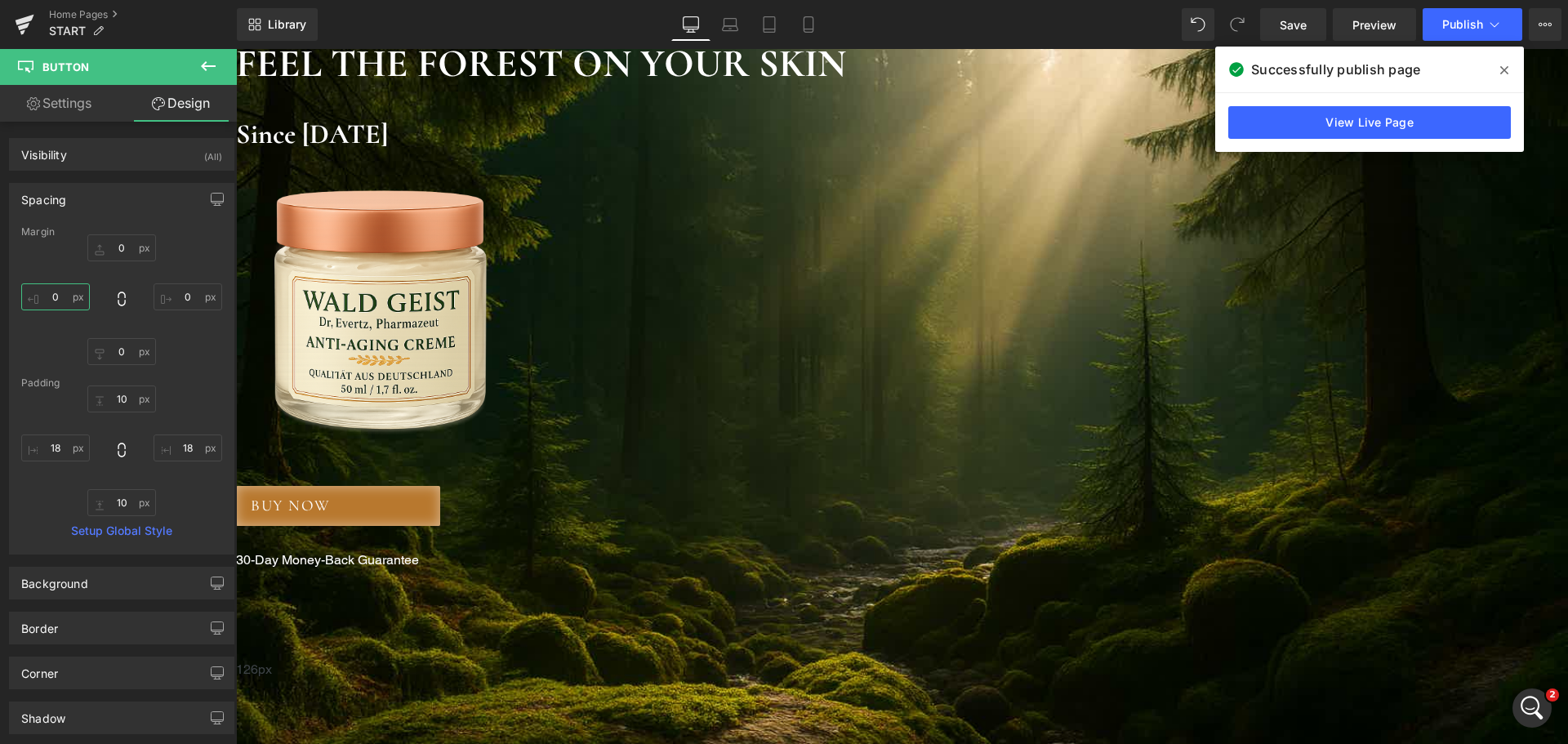
click at [65, 297] on input "0" at bounding box center [55, 297] width 68 height 27
type input "2"
click at [60, 446] on input "18" at bounding box center [55, 448] width 68 height 27
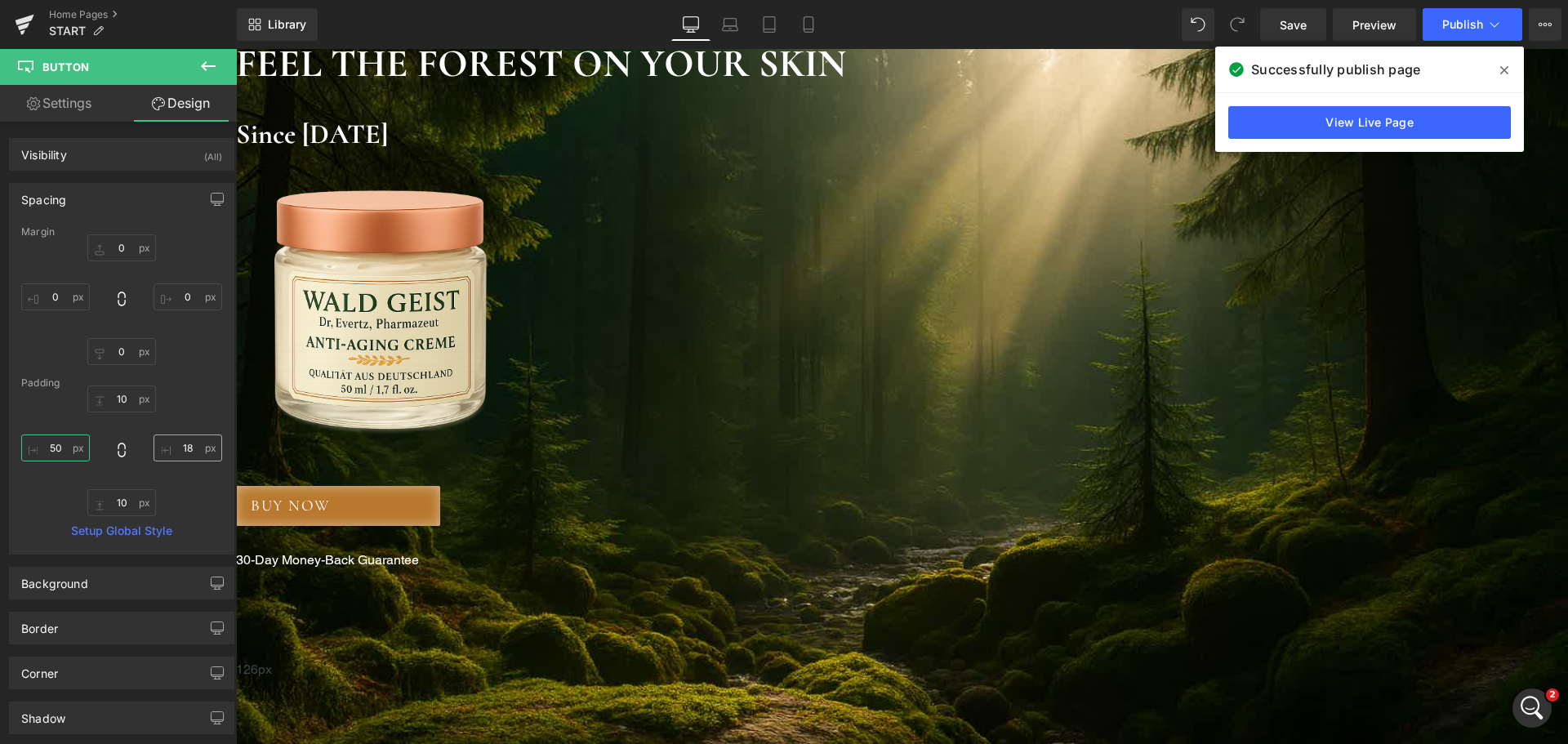
type input "50"
click at [179, 448] on input "18" at bounding box center [188, 448] width 68 height 27
type input "50"
click at [1520, 700] on div "Intercom-Nachrichtendienst öffnen" at bounding box center [1529, 706] width 54 height 54
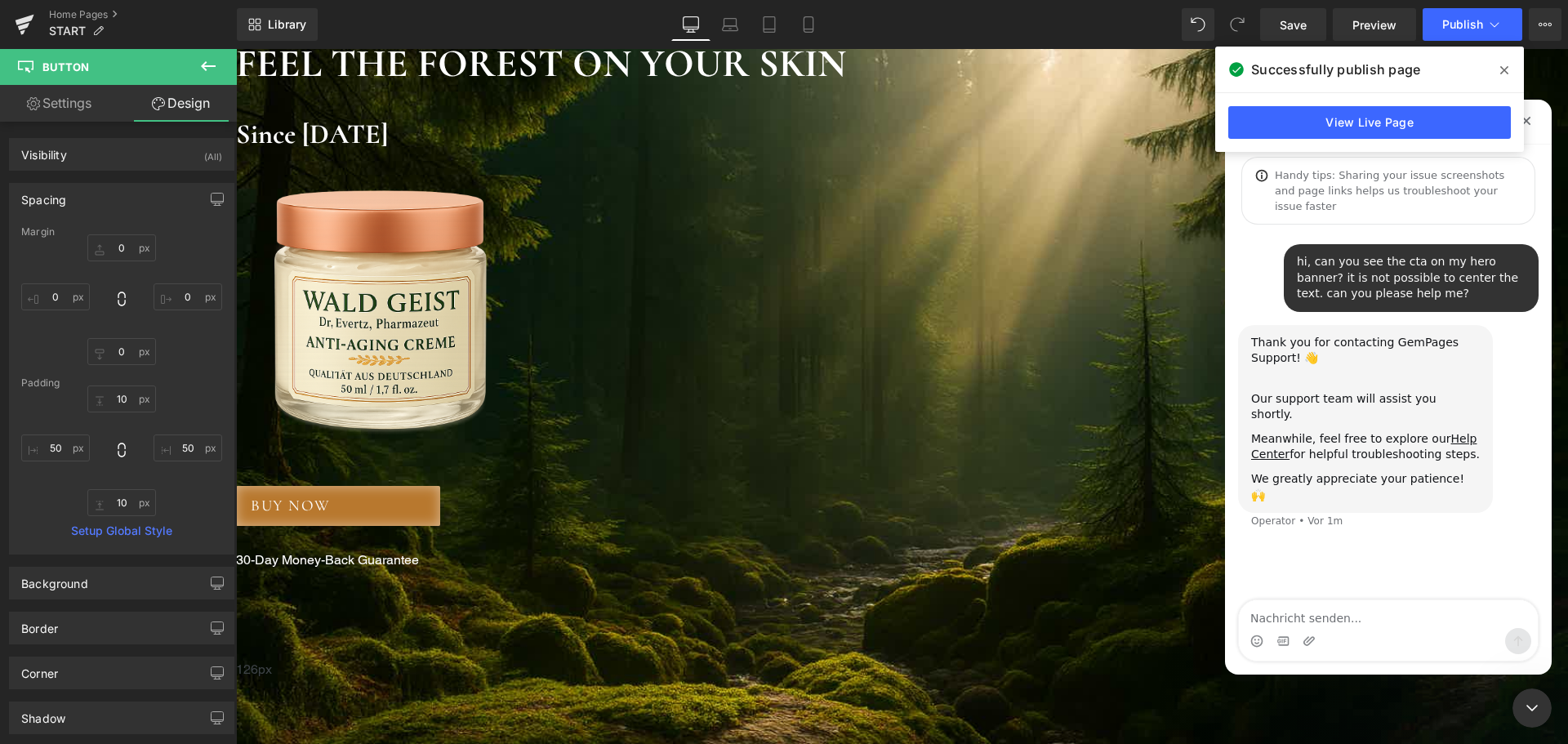
click at [1418, 619] on textarea "Nachricht senden..." at bounding box center [1388, 614] width 299 height 28
type textarea "got it"
type textarea "thank you anyway"
click at [902, 668] on div at bounding box center [784, 347] width 1568 height 696
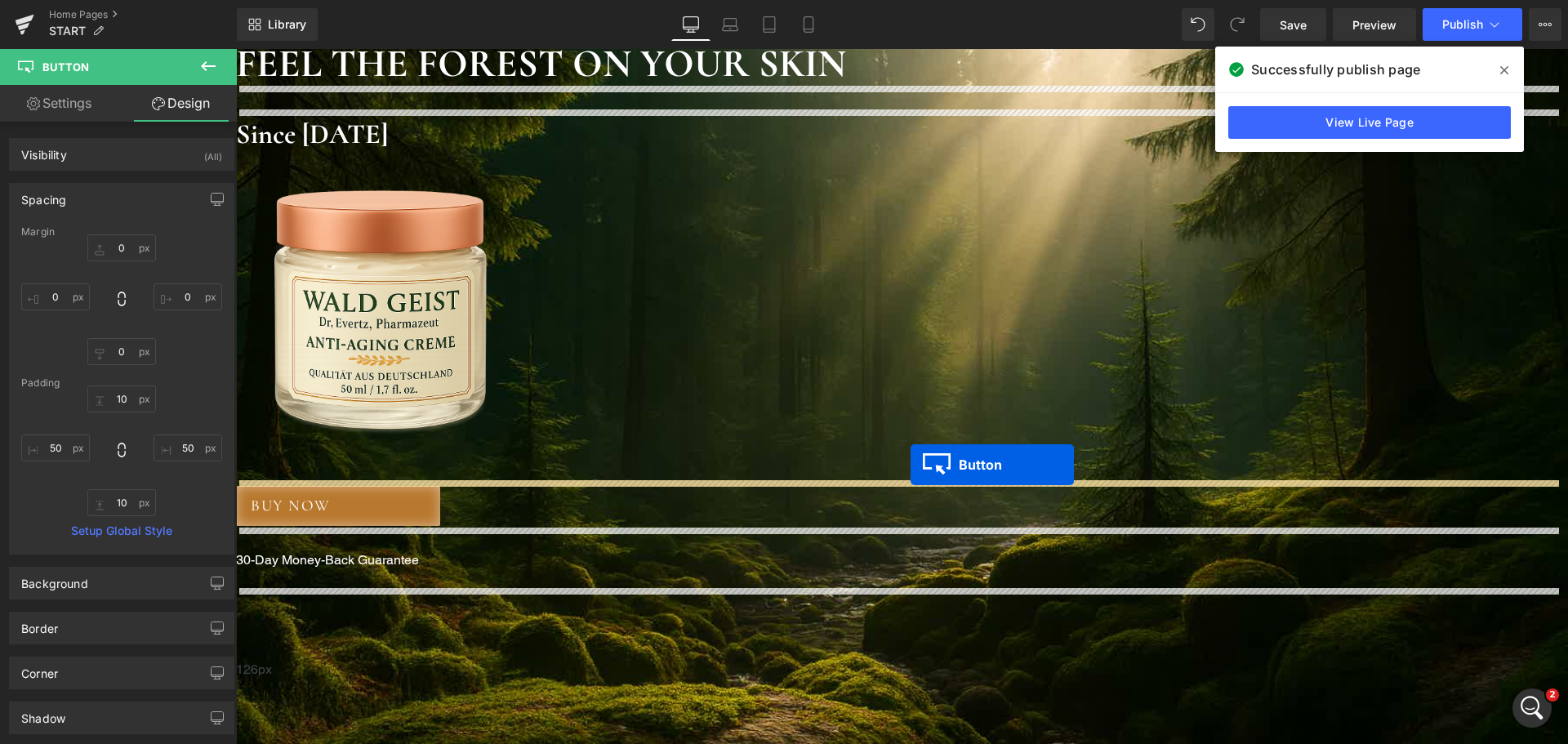
drag, startPoint x: 893, startPoint y: 674, endPoint x: 910, endPoint y: 465, distance: 209.7
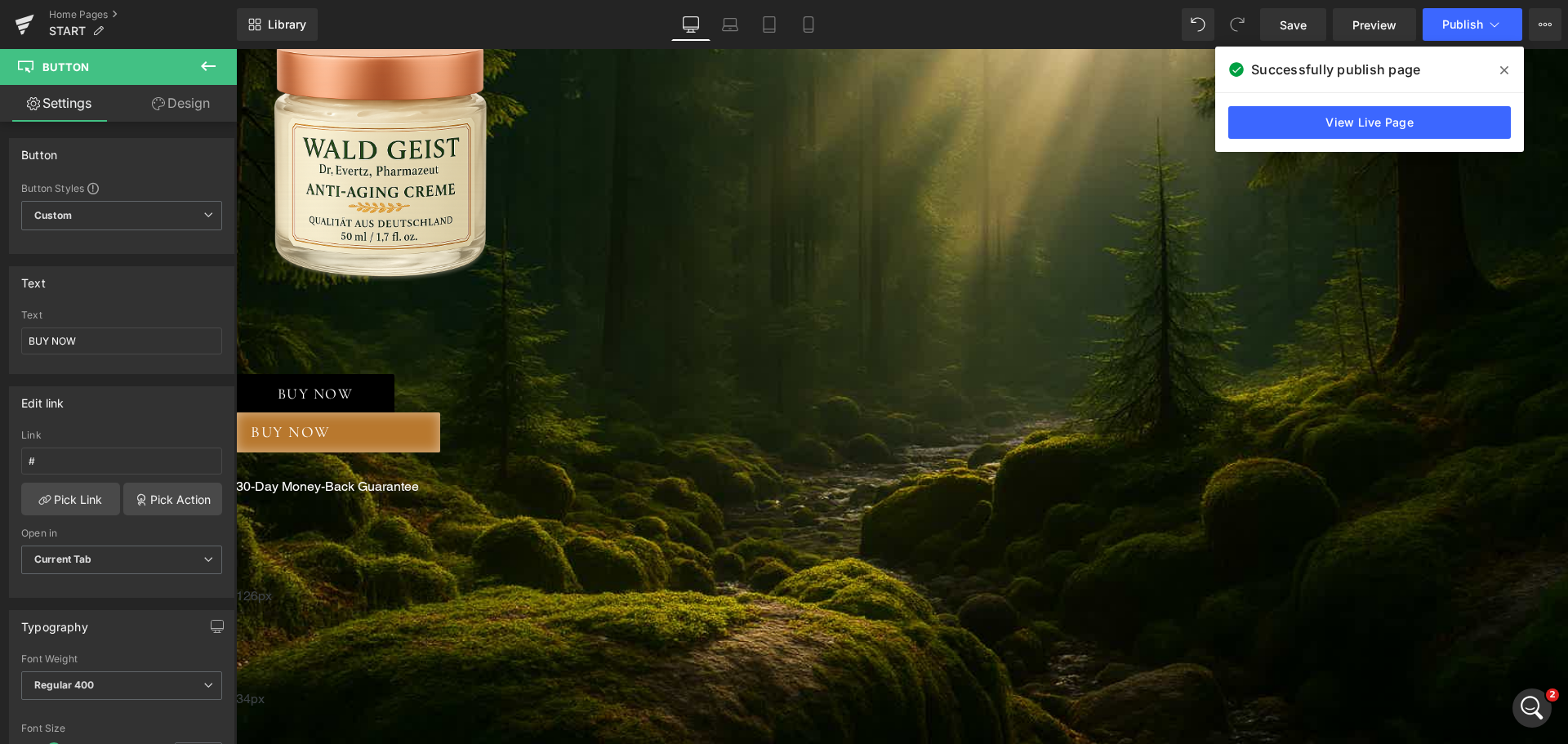
scroll to position [164, 0]
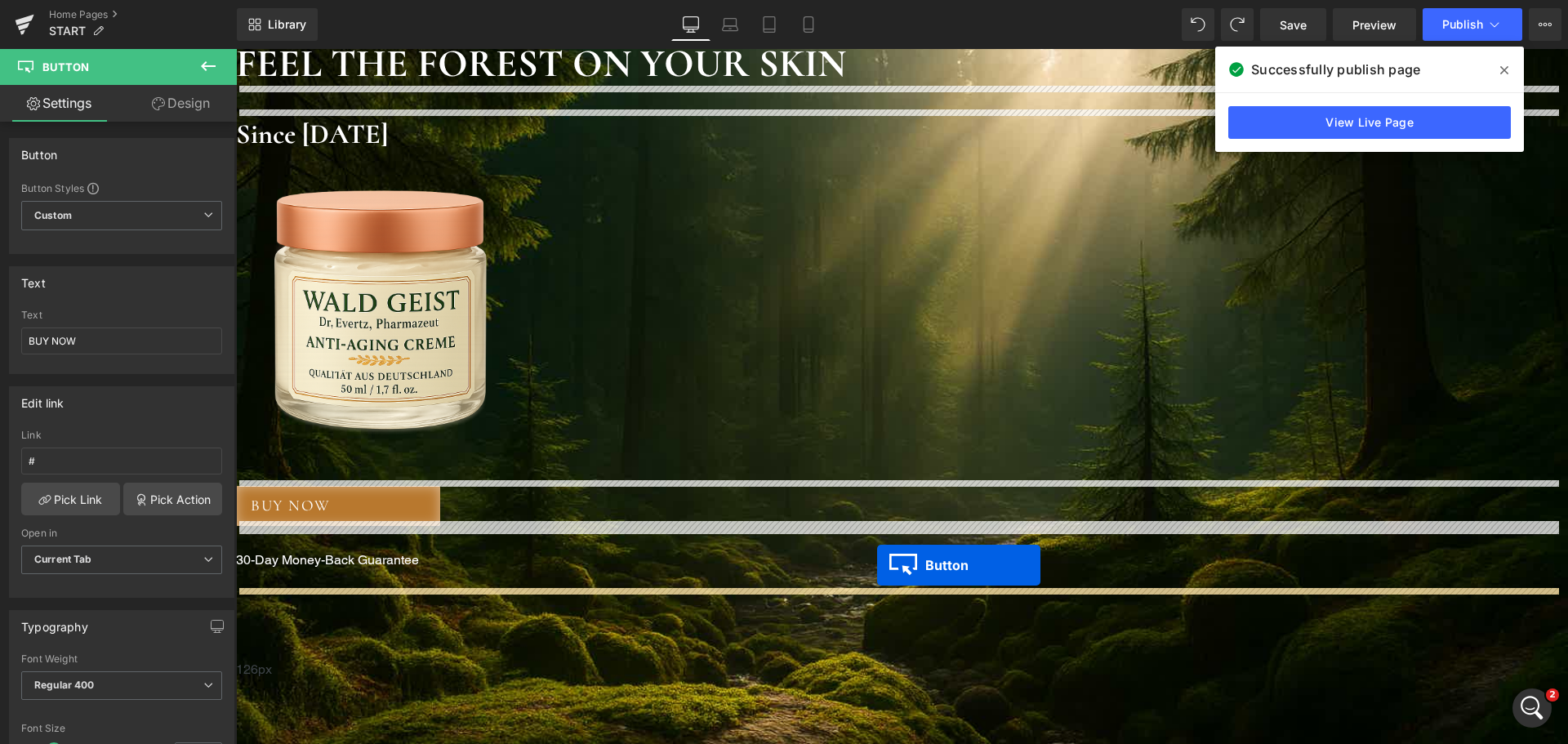
drag, startPoint x: 870, startPoint y: 673, endPoint x: 877, endPoint y: 565, distance: 108.2
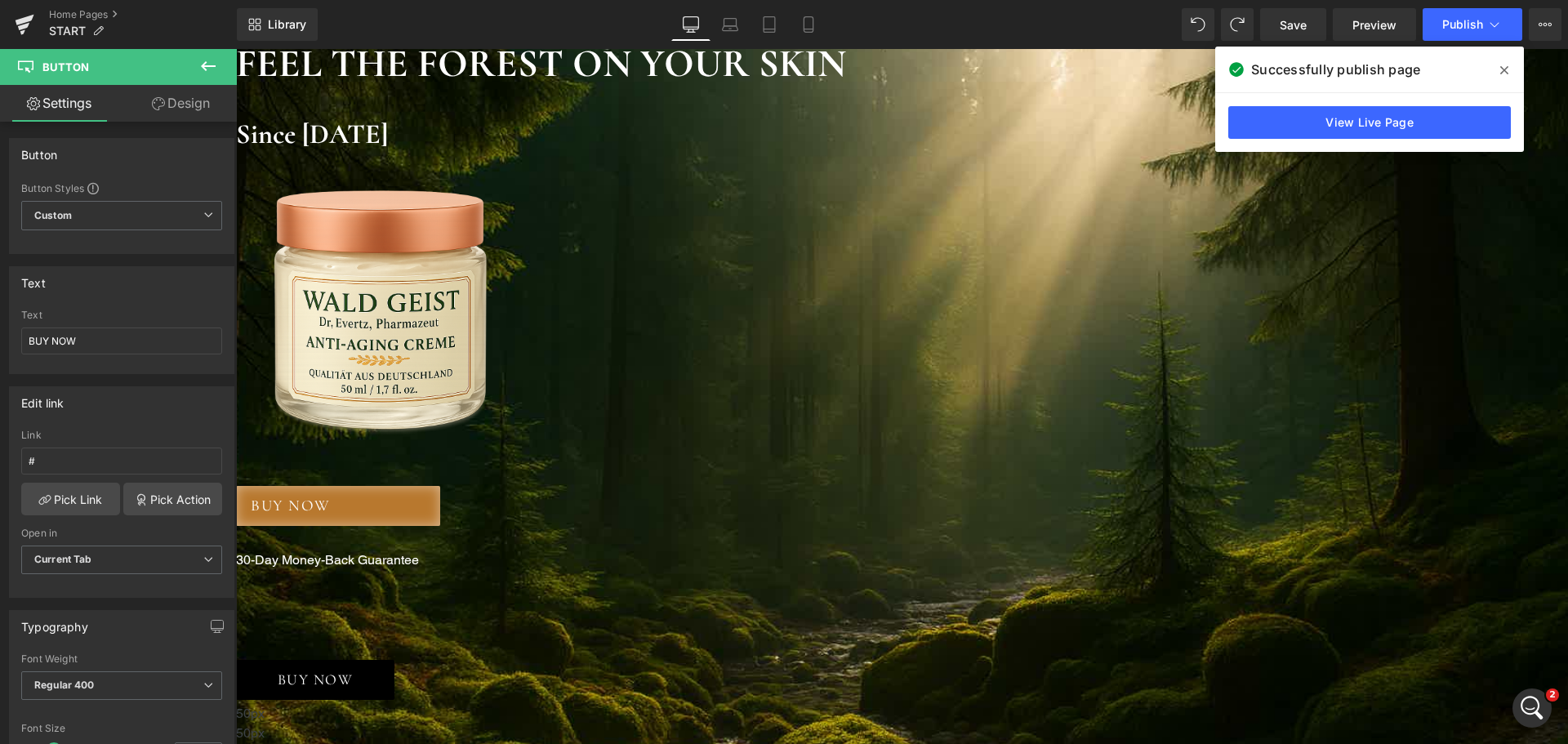
click at [236, 49] on icon at bounding box center [236, 49] width 0 height 0
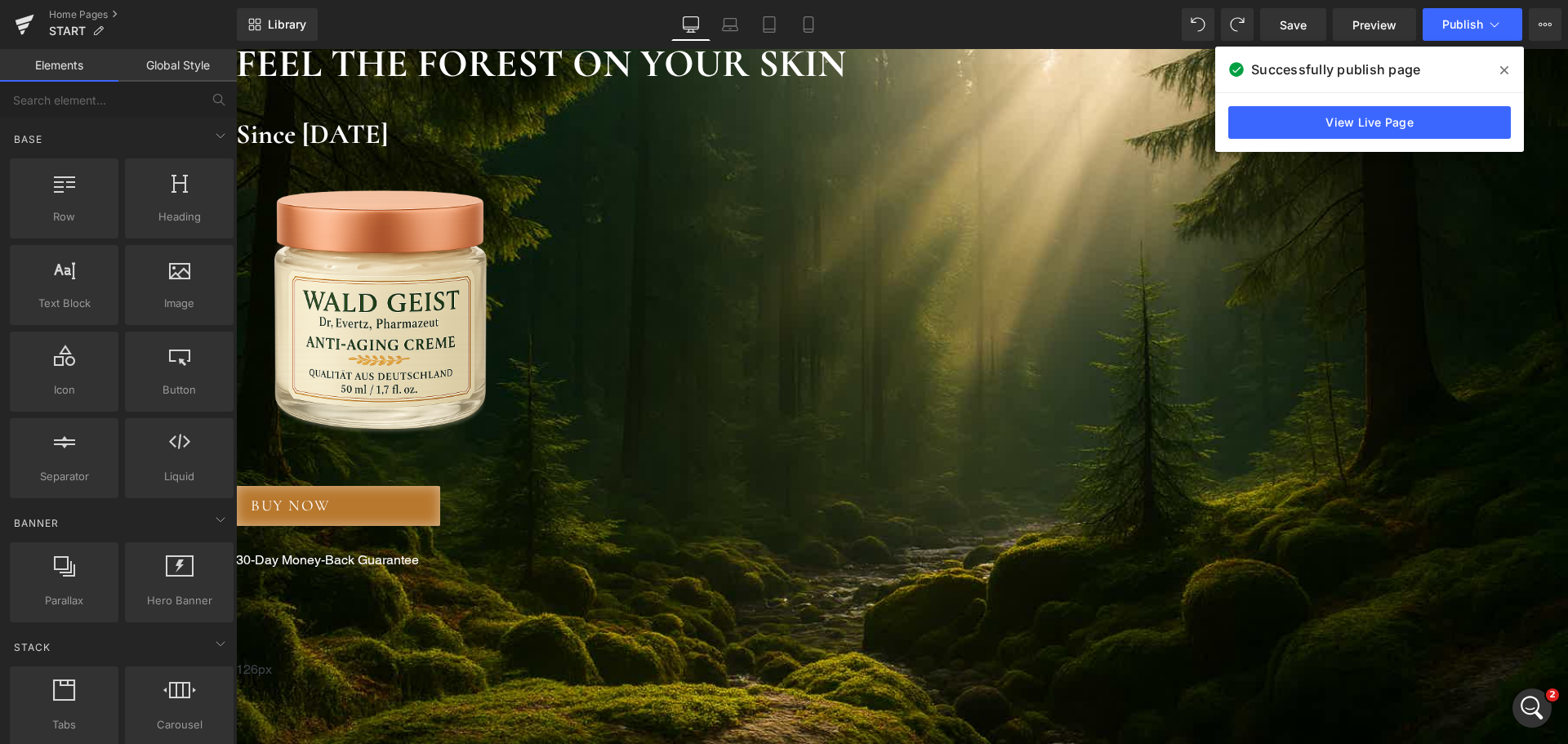
click at [236, 49] on span "Button" at bounding box center [236, 49] width 0 height 0
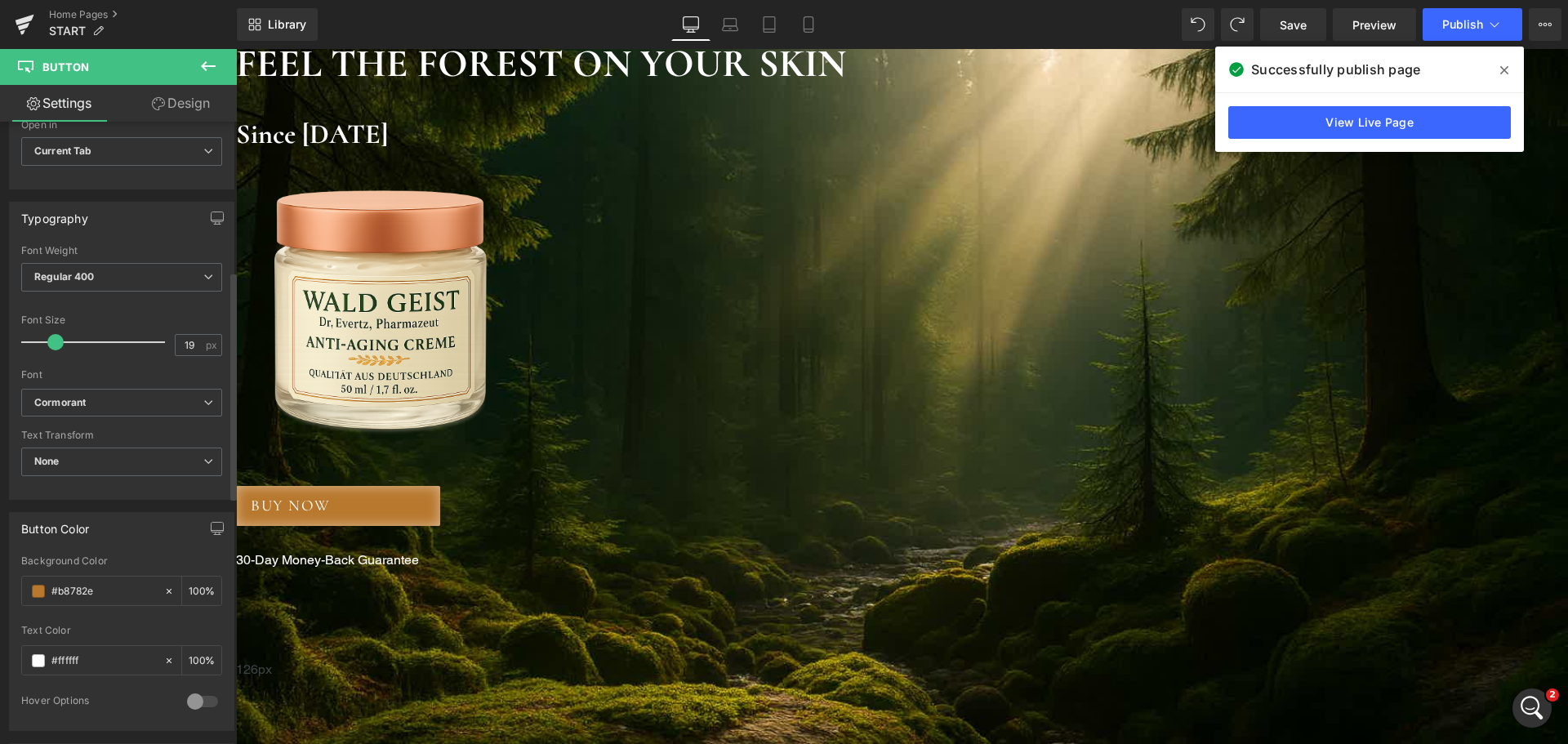
scroll to position [654, 0]
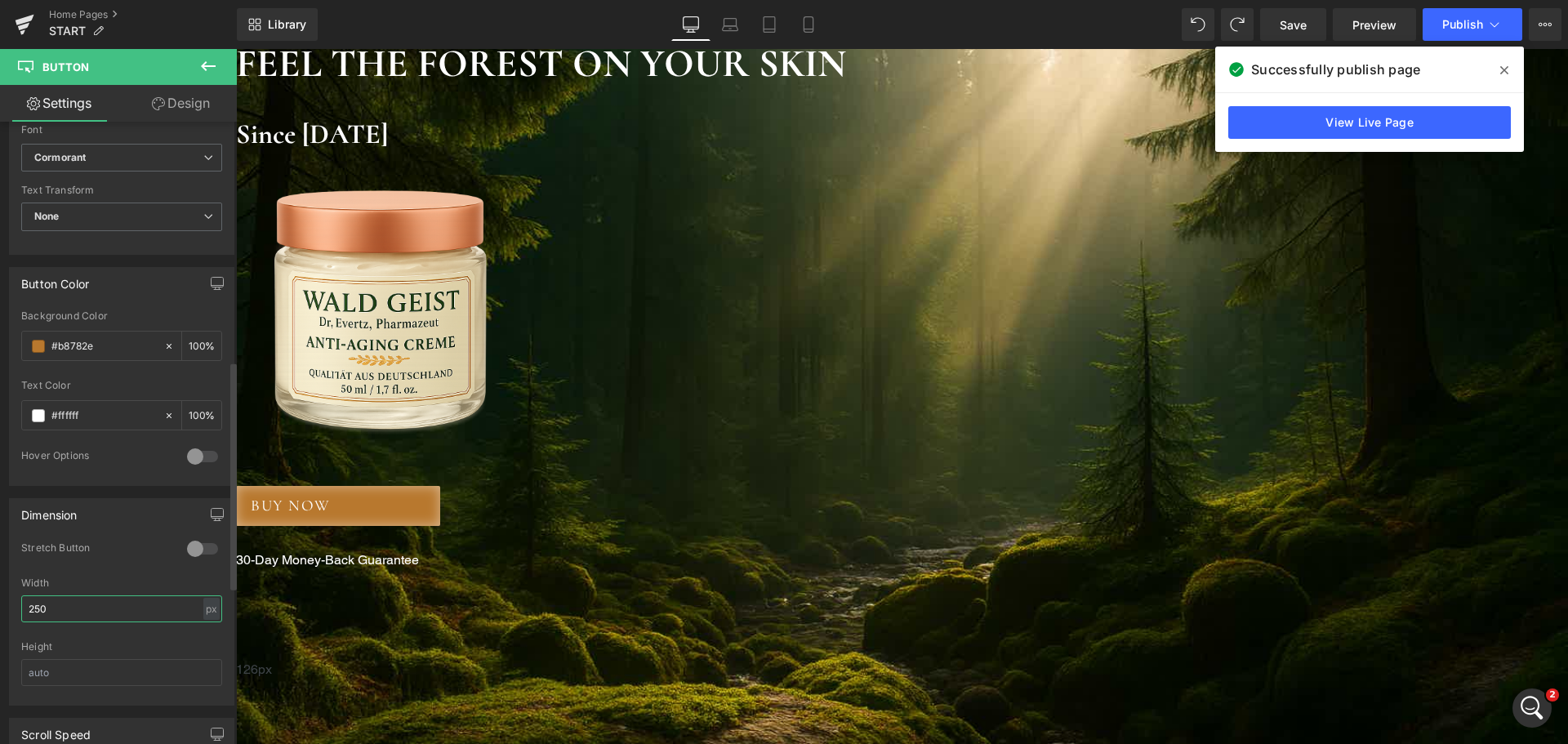
click at [102, 604] on input "250" at bounding box center [121, 609] width 201 height 27
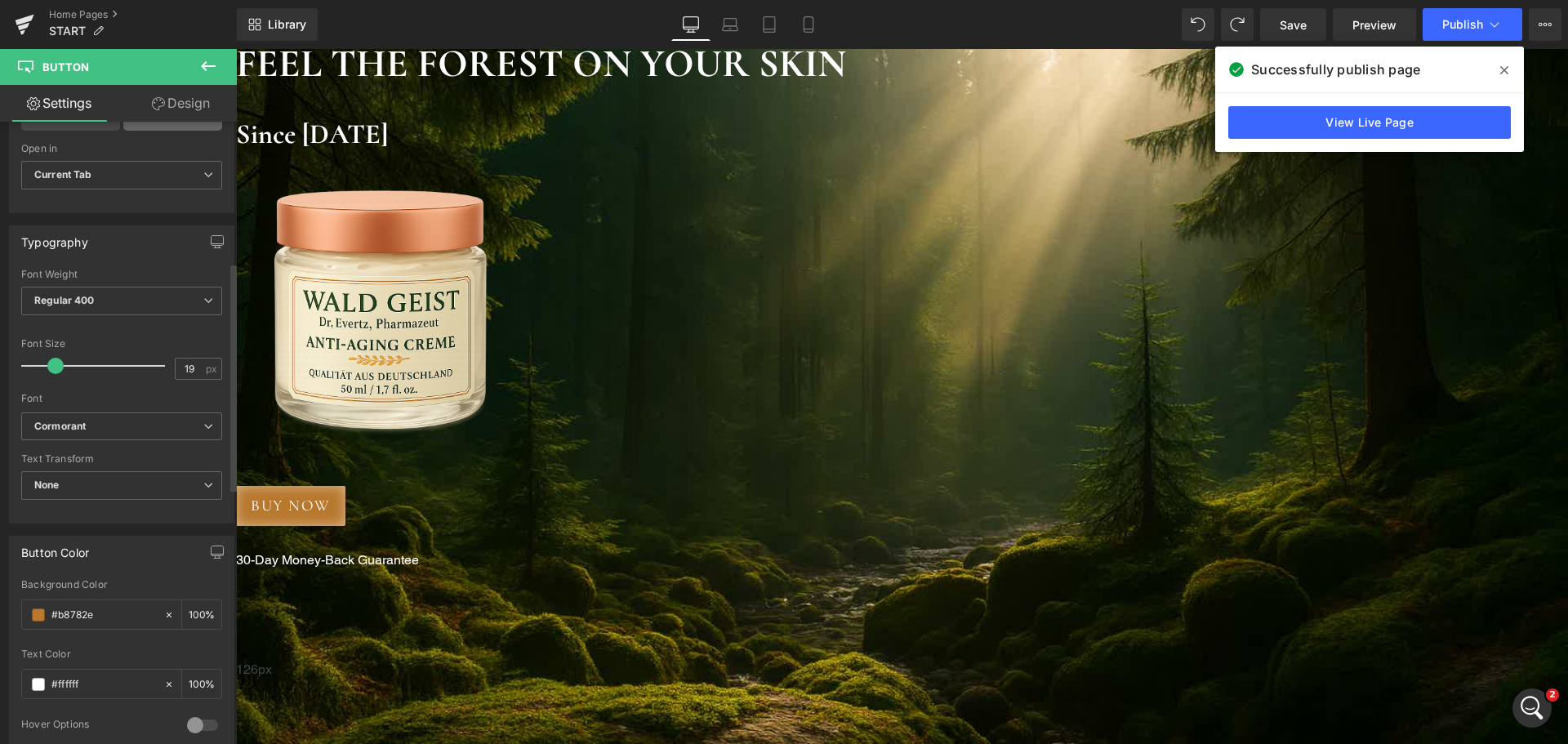
scroll to position [82, 0]
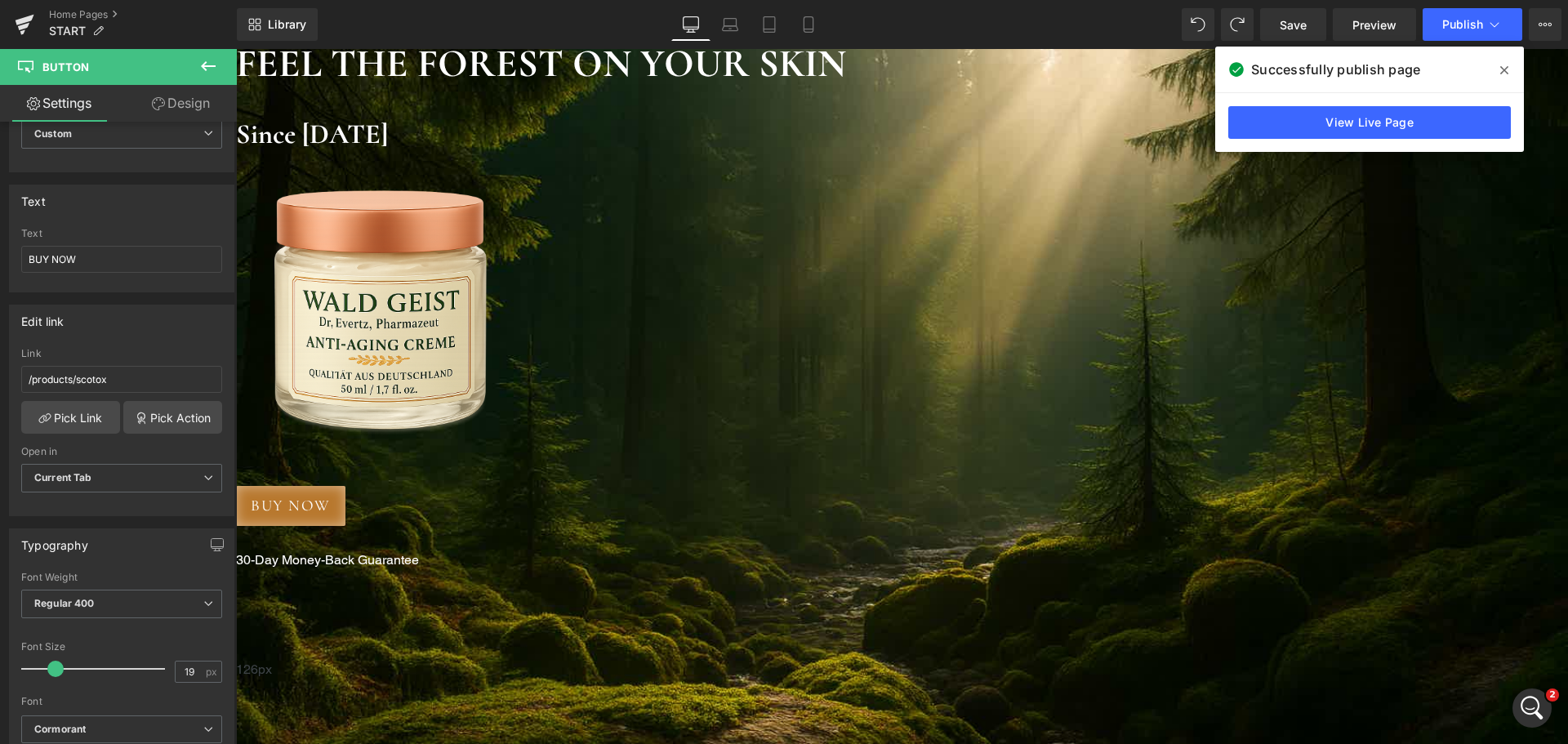
click at [184, 97] on link "Design" at bounding box center [181, 104] width 118 height 37
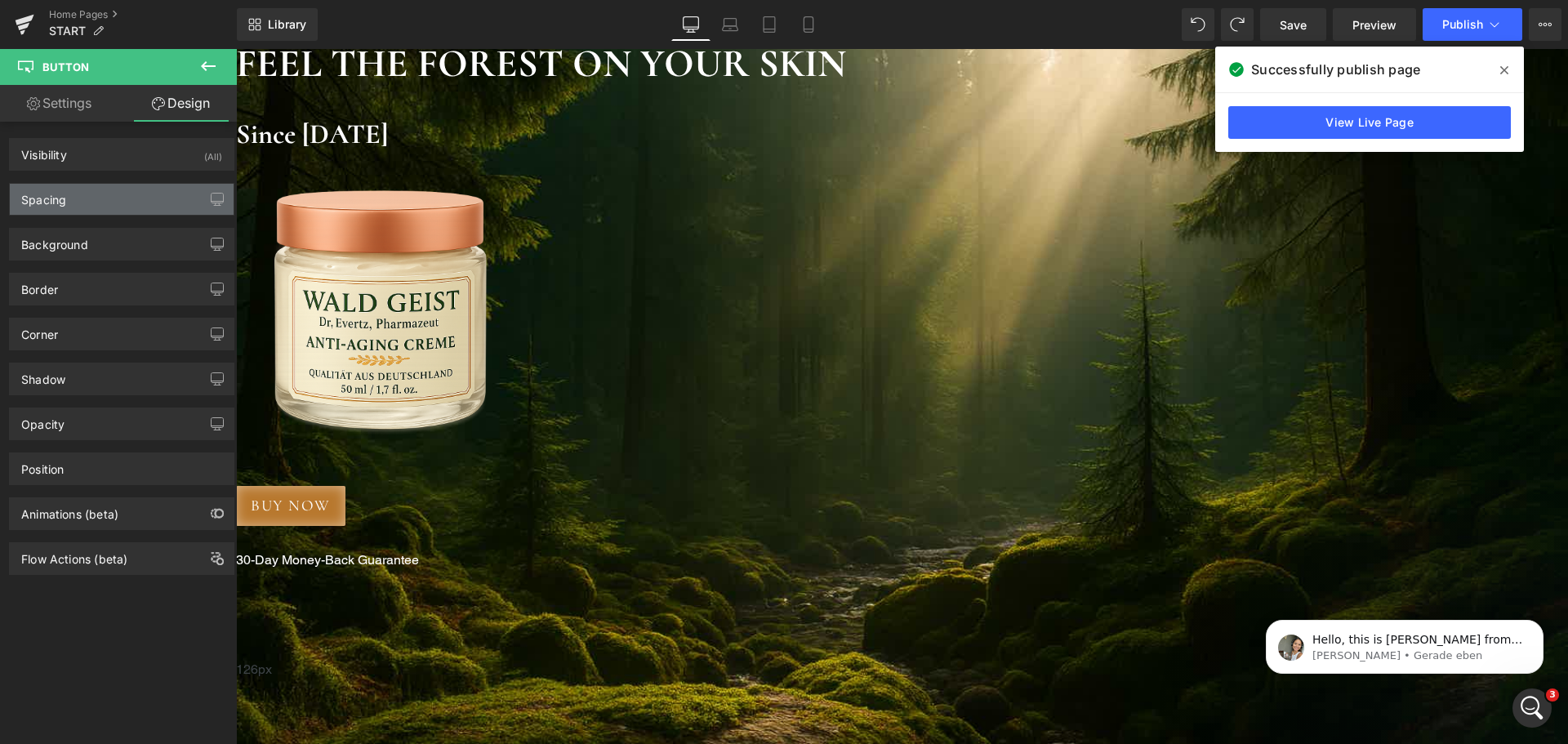
scroll to position [167, 0]
click at [102, 200] on div "Spacing" at bounding box center [122, 199] width 224 height 31
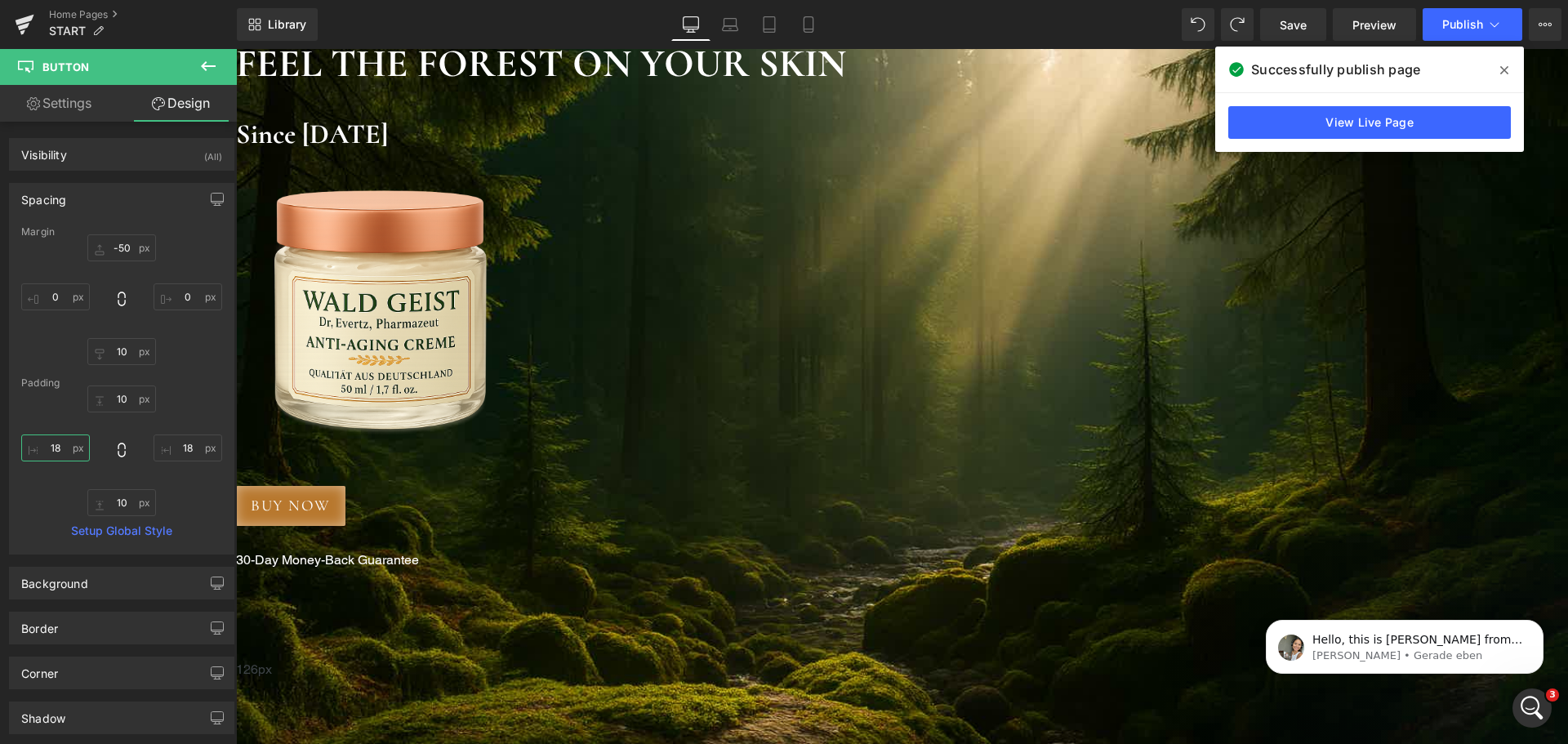
click at [58, 450] on input "18" at bounding box center [55, 448] width 68 height 27
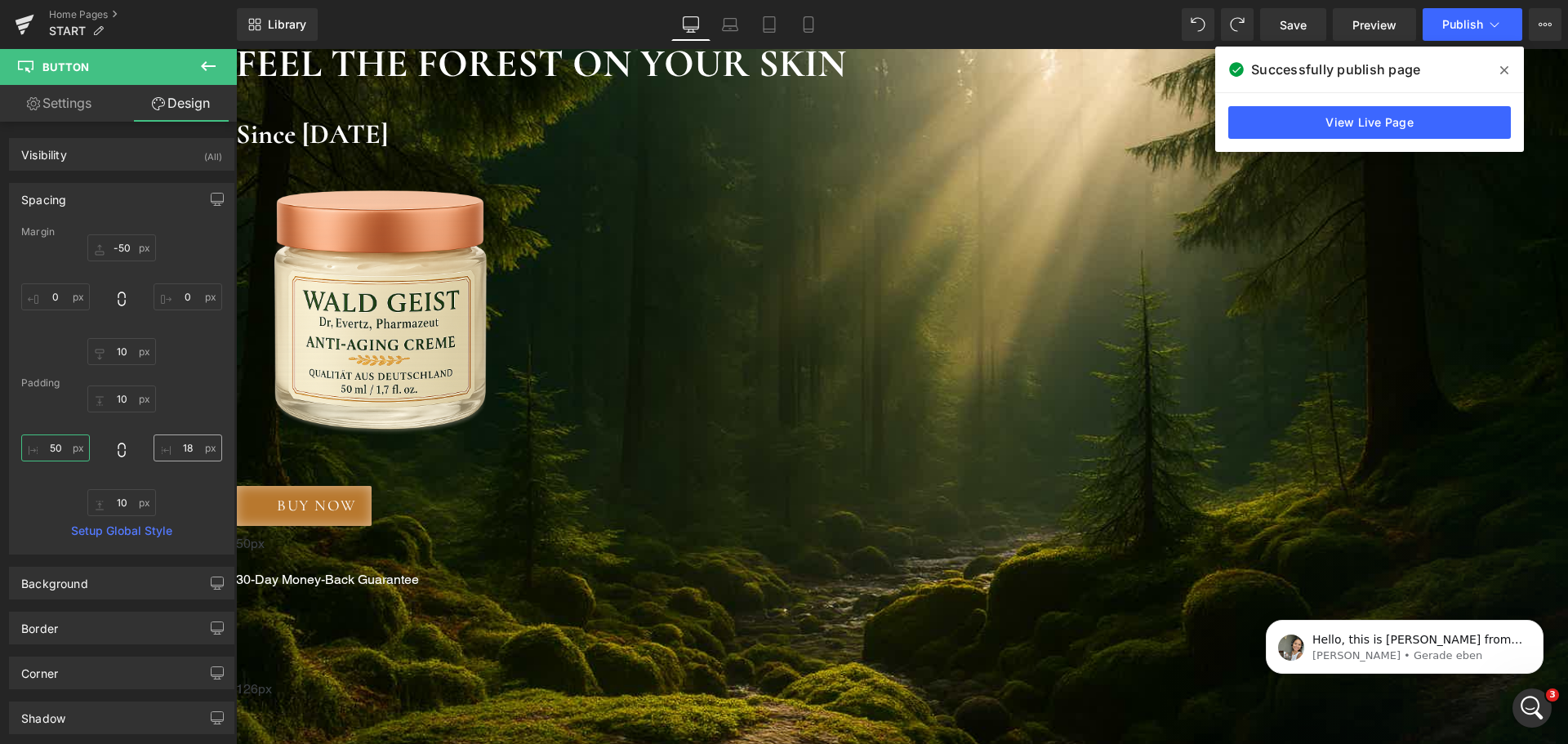
type input "50"
click at [171, 448] on input "18" at bounding box center [188, 448] width 68 height 27
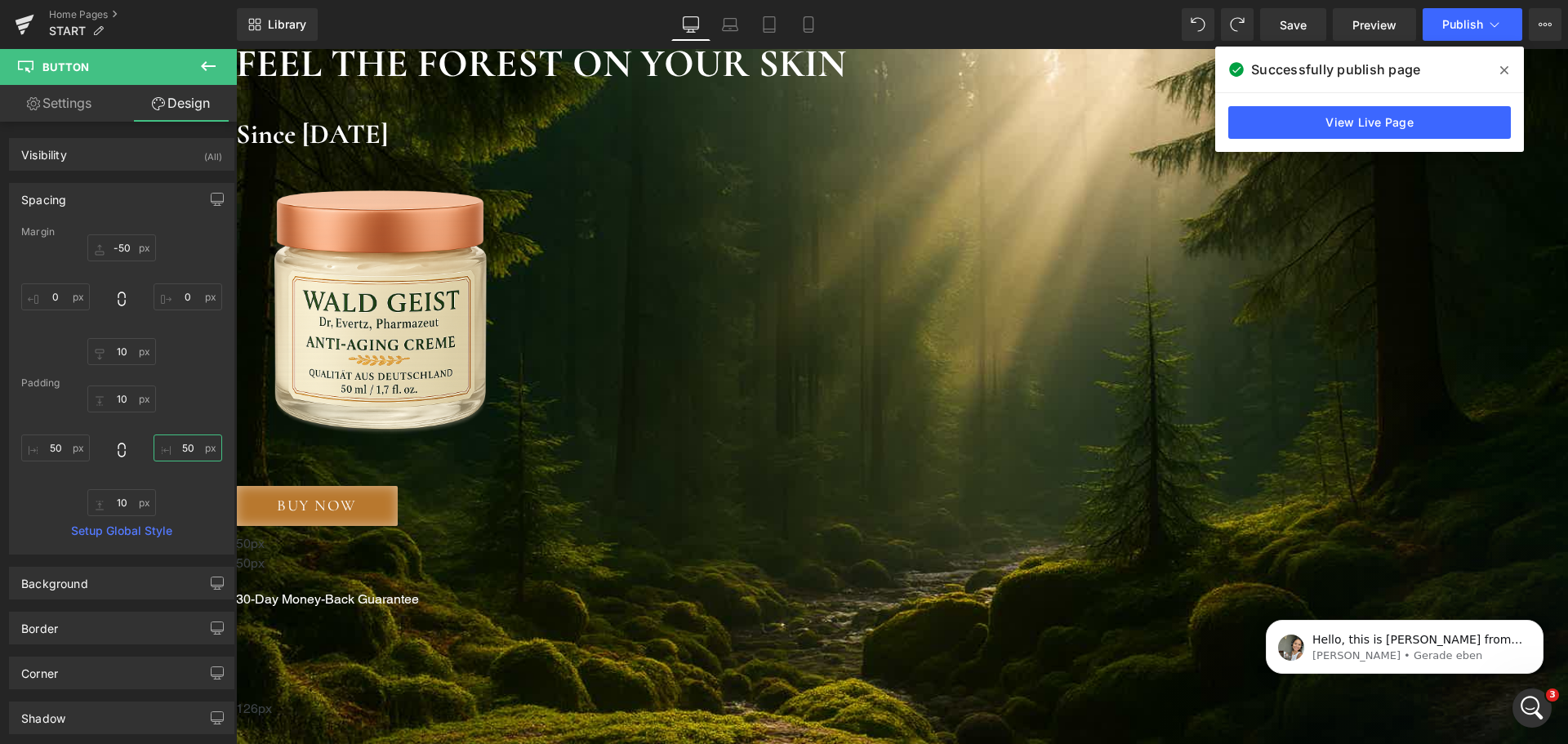
click at [171, 448] on input "50" at bounding box center [188, 448] width 68 height 27
type input "80"
click at [58, 442] on input "50" at bounding box center [55, 448] width 68 height 27
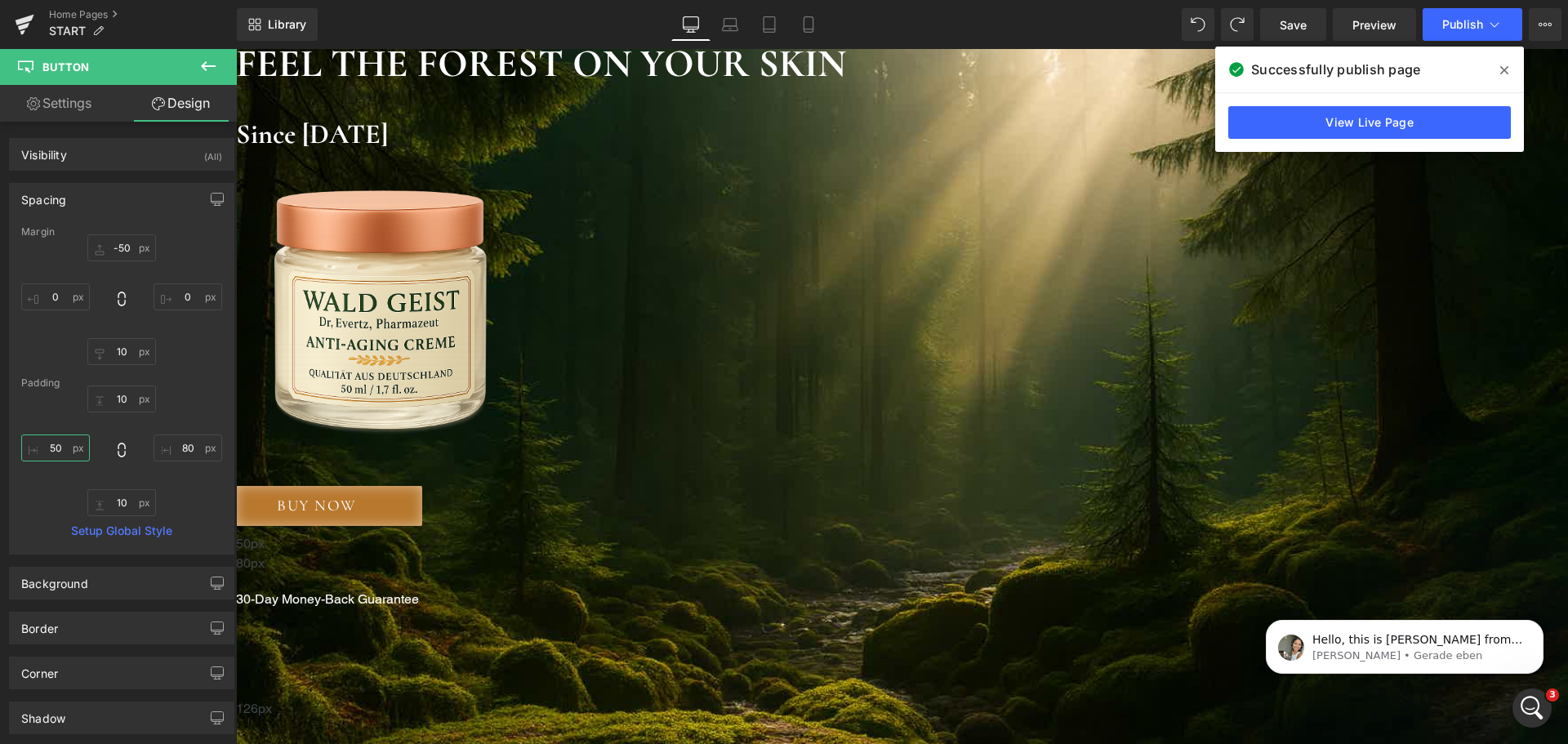
click at [58, 442] on input "50" at bounding box center [55, 448] width 68 height 27
type input "80"
click at [1474, 19] on span "Publish" at bounding box center [1462, 25] width 41 height 13
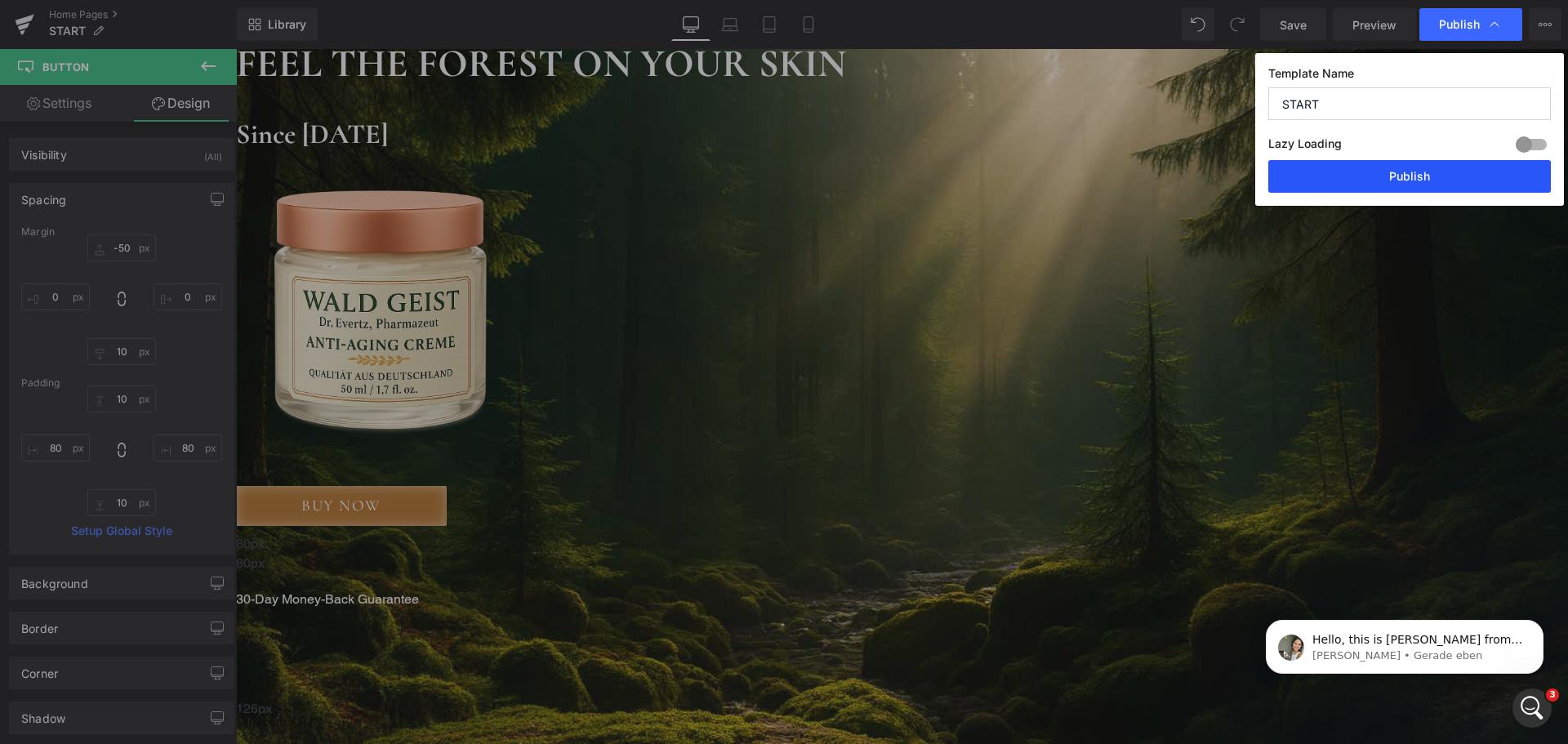
click at [1429, 180] on button "Publish" at bounding box center [1409, 176] width 283 height 33
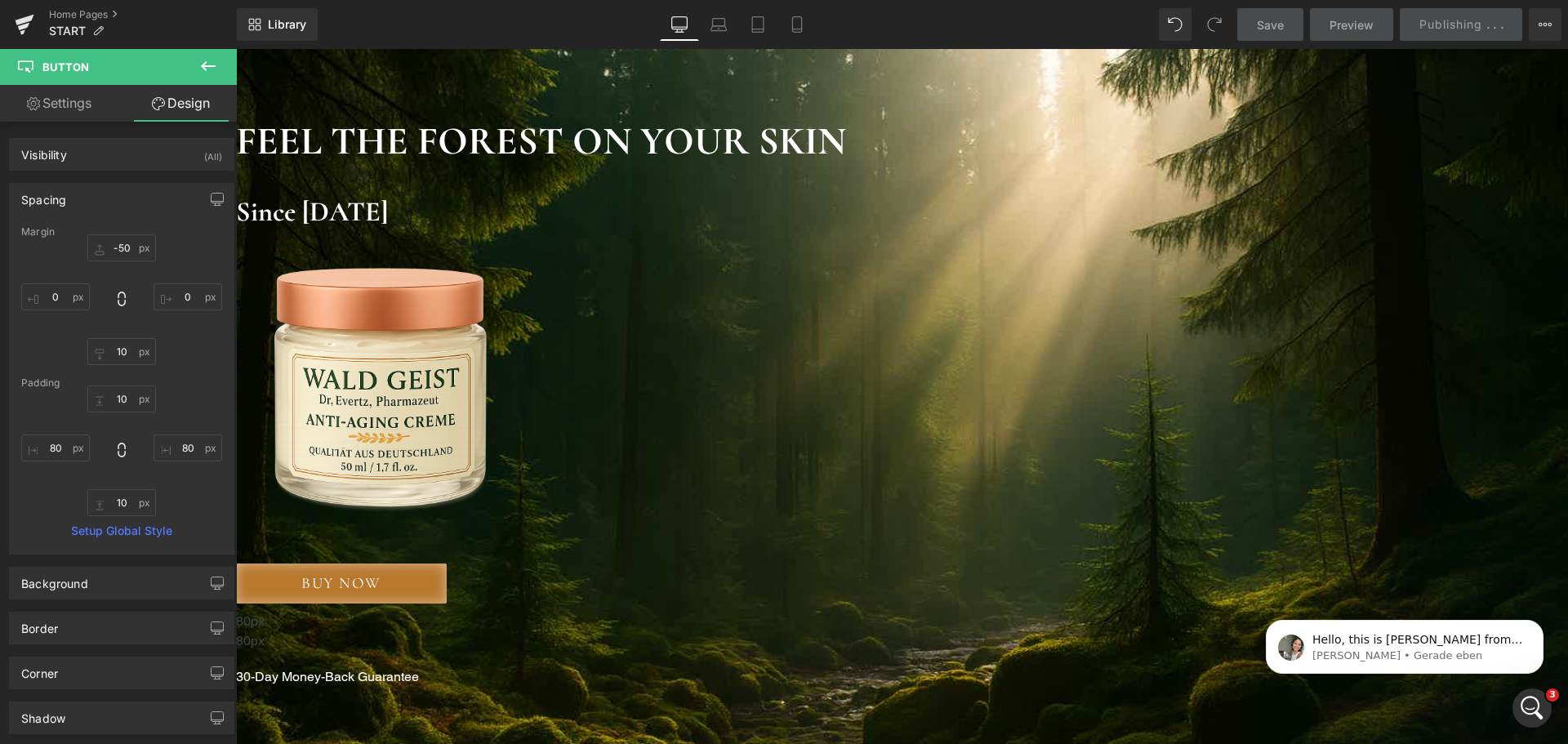
scroll to position [0, 0]
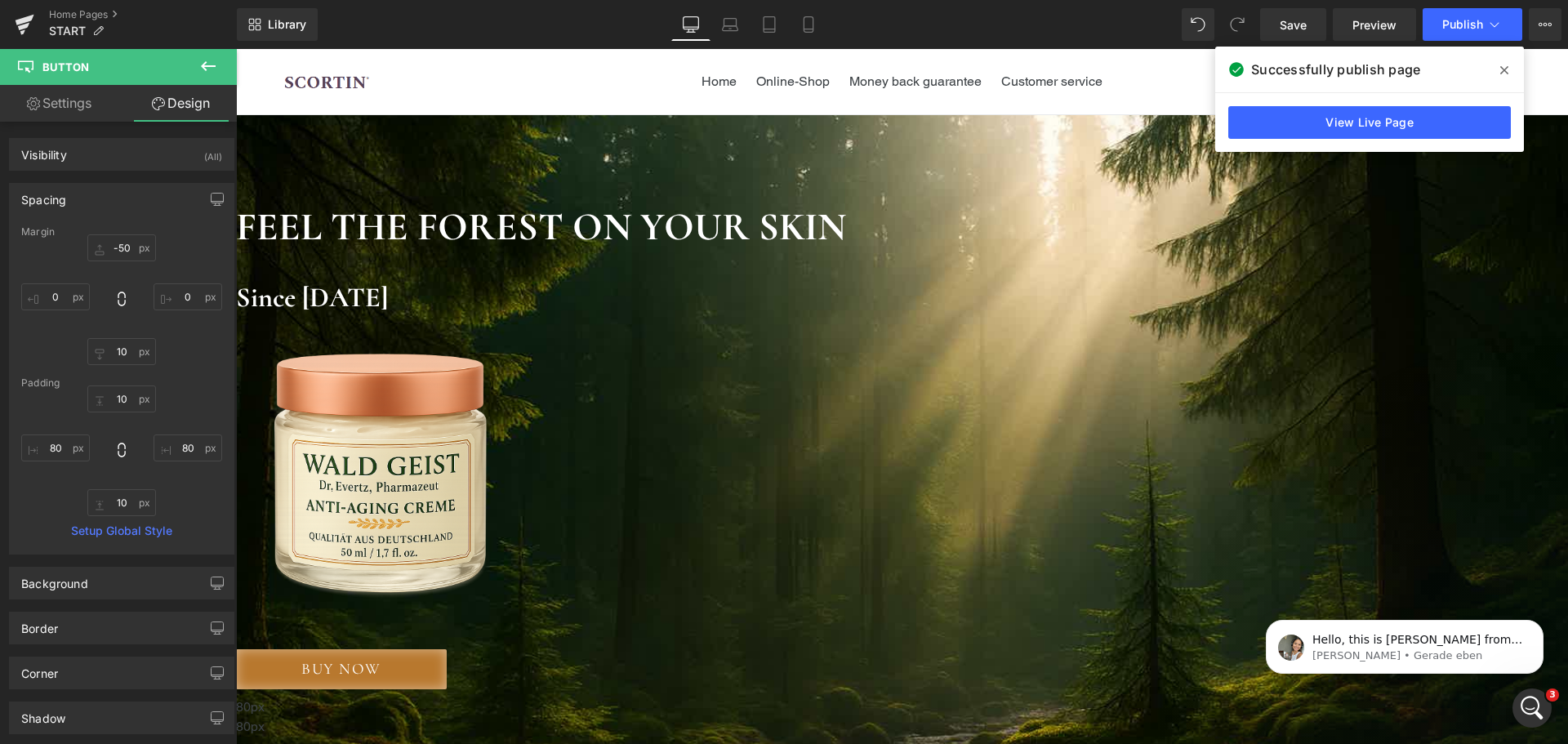
drag, startPoint x: 908, startPoint y: 650, endPoint x: 687, endPoint y: 539, distance: 247.3
click at [446, 650] on link "BUY NOW" at bounding box center [341, 670] width 210 height 40
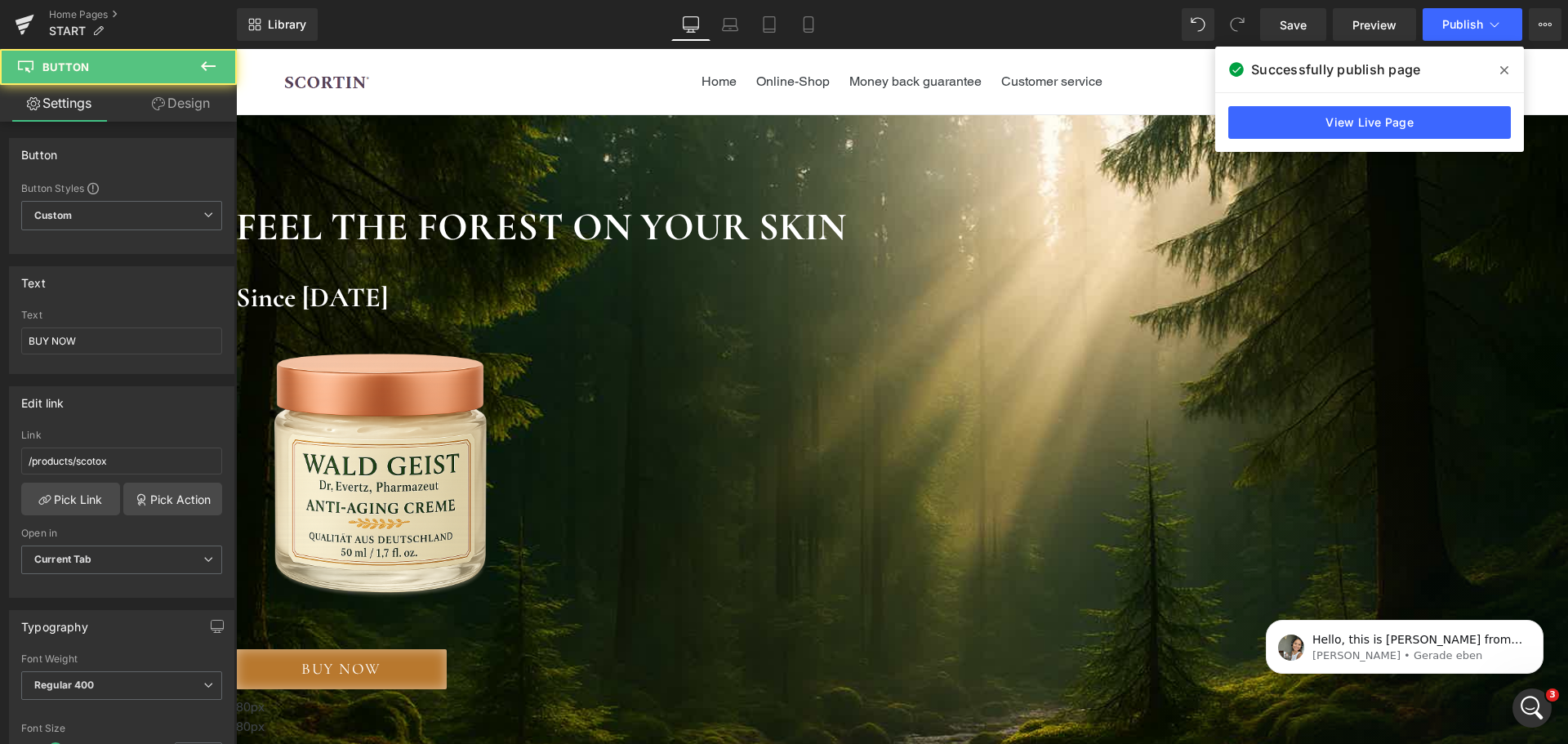
click at [189, 114] on link "Design" at bounding box center [181, 104] width 118 height 37
click at [0, 0] on div "Background" at bounding box center [0, 0] width 0 height 0
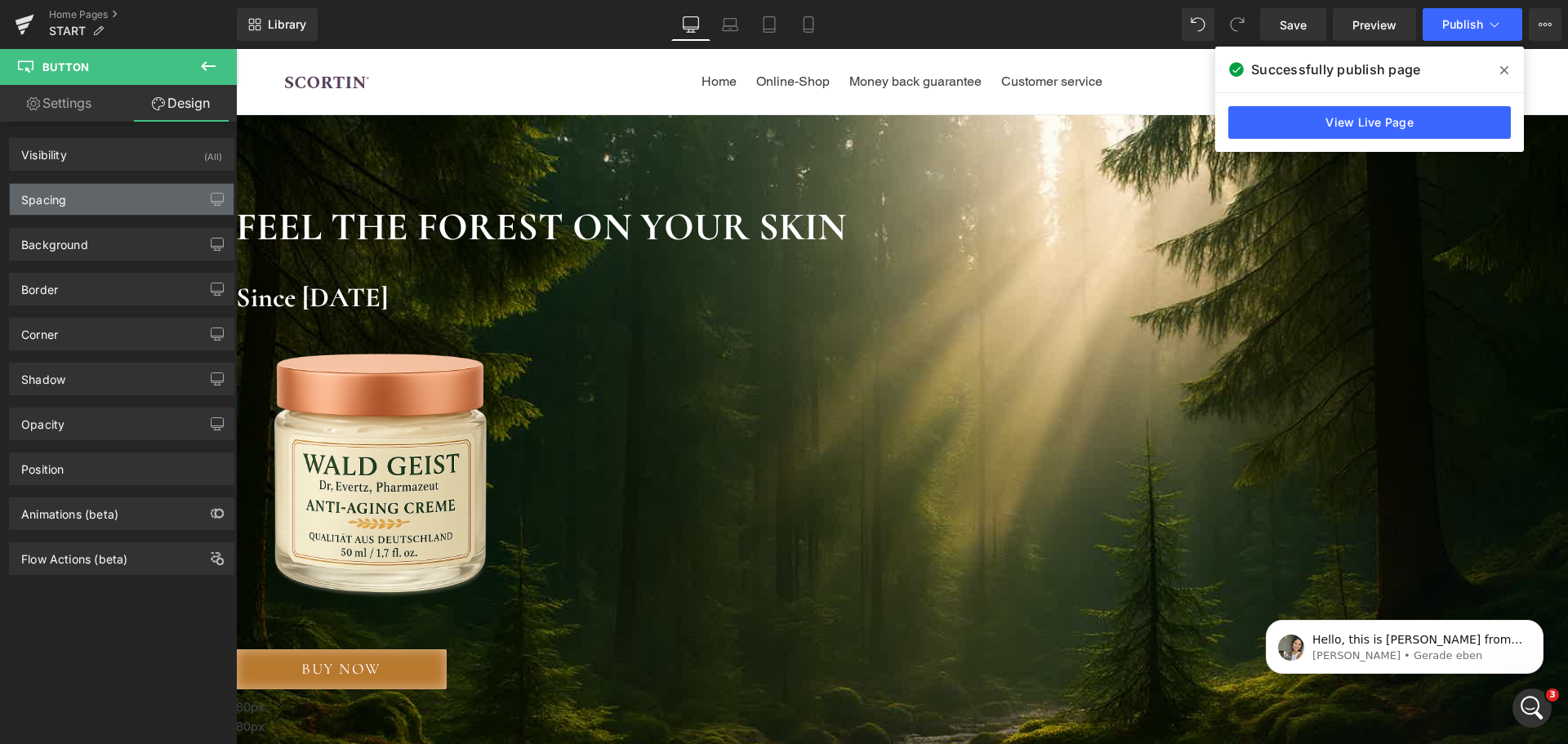
type input "-50"
type input "0"
type input "10"
type input "0"
type input "10"
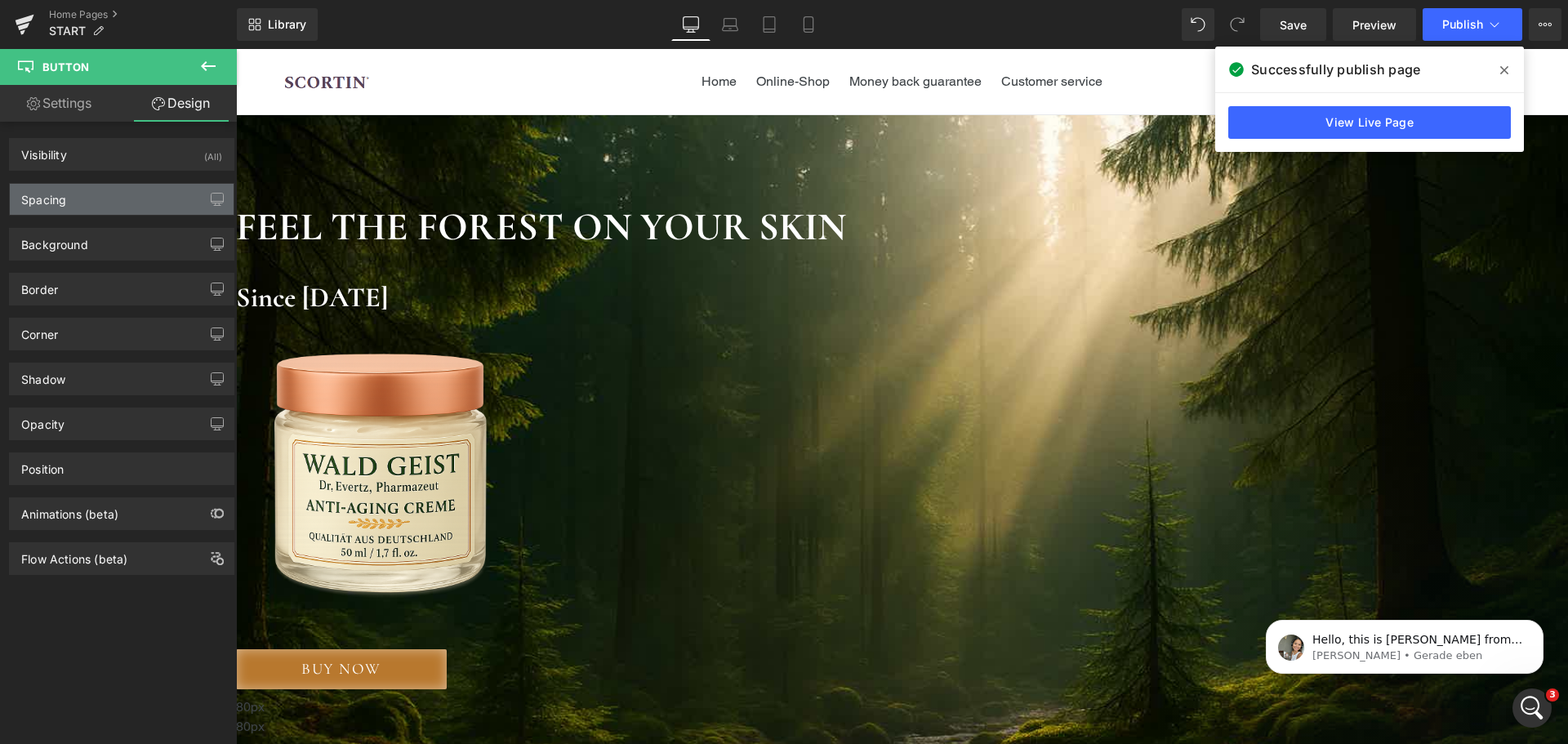
type input "80"
type input "10"
type input "80"
click at [130, 205] on div "Spacing" at bounding box center [122, 199] width 224 height 31
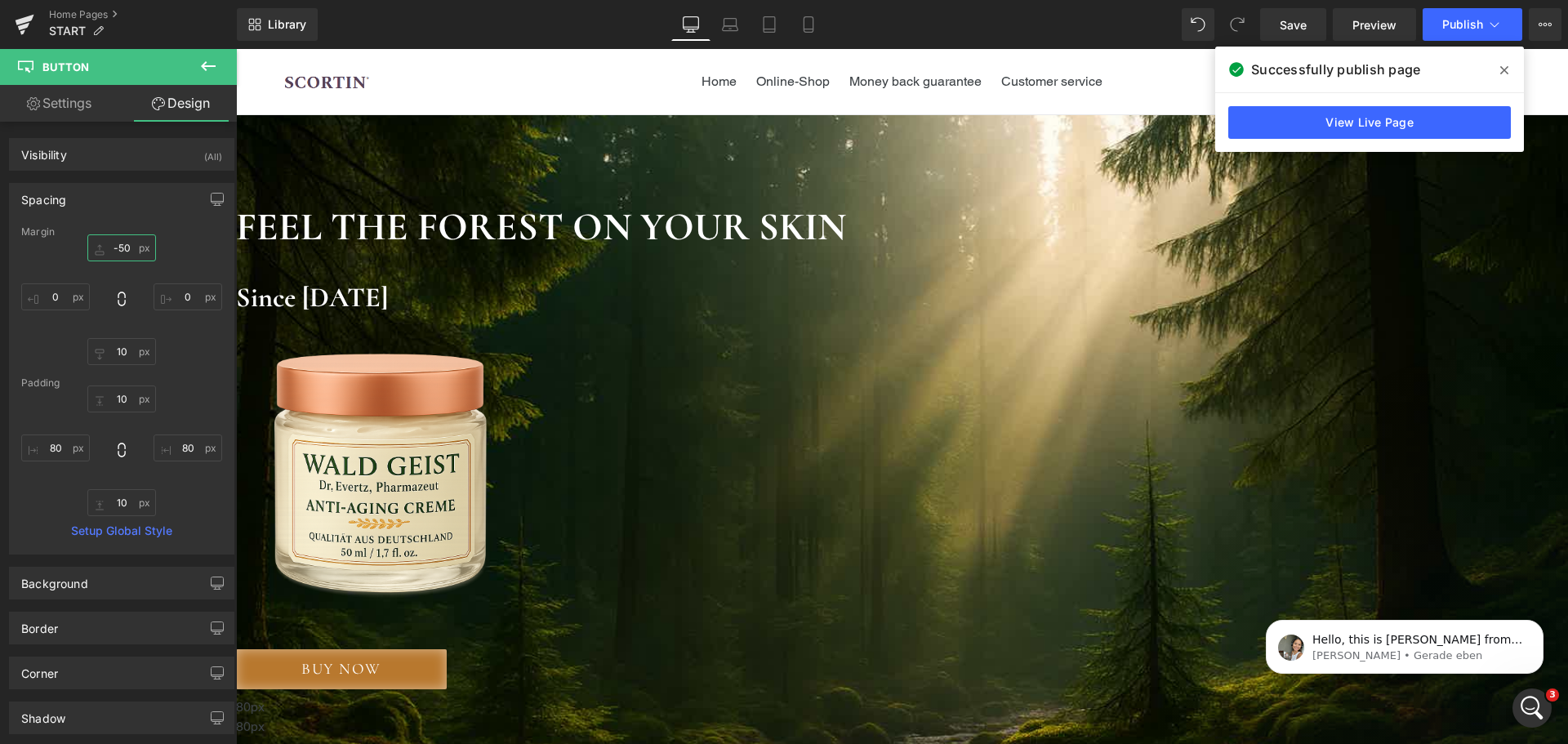
click at [130, 251] on input "-50" at bounding box center [122, 248] width 68 height 27
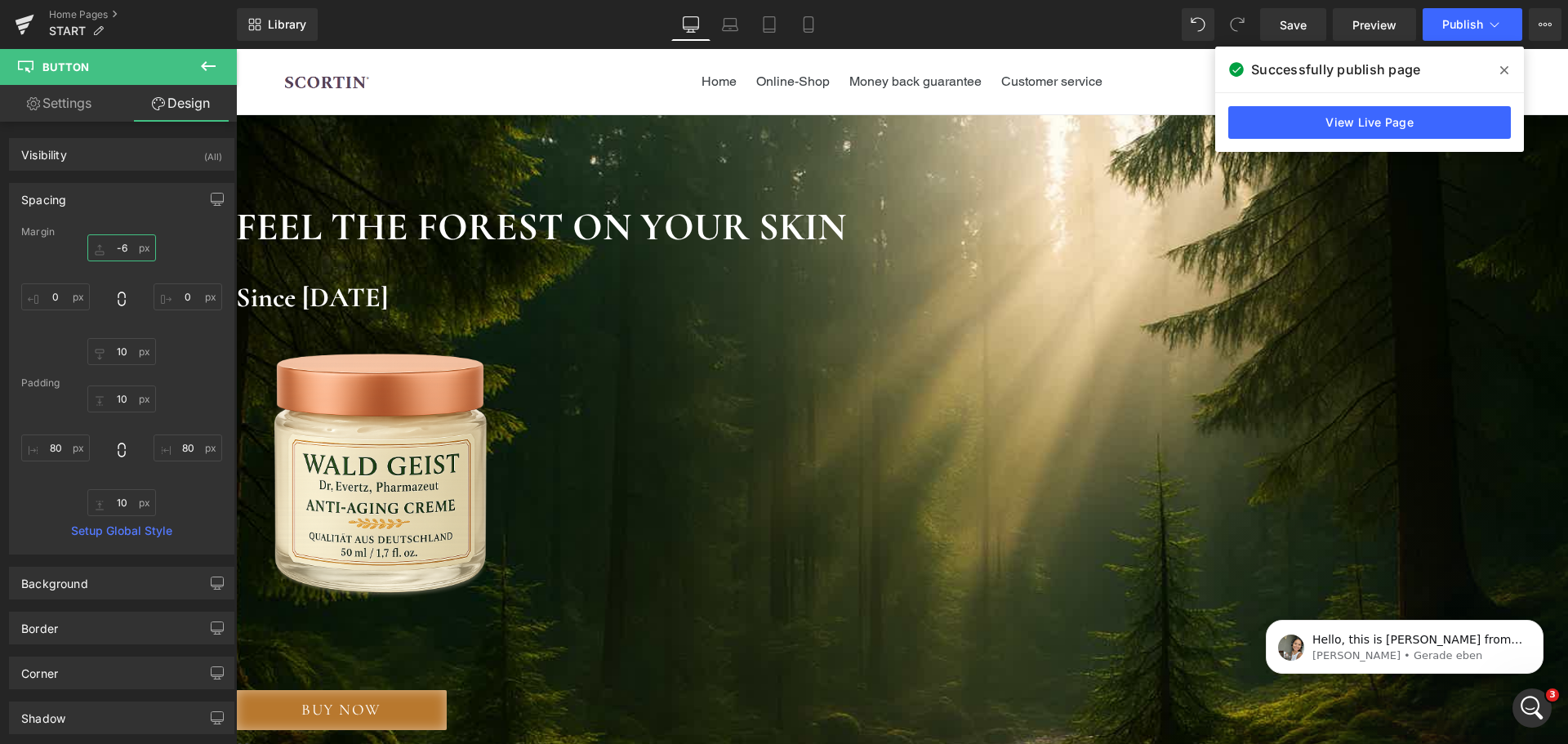
type input "-60"
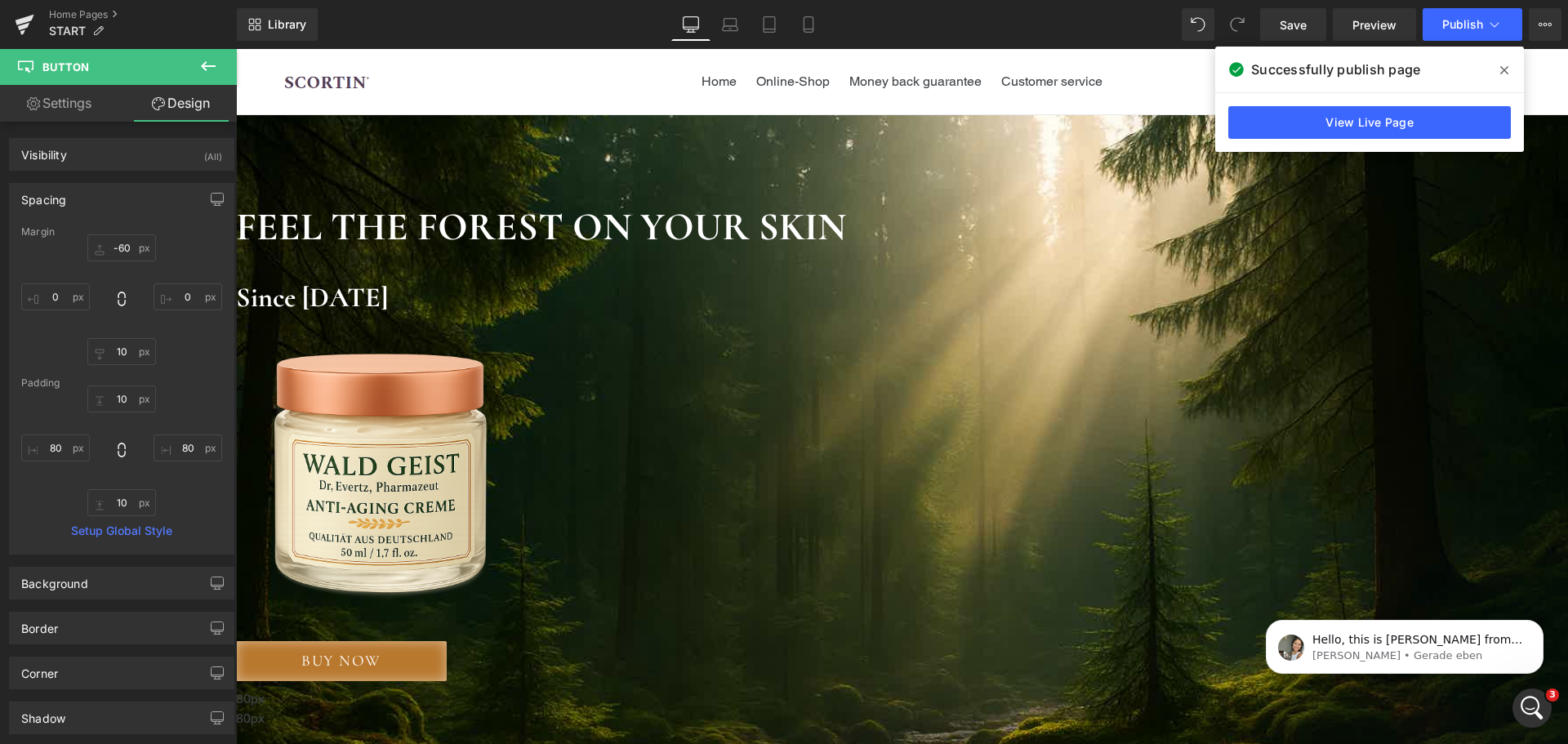
click at [529, 408] on img at bounding box center [382, 457] width 293 height 439
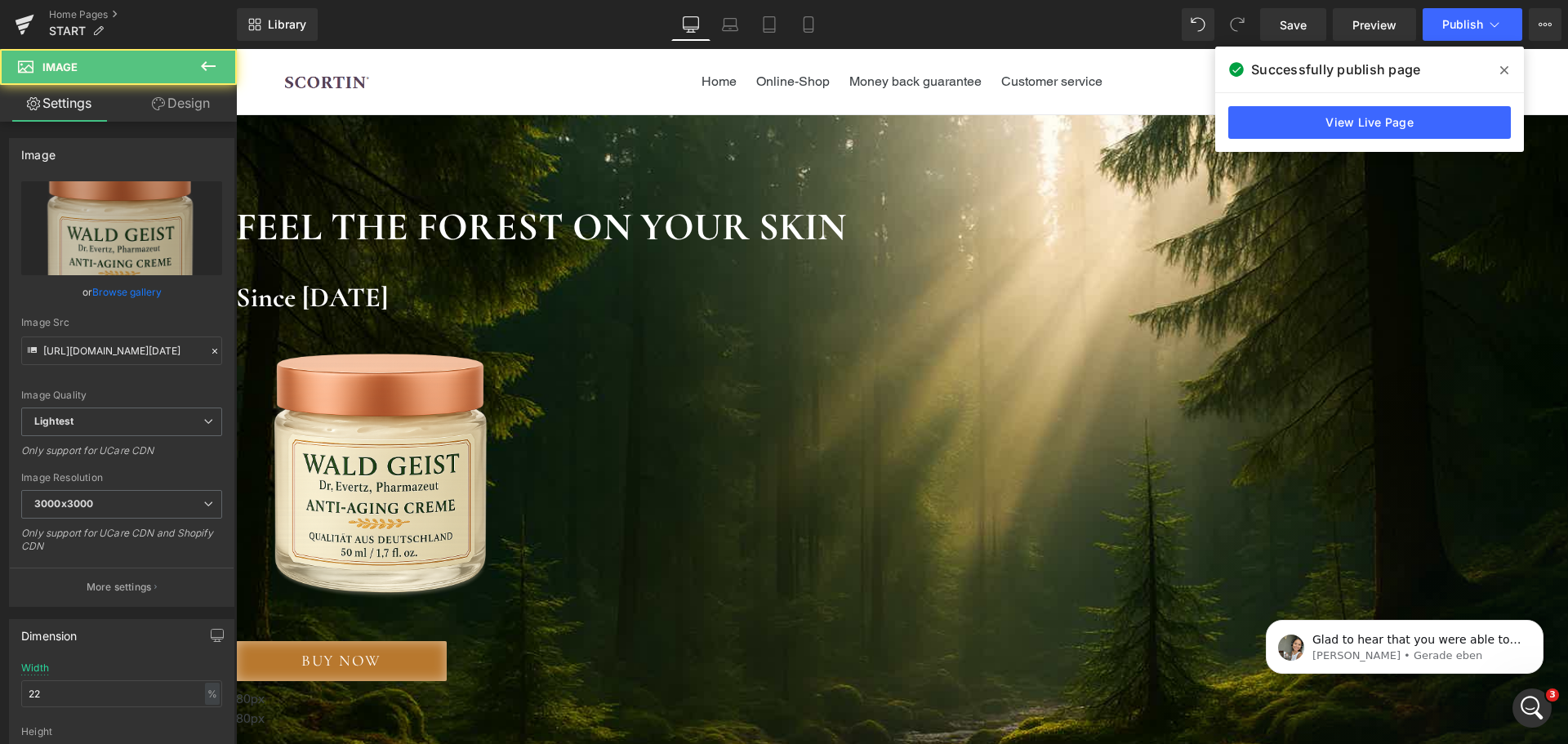
scroll to position [173, 0]
click at [236, 49] on span "Image" at bounding box center [236, 49] width 0 height 0
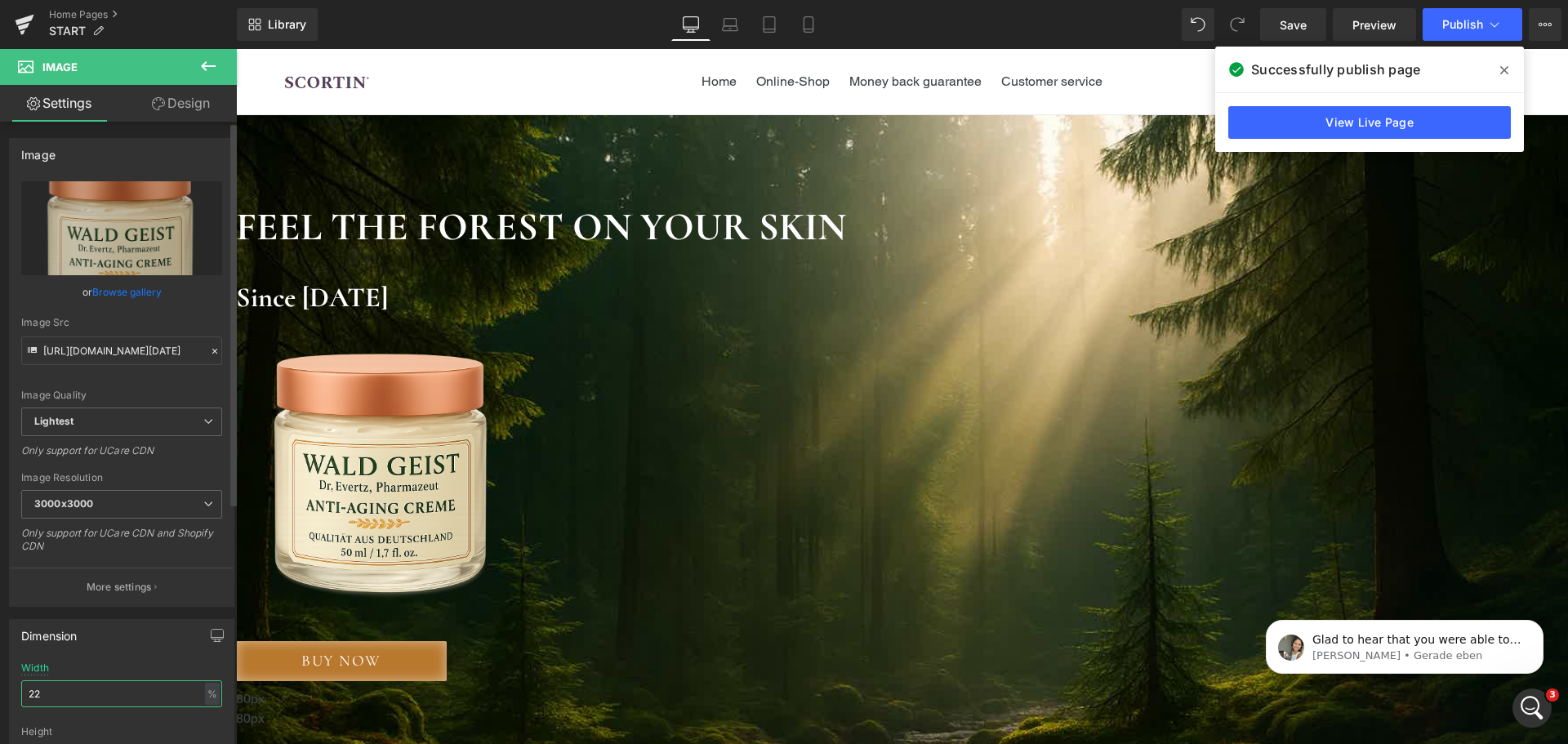
click at [91, 691] on input "22" at bounding box center [121, 694] width 201 height 27
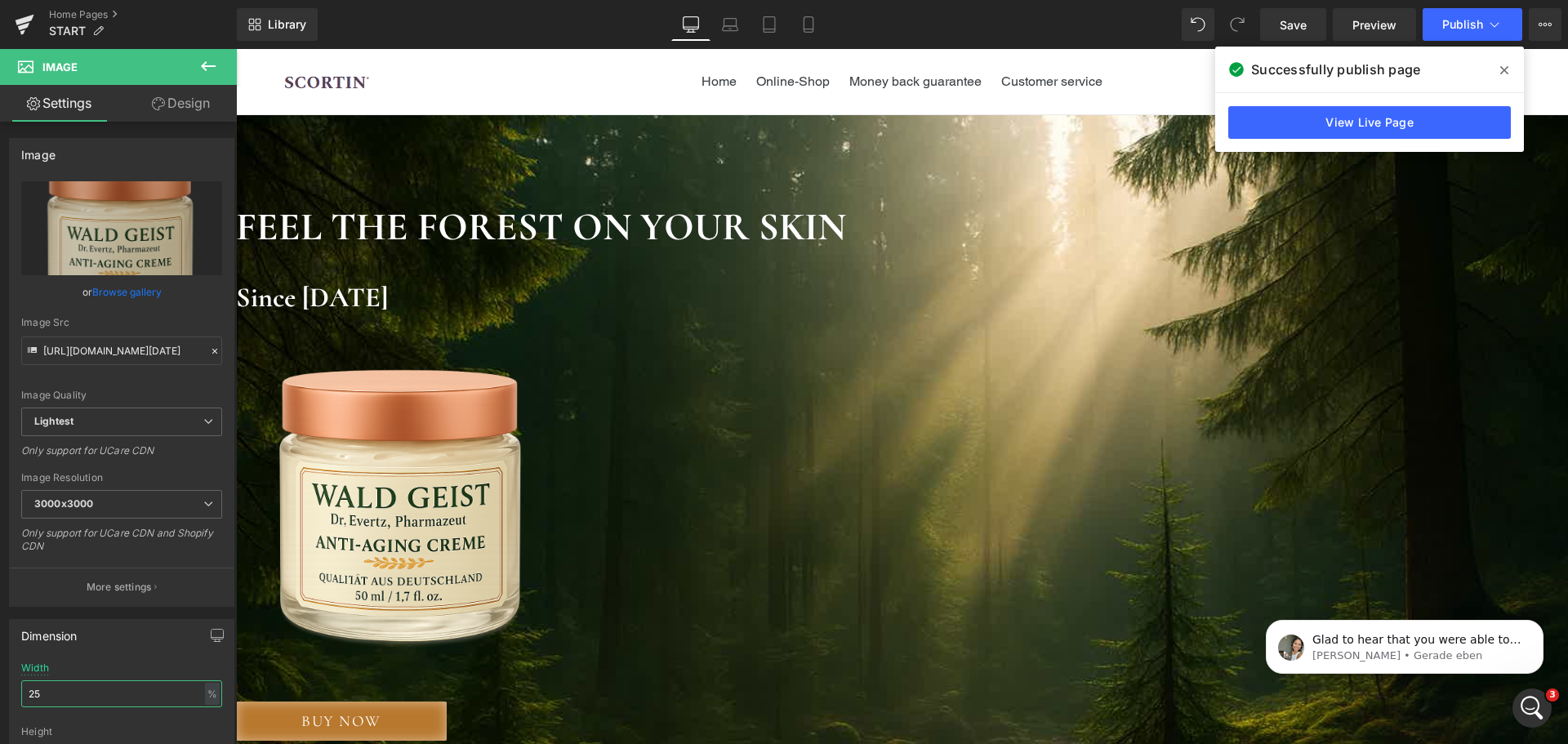
type input "25"
click at [182, 114] on link "Design" at bounding box center [181, 104] width 118 height 37
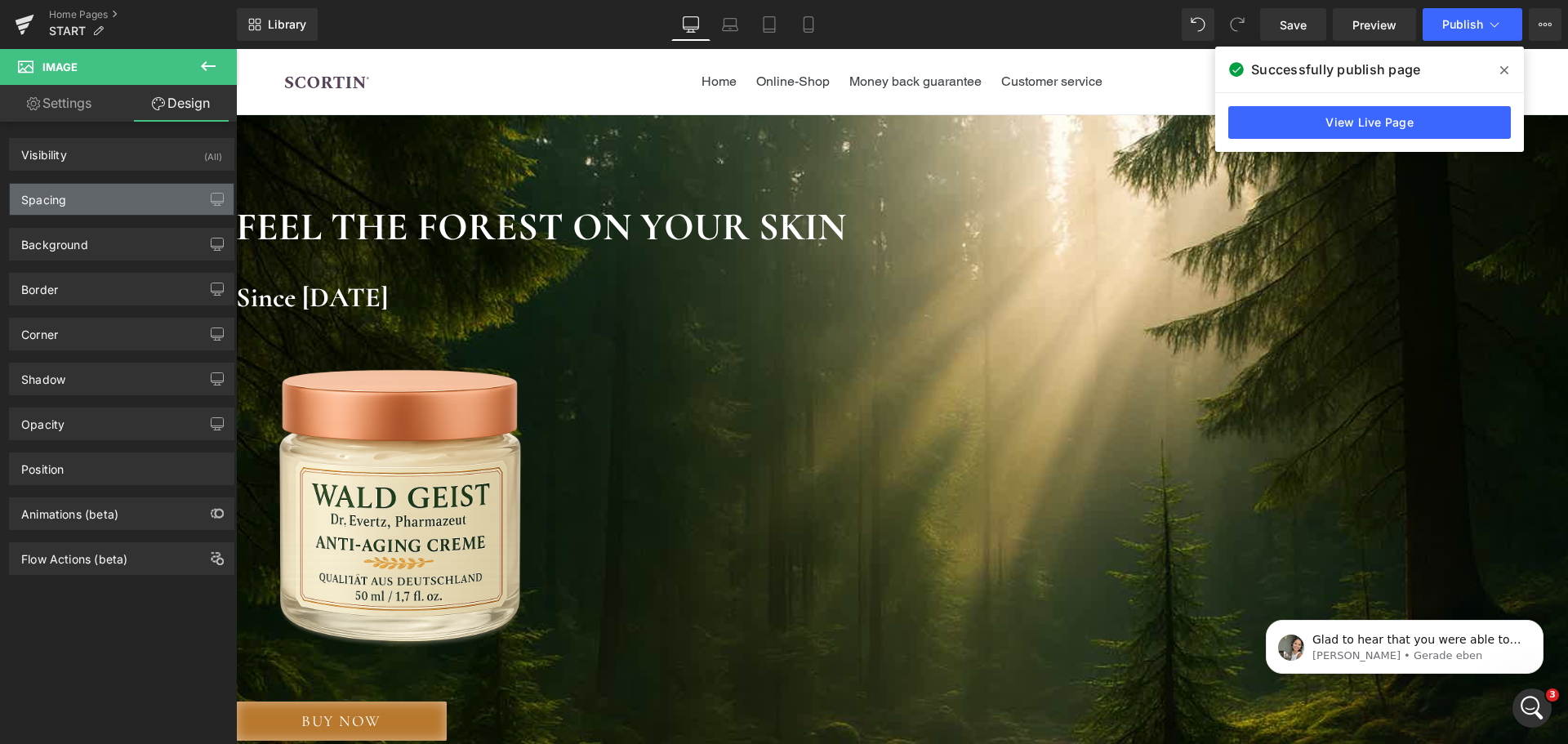
click at [124, 203] on div "Spacing" at bounding box center [122, 199] width 224 height 31
type input "-100"
type input "0"
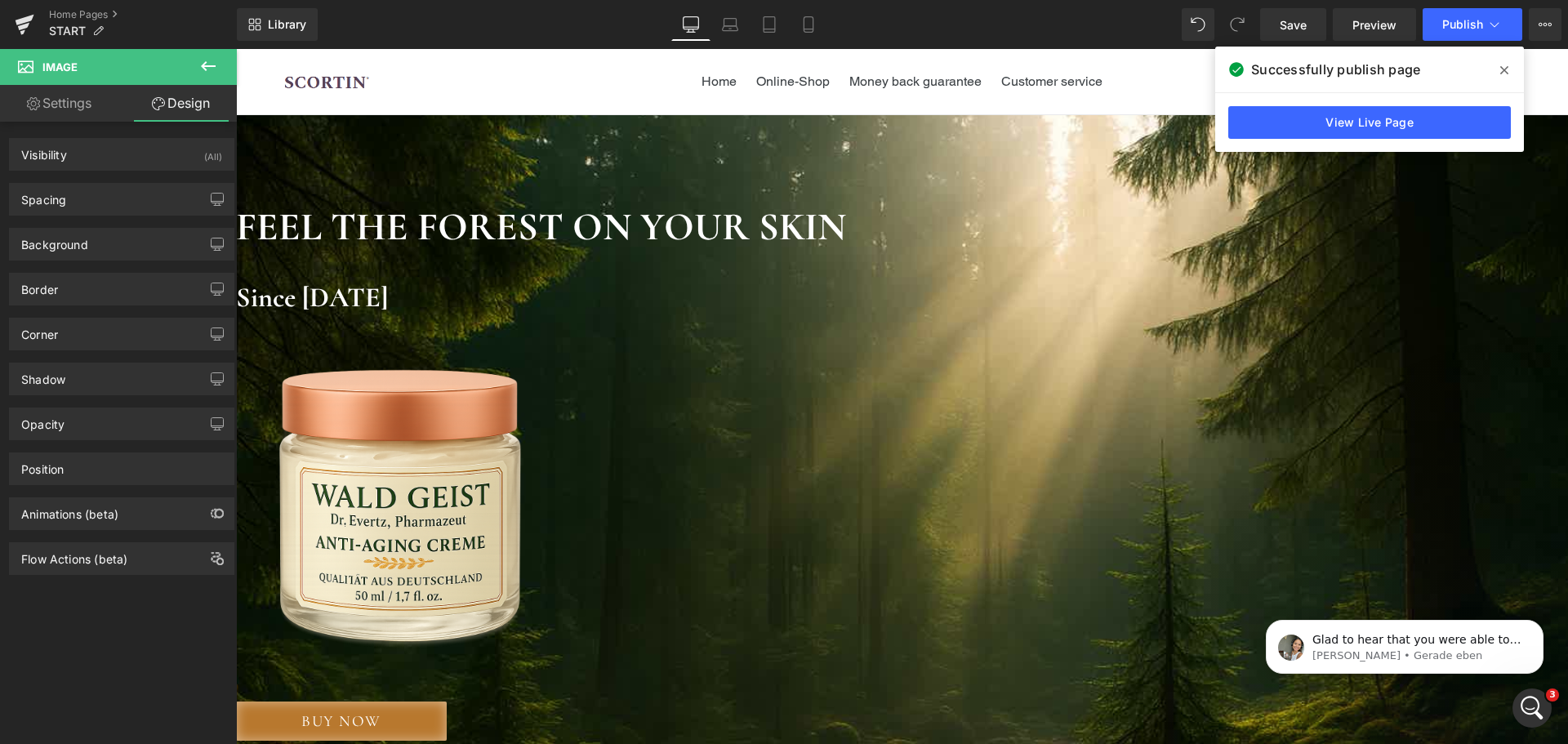
type input "0"
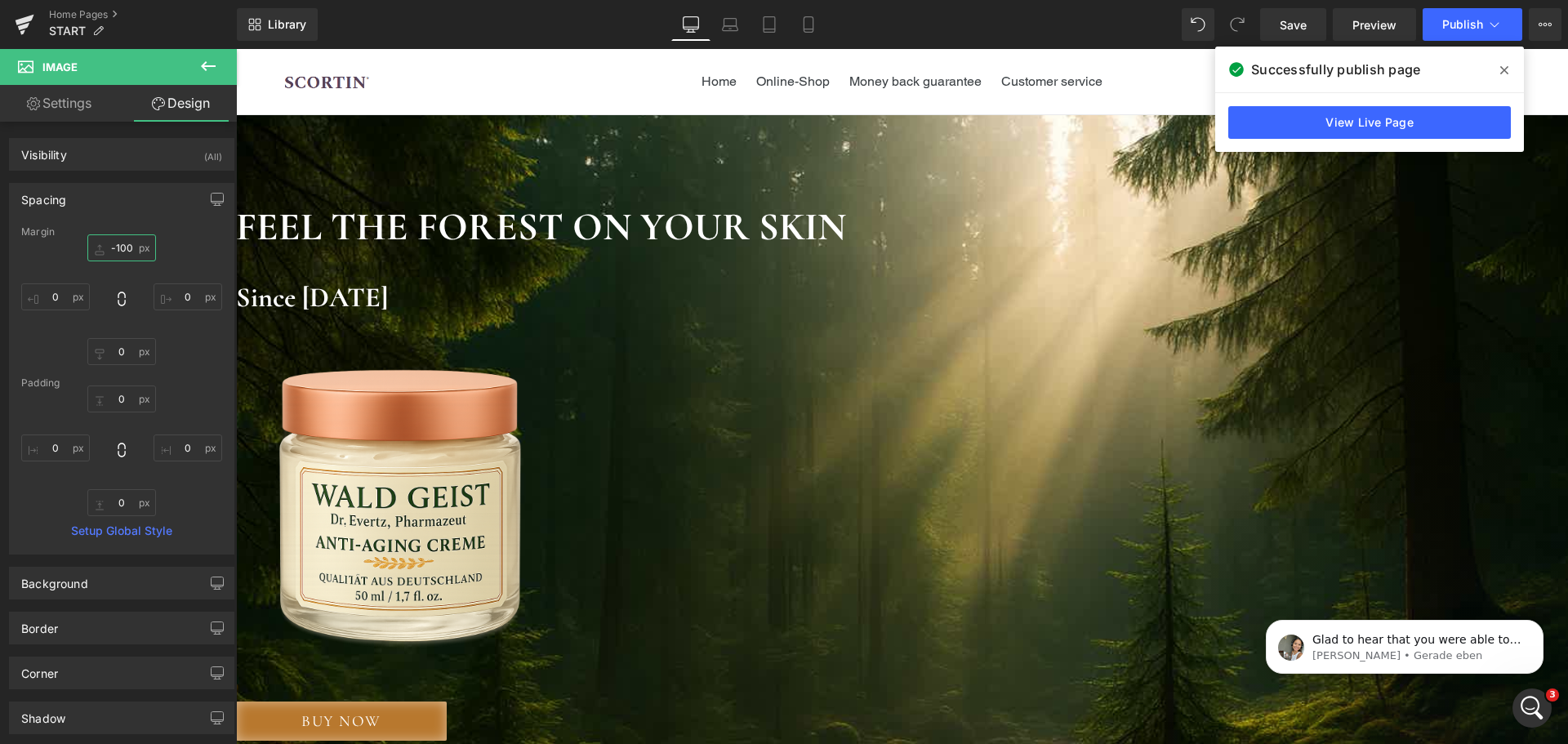
click at [118, 249] on input "-100" at bounding box center [122, 248] width 68 height 27
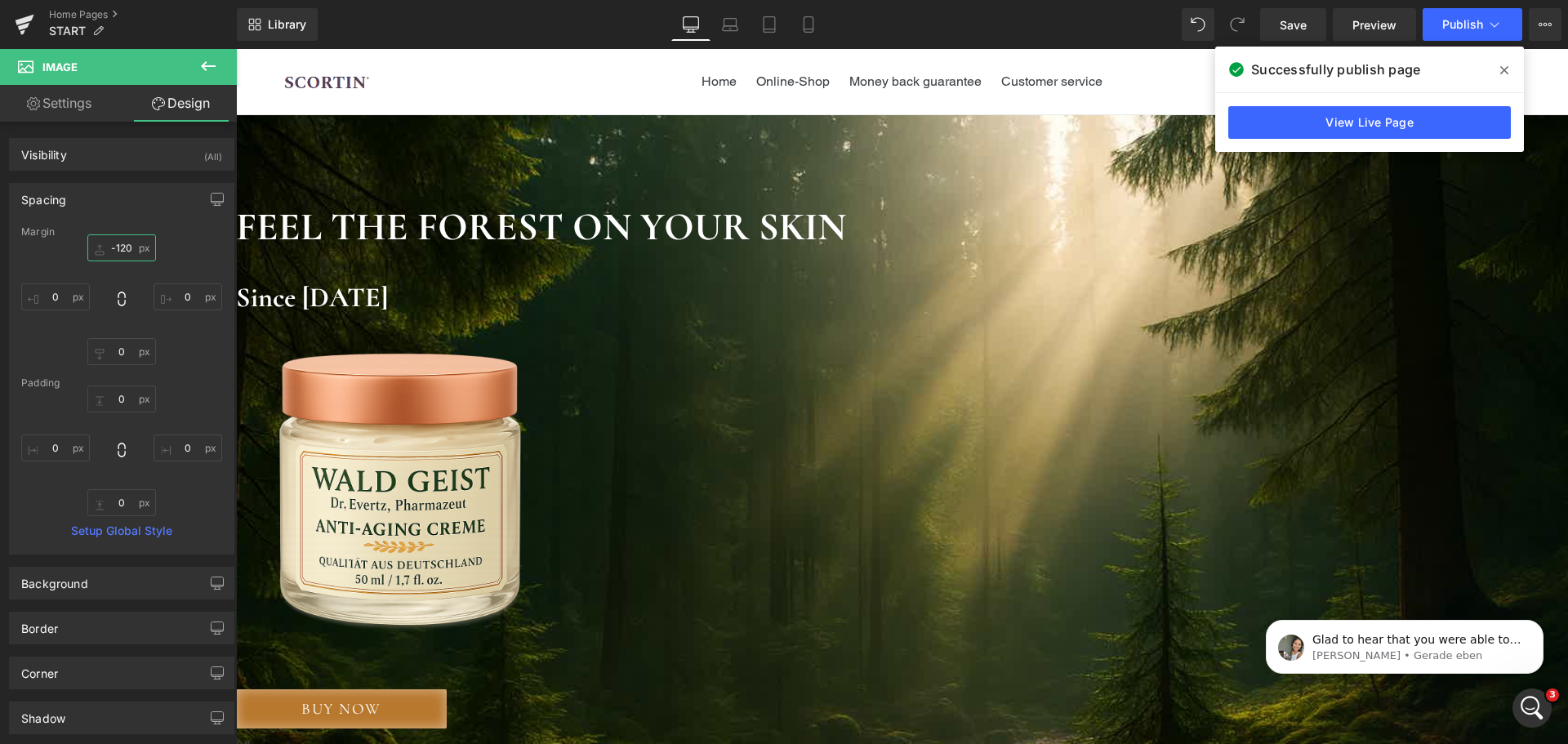
type input "-120"
click at [1479, 42] on div "Library Desktop Desktop Laptop Tablet Mobile Save Preview Publish Scheduled Vie…" at bounding box center [902, 24] width 1331 height 49
click at [1478, 33] on button "Publish" at bounding box center [1472, 24] width 99 height 33
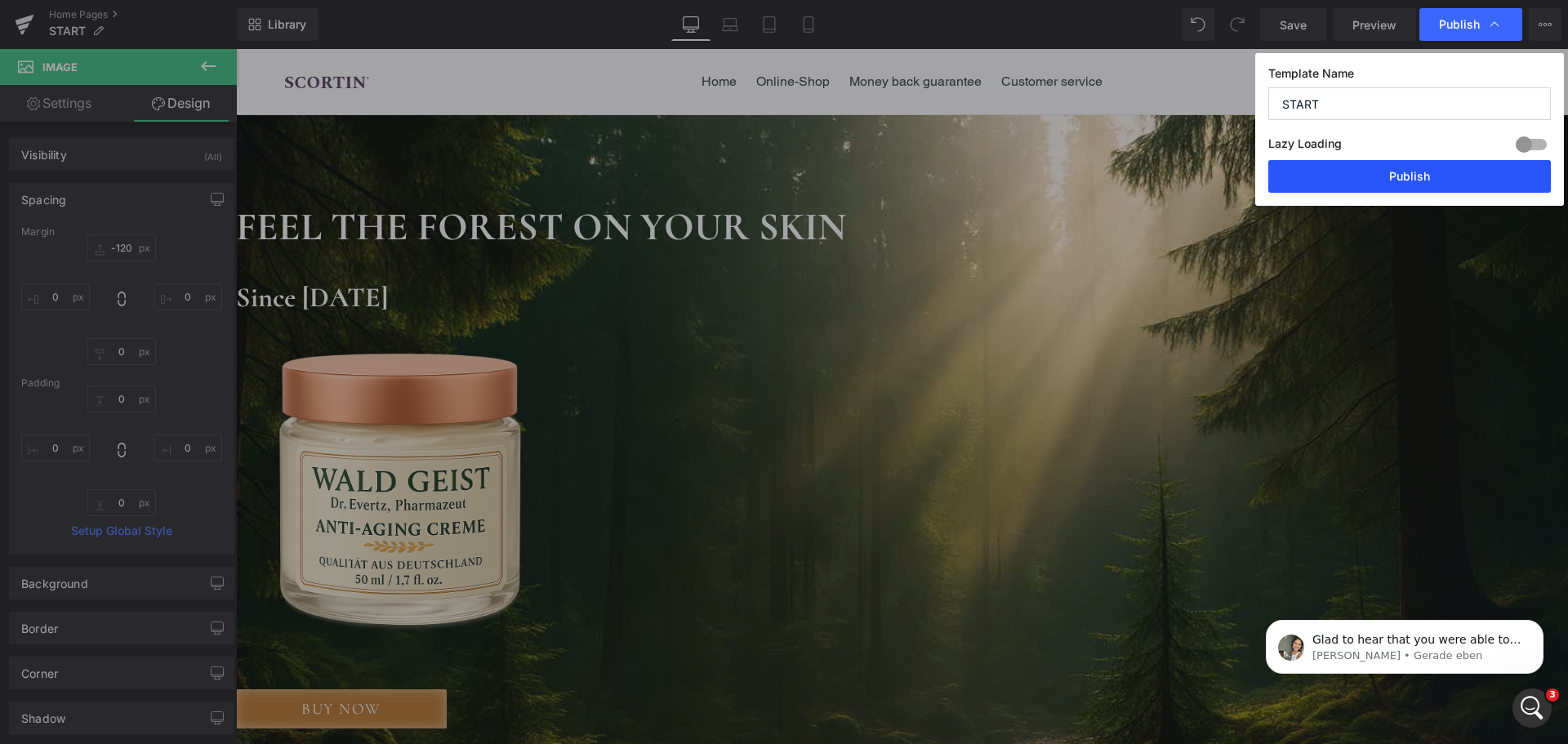
click at [1454, 165] on button "Publish" at bounding box center [1409, 176] width 283 height 33
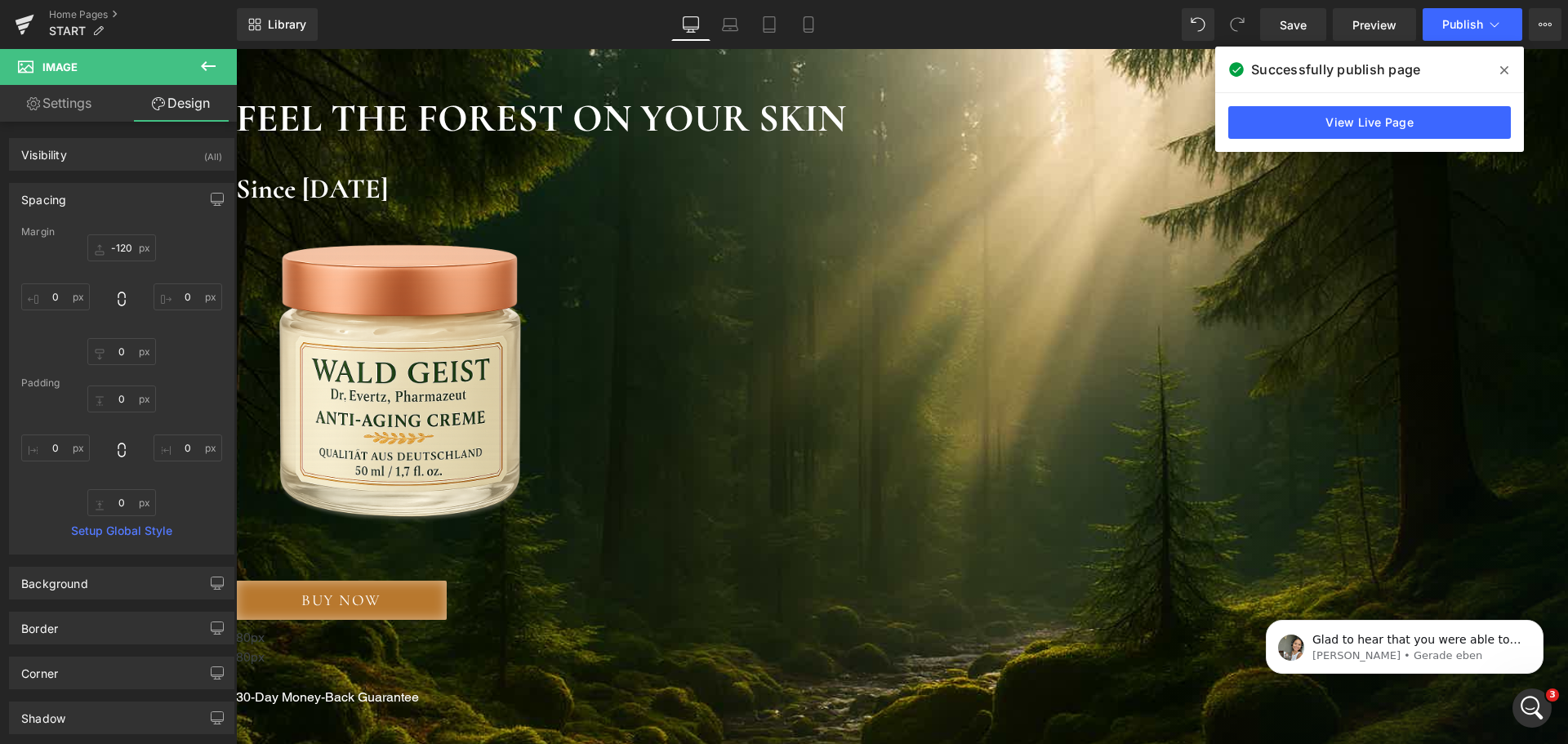
scroll to position [245, 0]
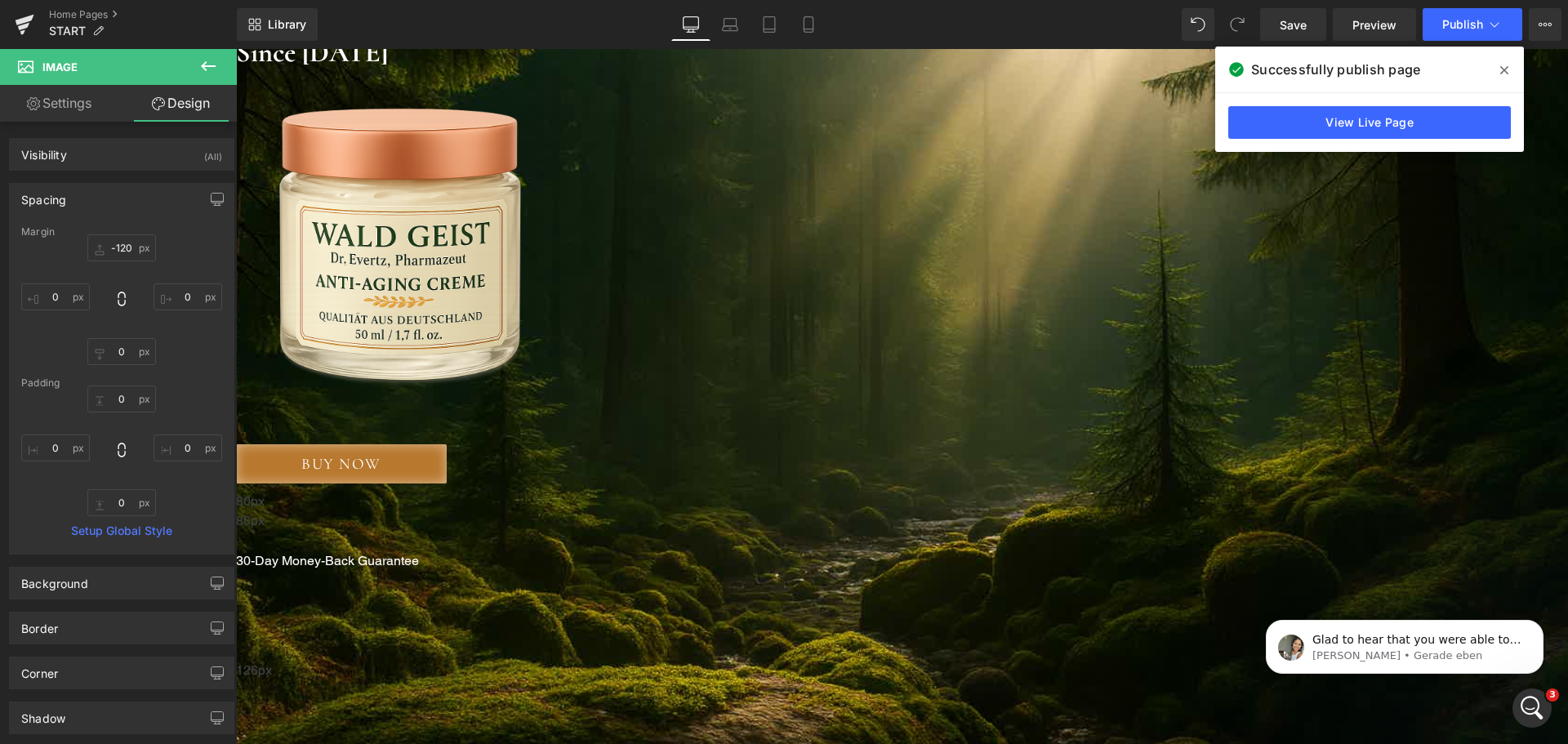
click at [211, 68] on icon at bounding box center [208, 66] width 19 height 19
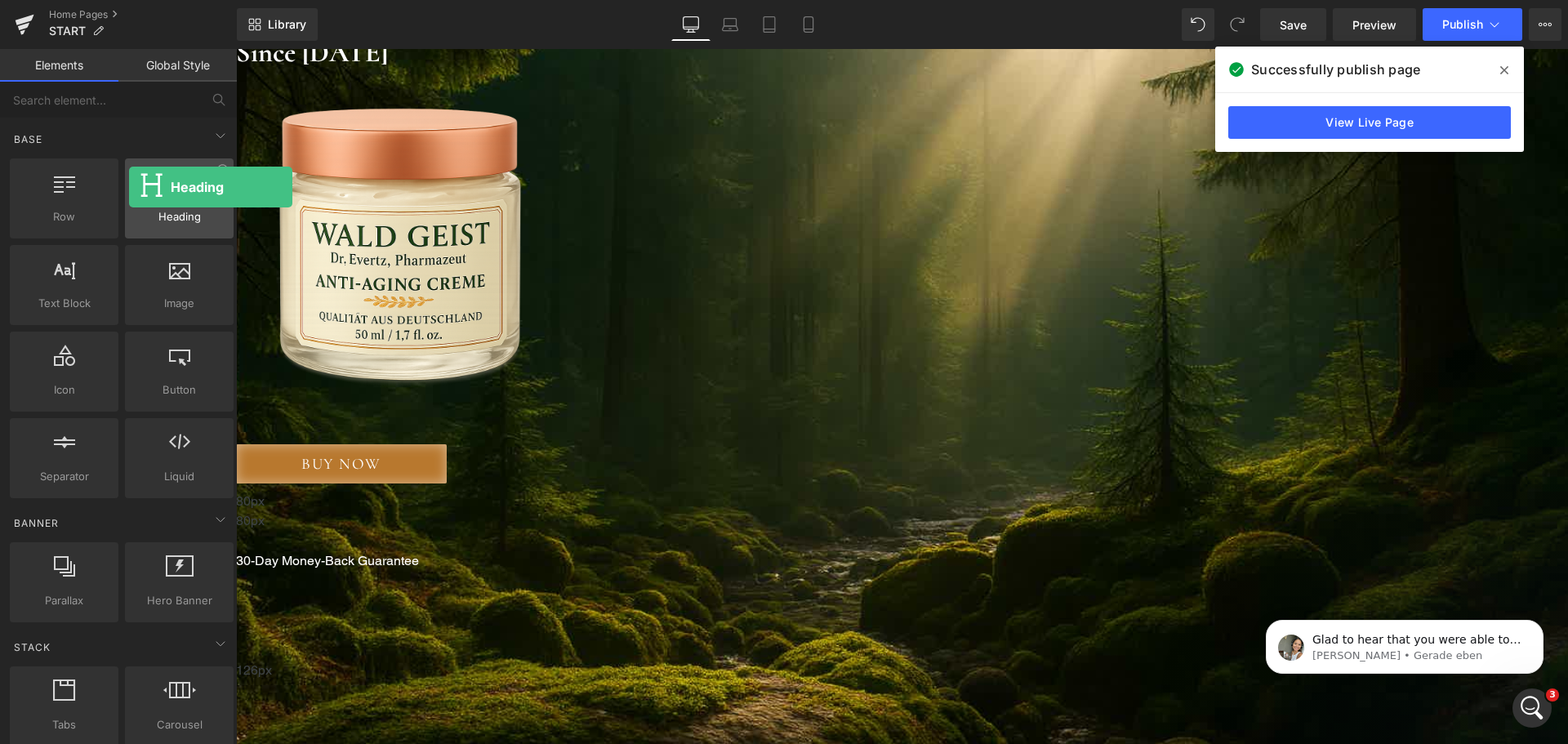
drag, startPoint x: 183, startPoint y: 188, endPoint x: 129, endPoint y: 187, distance: 54.0
click at [130, 187] on div at bounding box center [179, 190] width 98 height 37
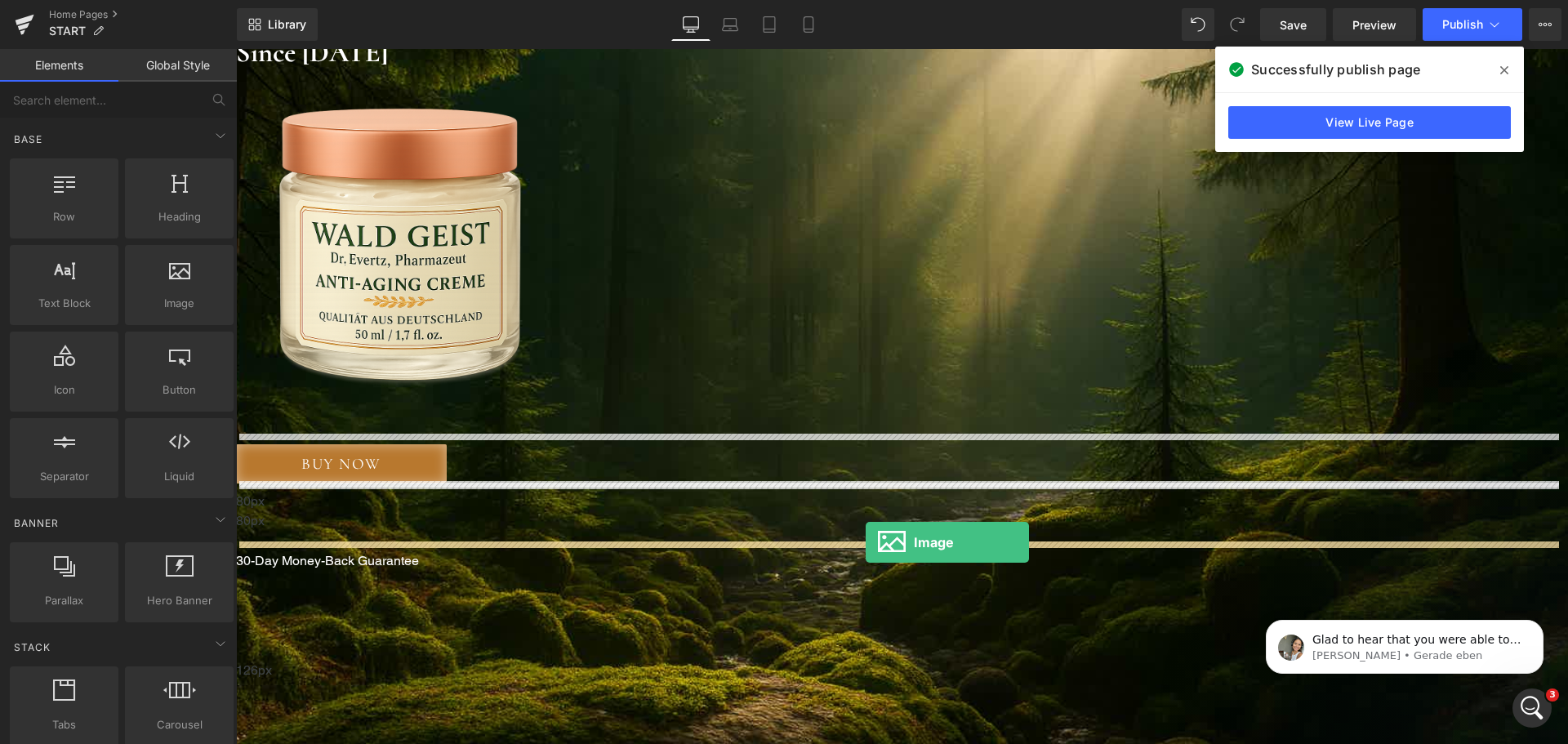
drag, startPoint x: 405, startPoint y: 355, endPoint x: 865, endPoint y: 543, distance: 496.9
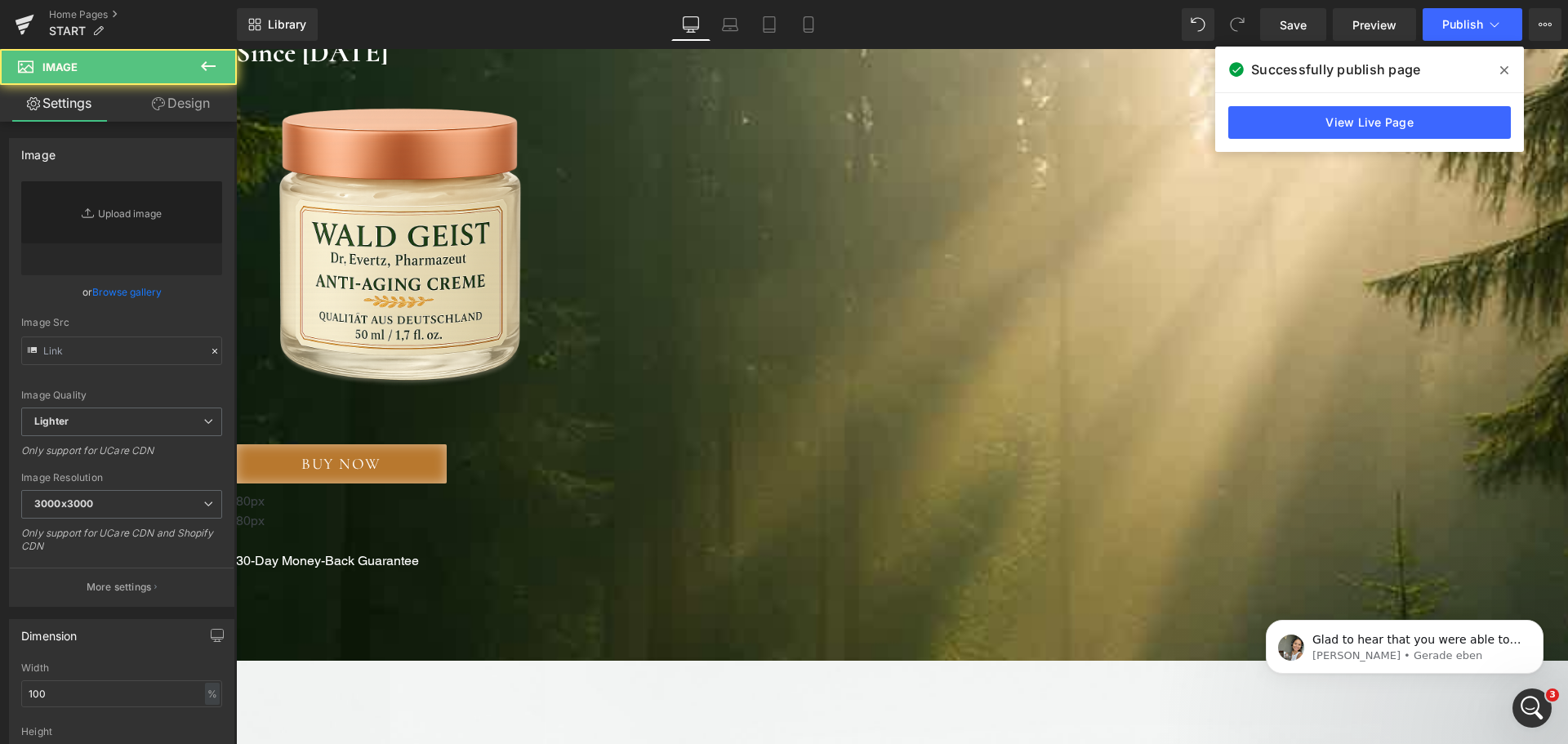
type input "//[DOMAIN_NAME][URL]"
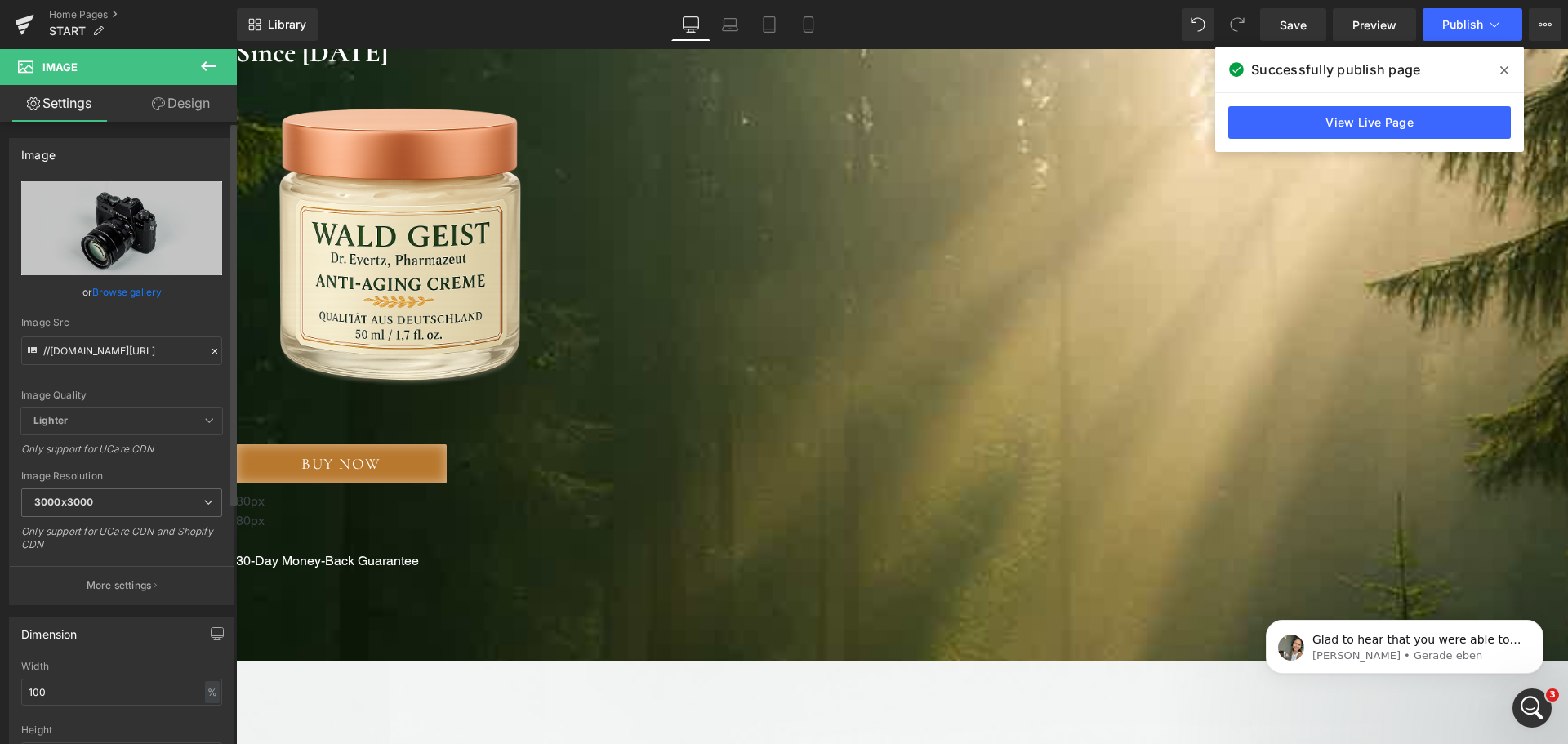
click at [129, 291] on link "Browse gallery" at bounding box center [127, 292] width 69 height 28
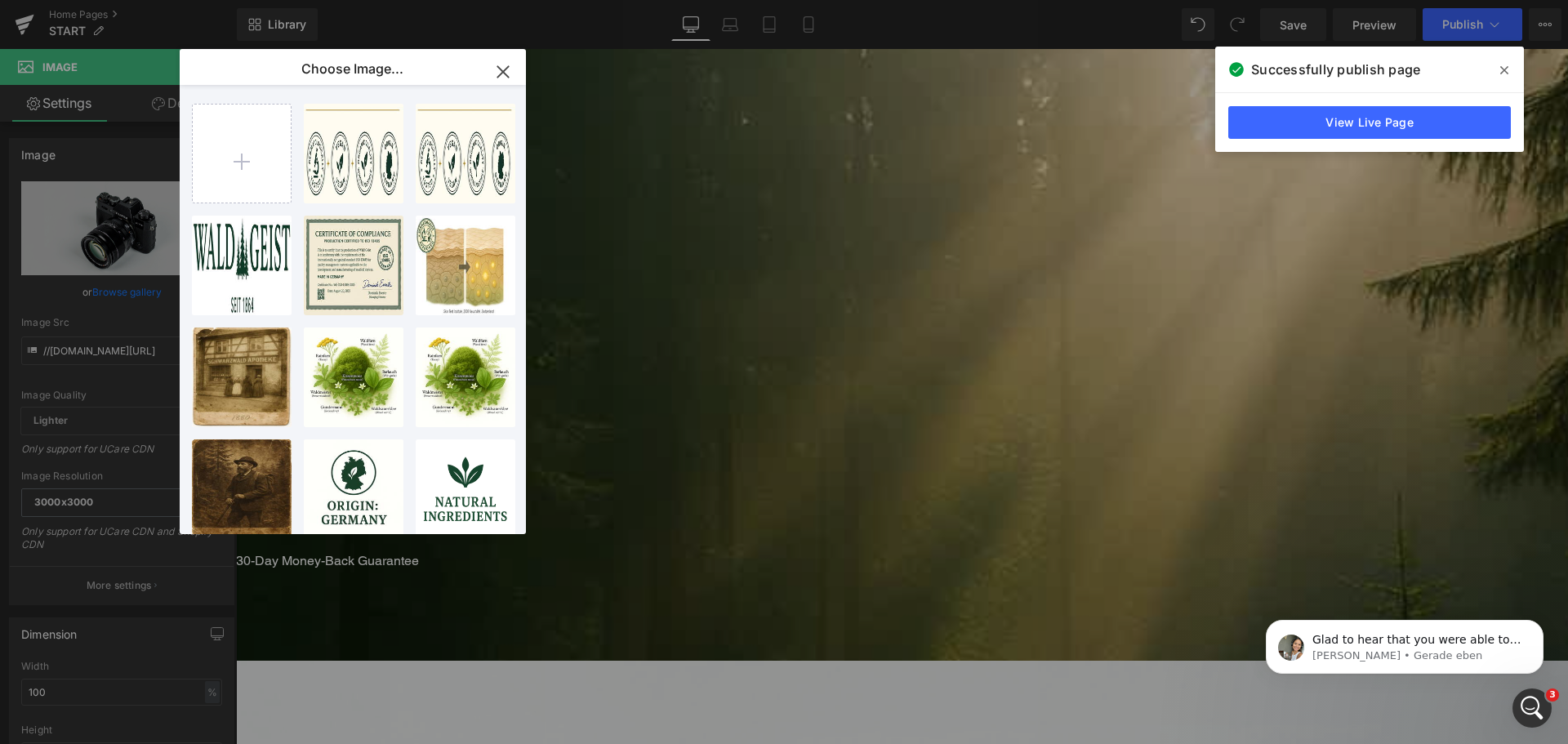
click at [497, 72] on icon "button" at bounding box center [502, 71] width 26 height 26
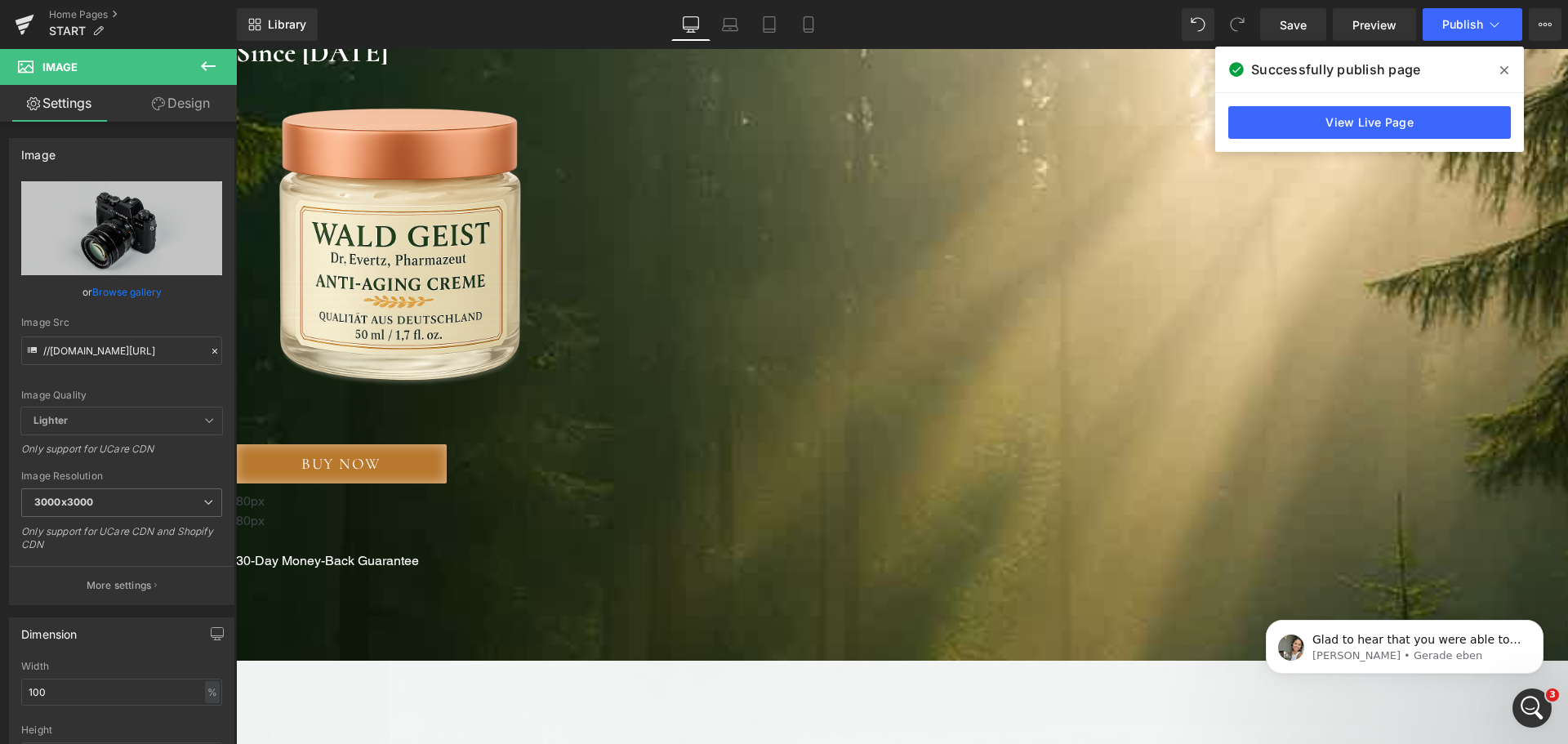
click at [200, 59] on icon at bounding box center [208, 66] width 19 height 19
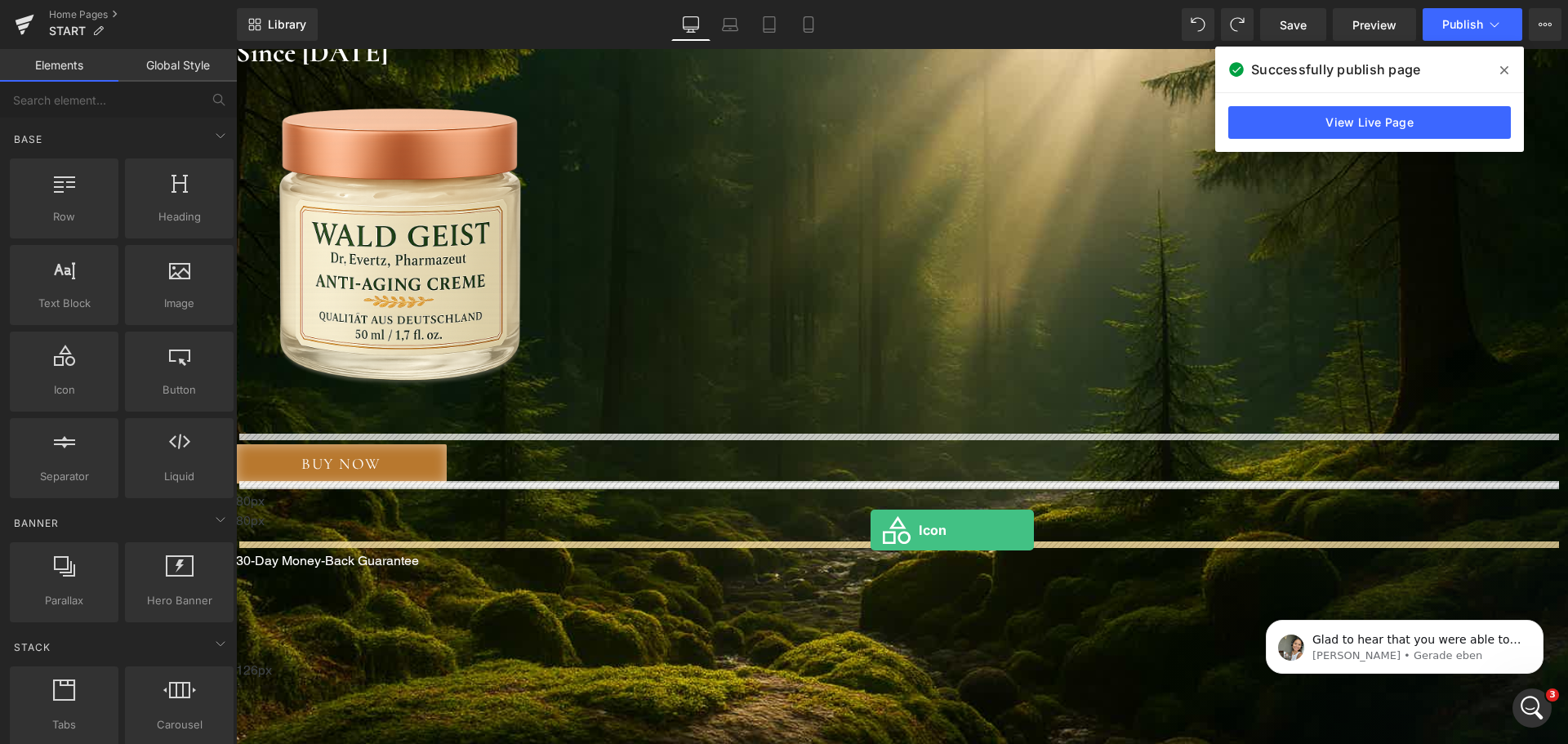
drag, startPoint x: 305, startPoint y: 440, endPoint x: 870, endPoint y: 530, distance: 572.1
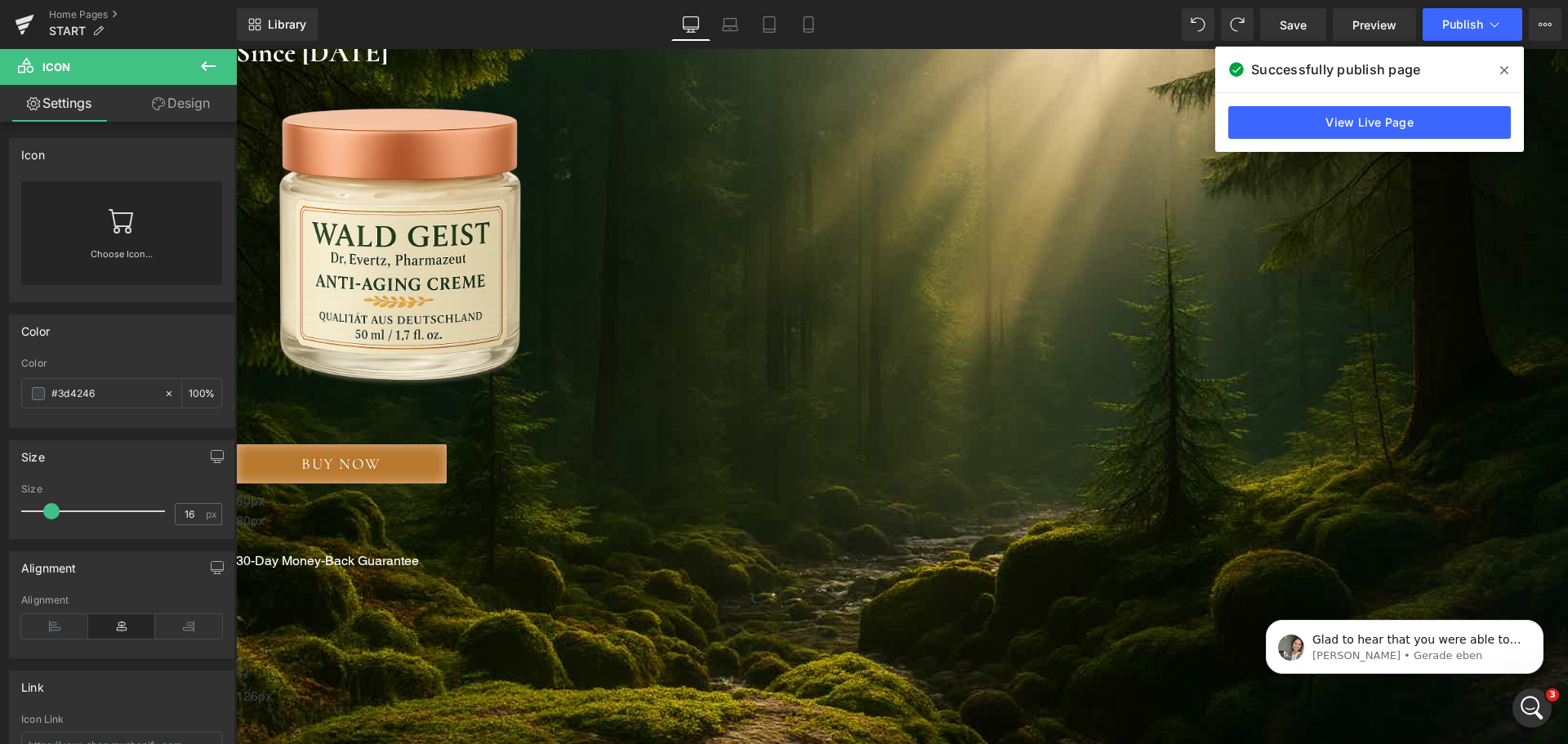
click at [108, 237] on link at bounding box center [121, 214] width 26 height 65
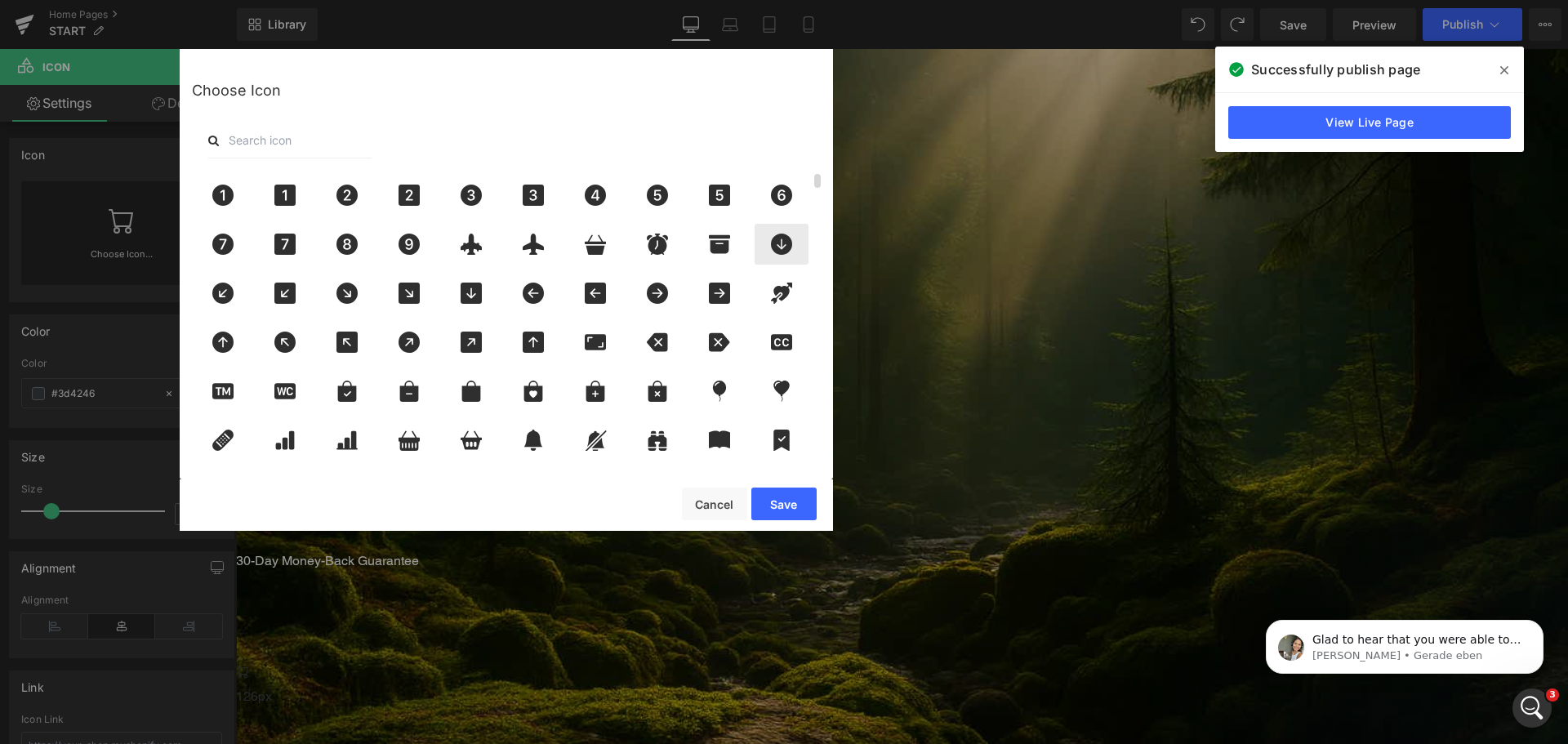
click at [789, 243] on icon at bounding box center [781, 244] width 21 height 21
click at [784, 499] on button "Save" at bounding box center [784, 504] width 65 height 33
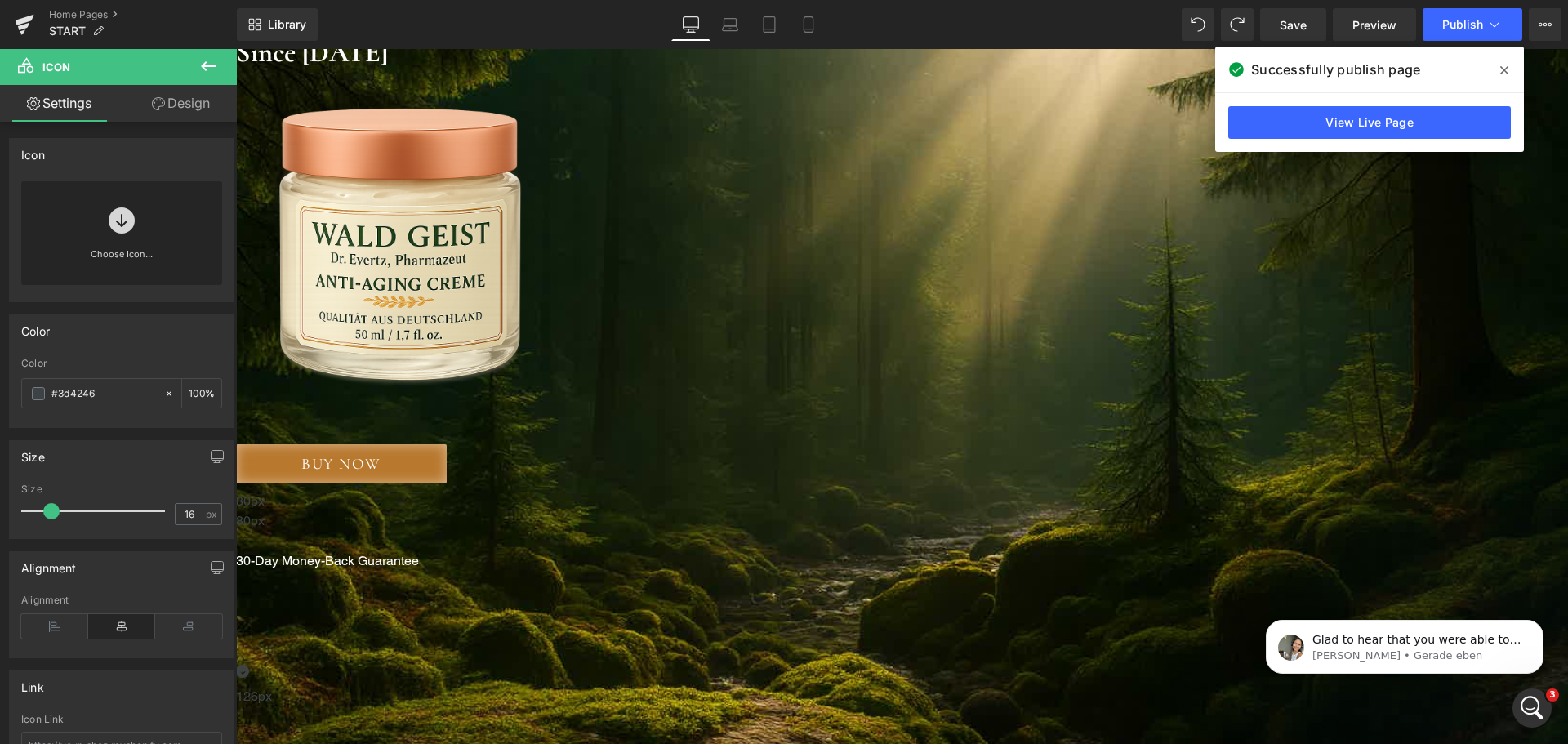
click at [236, 49] on span "Icon" at bounding box center [236, 49] width 0 height 0
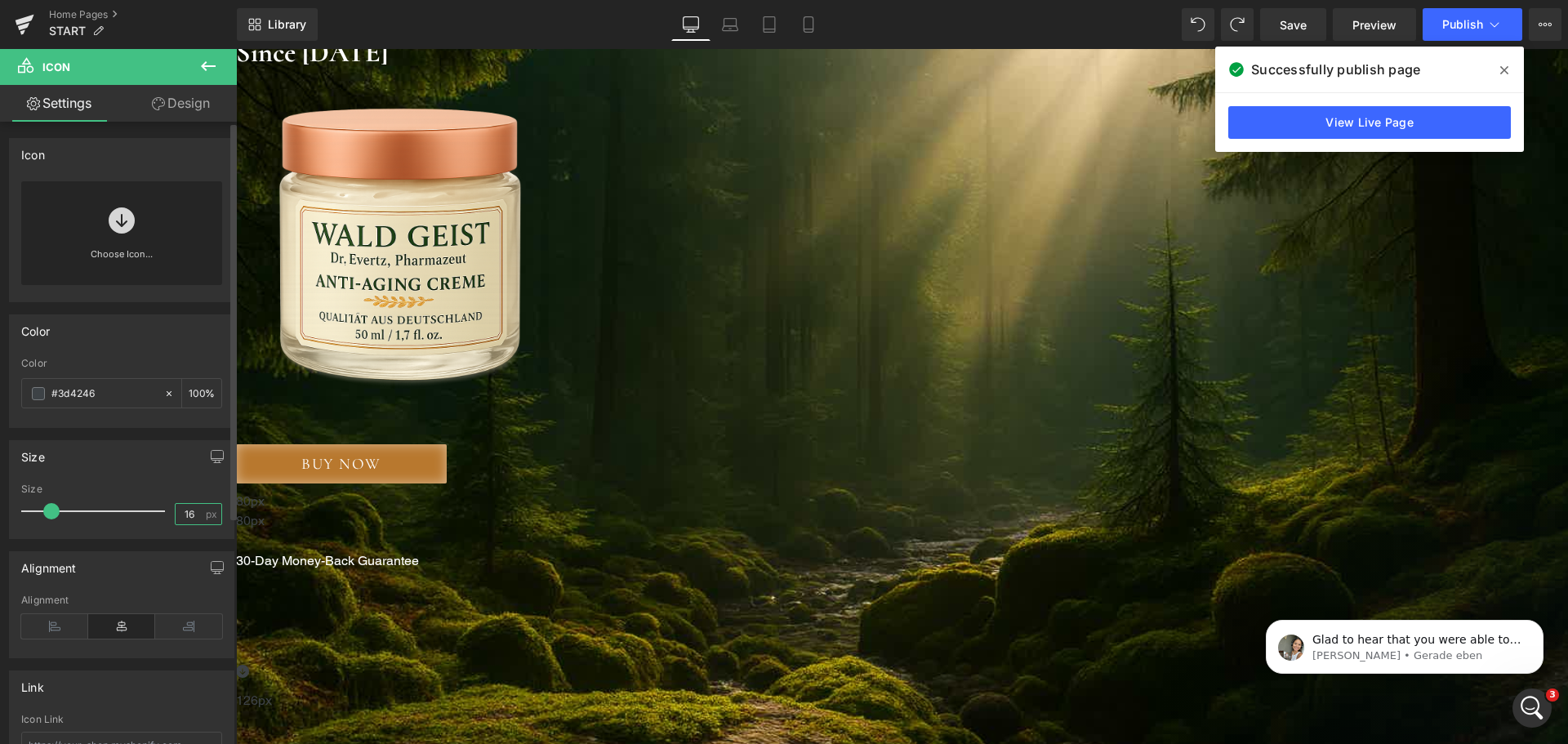
click at [185, 513] on input "16" at bounding box center [189, 514] width 28 height 20
click at [175, 513] on input "20" at bounding box center [189, 514] width 28 height 20
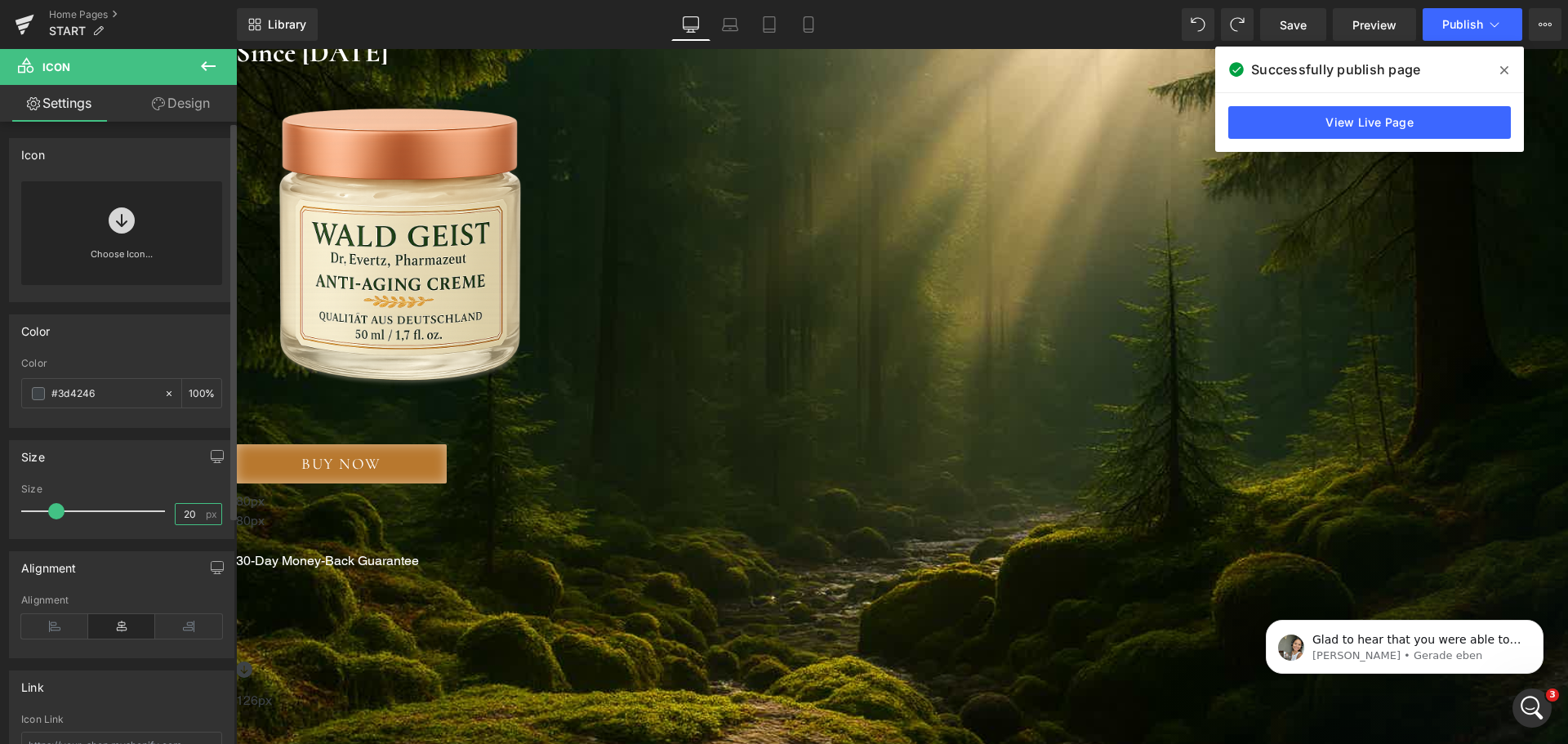
click at [175, 513] on input "20" at bounding box center [189, 514] width 28 height 20
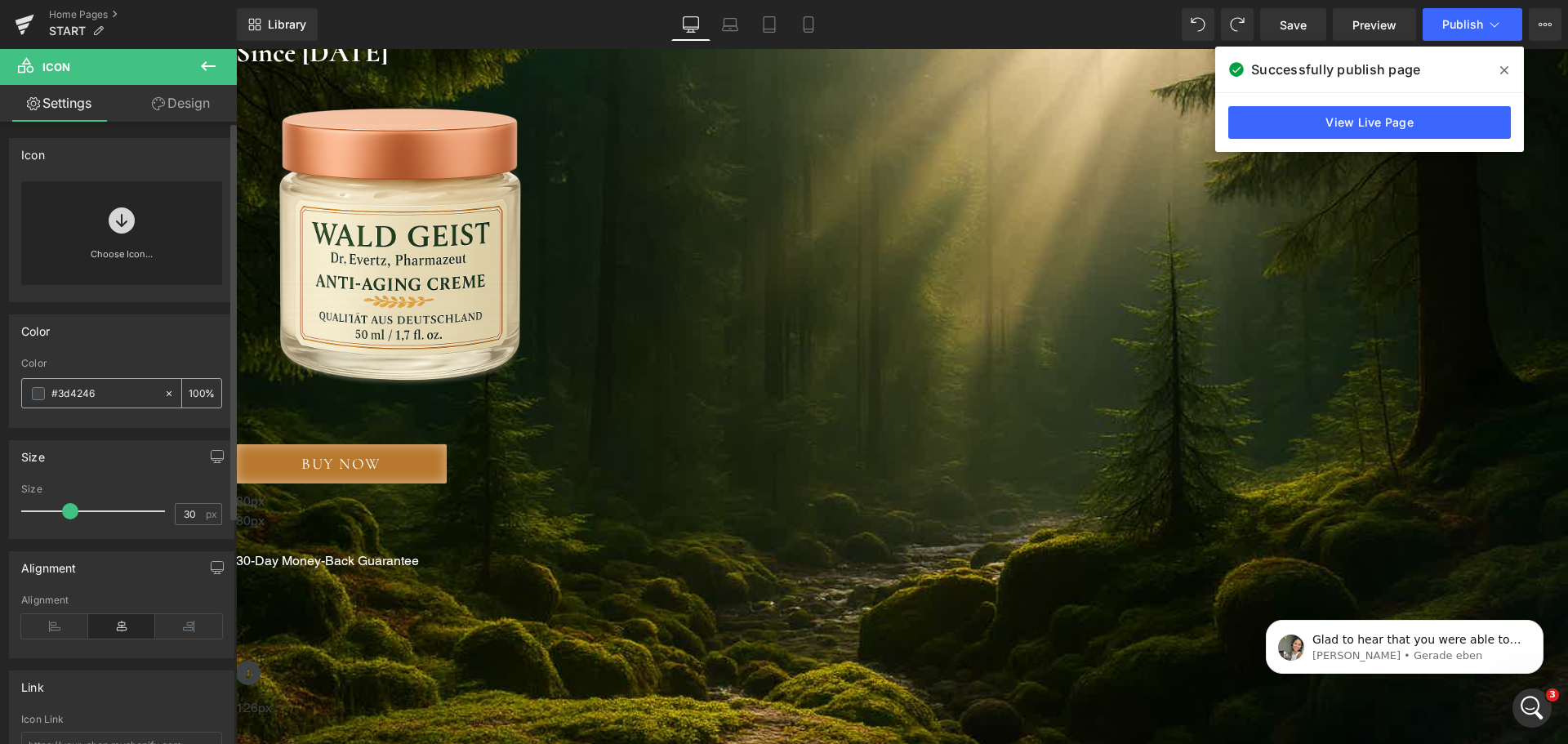
click at [106, 398] on input "#3d4246" at bounding box center [103, 394] width 104 height 18
click at [104, 397] on input "#3d4246" at bounding box center [103, 394] width 104 height 18
paste input "0D1809"
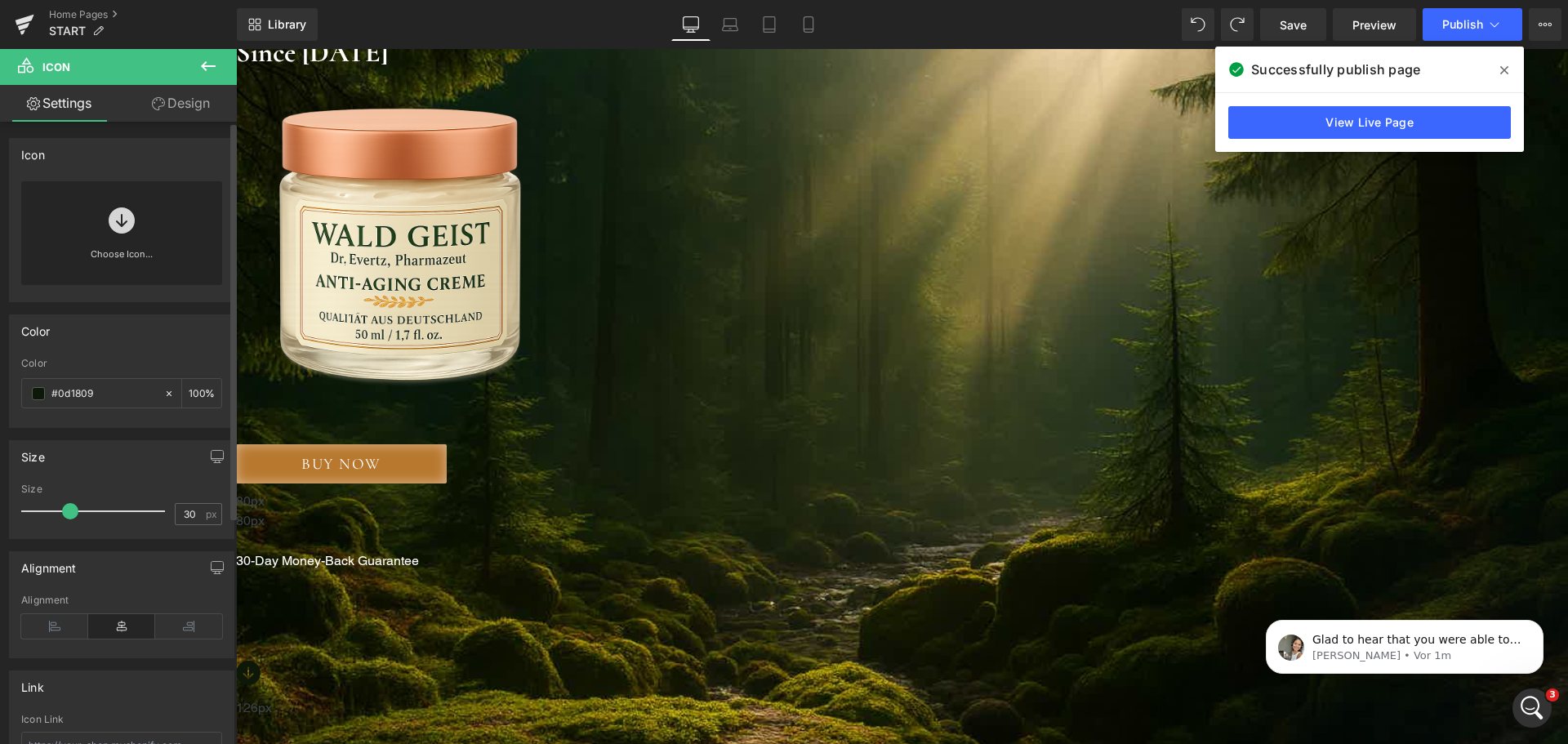
click at [144, 348] on div "Color rgba(13, 24, 9, 1) Color #0d1809 100 %" at bounding box center [122, 372] width 225 height 114
click at [150, 357] on div "Color rgba(13, 24, 9, 1) Color #0d1809 100 %" at bounding box center [122, 372] width 225 height 114
click at [122, 398] on input "#0d1809" at bounding box center [103, 394] width 104 height 18
paste input "C99744"
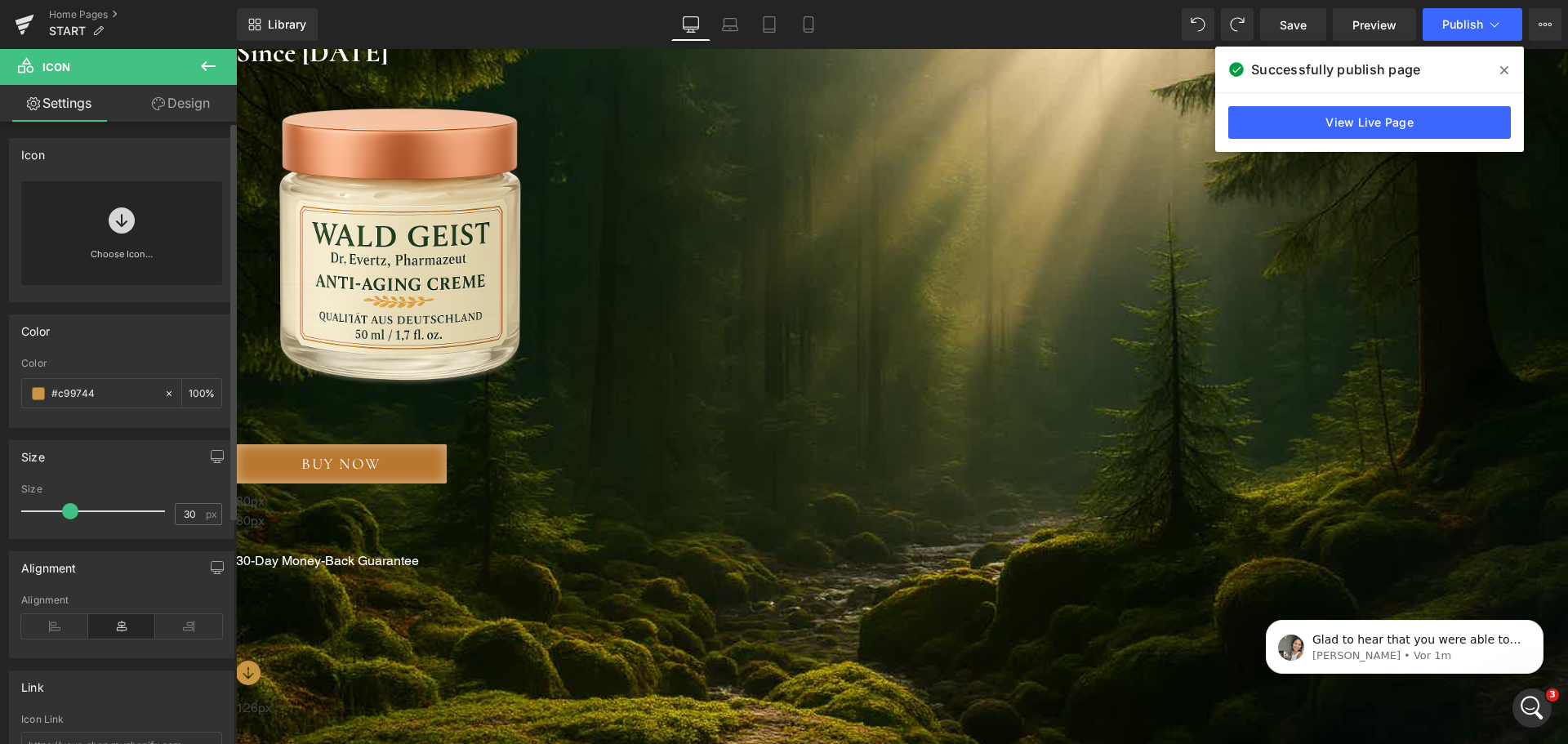
click at [131, 345] on div "Color" at bounding box center [122, 331] width 224 height 31
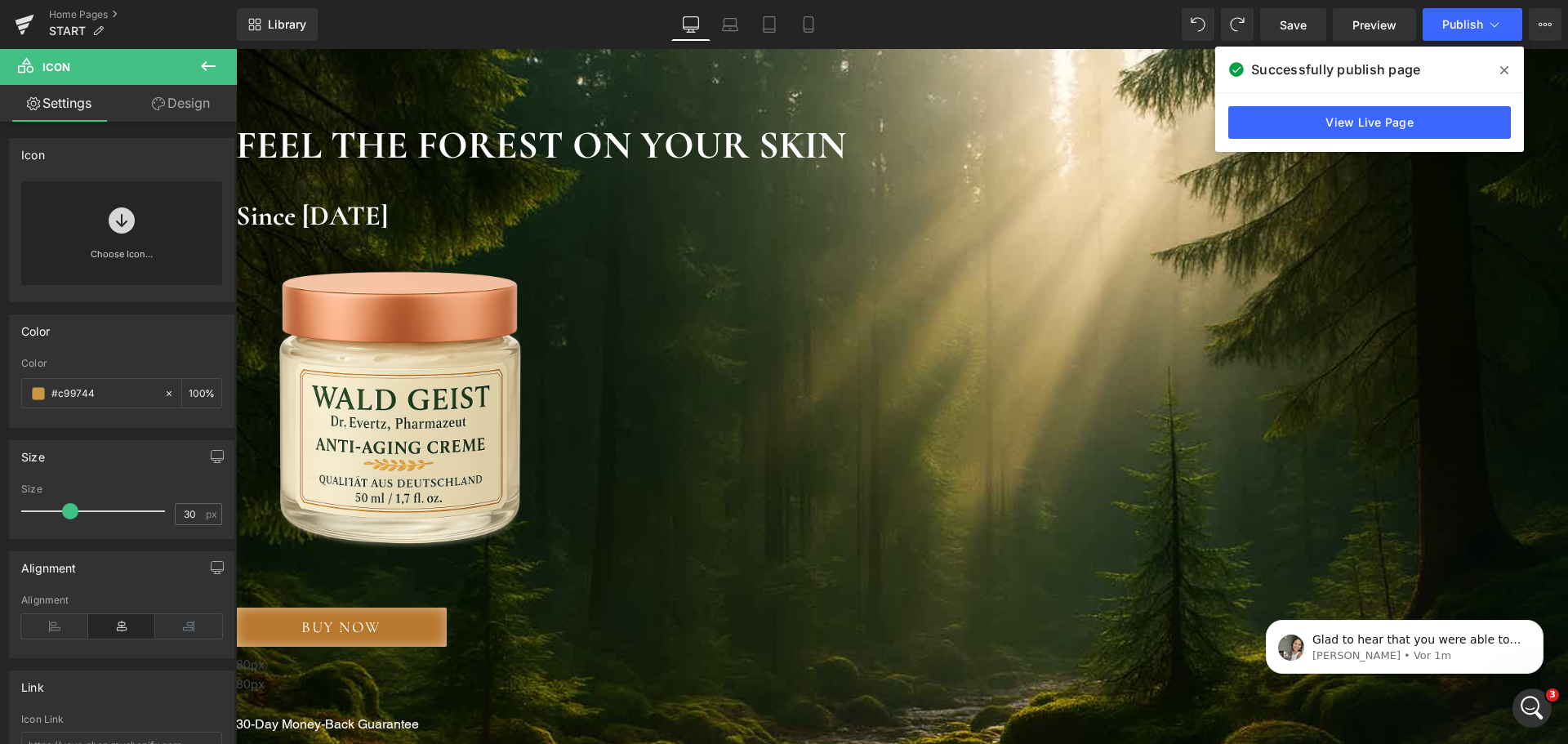
scroll to position [164, 0]
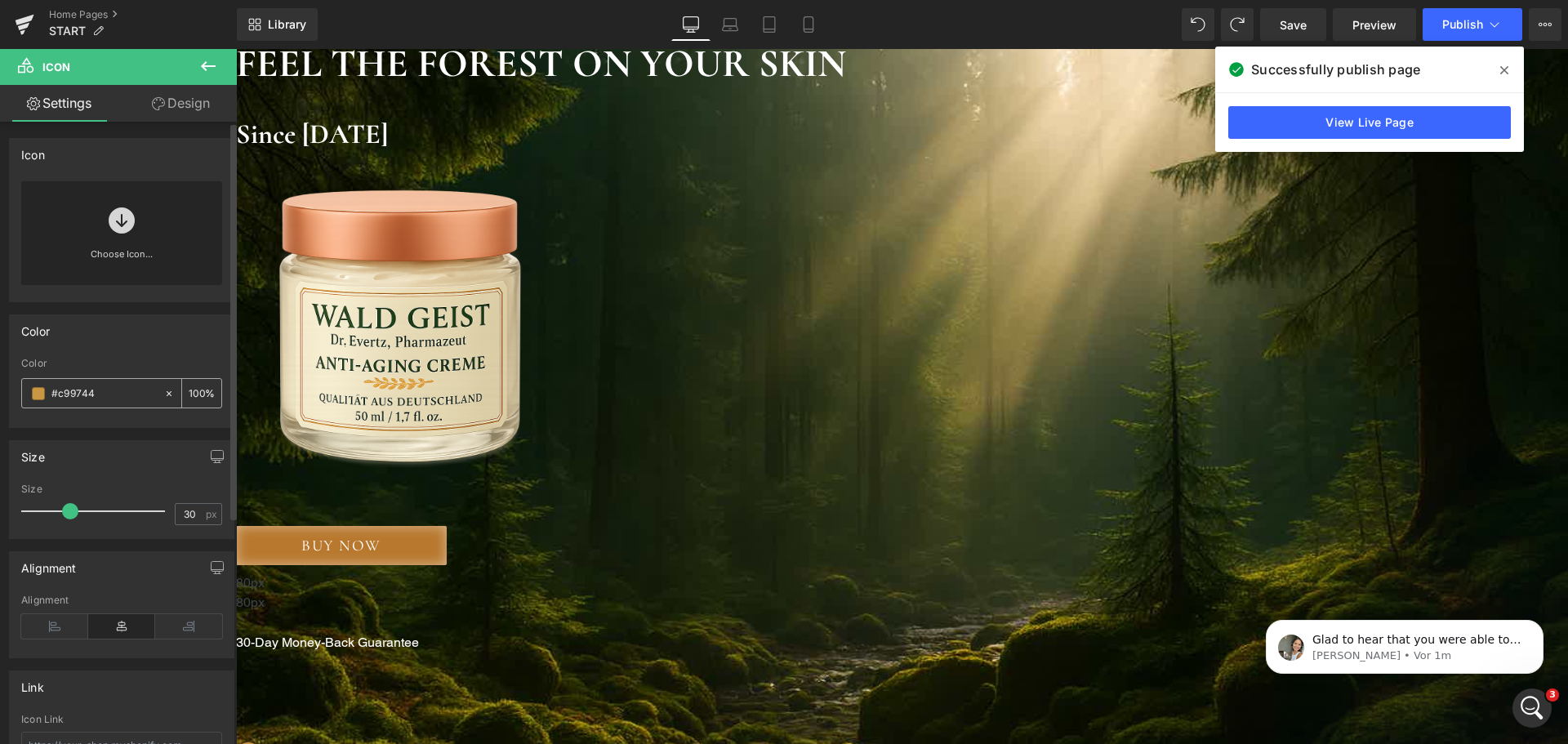
click at [197, 391] on input "100" at bounding box center [197, 393] width 17 height 18
click at [194, 397] on input "10060" at bounding box center [197, 393] width 17 height 18
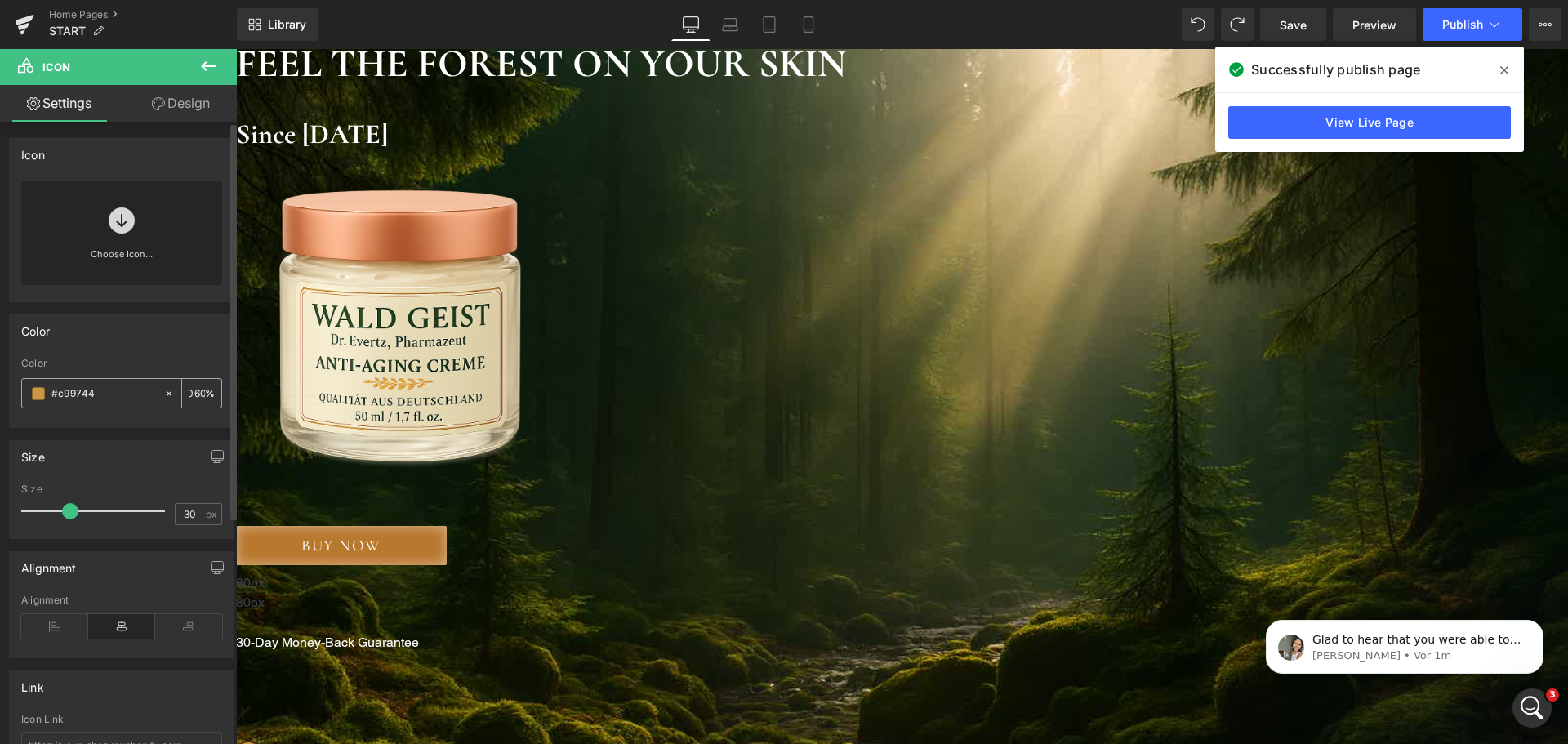
click at [194, 397] on input "10060" at bounding box center [197, 393] width 17 height 18
click at [194, 397] on input "60" at bounding box center [197, 393] width 17 height 18
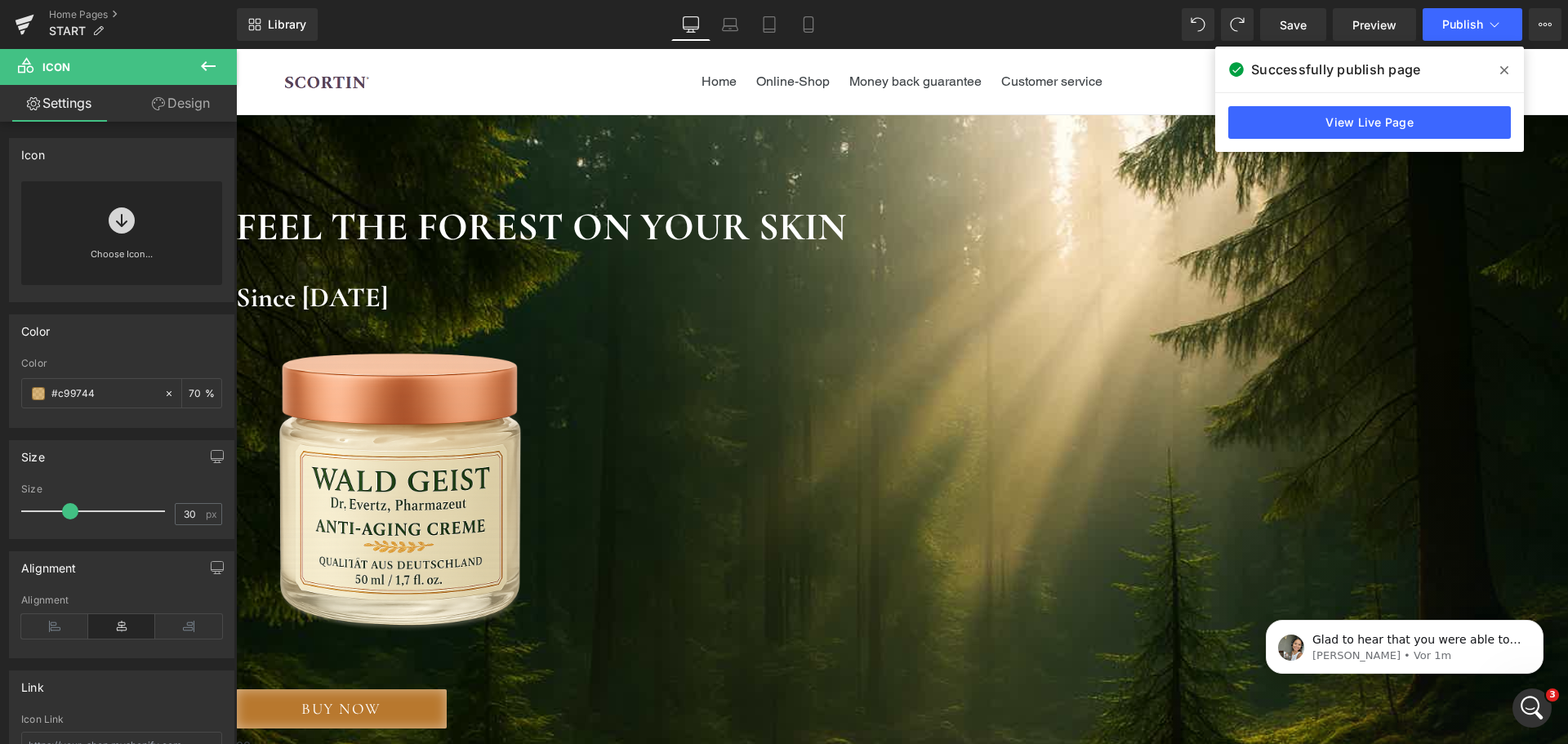
scroll to position [82, 0]
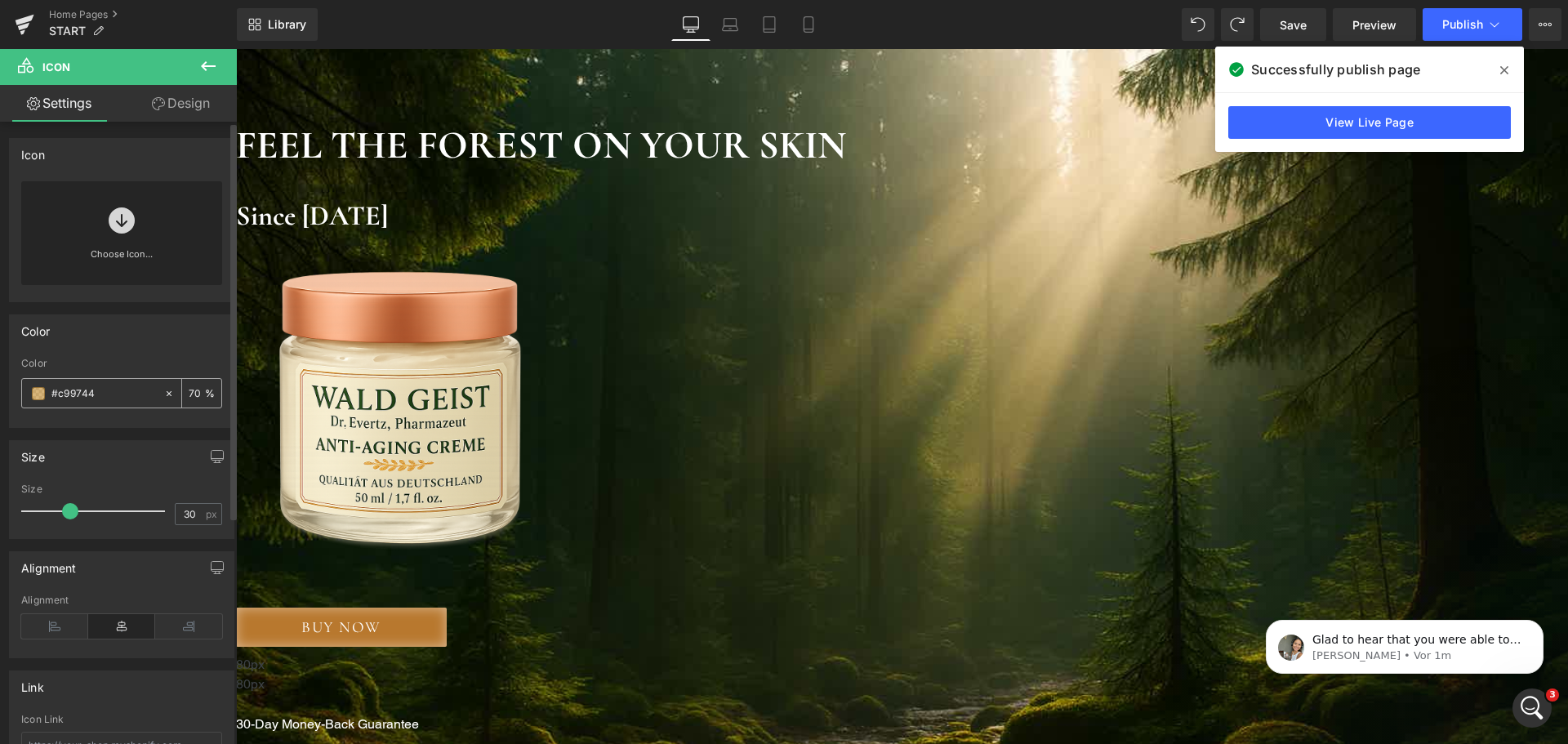
click at [194, 398] on input "70" at bounding box center [197, 393] width 17 height 18
click at [194, 394] on input "70" at bounding box center [197, 393] width 17 height 18
click at [189, 398] on input "70" at bounding box center [197, 393] width 17 height 18
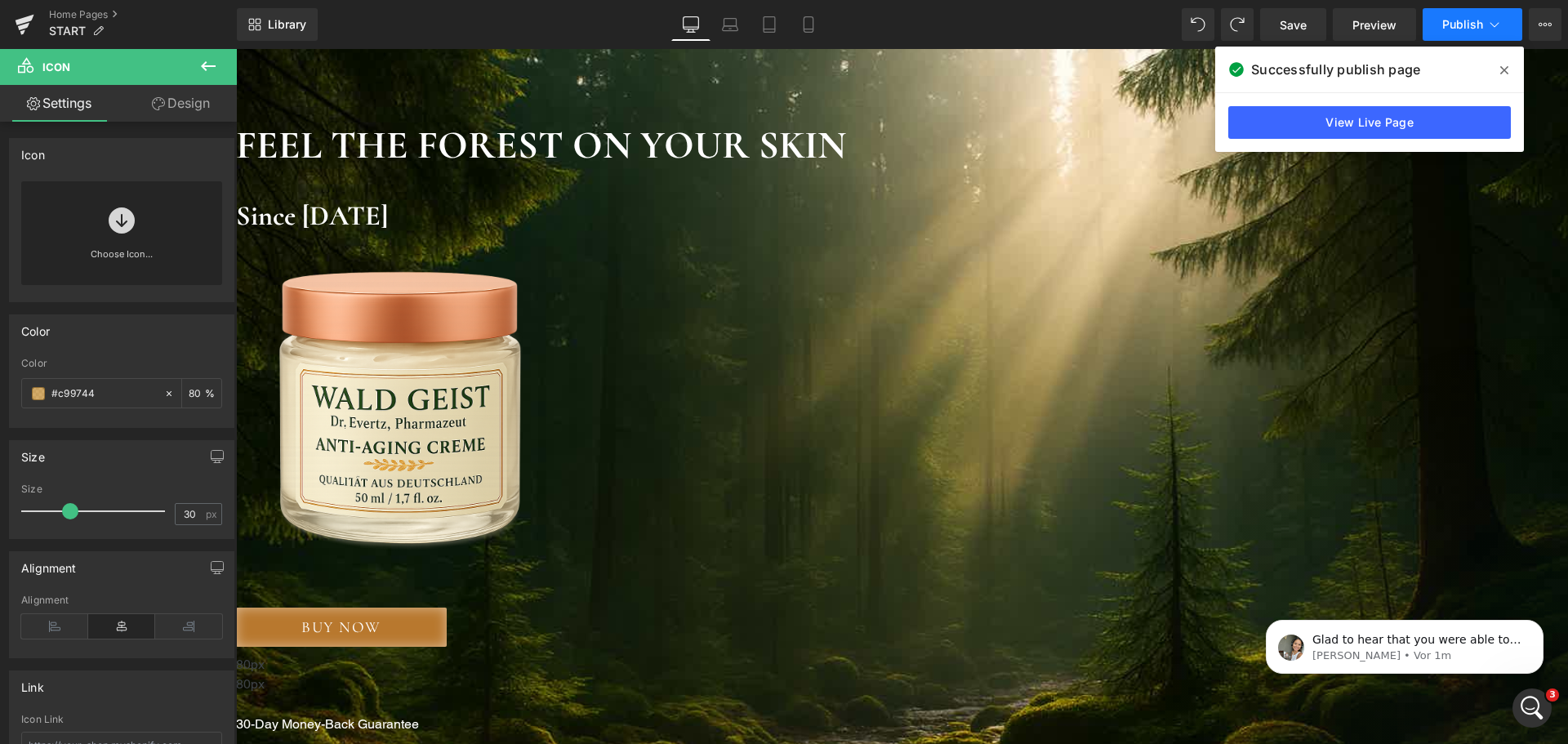
click at [1488, 15] on button "Publish" at bounding box center [1472, 24] width 99 height 33
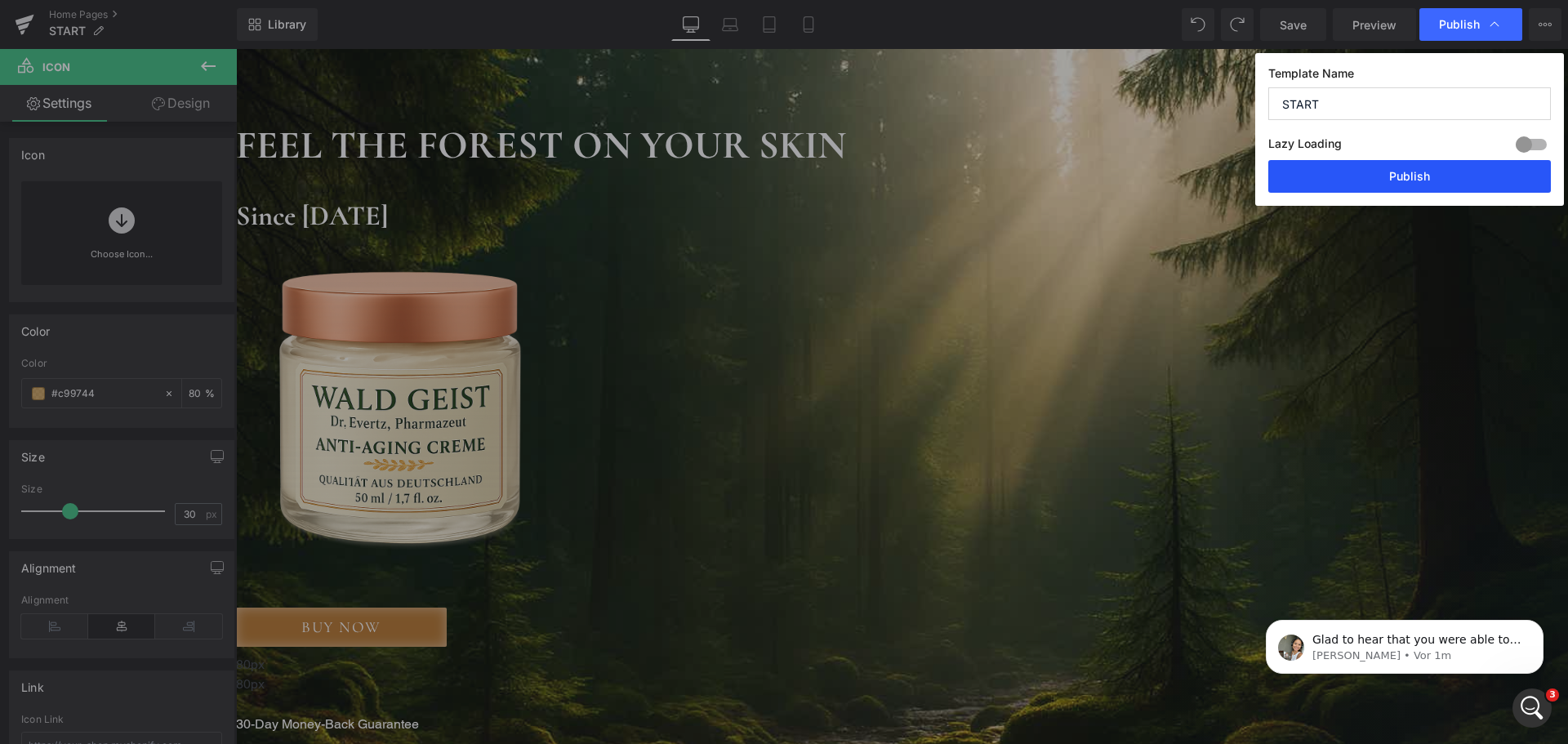
click at [1419, 181] on button "Publish" at bounding box center [1409, 176] width 283 height 33
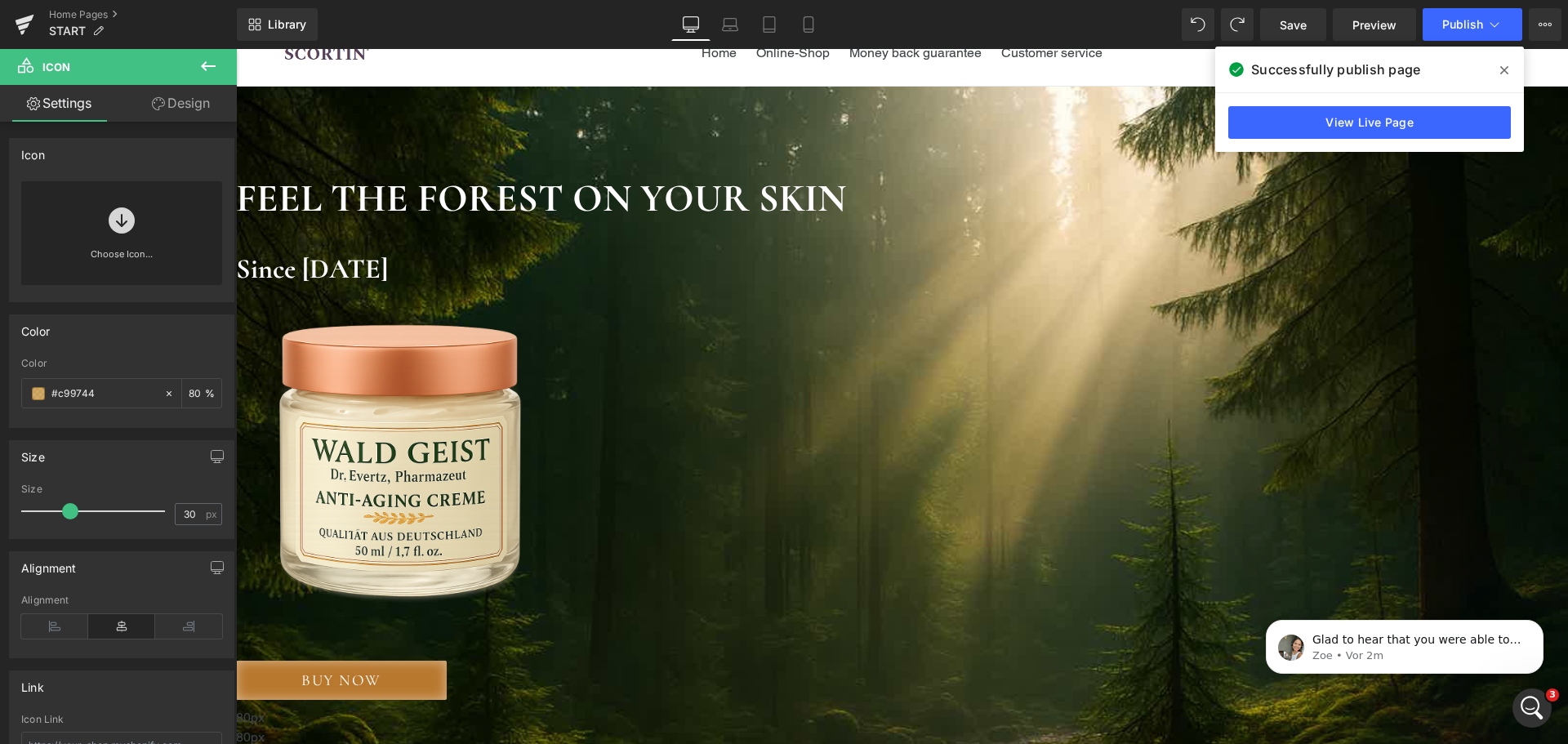
scroll to position [0, 0]
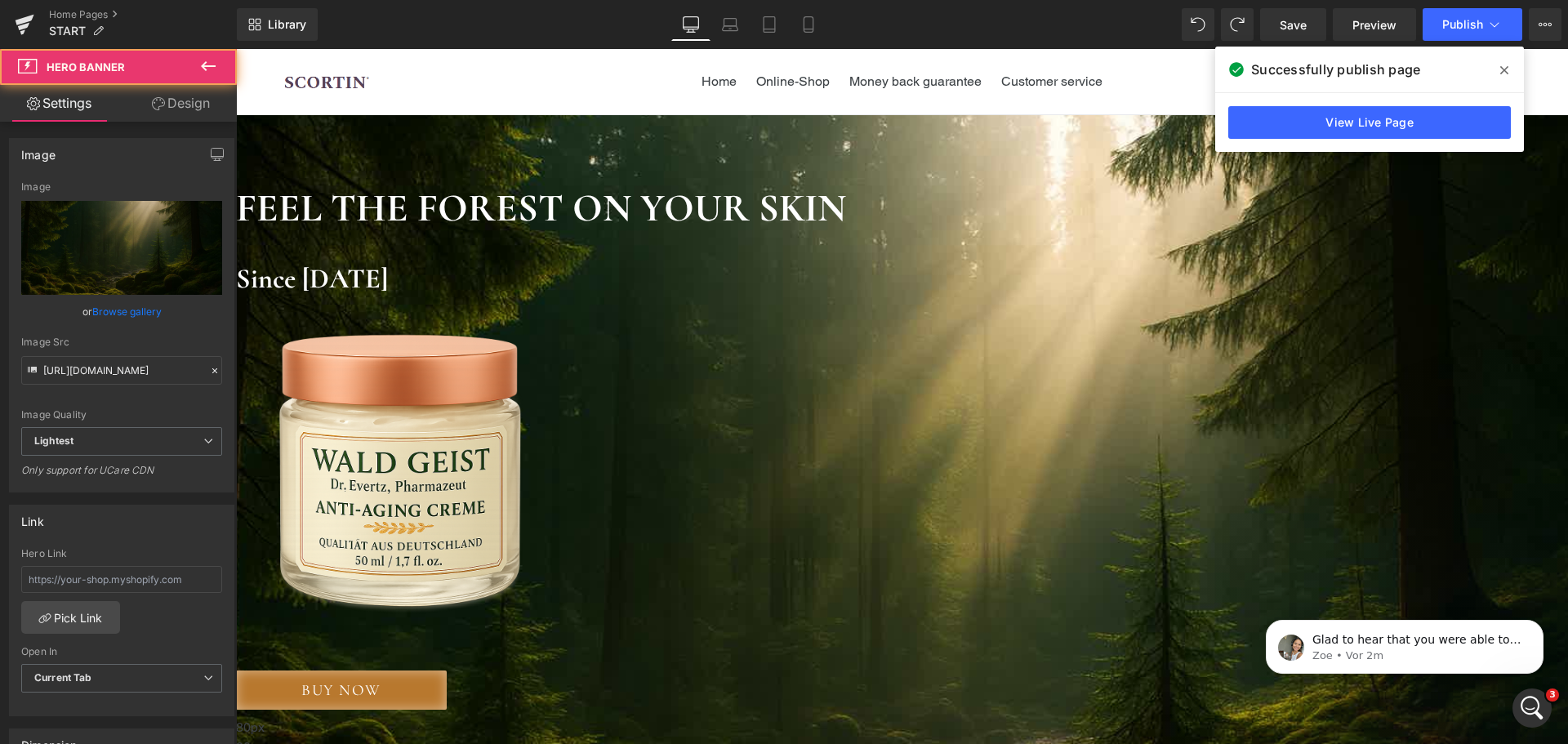
drag, startPoint x: 850, startPoint y: 178, endPoint x: 855, endPoint y: 159, distance: 19.6
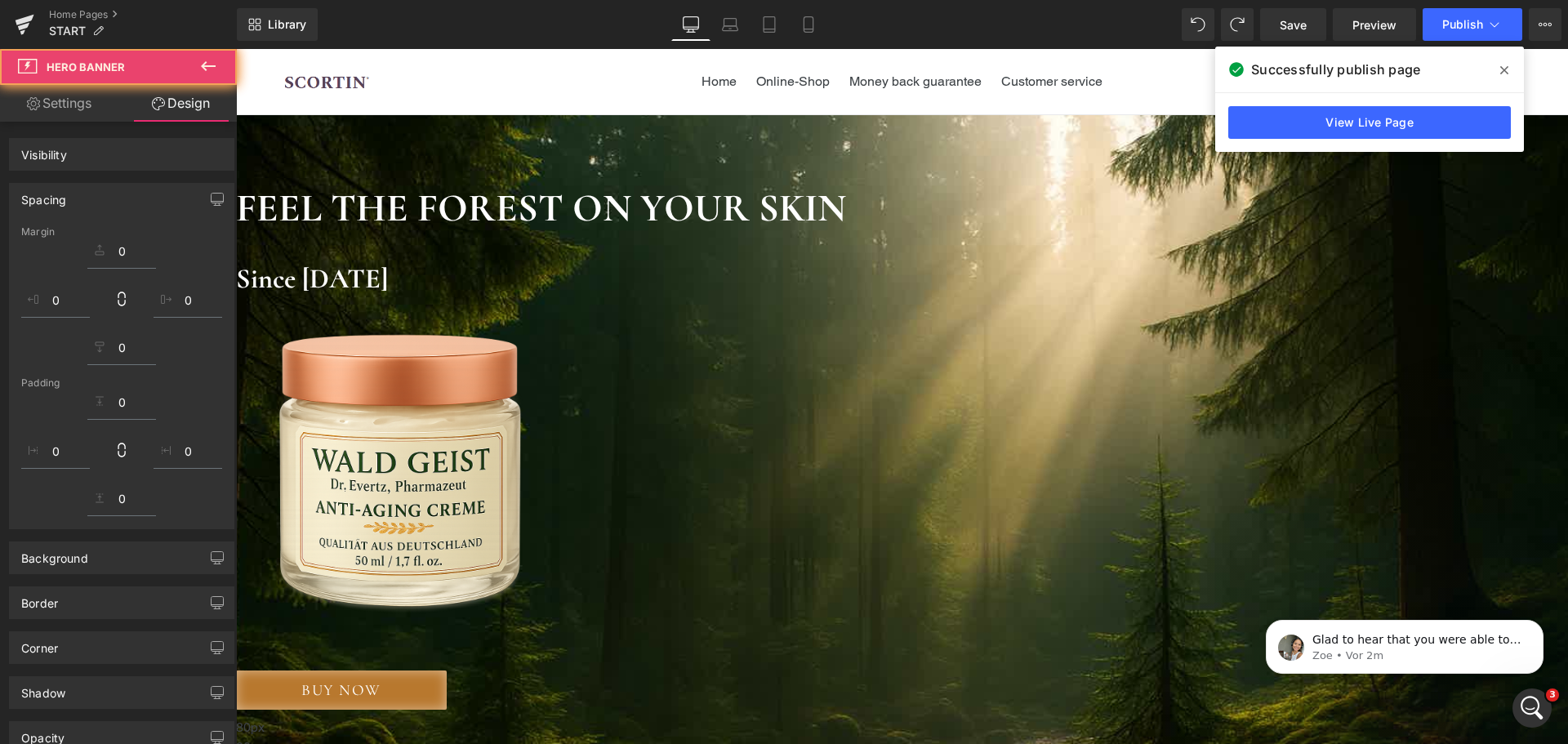
click at [569, 384] on img at bounding box center [402, 452] width 333 height 500
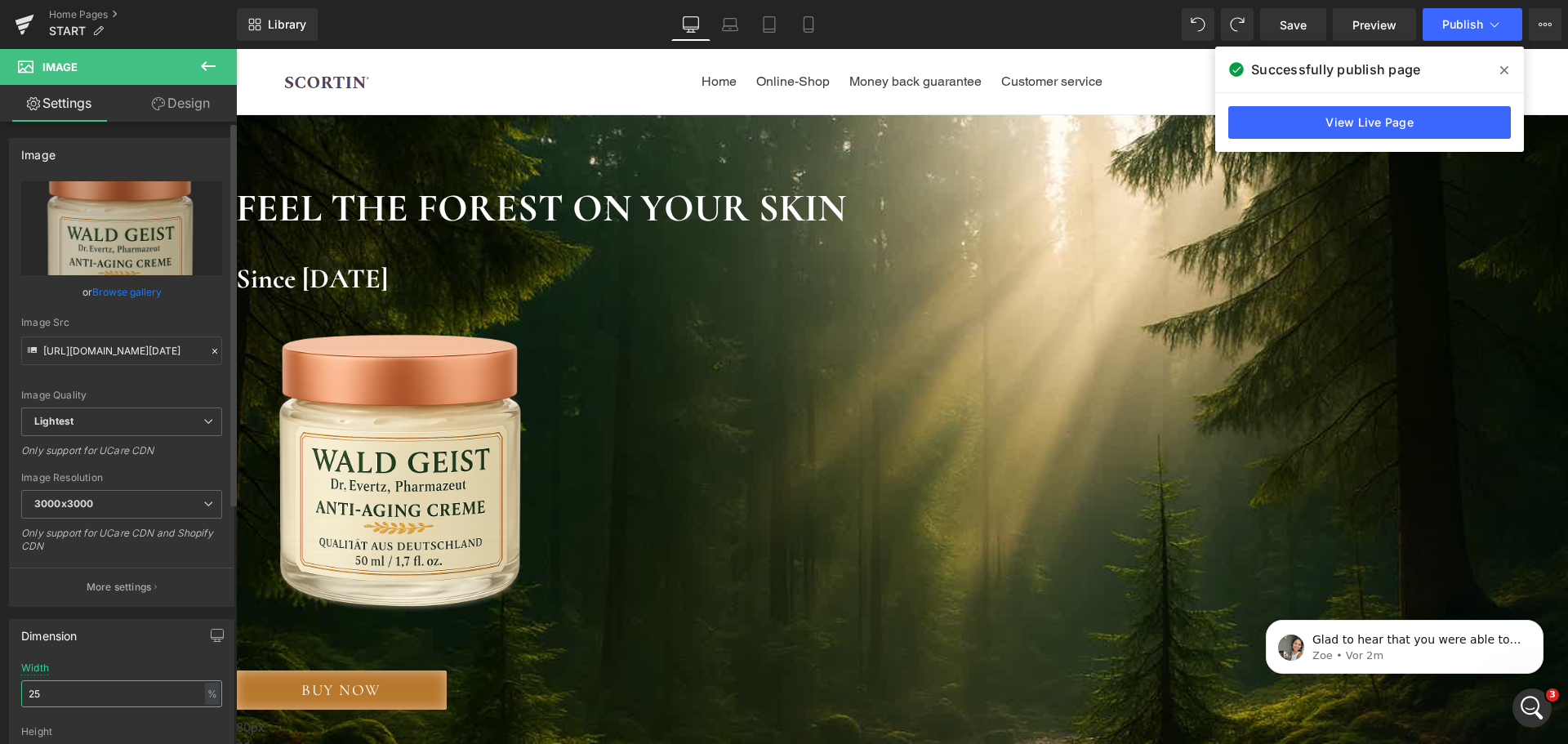
click at [67, 698] on input "25" at bounding box center [121, 694] width 201 height 27
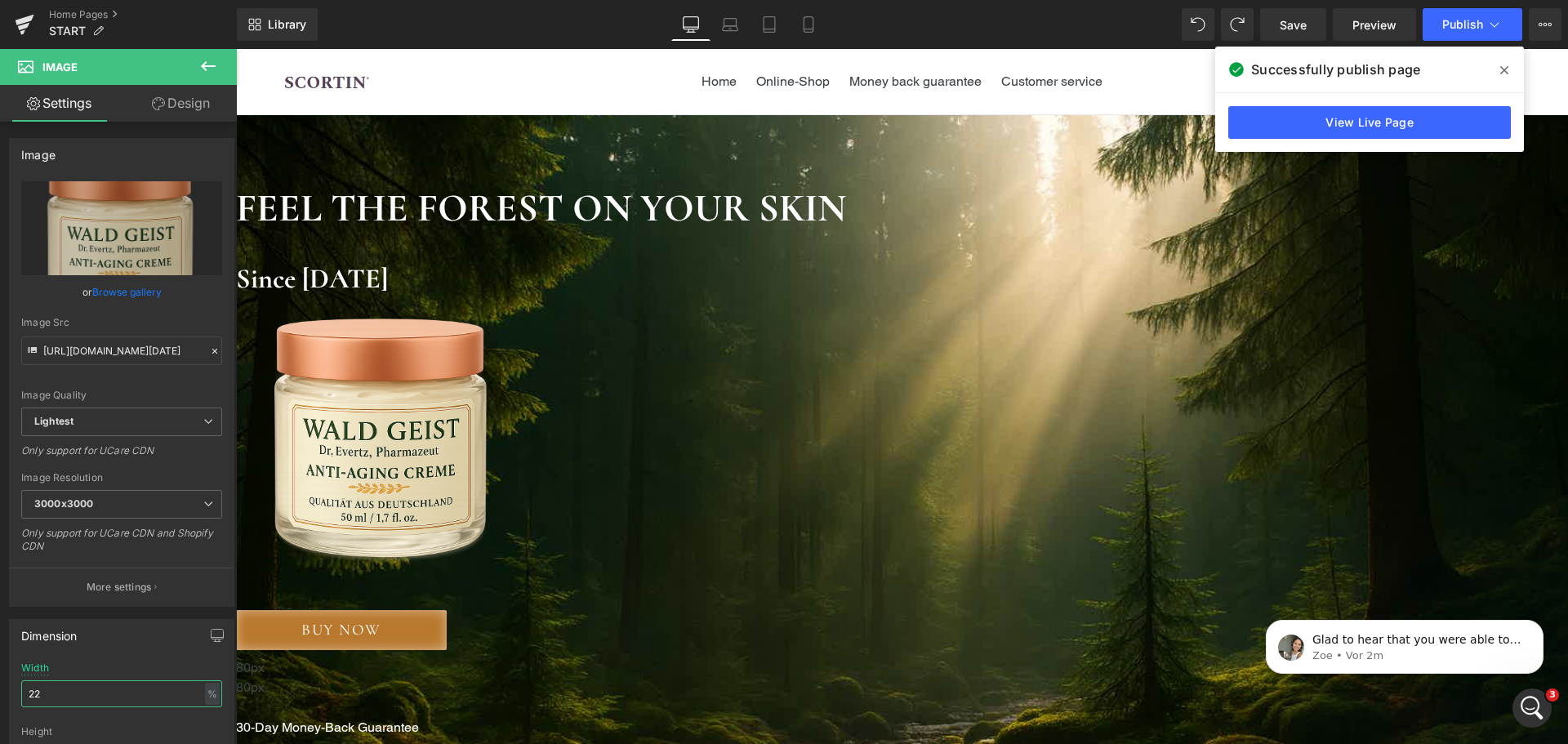
scroll to position [245, 0]
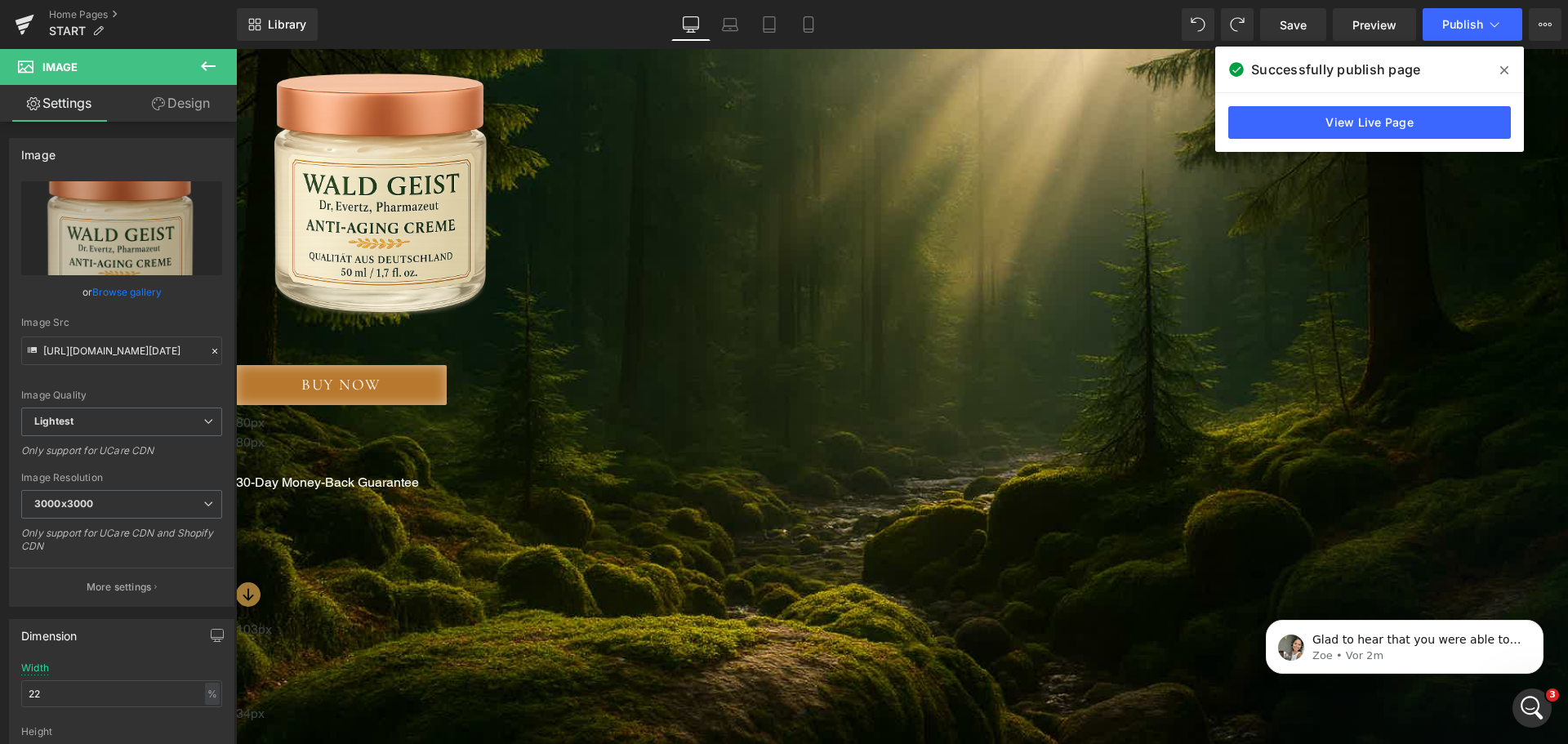
click at [236, 49] on span "Icon" at bounding box center [236, 49] width 0 height 0
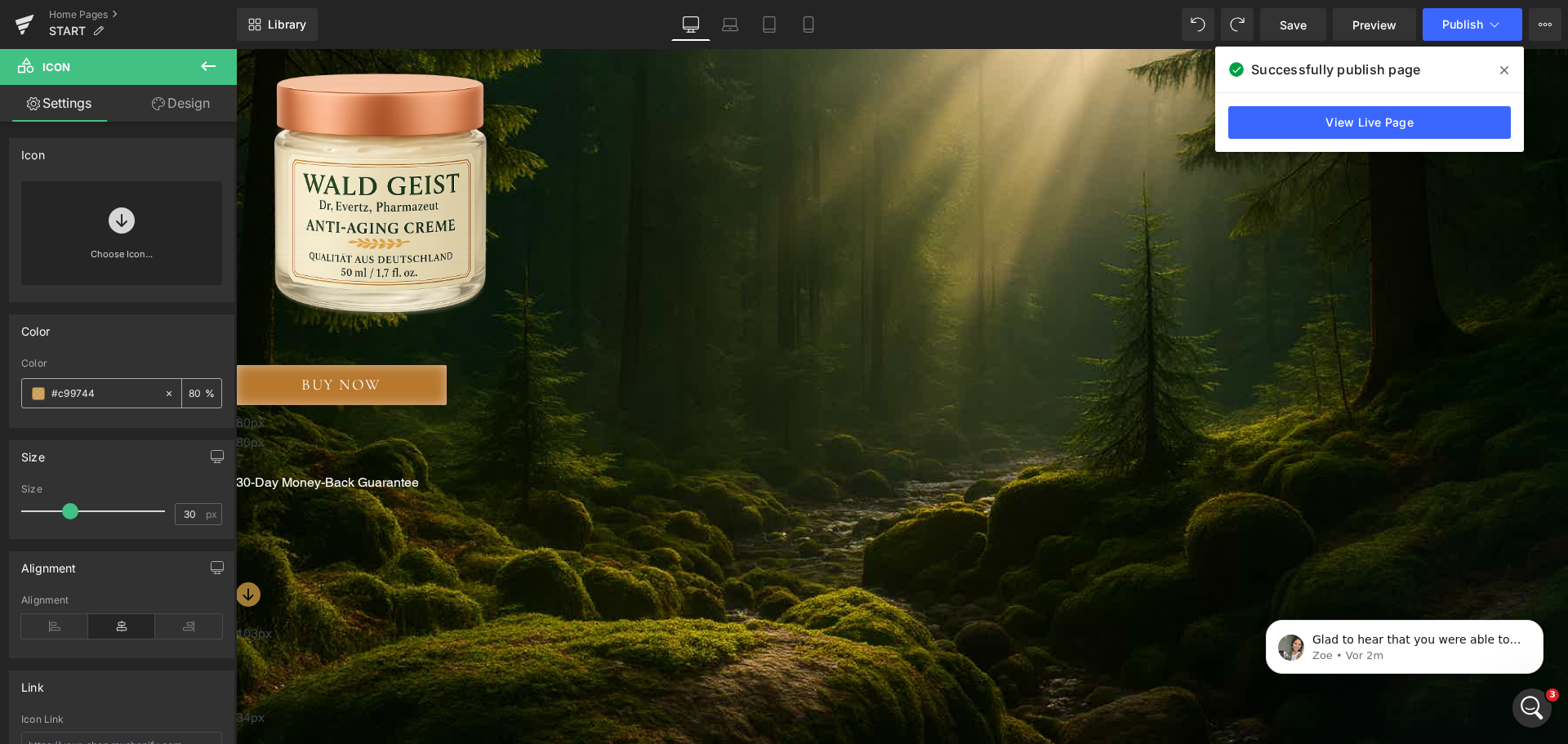
click at [193, 392] on input "80" at bounding box center [197, 393] width 17 height 18
click at [189, 393] on input "8090" at bounding box center [197, 393] width 17 height 18
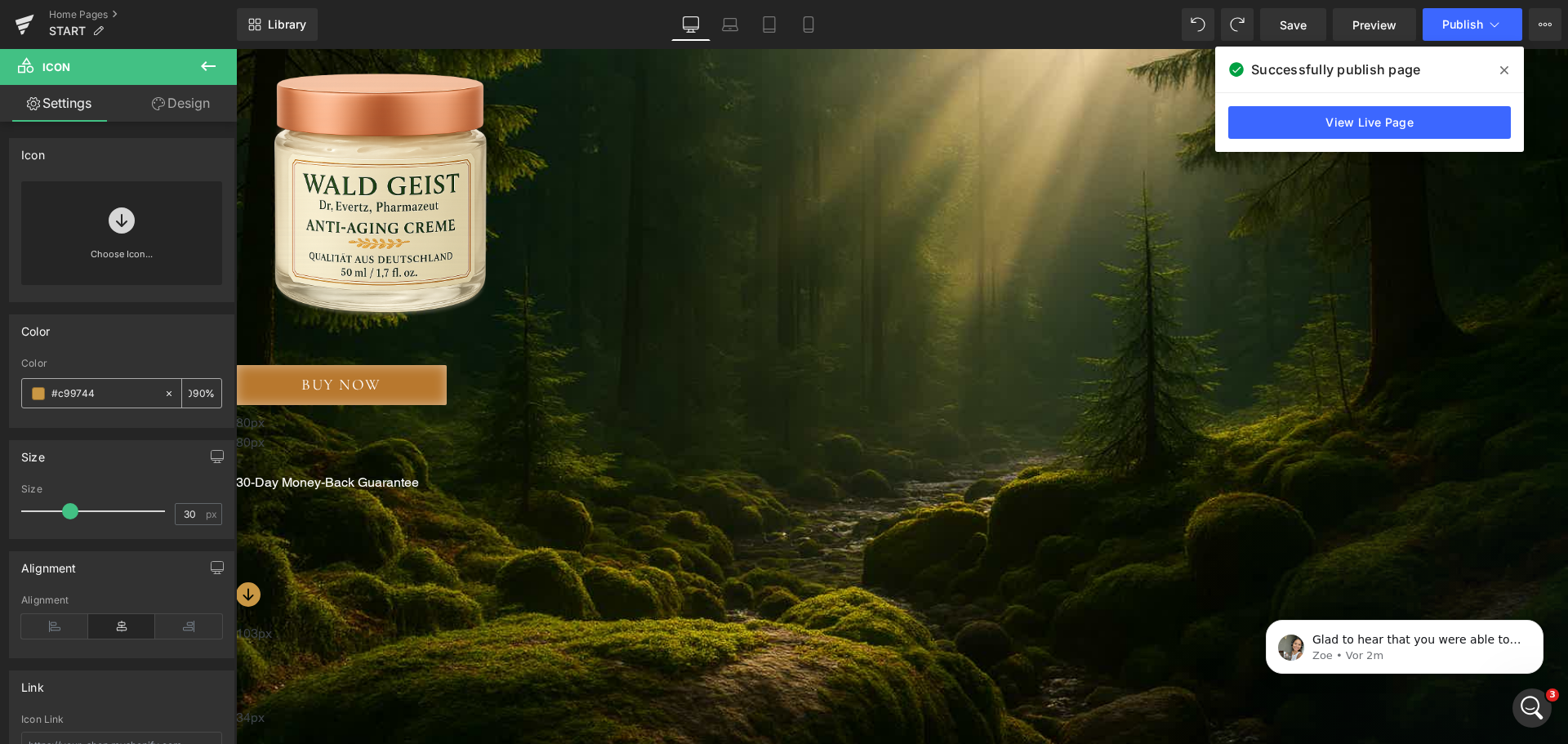
click at [189, 393] on input "8090" at bounding box center [197, 393] width 17 height 18
click at [1460, 18] on span "Publish" at bounding box center [1462, 25] width 41 height 13
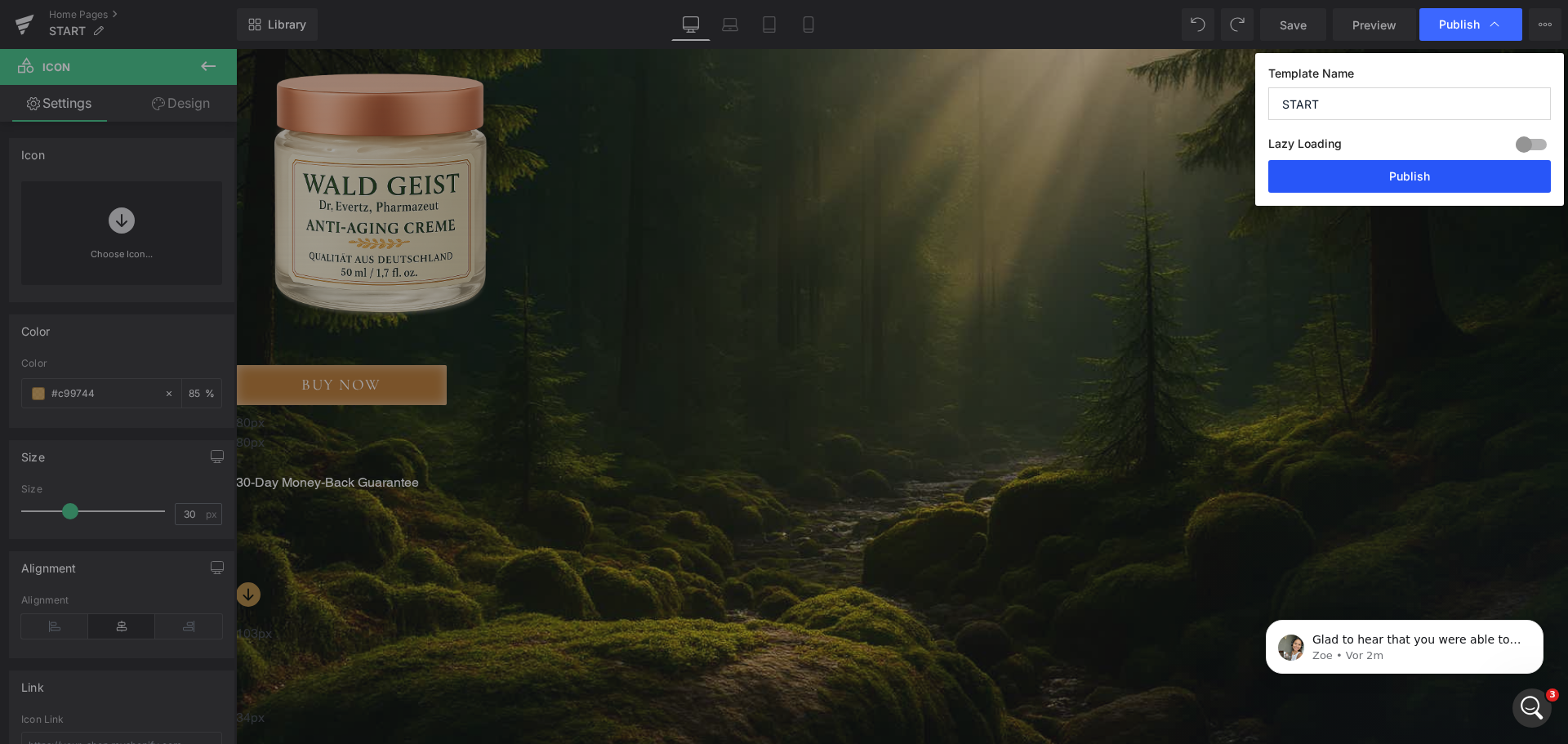
click at [1407, 182] on button "Publish" at bounding box center [1409, 176] width 283 height 33
